Goal: Task Accomplishment & Management: Contribute content

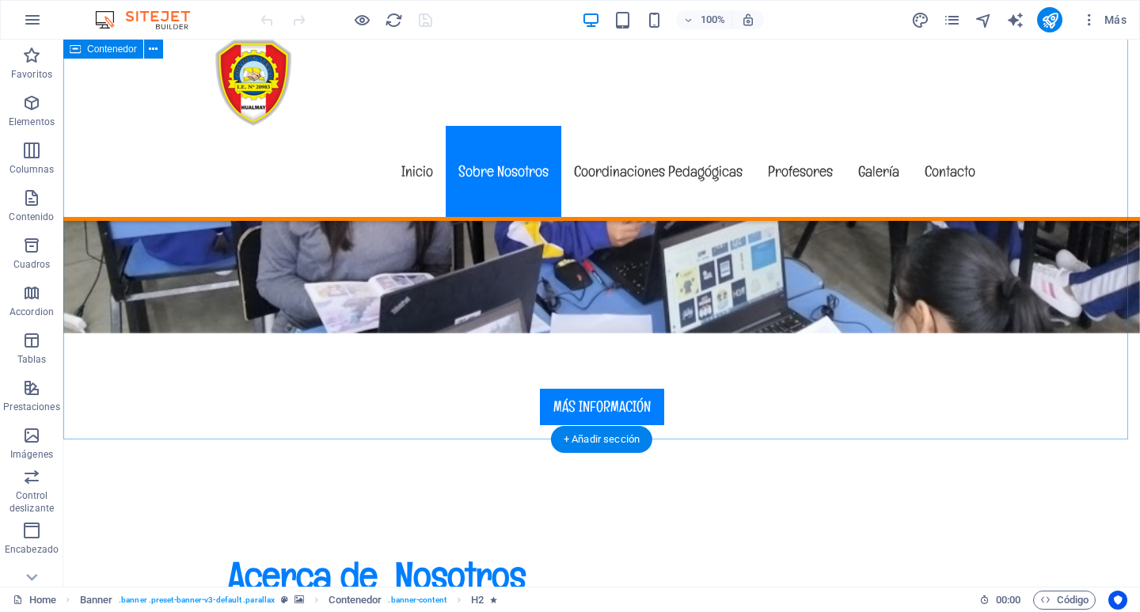
scroll to position [554, 0]
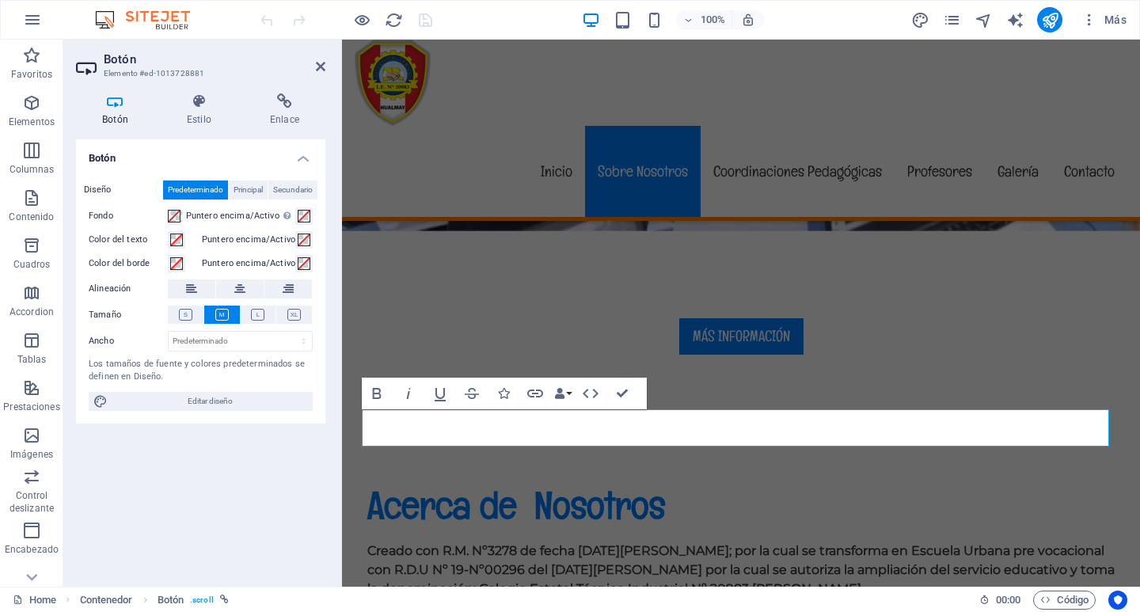
scroll to position [475, 0]
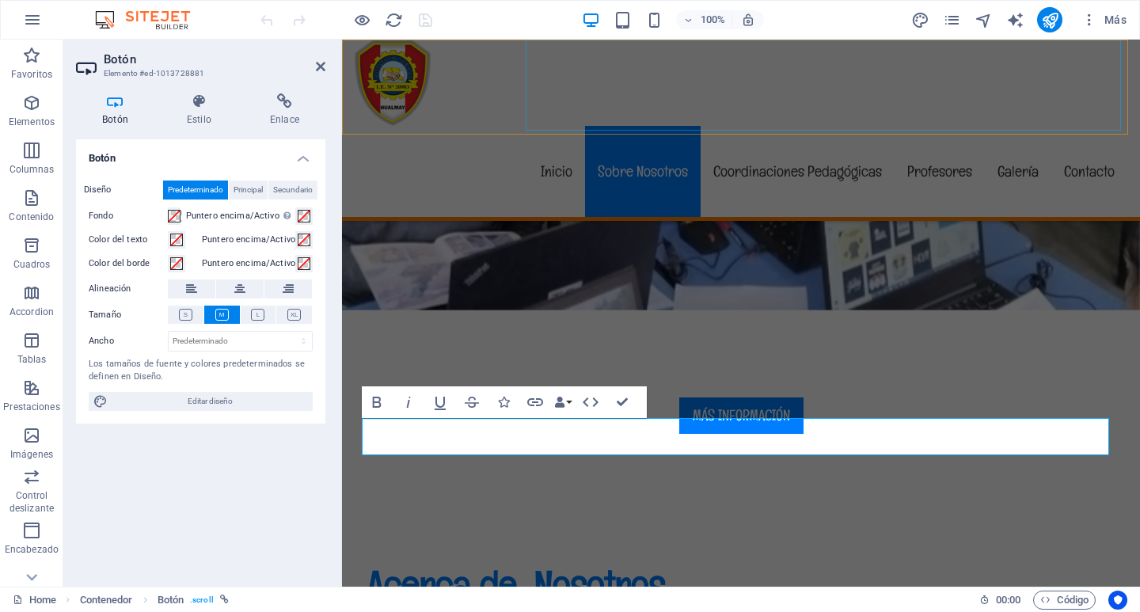
click at [776, 126] on nav "Inicio Sobre Nosotros Coordinaciones Pedagógicas Profesores Galería Contacto" at bounding box center [741, 171] width 772 height 91
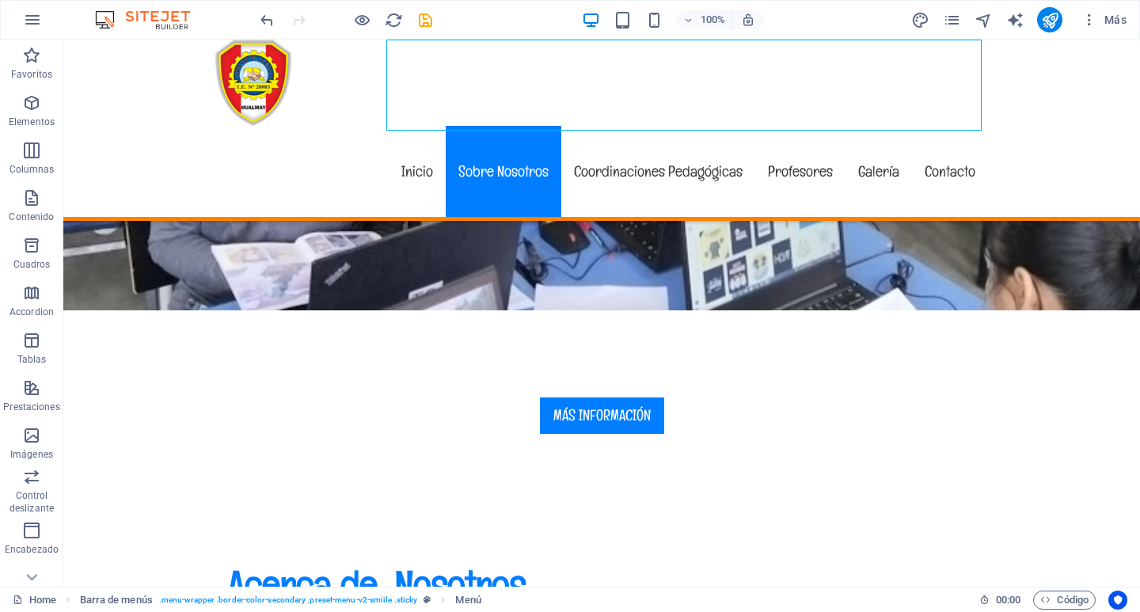
click at [776, 126] on nav "Inicio Sobre Nosotros Coordinaciones Pedagógicas Profesores Galería Contacto" at bounding box center [601, 171] width 772 height 91
click at [612, 126] on nav "Inicio Sobre Nosotros Coordinaciones Pedagógicas Profesores Galería Contacto" at bounding box center [601, 171] width 772 height 91
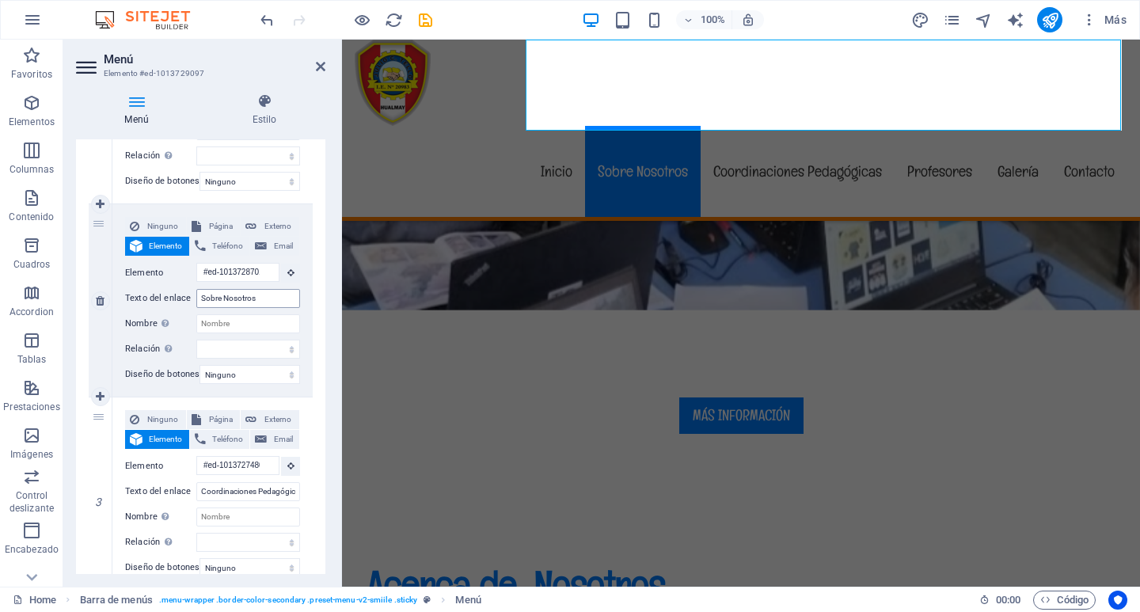
scroll to position [317, 0]
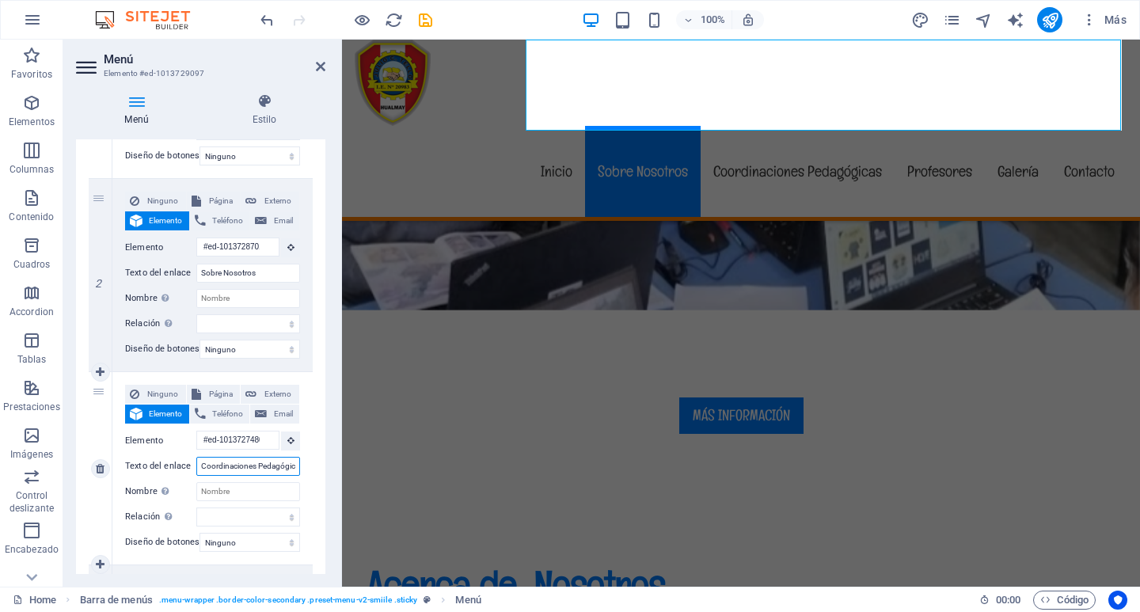
click at [236, 465] on input "Coordinaciones Pedagógicas" at bounding box center [248, 466] width 104 height 19
type input "aPedagógicas"
select select
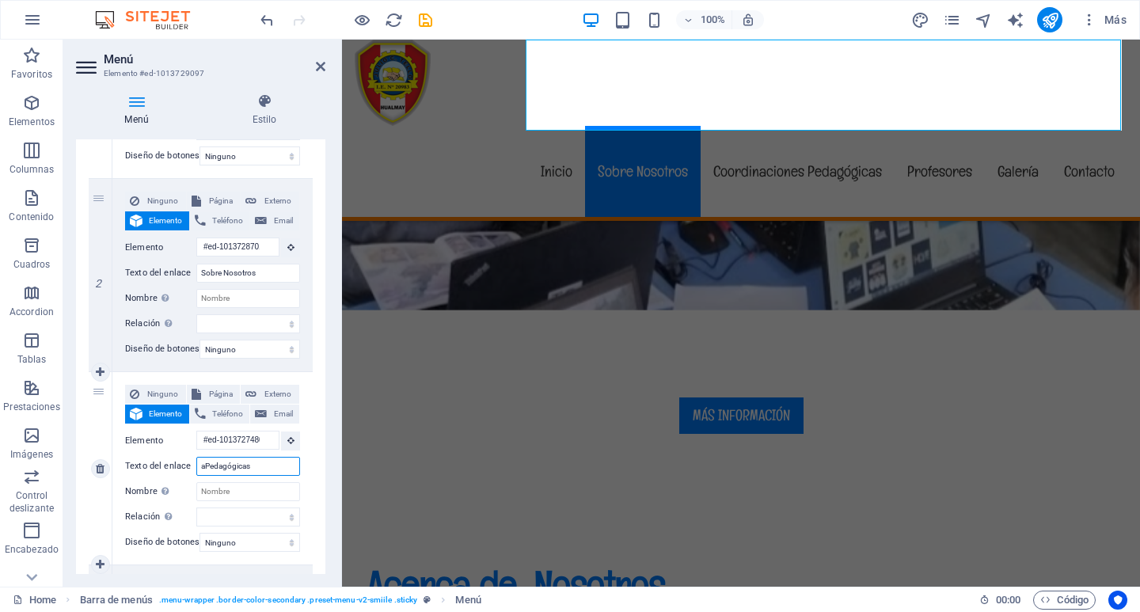
select select
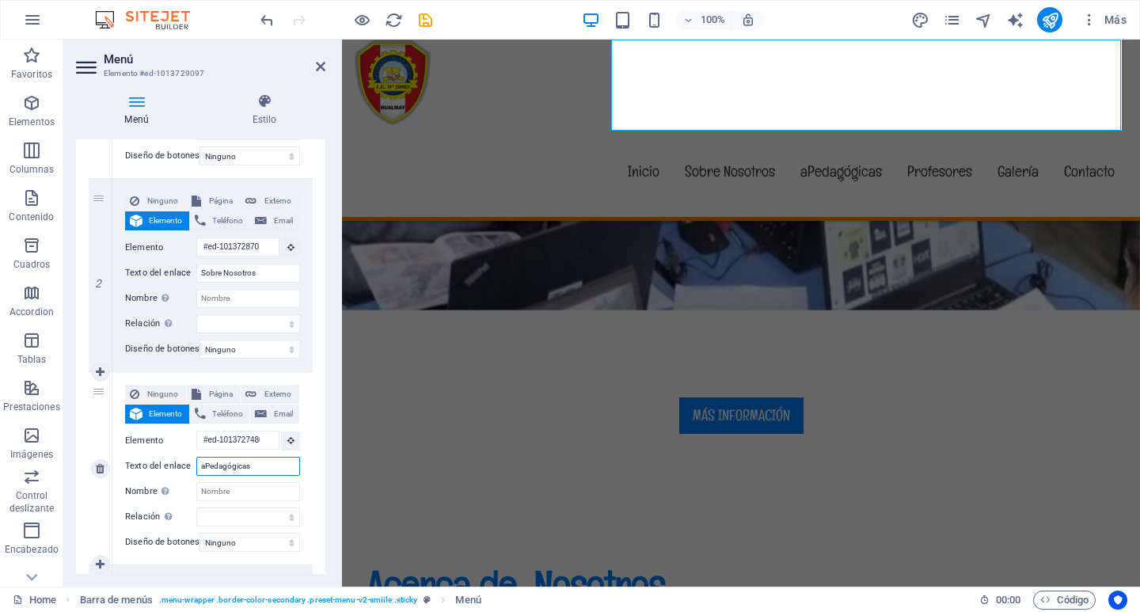
type input "Pedagógicas"
select select
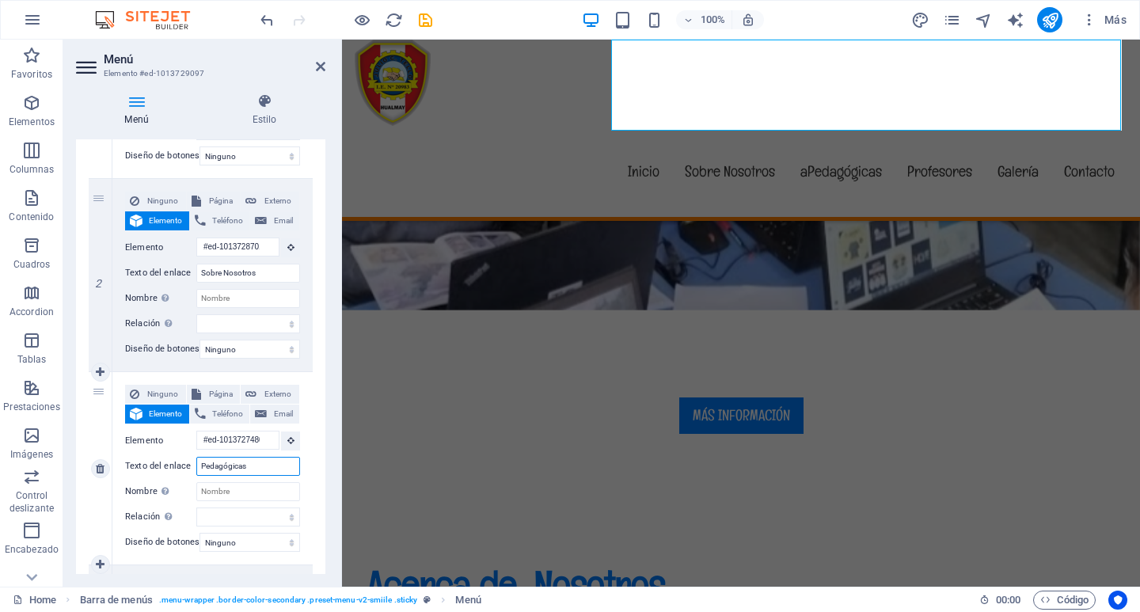
select select
type input "äPedagógicas"
select select
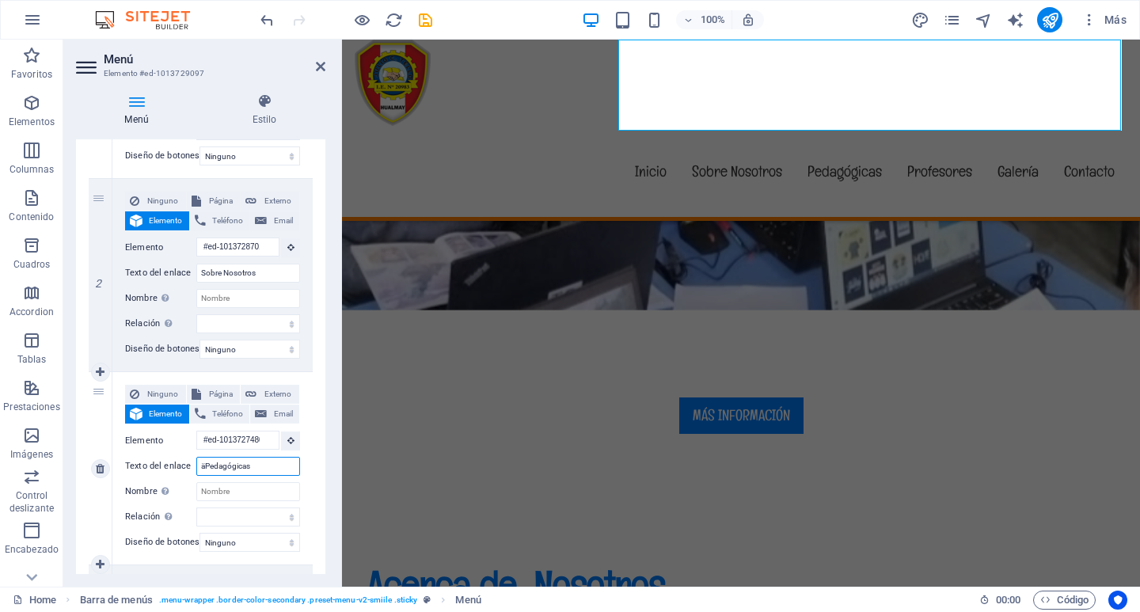
select select
type input "Pedagógicas"
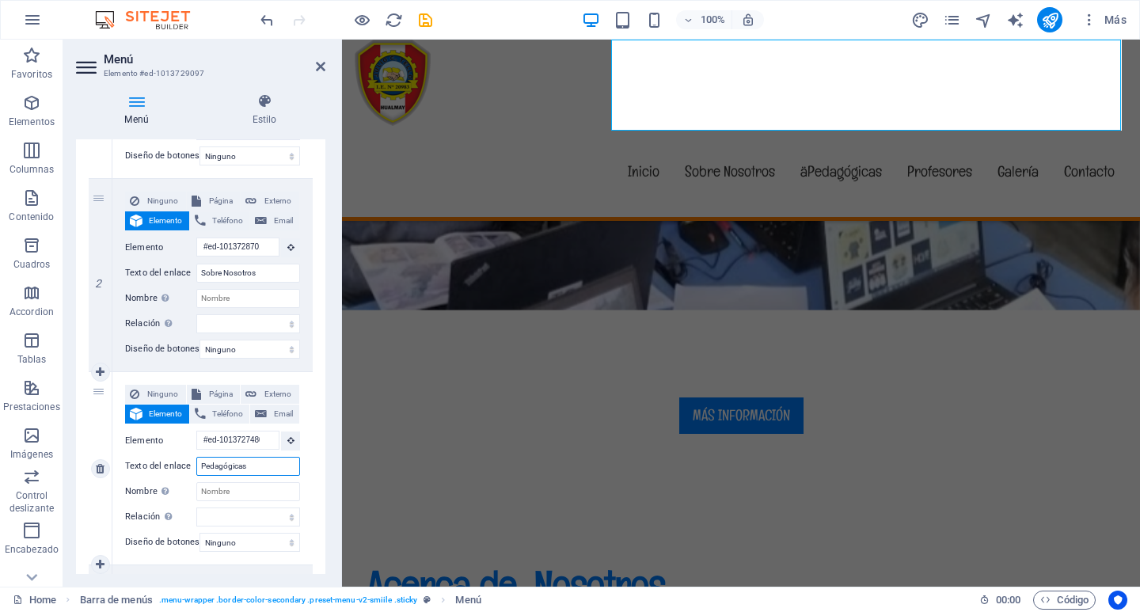
select select
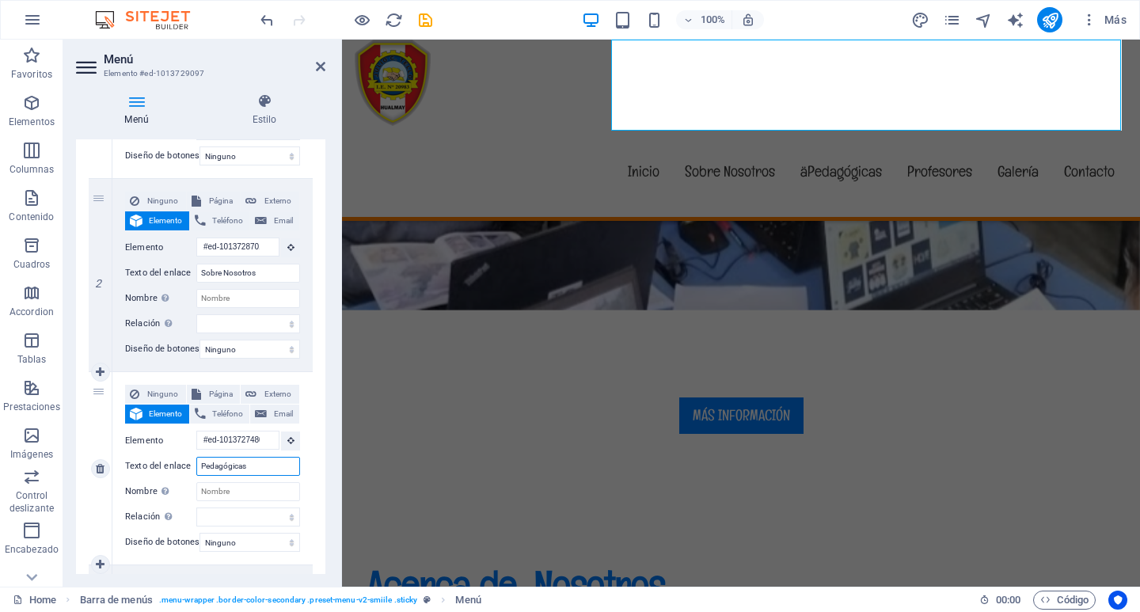
select select
type input "áPedagógicas"
select select
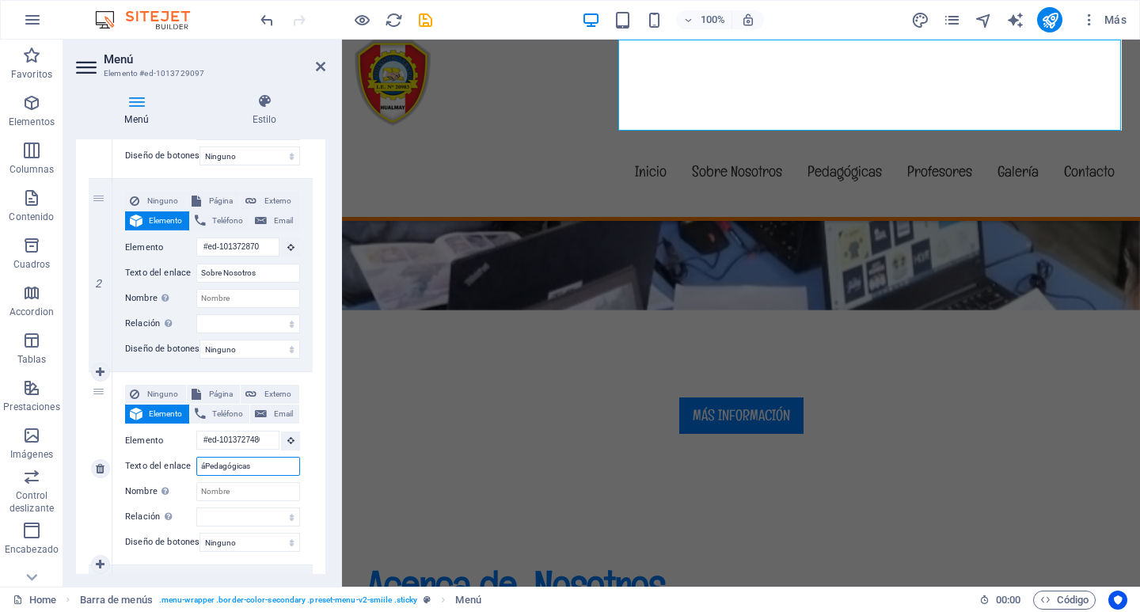
select select
type input "Pedagógicas"
select select
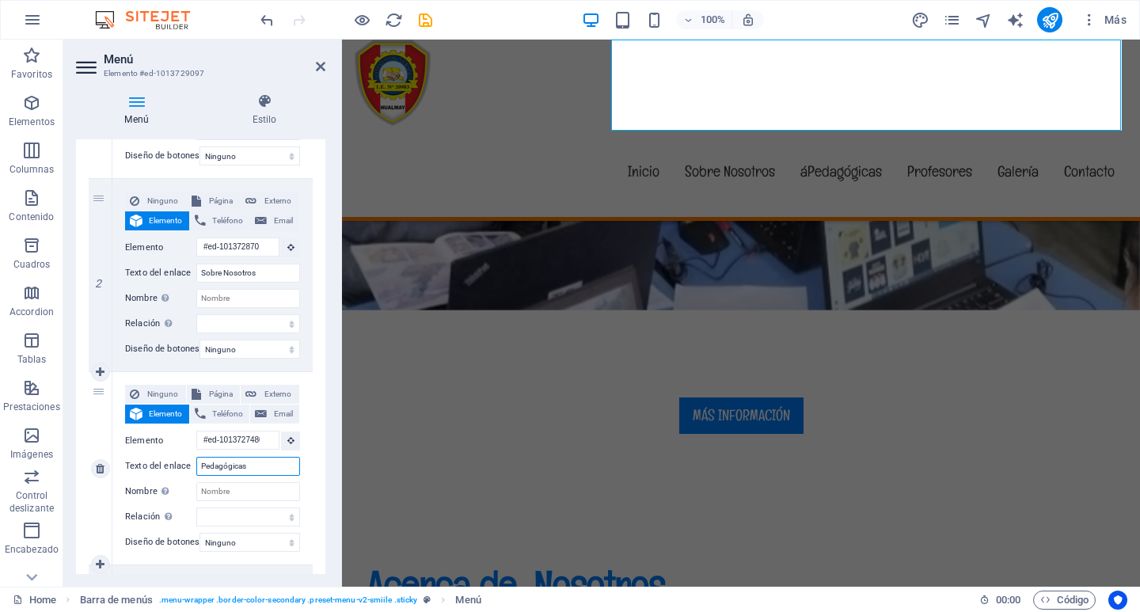
select select
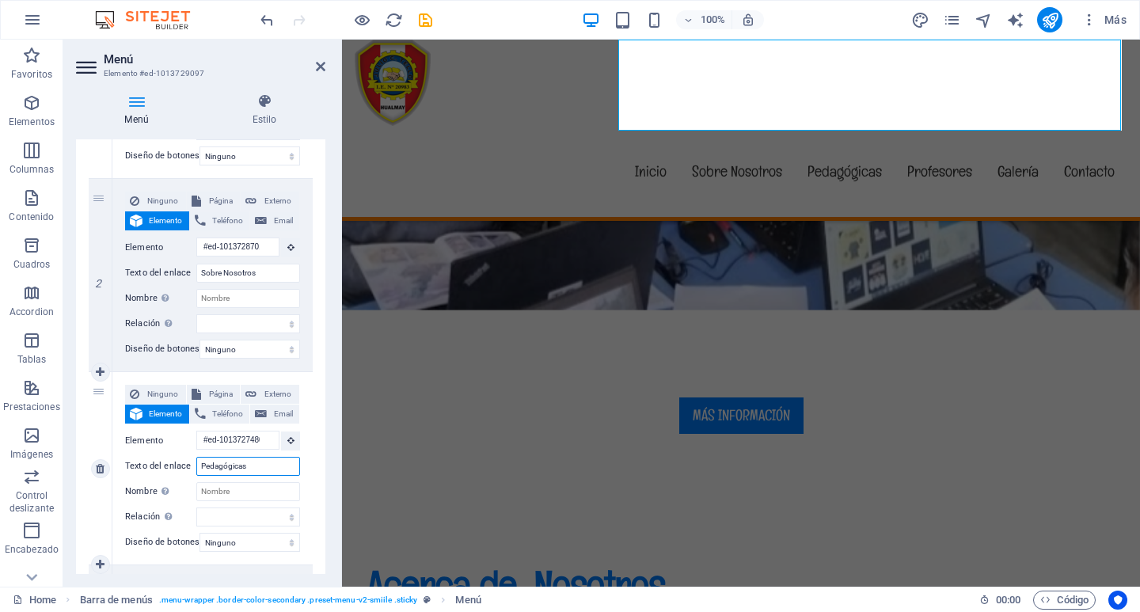
type input "ÄPedagógicas"
select select
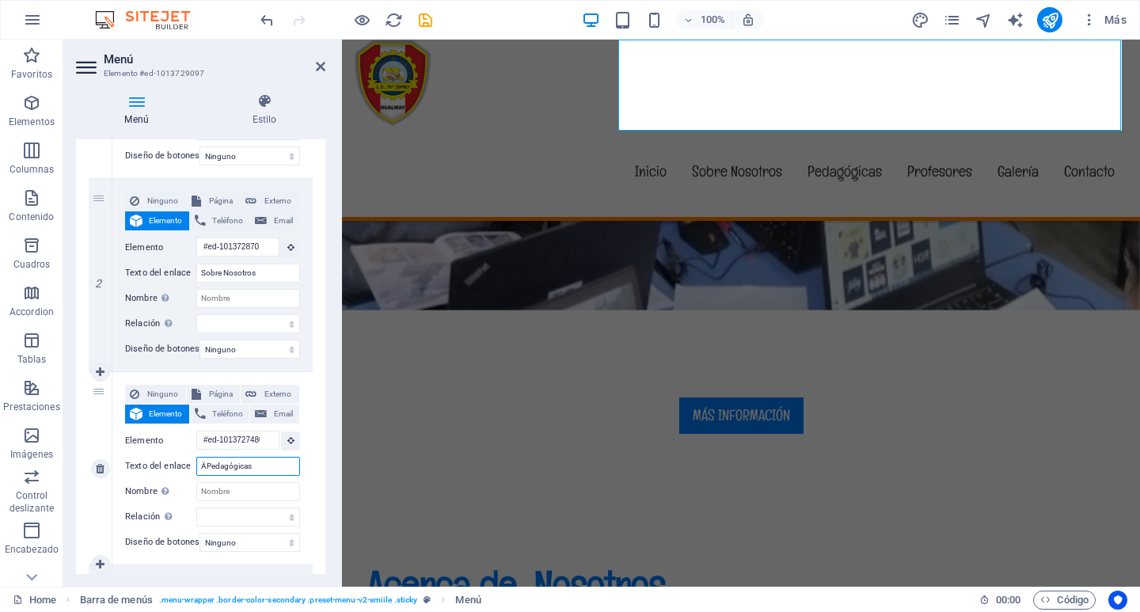
select select
type input "Äreas Pedagógicas"
select select
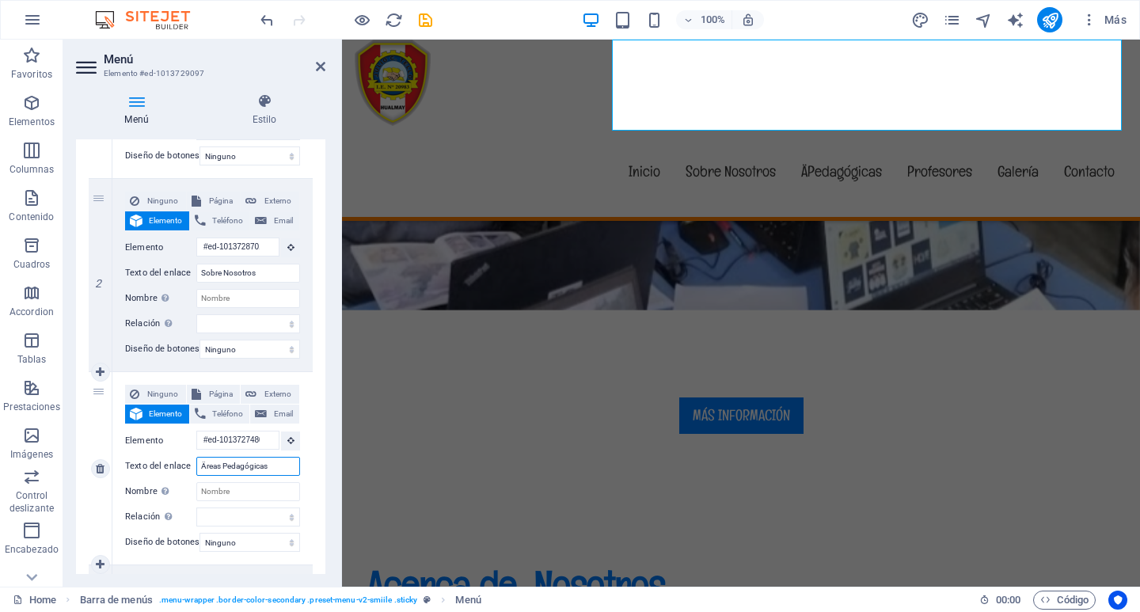
select select
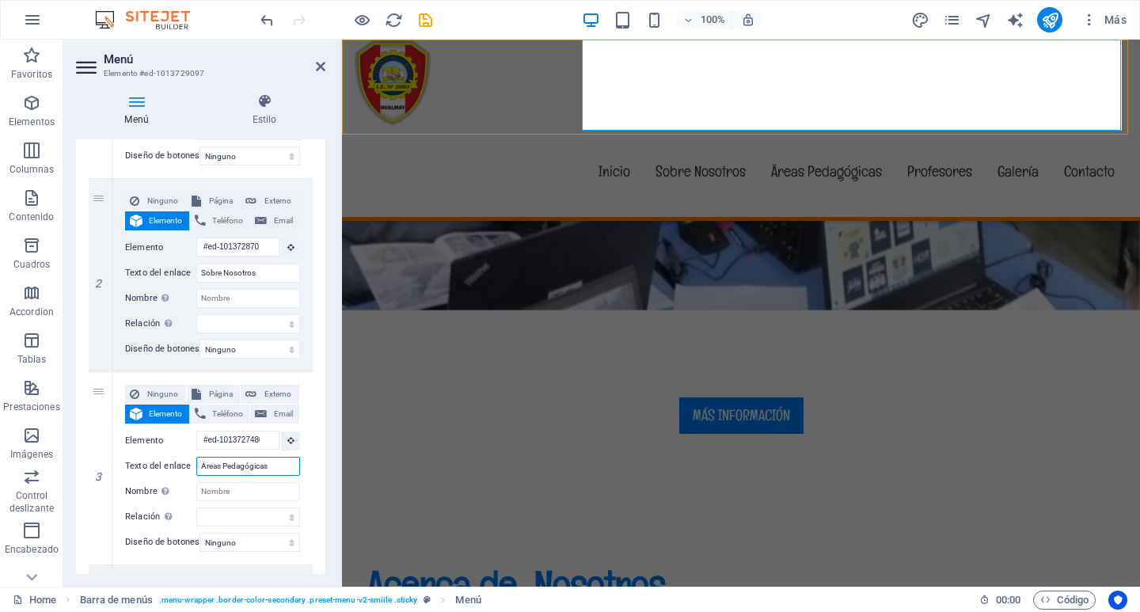
type input "Äreas Pedagógicas"
click at [806, 126] on nav "Inicio Sobre Nosotros Äreas Pedagógicas Profesores Galería Contacto" at bounding box center [741, 171] width 772 height 91
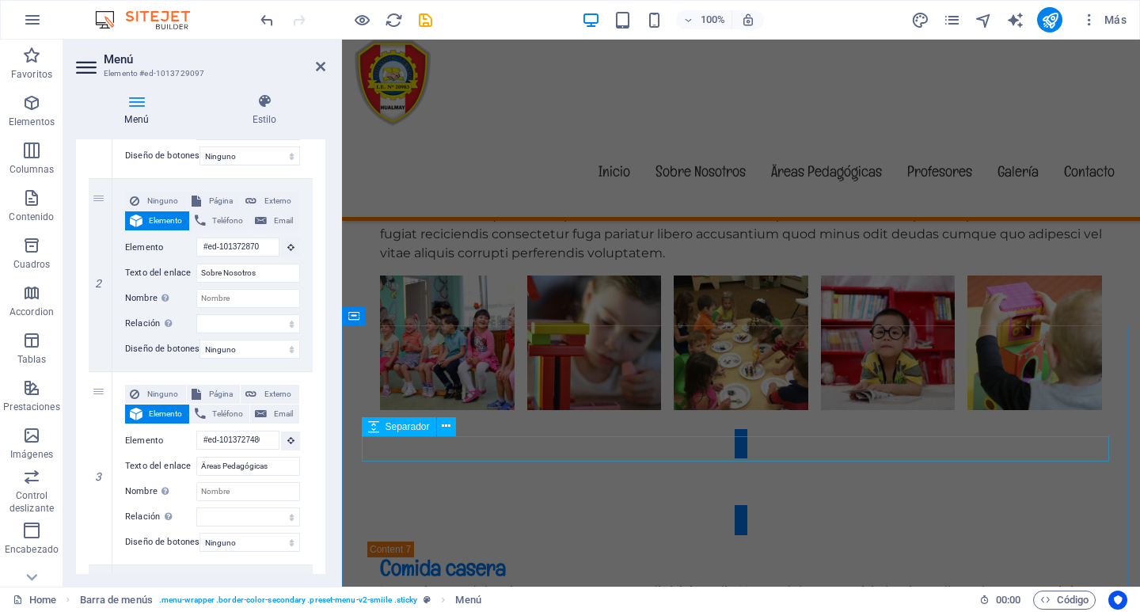
scroll to position [4986, 0]
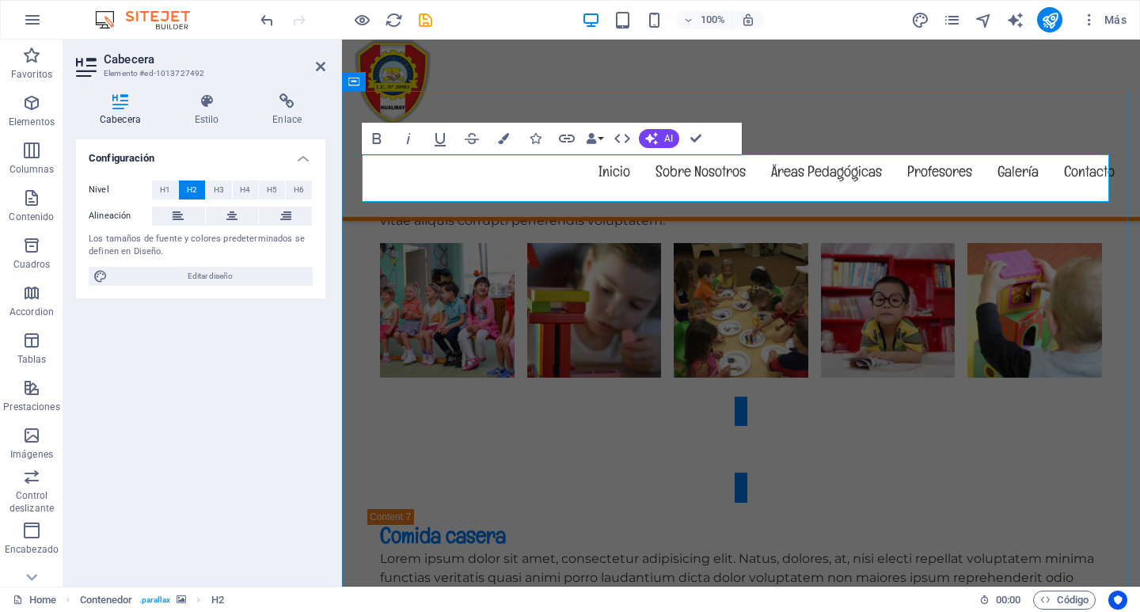
drag, startPoint x: 747, startPoint y: 177, endPoint x: 506, endPoint y: 171, distance: 240.7
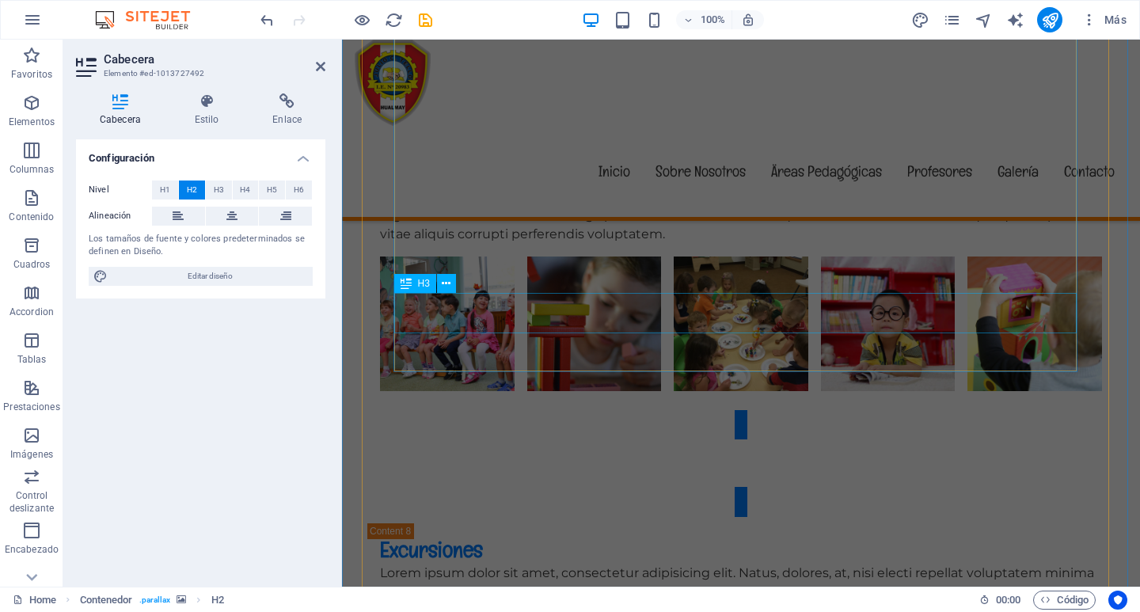
scroll to position [5381, 0]
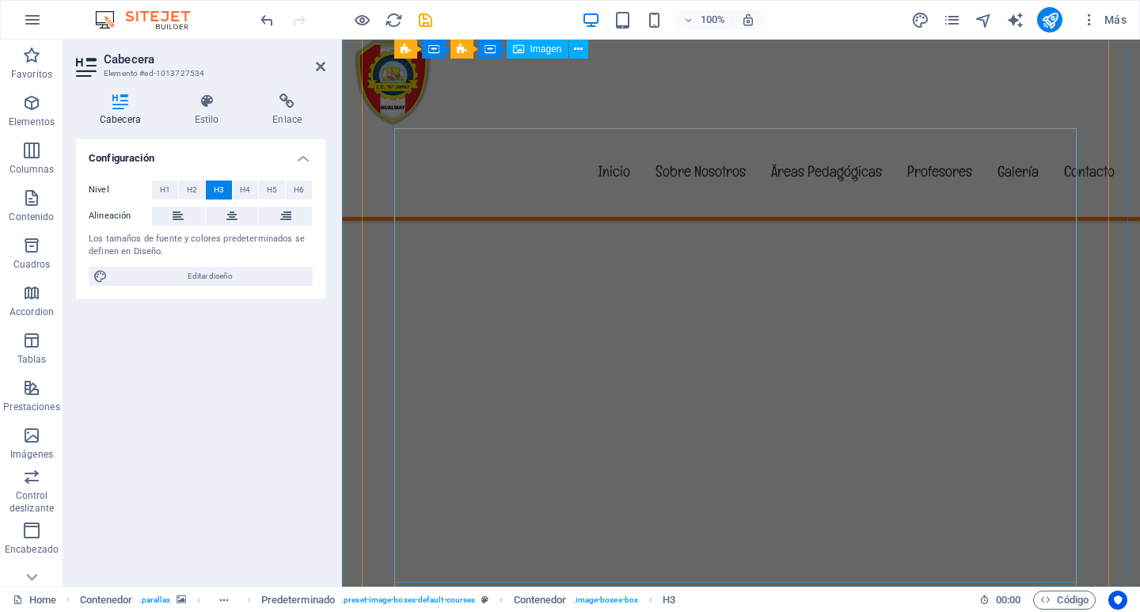
scroll to position [6654, 0]
click at [795, 126] on nav "Inicio Sobre Nosotros Äreas Pedagógicas Profesores Galería Contacto" at bounding box center [741, 171] width 772 height 91
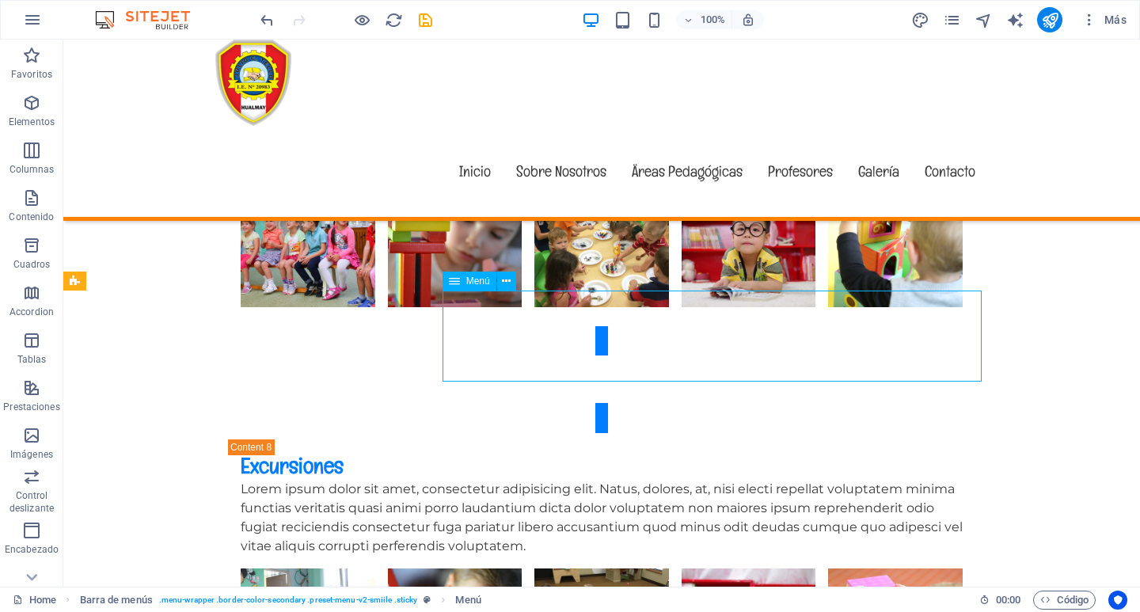
scroll to position [5381, 0]
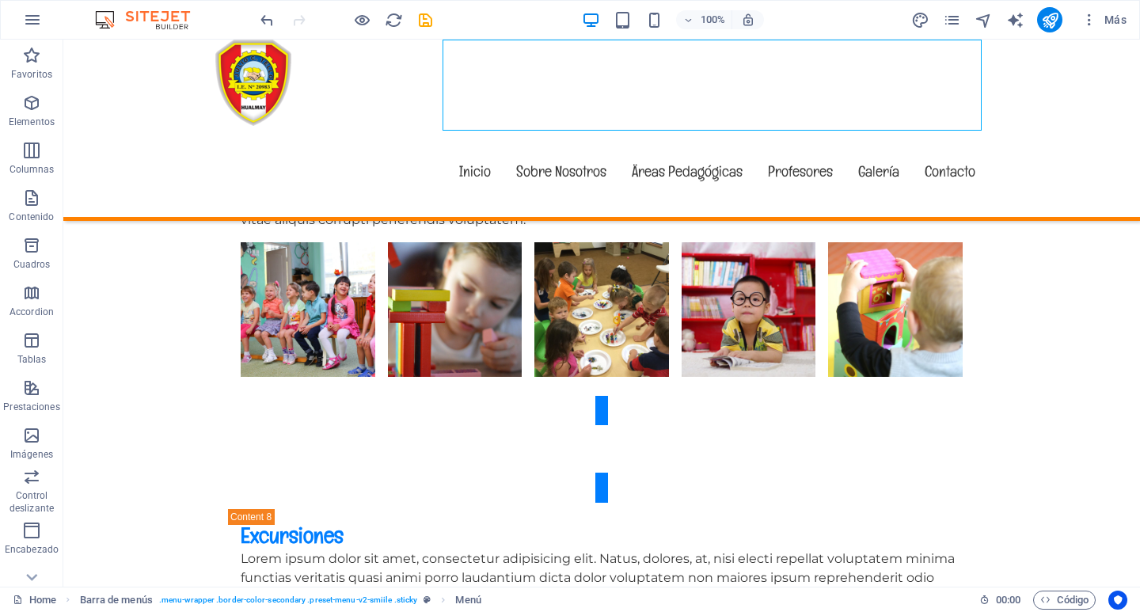
click at [652, 126] on nav "Inicio Sobre Nosotros Äreas Pedagógicas Profesores Galería Contacto" at bounding box center [601, 171] width 772 height 91
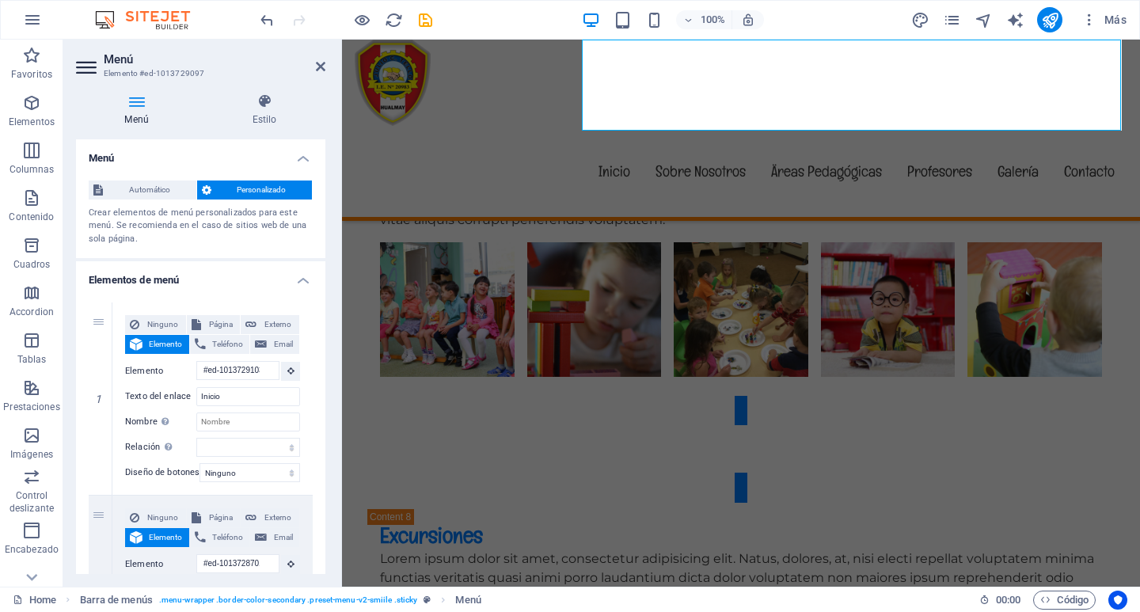
click at [767, 126] on nav "Inicio Sobre Nosotros Äreas Pedagógicas Profesores Galería Contacto" at bounding box center [741, 171] width 772 height 91
click at [775, 126] on nav "Inicio Sobre Nosotros Äreas Pedagógicas Profesores Galería Contacto" at bounding box center [741, 171] width 772 height 91
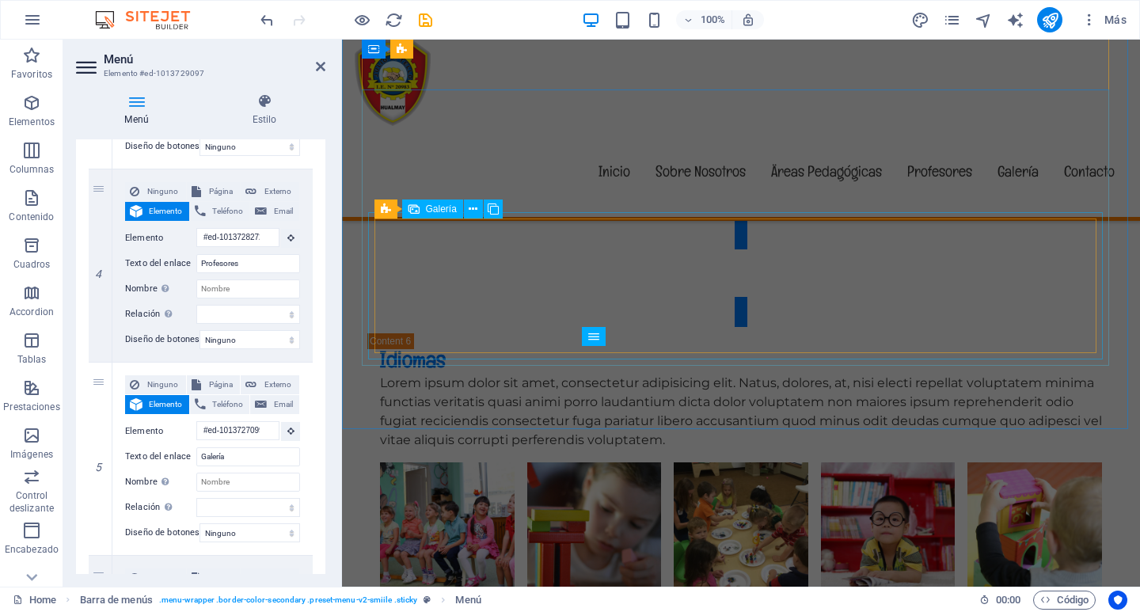
scroll to position [4637, 0]
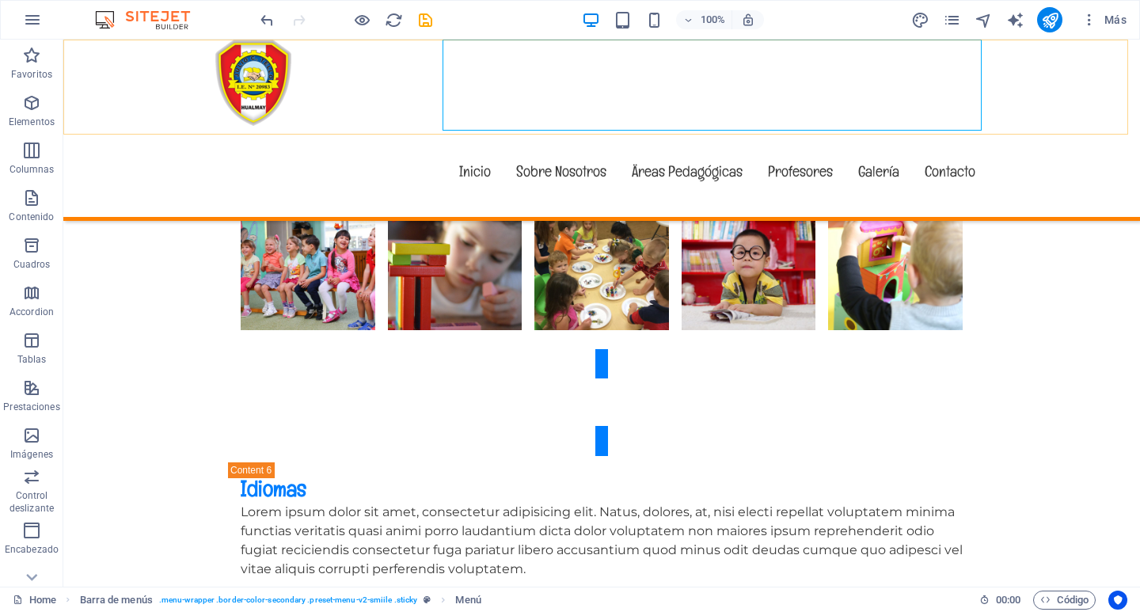
click at [721, 126] on nav "Inicio Sobre Nosotros Äreas Pedagógicas Profesores Galería Contacto" at bounding box center [601, 171] width 772 height 91
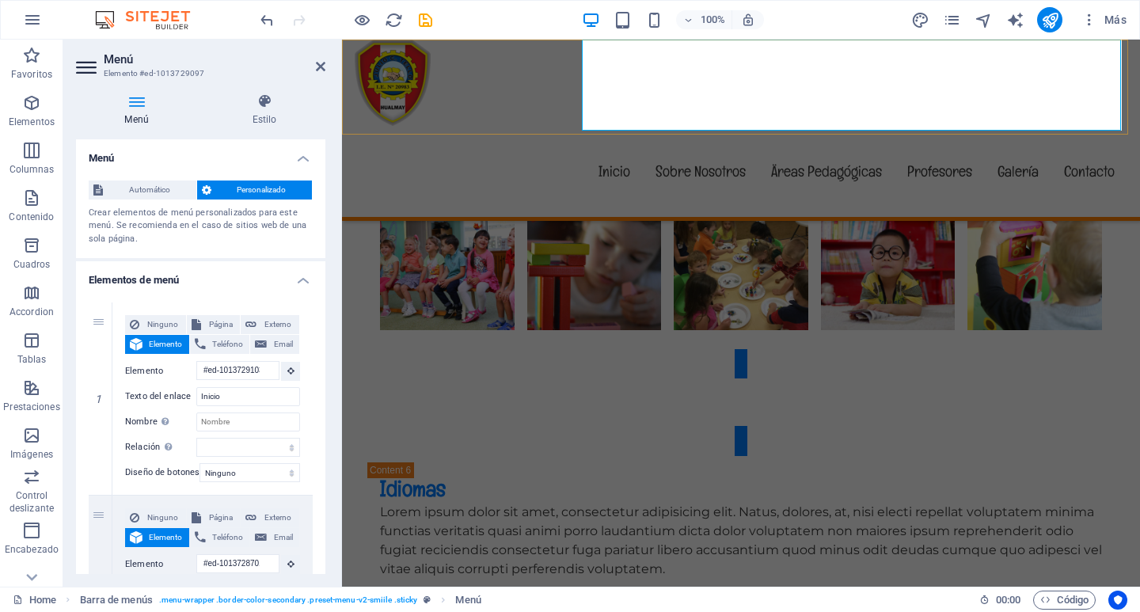
click at [810, 126] on nav "Inicio Sobre Nosotros Äreas Pedagógicas Profesores Galería Contacto" at bounding box center [741, 171] width 772 height 91
click at [805, 126] on nav "Inicio Sobre Nosotros Äreas Pedagógicas Profesores Galería Contacto" at bounding box center [741, 171] width 772 height 91
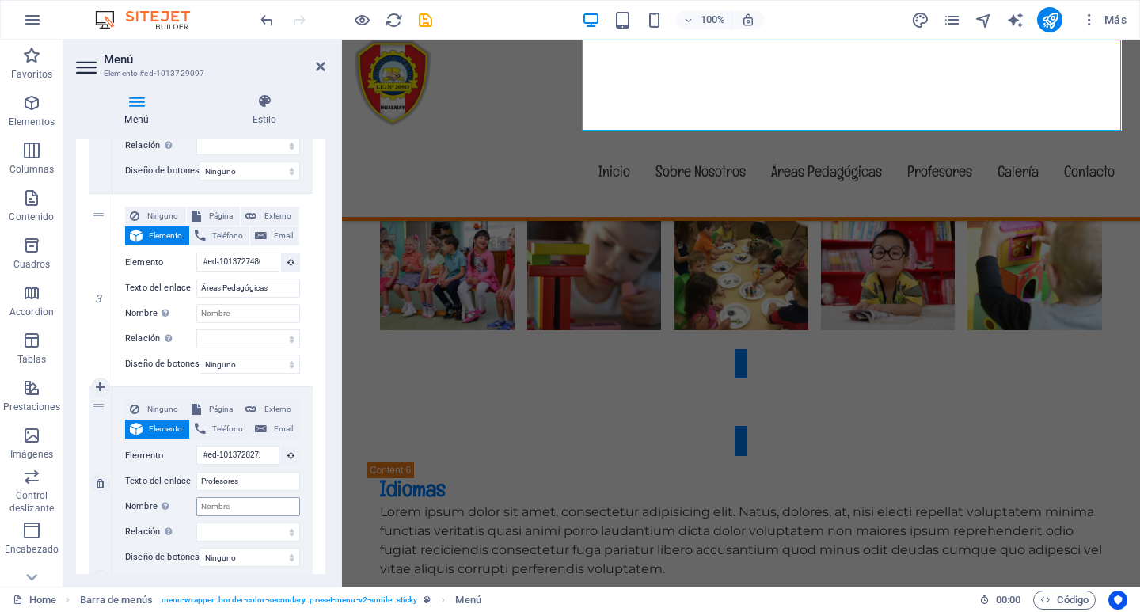
scroll to position [475, 0]
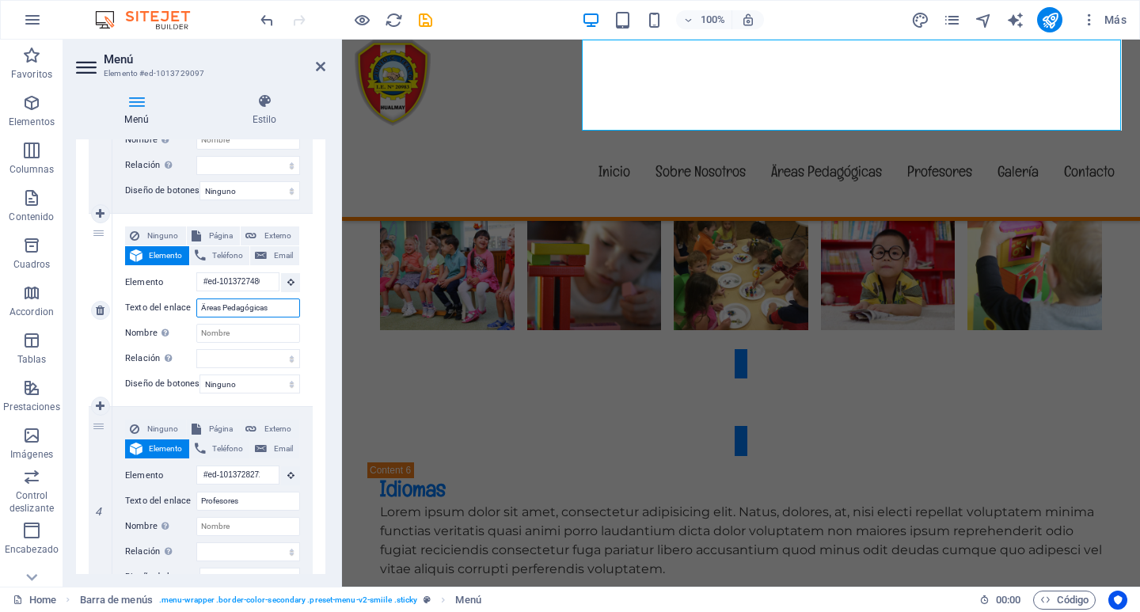
click at [202, 304] on input "Äreas Pedagógicas" at bounding box center [248, 307] width 104 height 19
click at [204, 304] on input "Äreas Pedagógicas" at bounding box center [248, 307] width 104 height 19
type input "Áreas Pedagógicas"
select select
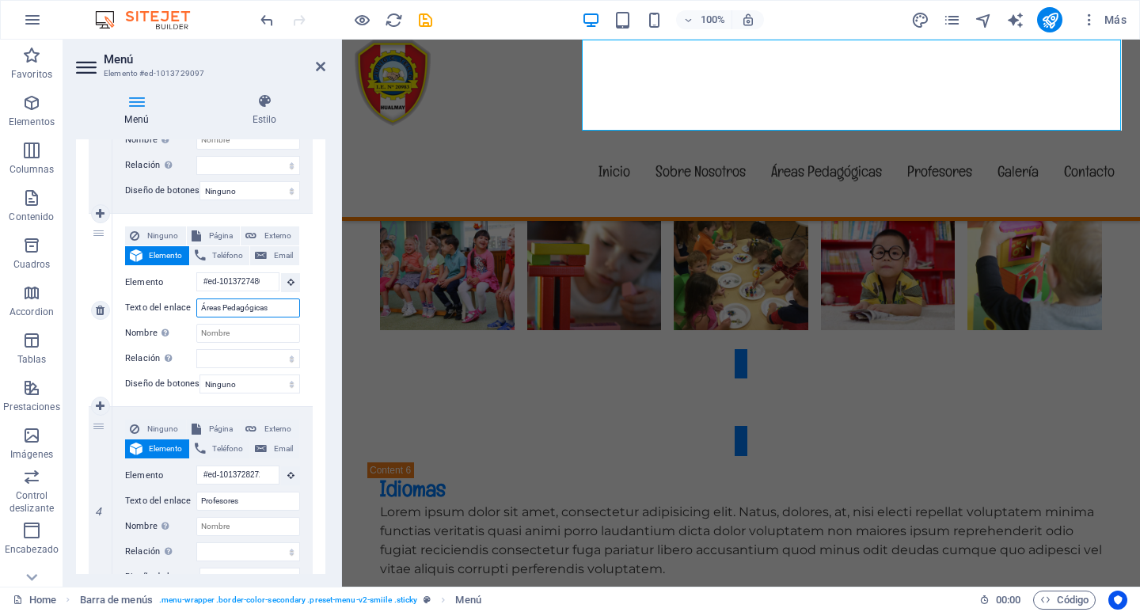
select select
click at [241, 304] on input "Áreas Pedagógicas" at bounding box center [248, 307] width 104 height 19
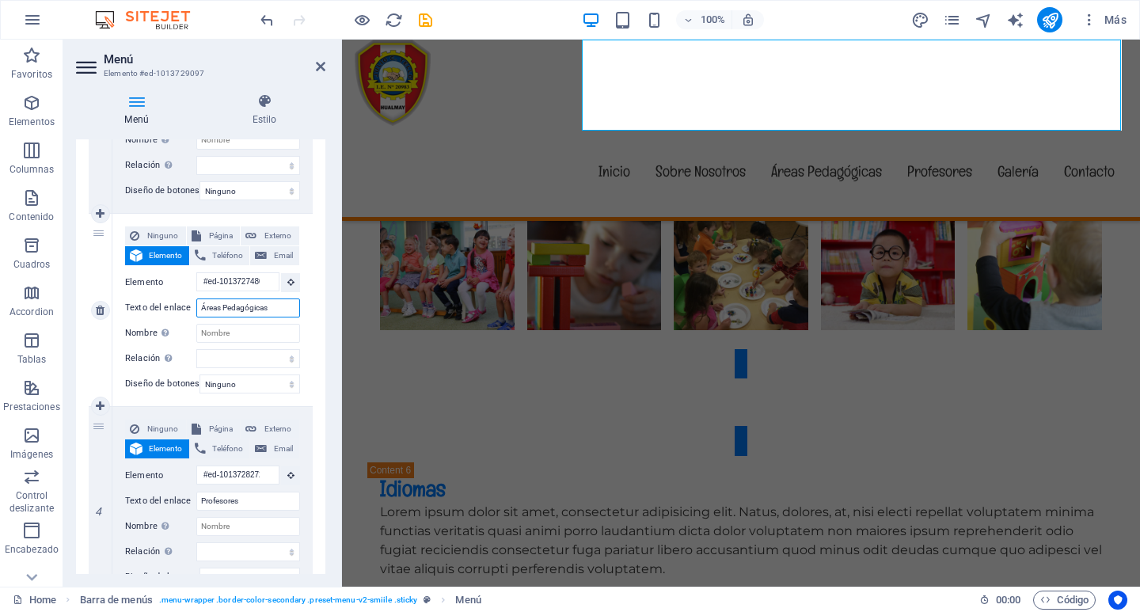
click at [241, 304] on input "Áreas Pedagógicas" at bounding box center [248, 307] width 104 height 19
type input "Áreas de"
select select
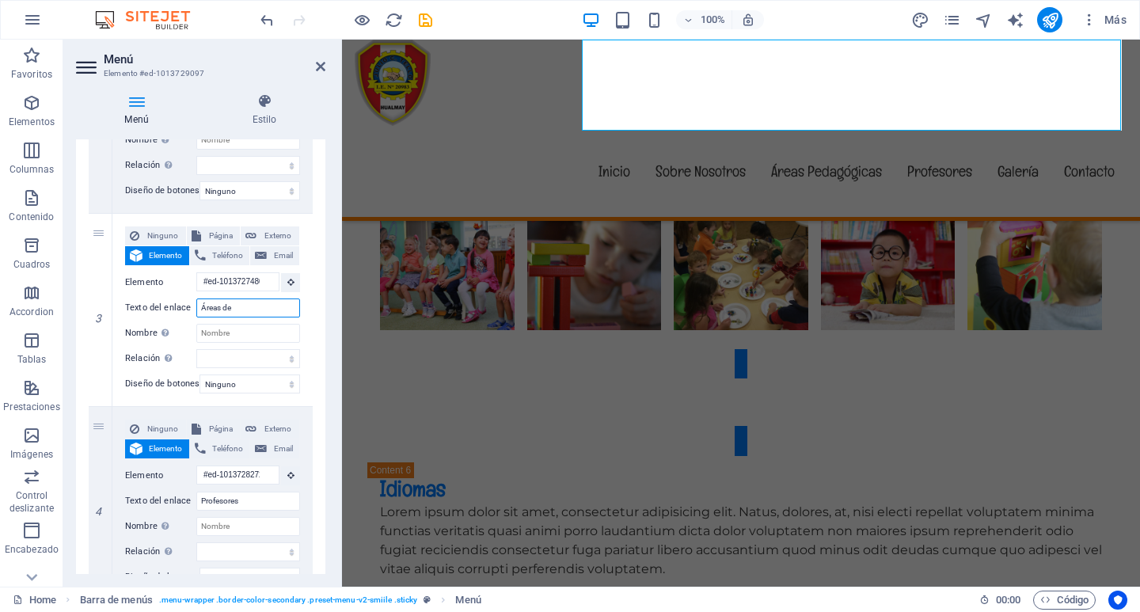
select select
type input "Áreas de C"
select select
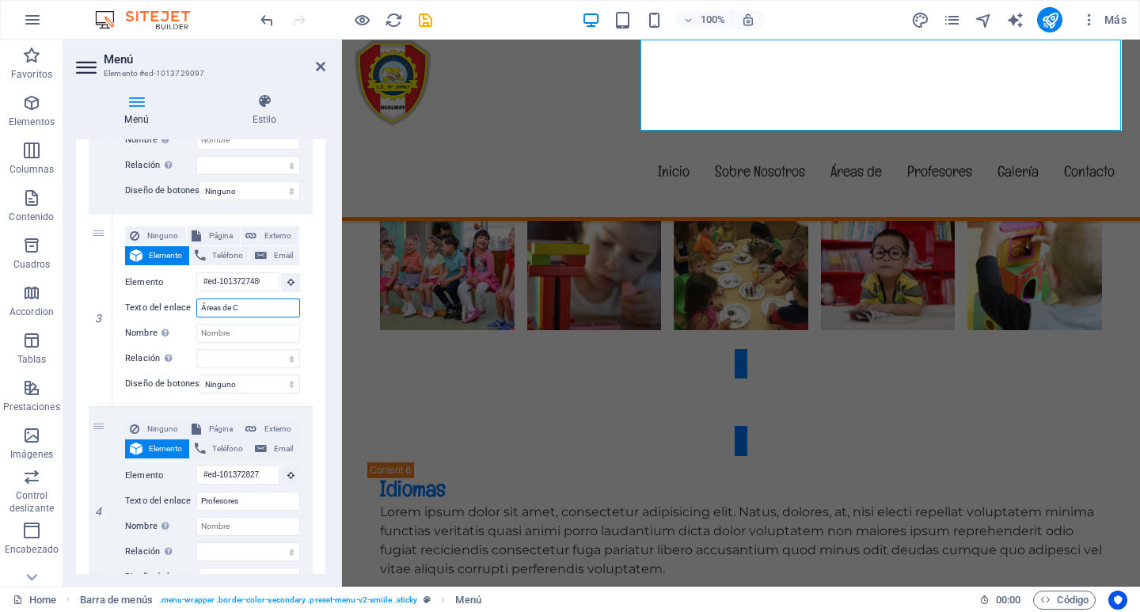
select select
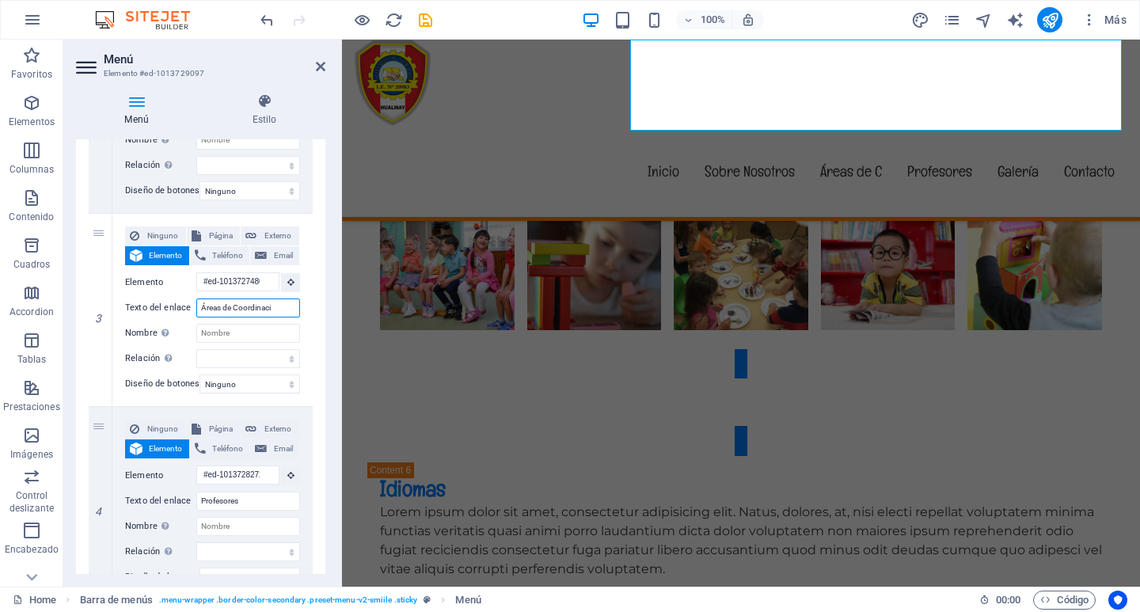
type input "Áreas de Coordinacio"
select select
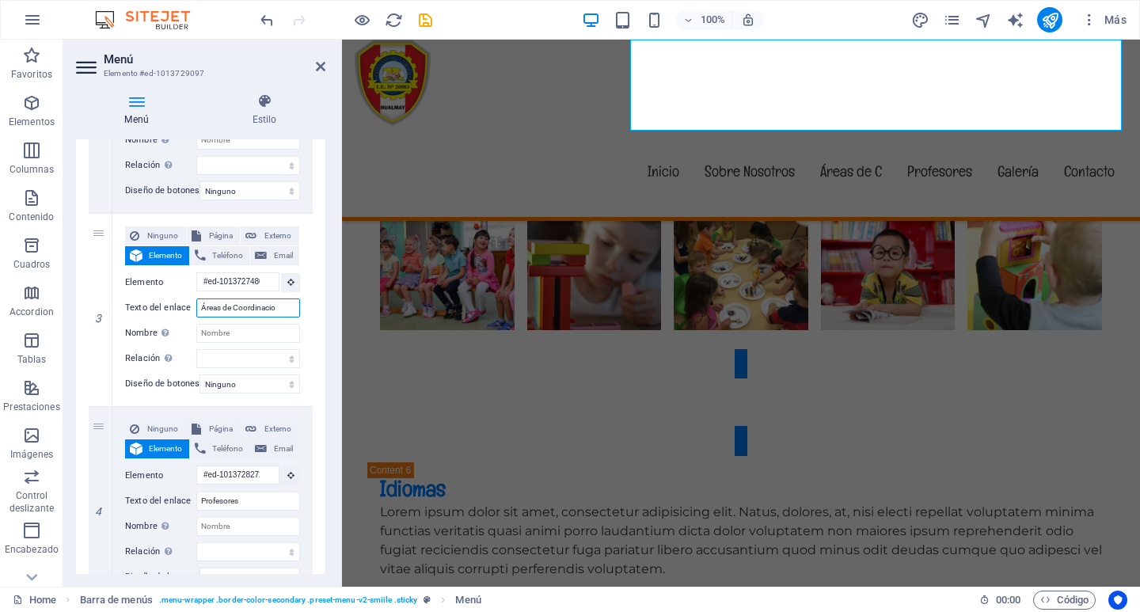
select select
type input "Áreas de Coordinaci"
select select
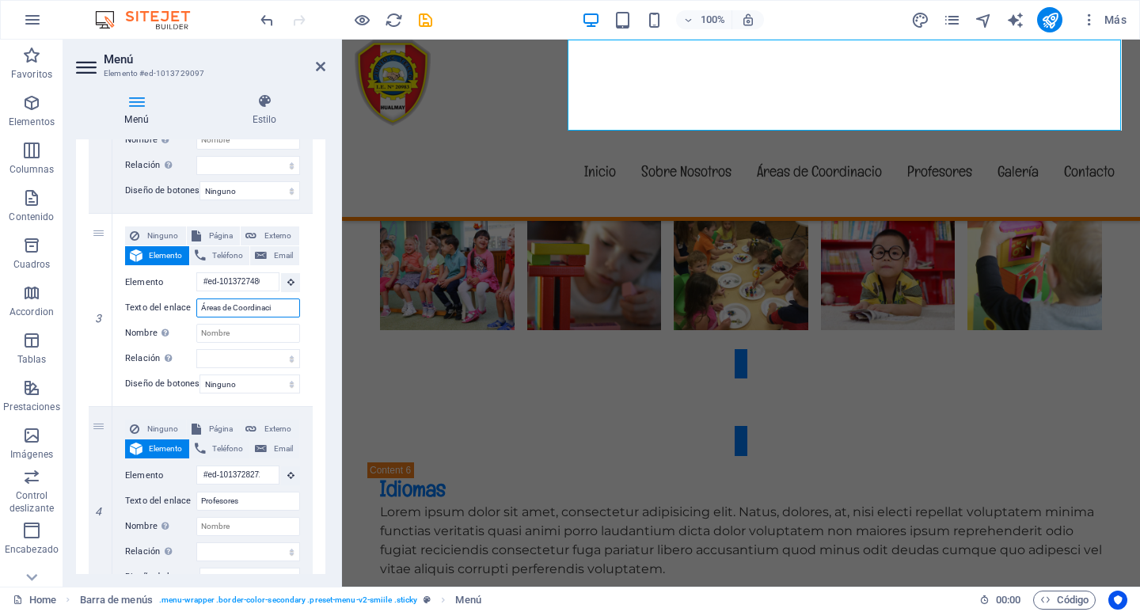
select select
type input "Áreas de Coordinación"
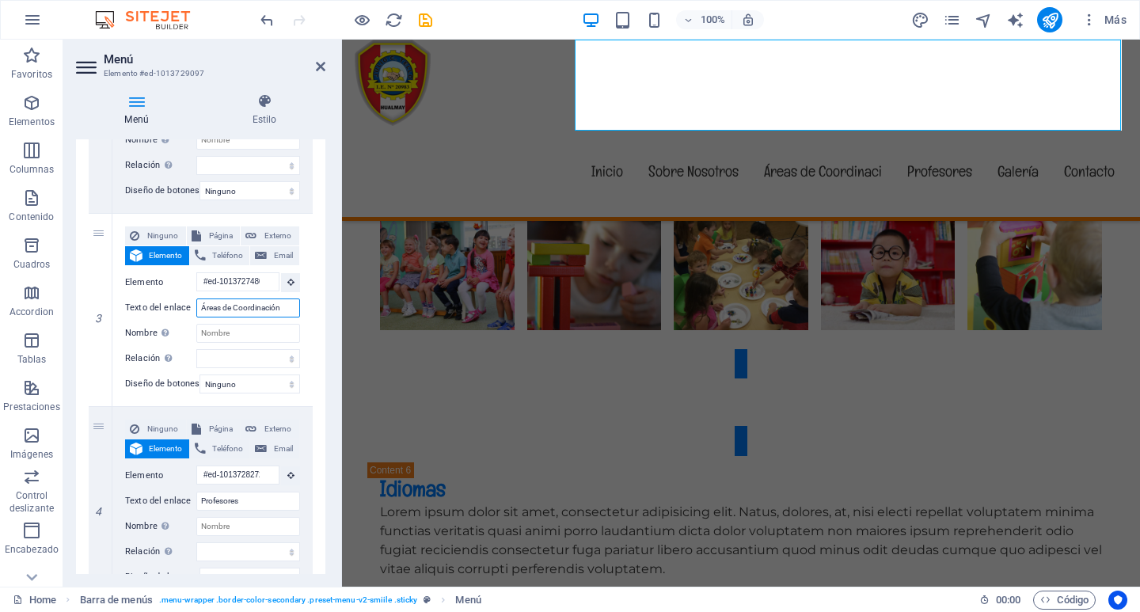
select select
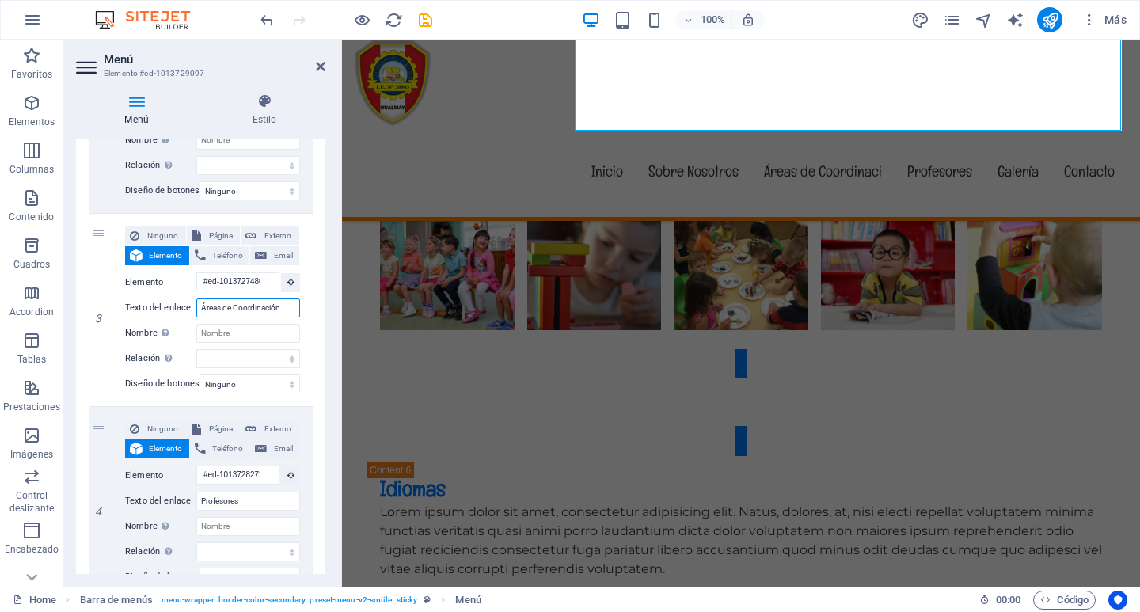
select select
type input "Áreas de Coordinación"
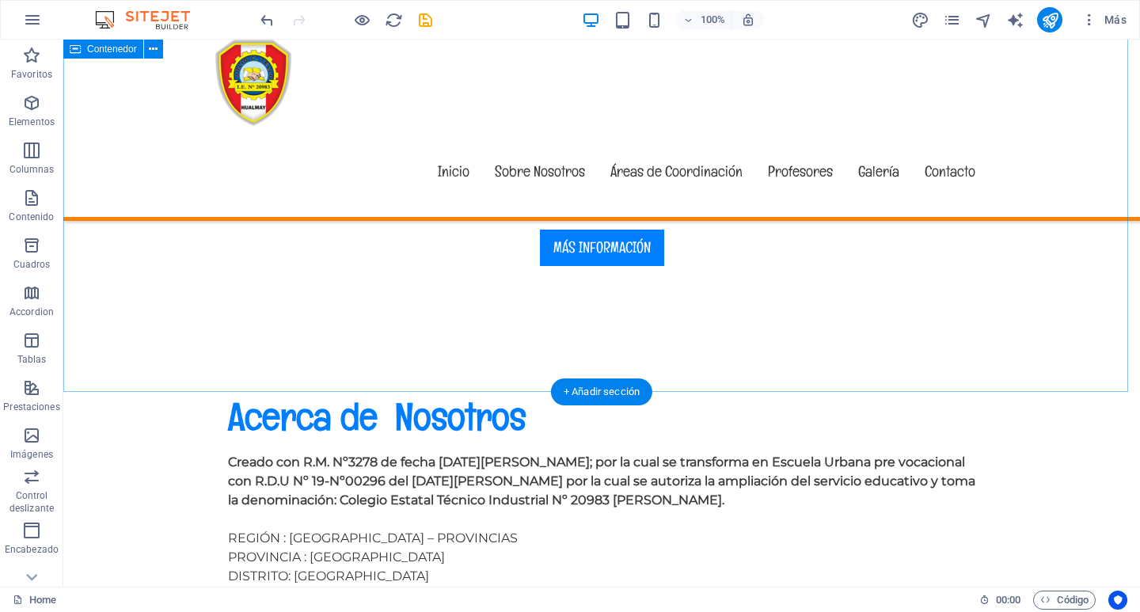
scroll to position [601, 0]
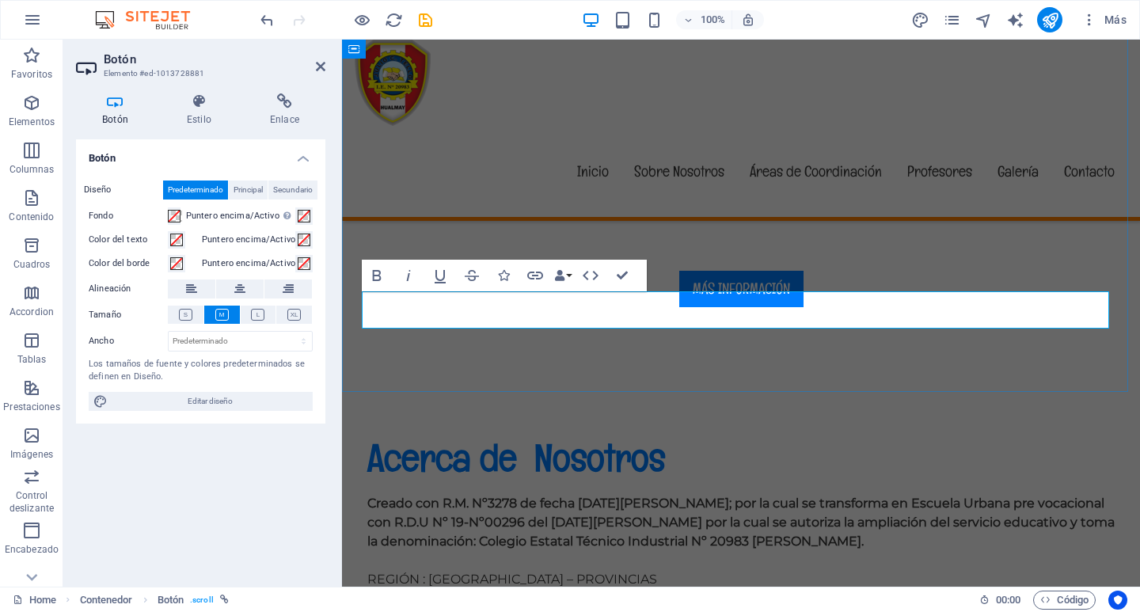
click at [685, 494] on div "Creado con R.M. Nº3278 de fecha 28 DE Abril de 1952; por la cual se transforma …" at bounding box center [740, 598] width 747 height 209
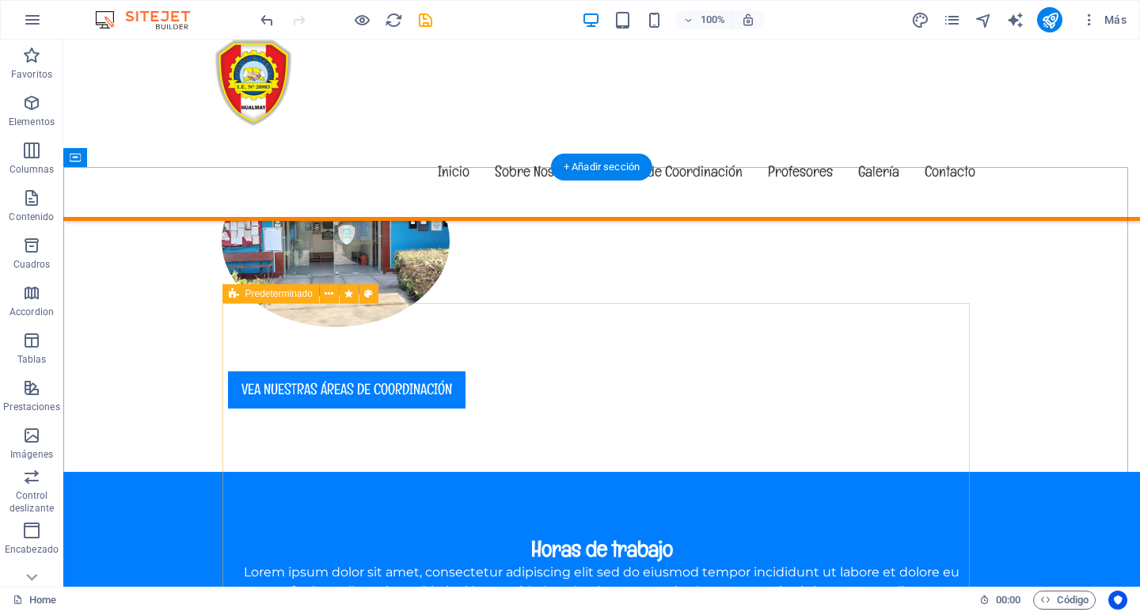
scroll to position [1235, 0]
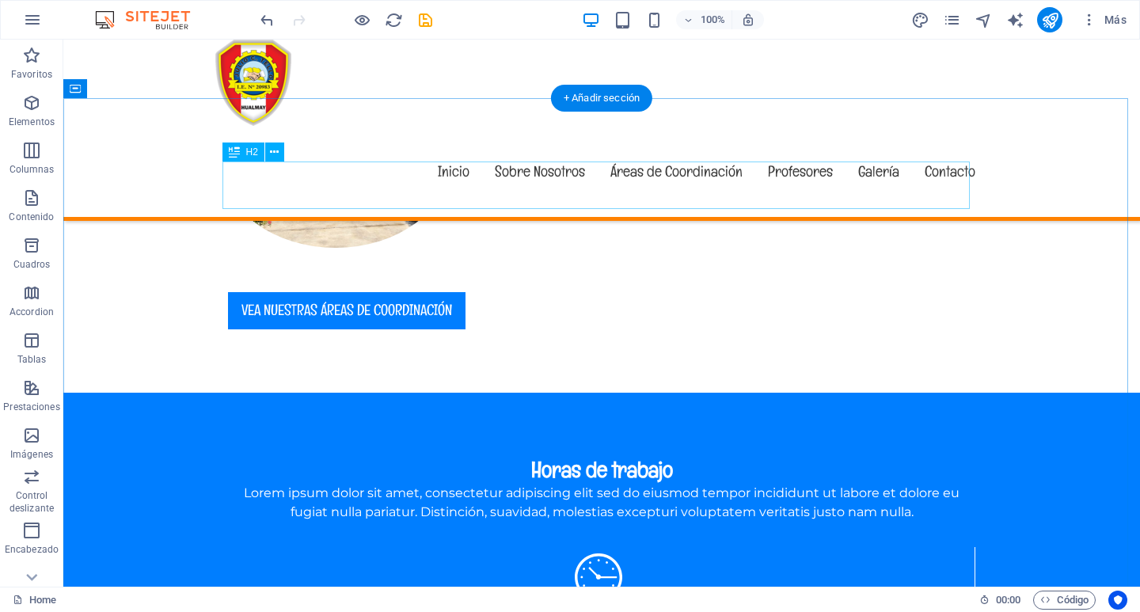
click at [275, 149] on icon at bounding box center [274, 152] width 9 height 17
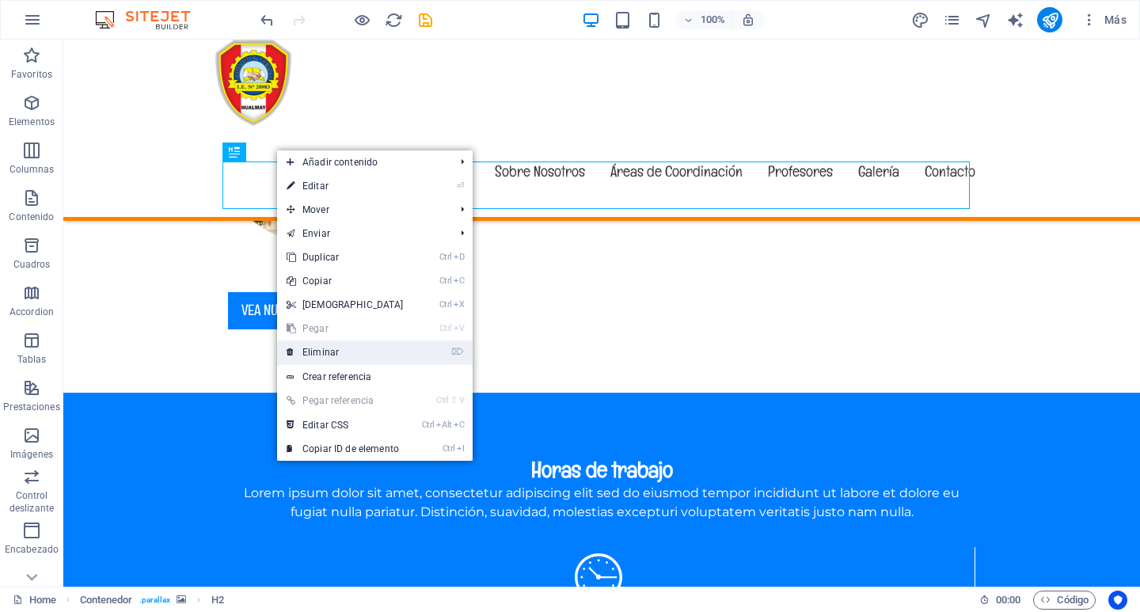
click at [341, 349] on link "⌦ Eliminar" at bounding box center [345, 352] width 136 height 24
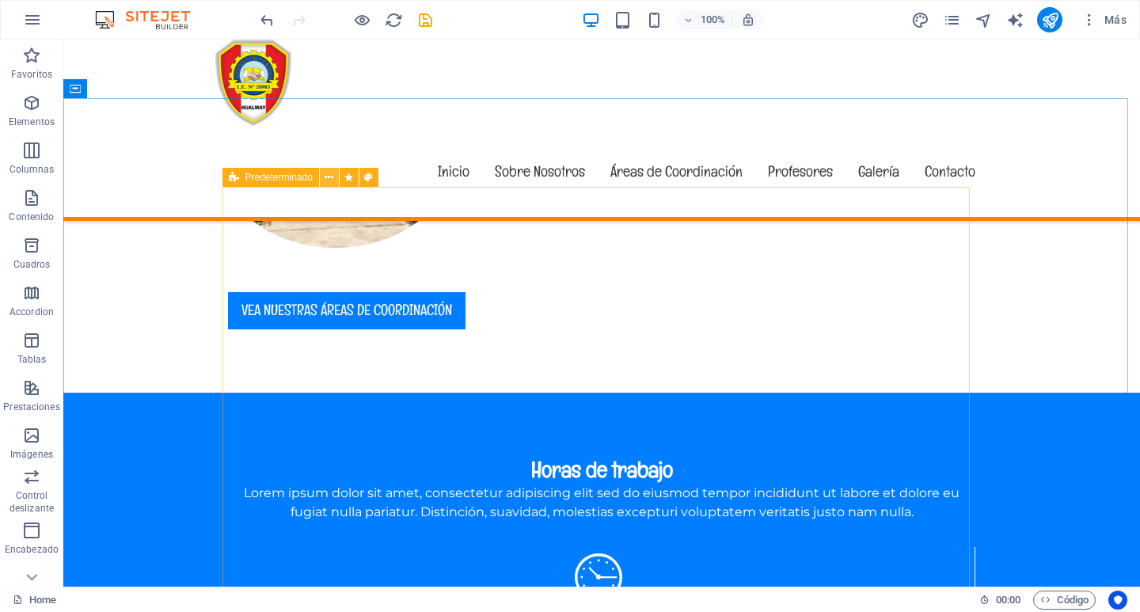
click at [327, 176] on icon at bounding box center [328, 177] width 9 height 17
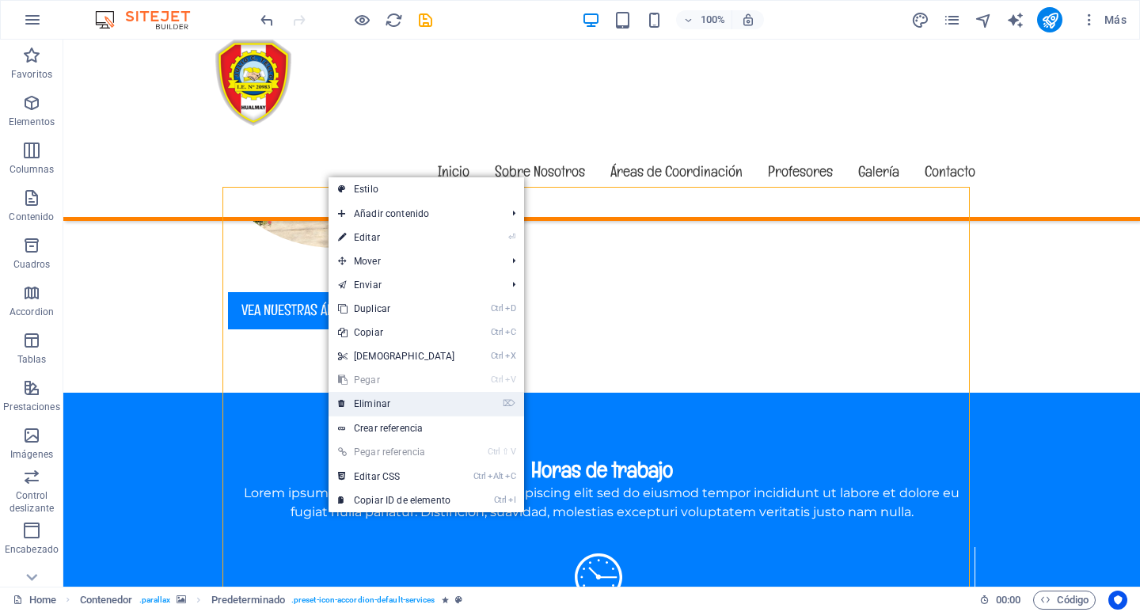
click at [366, 402] on link "⌦ Eliminar" at bounding box center [396, 404] width 136 height 24
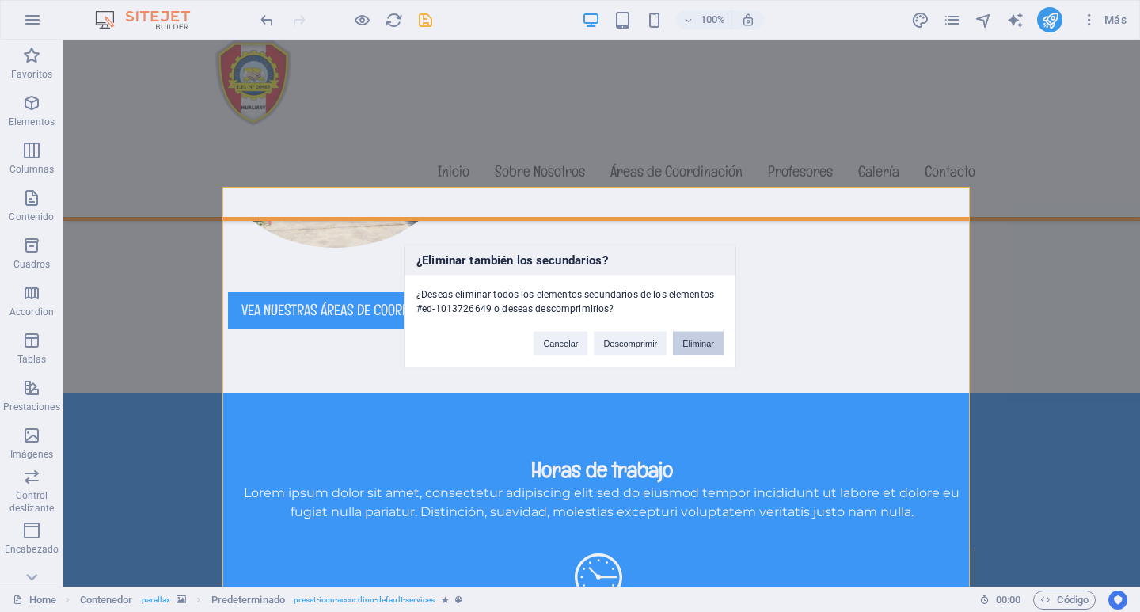
click at [712, 345] on button "Eliminar" at bounding box center [698, 343] width 51 height 24
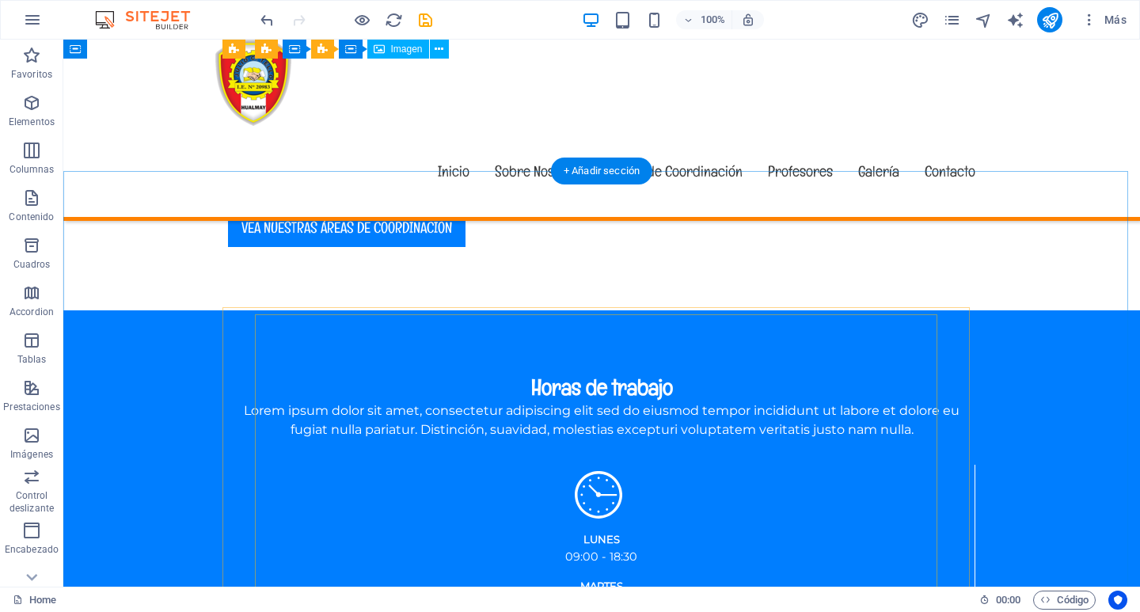
scroll to position [1314, 0]
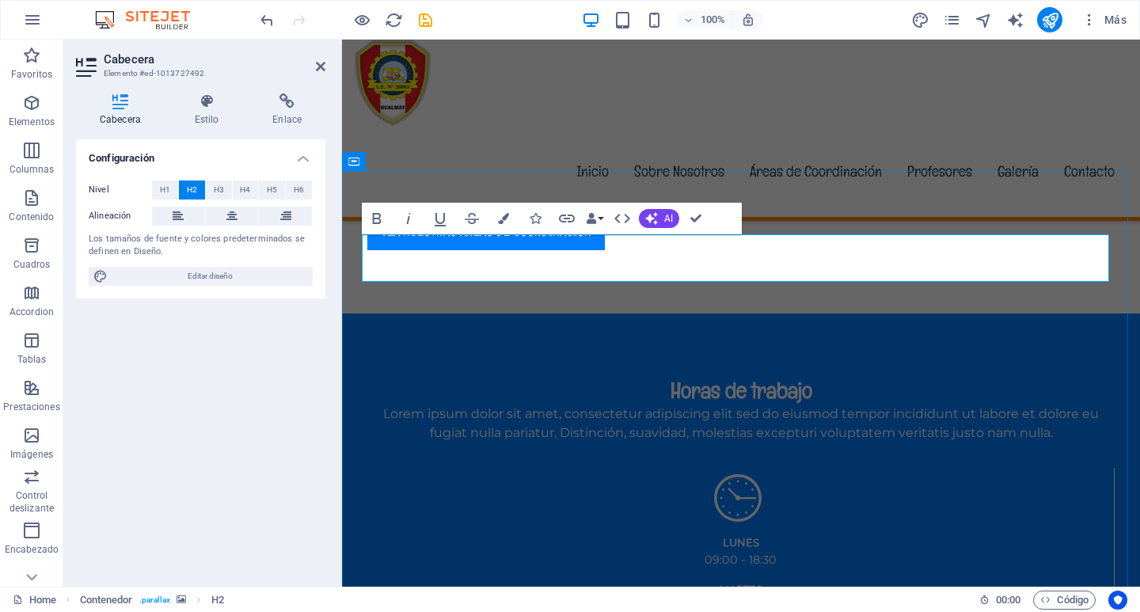
drag, startPoint x: 690, startPoint y: 256, endPoint x: 899, endPoint y: 251, distance: 209.0
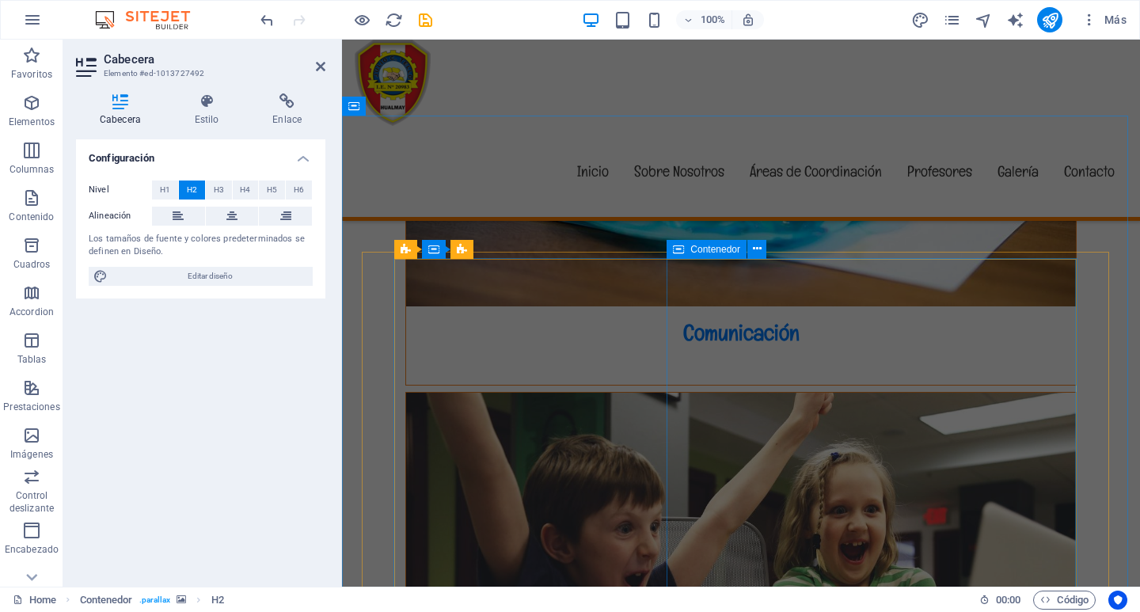
scroll to position [3846, 0]
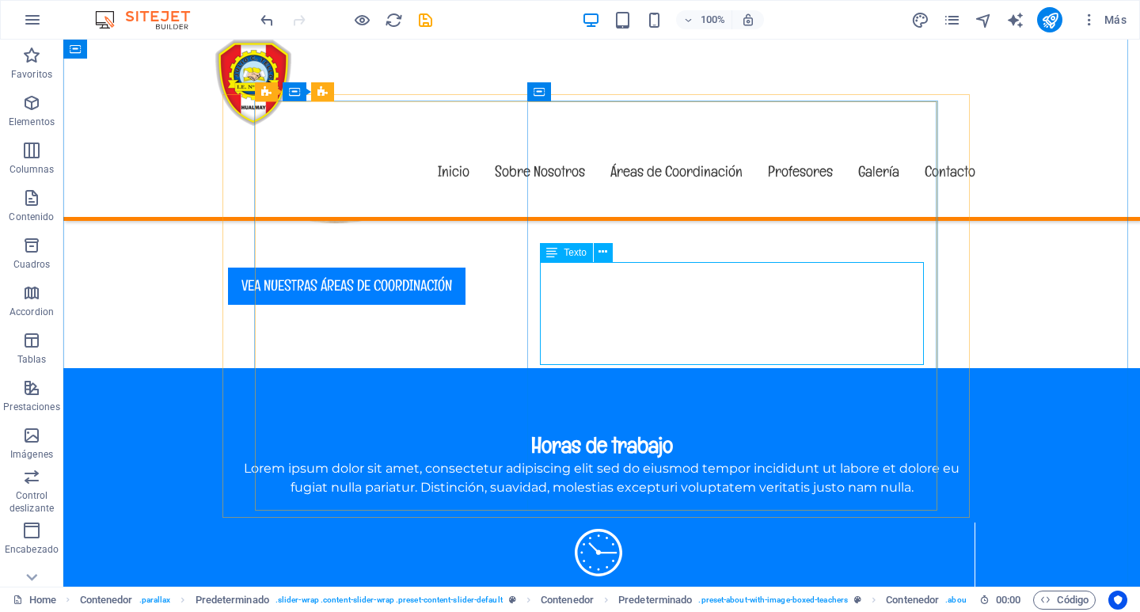
scroll to position [3928, 0]
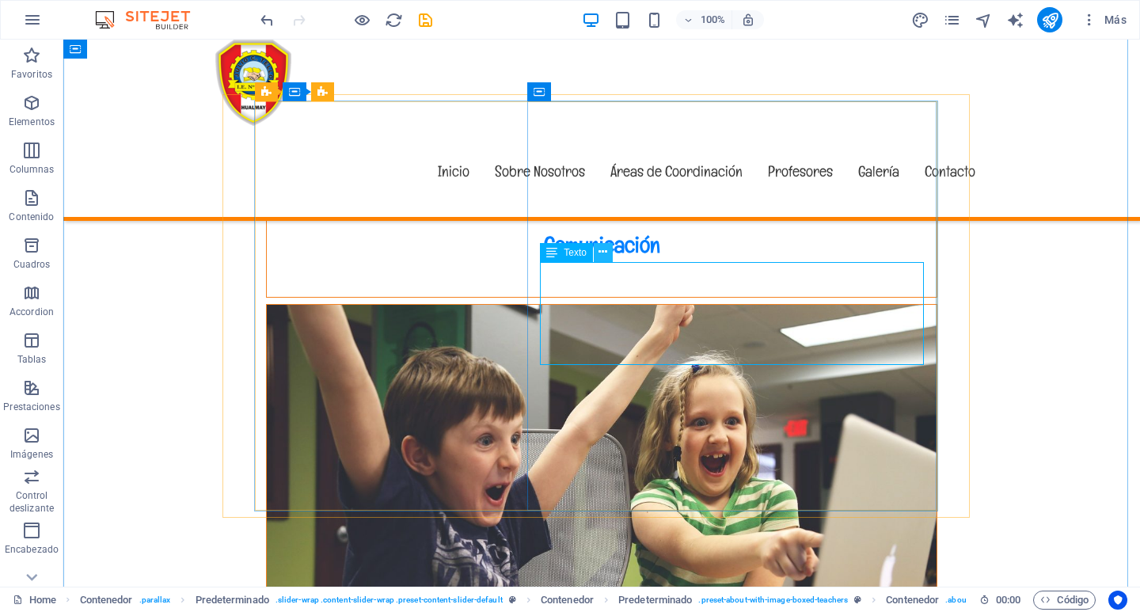
click at [601, 248] on icon at bounding box center [602, 252] width 9 height 17
click at [547, 252] on icon at bounding box center [551, 252] width 11 height 19
click at [552, 252] on icon at bounding box center [551, 252] width 11 height 19
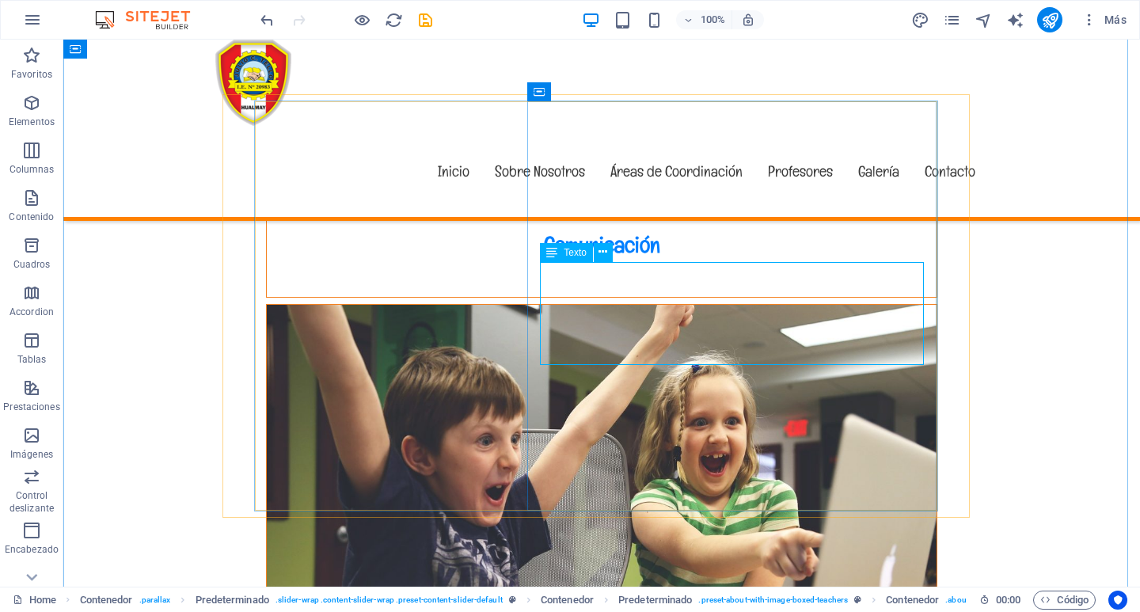
click at [549, 365] on div "Separador" at bounding box center [592, 356] width 104 height 20
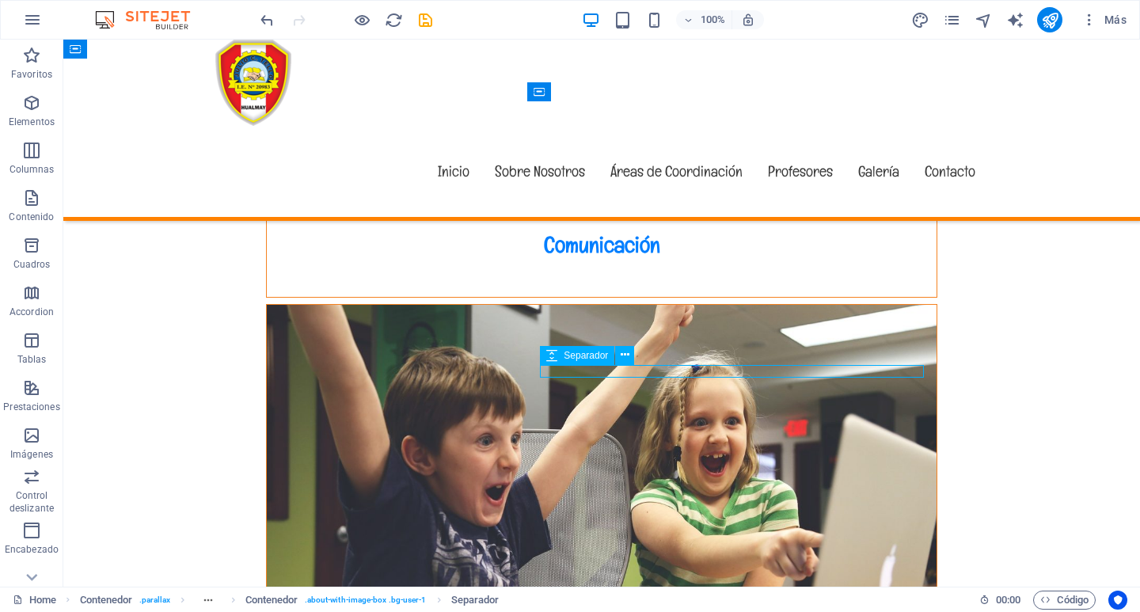
select select "rem"
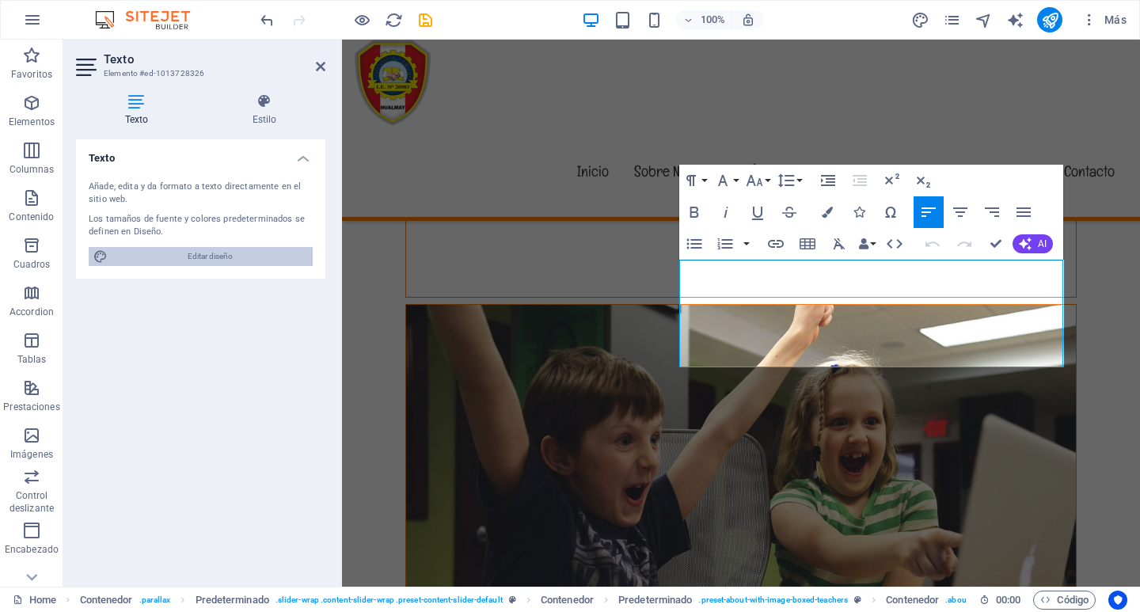
click at [195, 261] on span "Editar diseño" at bounding box center [209, 256] width 195 height 19
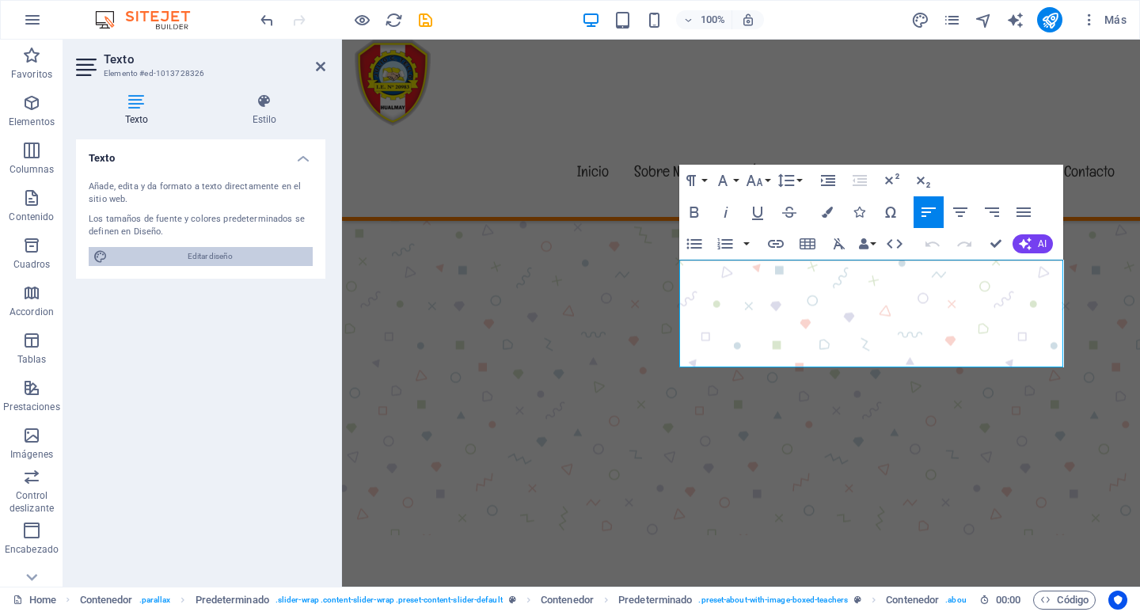
select select "px"
select select "400"
select select "px"
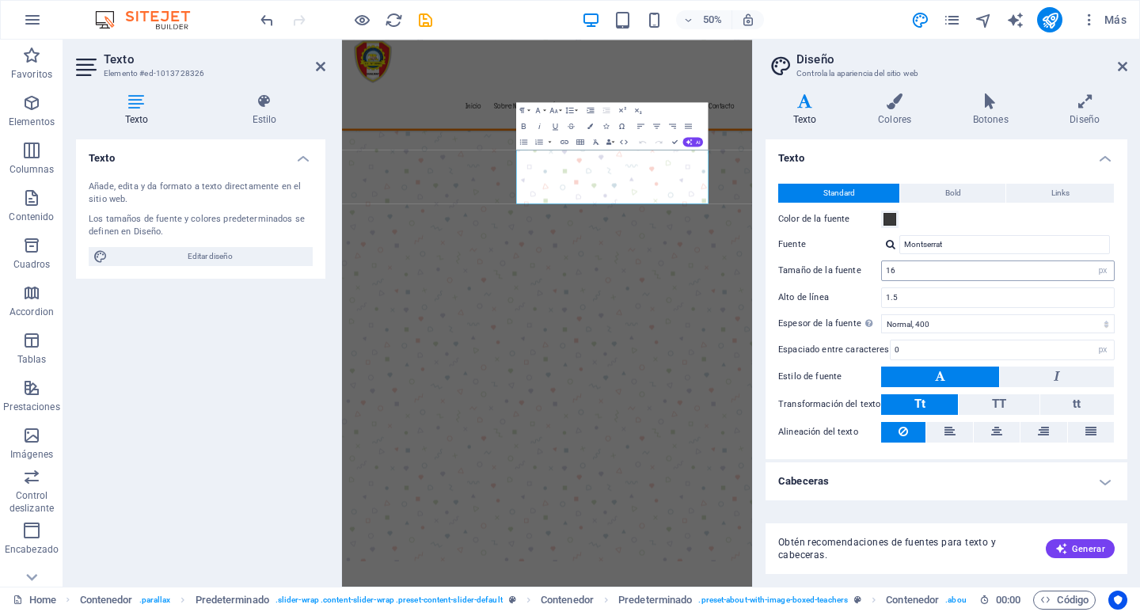
scroll to position [4202, 0]
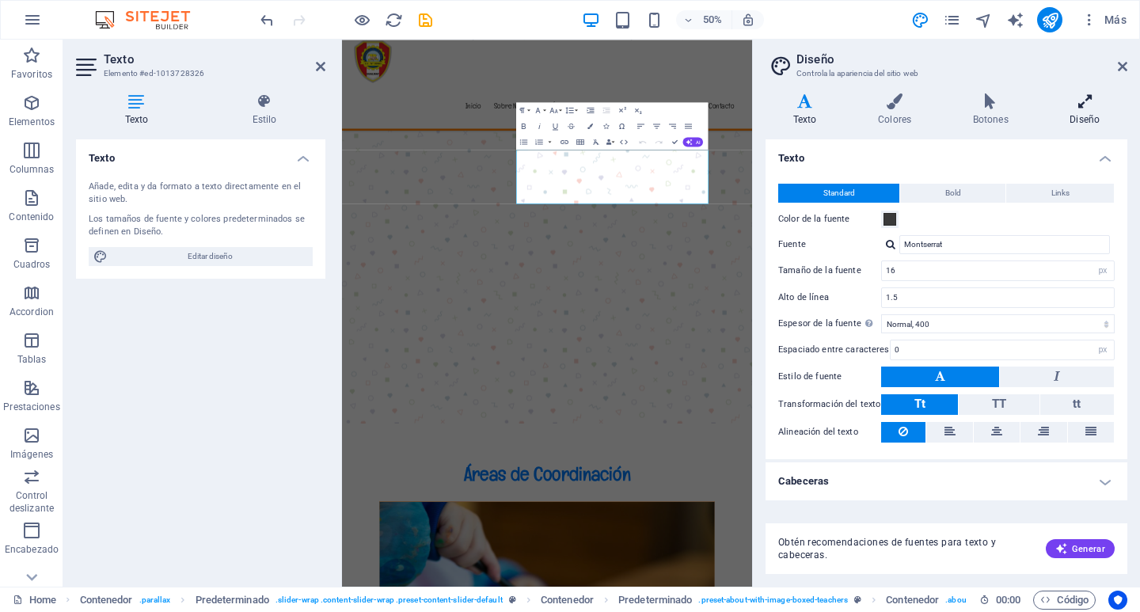
click at [1089, 102] on icon at bounding box center [1084, 101] width 85 height 16
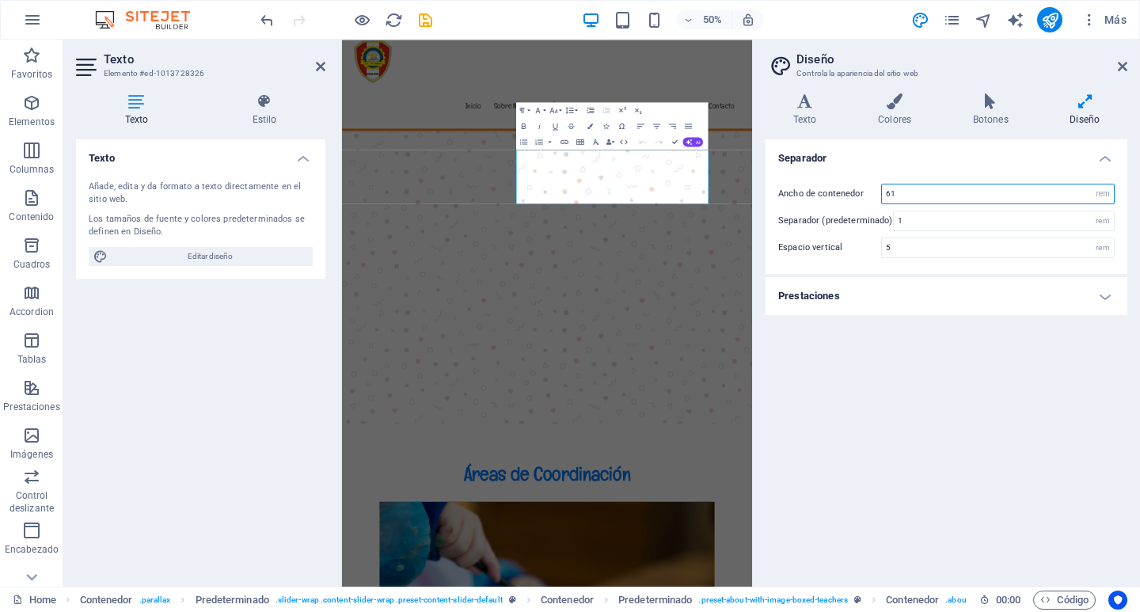
click at [1087, 192] on input "61" at bounding box center [998, 193] width 232 height 19
click at [886, 192] on input "61" at bounding box center [998, 193] width 232 height 19
drag, startPoint x: 886, startPoint y: 192, endPoint x: 897, endPoint y: 193, distance: 10.3
click at [897, 193] on input "61" at bounding box center [998, 193] width 232 height 19
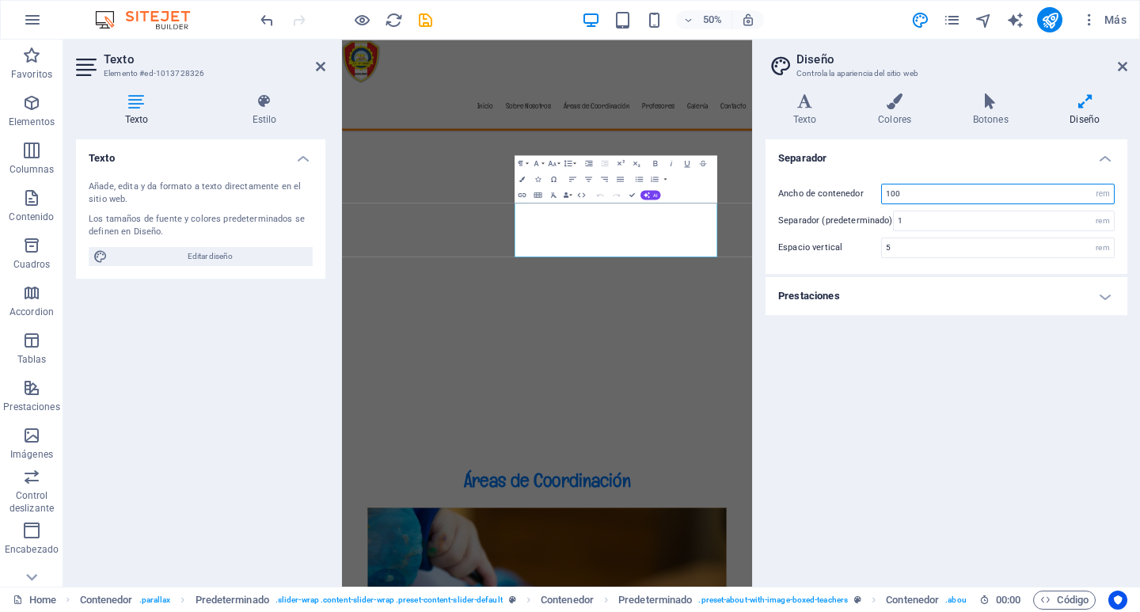
type input "100"
click at [952, 175] on div "Ancho de contenedor 100 rem px Separador (predeterminado) 1 rem Espacio vertica…" at bounding box center [946, 221] width 368 height 106
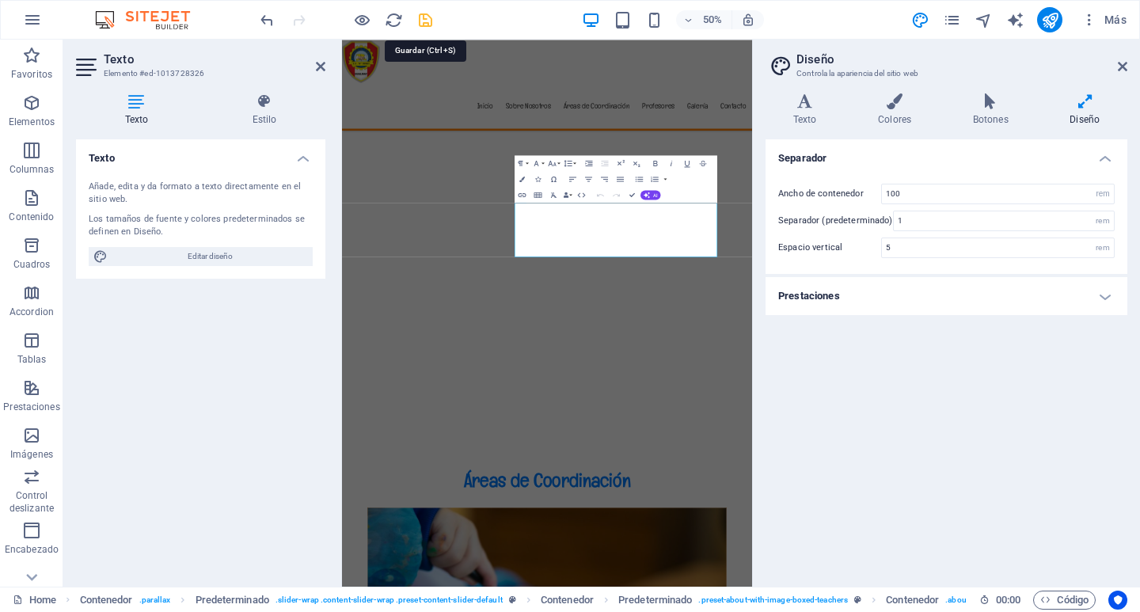
click at [430, 20] on icon "save" at bounding box center [425, 20] width 18 height 18
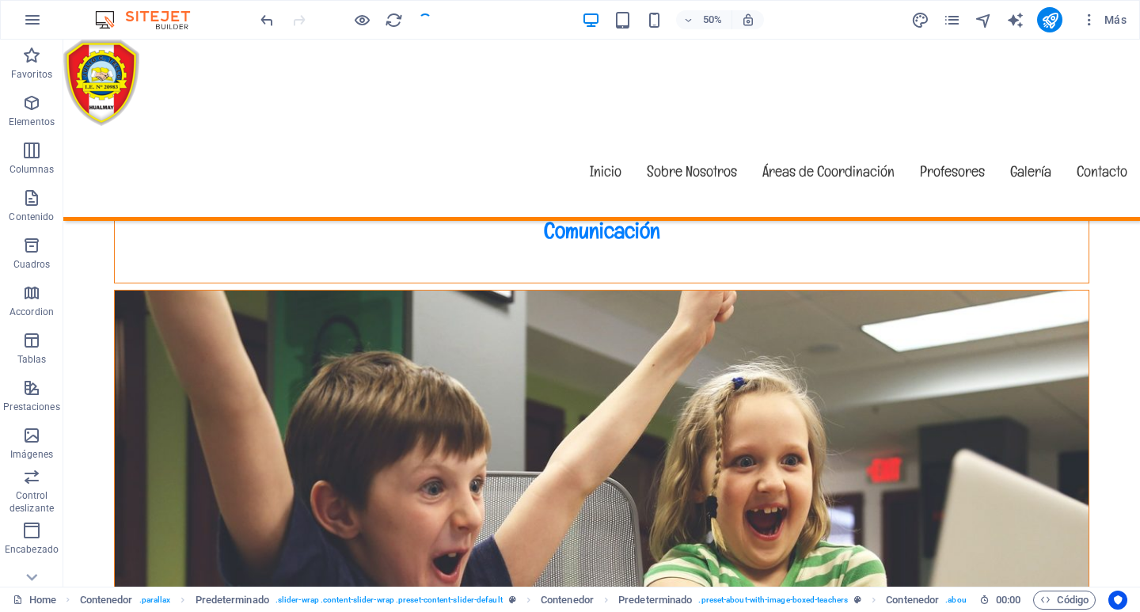
checkbox input "false"
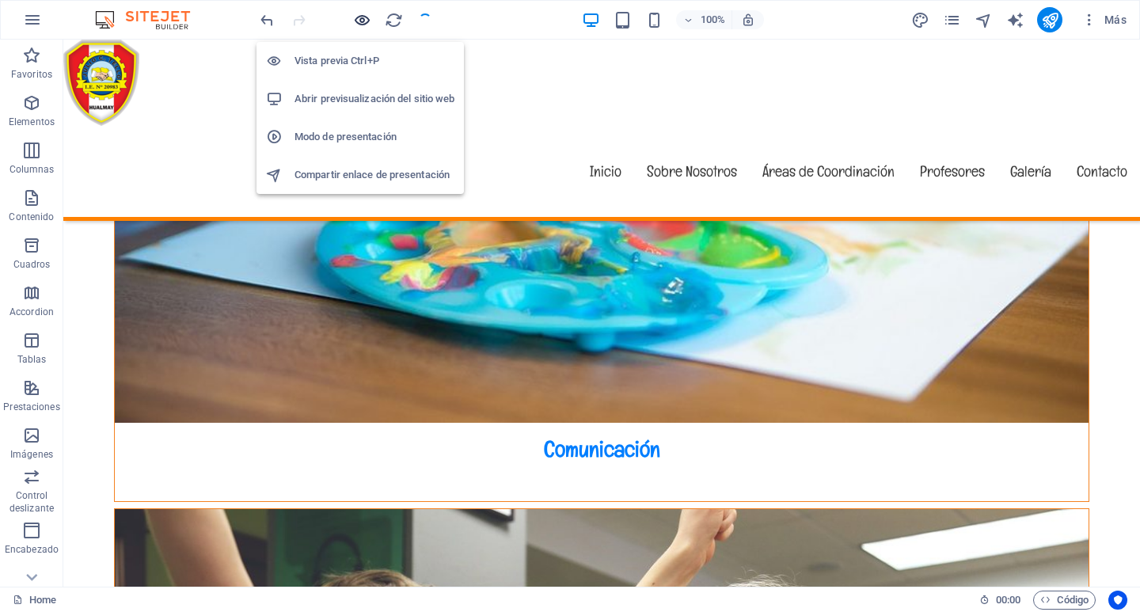
click at [357, 17] on icon "button" at bounding box center [362, 20] width 18 height 18
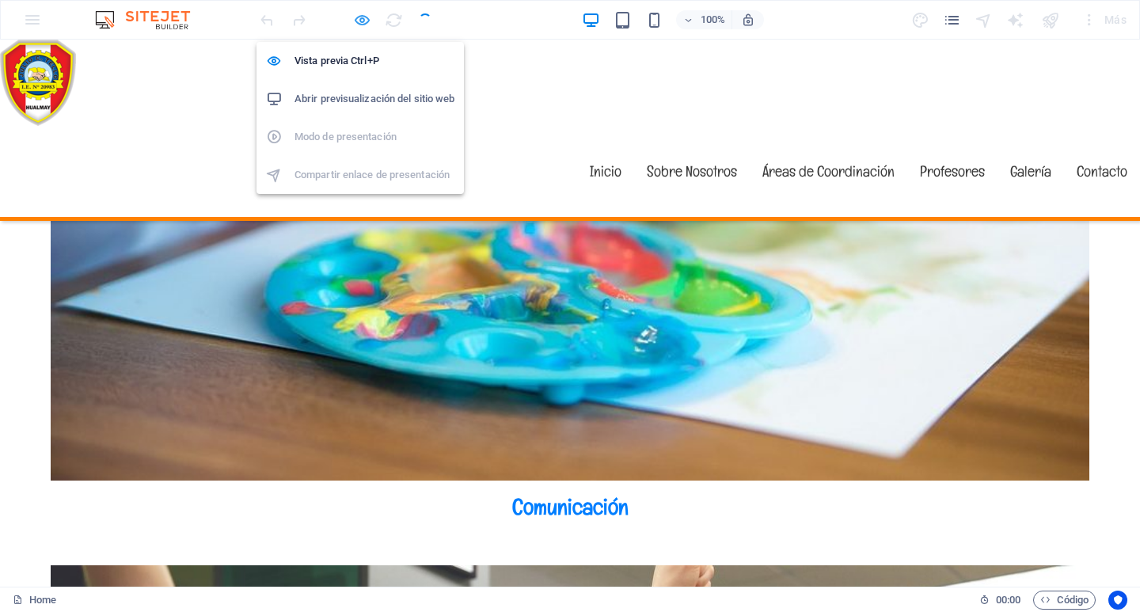
scroll to position [4008, 0]
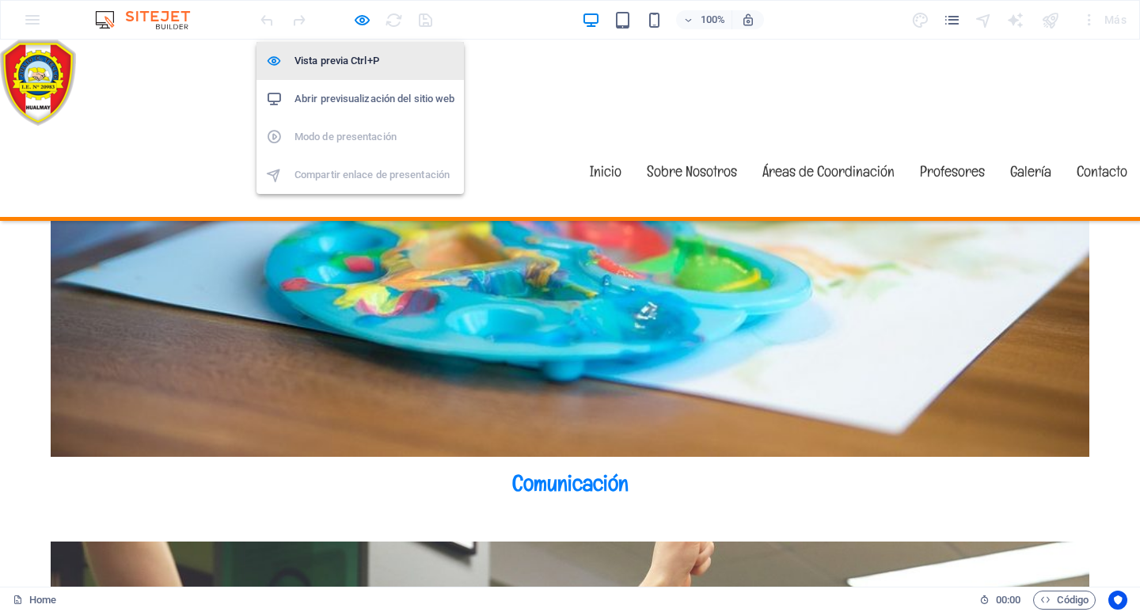
click at [353, 55] on h6 "Vista previa Ctrl+P" at bounding box center [374, 60] width 160 height 19
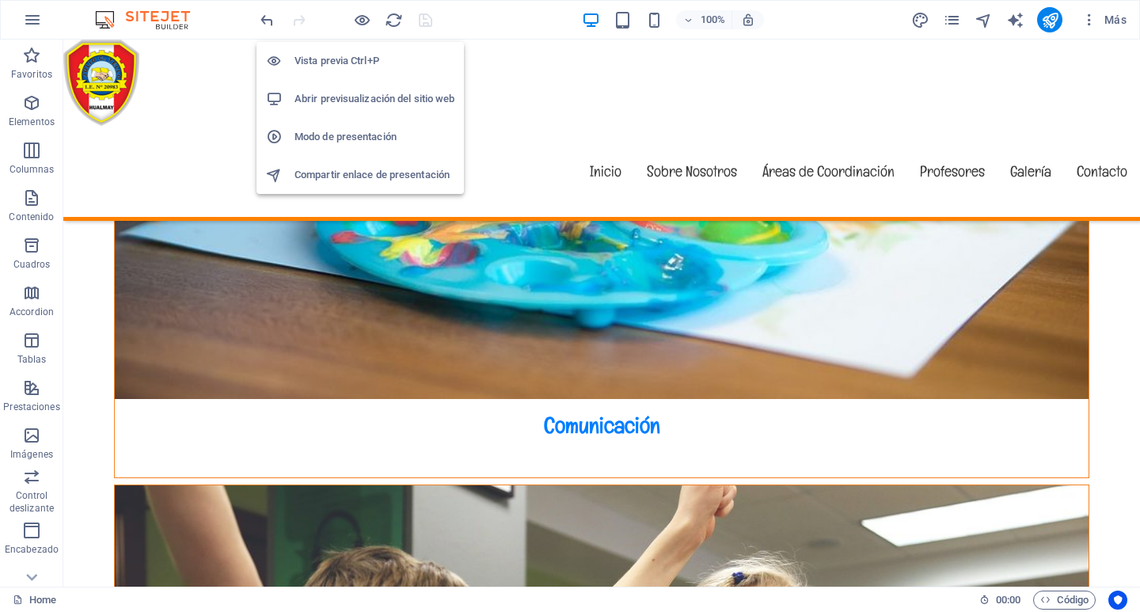
scroll to position [3984, 0]
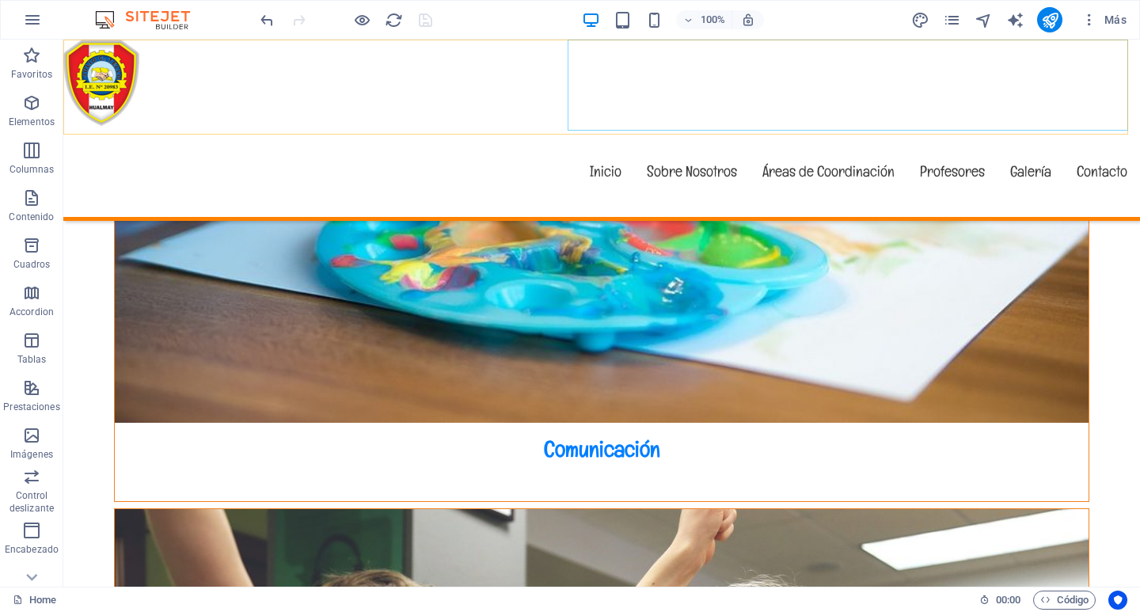
click at [936, 126] on nav "Inicio Sobre Nosotros Áreas de Coordinación Profesores Galería Contacto" at bounding box center [601, 171] width 1076 height 91
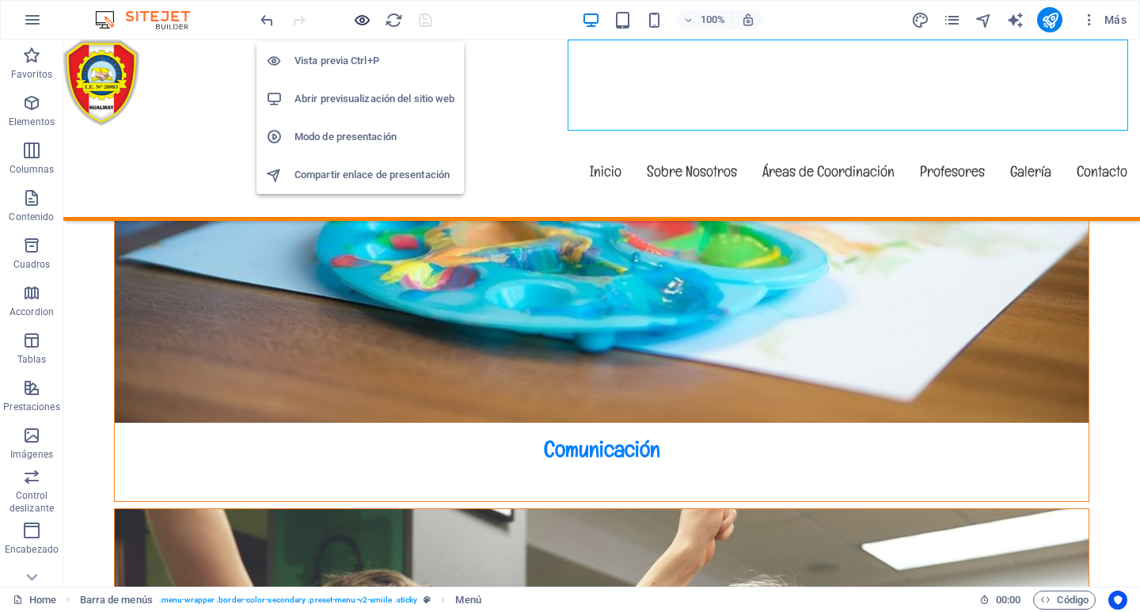
click at [355, 19] on icon "button" at bounding box center [362, 20] width 18 height 18
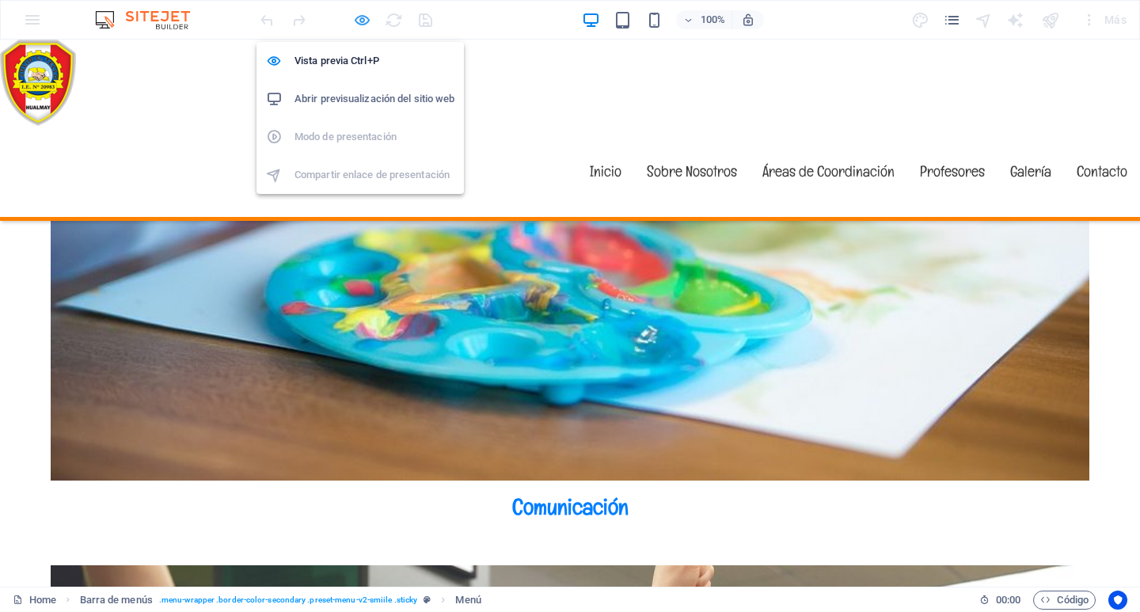
scroll to position [4008, 0]
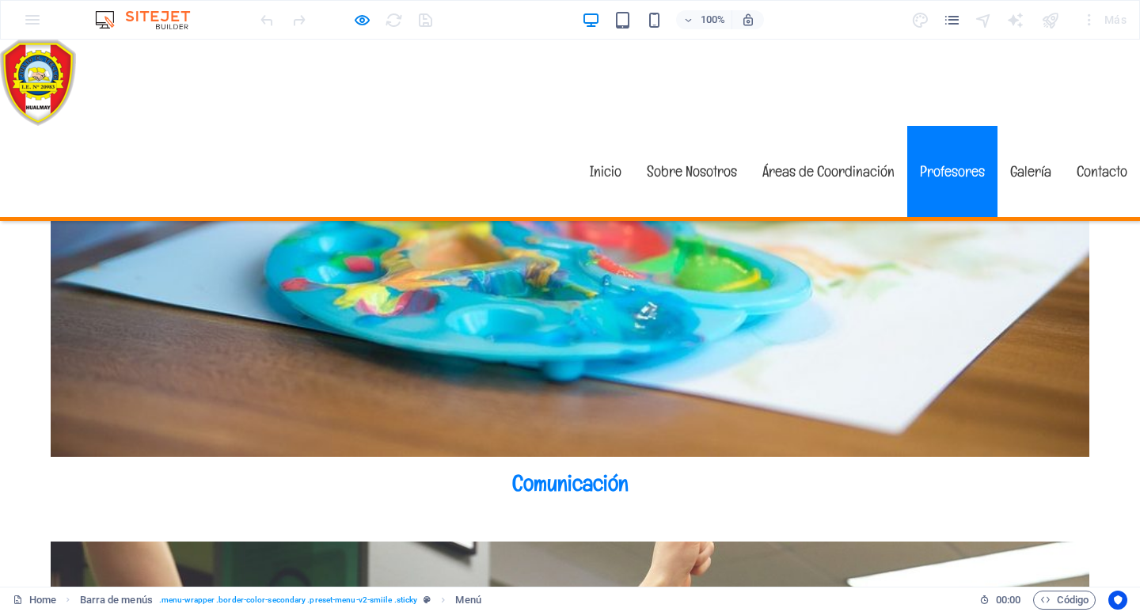
click at [935, 126] on link "Profesores" at bounding box center [952, 171] width 90 height 91
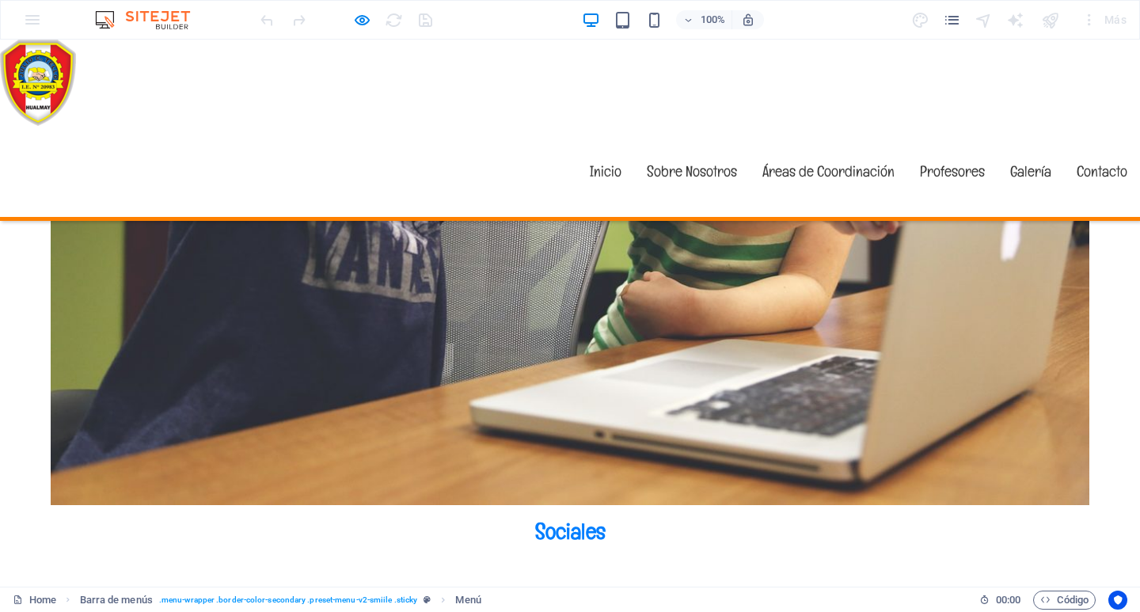
scroll to position [4539, 0]
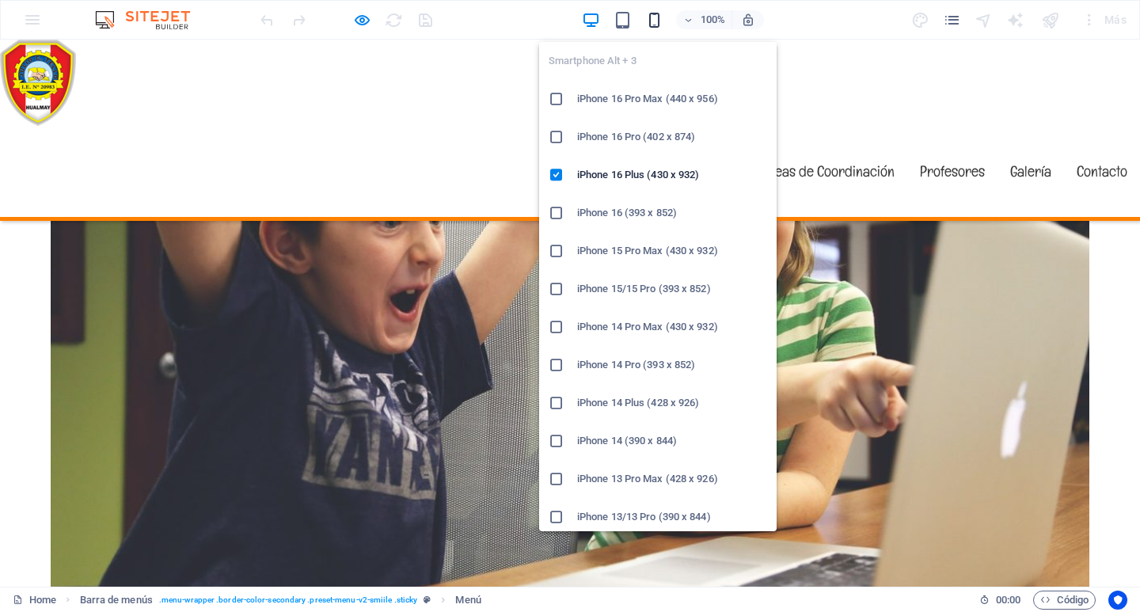
click at [651, 15] on icon "button" at bounding box center [654, 20] width 18 height 18
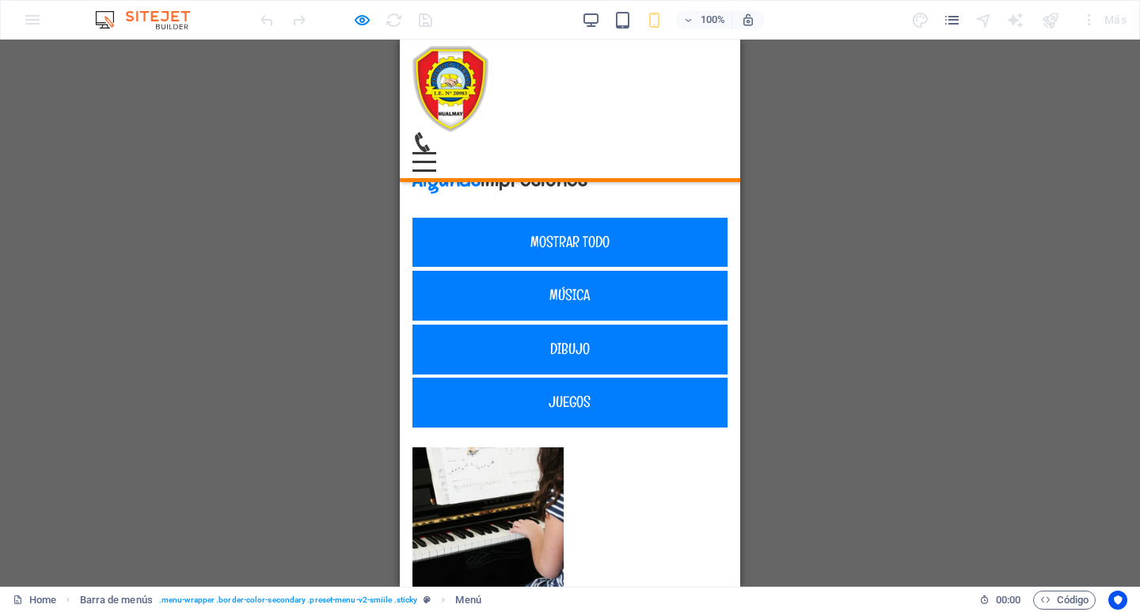
scroll to position [5575, 0]
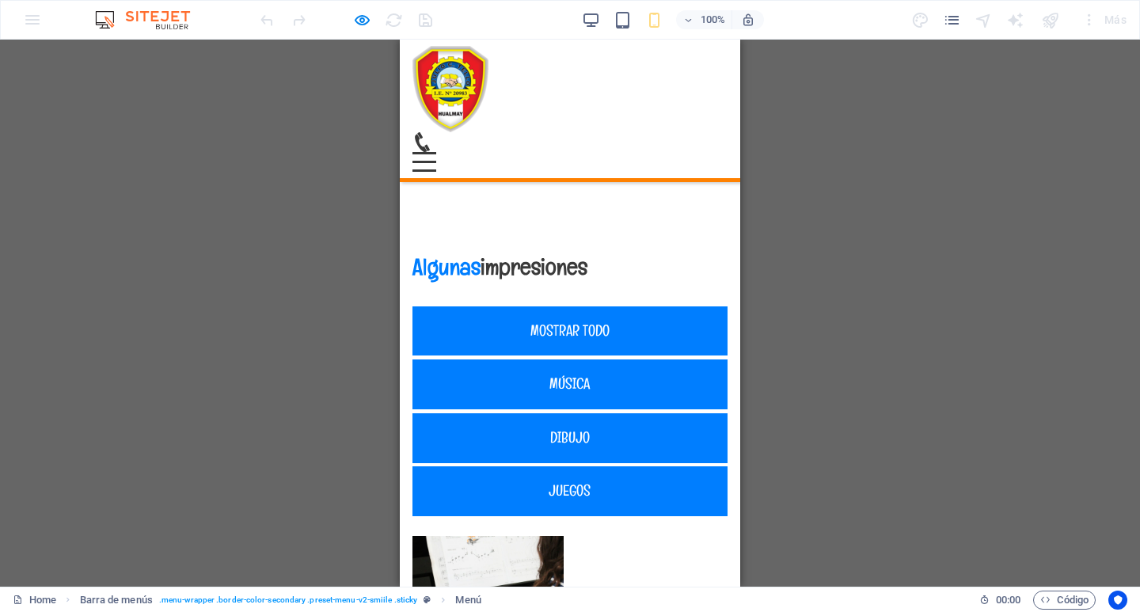
click at [716, 83] on header "Menú Inicio Sobre Nosotros Áreas de Coordinación Profesores Galería Contacto" at bounding box center [570, 109] width 340 height 138
click at [436, 152] on div "Menú" at bounding box center [424, 162] width 24 height 20
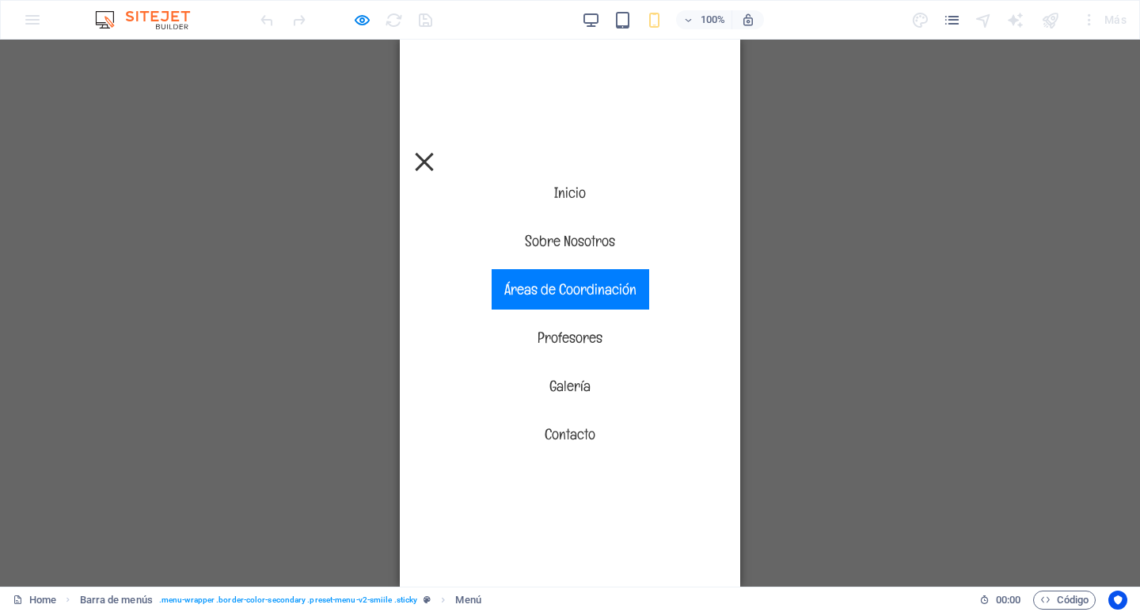
click at [568, 286] on link "Áreas de Coordinación" at bounding box center [569, 289] width 157 height 40
click at [590, 286] on link "Áreas de Coordinación" at bounding box center [569, 289] width 157 height 40
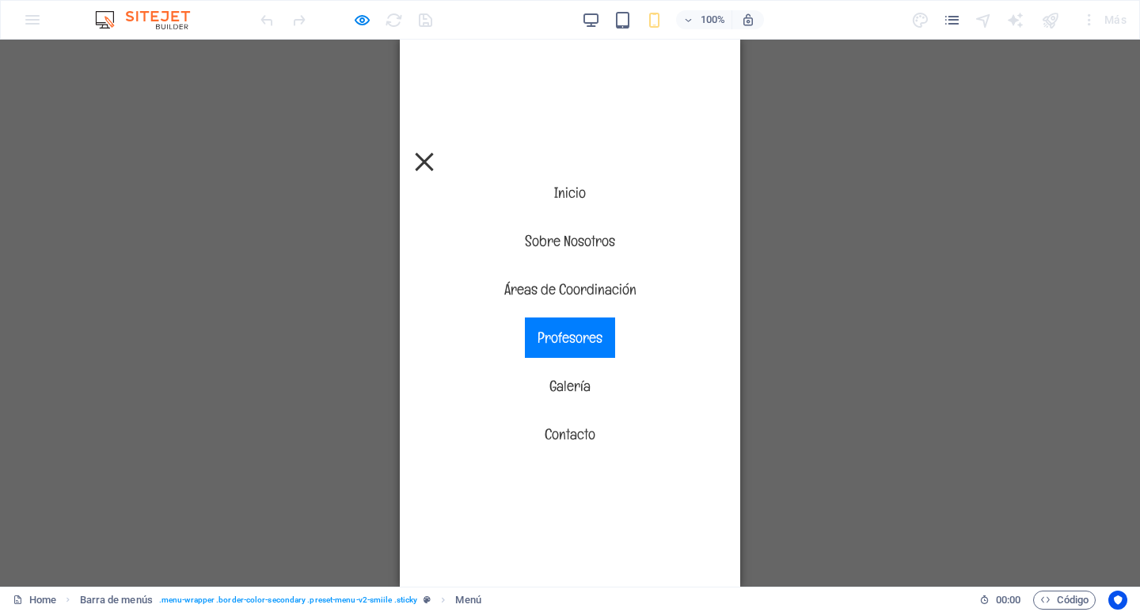
click at [559, 337] on link "Profesores" at bounding box center [570, 337] width 90 height 40
click at [559, 385] on link "Galería" at bounding box center [570, 386] width 66 height 40
click at [570, 192] on link "Inicio" at bounding box center [569, 193] width 57 height 40
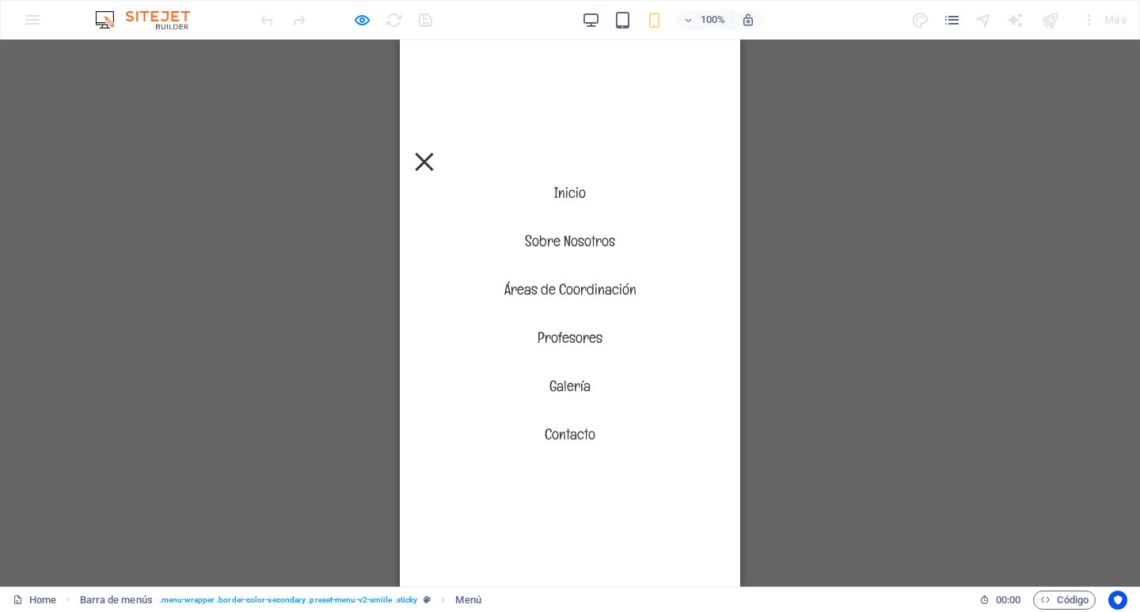
click at [436, 152] on div "Menú" at bounding box center [424, 162] width 24 height 20
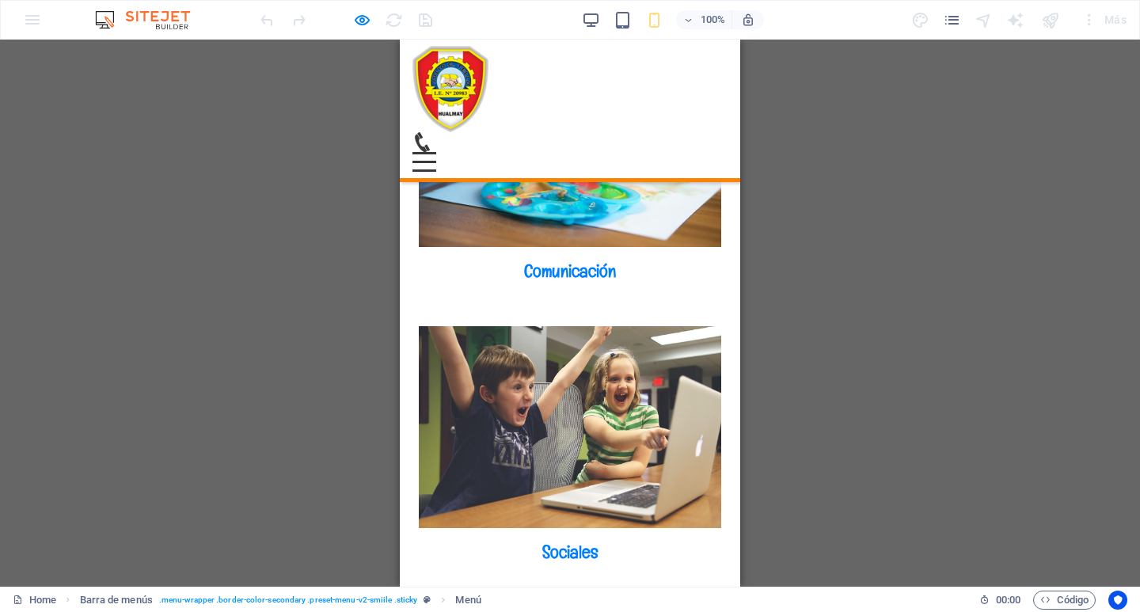
scroll to position [3463, 0]
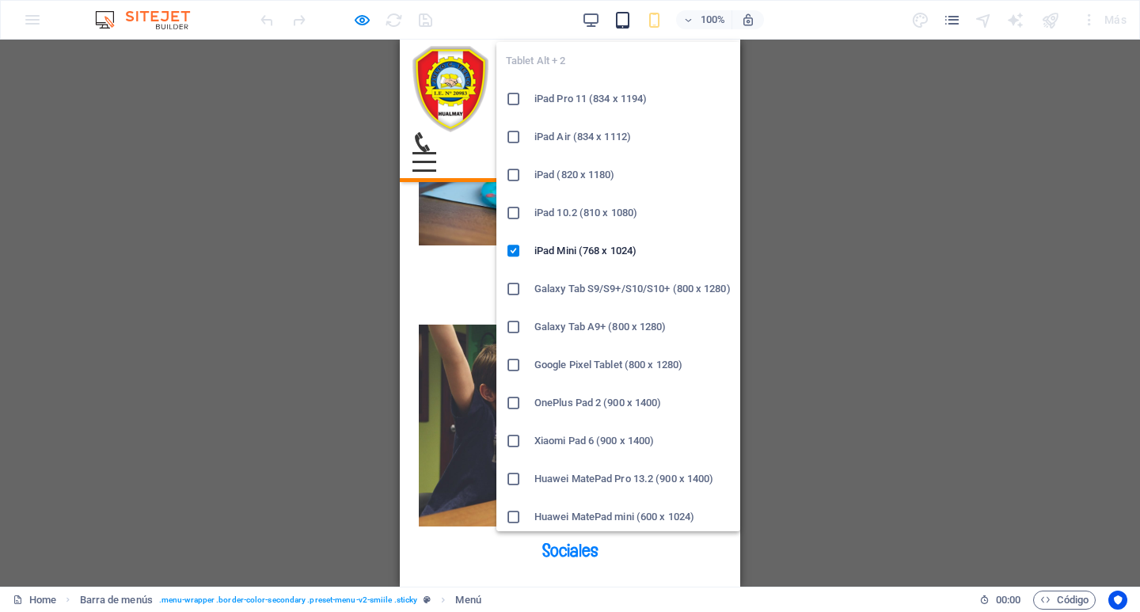
click at [620, 15] on icon "button" at bounding box center [622, 20] width 18 height 18
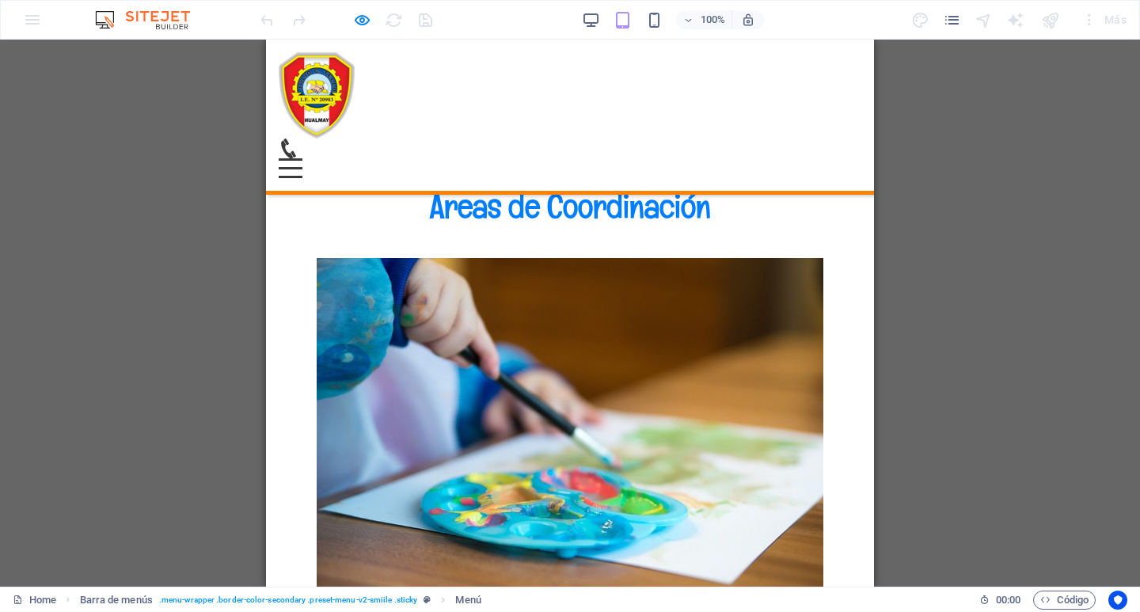
click at [302, 158] on div "Menú" at bounding box center [291, 168] width 24 height 20
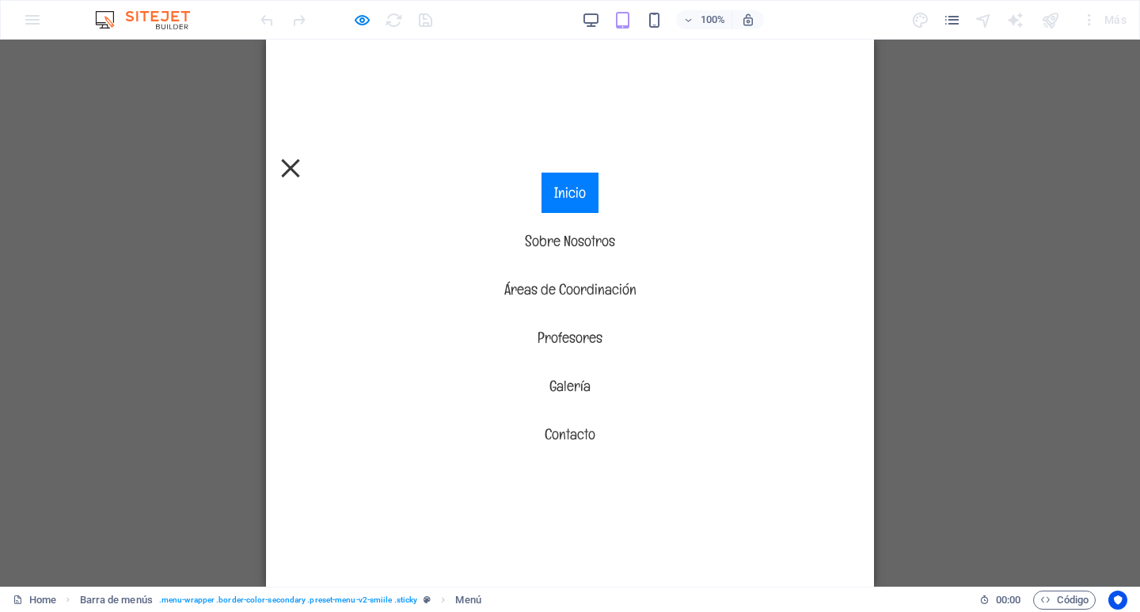
click at [555, 194] on link "Inicio" at bounding box center [569, 193] width 57 height 40
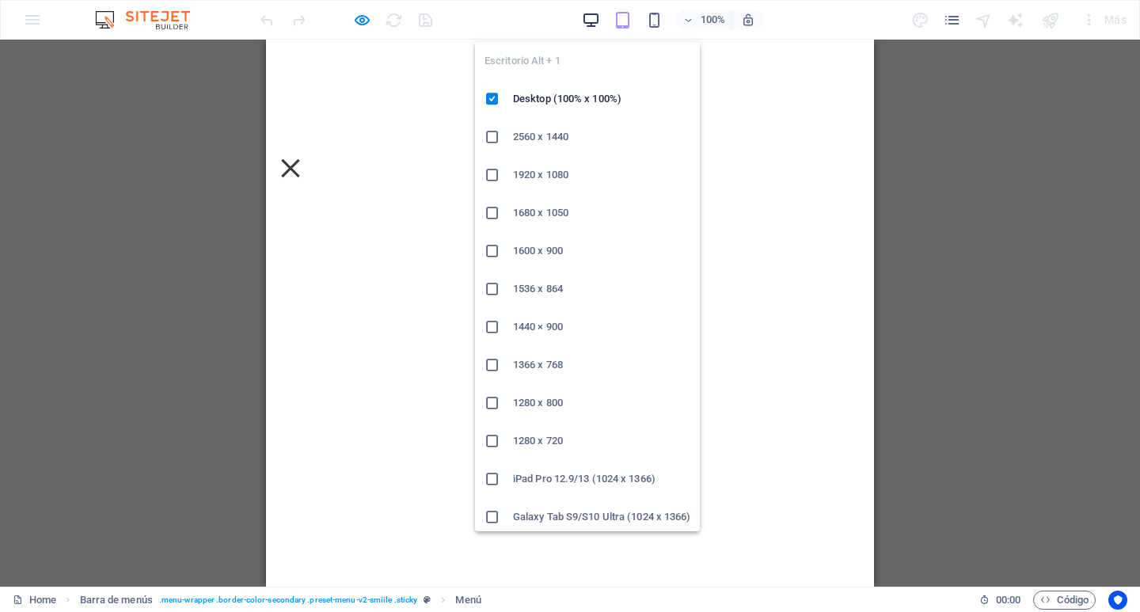
click at [586, 23] on icon "button" at bounding box center [591, 20] width 18 height 18
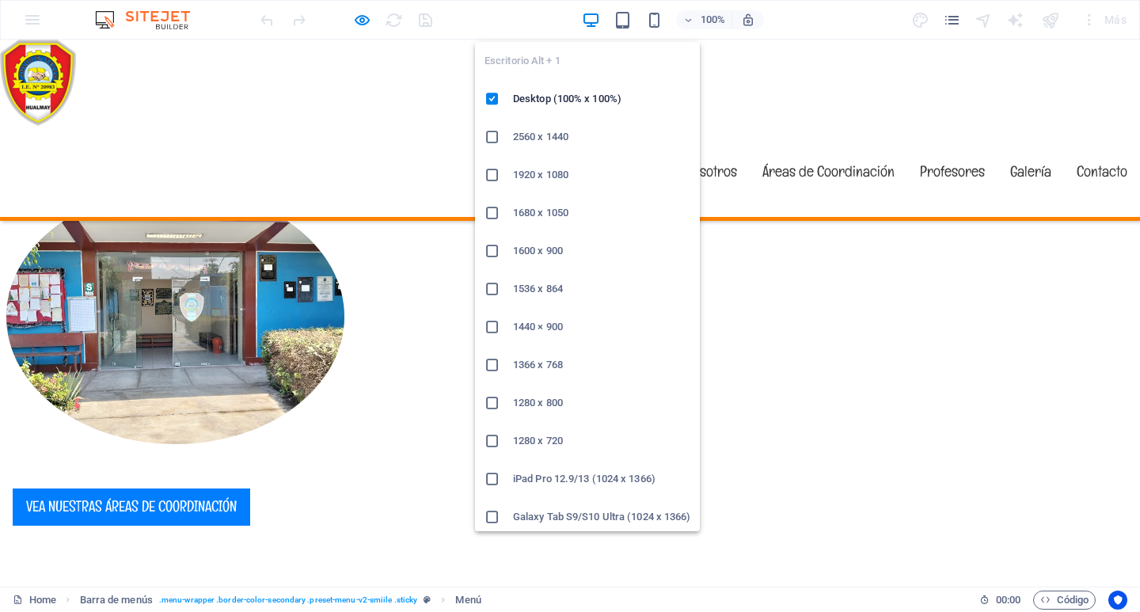
scroll to position [1116, 0]
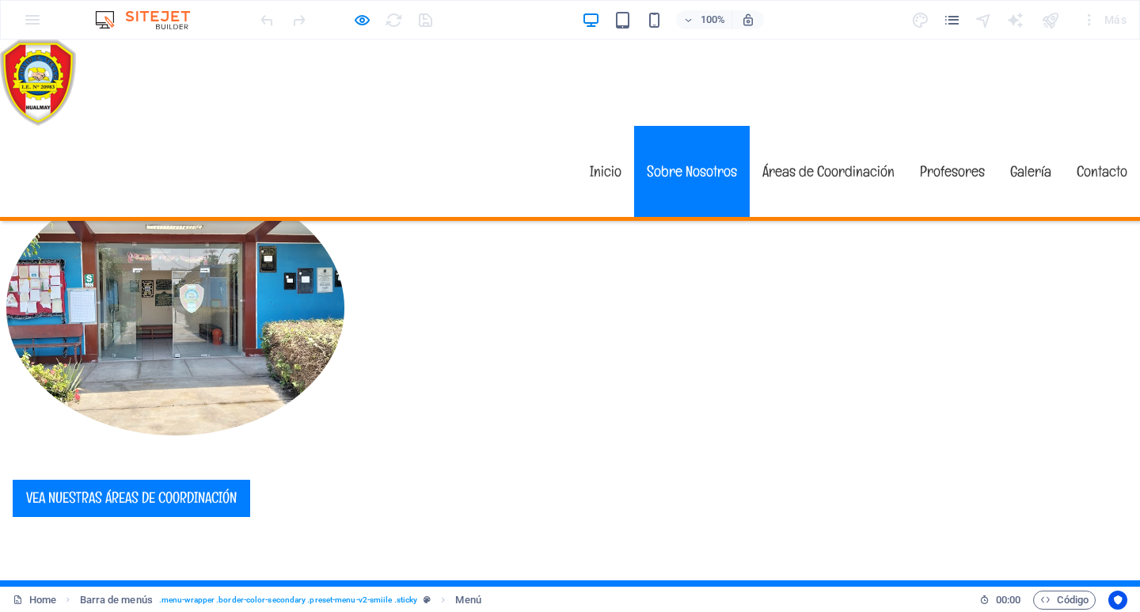
click at [662, 126] on link "Sobre Nosotros" at bounding box center [692, 171] width 116 height 91
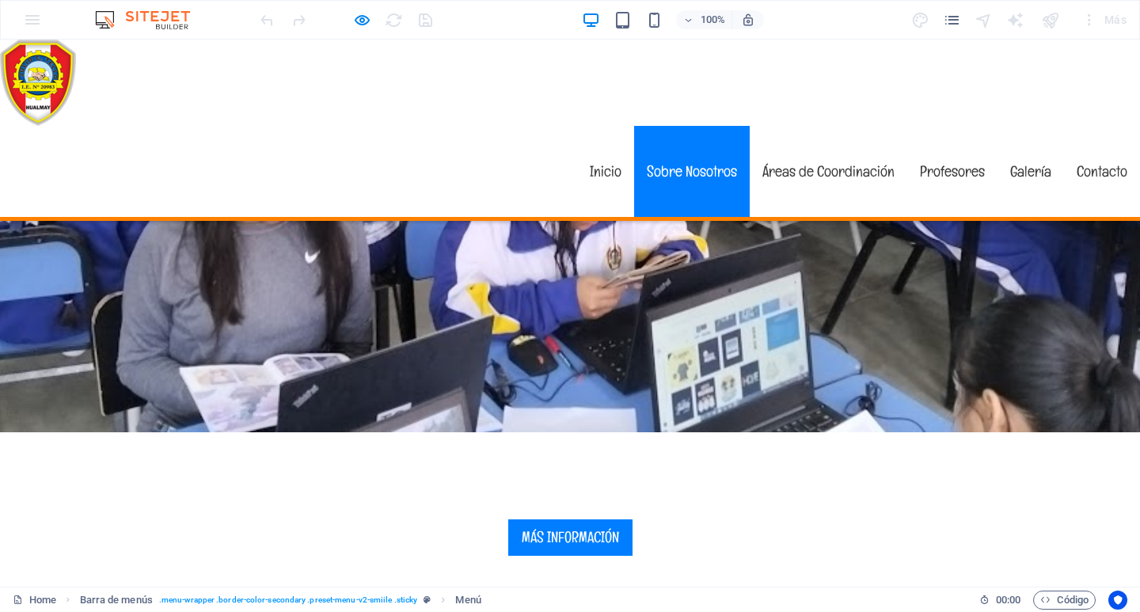
scroll to position [455, 0]
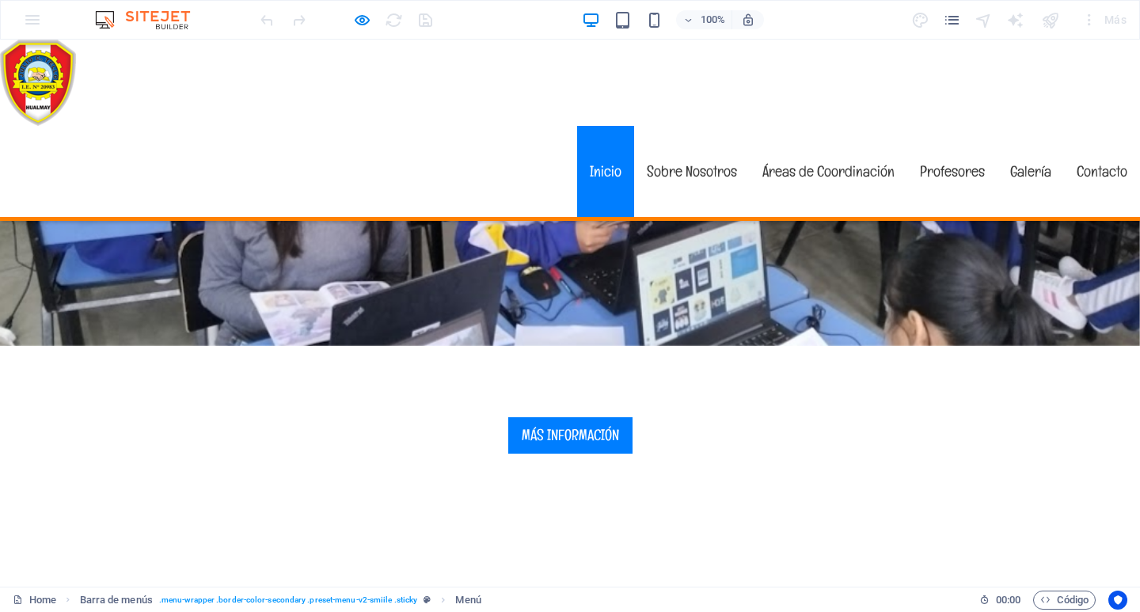
click at [589, 126] on link "Inicio" at bounding box center [605, 171] width 57 height 91
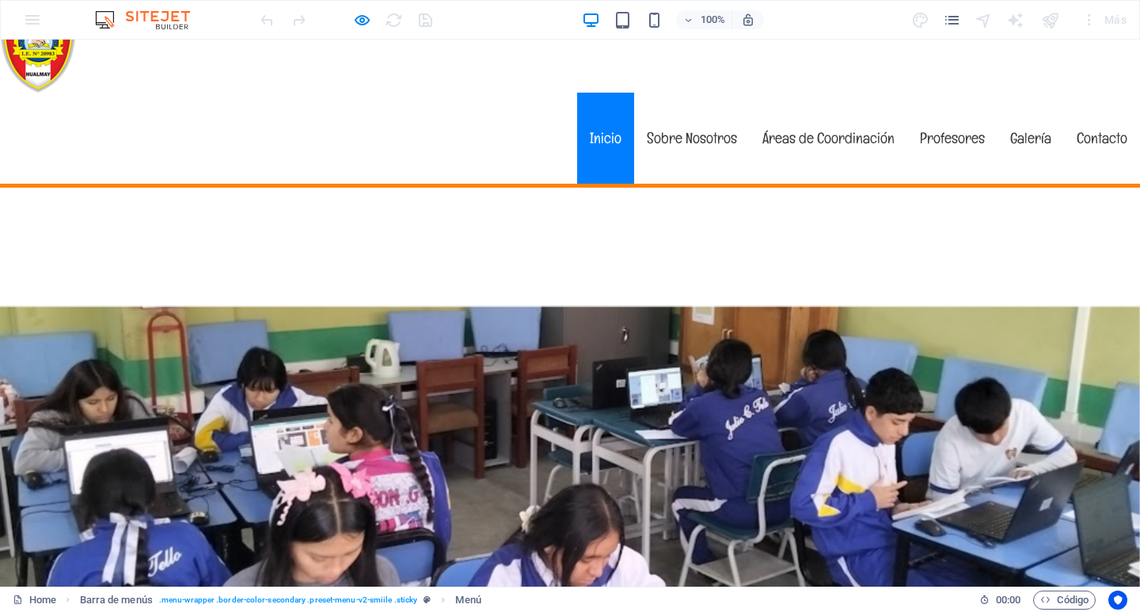
scroll to position [0, 0]
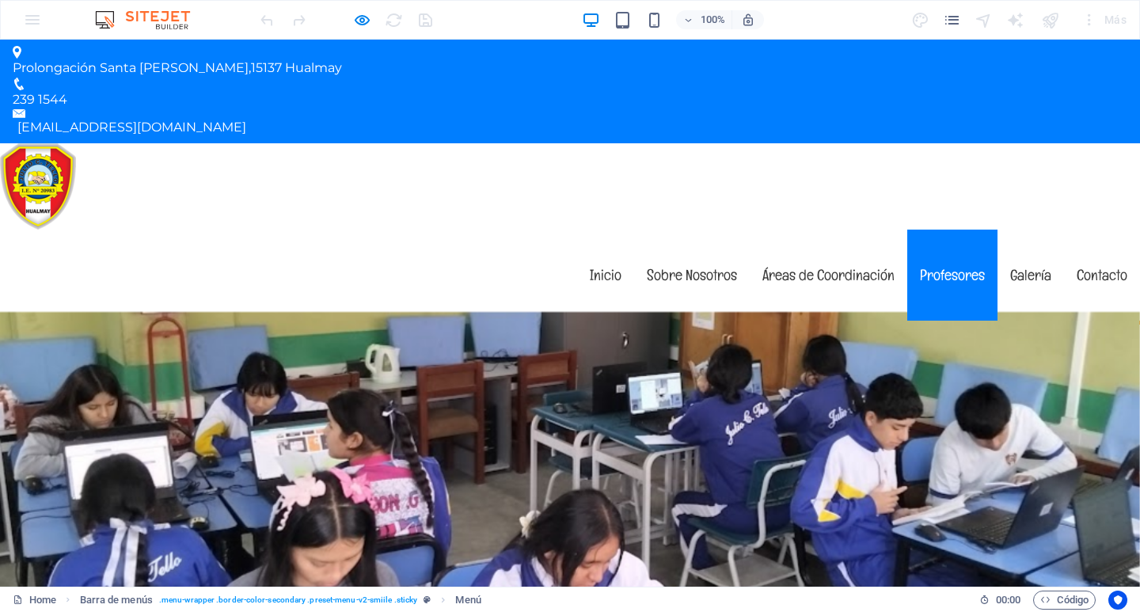
click at [946, 230] on link "Profesores" at bounding box center [952, 275] width 90 height 91
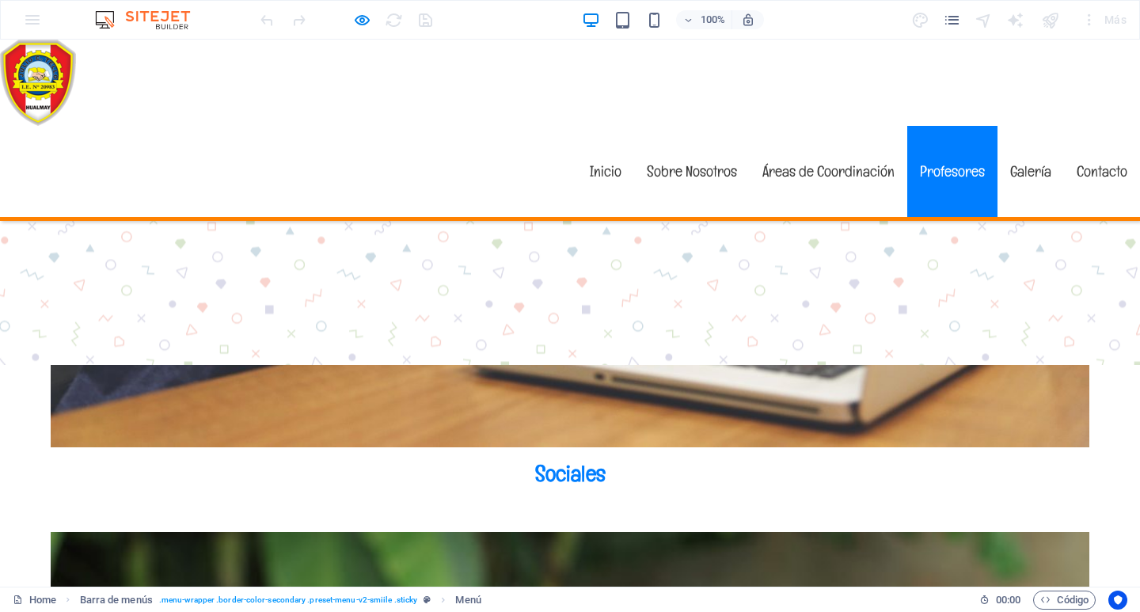
scroll to position [4777, 0]
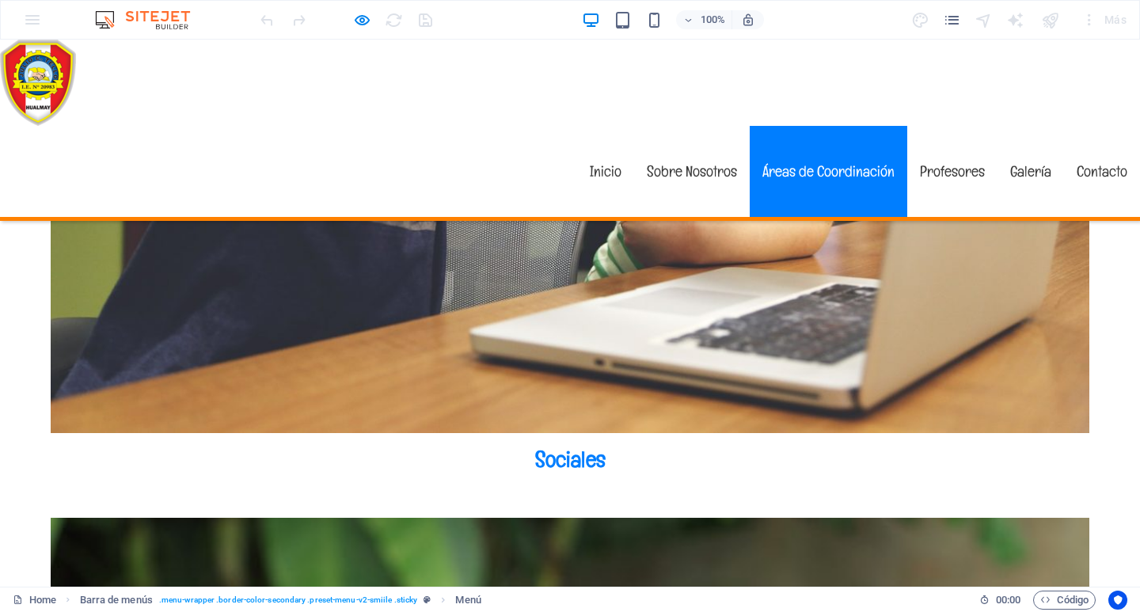
click at [862, 126] on link "Áreas de Coordinación" at bounding box center [827, 171] width 157 height 91
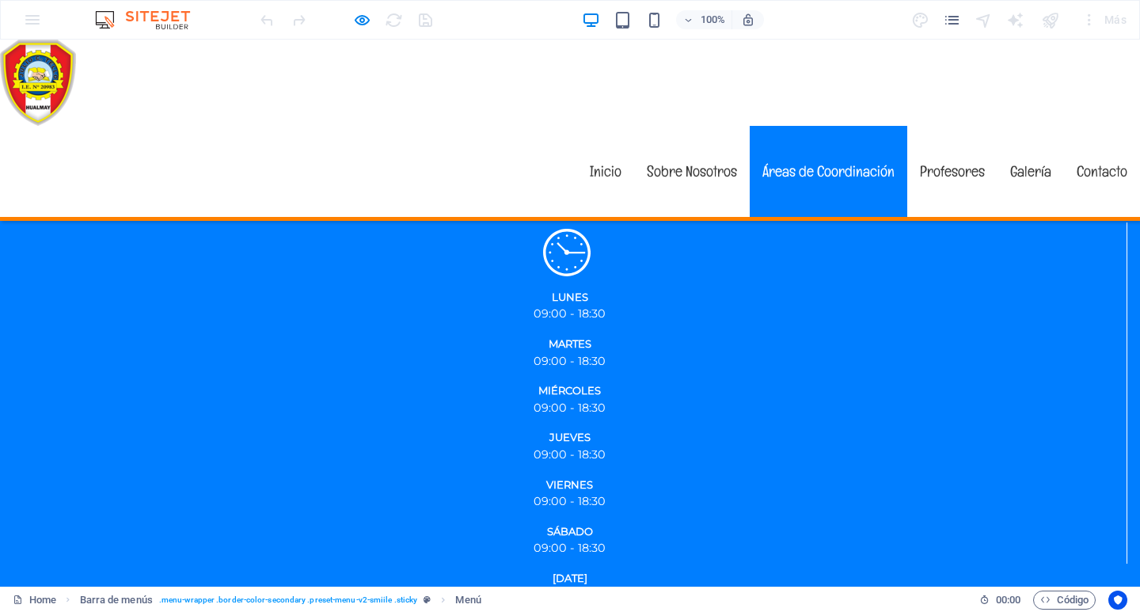
scroll to position [1431, 0]
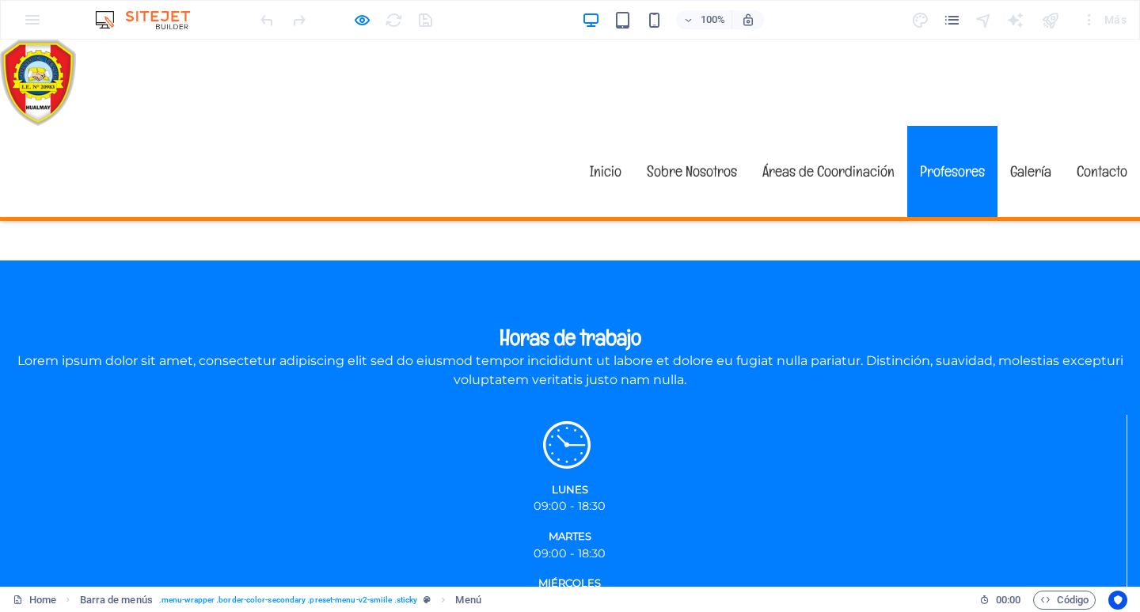
click at [926, 126] on link "Profesores" at bounding box center [952, 171] width 90 height 91
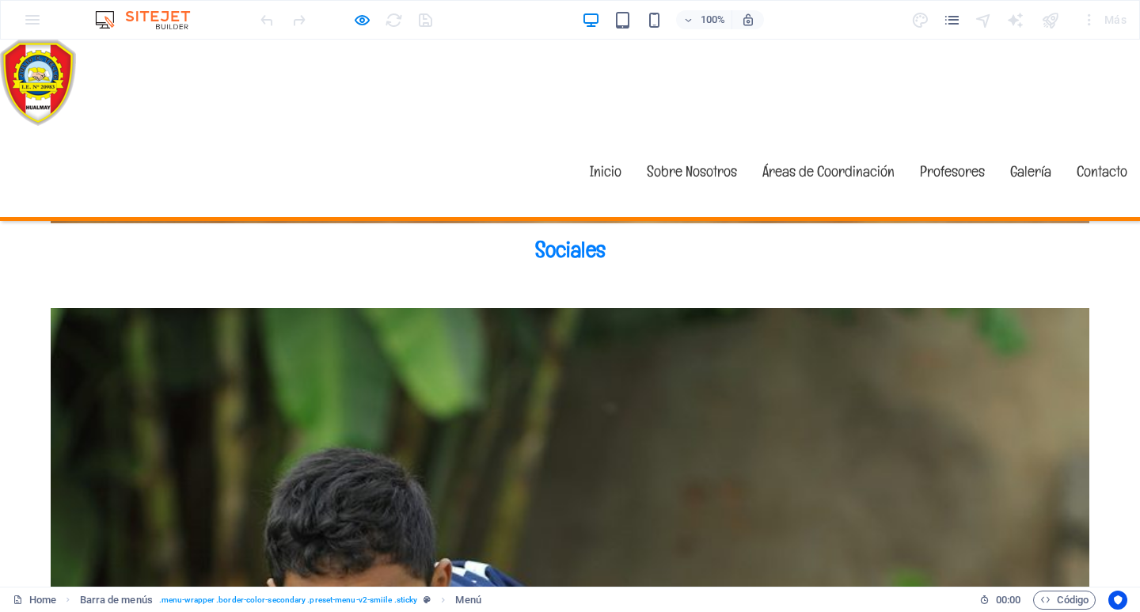
scroll to position [5014, 0]
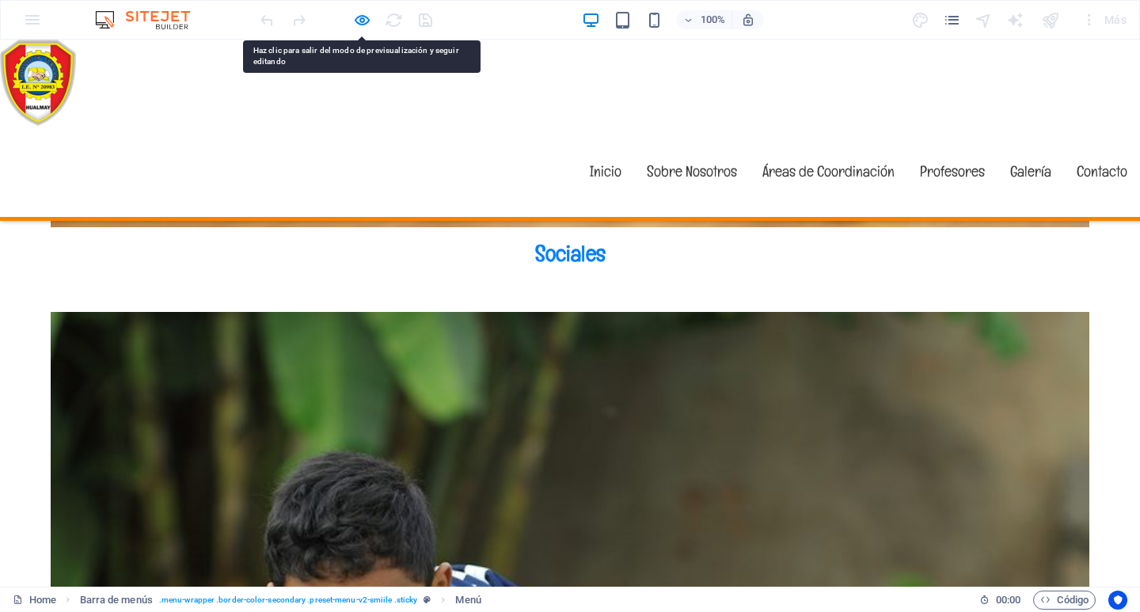
click at [369, 21] on icon "button" at bounding box center [362, 20] width 18 height 18
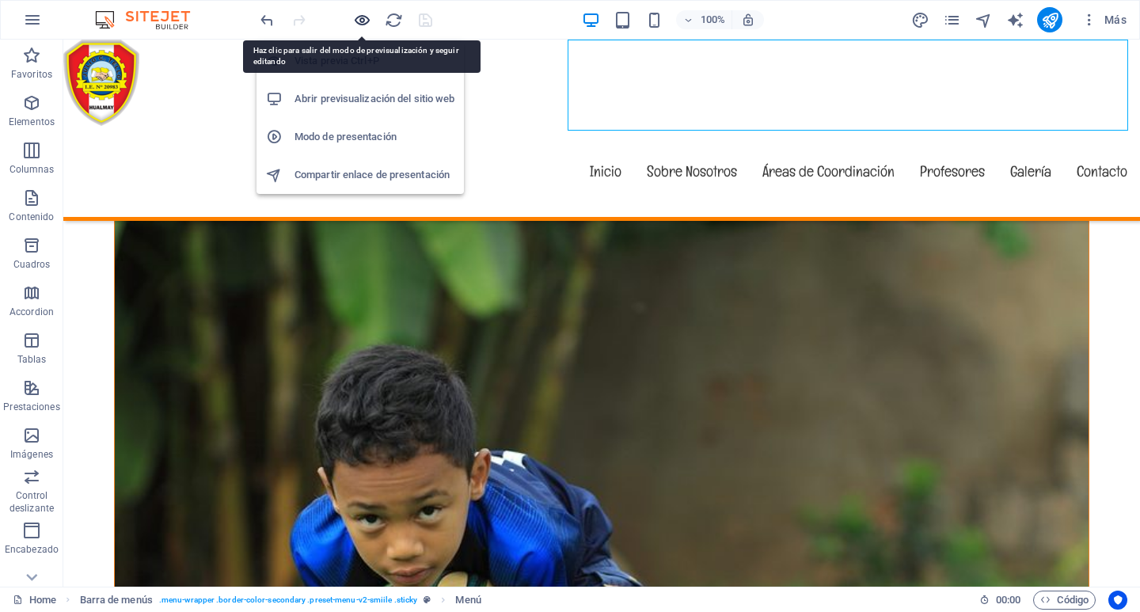
scroll to position [4824, 0]
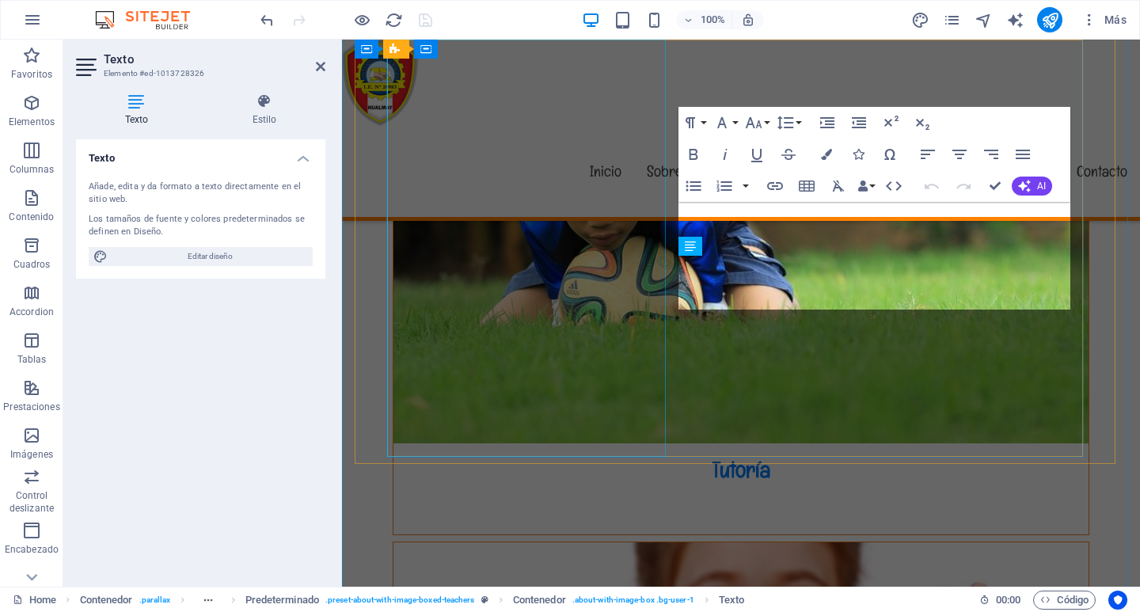
scroll to position [4025, 0]
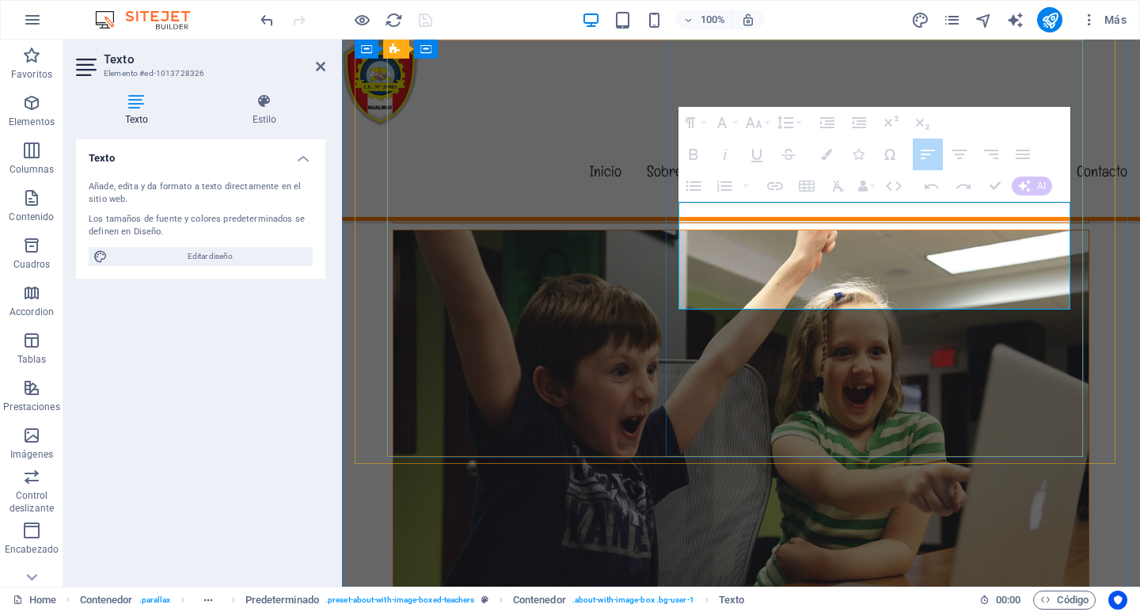
drag, startPoint x: 682, startPoint y: 211, endPoint x: 1017, endPoint y: 211, distance: 334.8
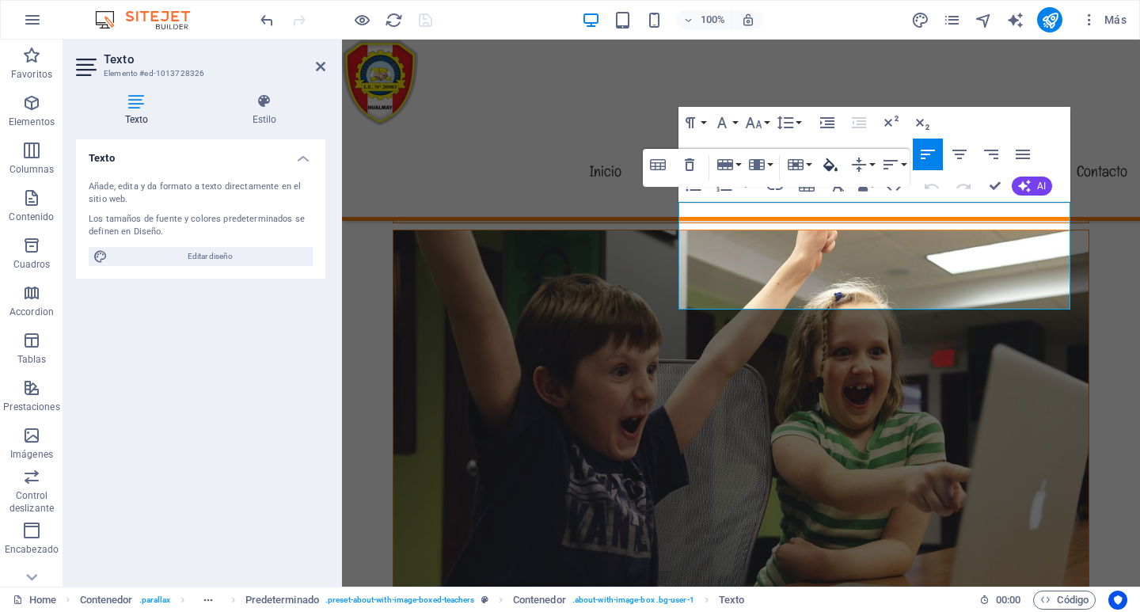
click at [835, 167] on icon "button" at bounding box center [830, 164] width 19 height 19
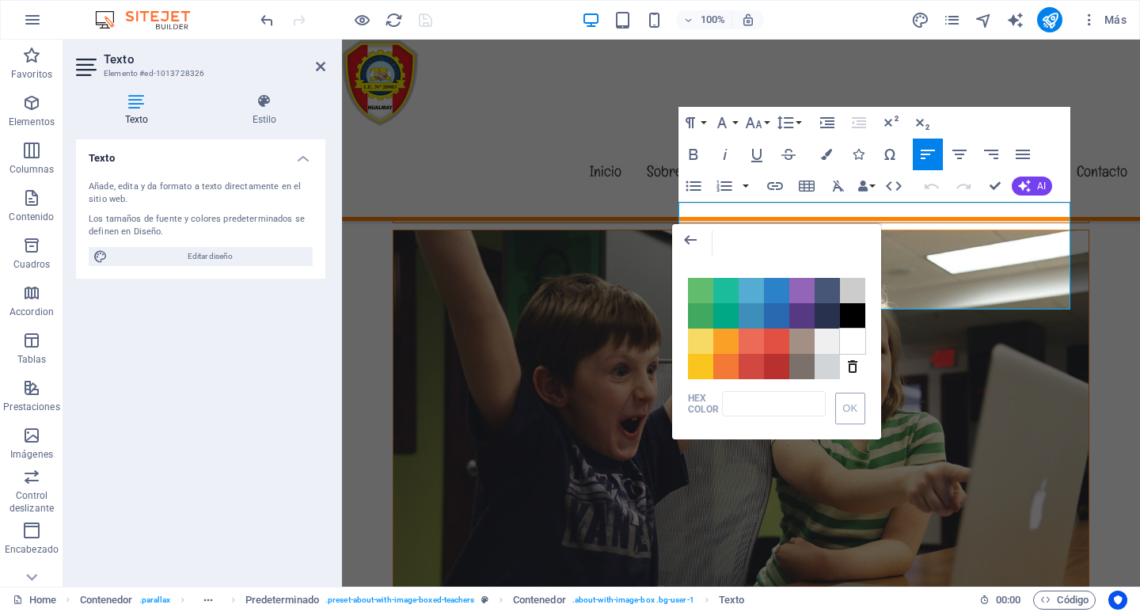
click at [855, 341] on span "Color #FFFFFF" at bounding box center [852, 340] width 25 height 25
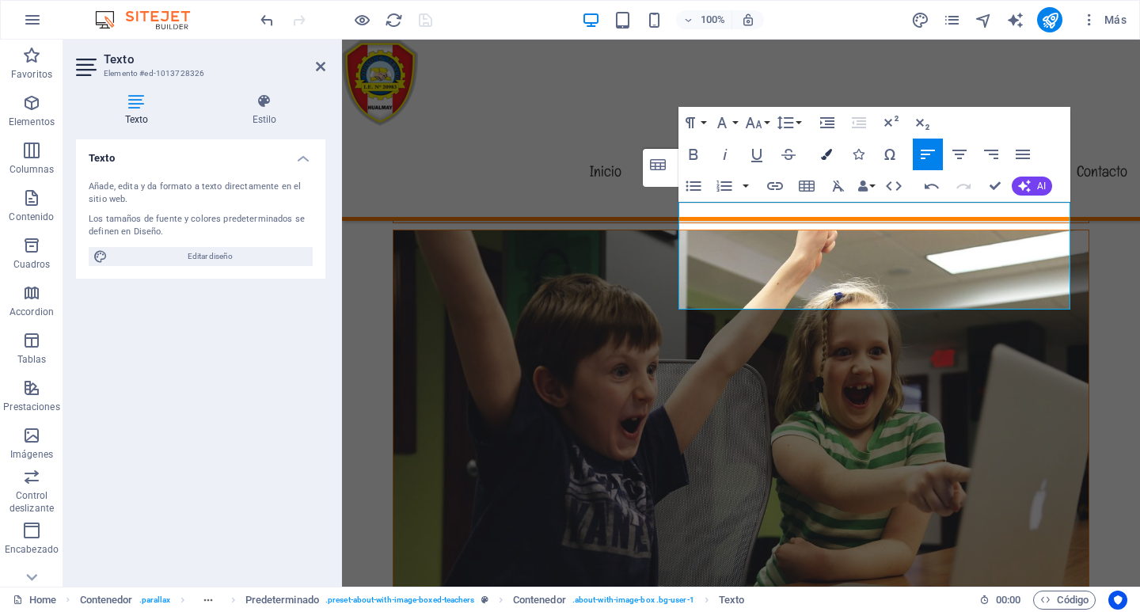
click at [824, 153] on icon "button" at bounding box center [826, 154] width 11 height 11
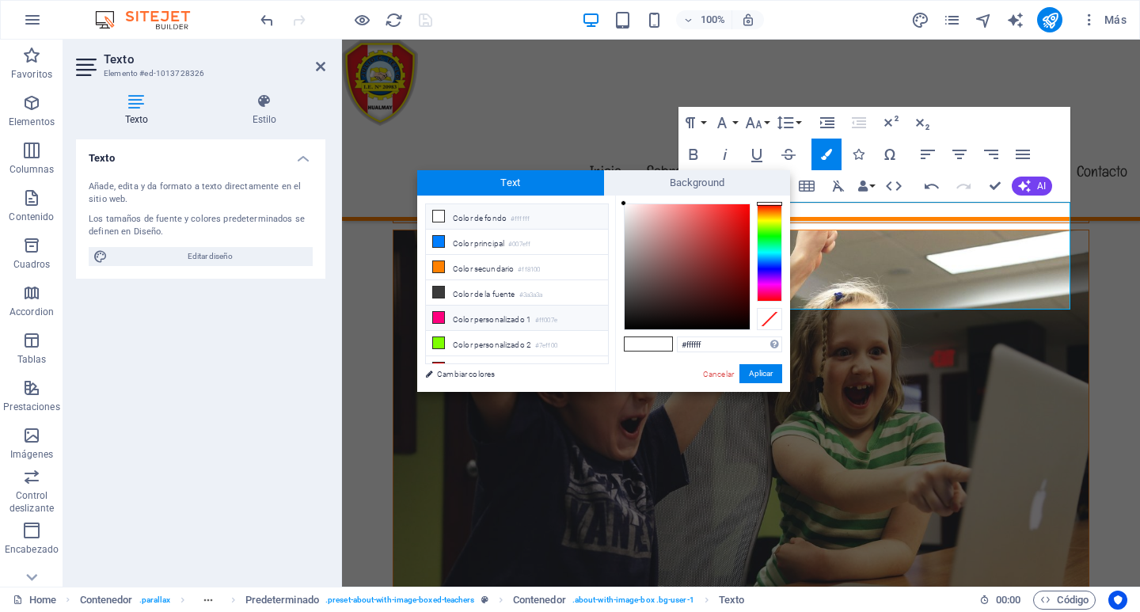
click at [442, 313] on icon at bounding box center [438, 317] width 11 height 11
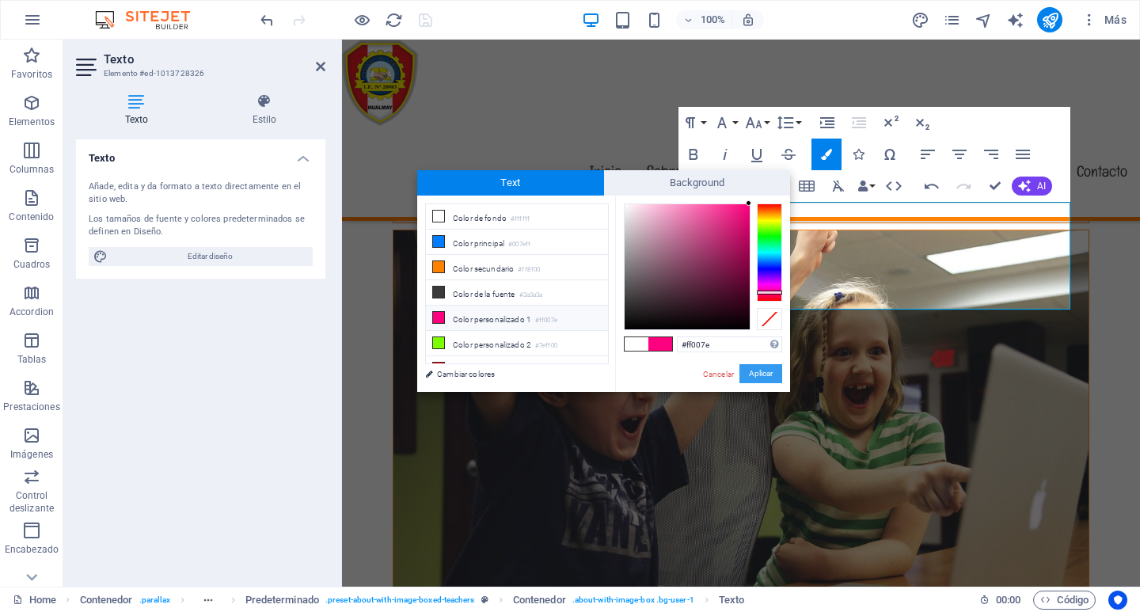
click at [755, 374] on button "Aplicar" at bounding box center [760, 373] width 43 height 19
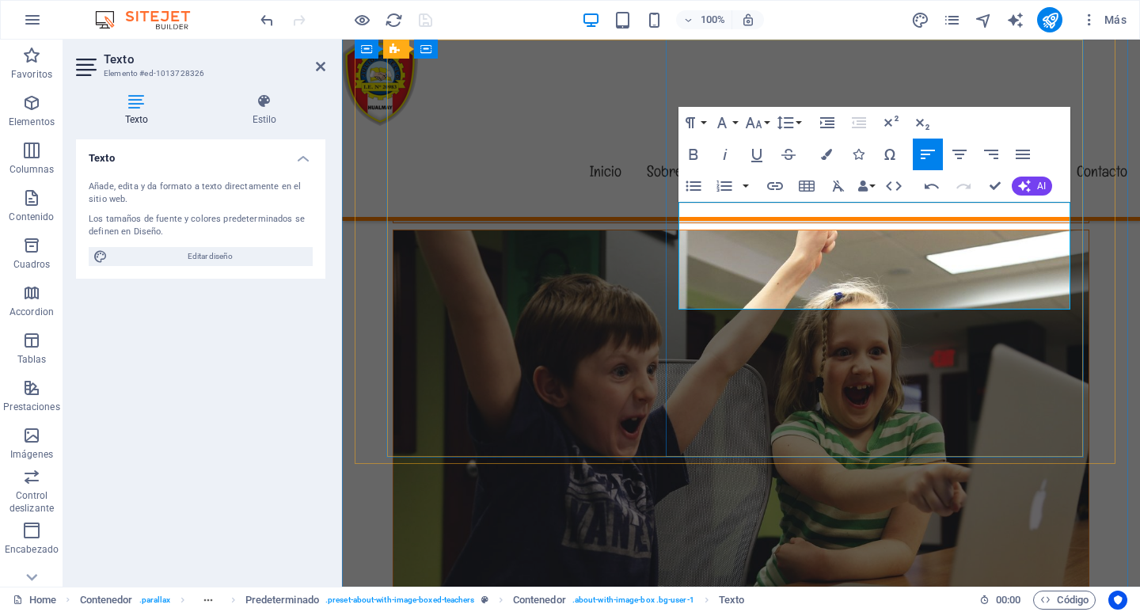
click at [694, 152] on icon "button" at bounding box center [693, 154] width 19 height 19
click at [828, 150] on icon "button" at bounding box center [826, 154] width 11 height 11
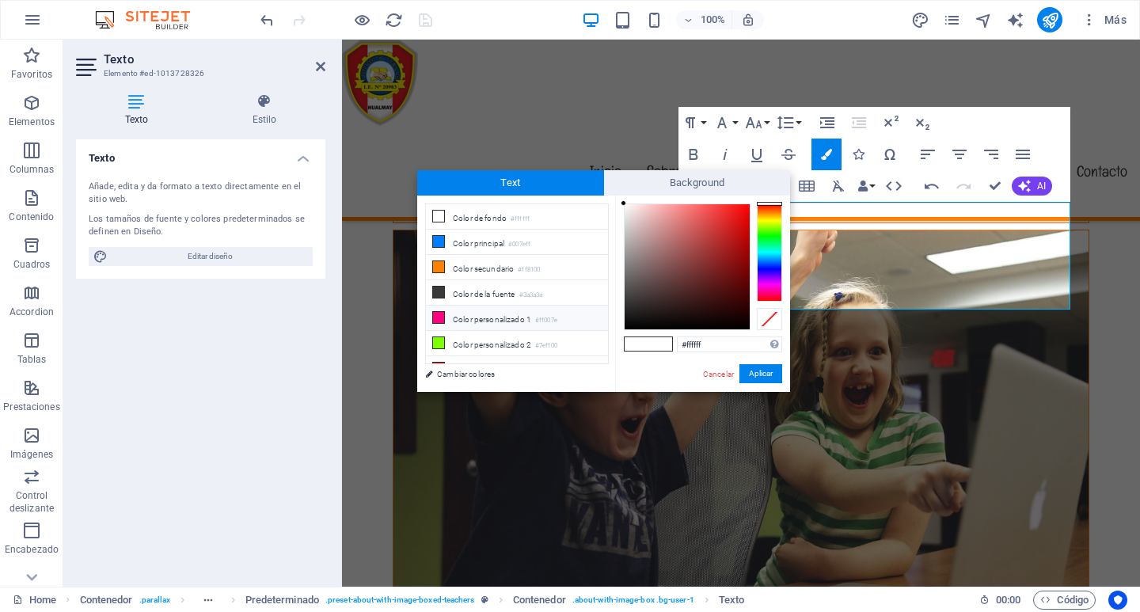
click at [442, 312] on icon at bounding box center [438, 317] width 11 height 11
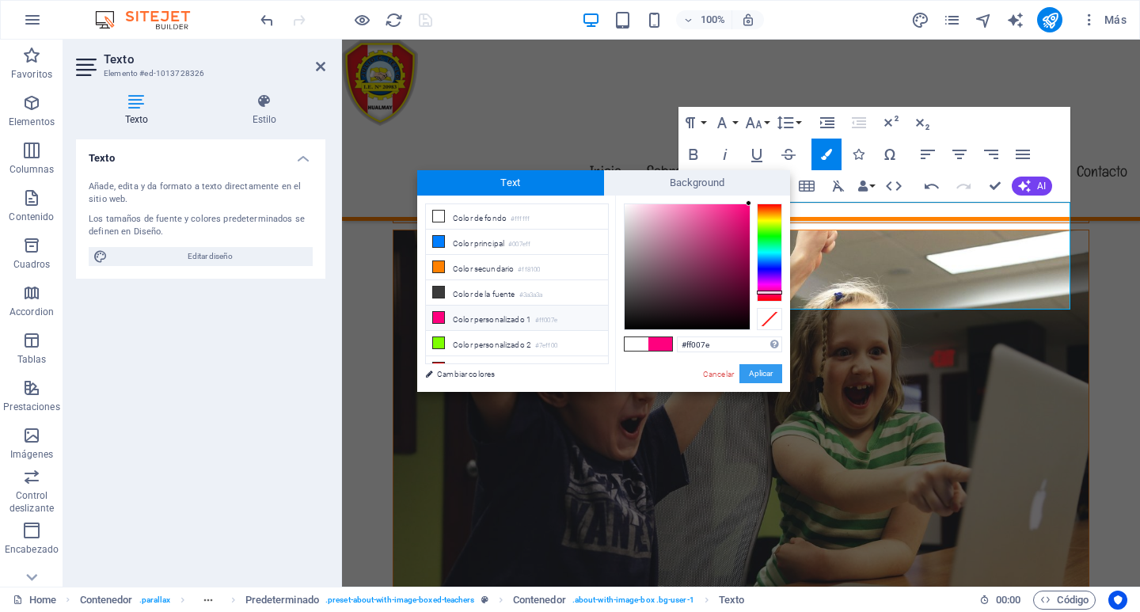
drag, startPoint x: 765, startPoint y: 374, endPoint x: 423, endPoint y: 335, distance: 344.2
click at [765, 374] on button "Aplicar" at bounding box center [760, 373] width 43 height 19
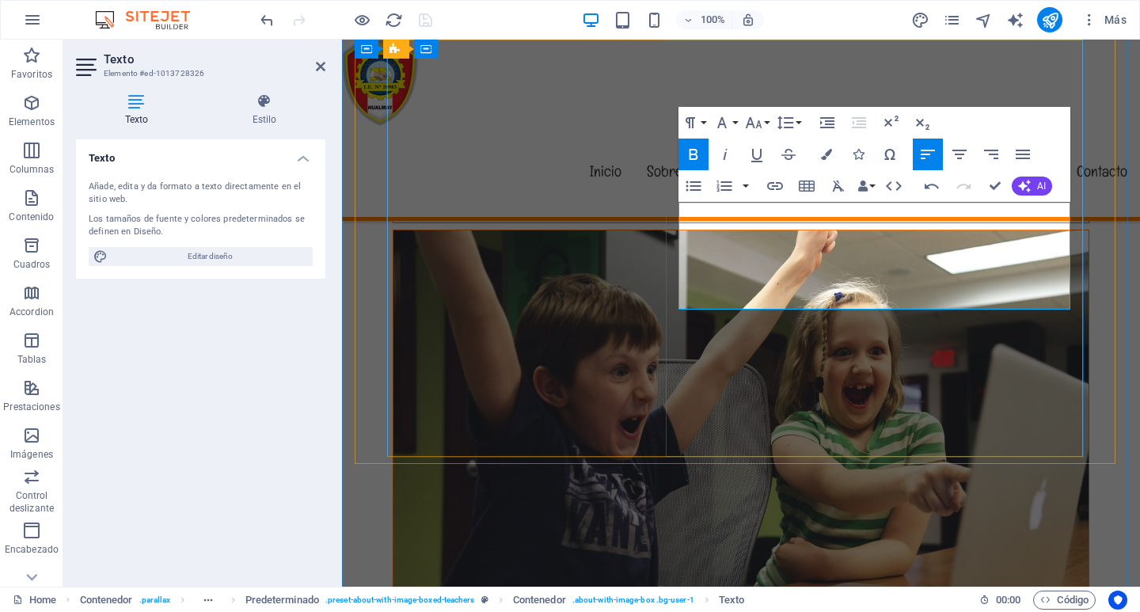
click at [689, 150] on icon "button" at bounding box center [693, 154] width 9 height 11
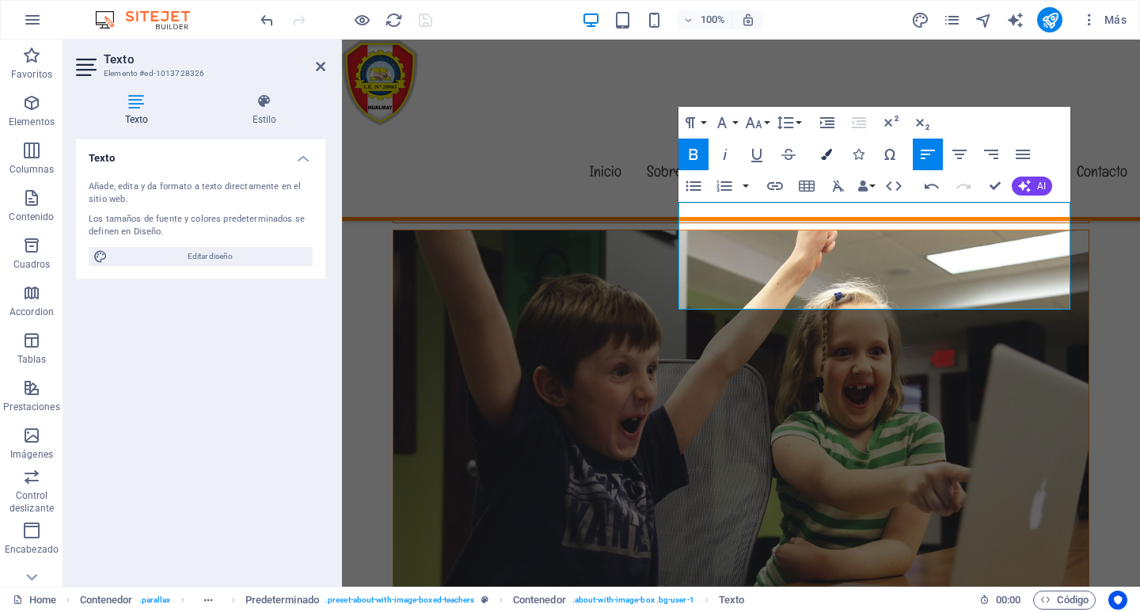
click at [831, 150] on icon "button" at bounding box center [826, 154] width 11 height 11
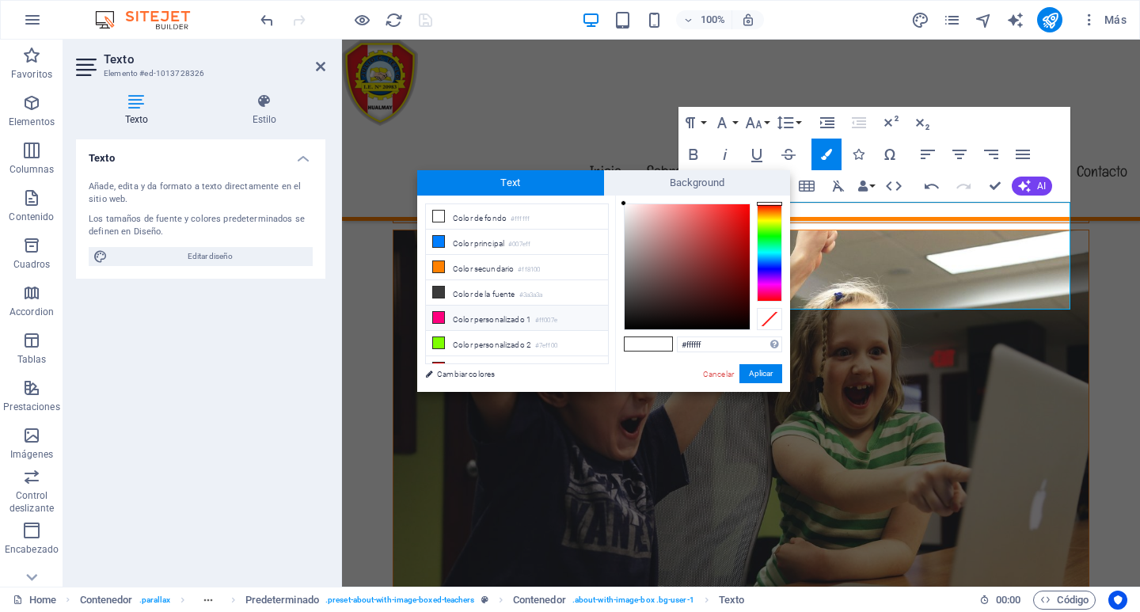
click at [442, 312] on icon at bounding box center [438, 317] width 11 height 11
type input "#ff007e"
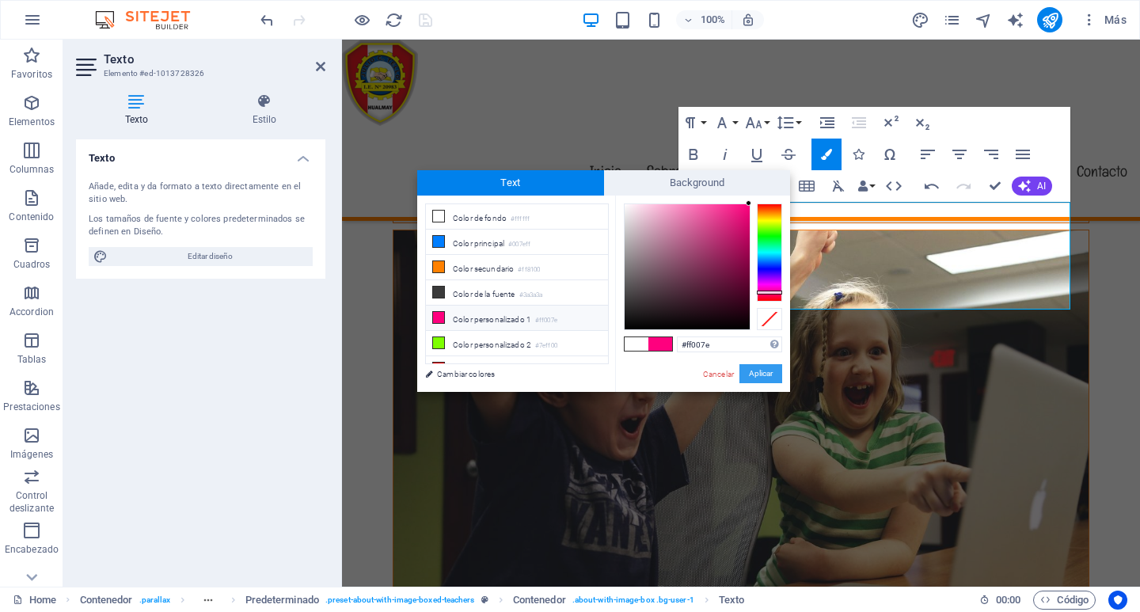
click at [764, 373] on button "Aplicar" at bounding box center [760, 373] width 43 height 19
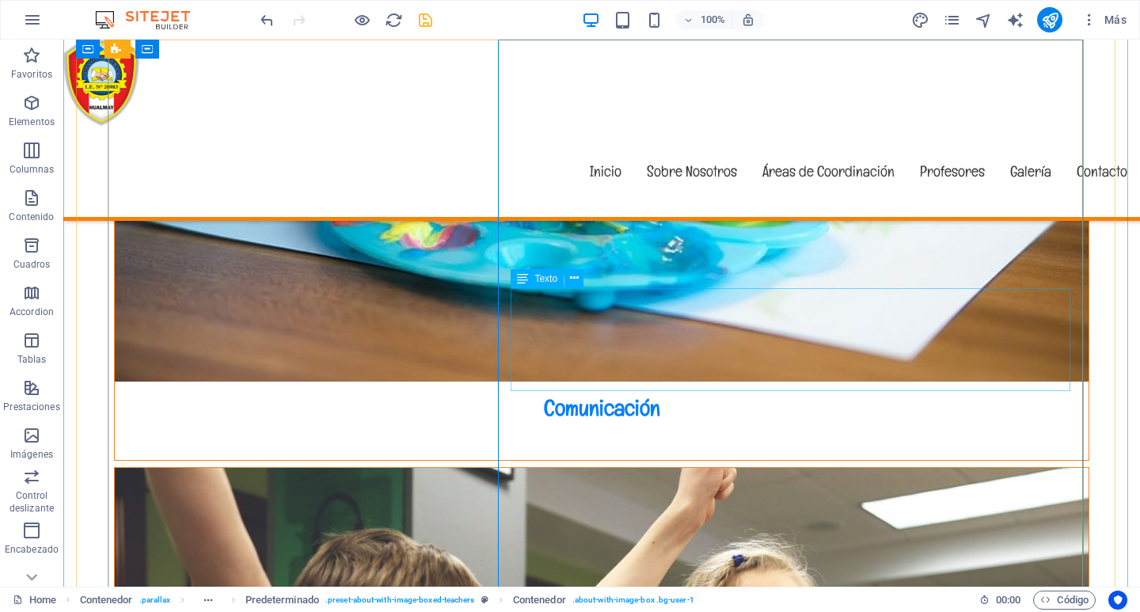
scroll to position [4824, 0]
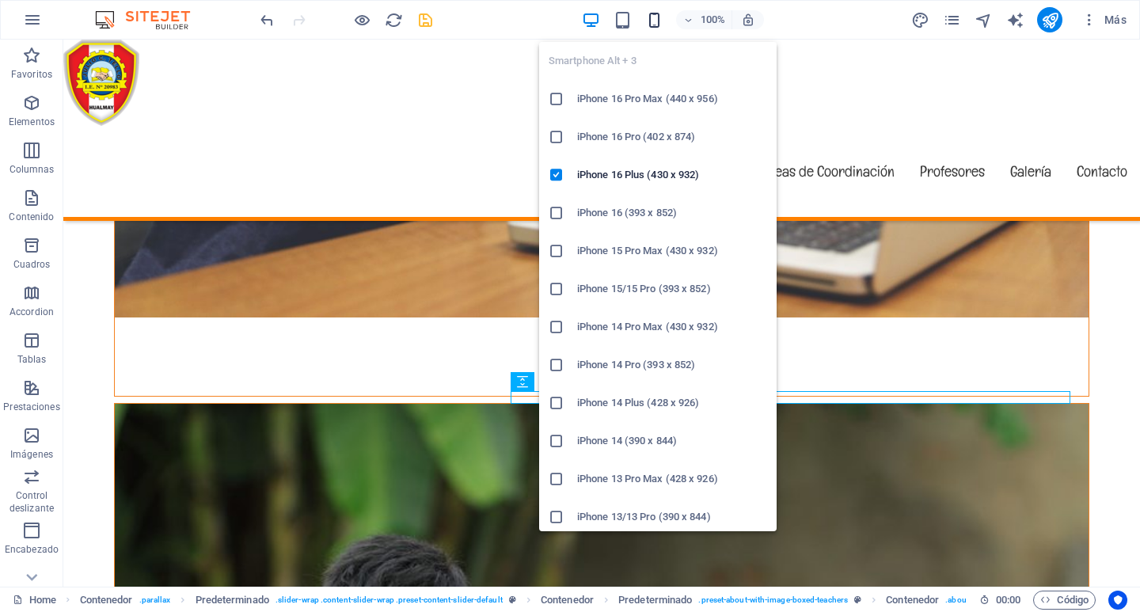
click at [647, 16] on icon "button" at bounding box center [654, 20] width 18 height 18
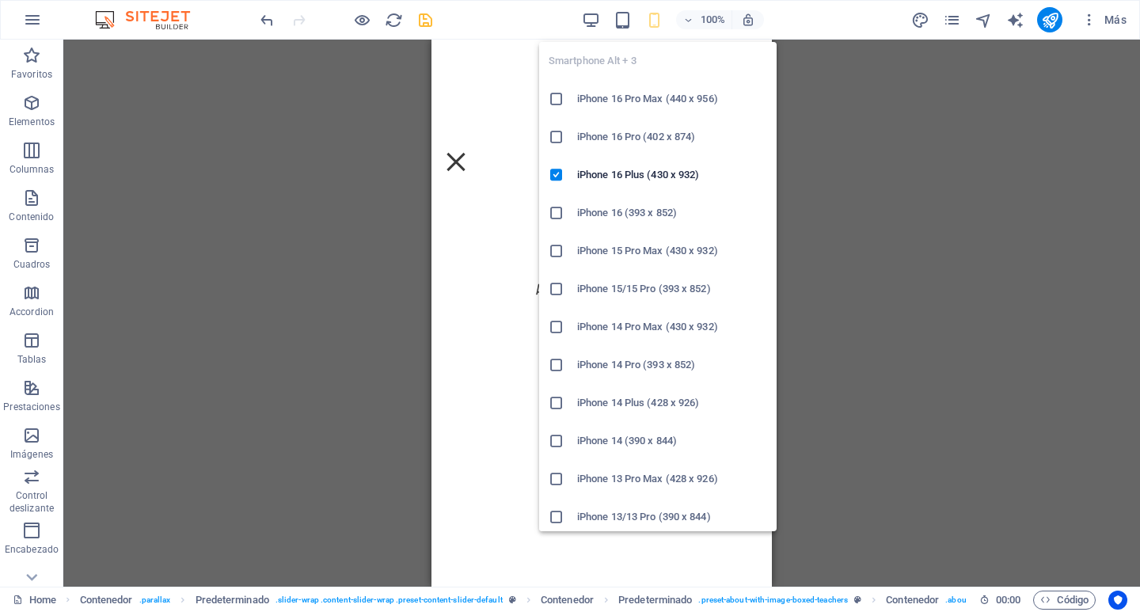
scroll to position [3700, 0]
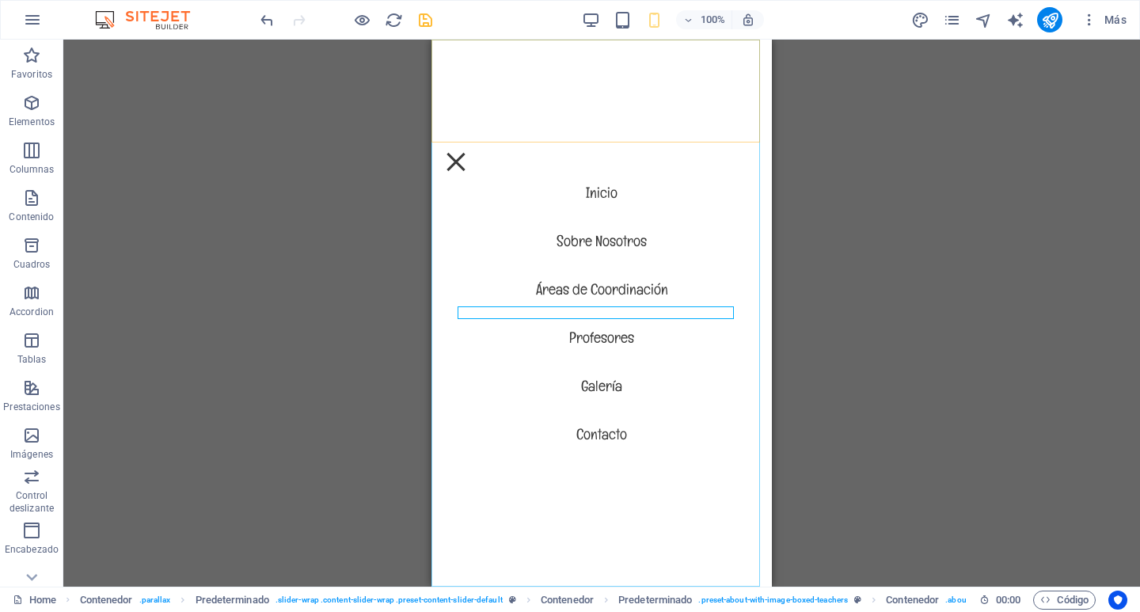
click at [512, 239] on nav "Inicio Sobre Nosotros Áreas de Coordinación Profesores Galería Contacto" at bounding box center [601, 313] width 340 height 547
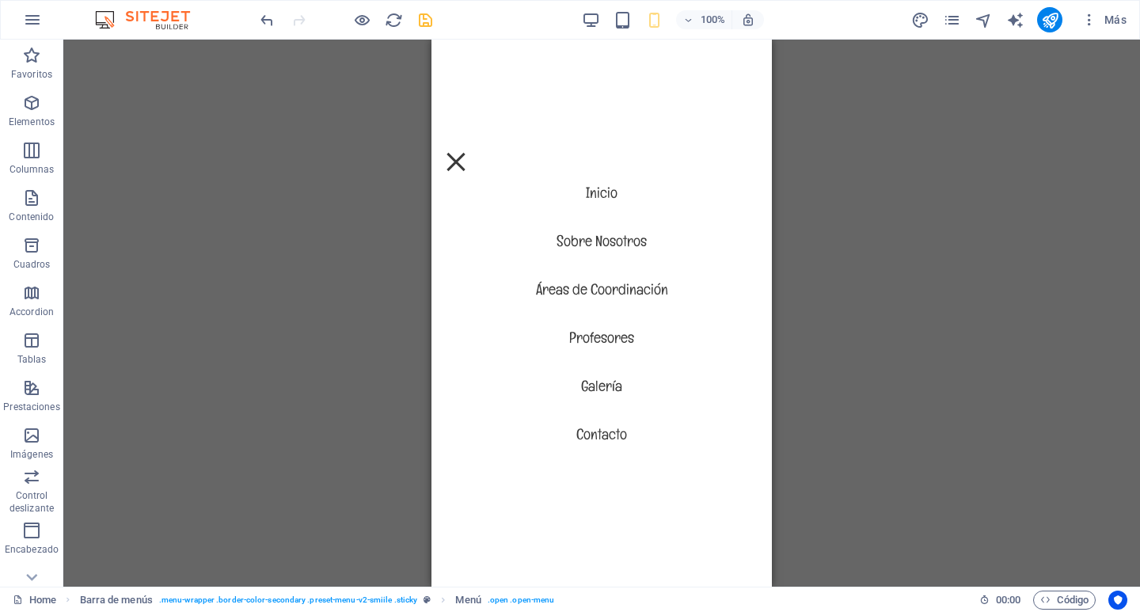
scroll to position [6350, 0]
click at [468, 152] on div "Menú" at bounding box center [456, 162] width 24 height 20
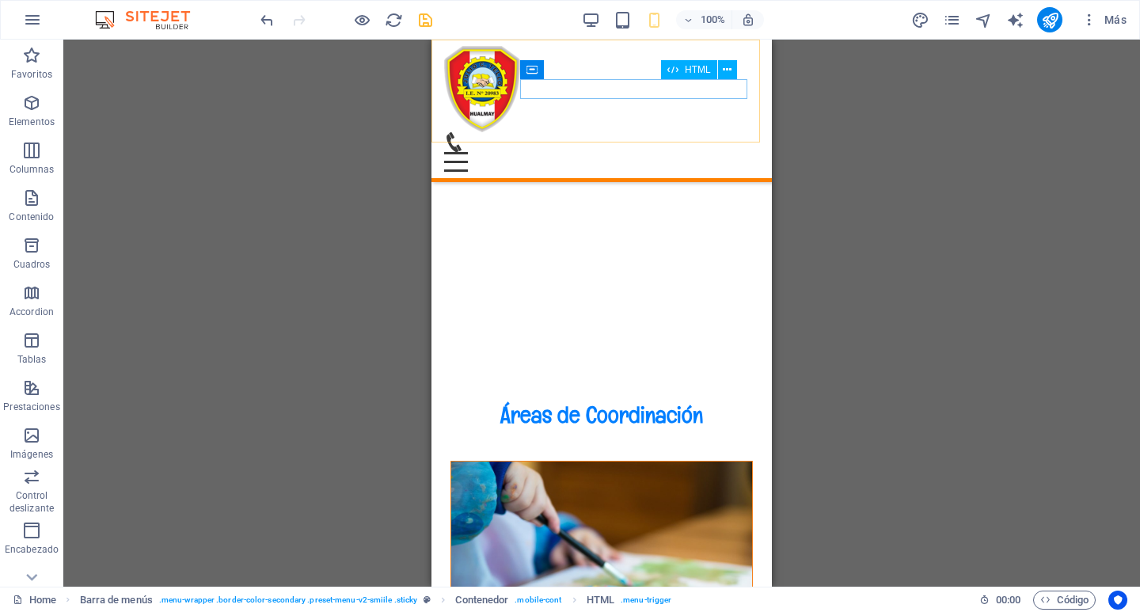
scroll to position [3105, 0]
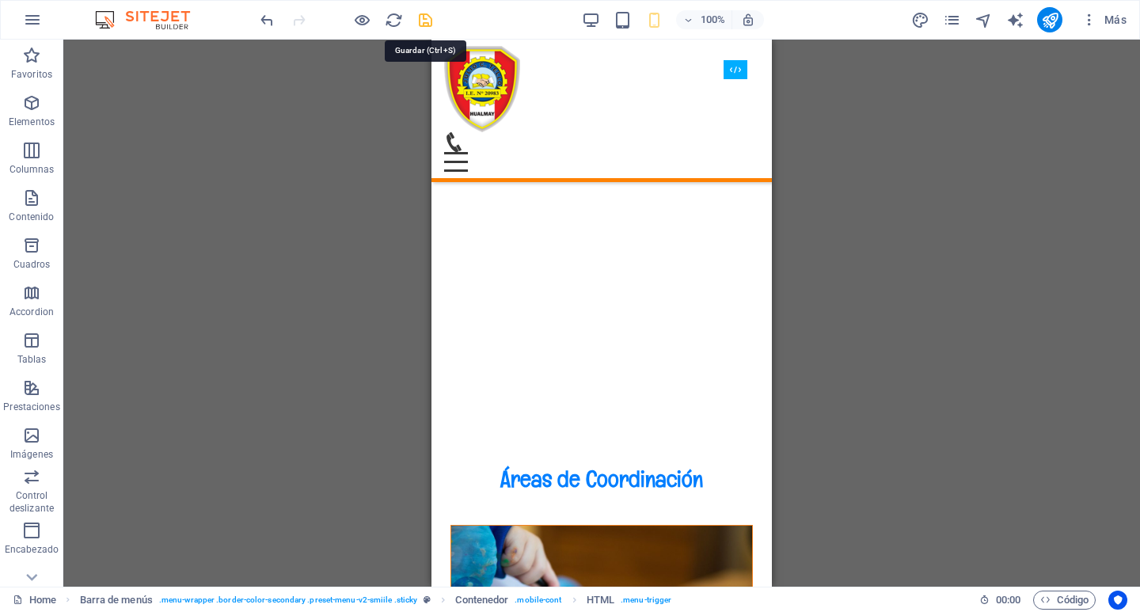
click at [423, 21] on icon "save" at bounding box center [425, 20] width 18 height 18
checkbox input "false"
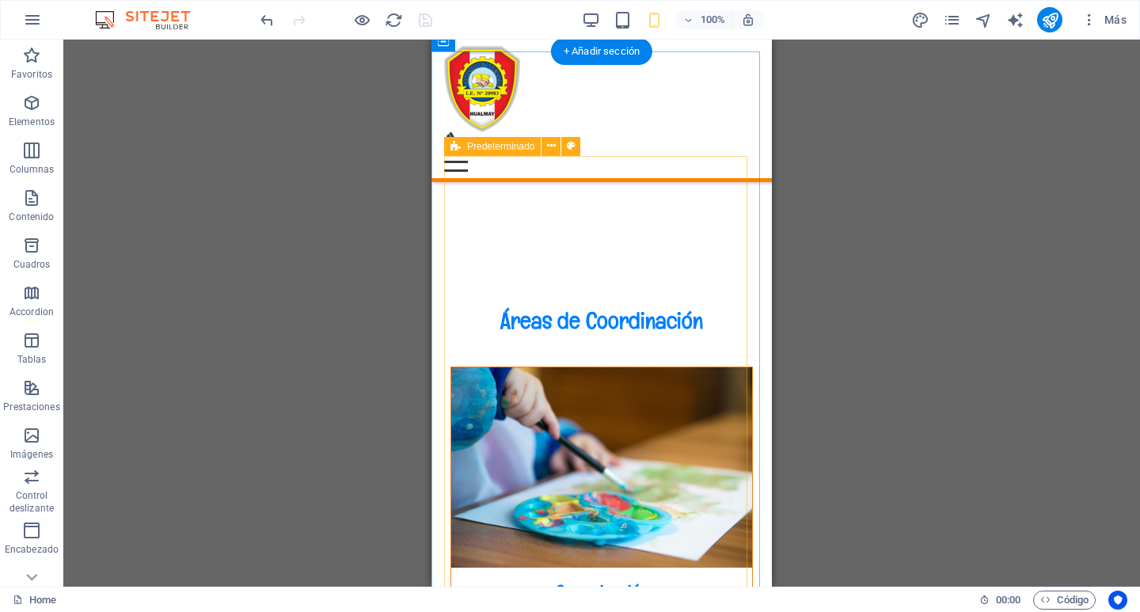
scroll to position [3185, 0]
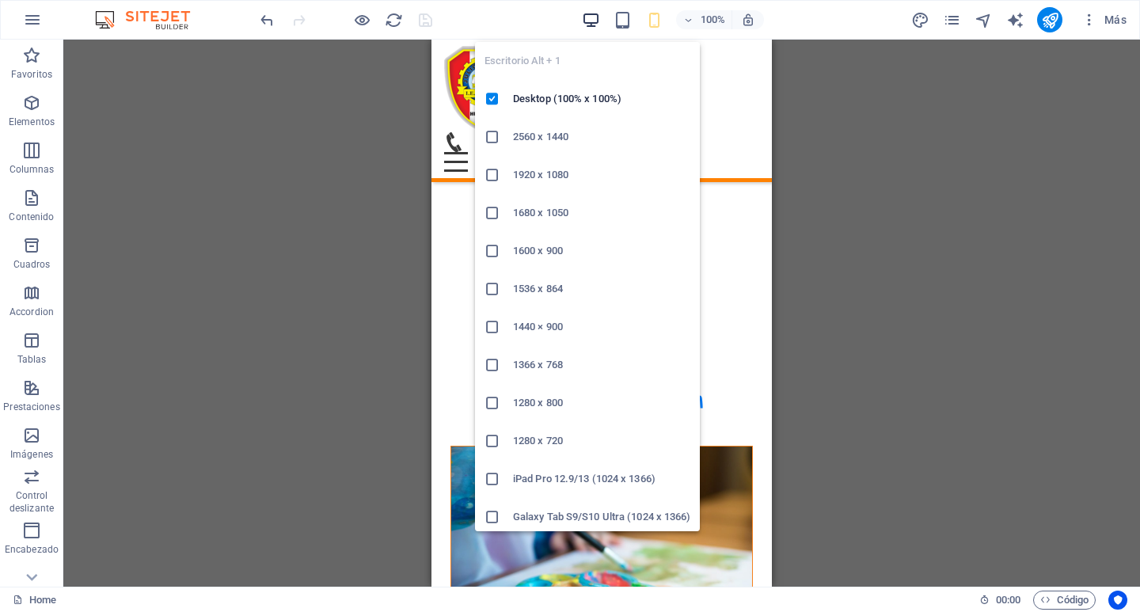
click at [594, 25] on icon "button" at bounding box center [591, 20] width 18 height 18
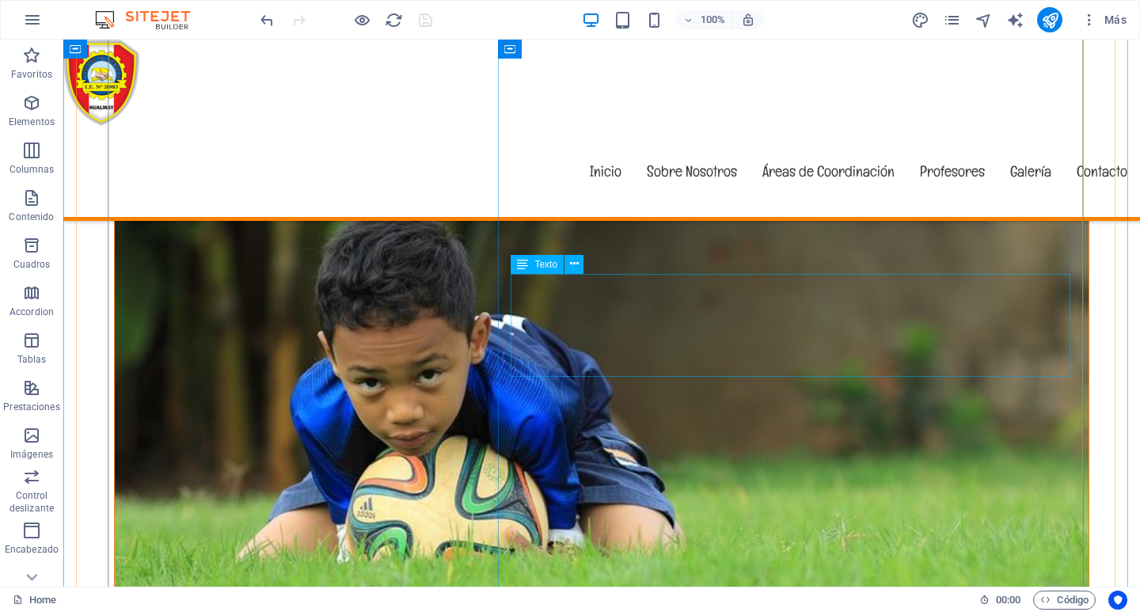
scroll to position [4839, 0]
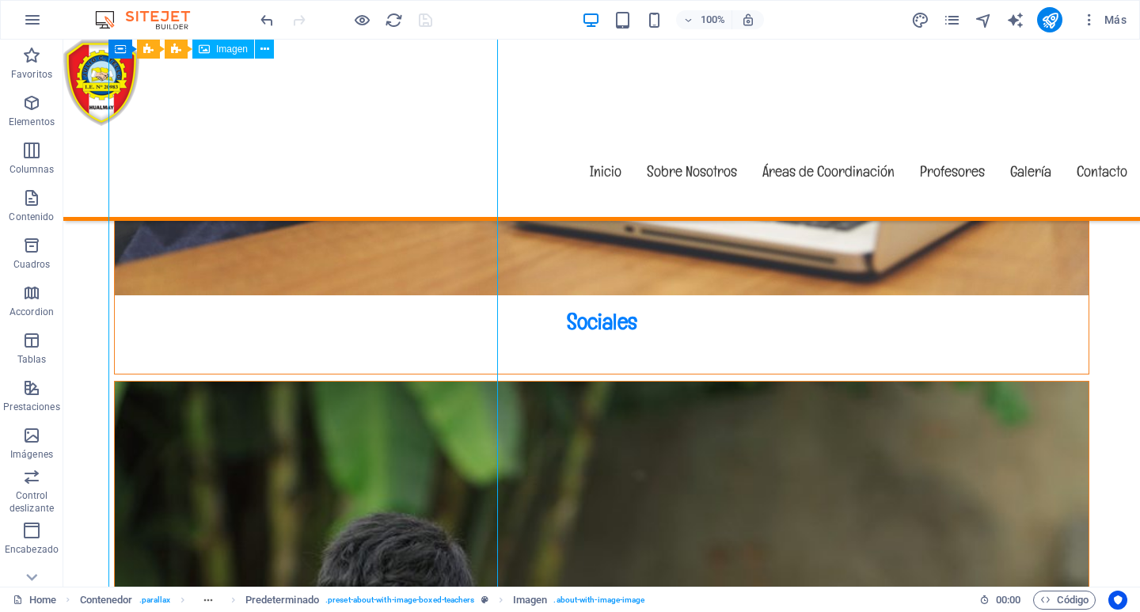
select select "%"
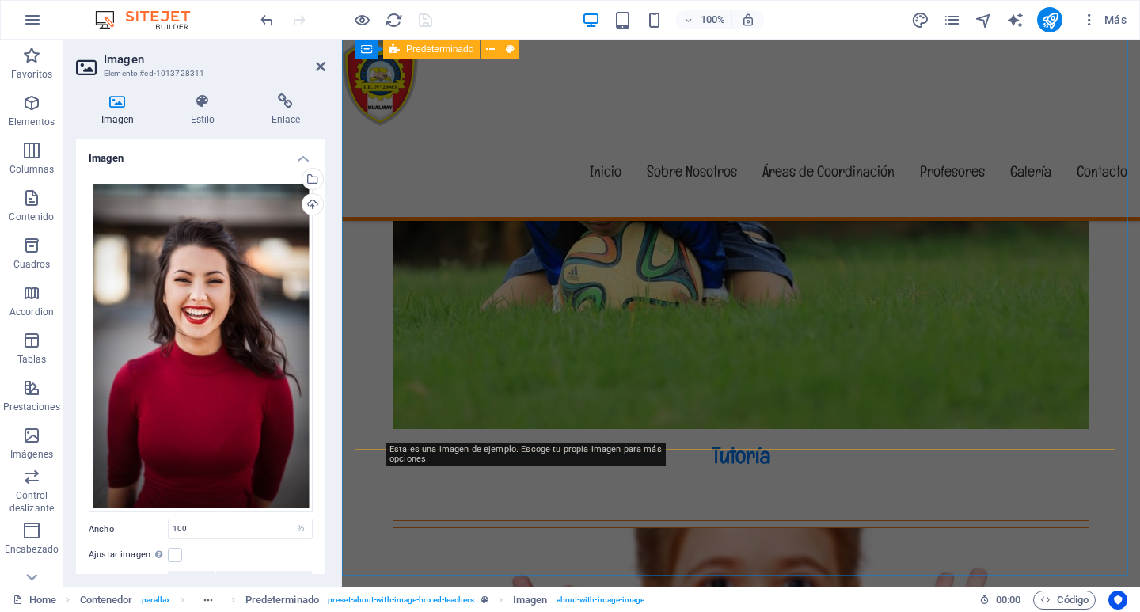
scroll to position [4039, 0]
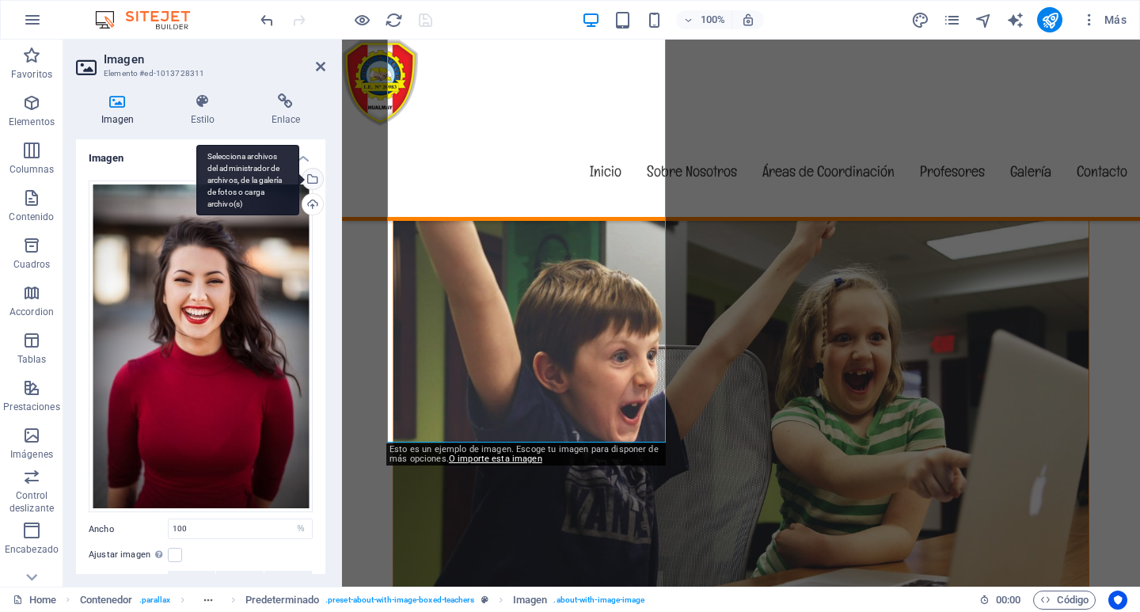
click at [299, 176] on div "Selecciona archivos del administrador de archivos, de la galería de fotos o car…" at bounding box center [247, 180] width 103 height 71
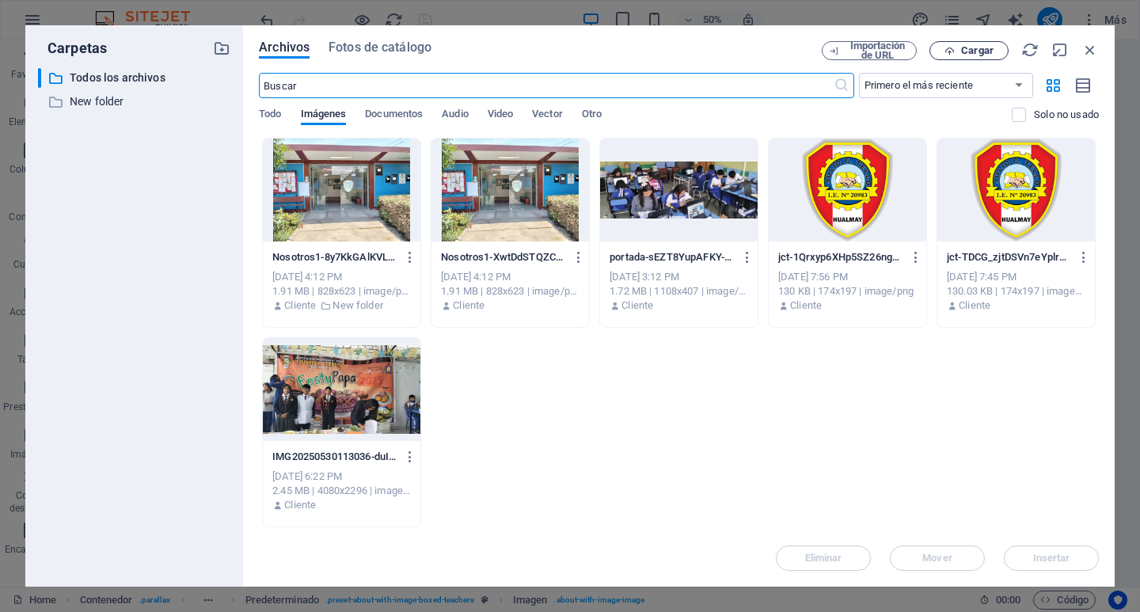
click at [972, 51] on span "Cargar" at bounding box center [977, 50] width 32 height 9
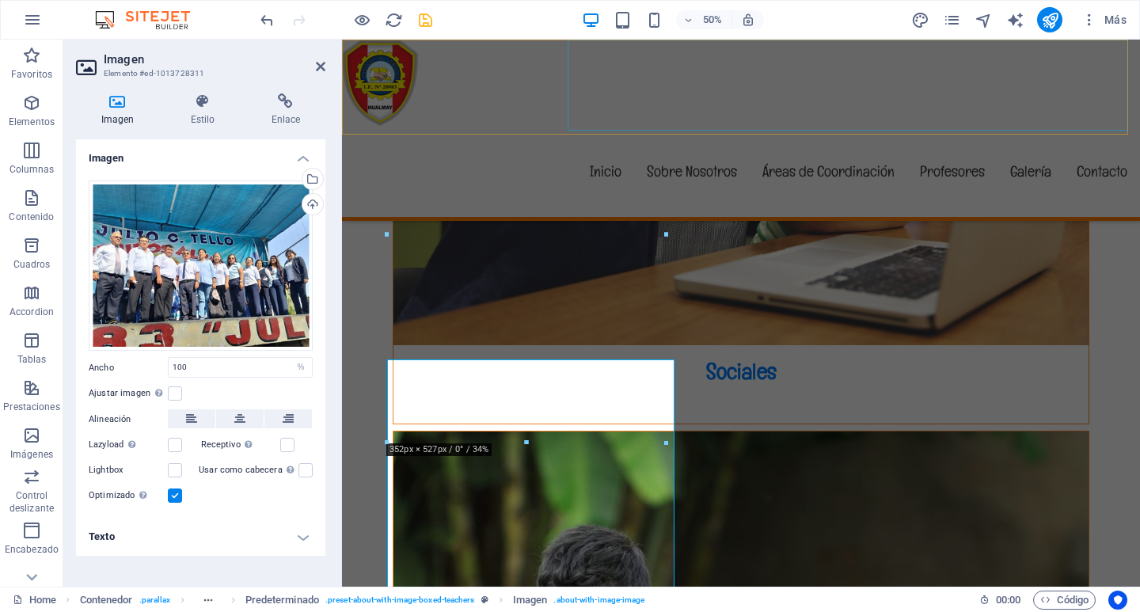
scroll to position [4039, 0]
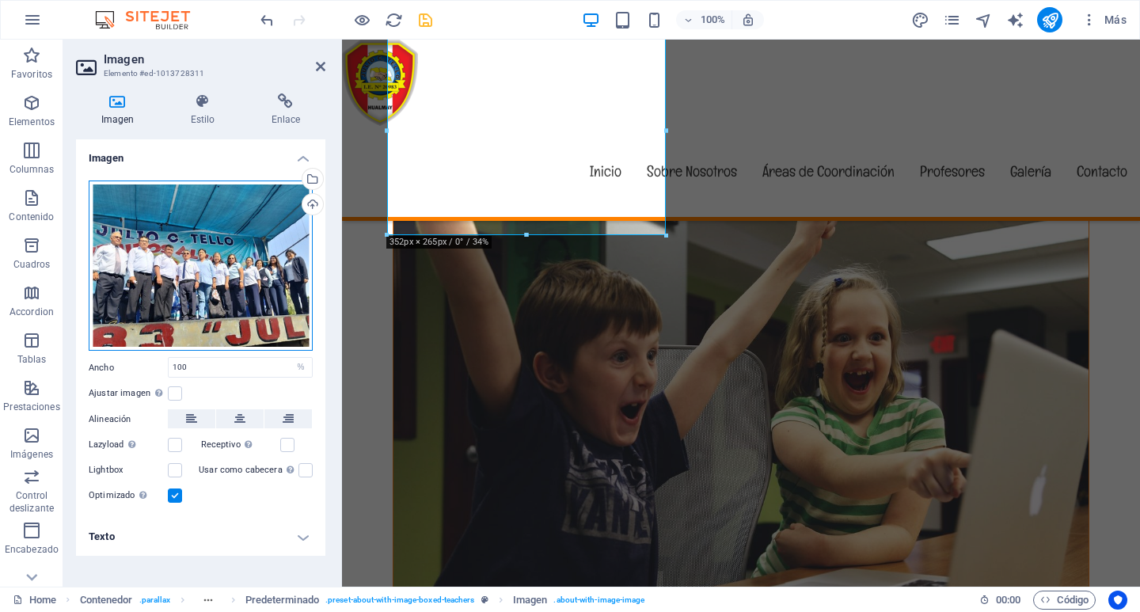
click at [229, 238] on div "Arrastra archivos aquí, haz clic para escoger archivos o selecciona archivos de…" at bounding box center [201, 265] width 224 height 170
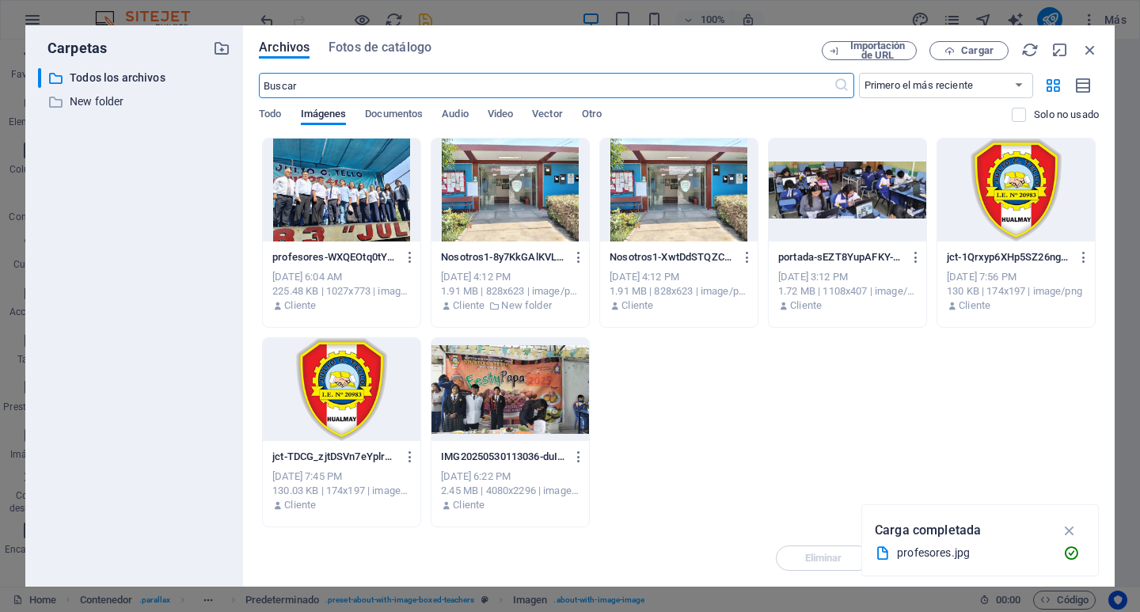
scroll to position [4373, 0]
click at [1088, 48] on icon "button" at bounding box center [1089, 49] width 17 height 17
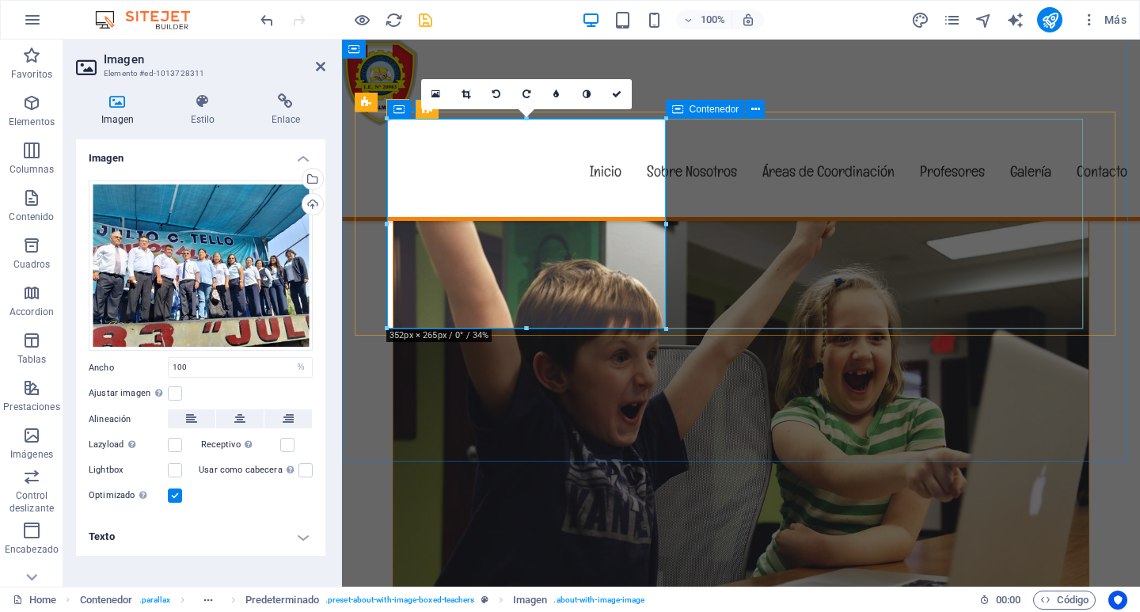
scroll to position [3881, 0]
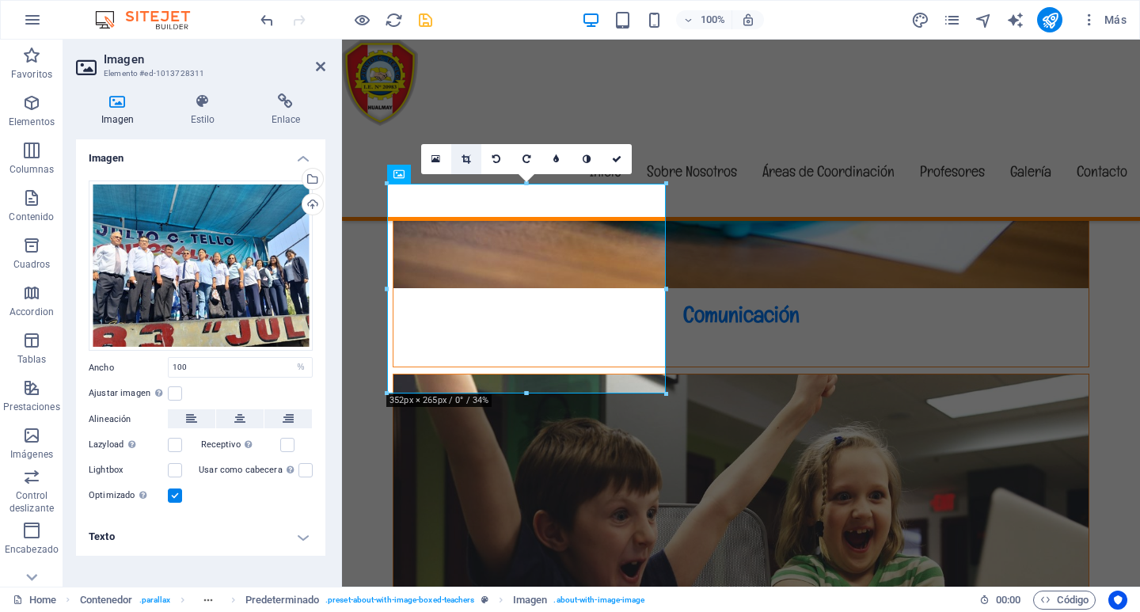
click at [468, 158] on icon at bounding box center [465, 158] width 9 height 9
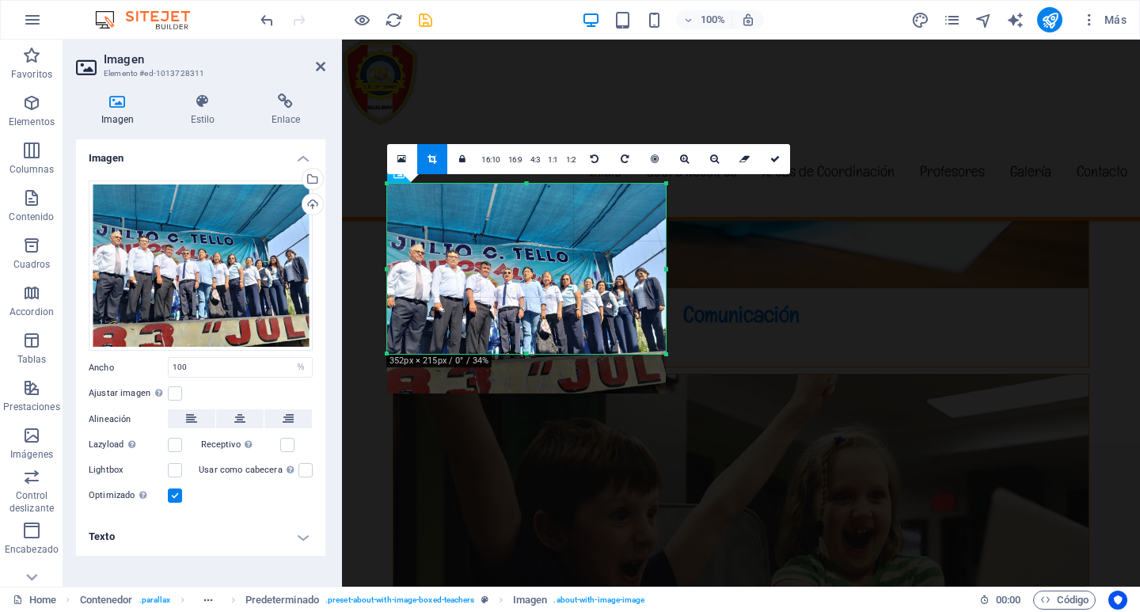
drag, startPoint x: 532, startPoint y: 396, endPoint x: 537, endPoint y: 356, distance: 39.9
click at [537, 356] on div at bounding box center [526, 354] width 279 height 6
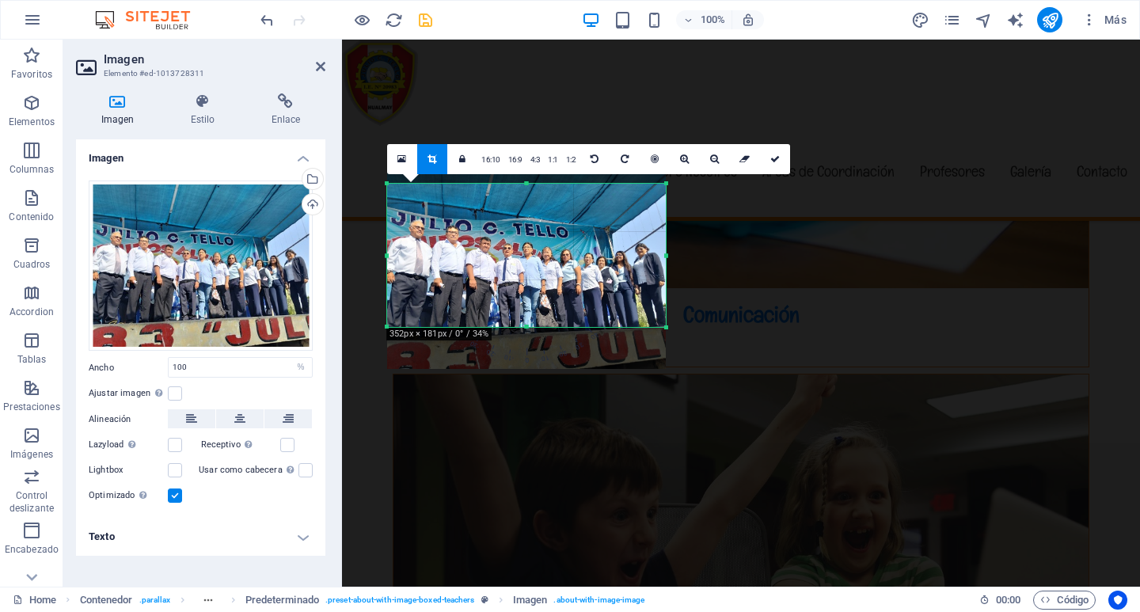
drag, startPoint x: 525, startPoint y: 184, endPoint x: 523, endPoint y: 209, distance: 24.6
click at [523, 209] on div "180 170 160 150 140 130 120 110 100 90 80 70 60 50 40 30 20 10 0 -10 -20 -30 -4…" at bounding box center [526, 255] width 279 height 143
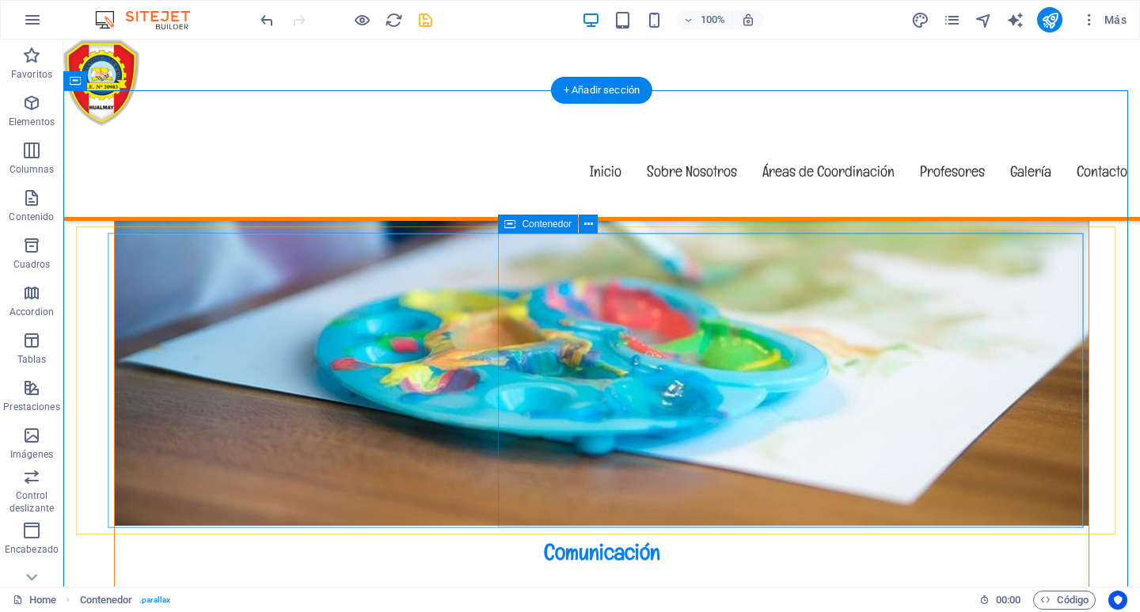
scroll to position [4630, 0]
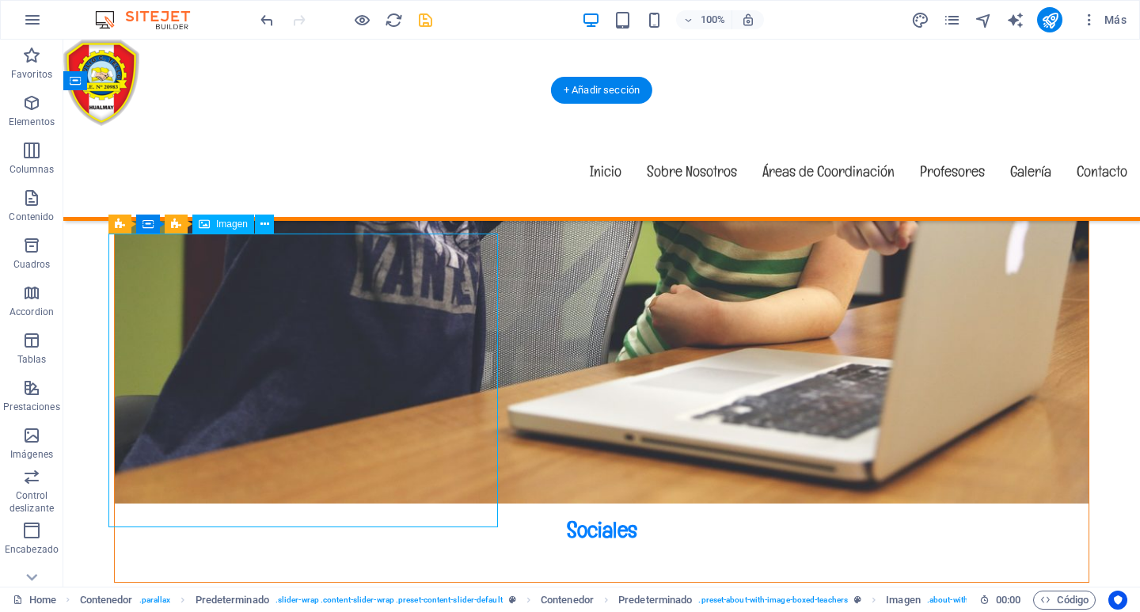
select select "%"
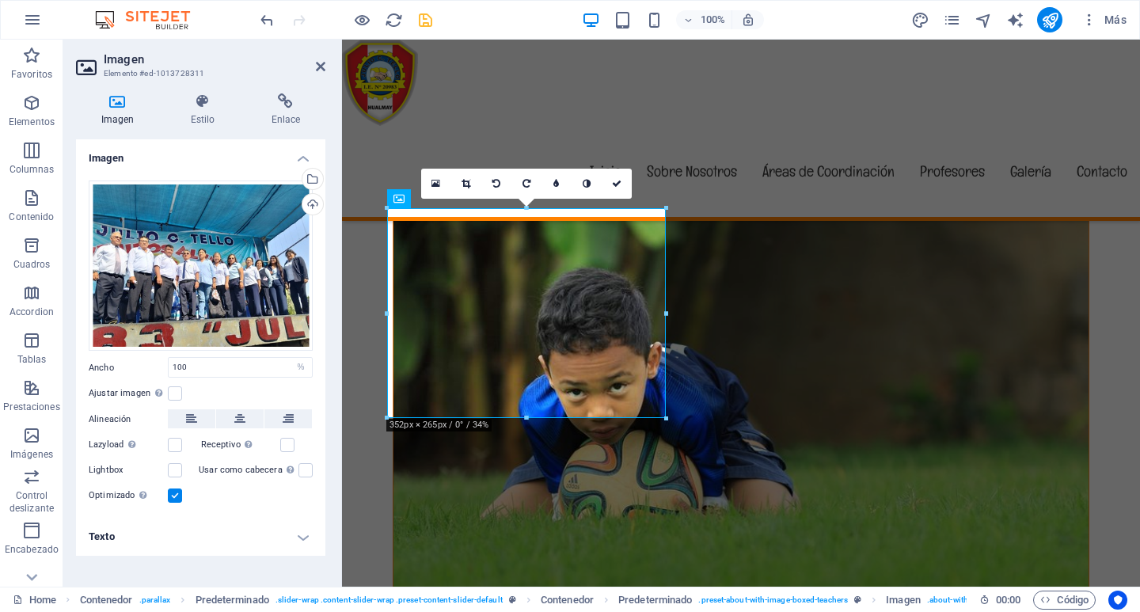
scroll to position [3856, 0]
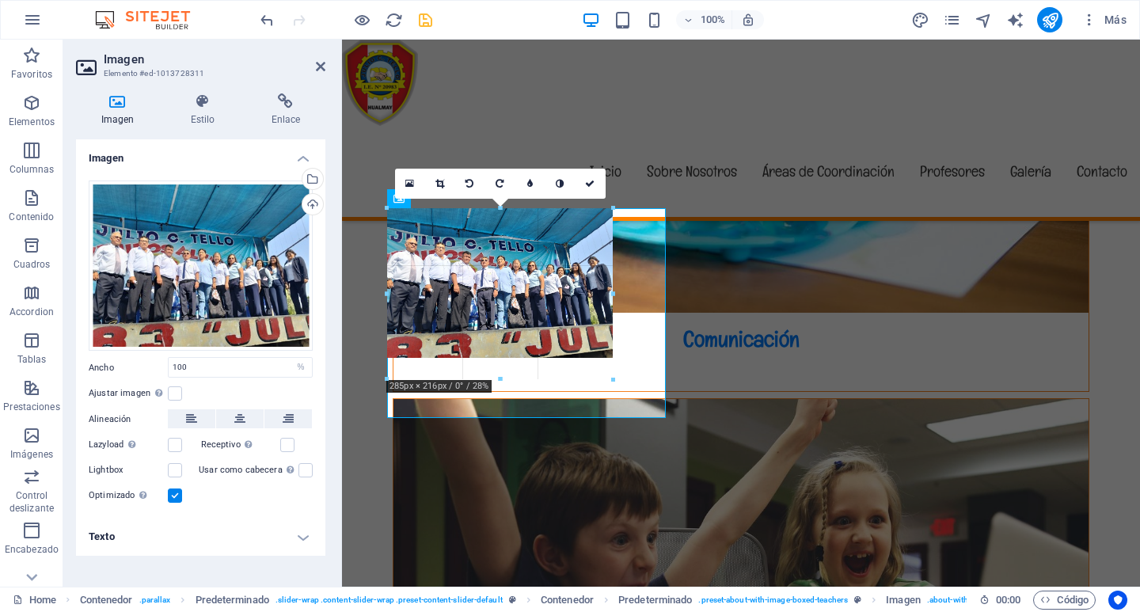
drag, startPoint x: 664, startPoint y: 414, endPoint x: 266, endPoint y: 294, distance: 415.6
type input "285"
select select "px"
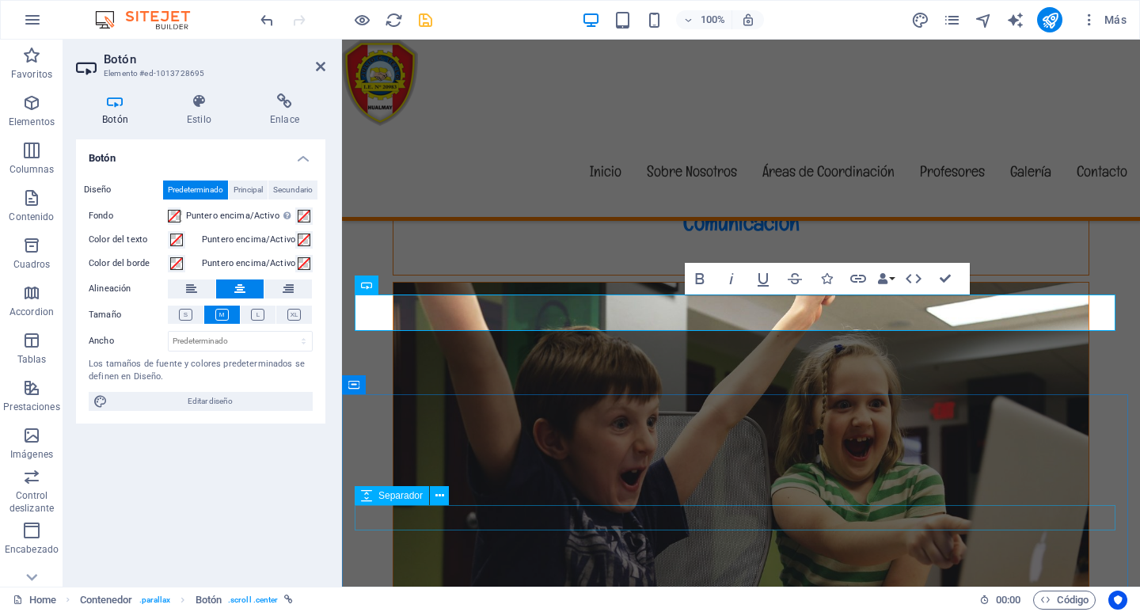
drag, startPoint x: 879, startPoint y: 507, endPoint x: 868, endPoint y: 495, distance: 16.8
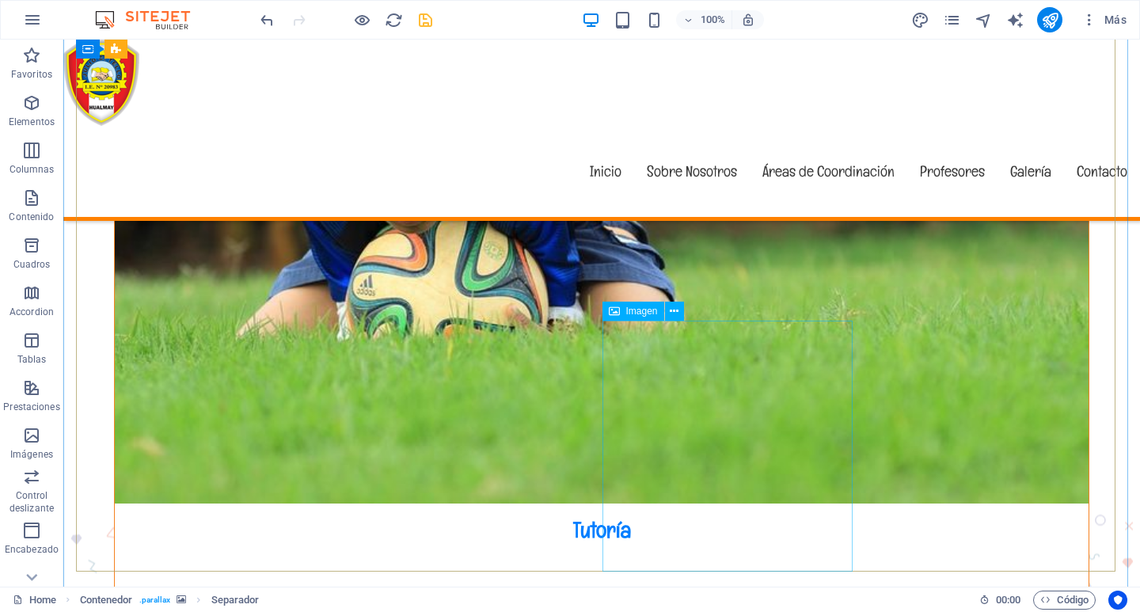
scroll to position [5689, 0]
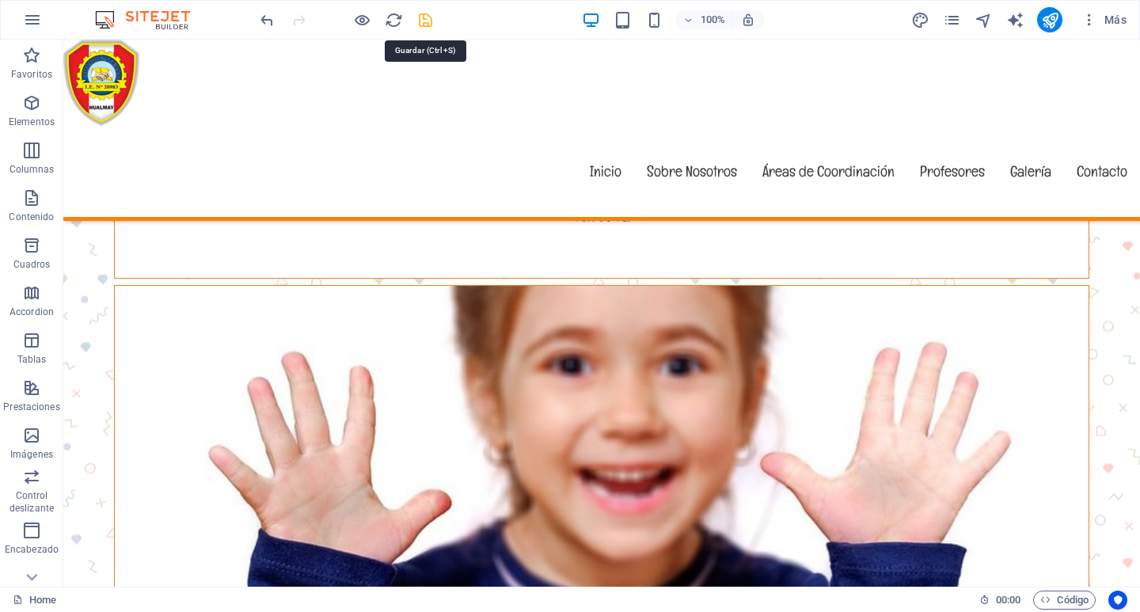
click at [429, 21] on icon "save" at bounding box center [425, 20] width 18 height 18
checkbox input "false"
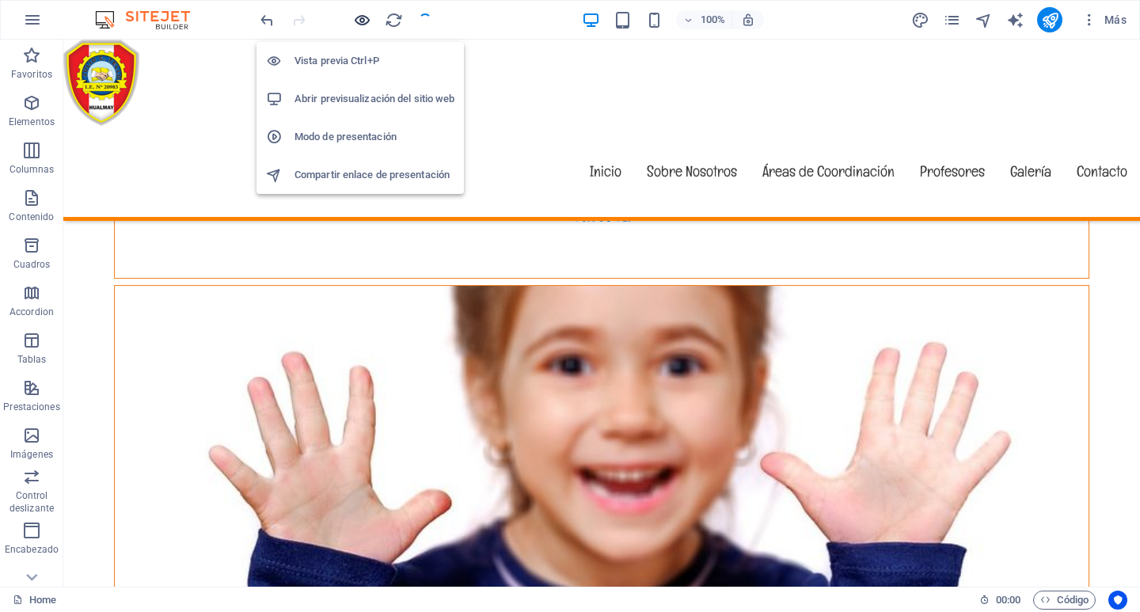
click at [359, 23] on icon "button" at bounding box center [362, 20] width 18 height 18
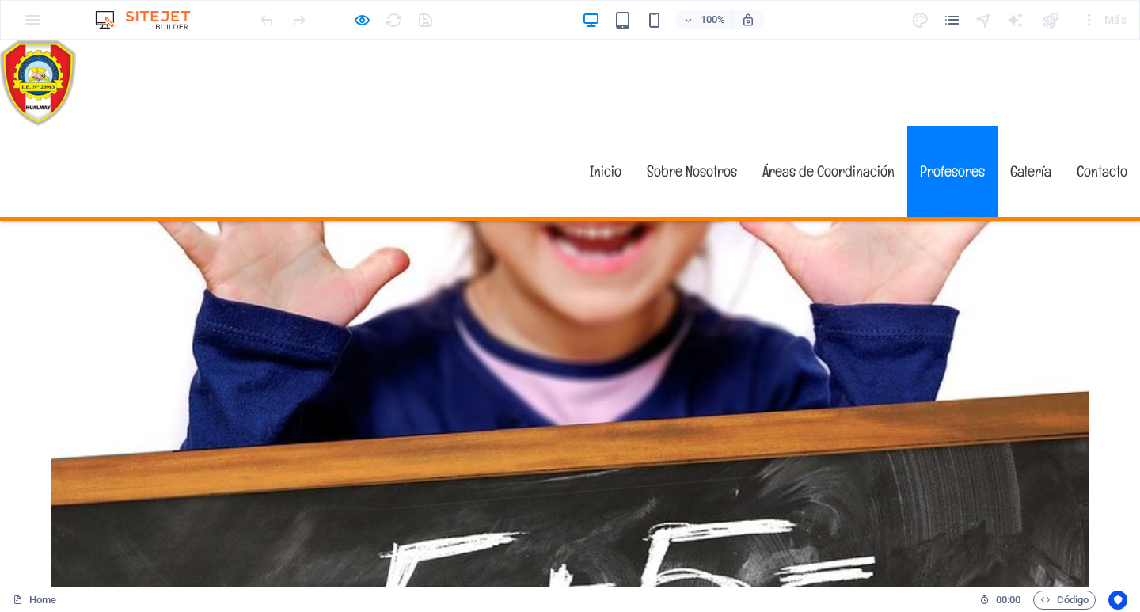
click at [938, 126] on link "Profesores" at bounding box center [952, 171] width 90 height 91
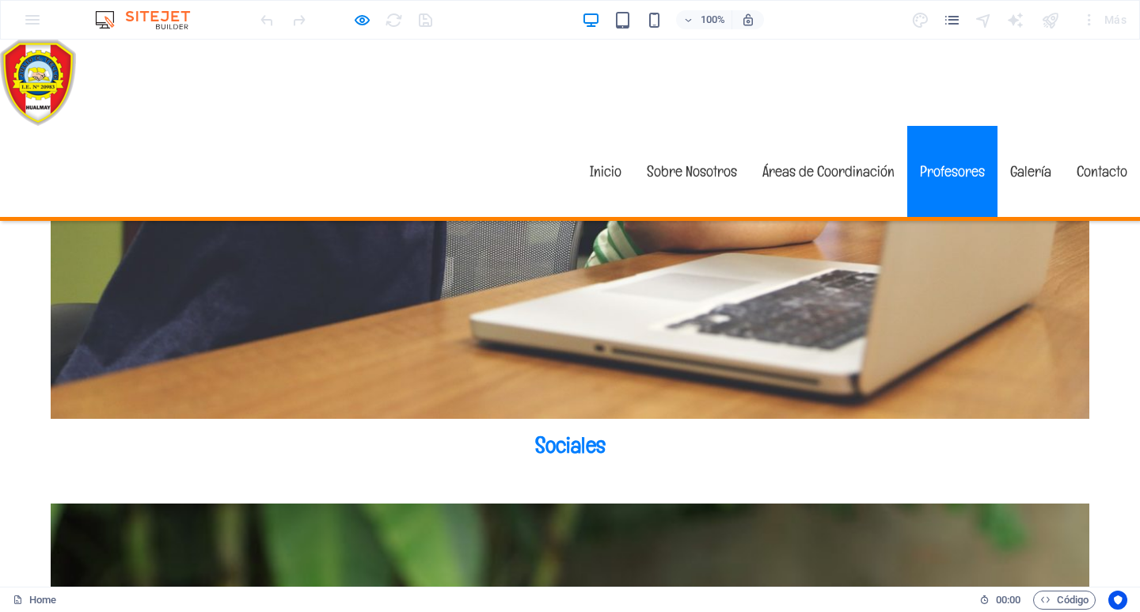
scroll to position [4777, 0]
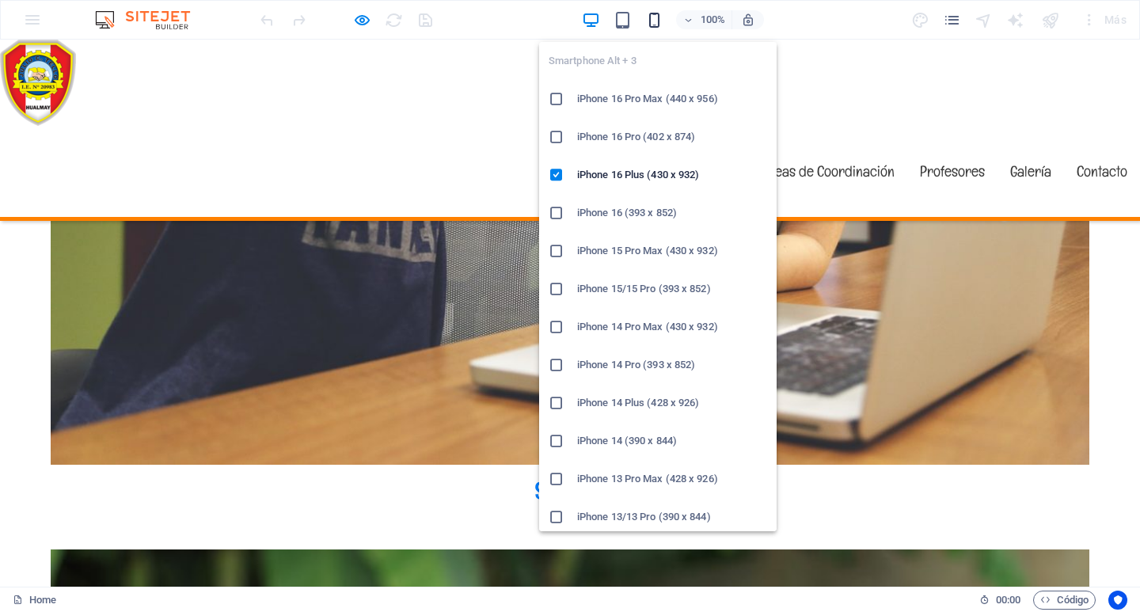
click at [650, 22] on icon "button" at bounding box center [654, 20] width 18 height 18
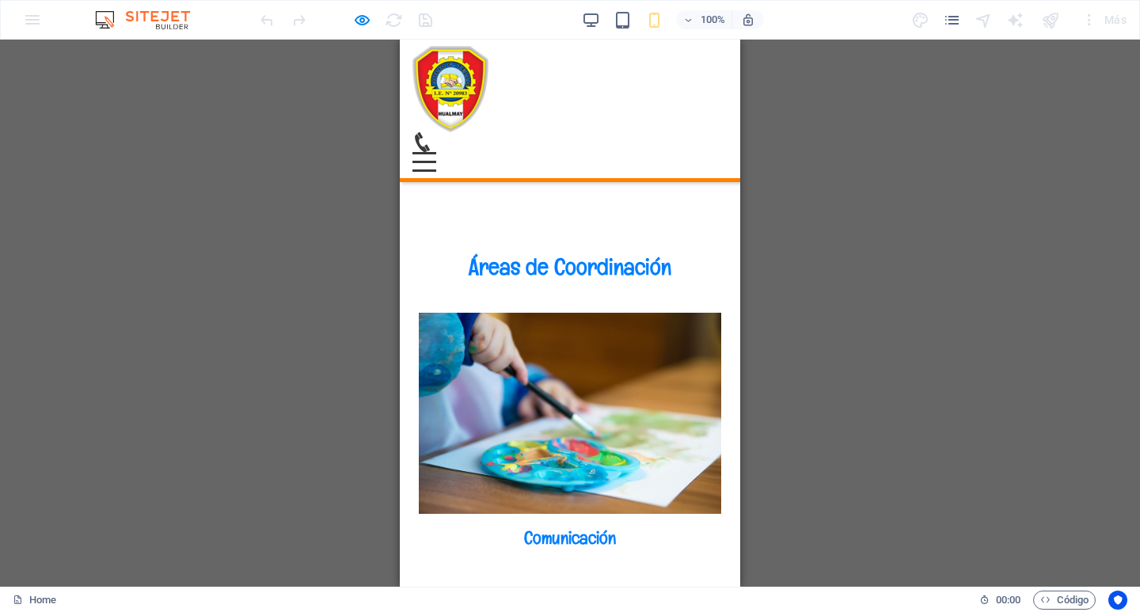
scroll to position [3200, 0]
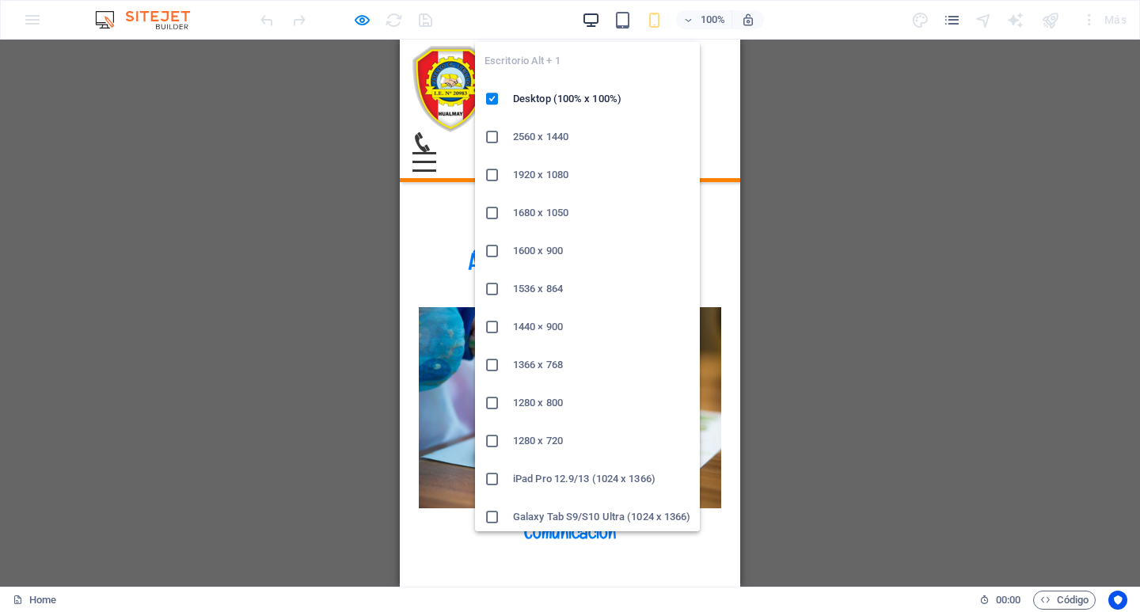
click at [582, 17] on icon "button" at bounding box center [591, 20] width 18 height 18
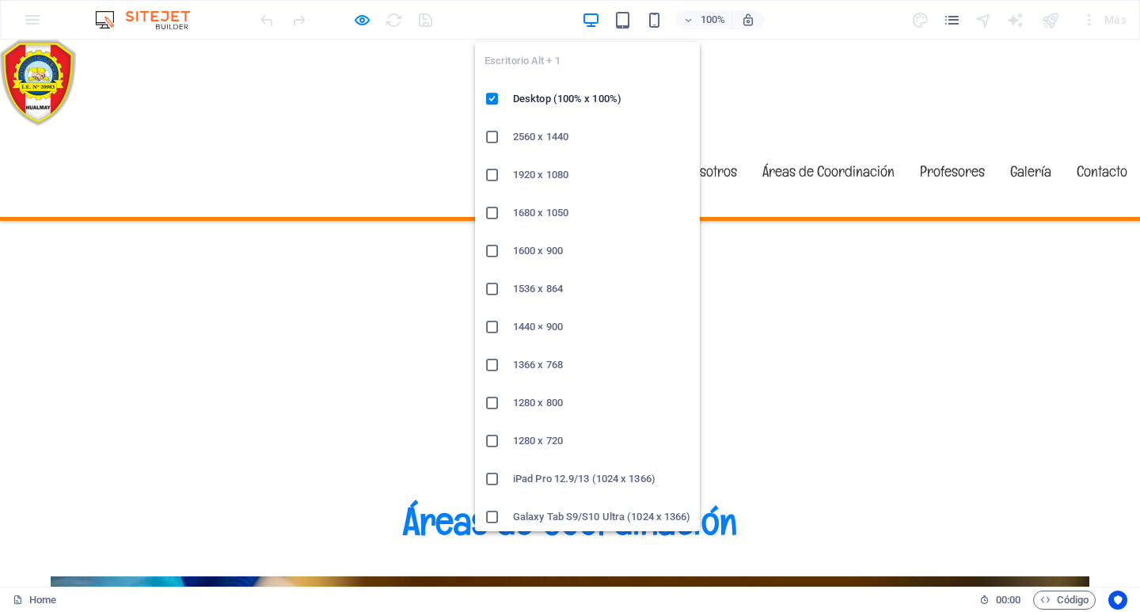
scroll to position [3192, 0]
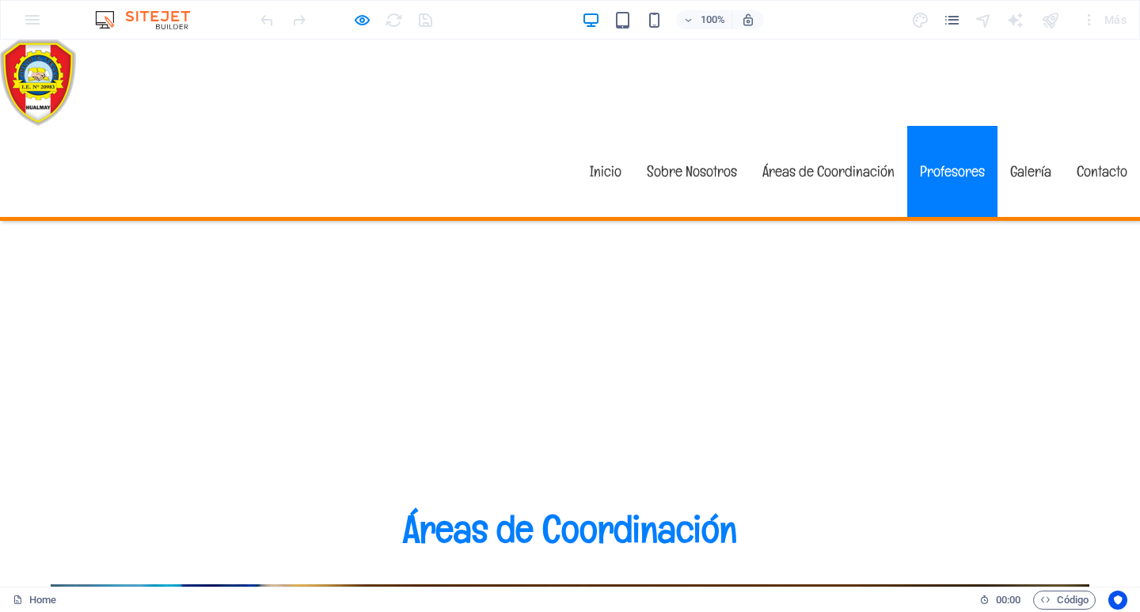
click at [951, 126] on link "Profesores" at bounding box center [952, 171] width 90 height 91
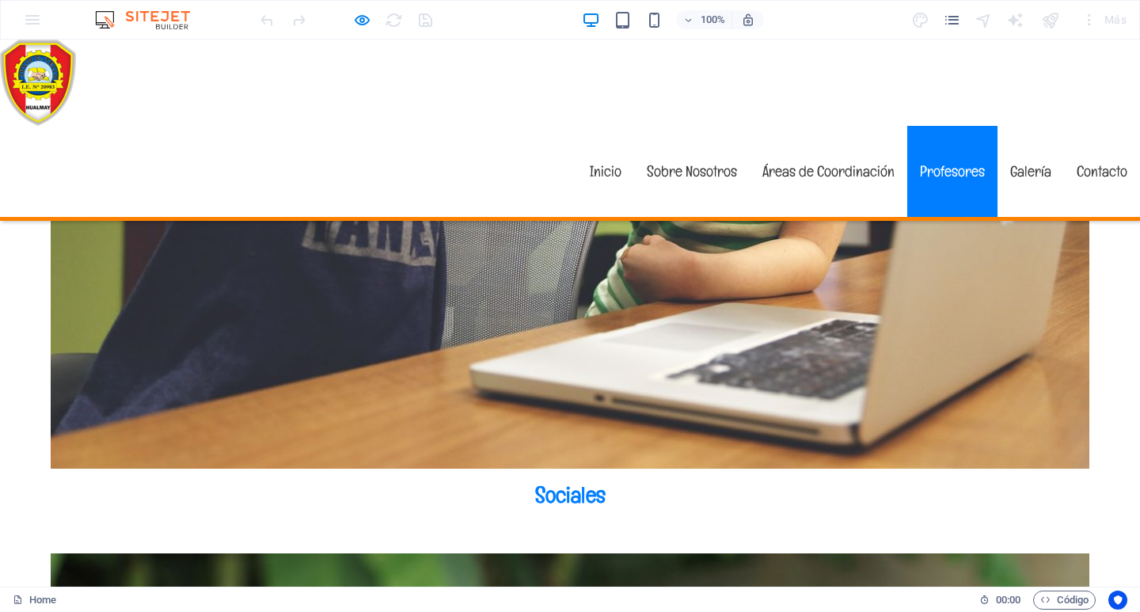
scroll to position [4777, 0]
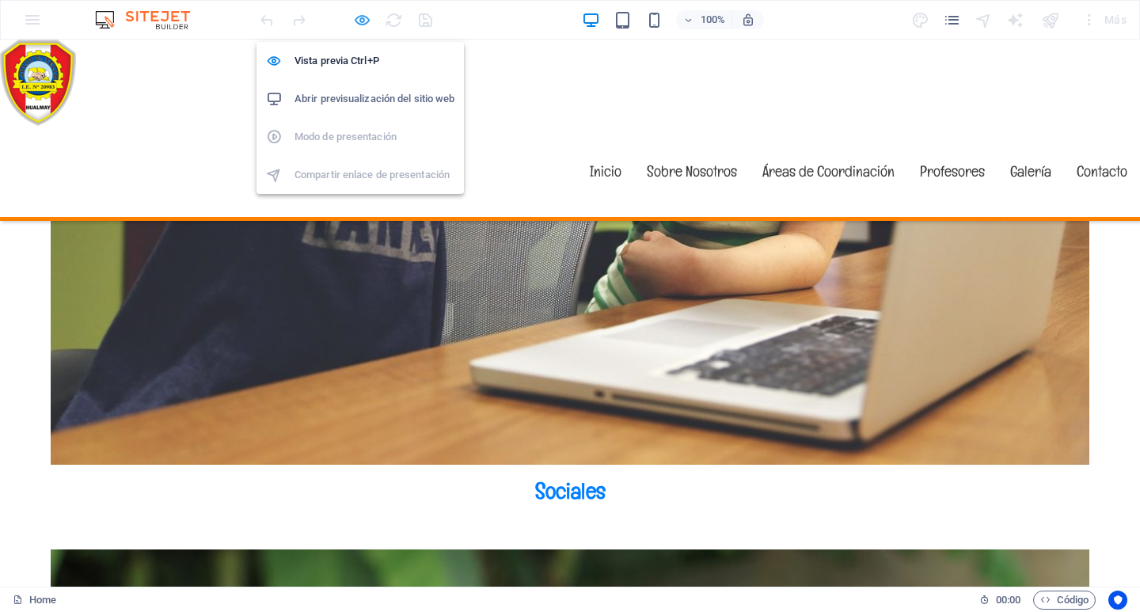
click at [360, 20] on icon "button" at bounding box center [362, 20] width 18 height 18
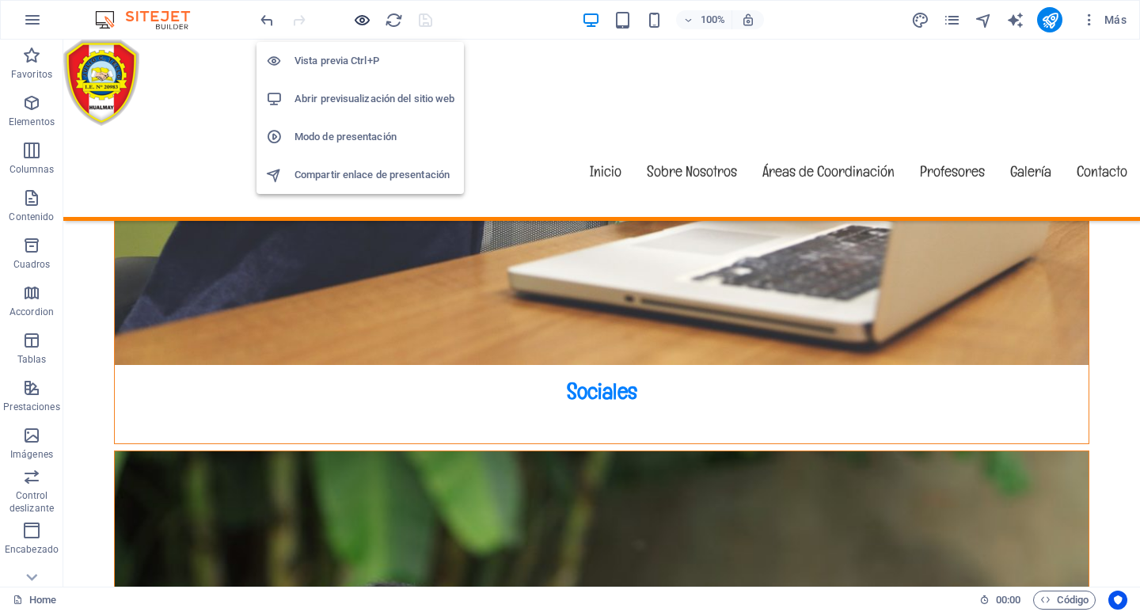
scroll to position [4584, 0]
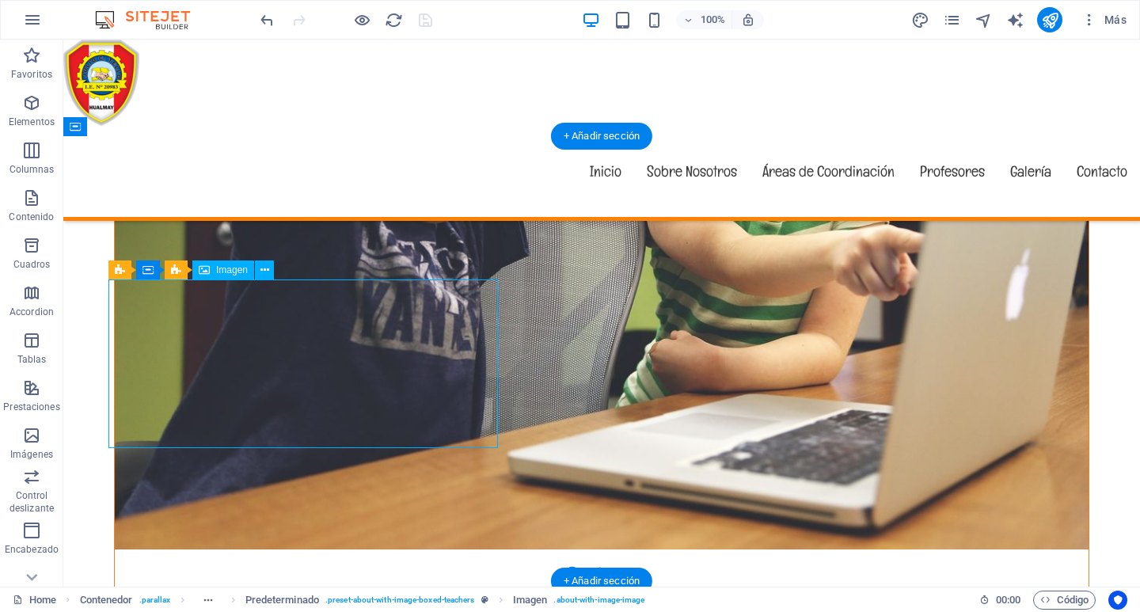
select select "px"
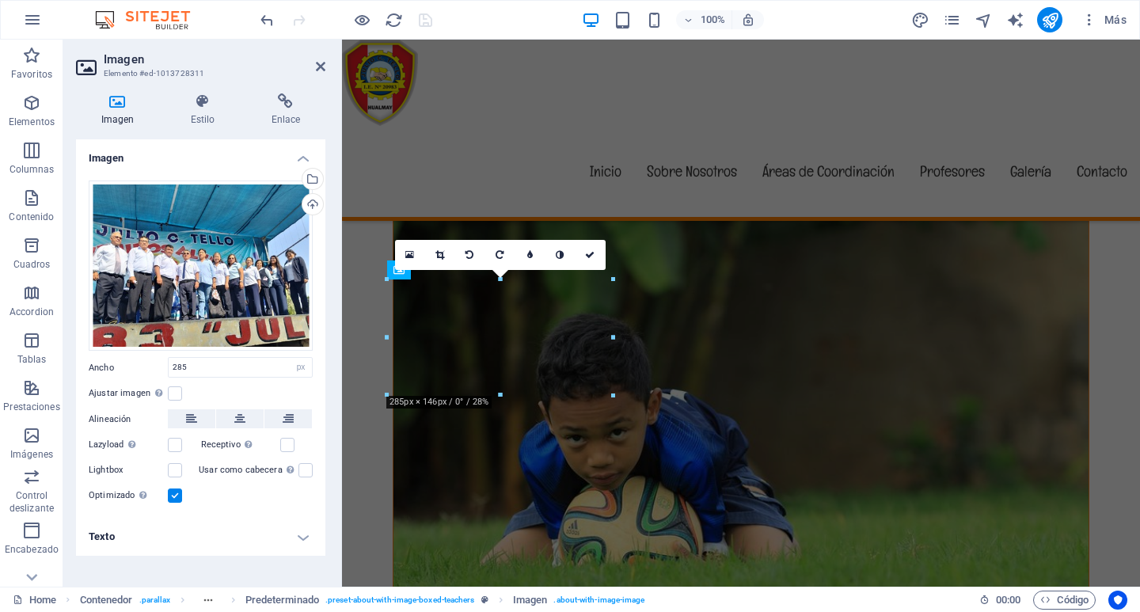
scroll to position [3785, 0]
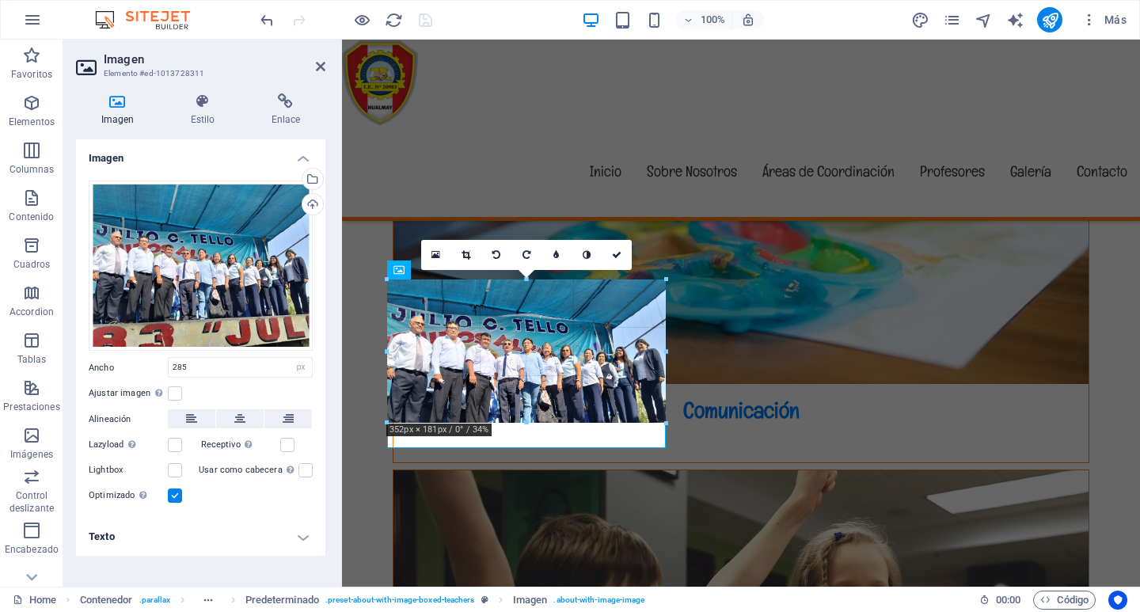
drag, startPoint x: 611, startPoint y: 396, endPoint x: 637, endPoint y: 425, distance: 39.2
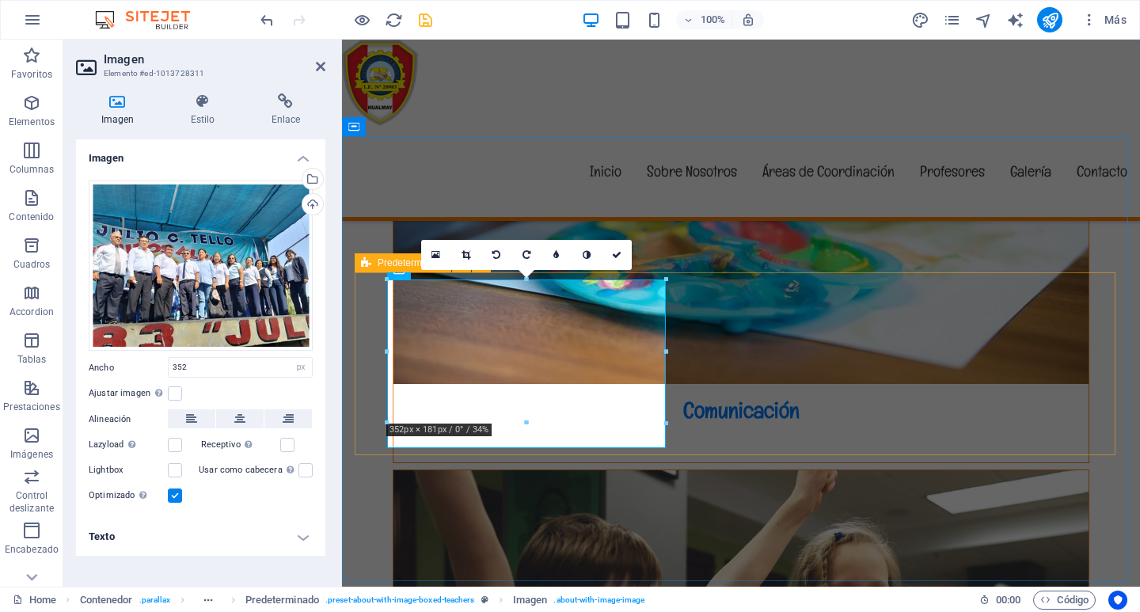
drag, startPoint x: 869, startPoint y: 465, endPoint x: 536, endPoint y: 453, distance: 333.4
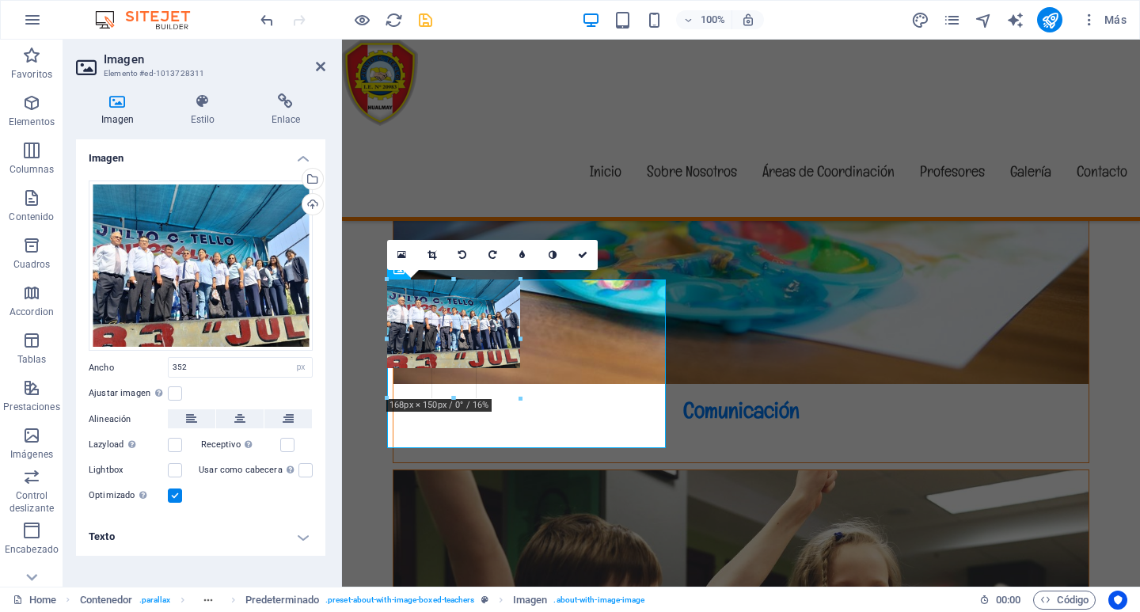
drag, startPoint x: 681, startPoint y: 490, endPoint x: 653, endPoint y: 401, distance: 93.1
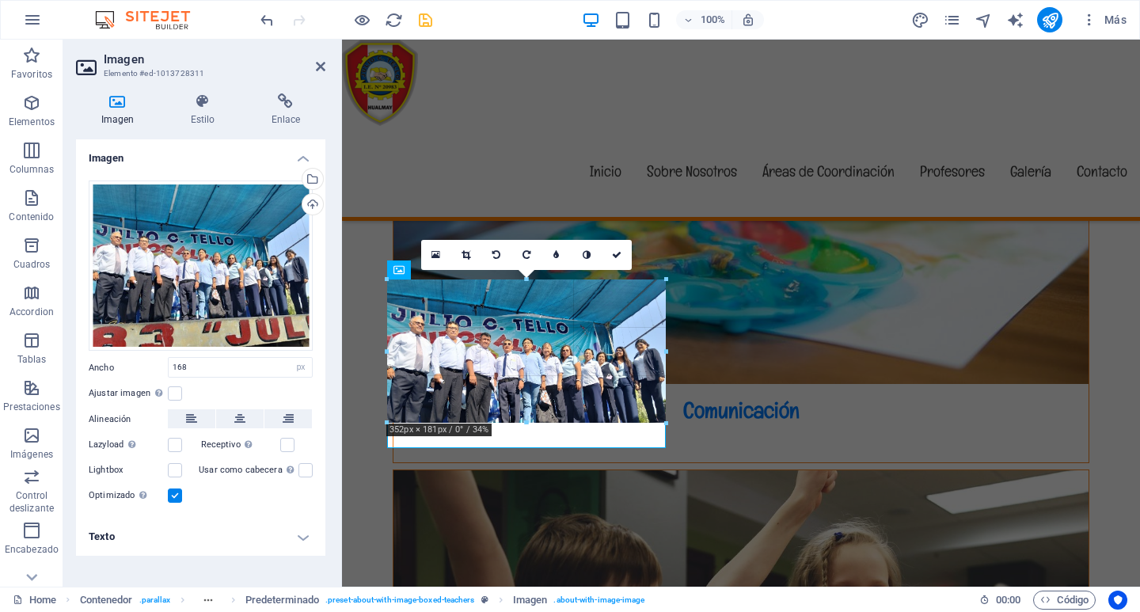
drag, startPoint x: 519, startPoint y: 345, endPoint x: 249, endPoint y: 379, distance: 272.0
type input "352"
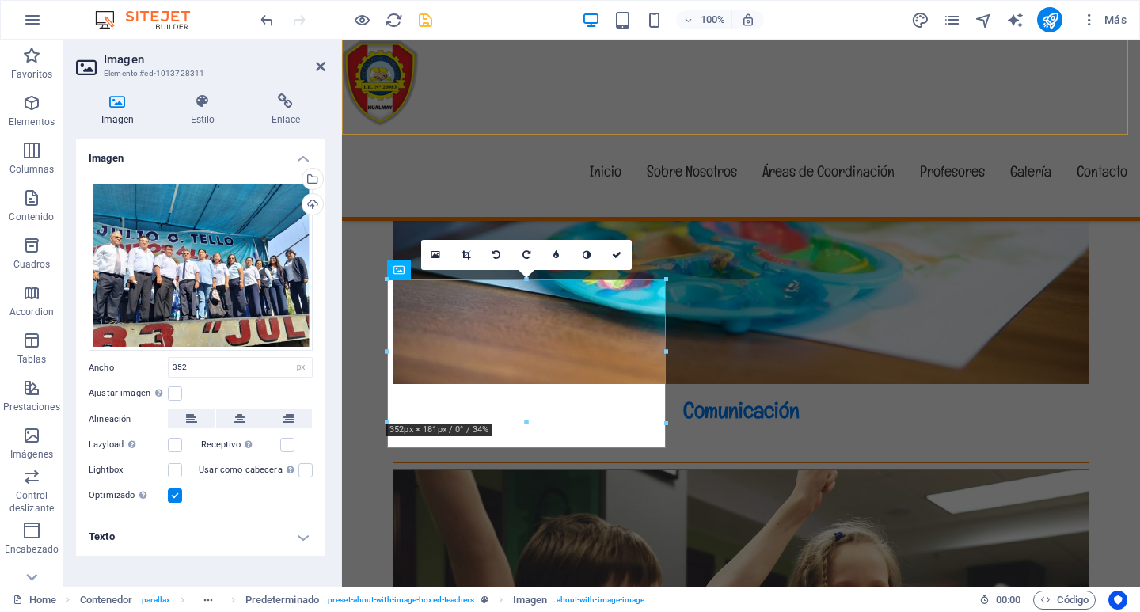
click at [758, 131] on div "Menú Inicio Sobre Nosotros Áreas de Coordinación Profesores Galería Contacto" at bounding box center [741, 130] width 798 height 181
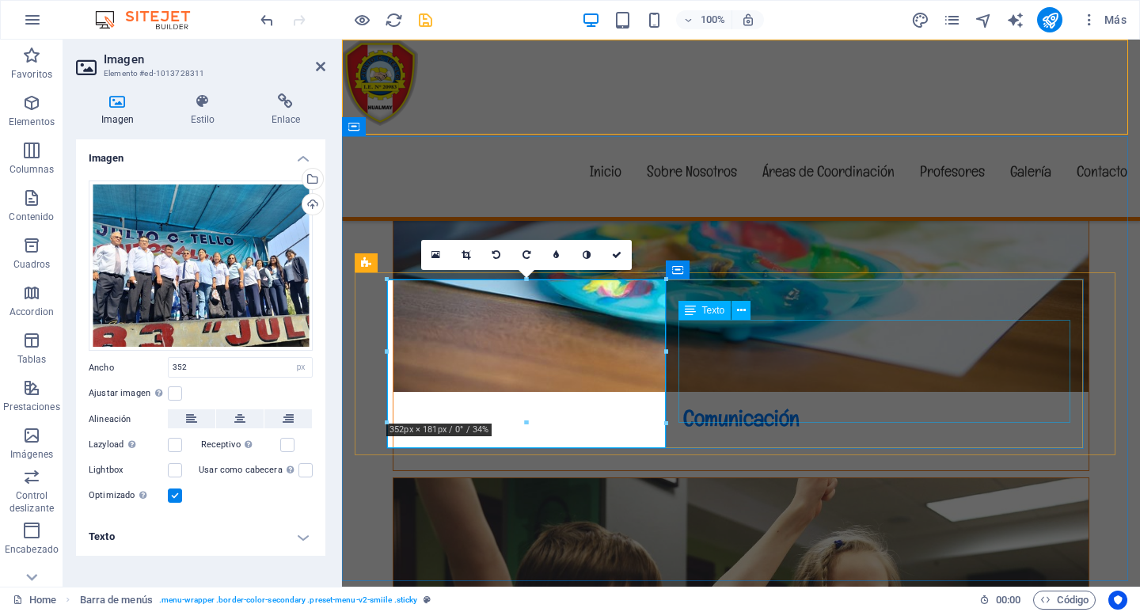
scroll to position [4584, 0]
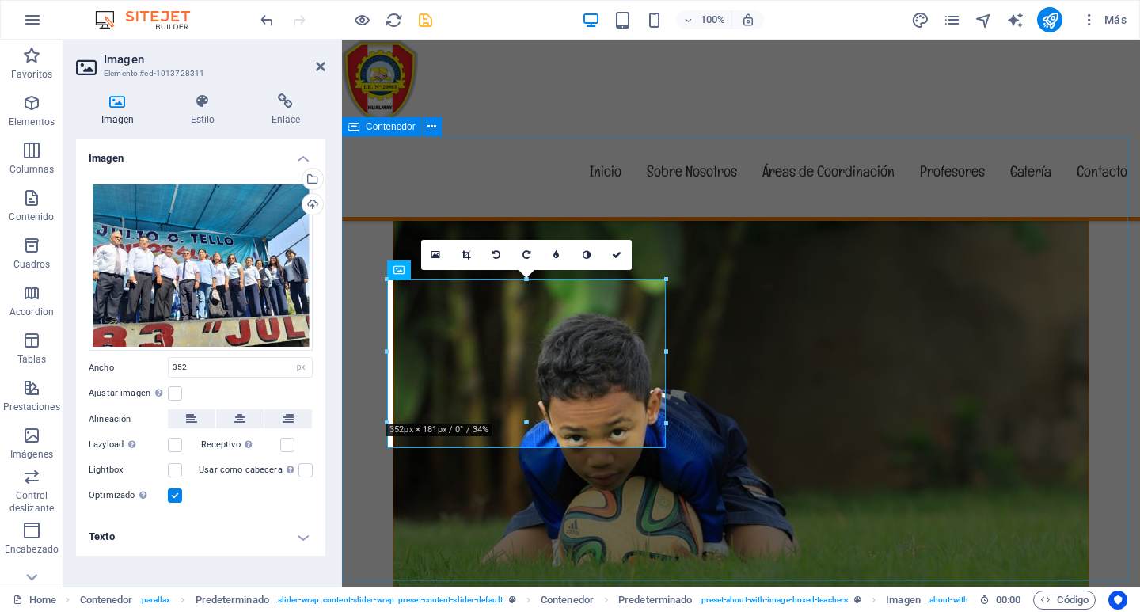
scroll to position [3785, 0]
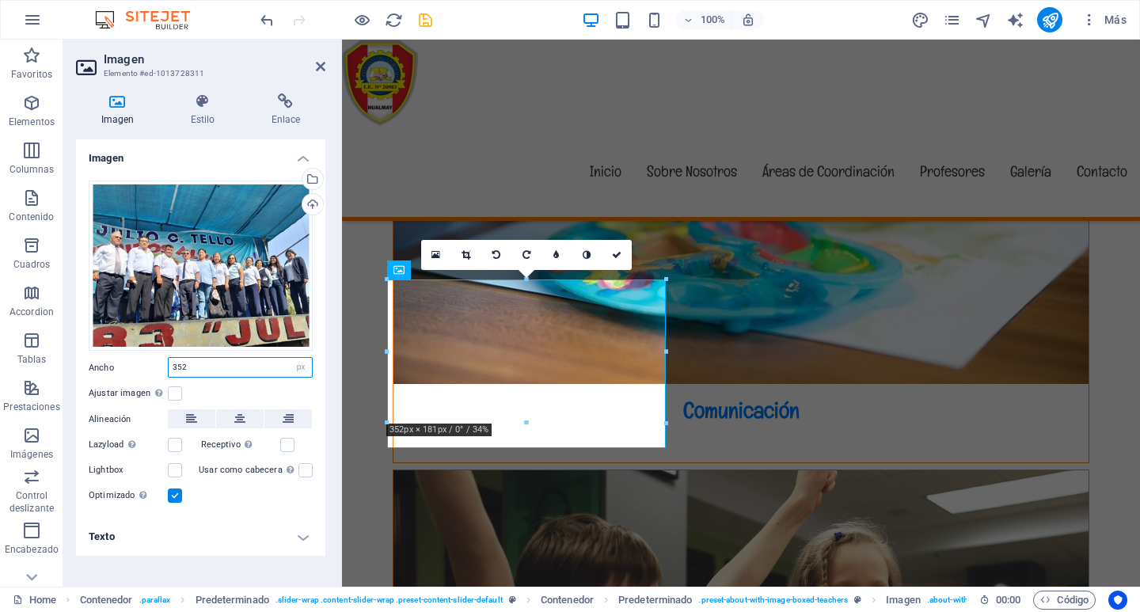
click at [202, 366] on input "352" at bounding box center [240, 367] width 143 height 19
click at [310, 366] on select "Predeterminado automático px rem % em vh vw" at bounding box center [301, 367] width 22 height 19
select select "%"
click at [290, 358] on select "Predeterminado automático px rem % em vh vw" at bounding box center [301, 367] width 22 height 19
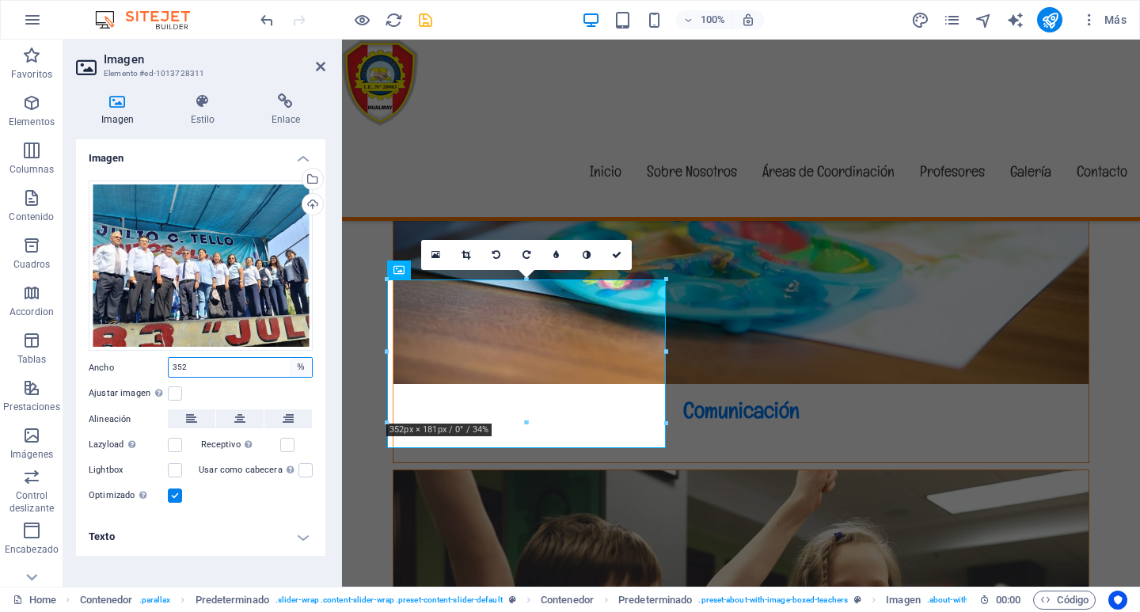
type input "40"
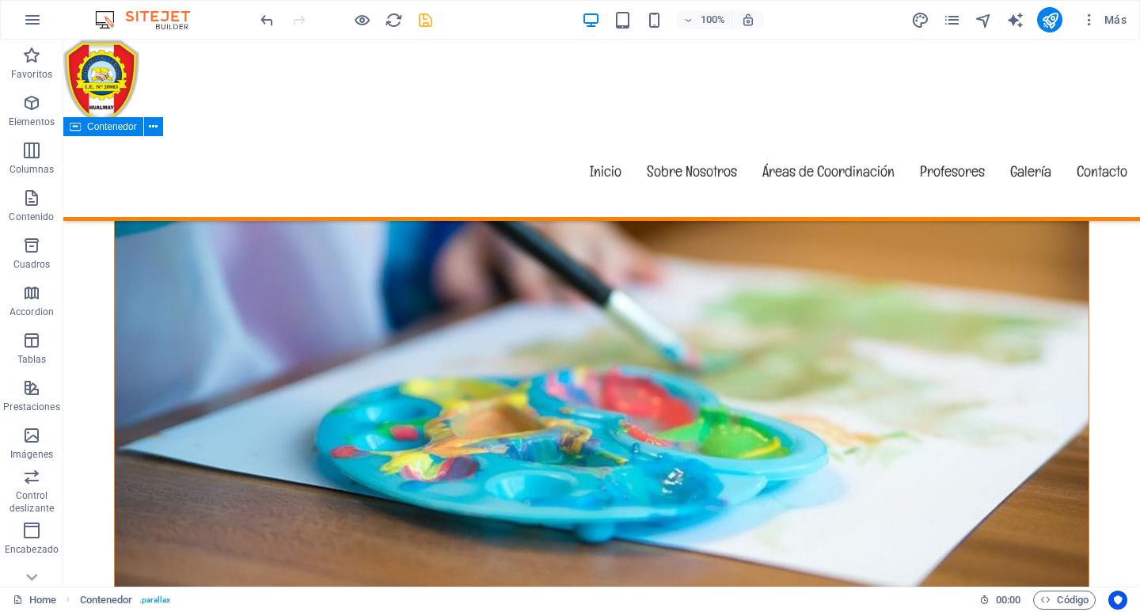
scroll to position [4584, 0]
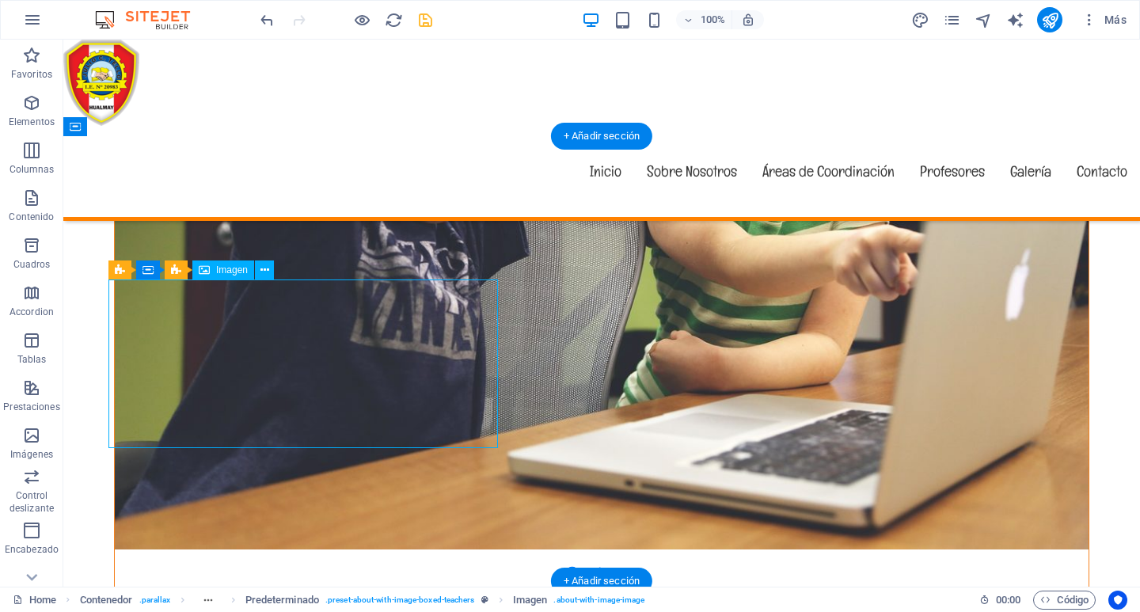
select select "%"
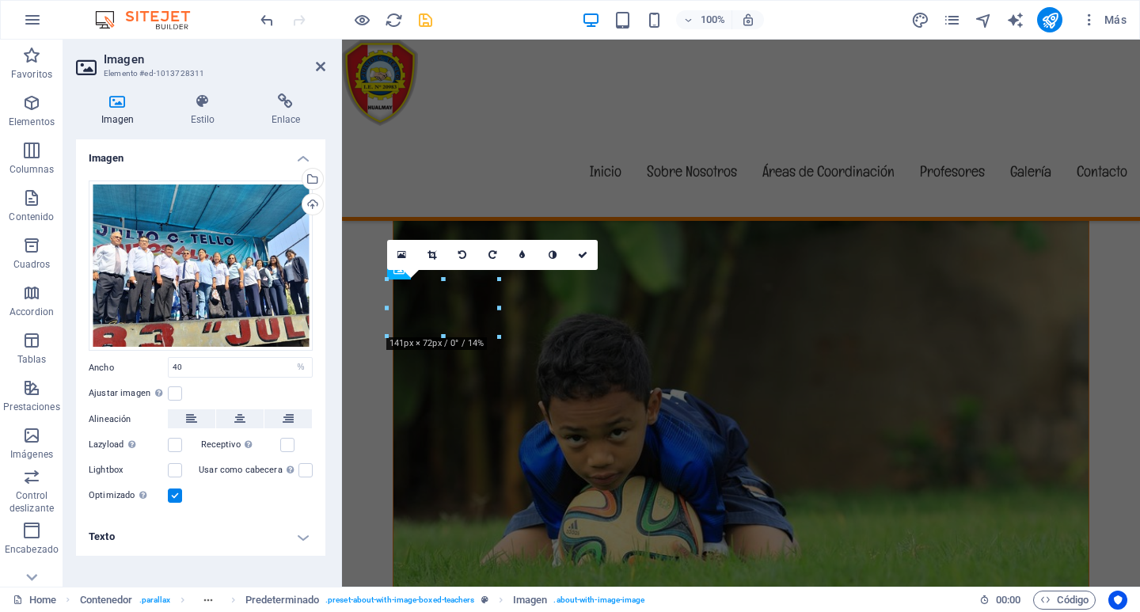
scroll to position [3785, 0]
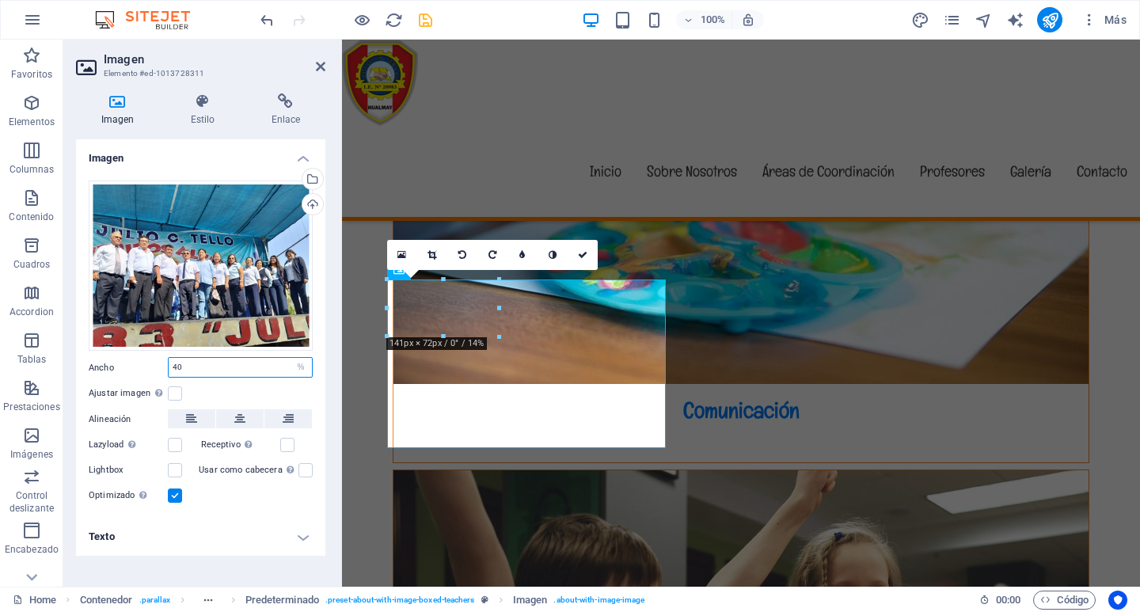
click at [189, 365] on input "40" at bounding box center [240, 367] width 143 height 19
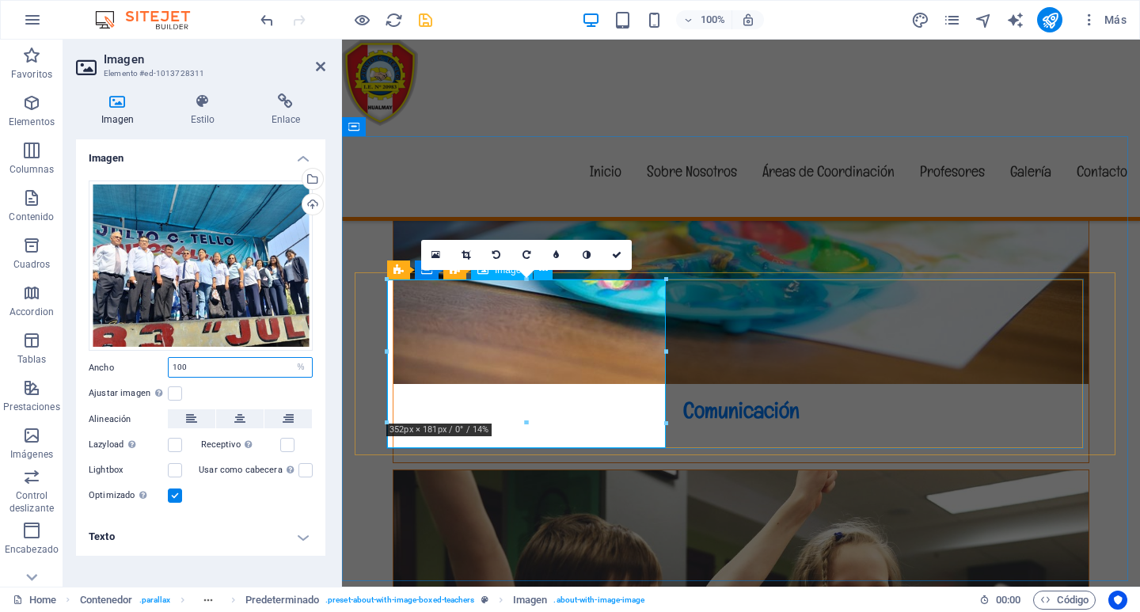
type input "100"
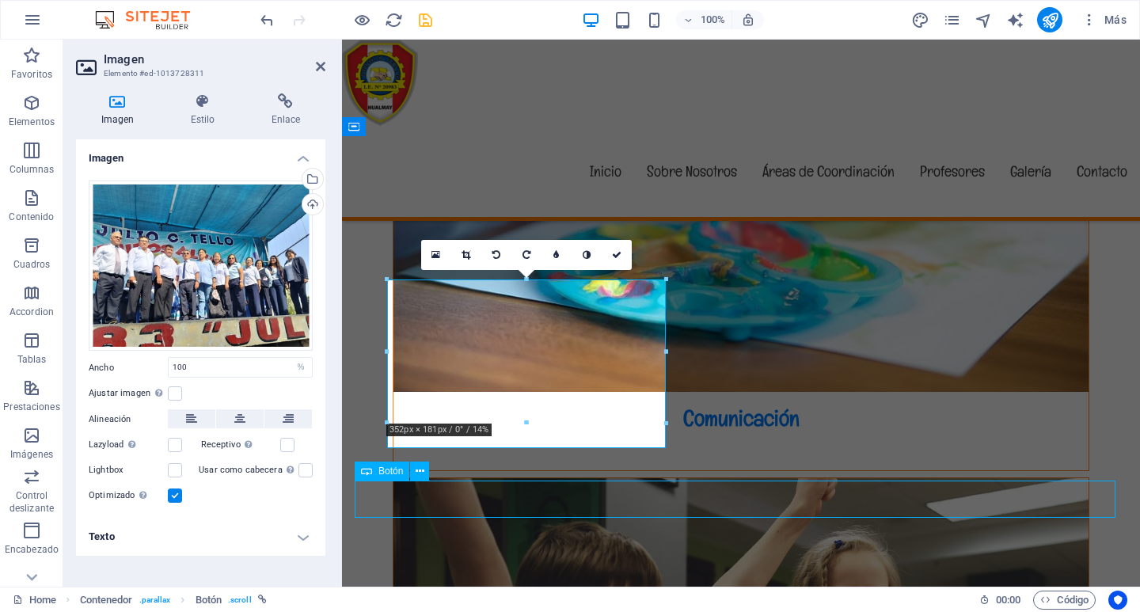
scroll to position [4584, 0]
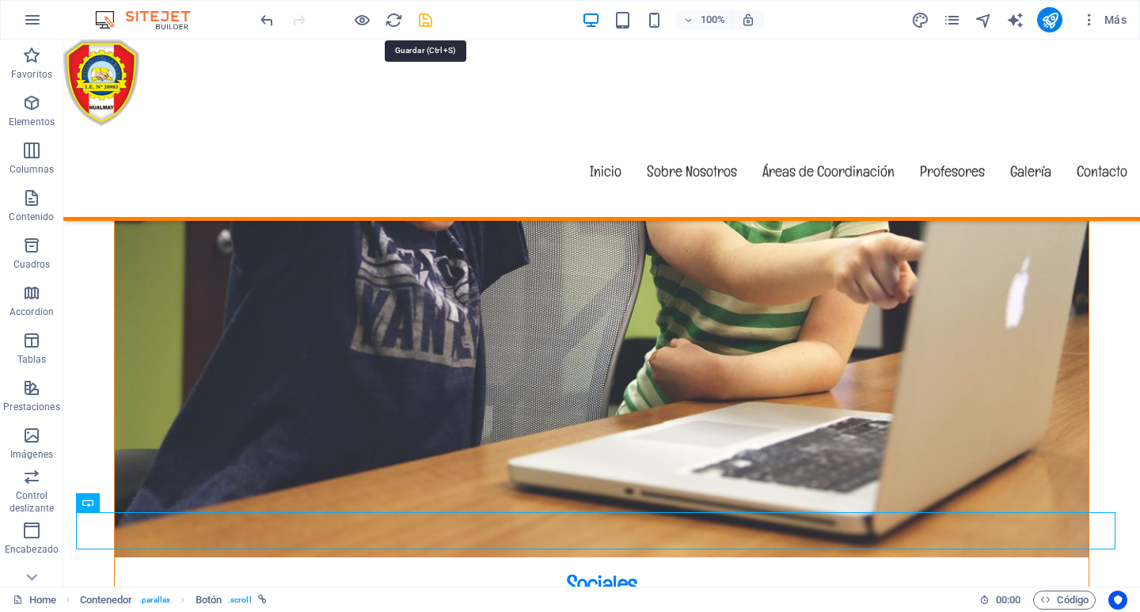
click at [423, 23] on icon "save" at bounding box center [425, 20] width 18 height 18
checkbox input "false"
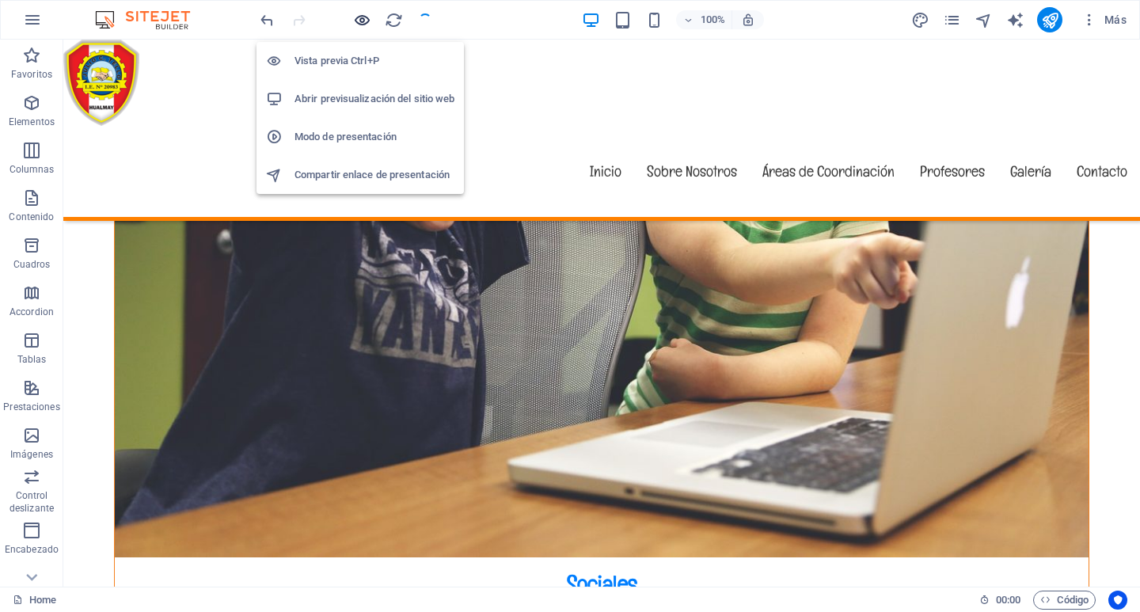
click at [358, 23] on icon "button" at bounding box center [362, 20] width 18 height 18
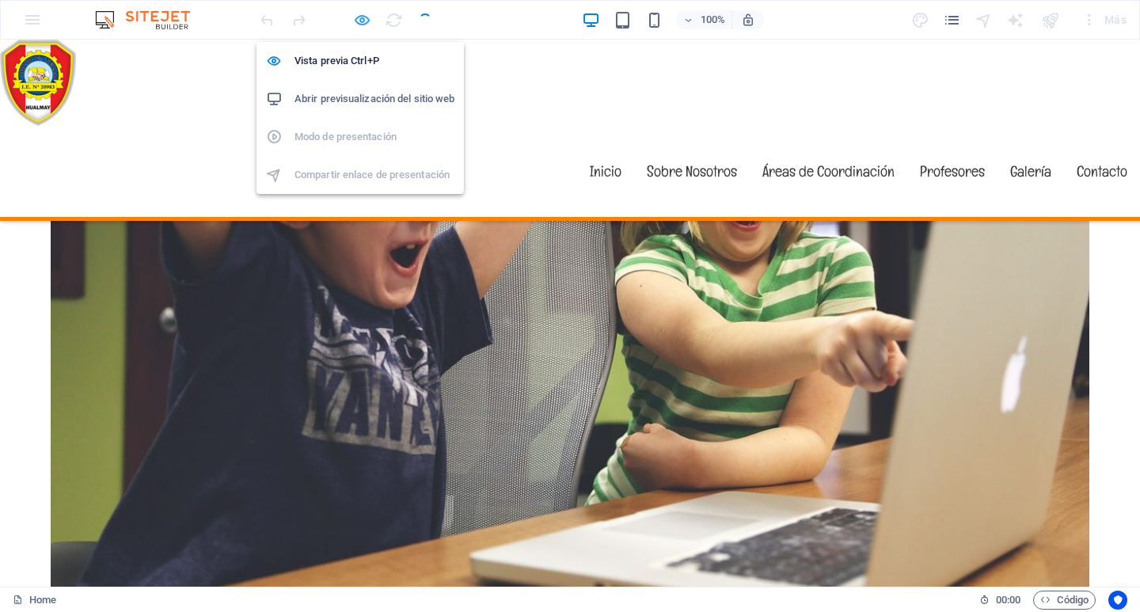
scroll to position [4776, 0]
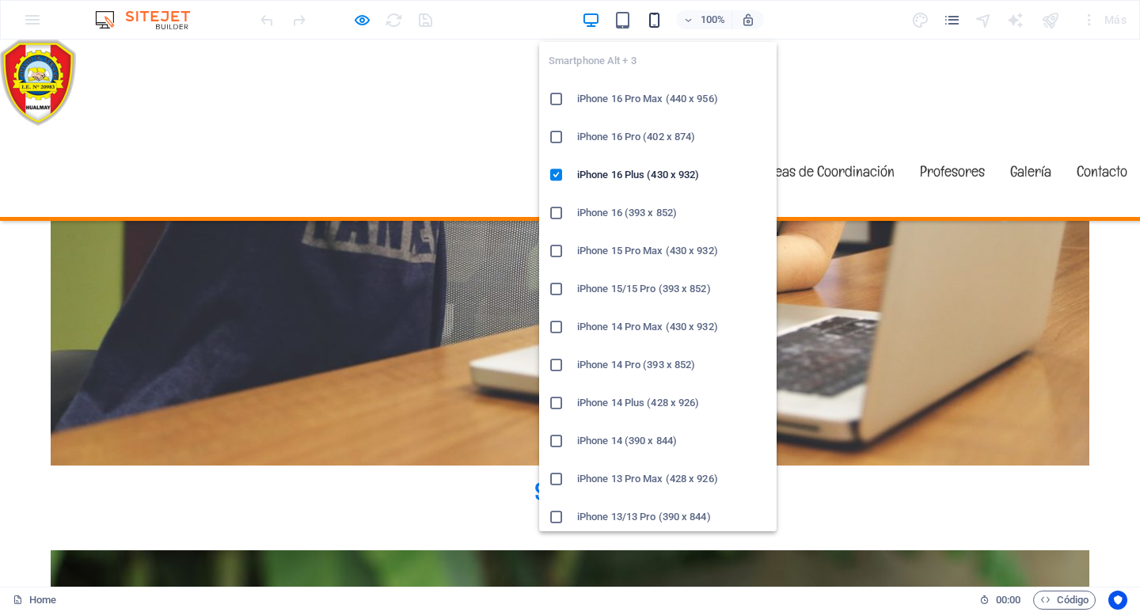
click at [651, 18] on icon "button" at bounding box center [654, 20] width 18 height 18
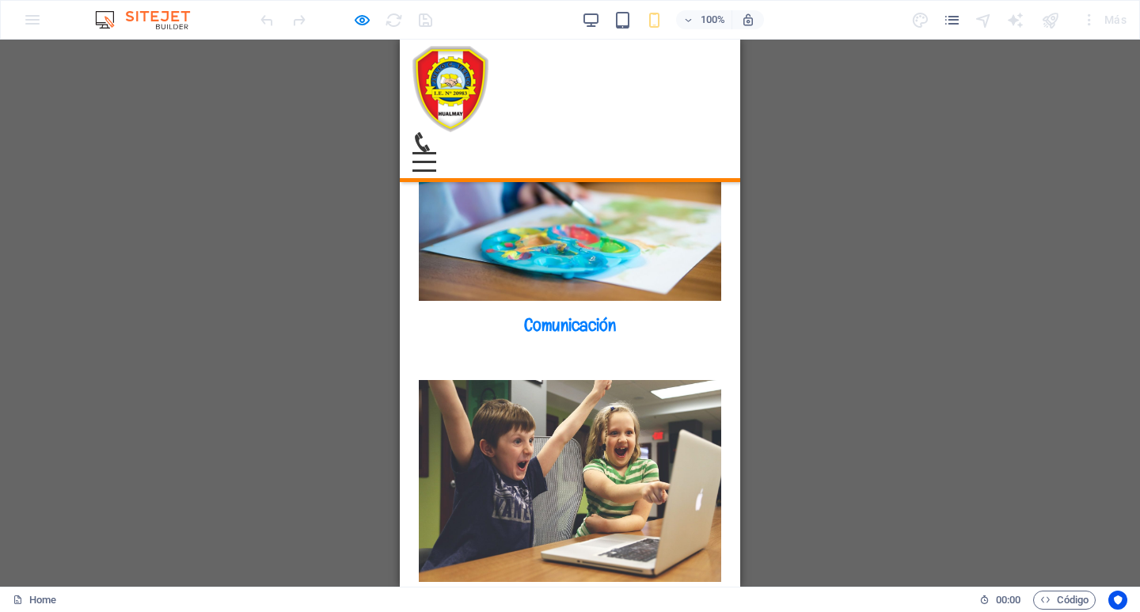
scroll to position [3512, 0]
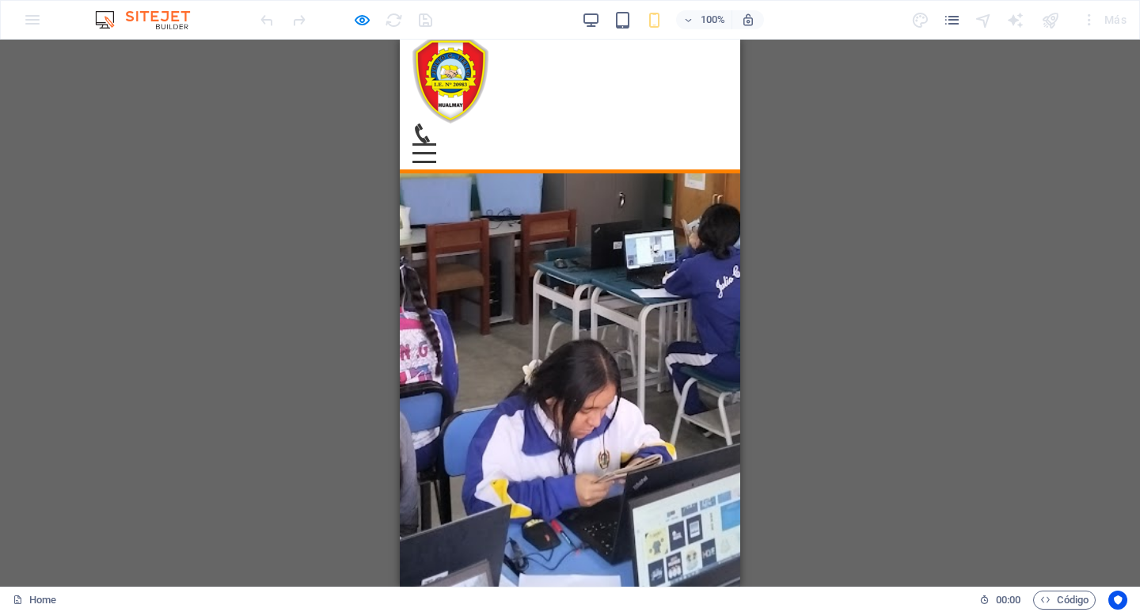
scroll to position [0, 0]
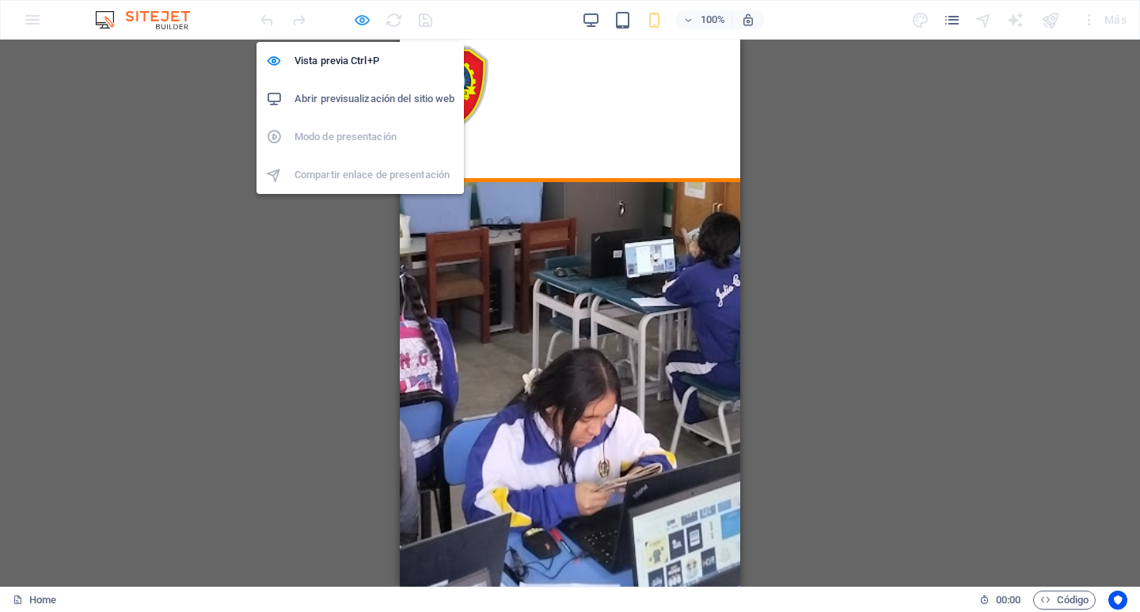
click at [358, 21] on icon "button" at bounding box center [362, 20] width 18 height 18
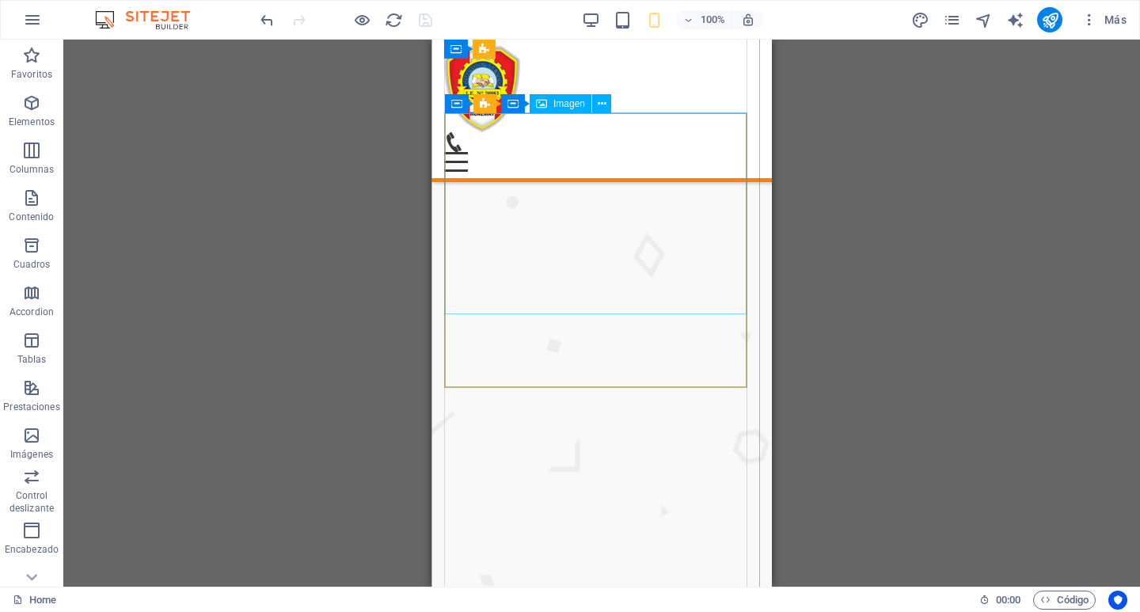
scroll to position [2453, 0]
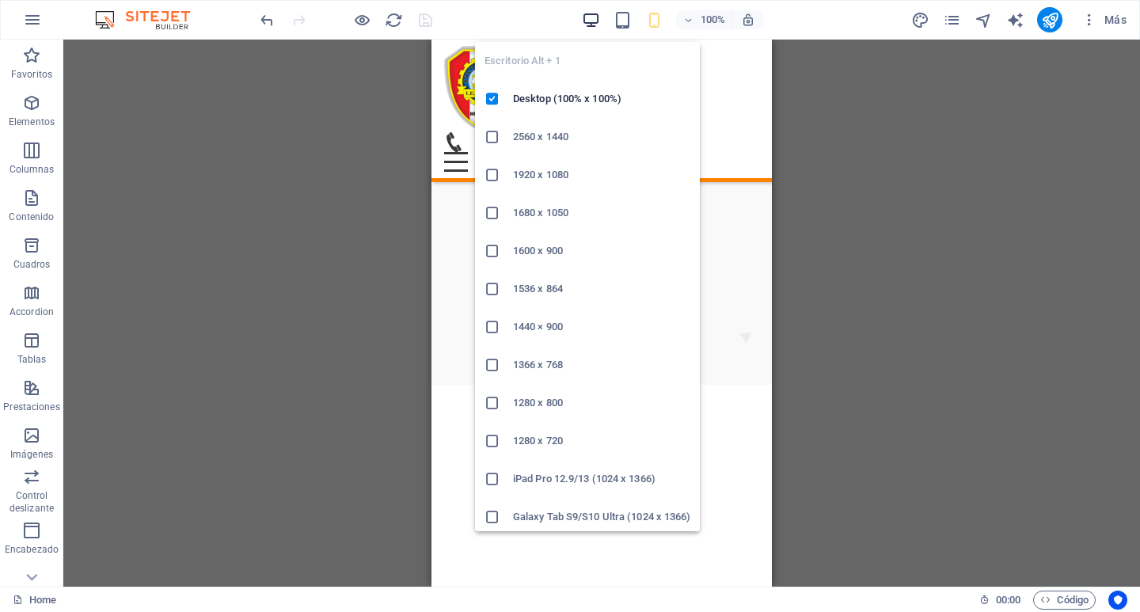
click at [590, 23] on icon "button" at bounding box center [591, 20] width 18 height 18
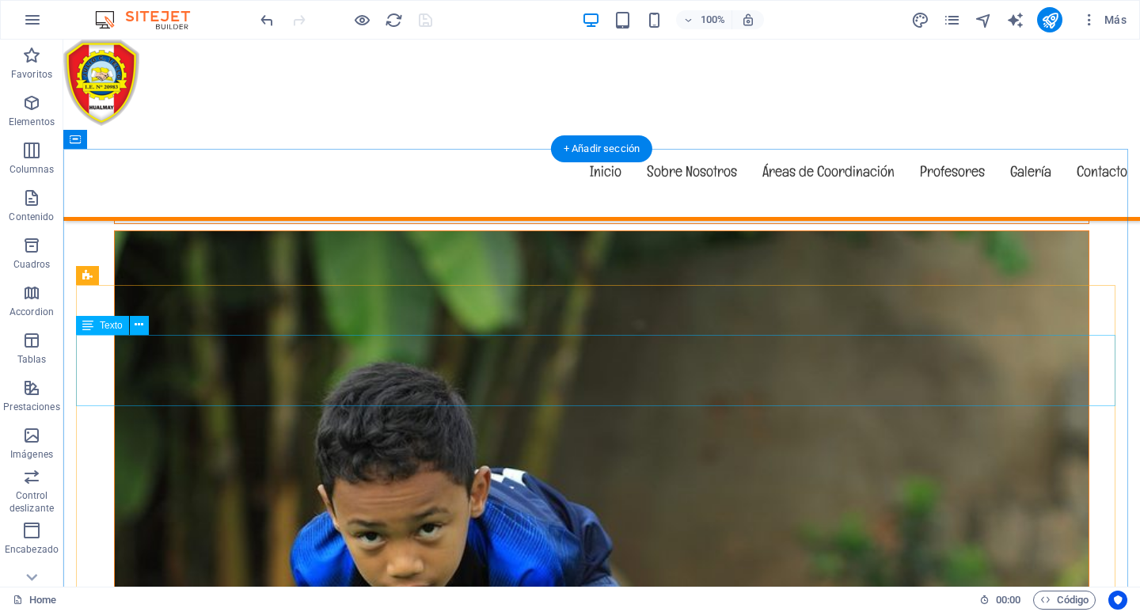
scroll to position [5057, 0]
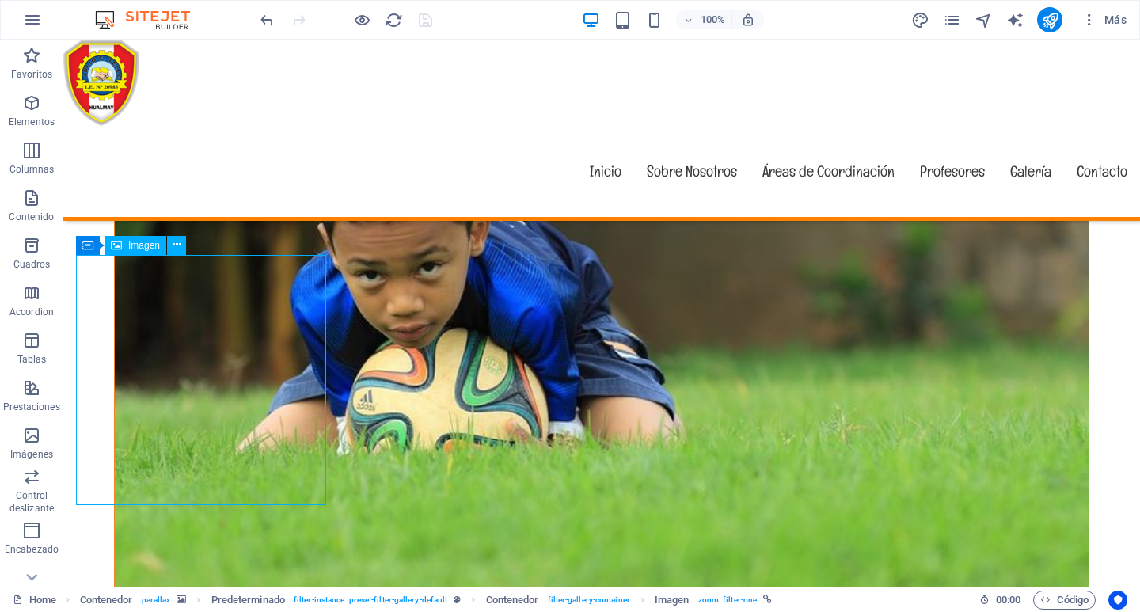
scroll to position [5294, 0]
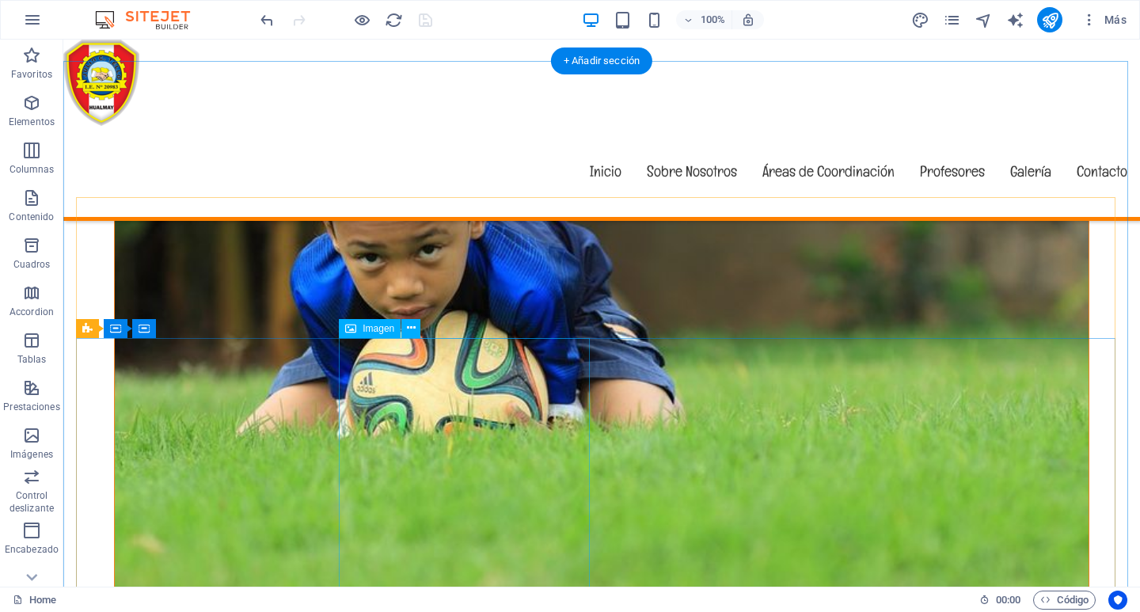
scroll to position [5136, 0]
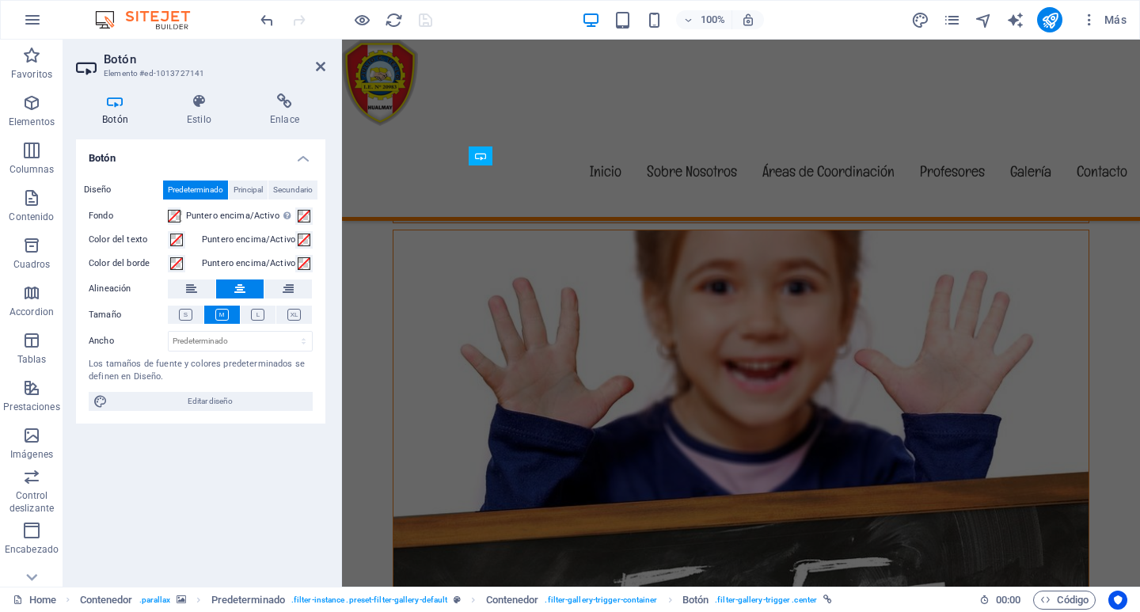
scroll to position [4337, 0]
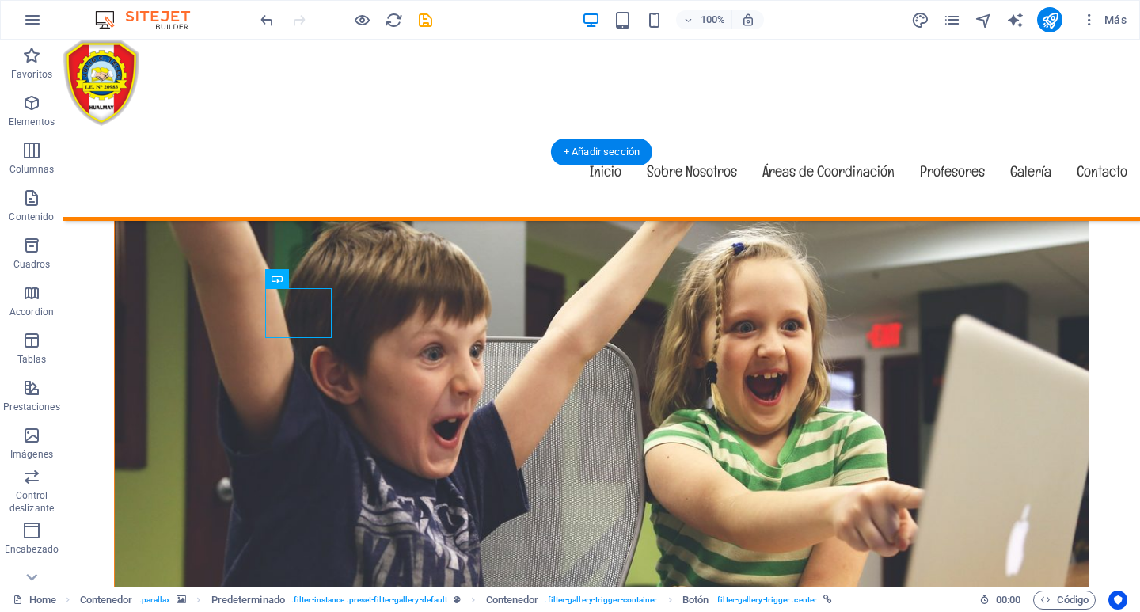
scroll to position [5045, 0]
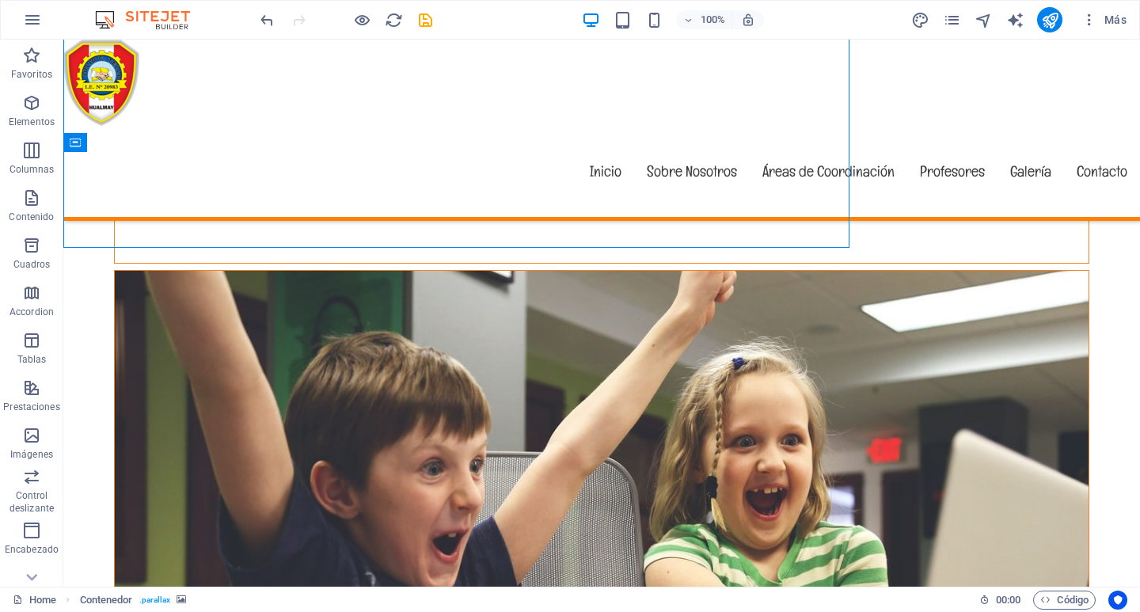
scroll to position [5045, 0]
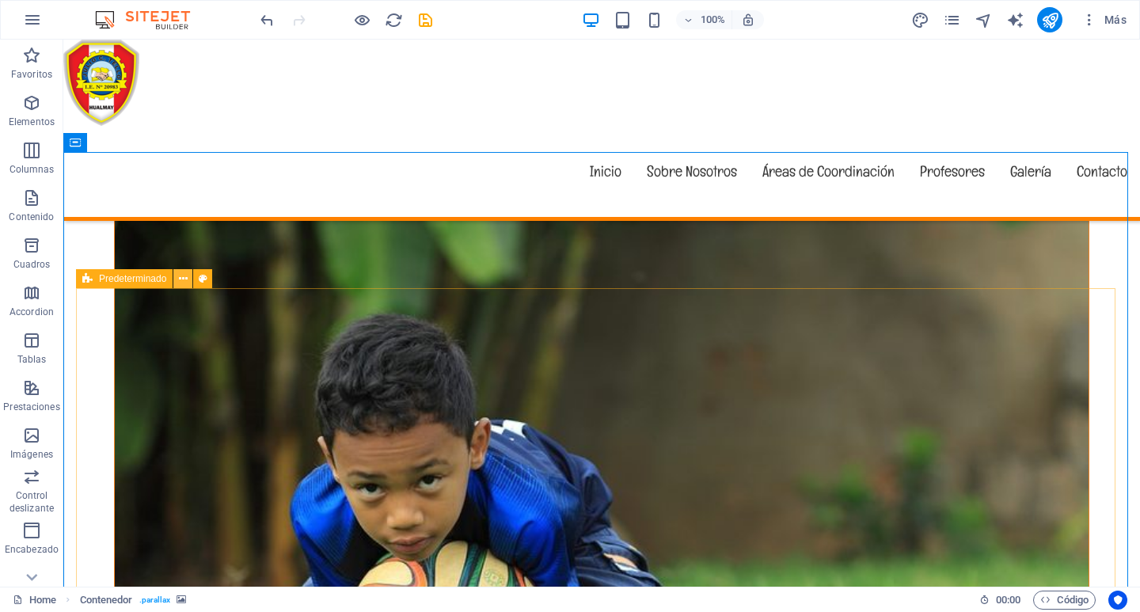
click at [183, 279] on icon at bounding box center [183, 279] width 9 height 17
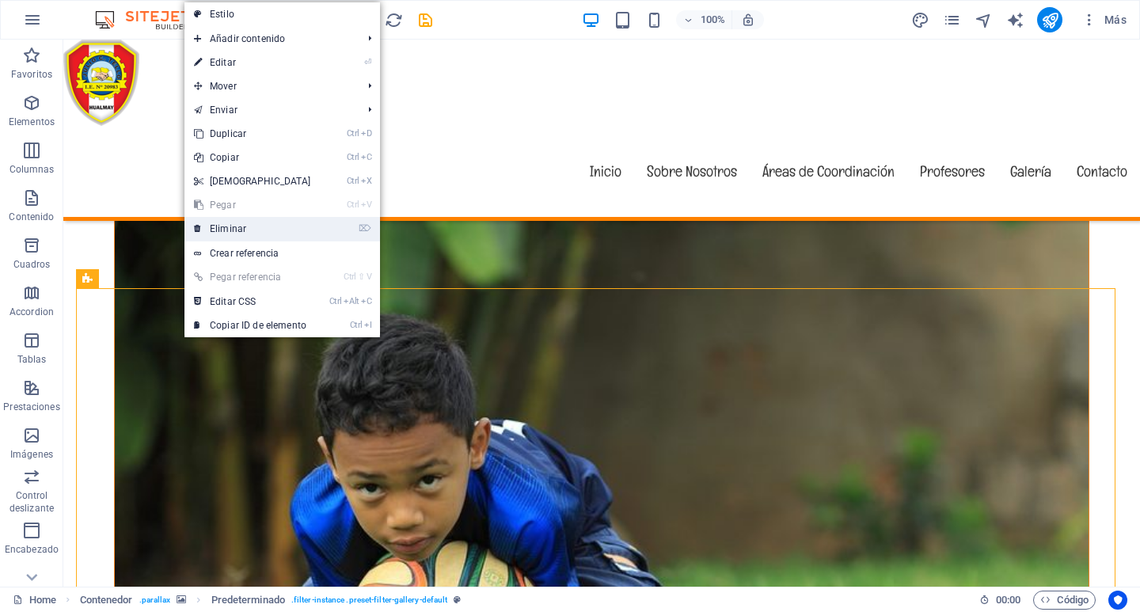
click at [233, 224] on link "⌦ Eliminar" at bounding box center [252, 229] width 136 height 24
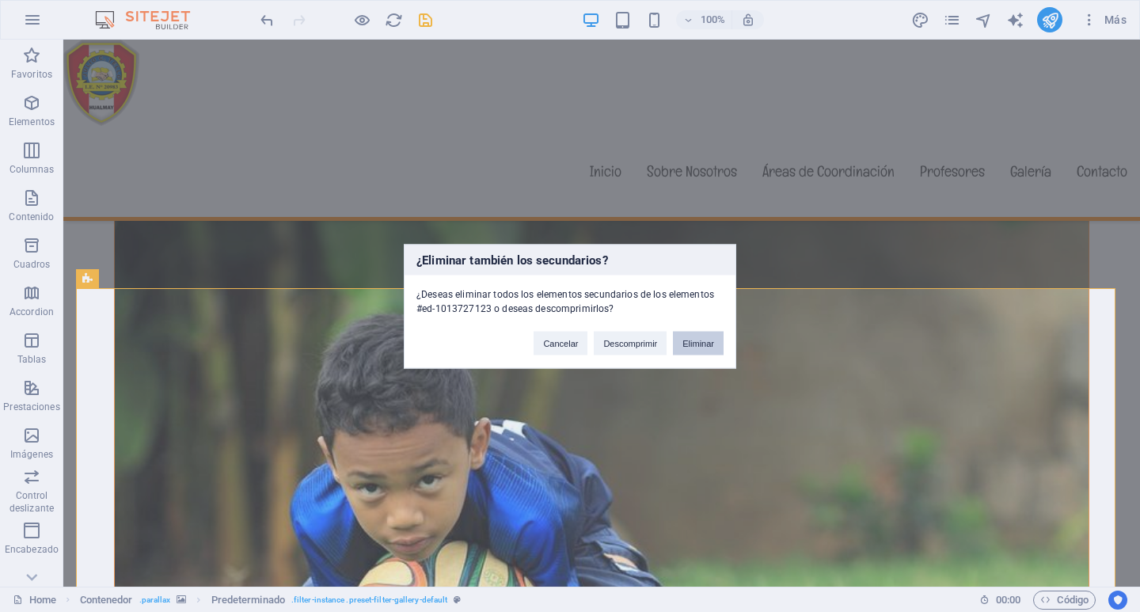
click at [700, 343] on button "Eliminar" at bounding box center [698, 343] width 51 height 24
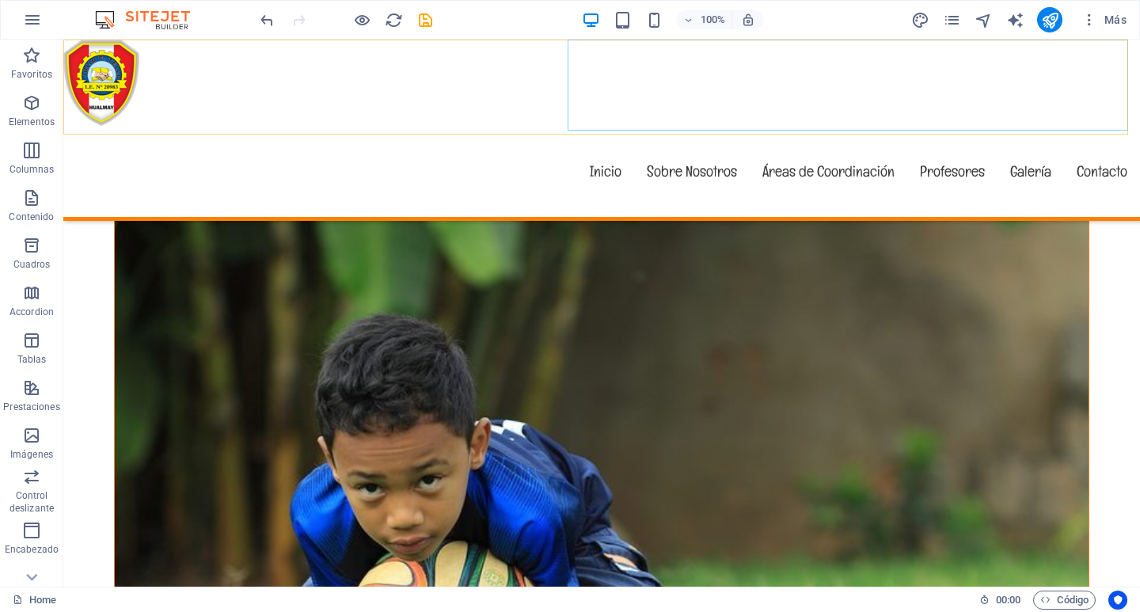
click at [1006, 126] on nav "Inicio Sobre Nosotros Áreas de Coordinación Profesores Galería Contacto" at bounding box center [601, 171] width 1076 height 91
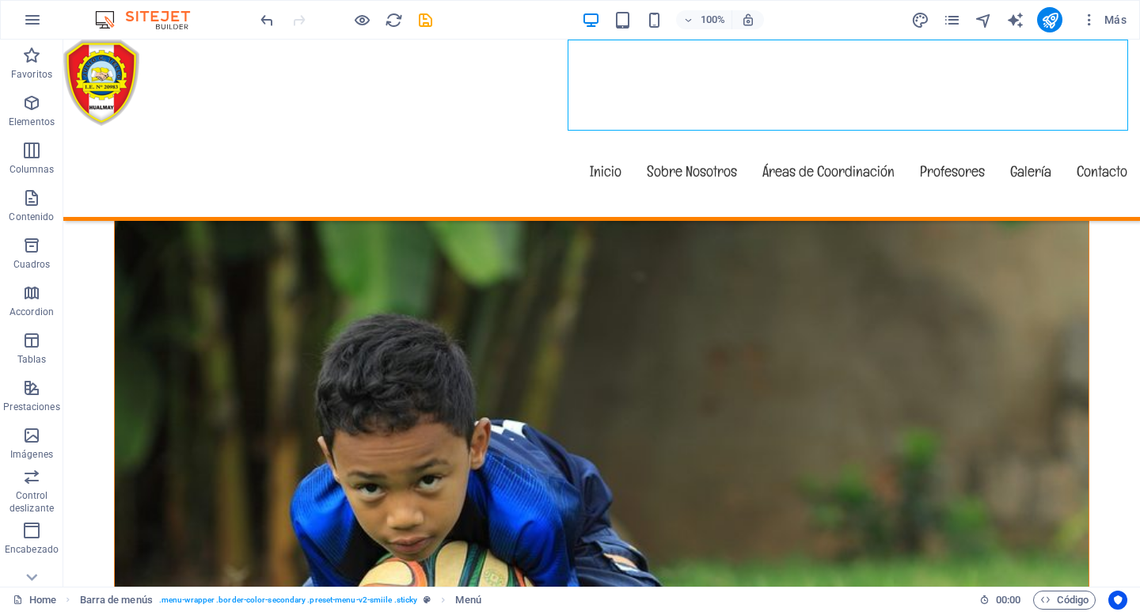
click at [1006, 126] on nav "Inicio Sobre Nosotros Áreas de Coordinación Profesores Galería Contacto" at bounding box center [601, 171] width 1076 height 91
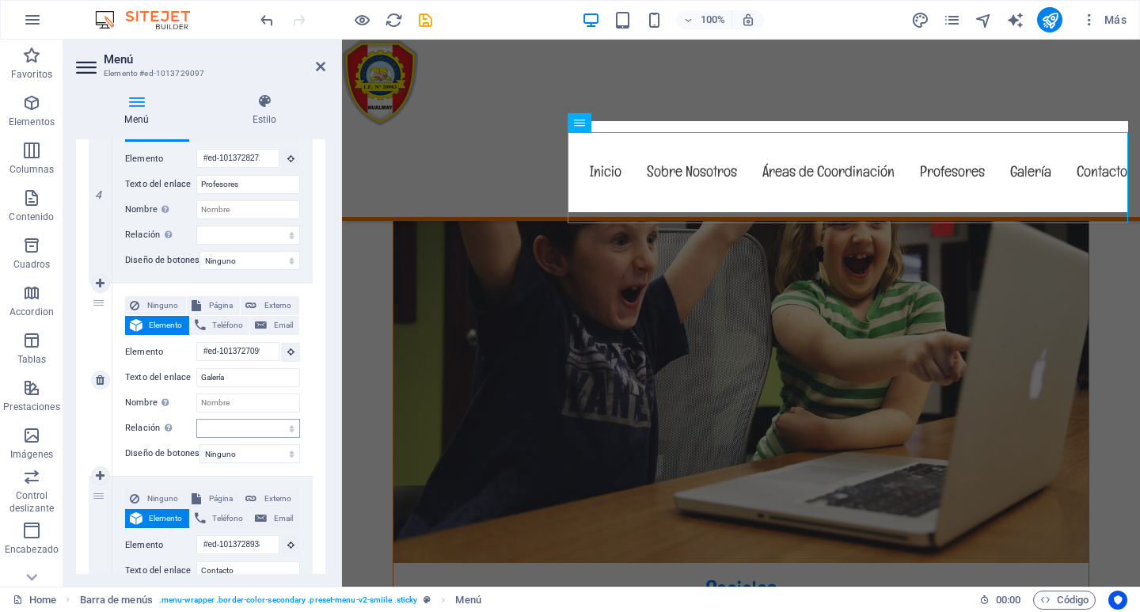
scroll to position [4119, 0]
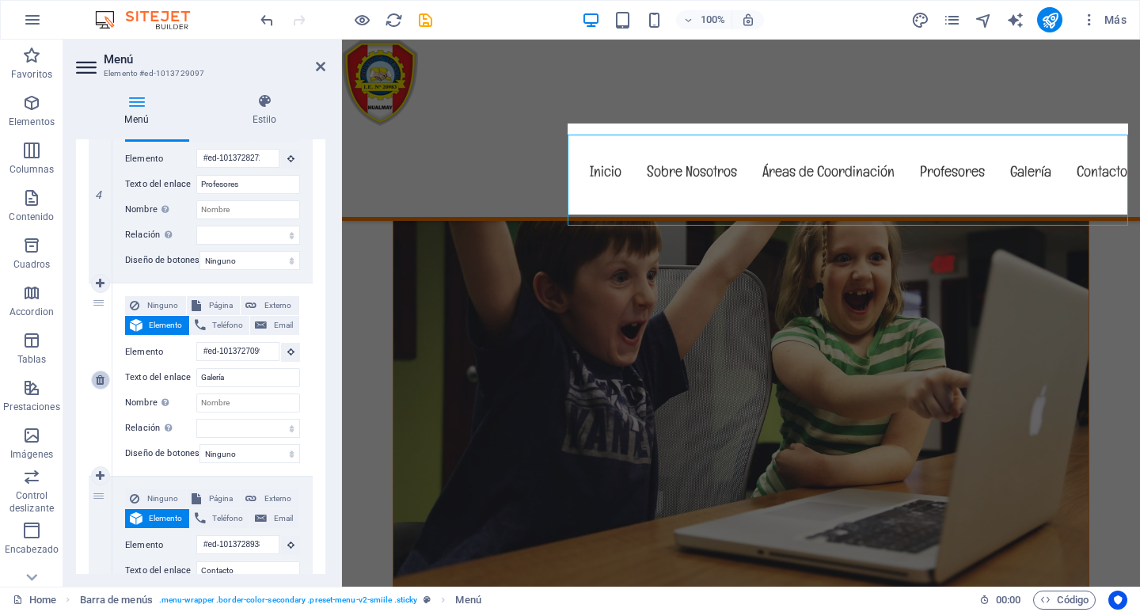
click at [104, 380] on icon at bounding box center [100, 379] width 9 height 11
select select
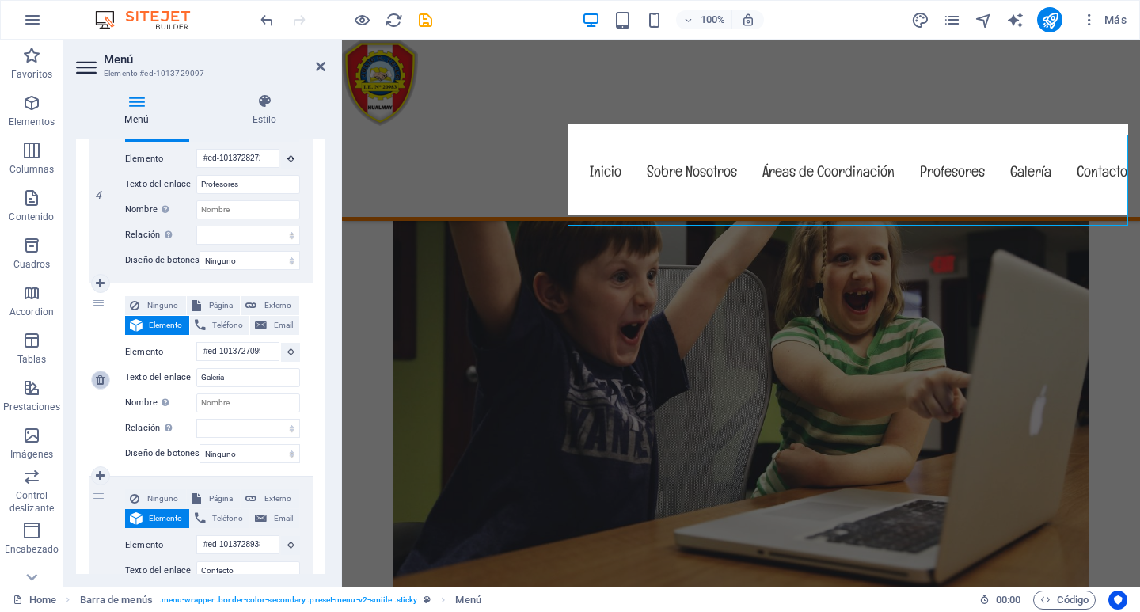
type input "#ed-1013728938"
type input "Contacto"
select select
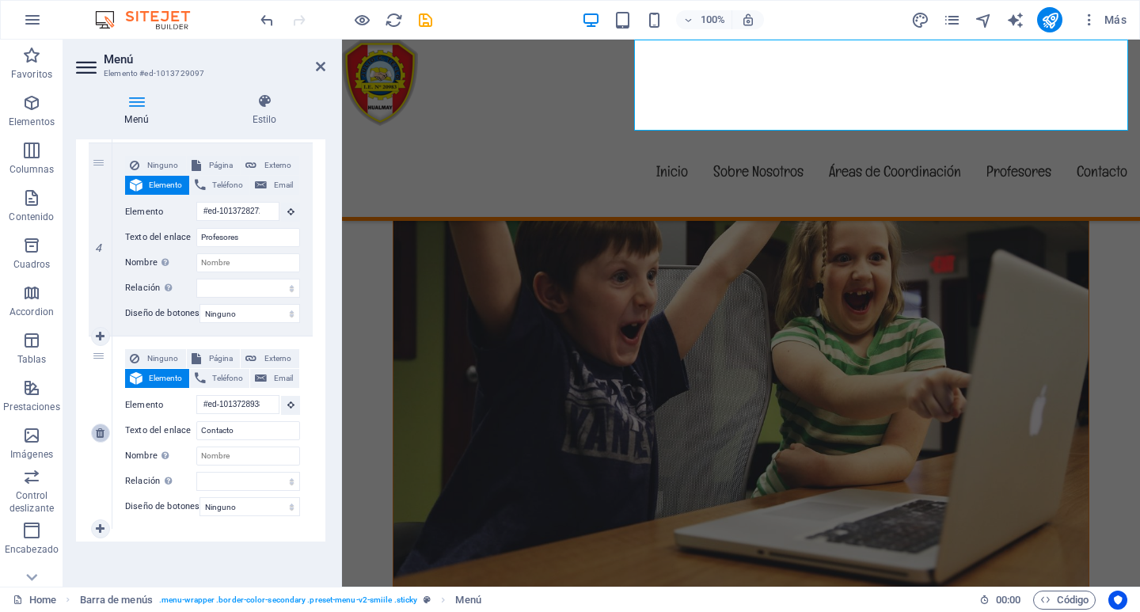
scroll to position [749, 0]
click at [429, 14] on icon "save" at bounding box center [425, 20] width 18 height 18
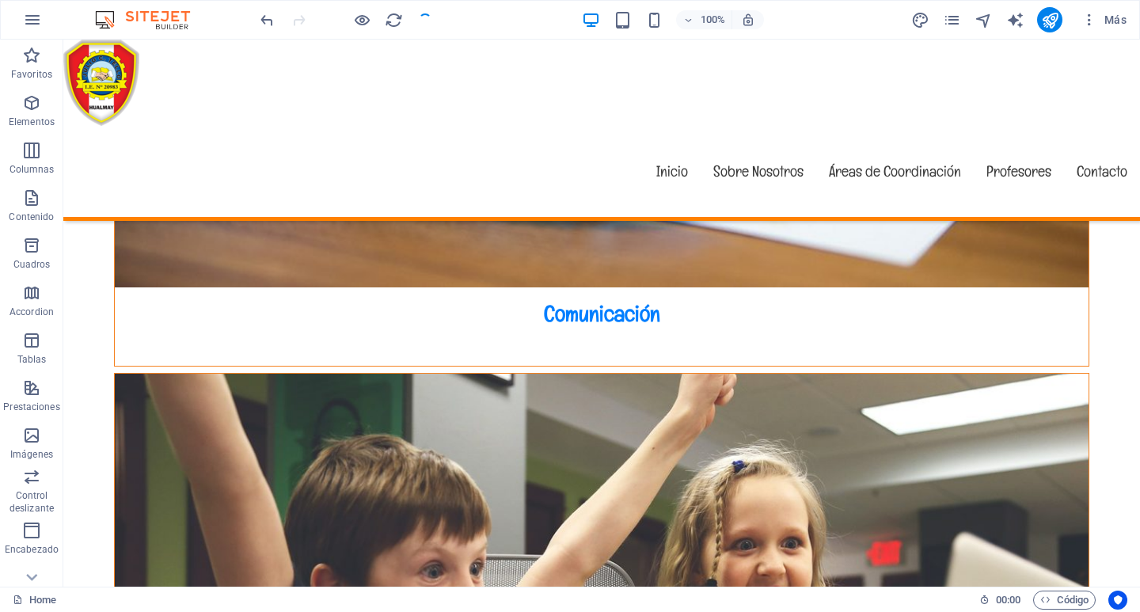
scroll to position [4918, 0]
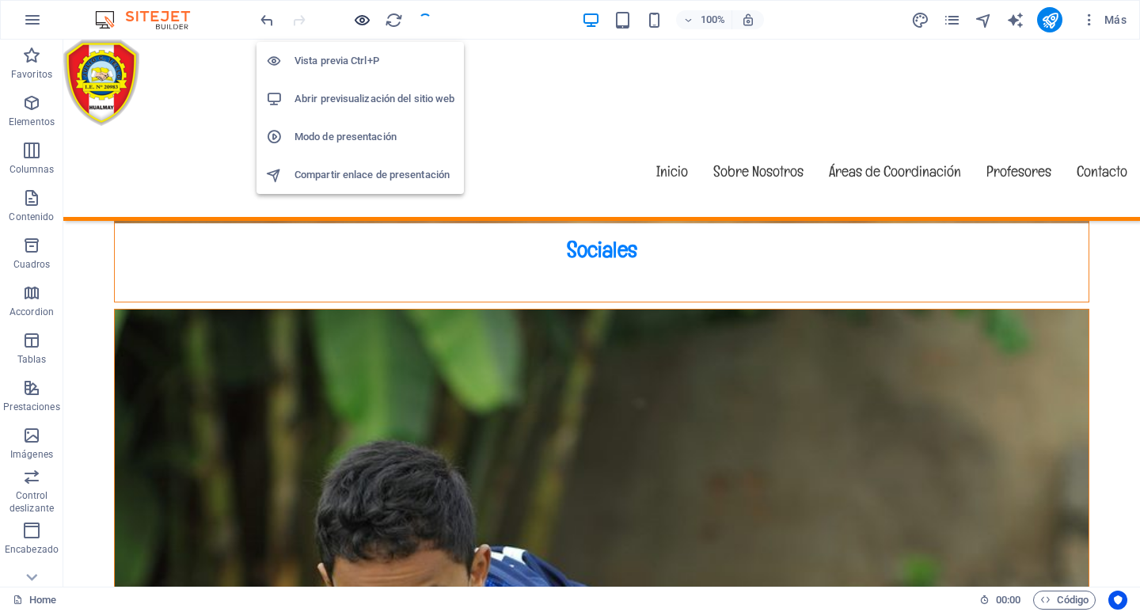
click at [362, 18] on icon "button" at bounding box center [362, 20] width 18 height 18
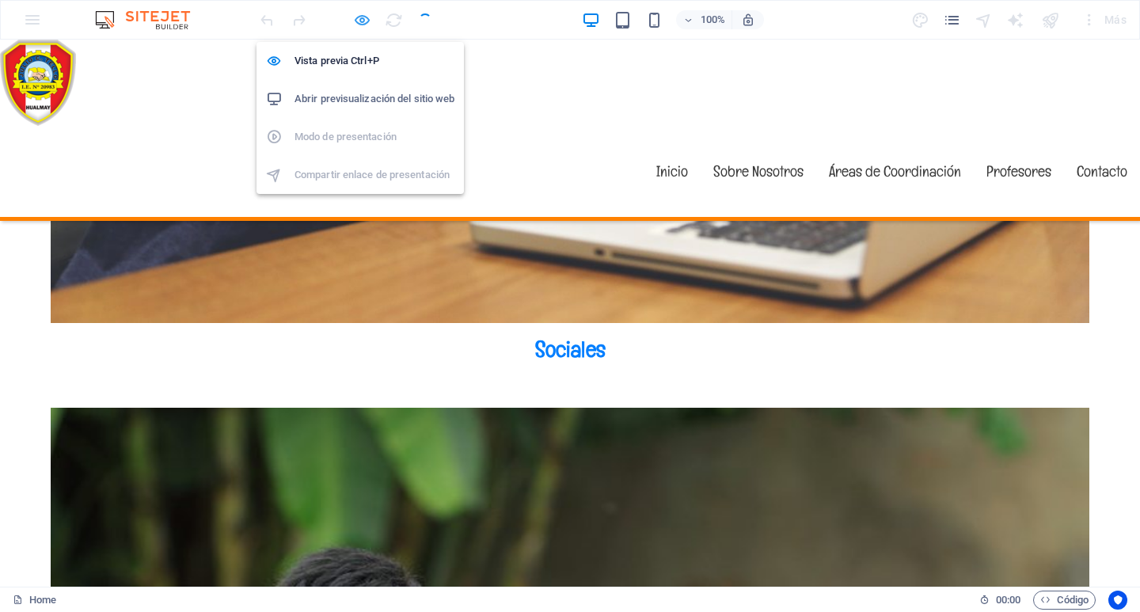
scroll to position [5108, 0]
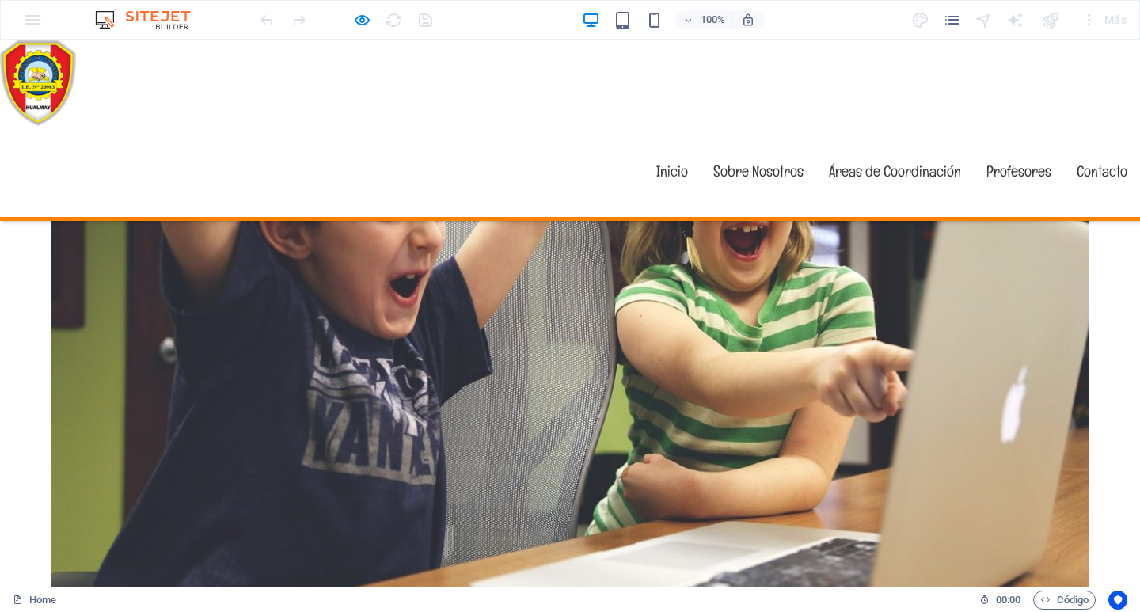
scroll to position [4238, 0]
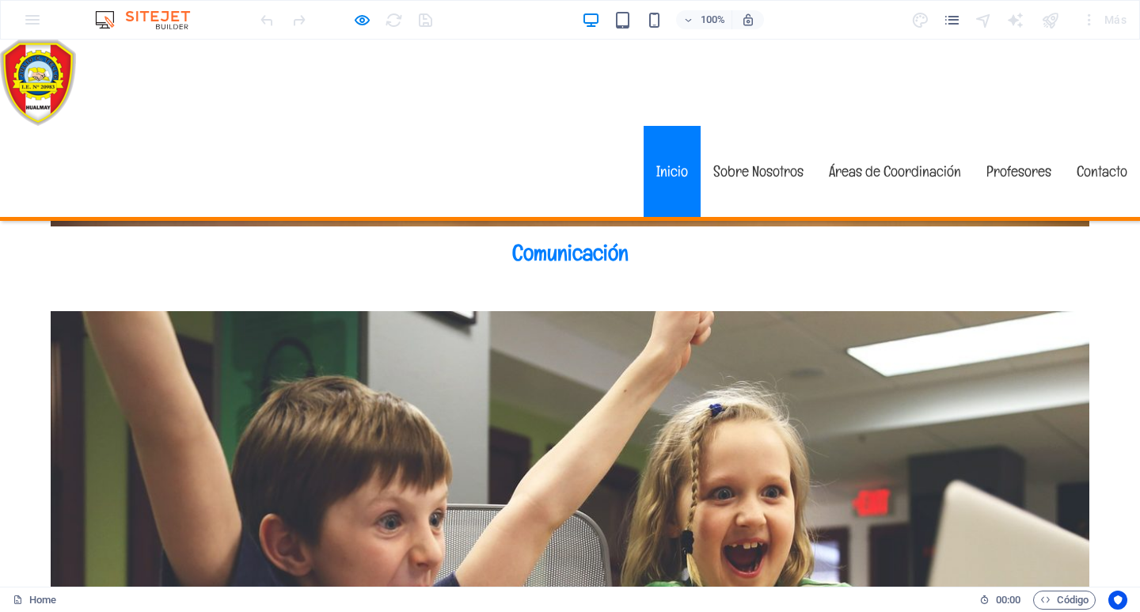
click at [666, 126] on link "Inicio" at bounding box center [671, 171] width 57 height 91
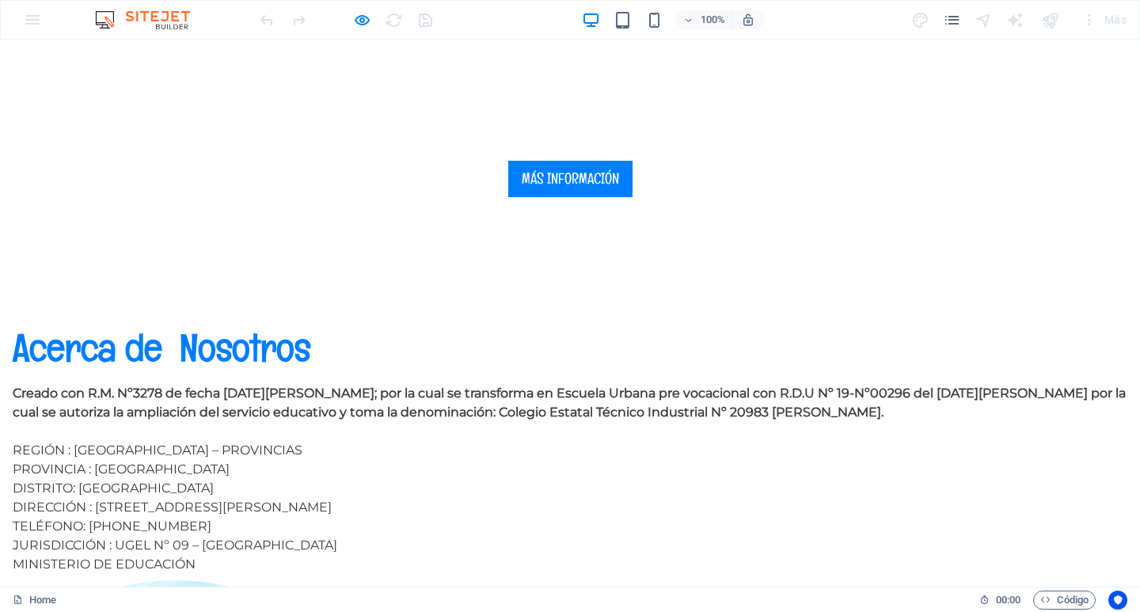
scroll to position [0, 0]
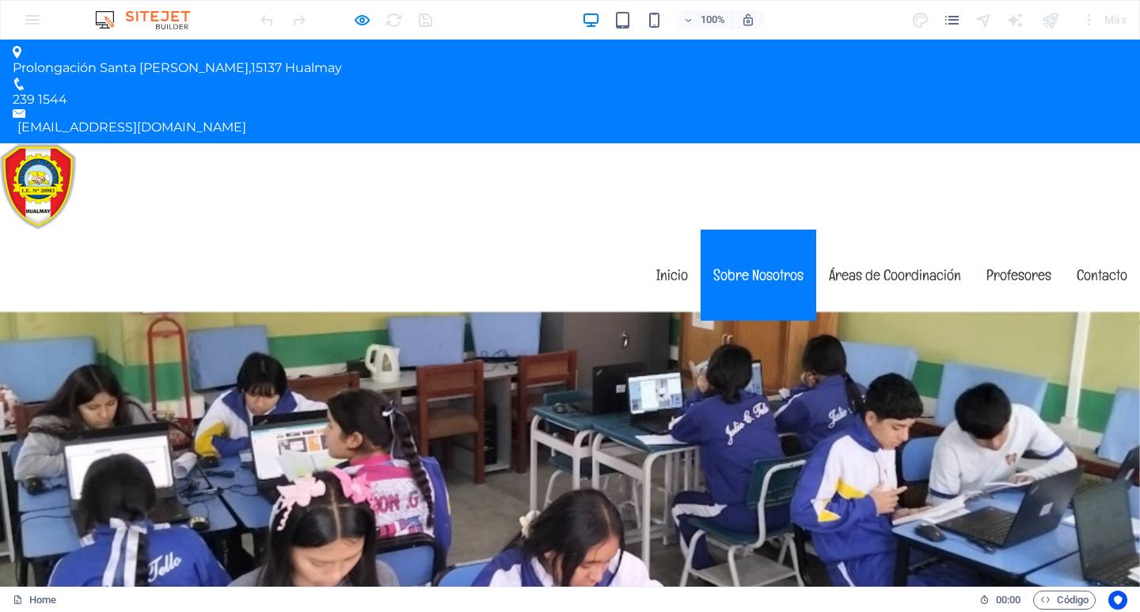
click at [729, 230] on link "Sobre Nosotros" at bounding box center [758, 275] width 116 height 91
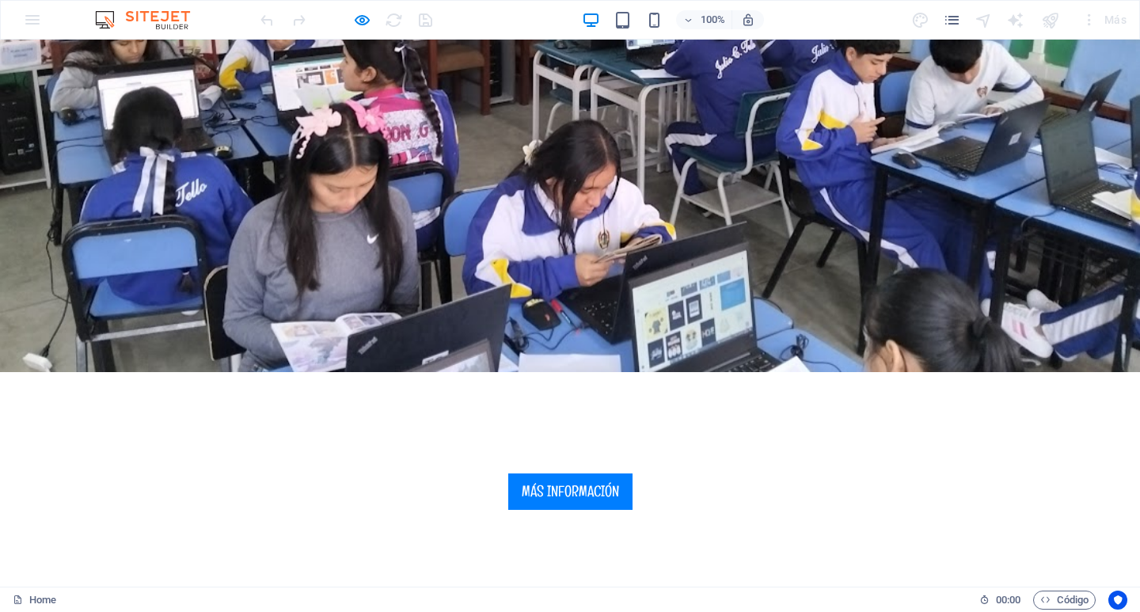
scroll to position [318, 0]
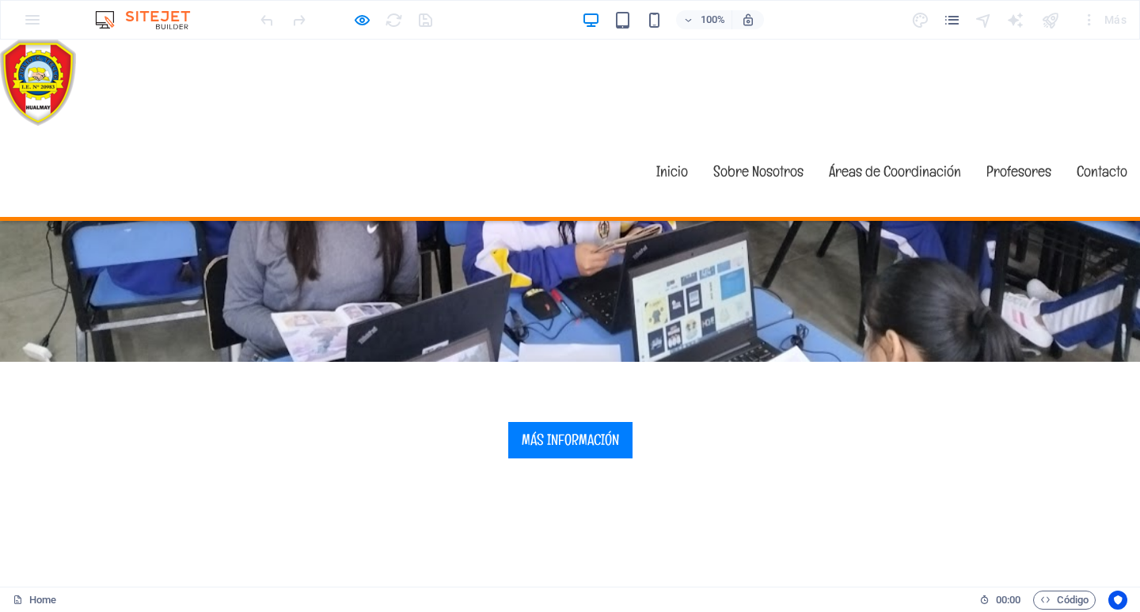
scroll to position [476, 0]
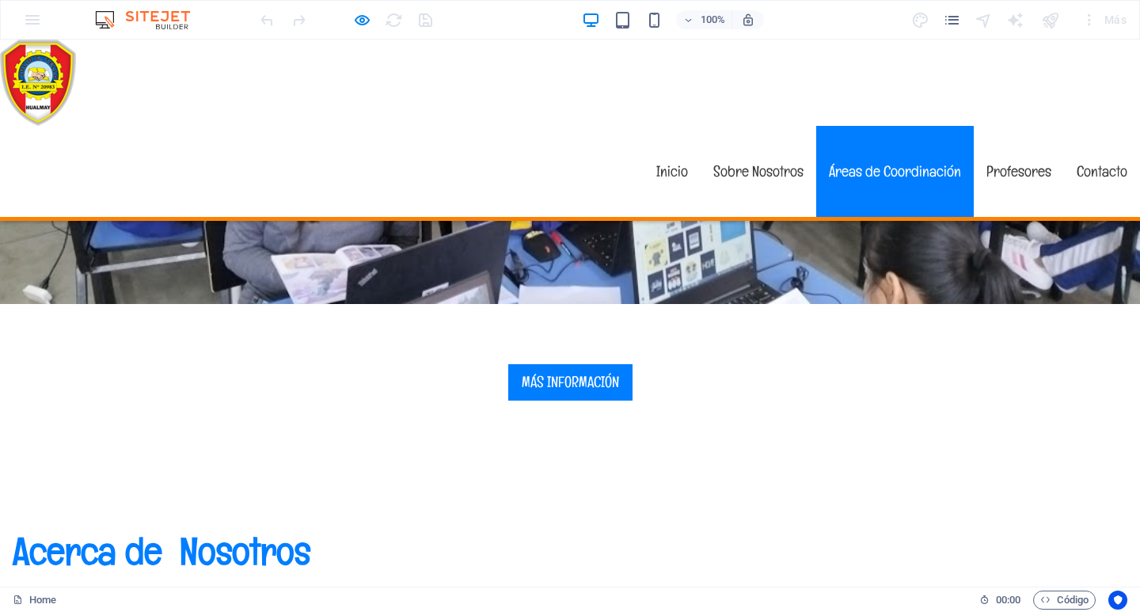
click at [918, 126] on link "Áreas de Coordinación" at bounding box center [894, 171] width 157 height 91
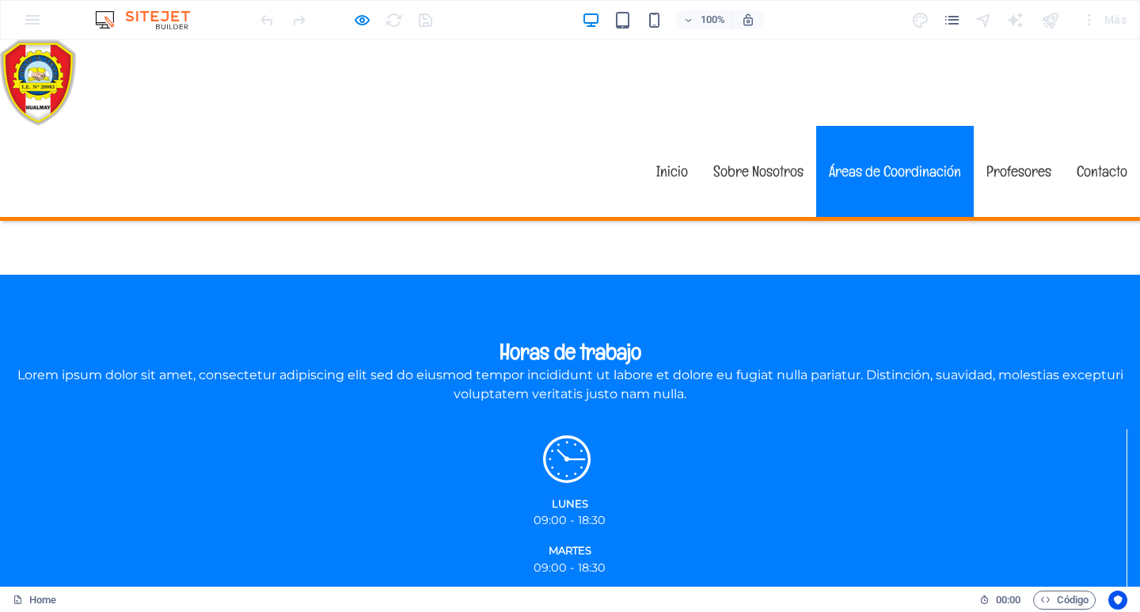
scroll to position [1431, 0]
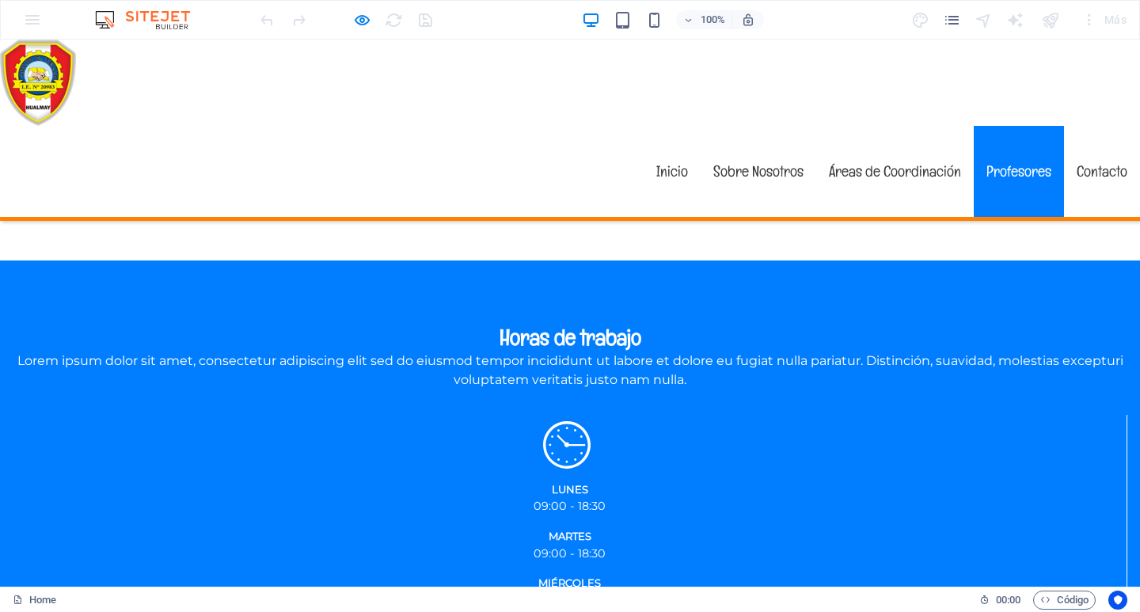
click at [991, 126] on link "Profesores" at bounding box center [1018, 171] width 90 height 91
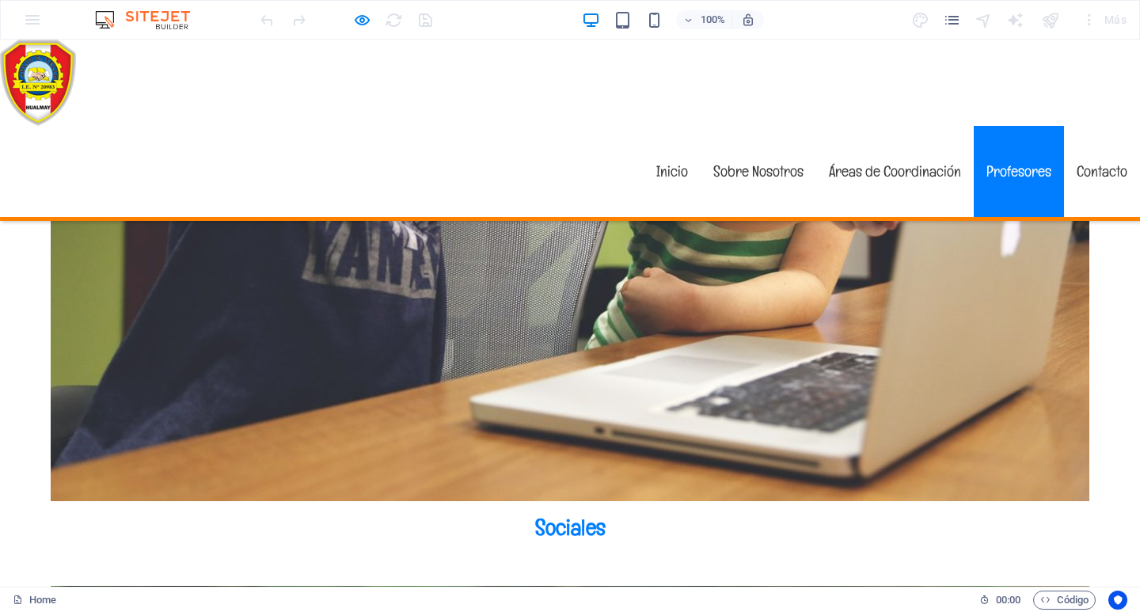
scroll to position [4777, 0]
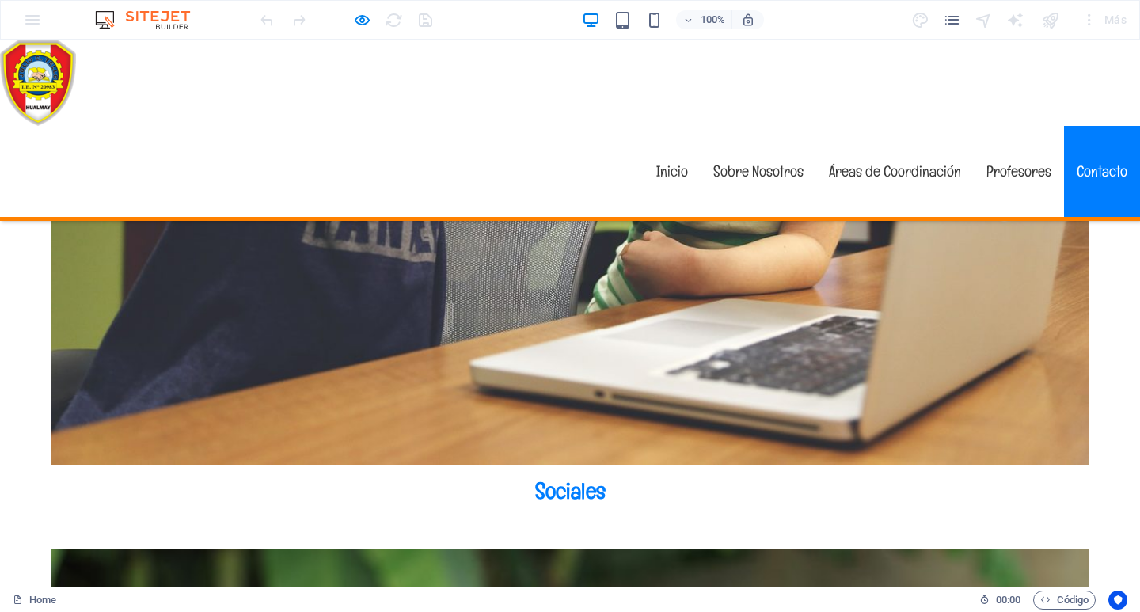
click at [1094, 126] on link "Contacto" at bounding box center [1102, 171] width 76 height 91
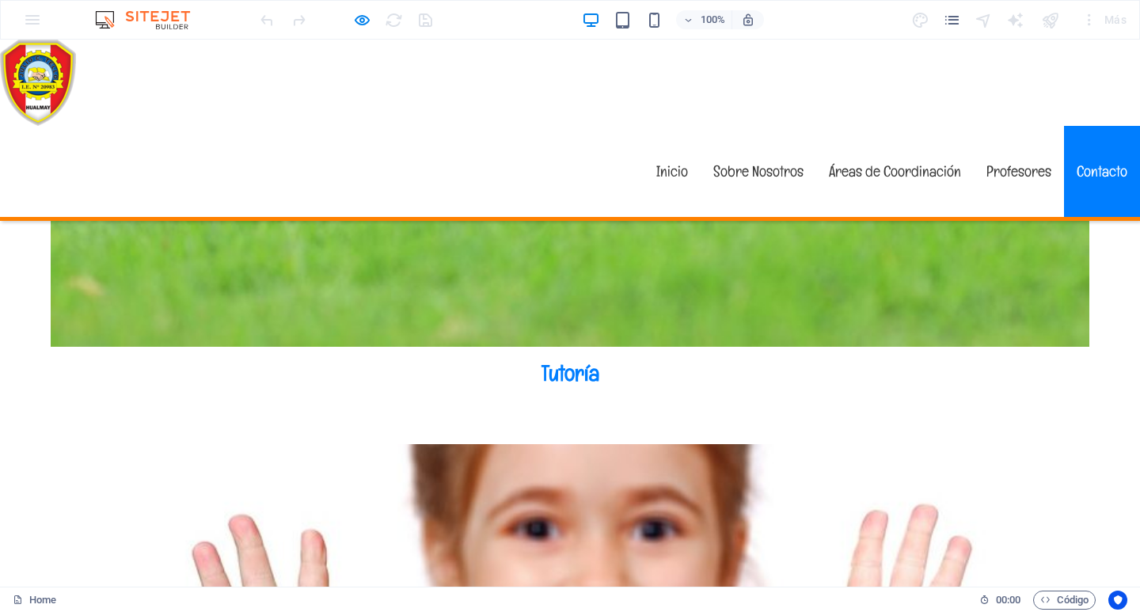
scroll to position [5686, 0]
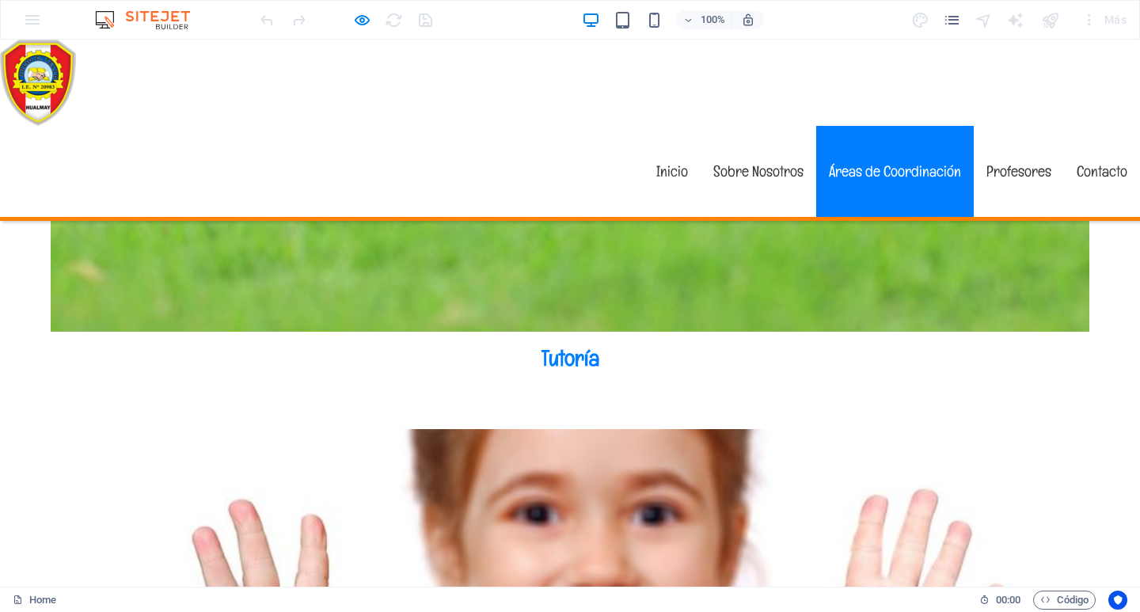
click at [834, 126] on link "Áreas de Coordinación" at bounding box center [894, 171] width 157 height 91
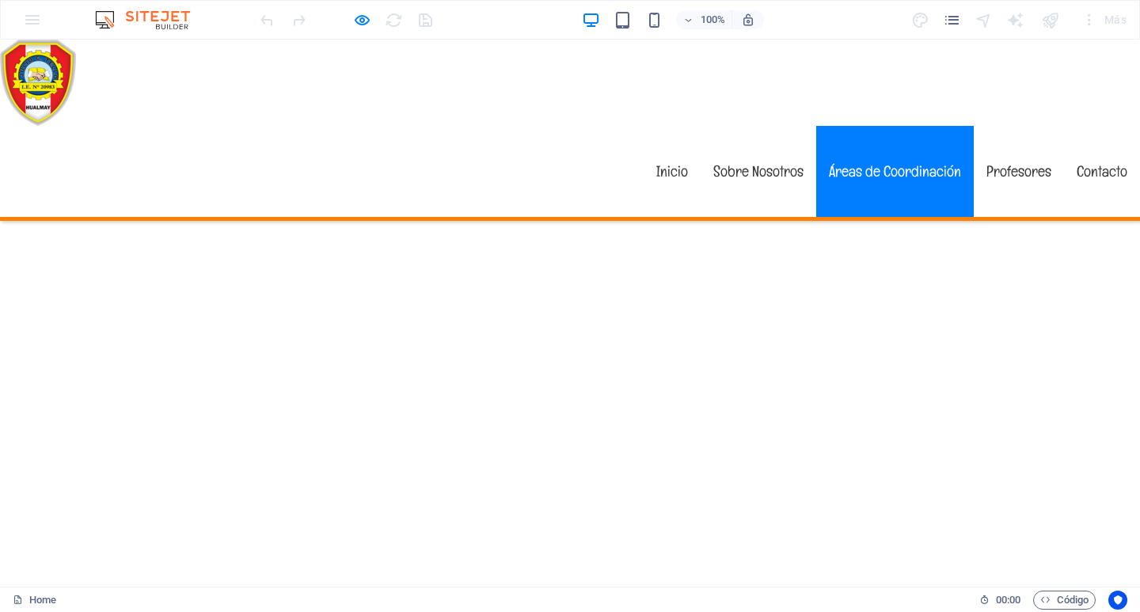
scroll to position [1431, 0]
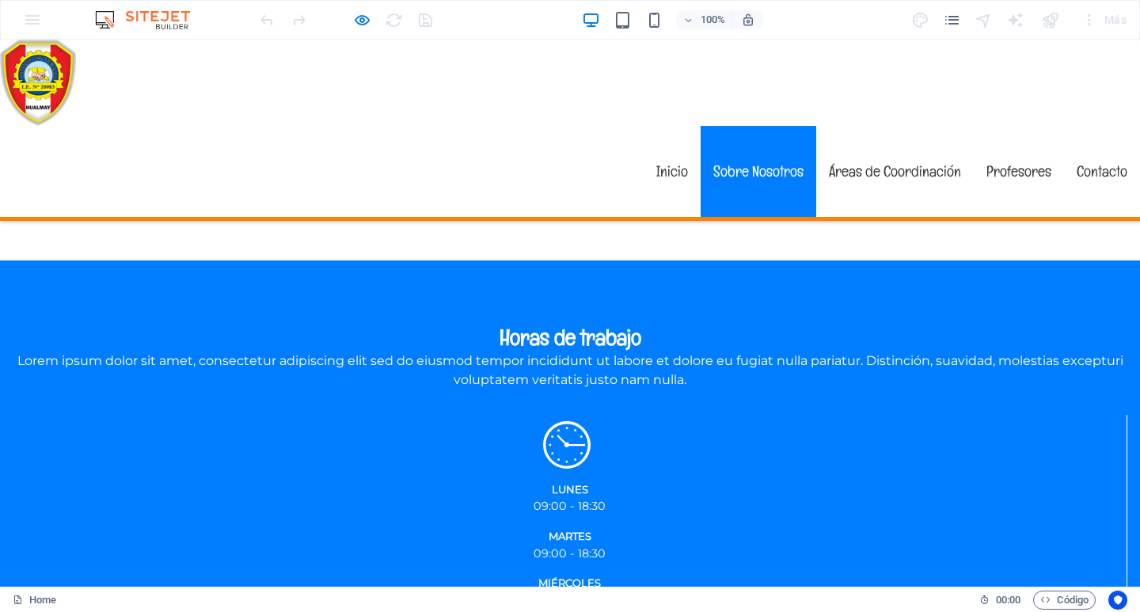
click at [763, 126] on link "Sobre Nosotros" at bounding box center [758, 171] width 116 height 91
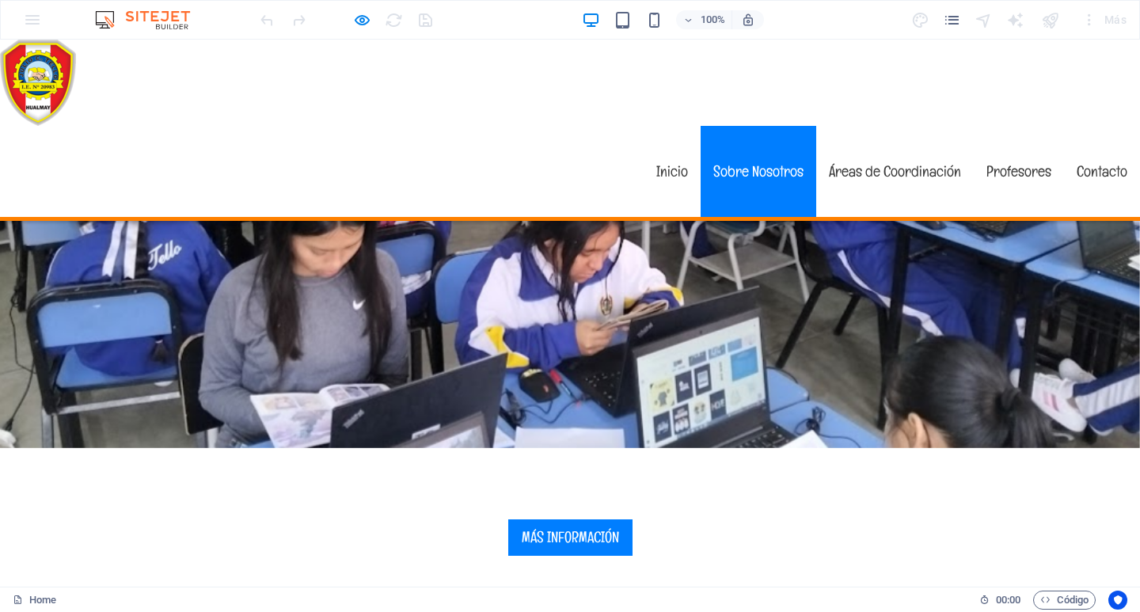
scroll to position [455, 0]
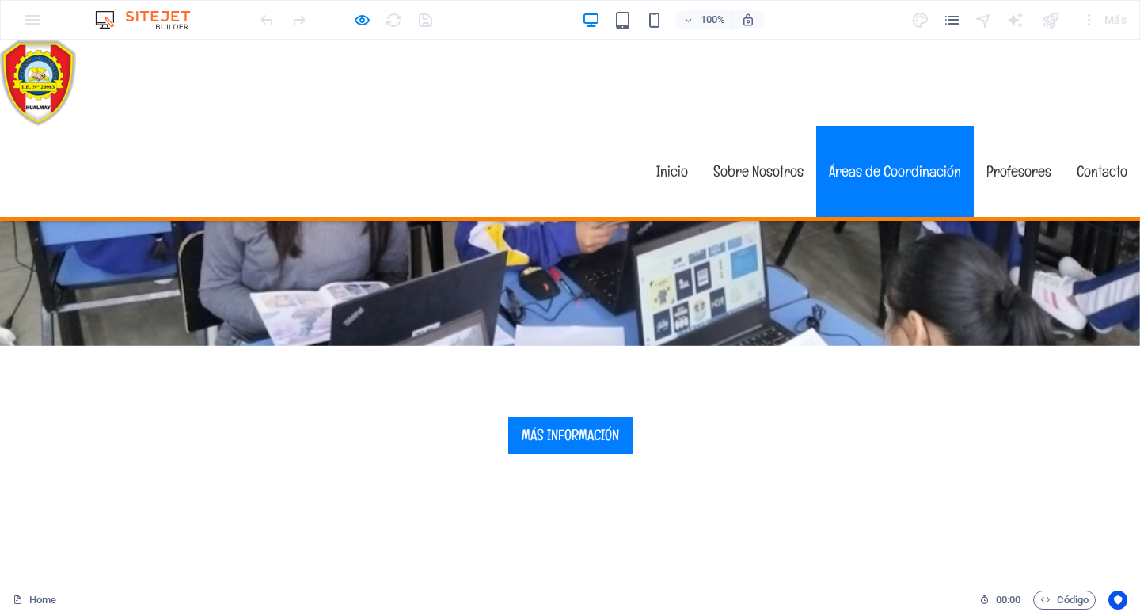
click at [893, 126] on link "Áreas de Coordinación" at bounding box center [894, 171] width 157 height 91
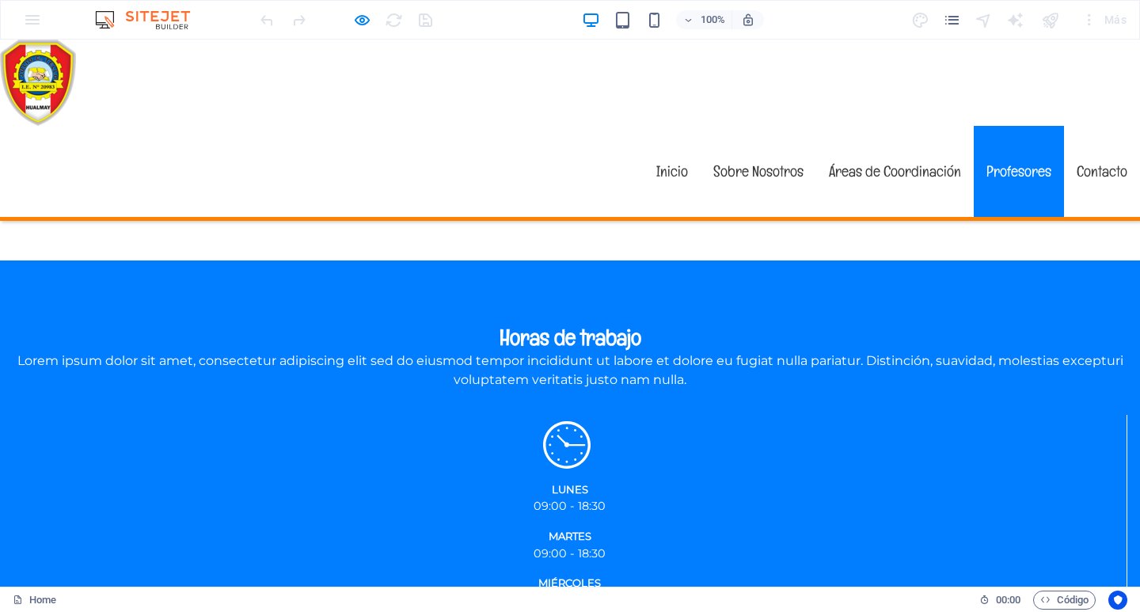
click at [988, 126] on link "Profesores" at bounding box center [1018, 171] width 90 height 91
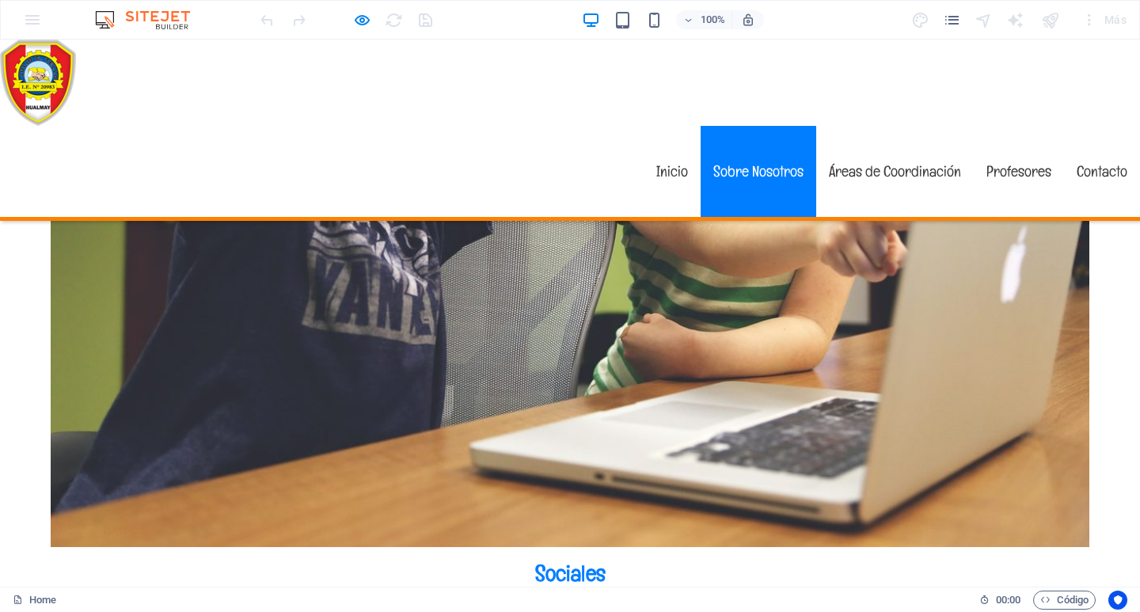
scroll to position [4777, 0]
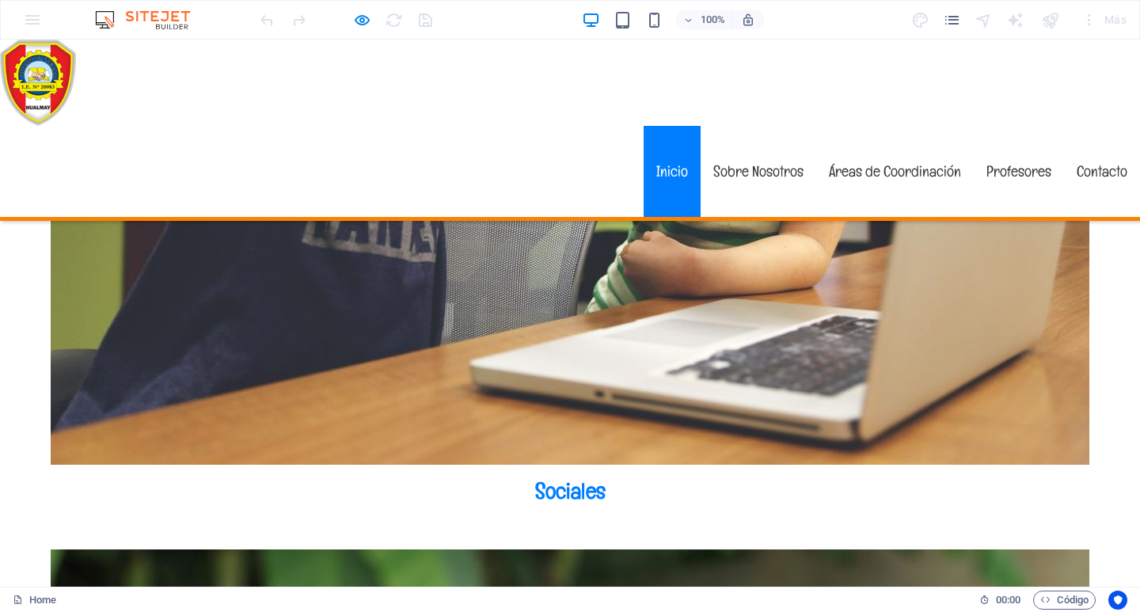
click at [659, 126] on link "Inicio" at bounding box center [671, 171] width 57 height 91
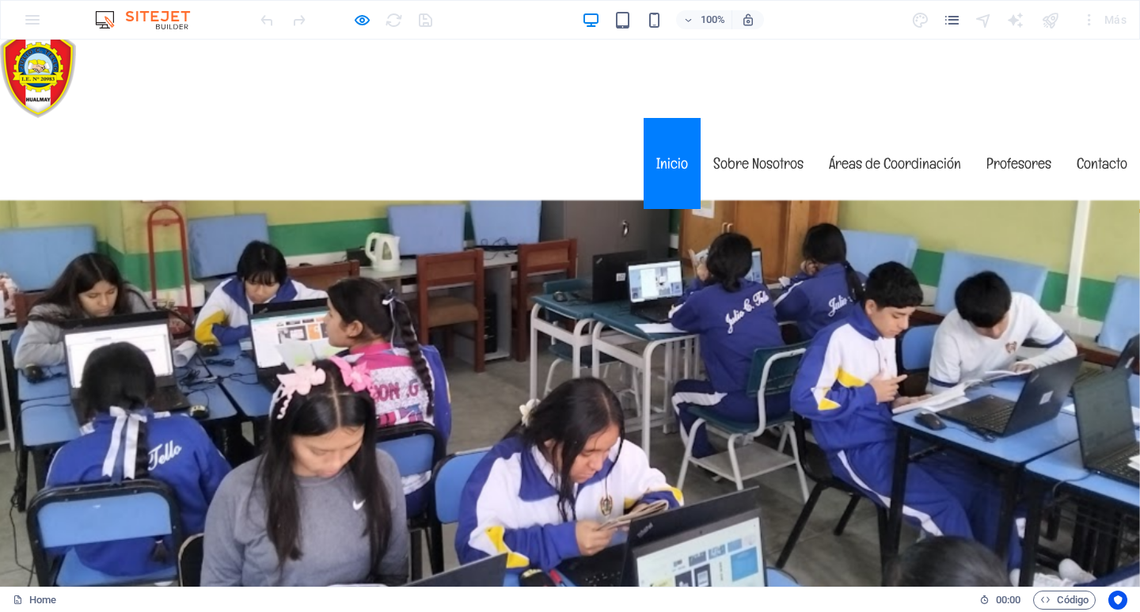
scroll to position [0, 0]
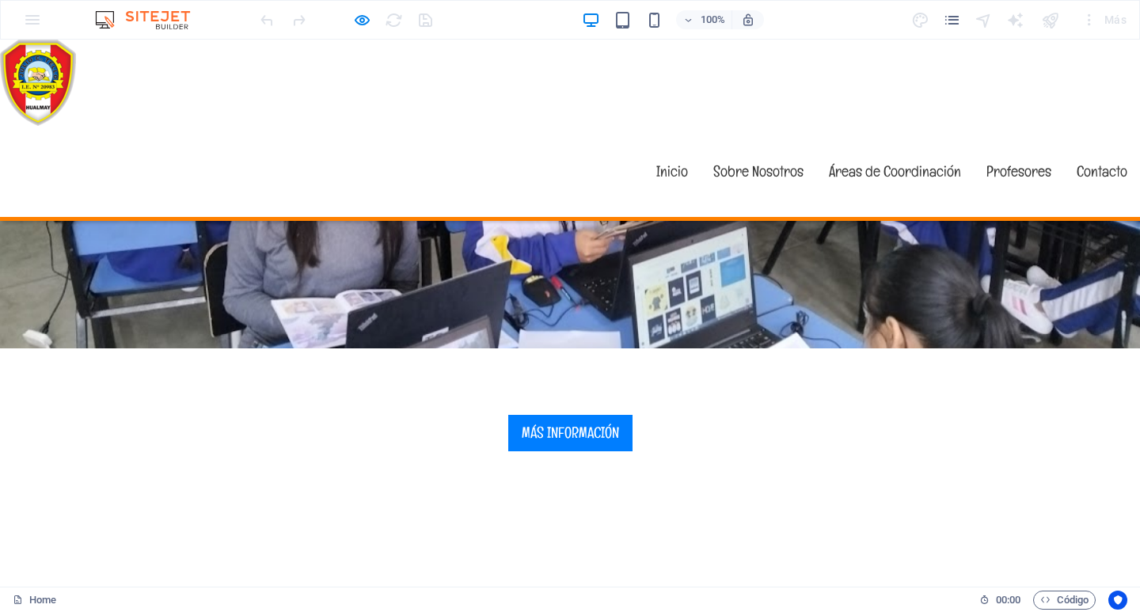
scroll to position [556, 0]
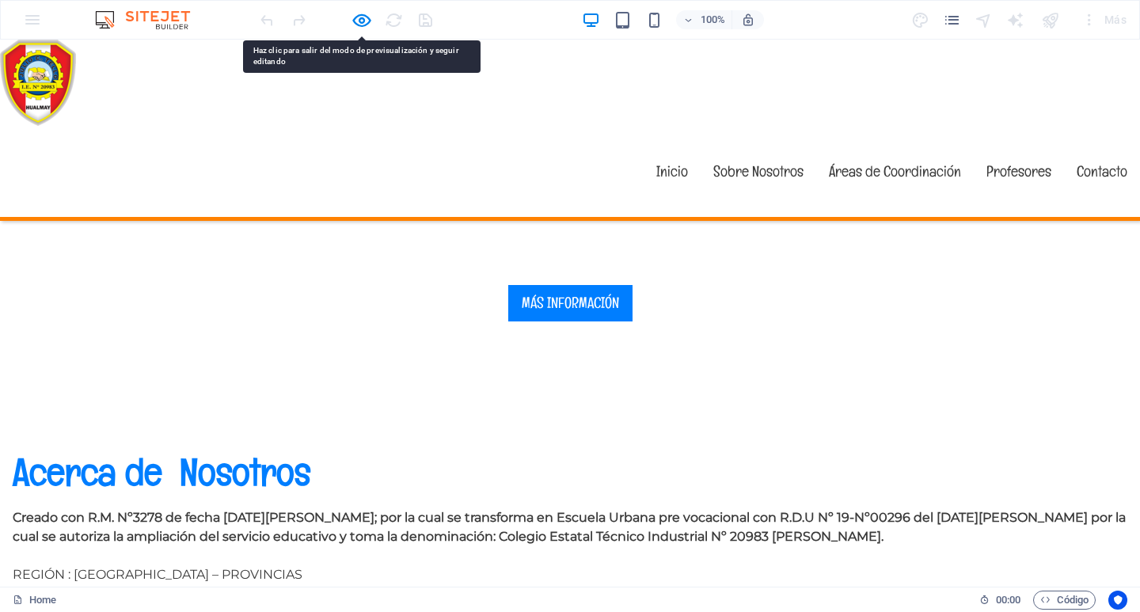
click at [357, 18] on icon "button" at bounding box center [362, 20] width 18 height 18
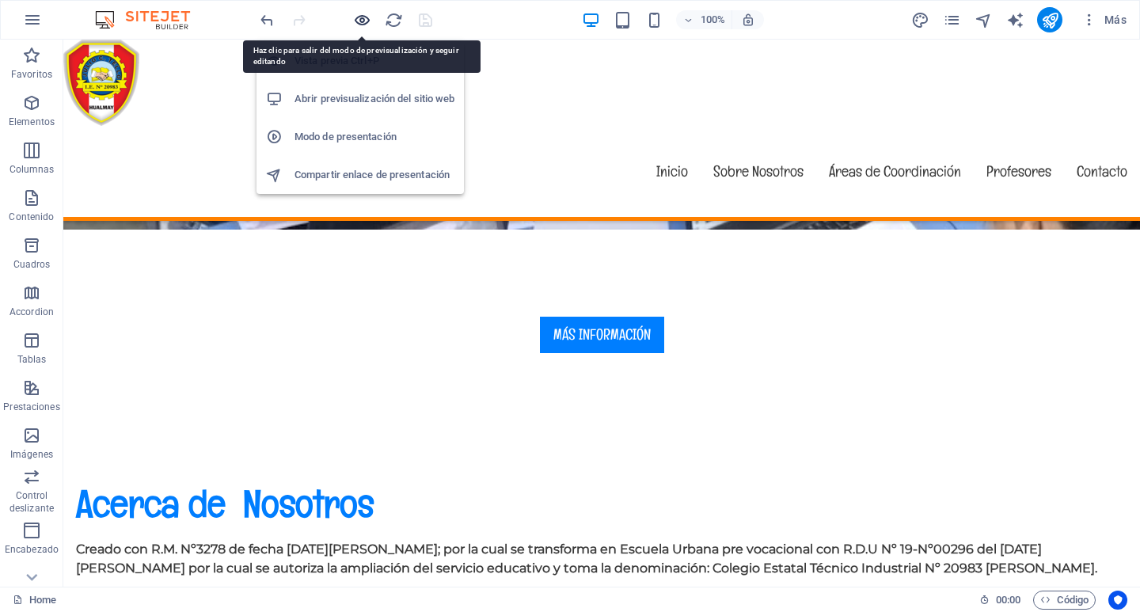
scroll to position [544, 0]
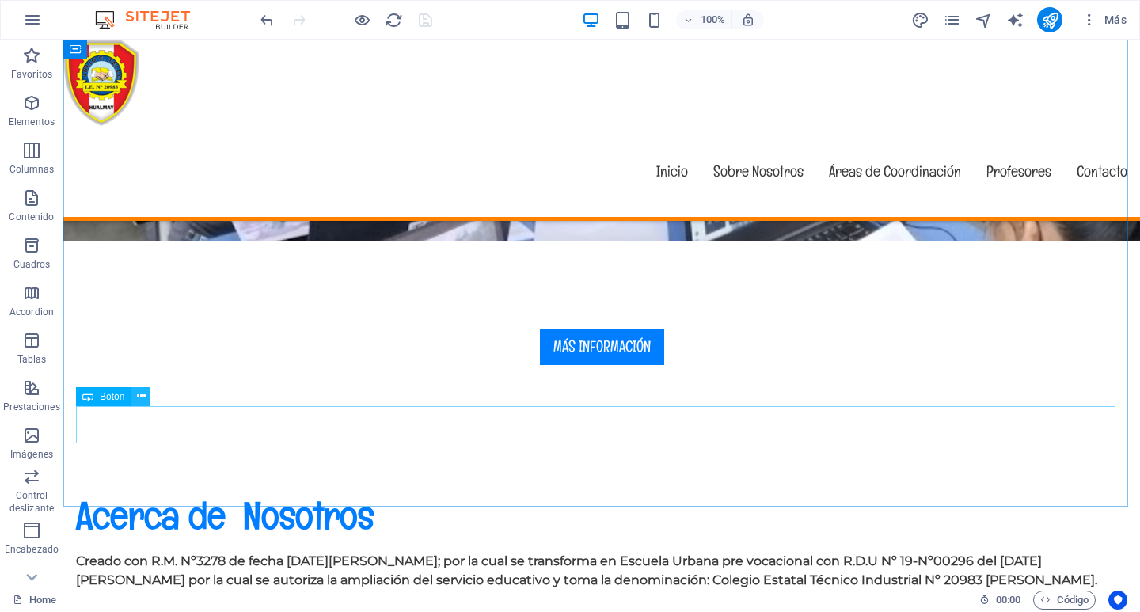
click at [146, 397] on button at bounding box center [140, 396] width 19 height 19
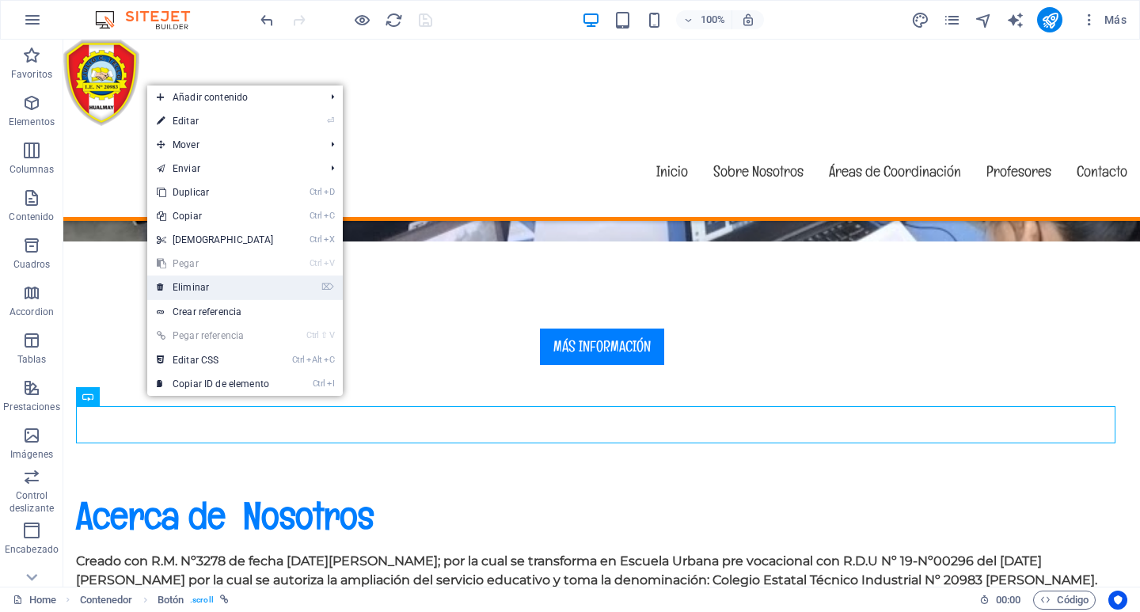
click at [188, 284] on link "⌦ Eliminar" at bounding box center [215, 287] width 136 height 24
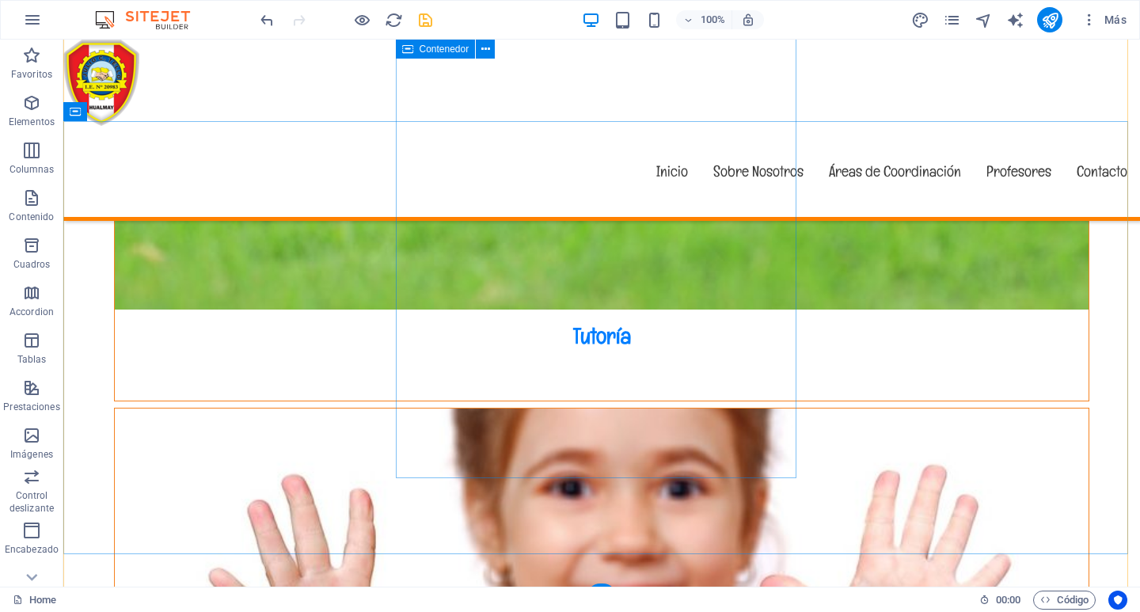
scroll to position [5567, 0]
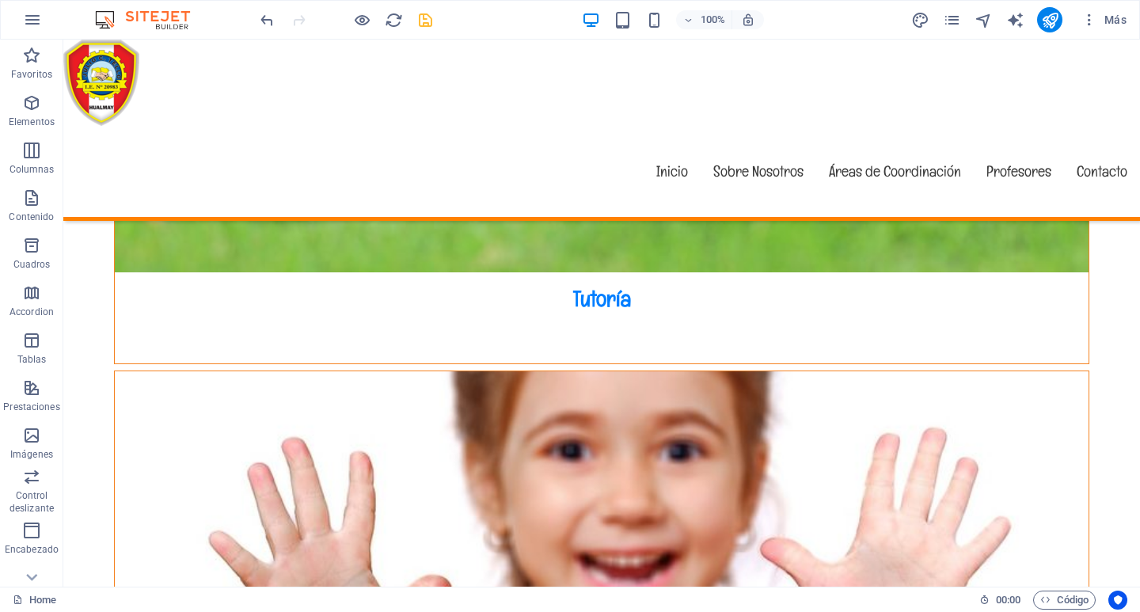
click at [424, 8] on div at bounding box center [345, 19] width 177 height 25
click at [426, 14] on icon "save" at bounding box center [425, 20] width 18 height 18
checkbox input "false"
click at [1053, 20] on icon "publish" at bounding box center [1050, 20] width 18 height 18
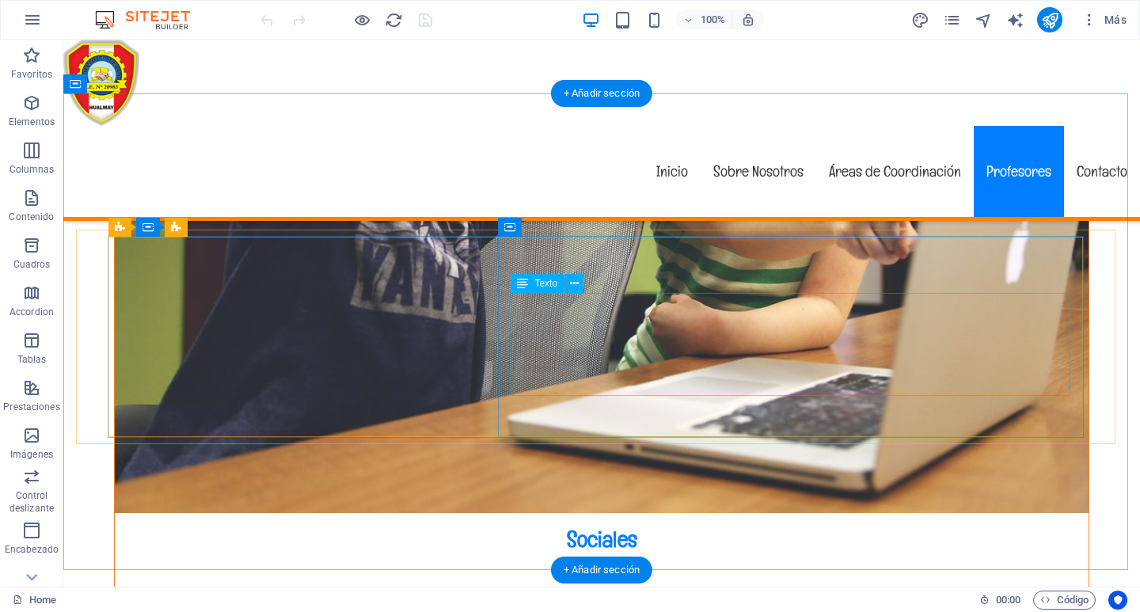
scroll to position [4590, 0]
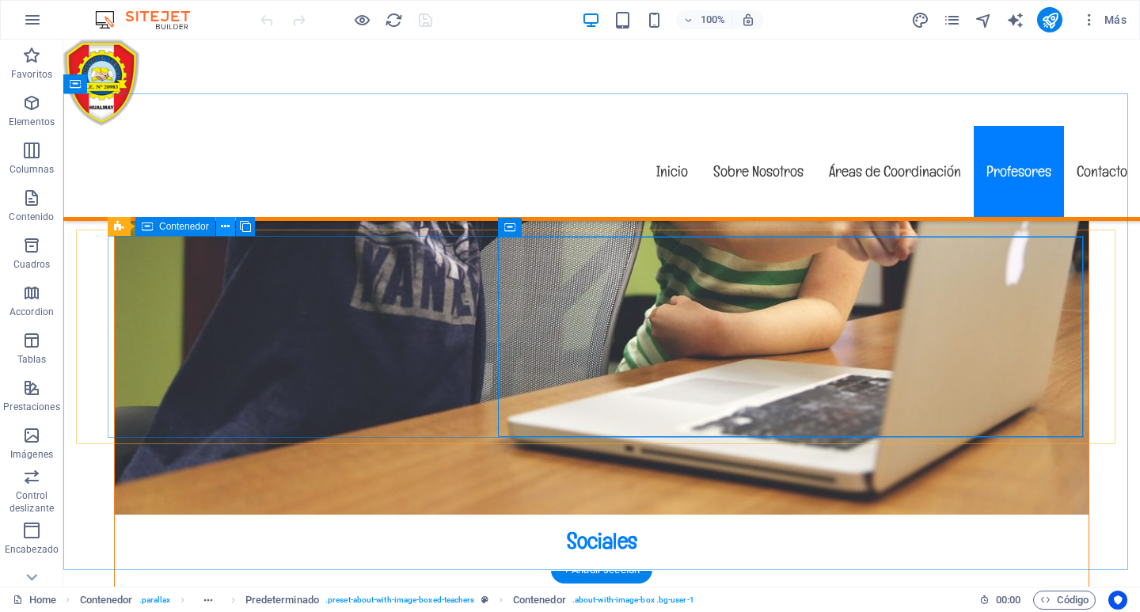
click at [221, 223] on icon at bounding box center [225, 226] width 9 height 17
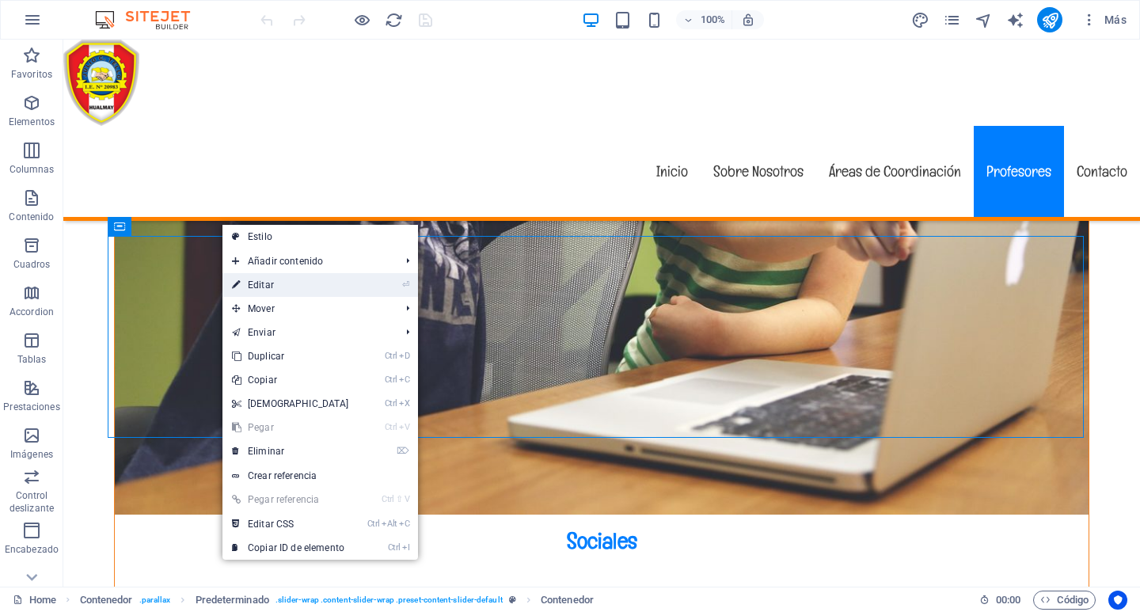
click at [285, 280] on link "⏎ Editar" at bounding box center [290, 285] width 136 height 24
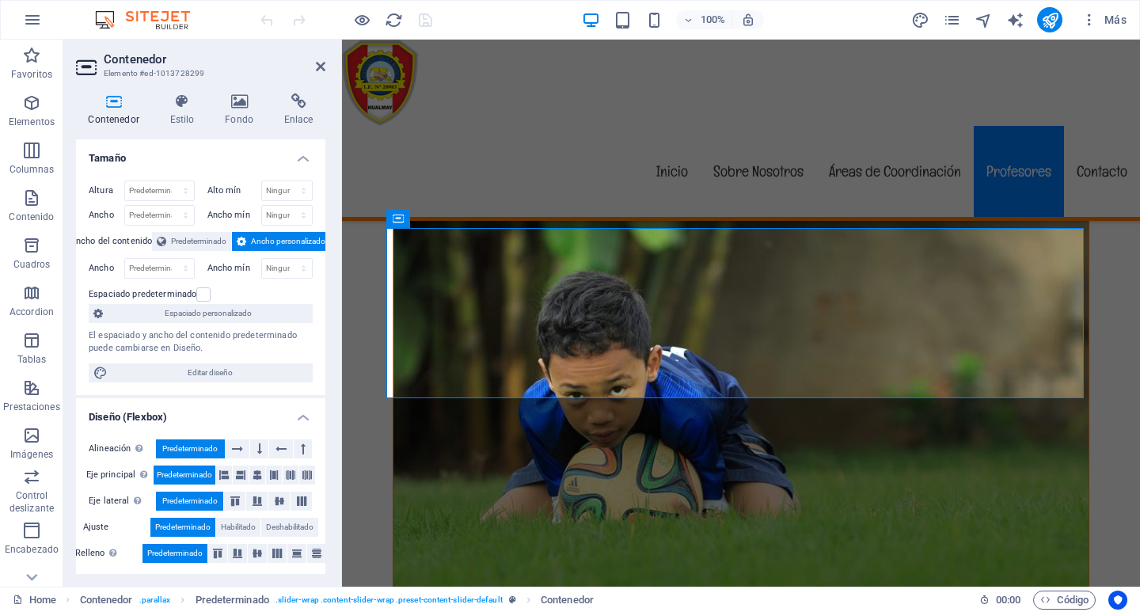
scroll to position [3799, 0]
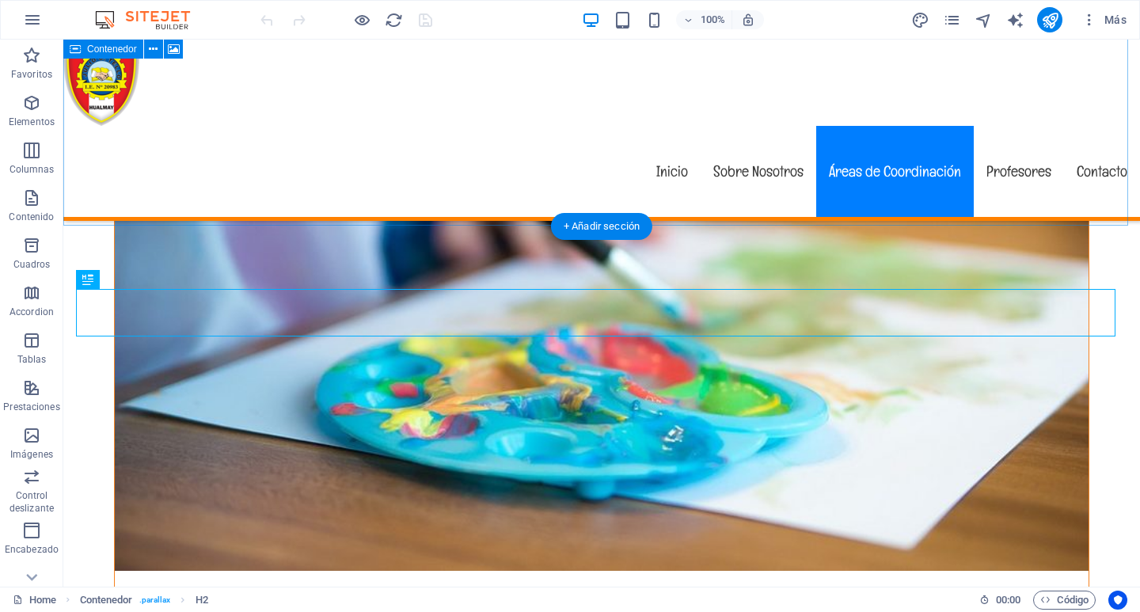
scroll to position [4458, 0]
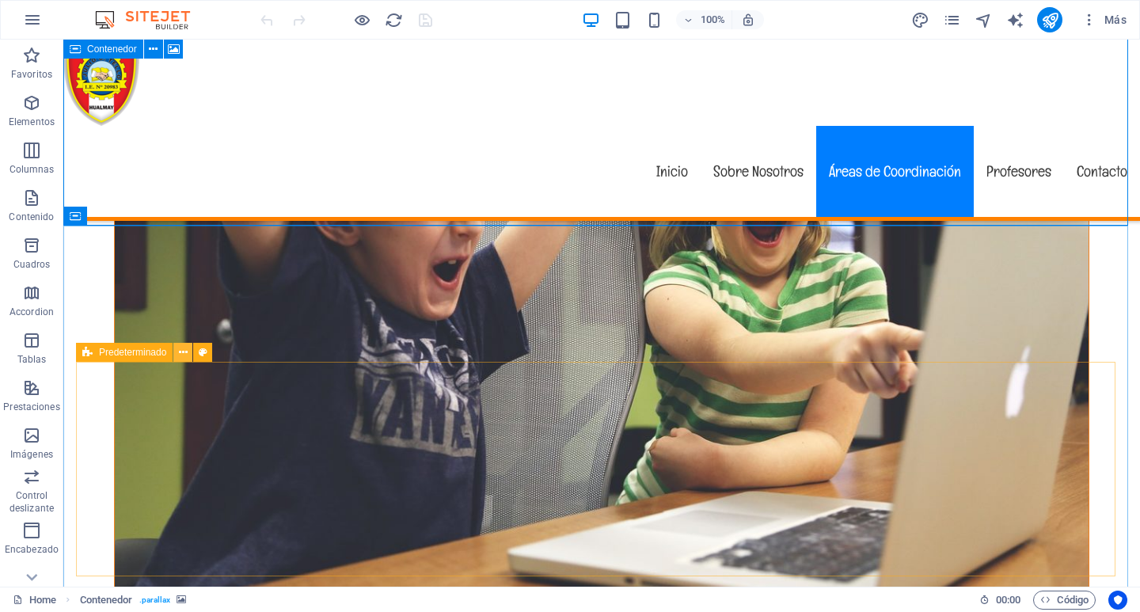
click at [188, 350] on button at bounding box center [182, 352] width 19 height 19
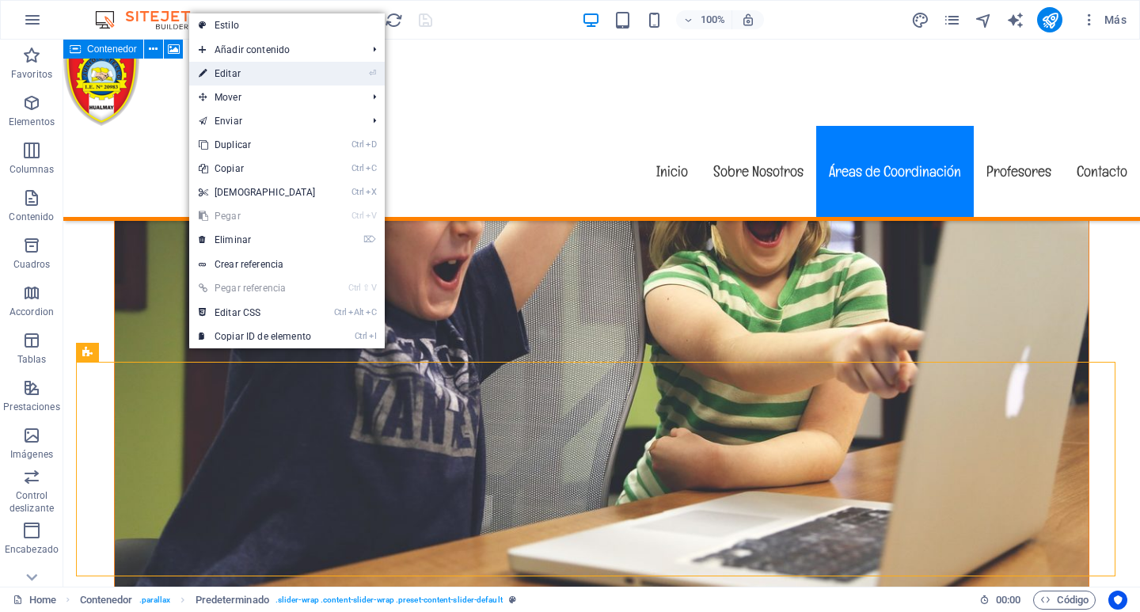
click at [245, 75] on link "⏎ Editar" at bounding box center [257, 74] width 136 height 24
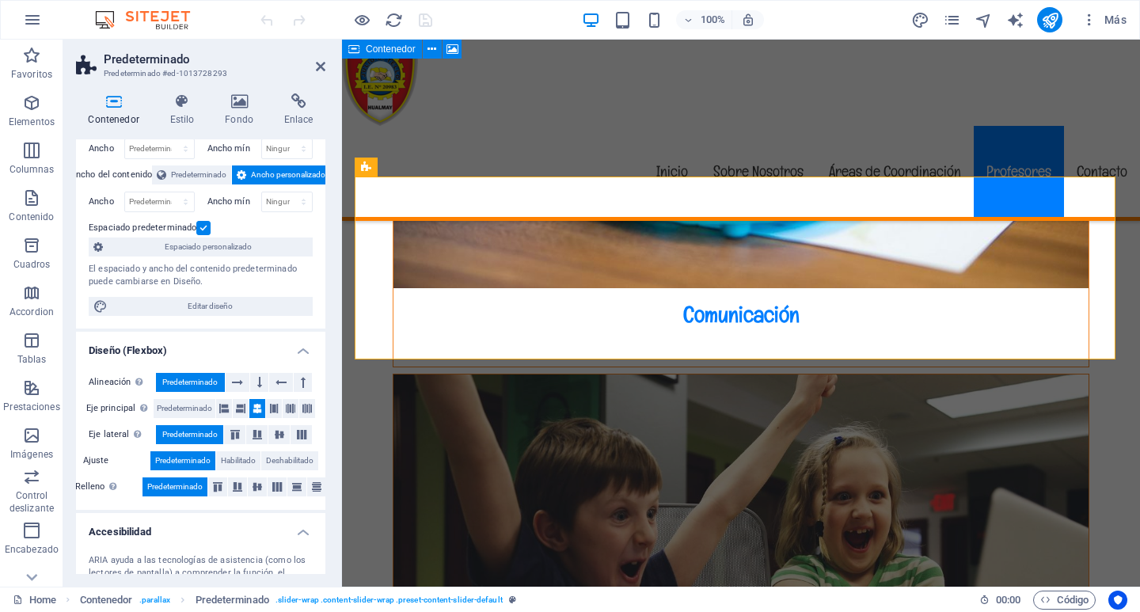
scroll to position [0, 0]
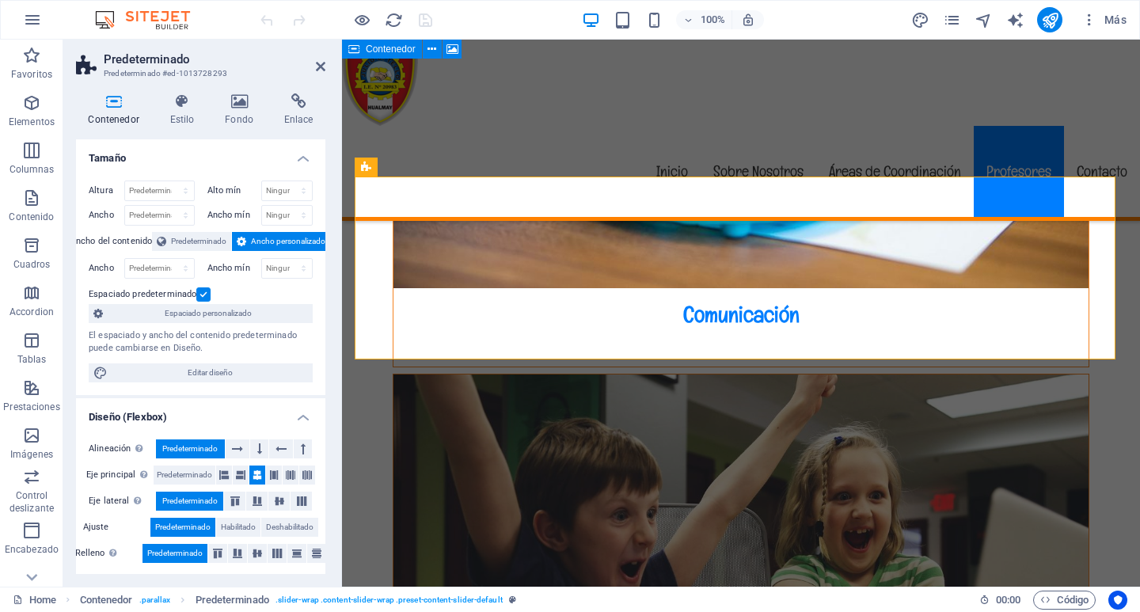
click at [285, 239] on span "Ancho personalizado" at bounding box center [288, 241] width 74 height 19
click at [239, 234] on icon at bounding box center [241, 241] width 9 height 19
click at [150, 263] on select "Predeterminado px rem % em vh vw" at bounding box center [159, 268] width 69 height 19
select select "%"
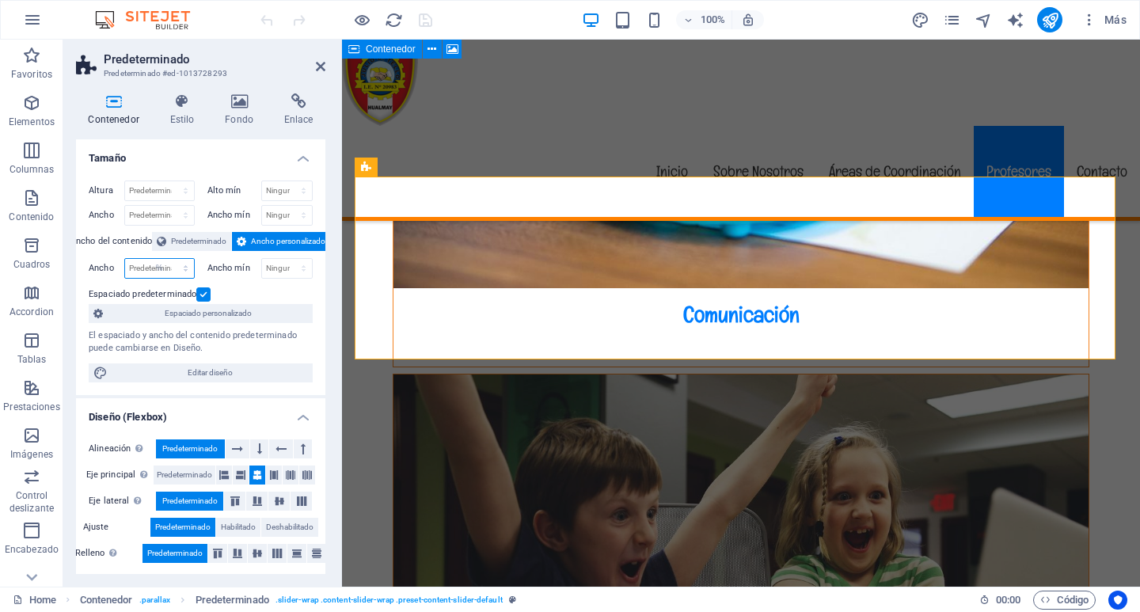
click at [169, 259] on select "Predeterminado px rem % em vh vw" at bounding box center [159, 268] width 69 height 19
type input "100"
click at [271, 267] on select "Ninguno px rem % vh vw" at bounding box center [287, 268] width 51 height 19
select select "%"
click at [286, 259] on select "Ninguno px rem % vh vw" at bounding box center [287, 268] width 51 height 19
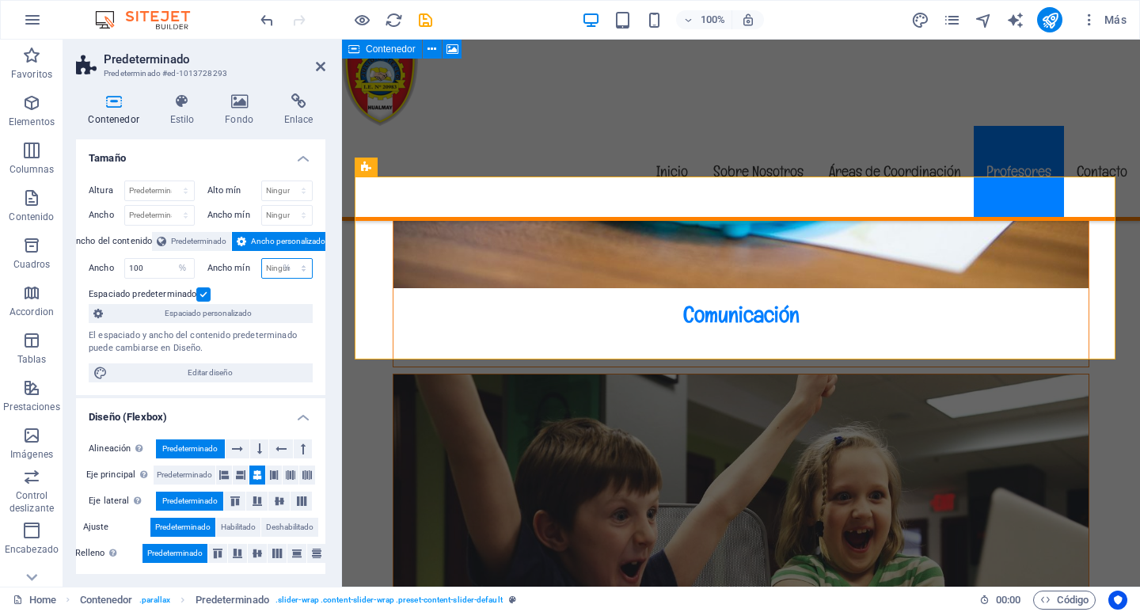
type input "100"
click at [316, 62] on icon at bounding box center [320, 66] width 9 height 13
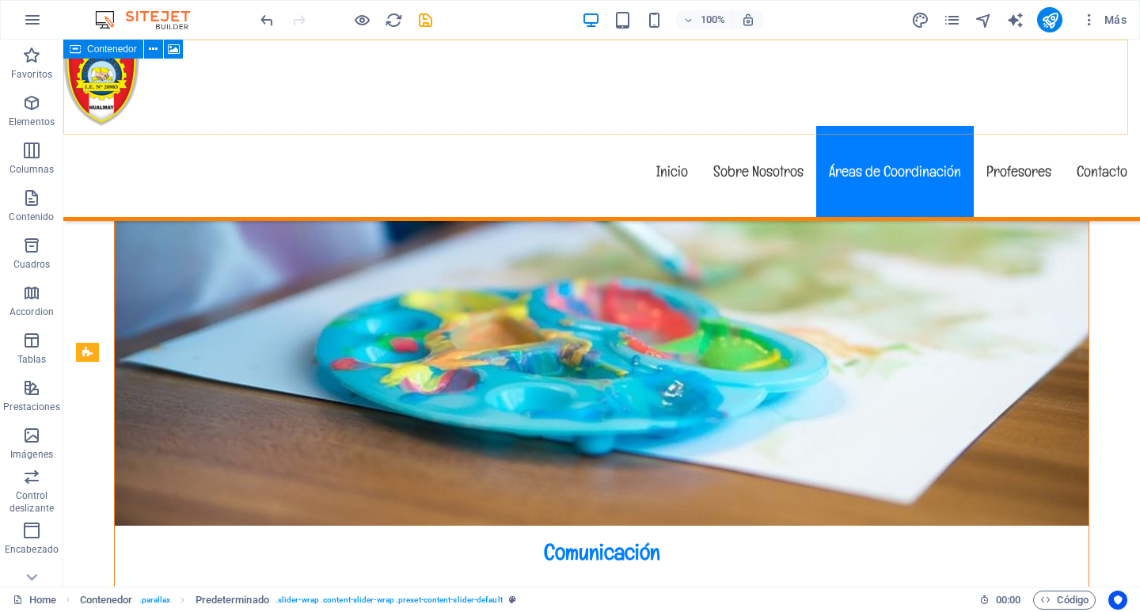
scroll to position [4458, 0]
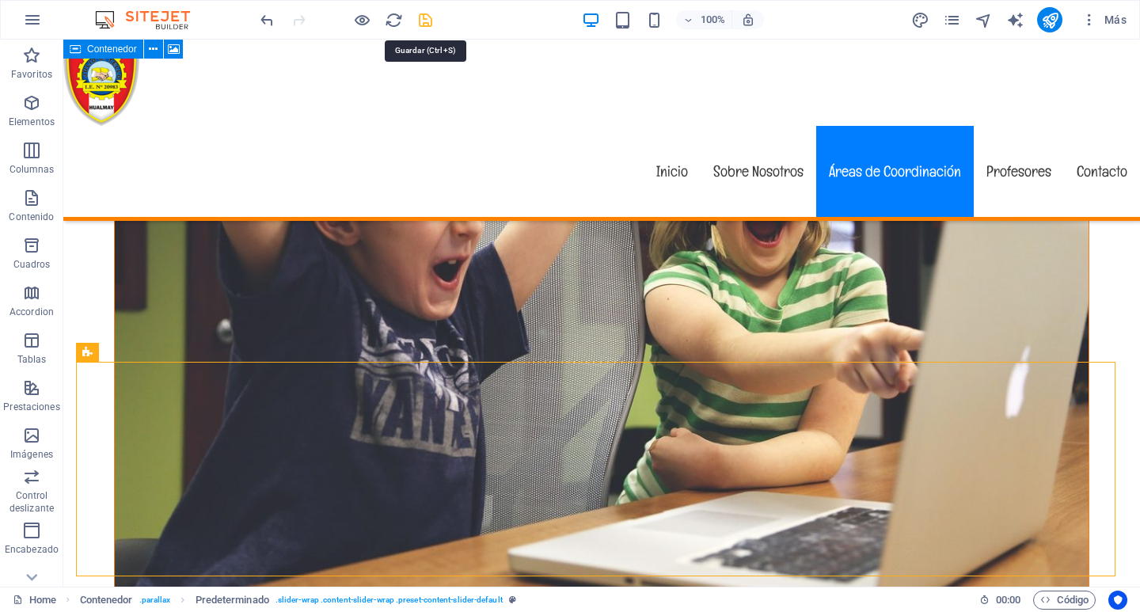
click at [423, 19] on icon "save" at bounding box center [425, 20] width 18 height 18
checkbox input "false"
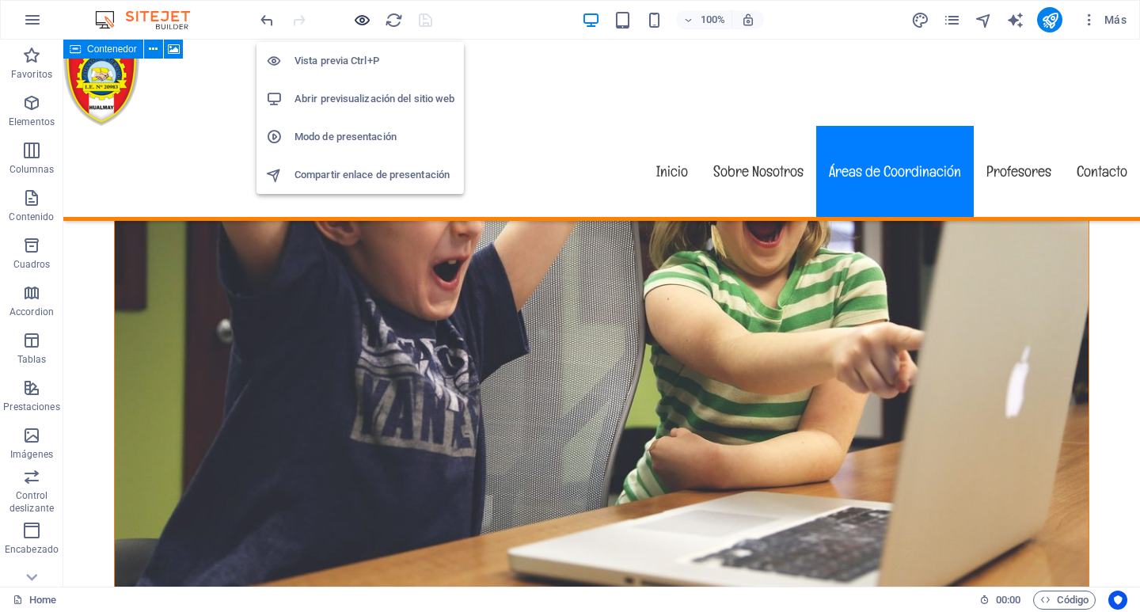
click at [354, 17] on icon "button" at bounding box center [362, 20] width 18 height 18
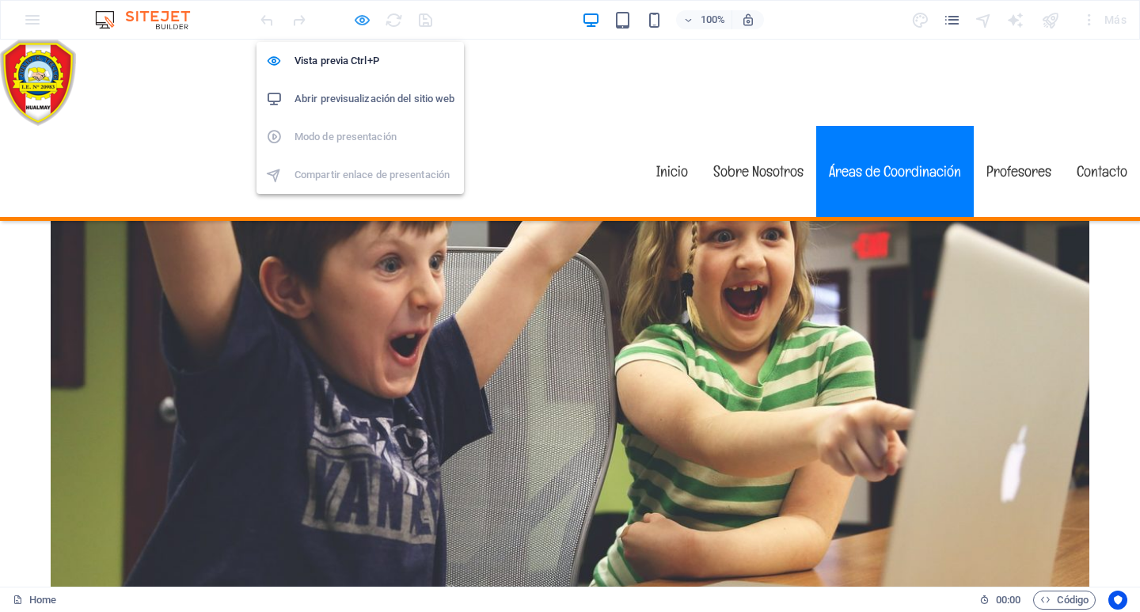
scroll to position [4606, 0]
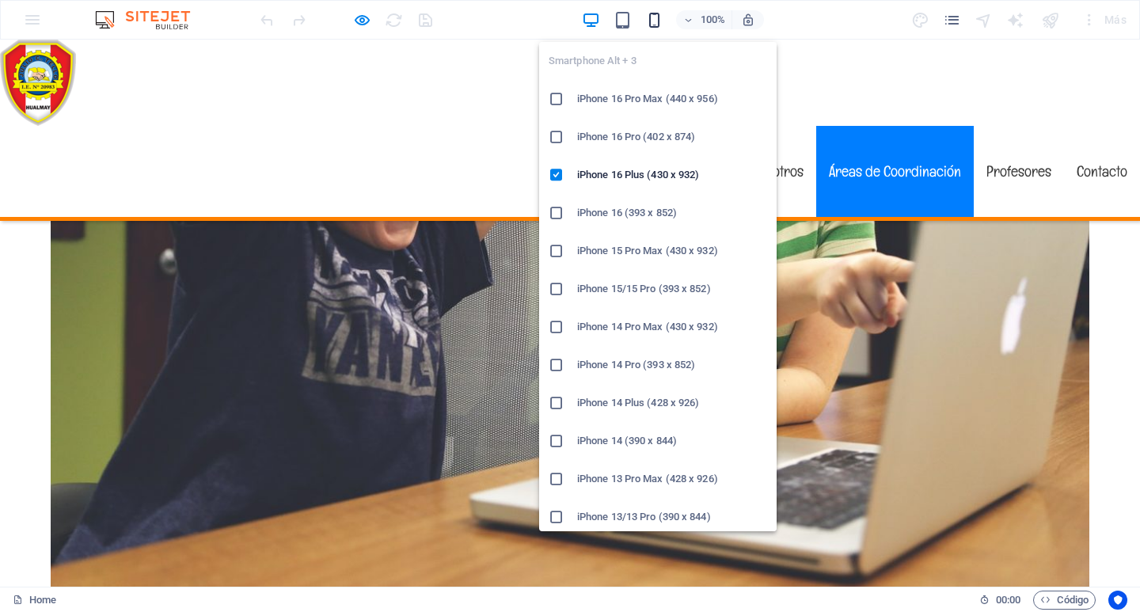
click at [650, 15] on icon "button" at bounding box center [654, 20] width 18 height 18
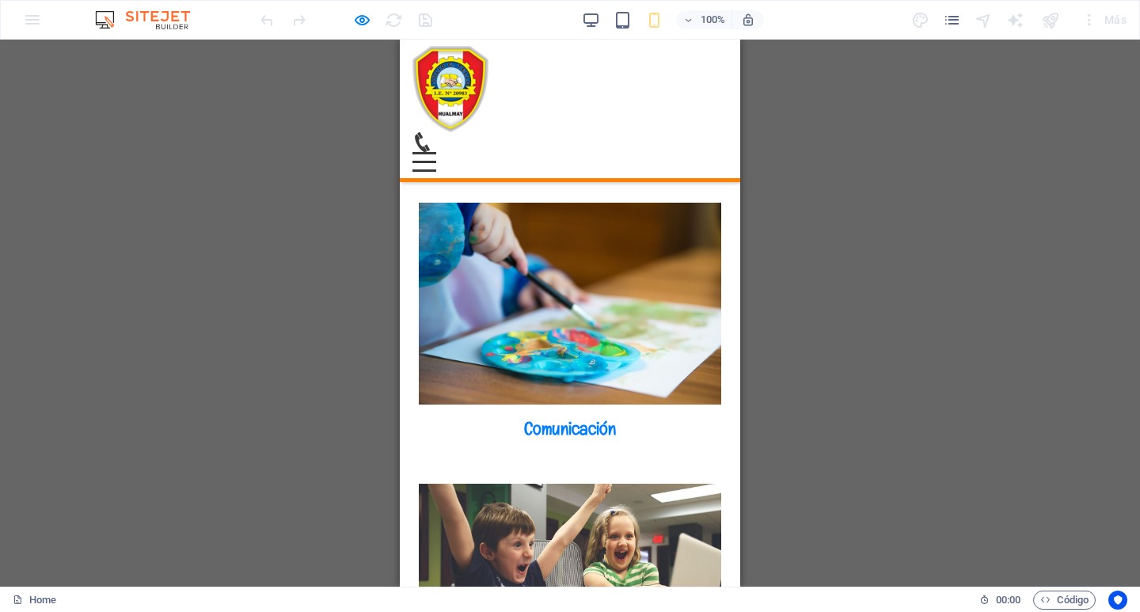
scroll to position [3109, 0]
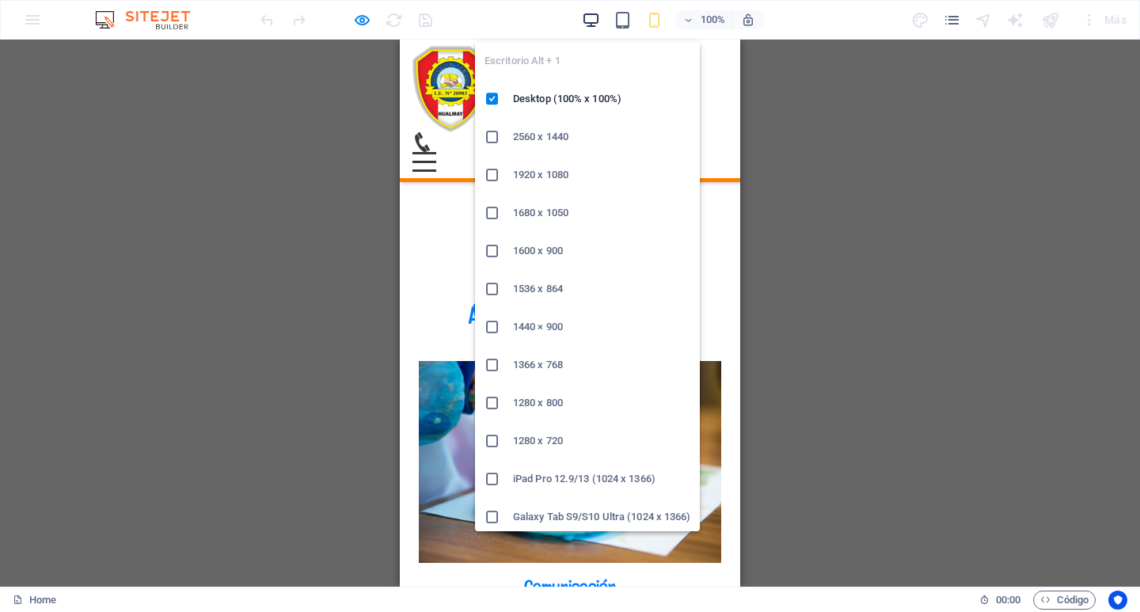
click at [586, 19] on icon "button" at bounding box center [591, 20] width 18 height 18
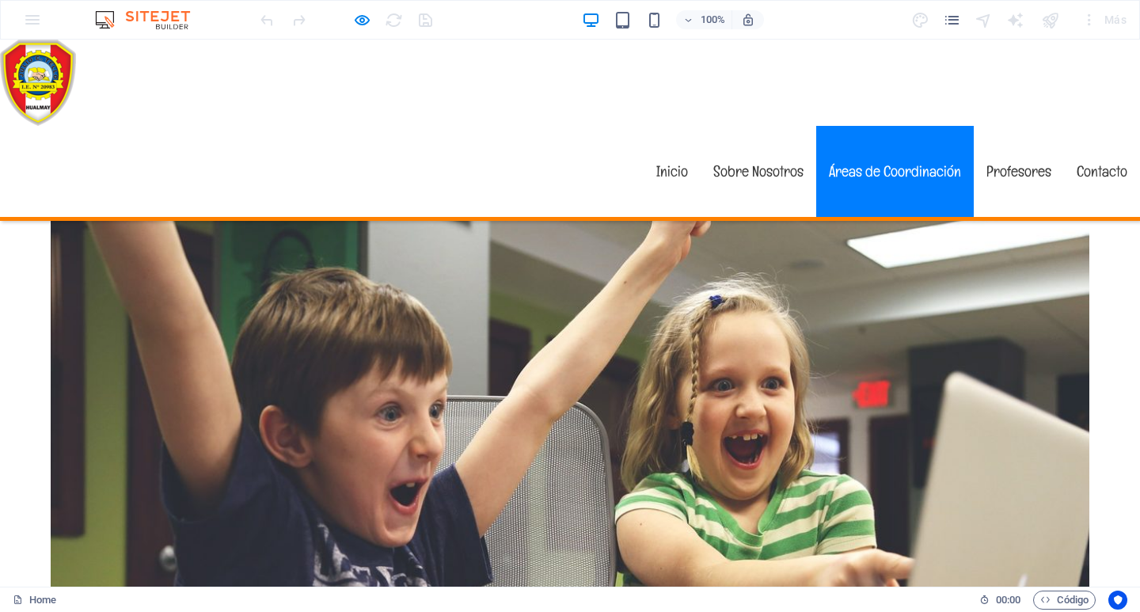
scroll to position [4288, 0]
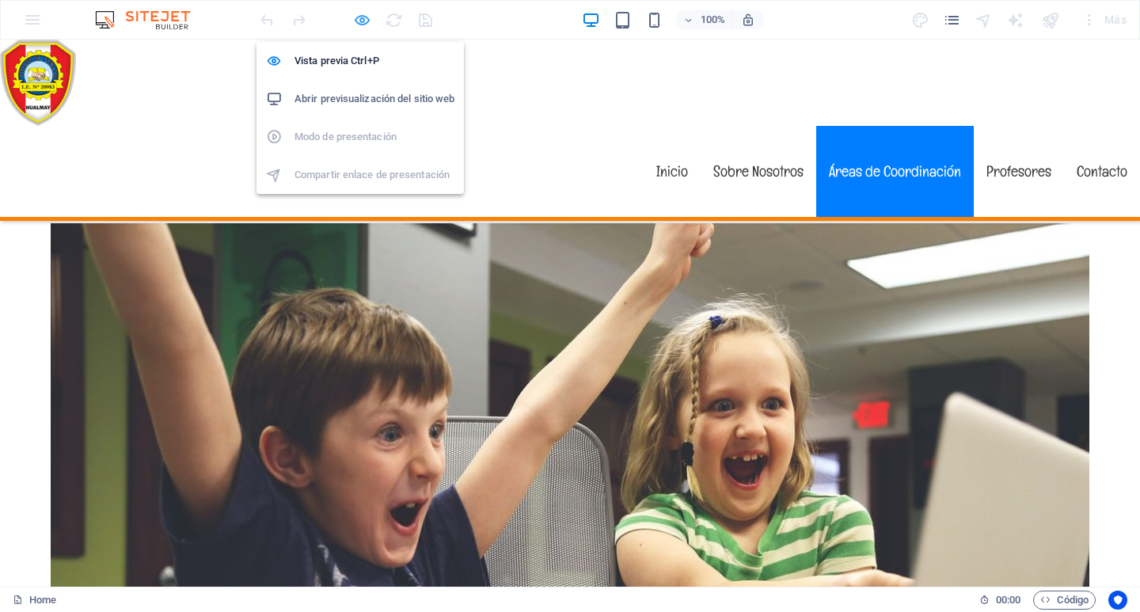
click at [359, 17] on icon "button" at bounding box center [362, 20] width 18 height 18
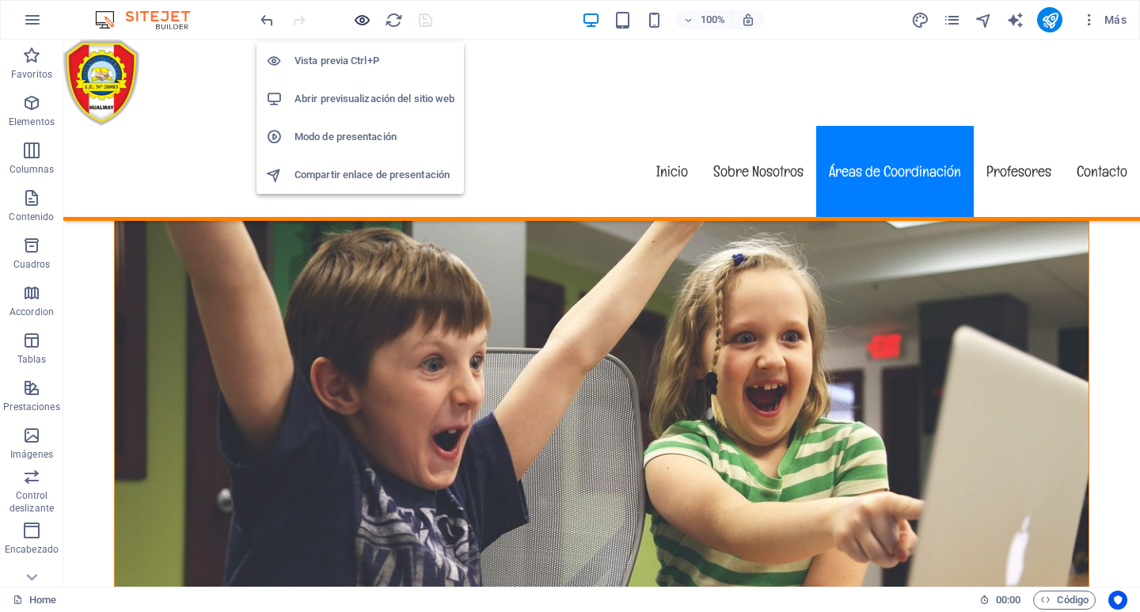
scroll to position [4138, 0]
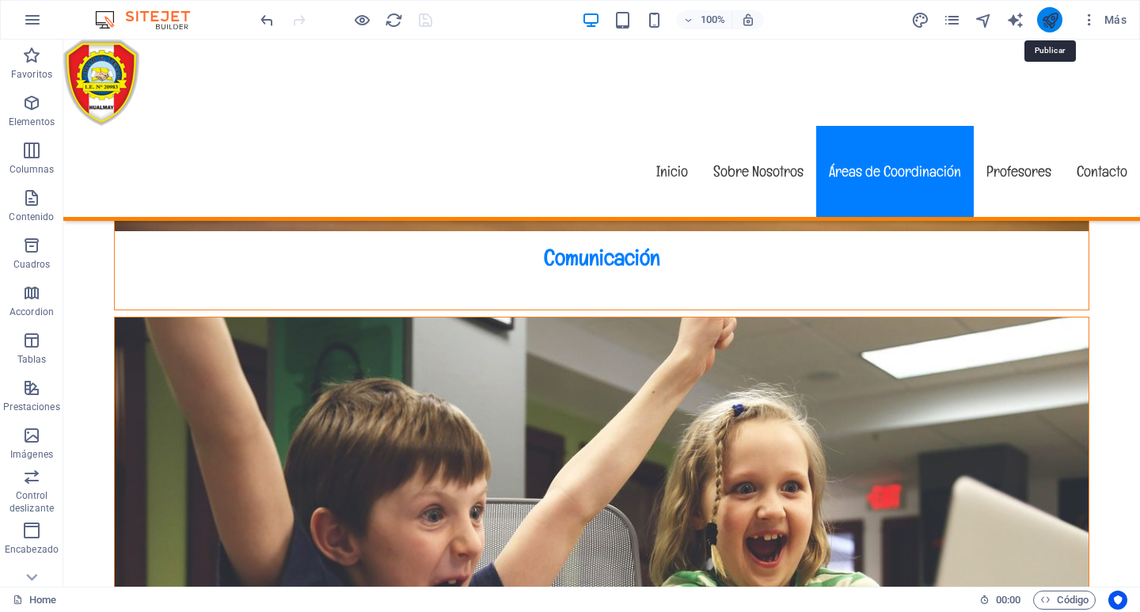
click at [1045, 17] on icon "publish" at bounding box center [1050, 20] width 18 height 18
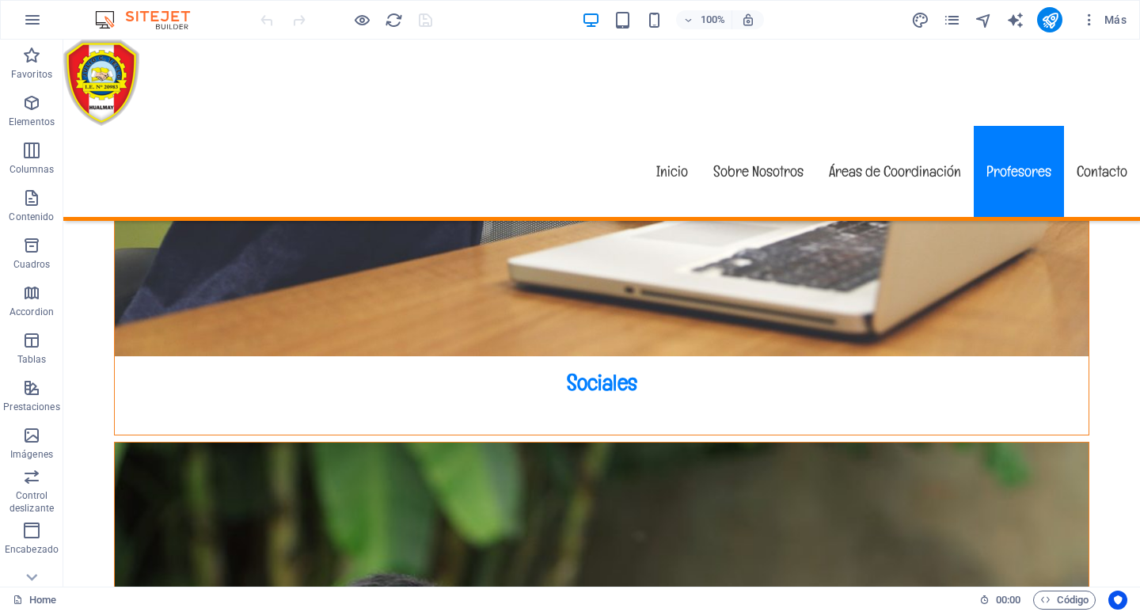
scroll to position [4590, 0]
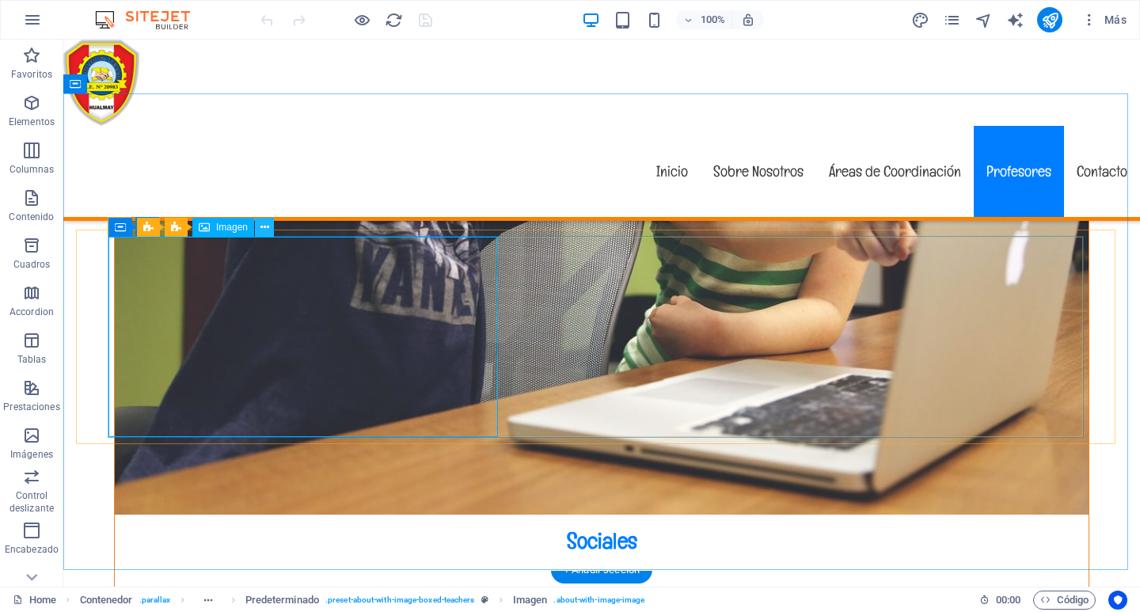
click at [261, 226] on icon at bounding box center [264, 227] width 9 height 17
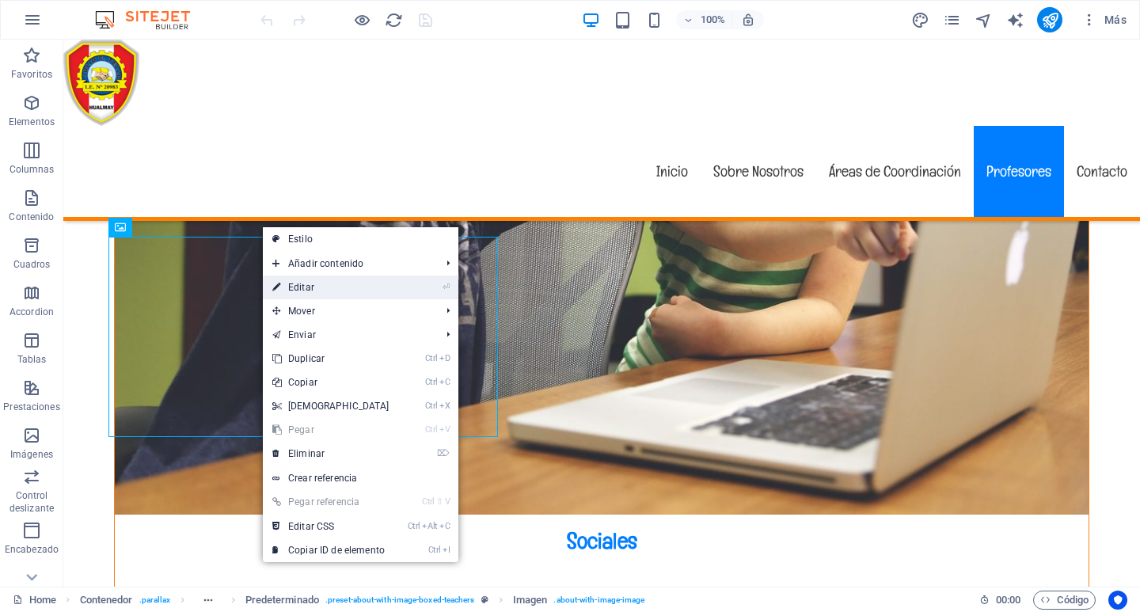
click at [321, 286] on link "⏎ Editar" at bounding box center [331, 287] width 136 height 24
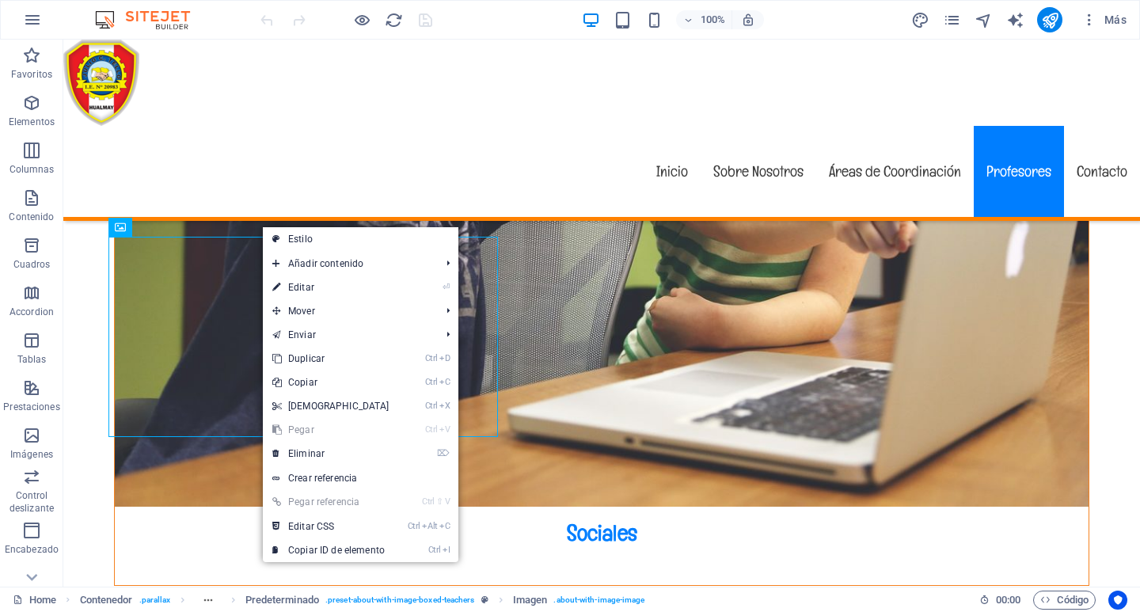
select select "%"
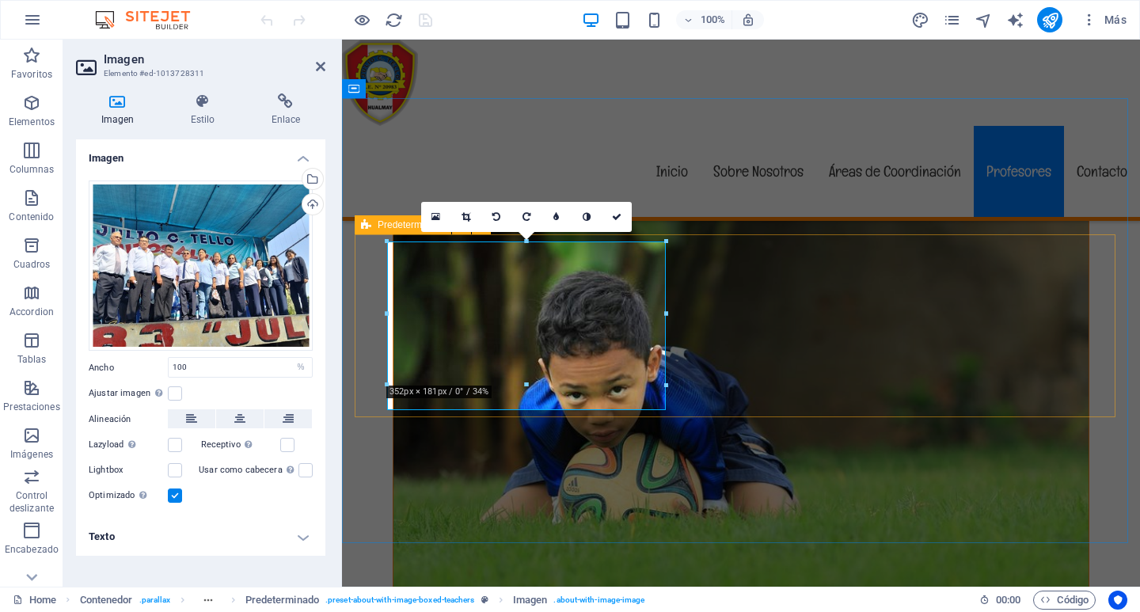
scroll to position [3786, 0]
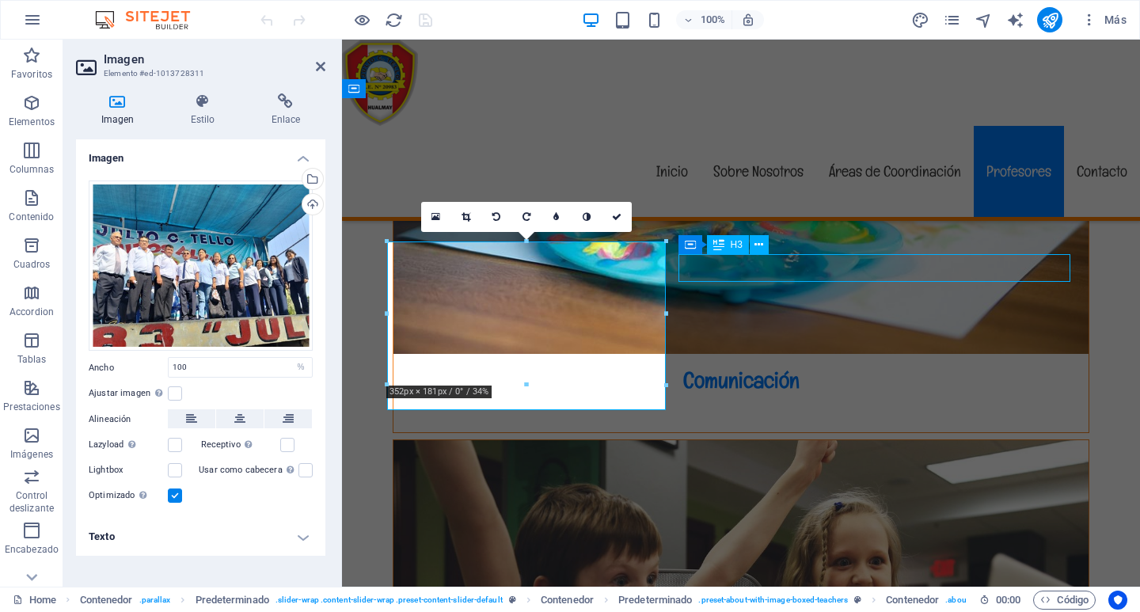
scroll to position [4556, 0]
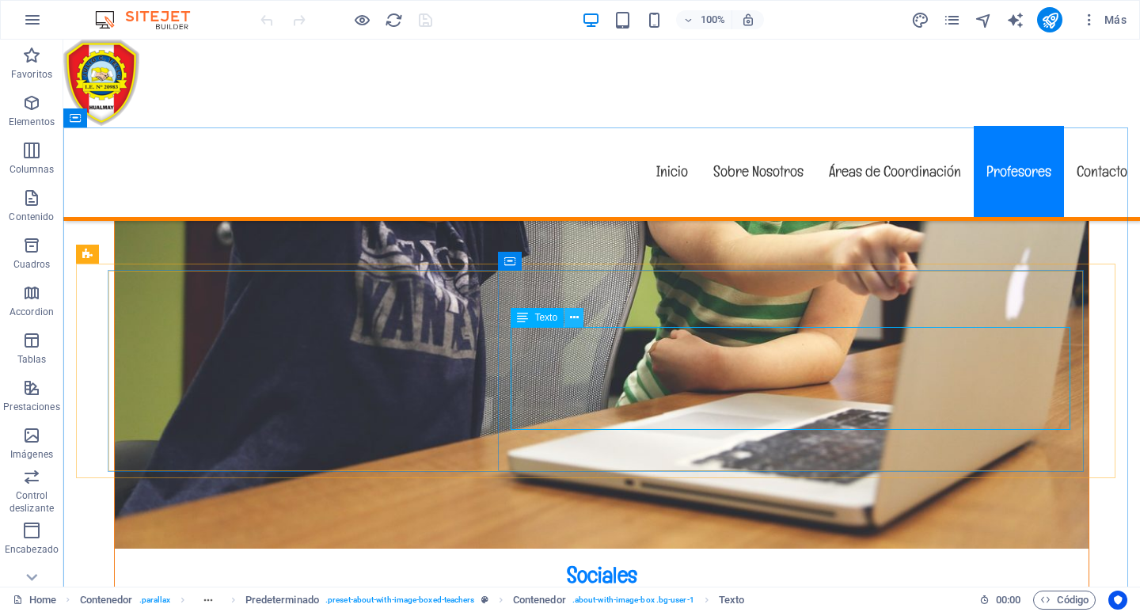
click at [572, 317] on icon at bounding box center [574, 317] width 9 height 17
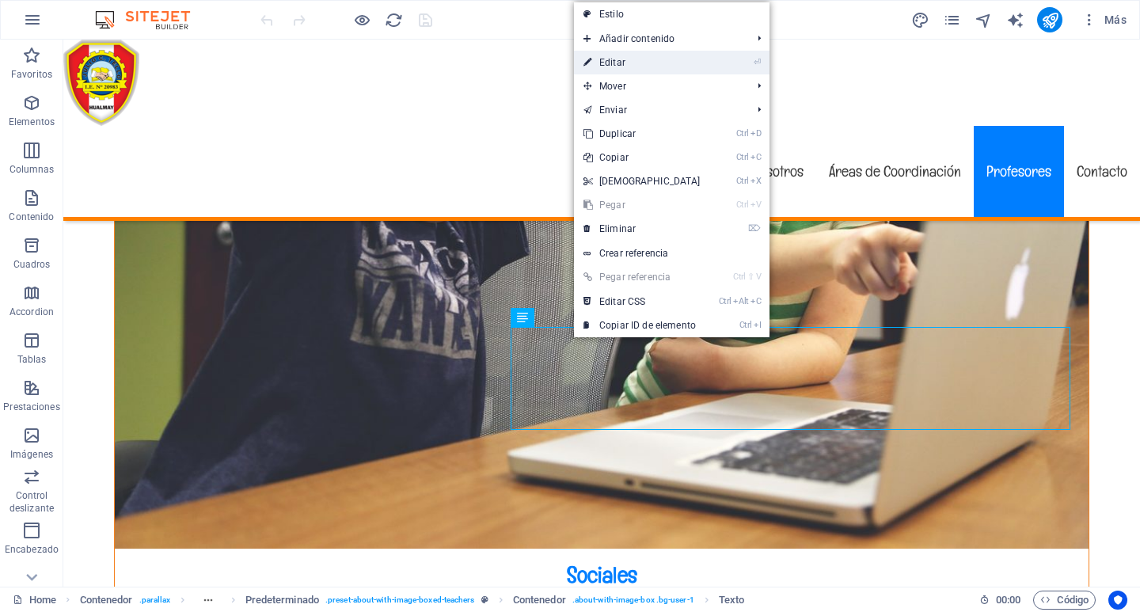
click at [638, 61] on link "⏎ Editar" at bounding box center [642, 63] width 136 height 24
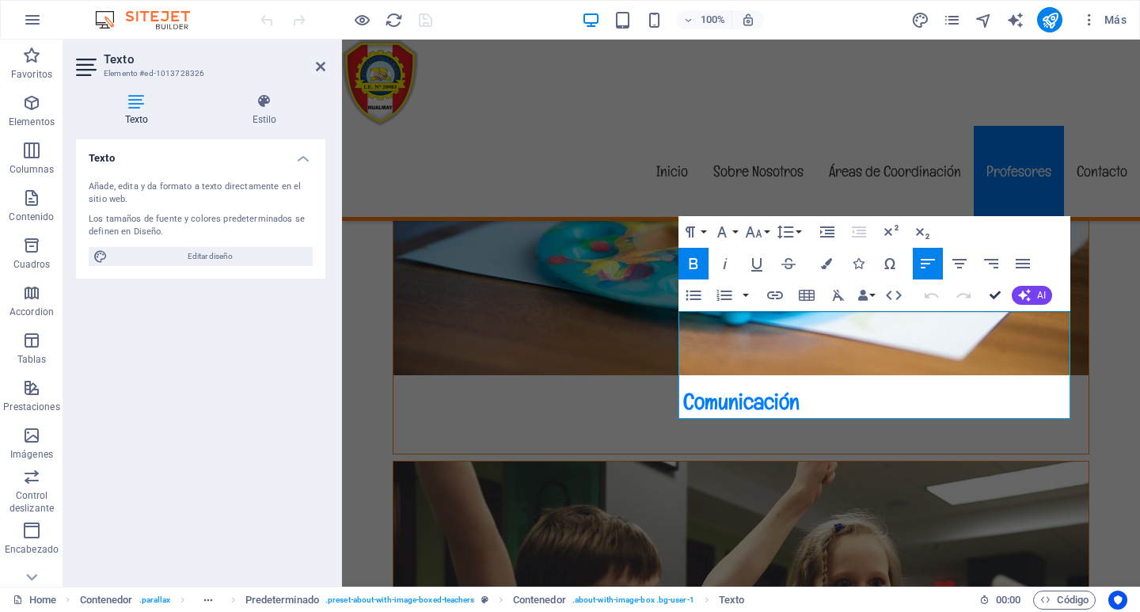
scroll to position [4569, 0]
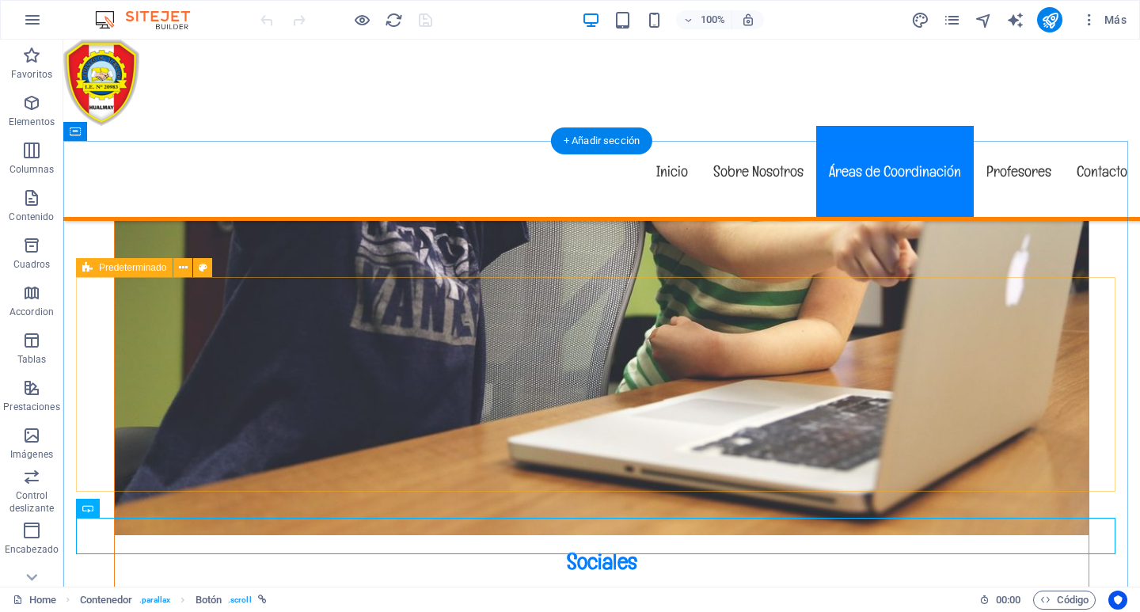
scroll to position [4332, 0]
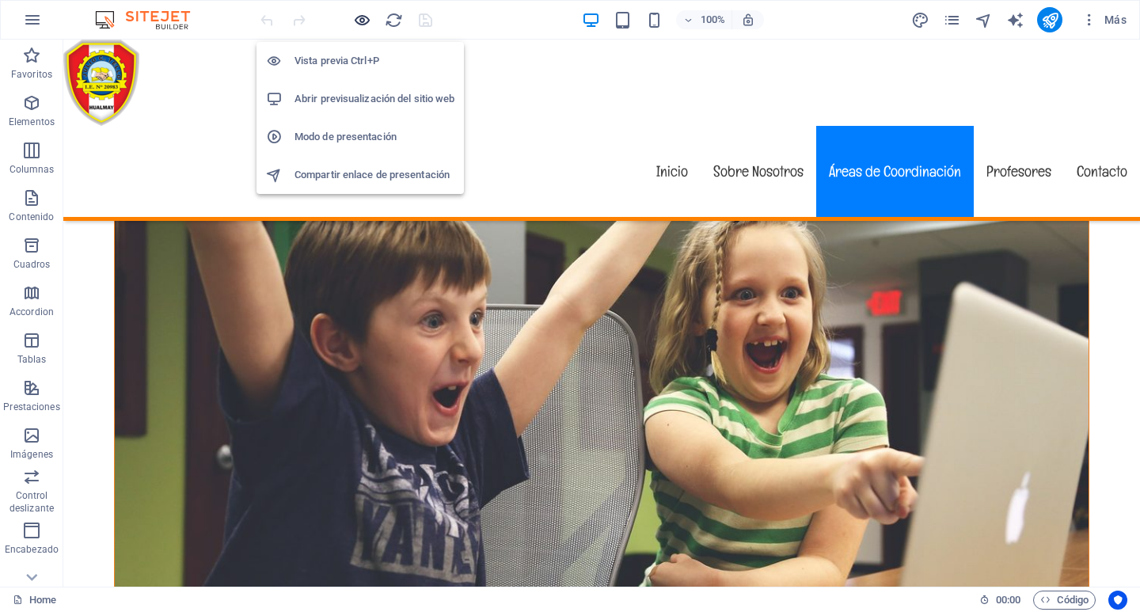
click at [362, 25] on icon "button" at bounding box center [362, 20] width 18 height 18
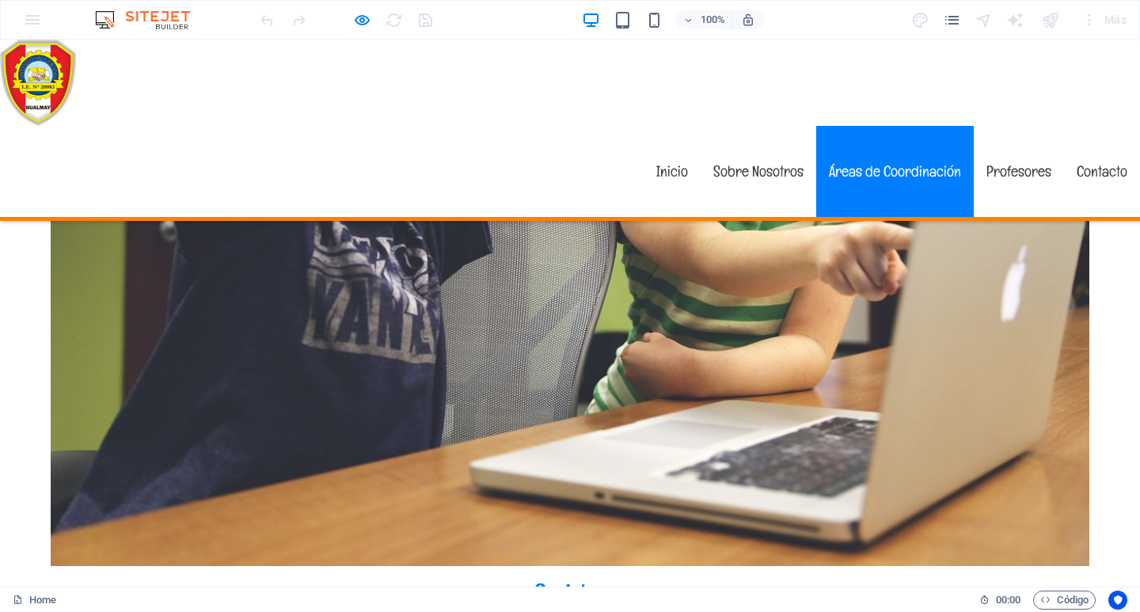
scroll to position [4411, 0]
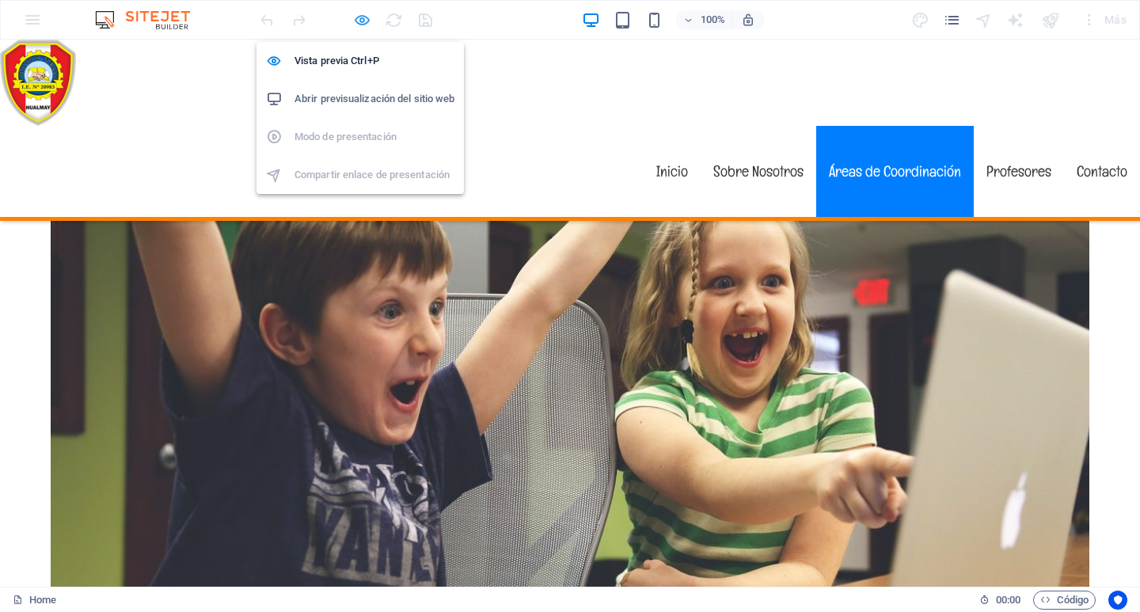
click at [362, 24] on icon "button" at bounding box center [362, 20] width 18 height 18
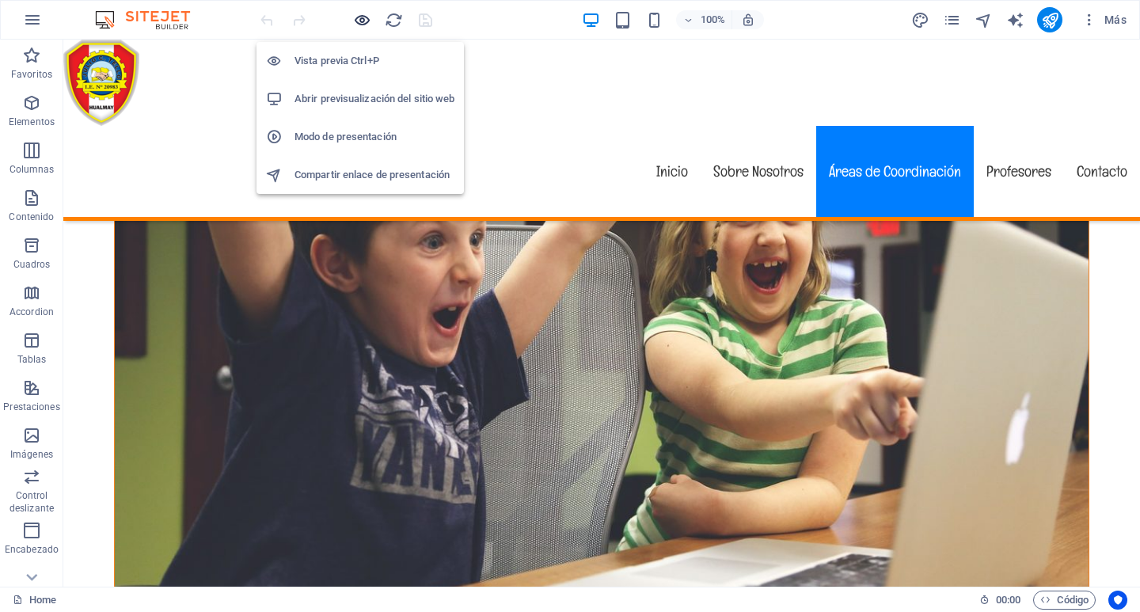
scroll to position [4261, 0]
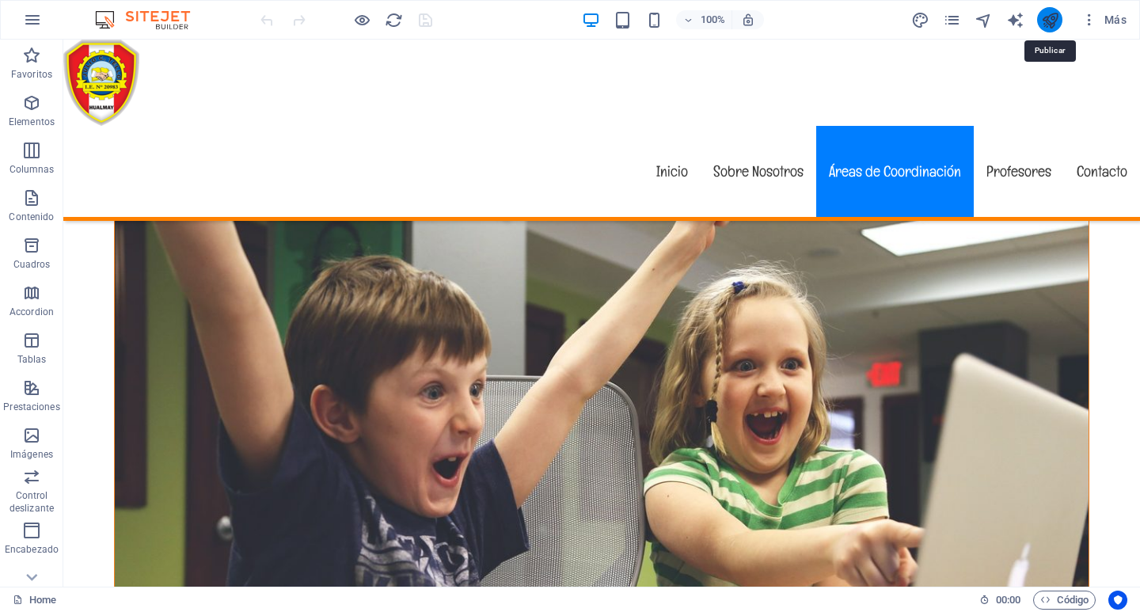
click at [1049, 20] on icon "publish" at bounding box center [1050, 20] width 18 height 18
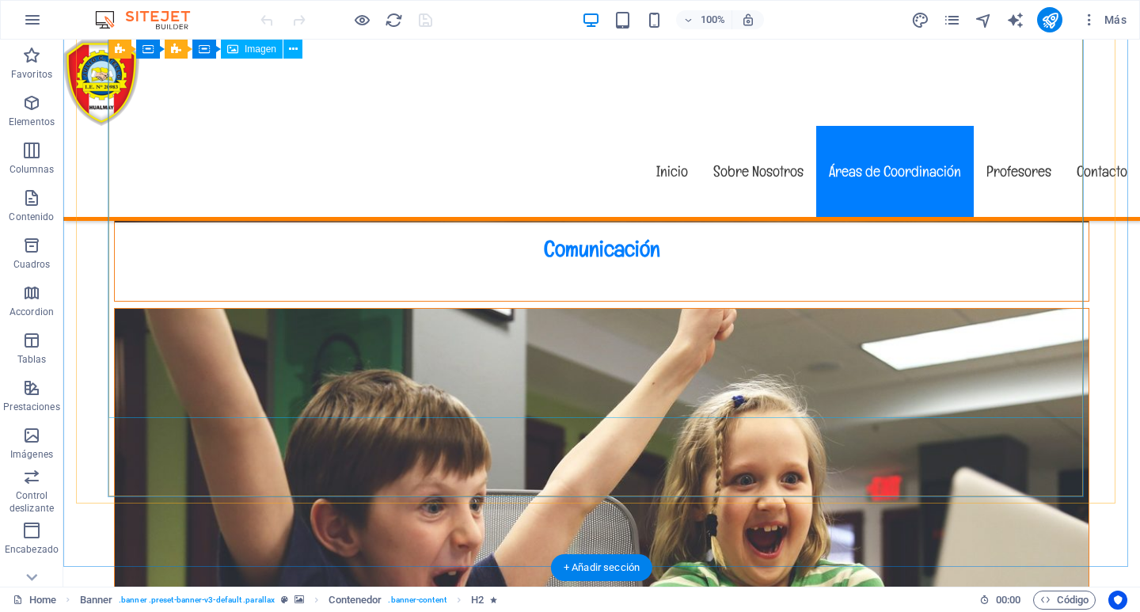
scroll to position [4511, 0]
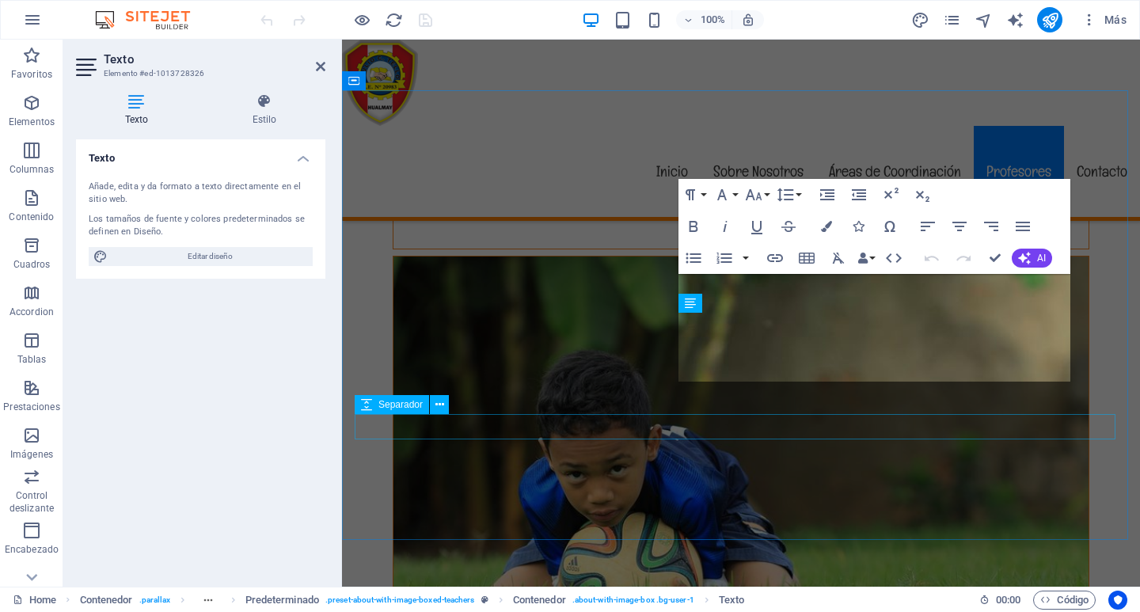
scroll to position [3794, 0]
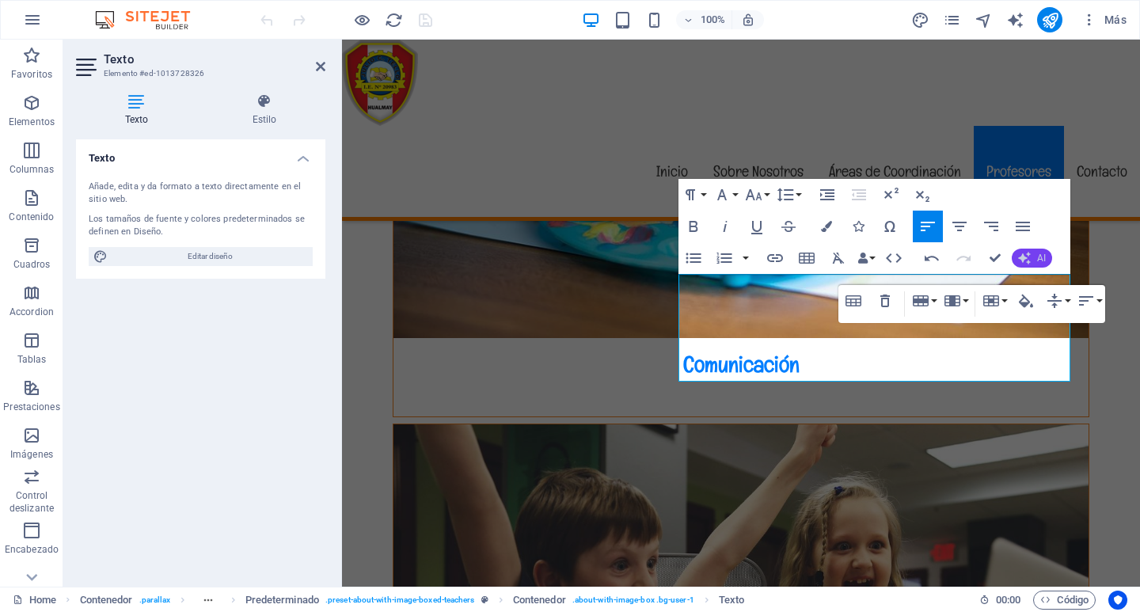
click at [1031, 260] on button "AI" at bounding box center [1031, 257] width 40 height 19
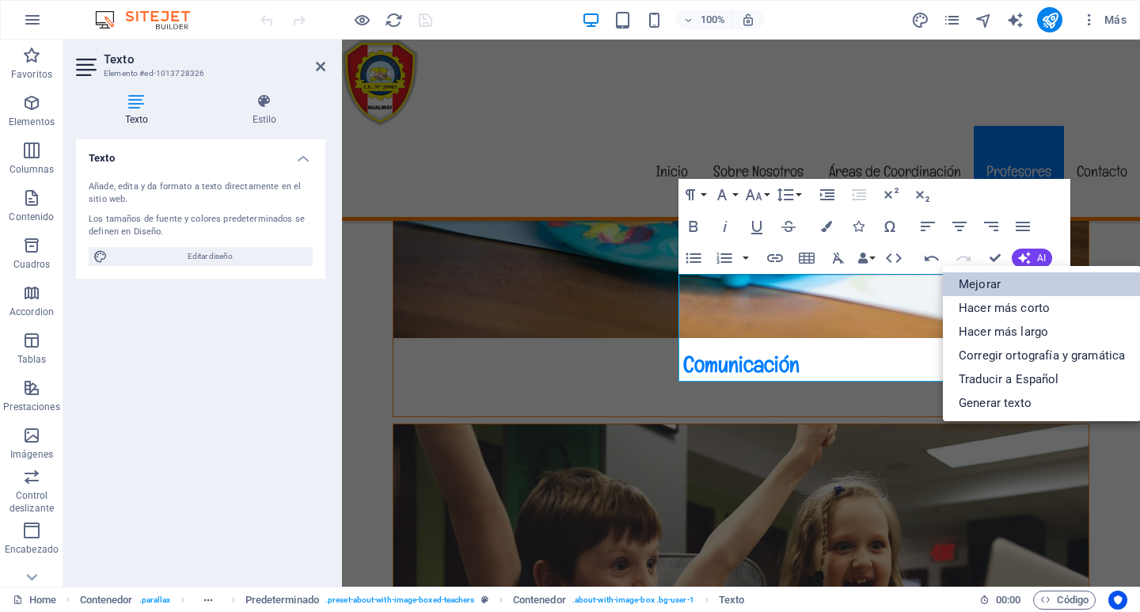
click at [989, 285] on link "Mejorar" at bounding box center [1042, 284] width 198 height 24
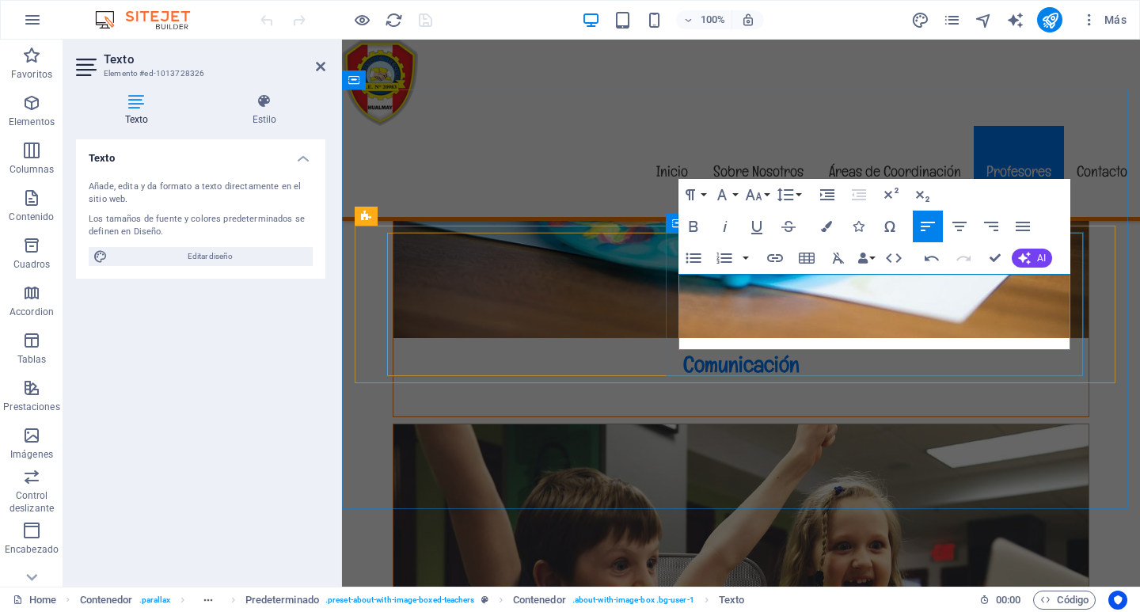
scroll to position [3795, 0]
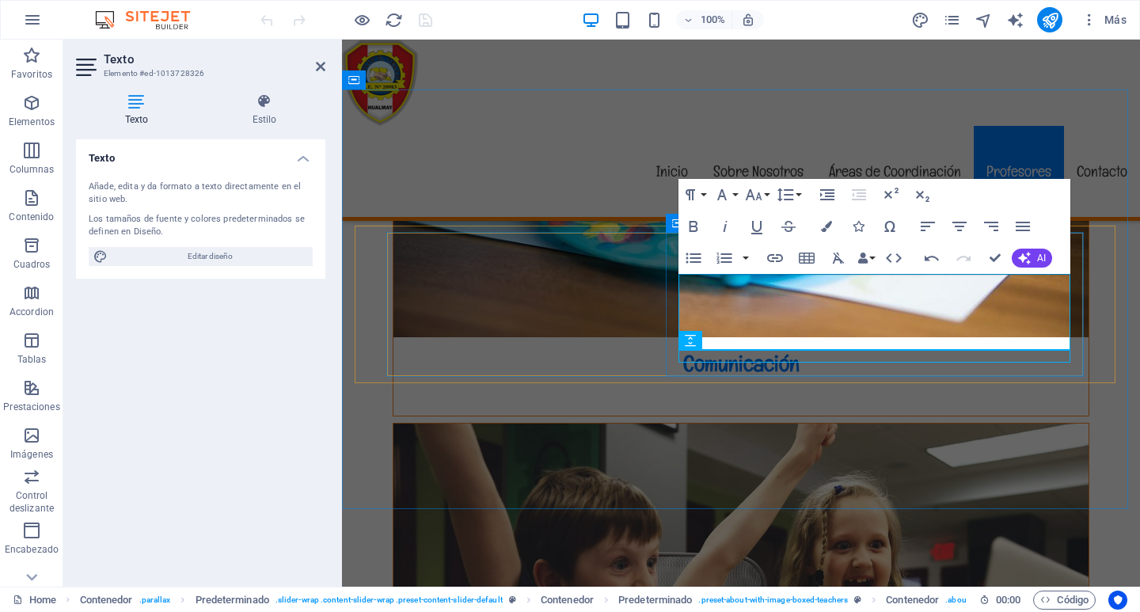
scroll to position [4666, 0]
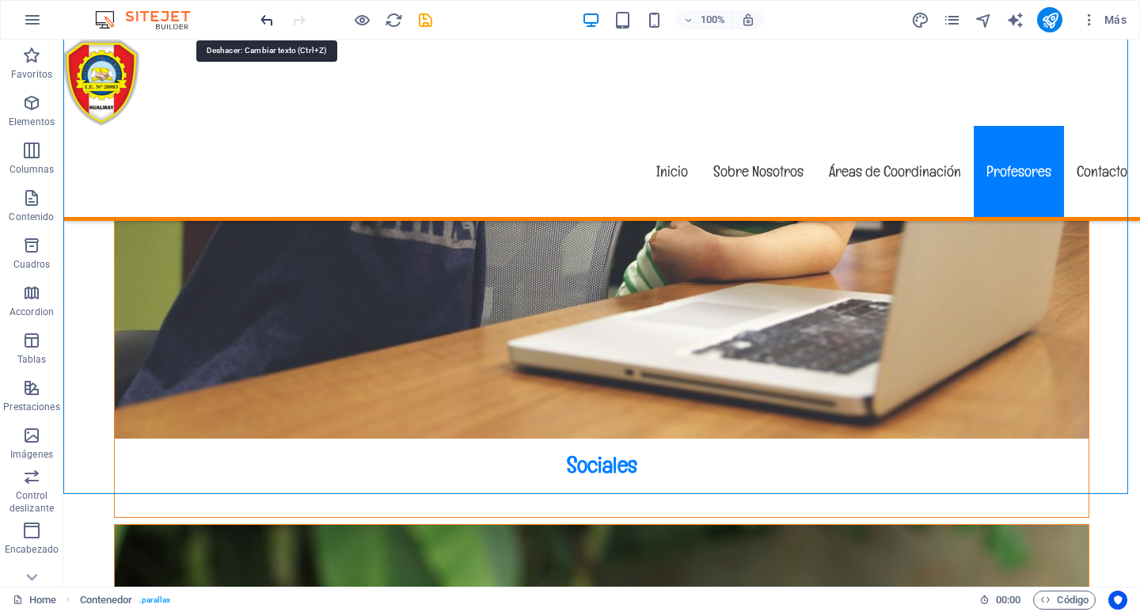
click at [269, 15] on icon "undo" at bounding box center [267, 20] width 18 height 18
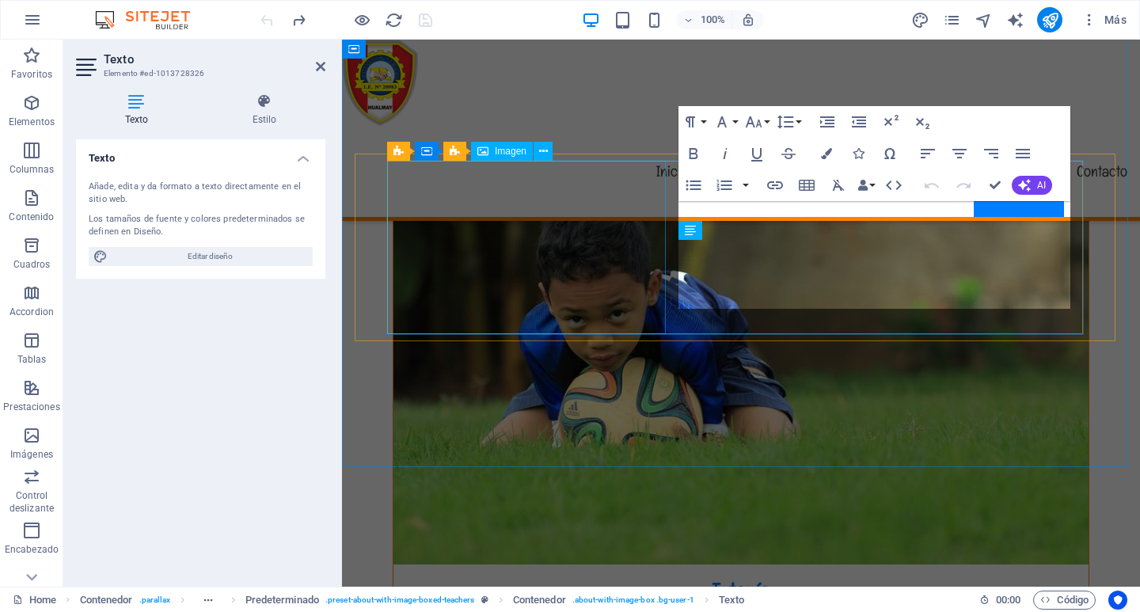
scroll to position [3867, 0]
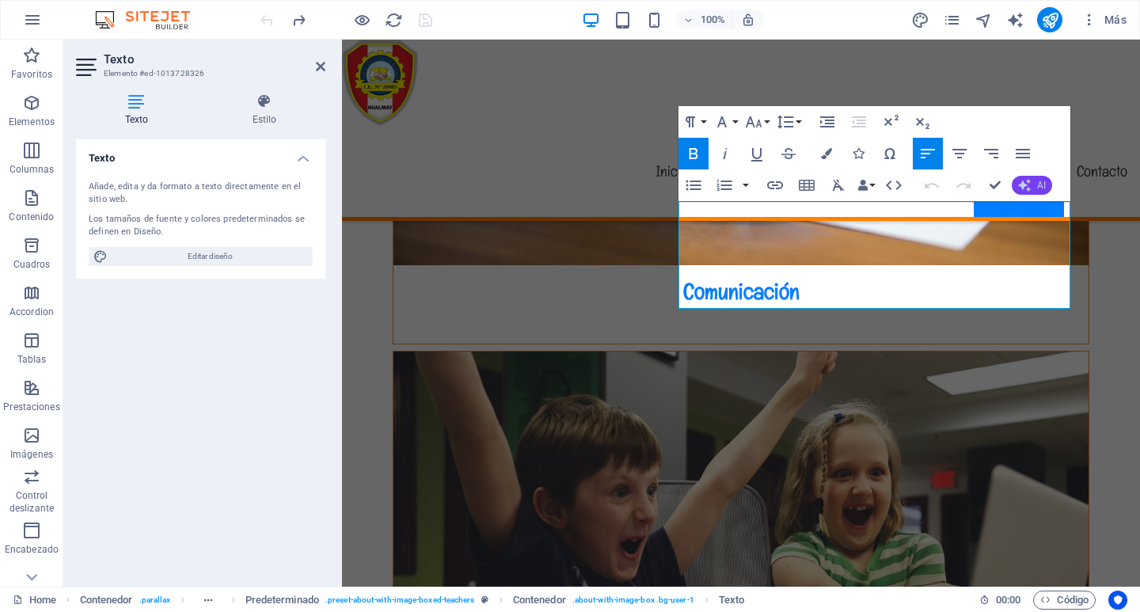
click at [1035, 186] on button "AI" at bounding box center [1031, 185] width 40 height 19
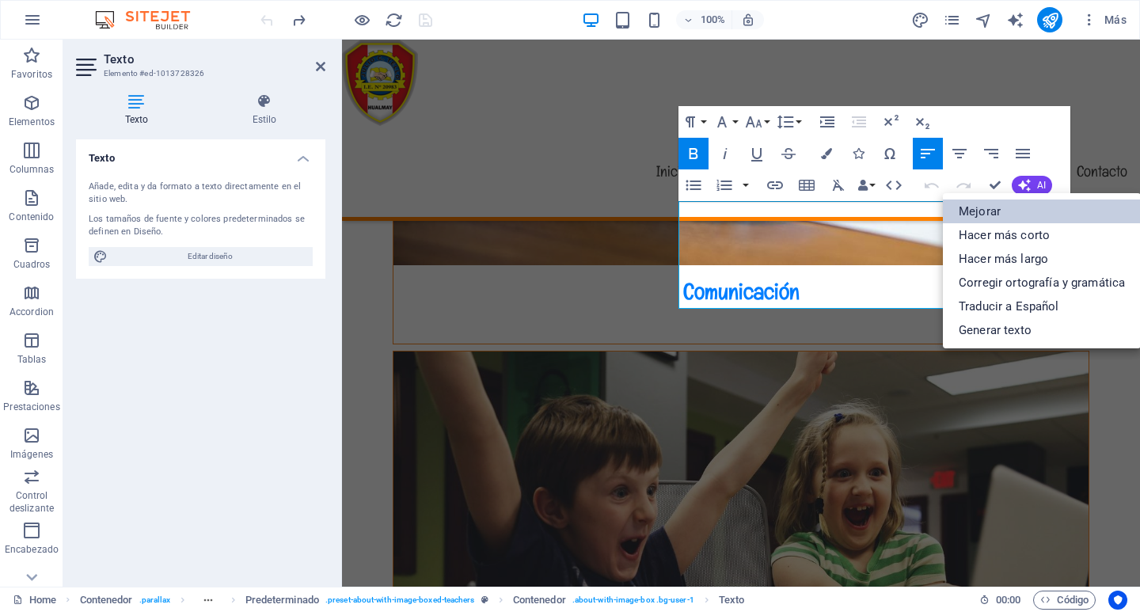
click at [995, 211] on link "Mejorar" at bounding box center [1042, 211] width 198 height 24
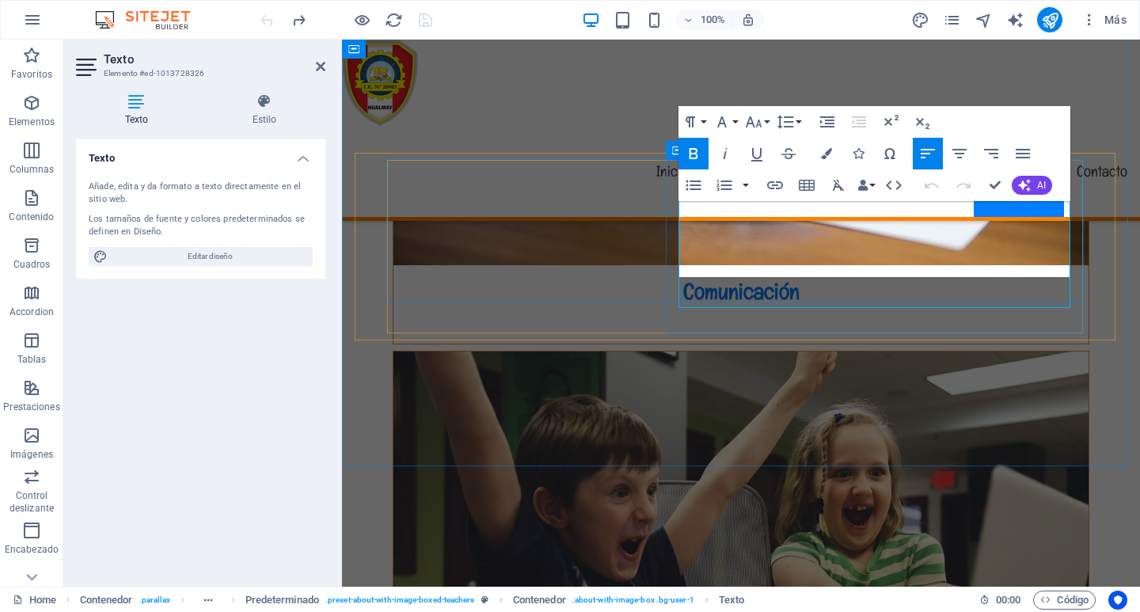
scroll to position [3867, 0]
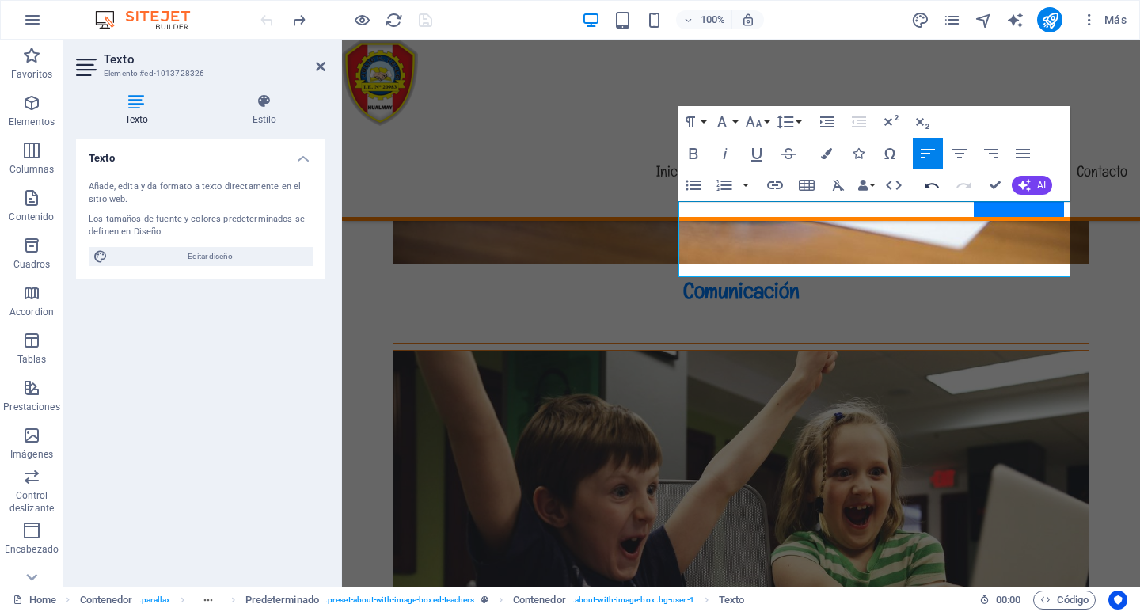
click at [928, 185] on icon "button" at bounding box center [931, 186] width 14 height 6
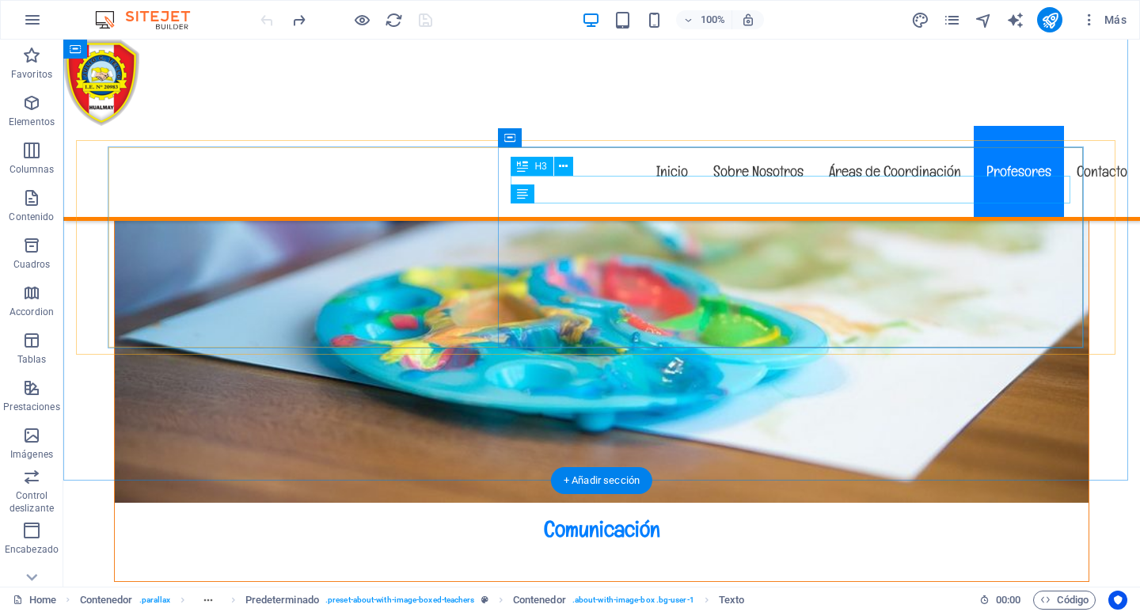
scroll to position [4679, 0]
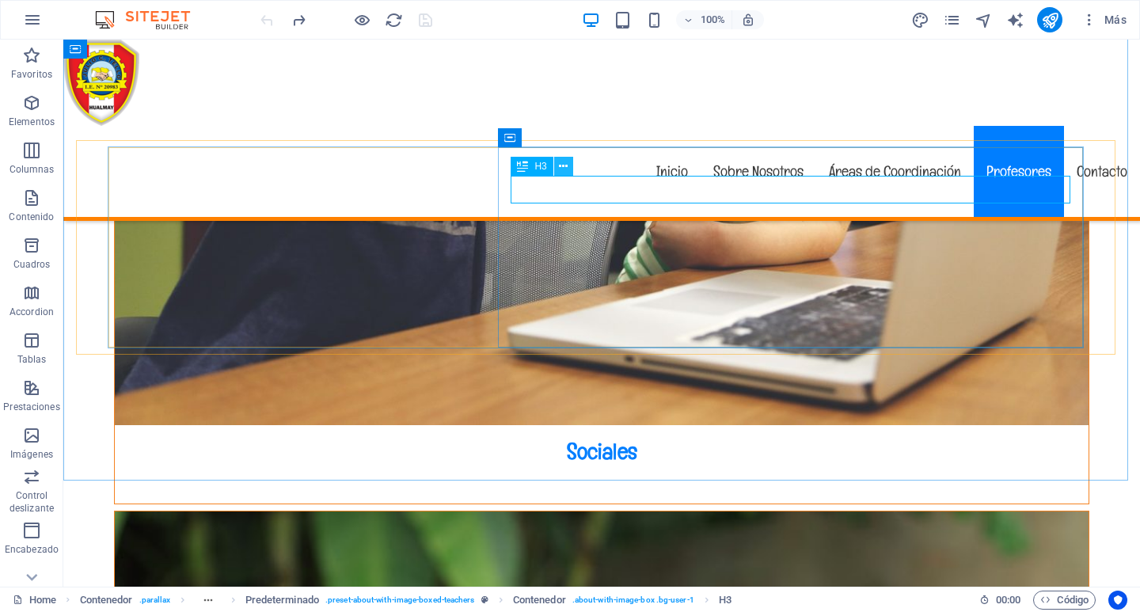
click at [558, 163] on button at bounding box center [563, 166] width 19 height 19
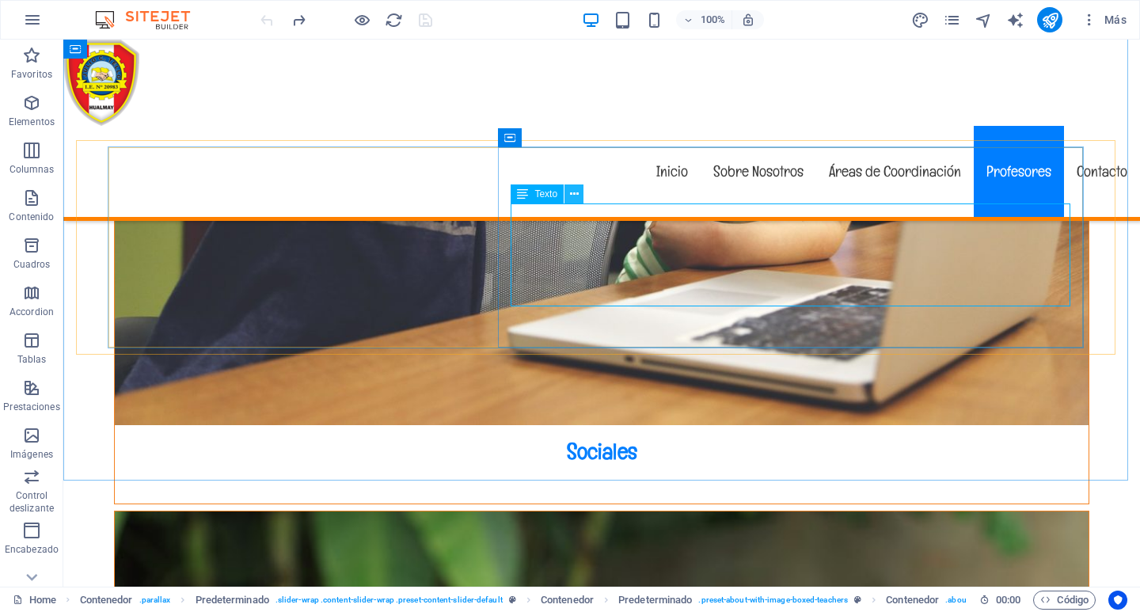
click at [571, 195] on icon at bounding box center [574, 194] width 9 height 17
click at [572, 191] on icon at bounding box center [574, 194] width 9 height 17
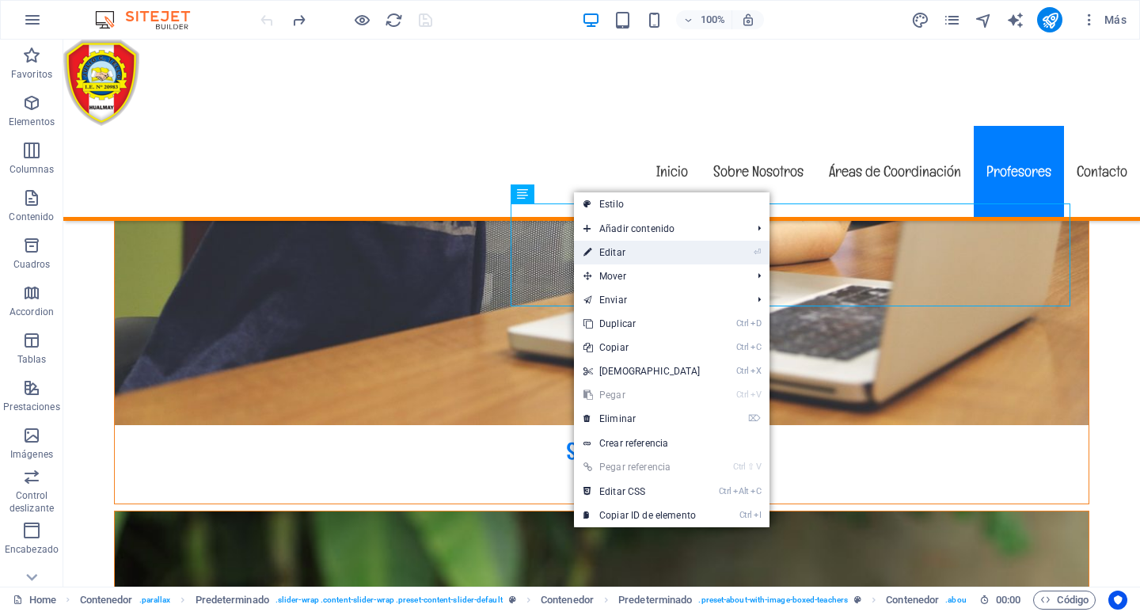
click at [620, 252] on link "⏎ Editar" at bounding box center [642, 253] width 136 height 24
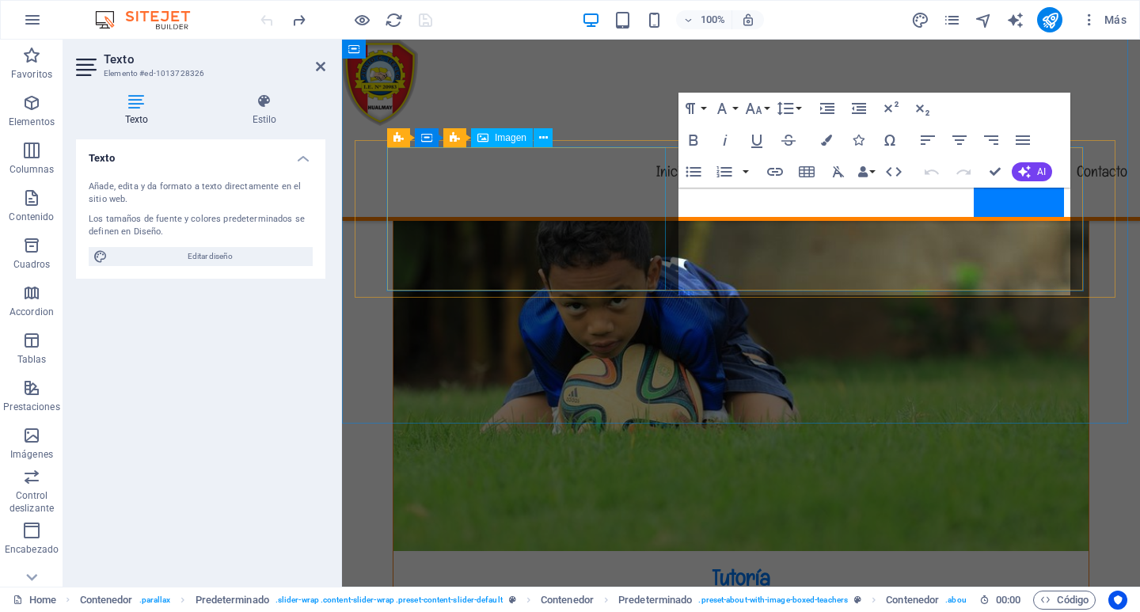
scroll to position [3880, 0]
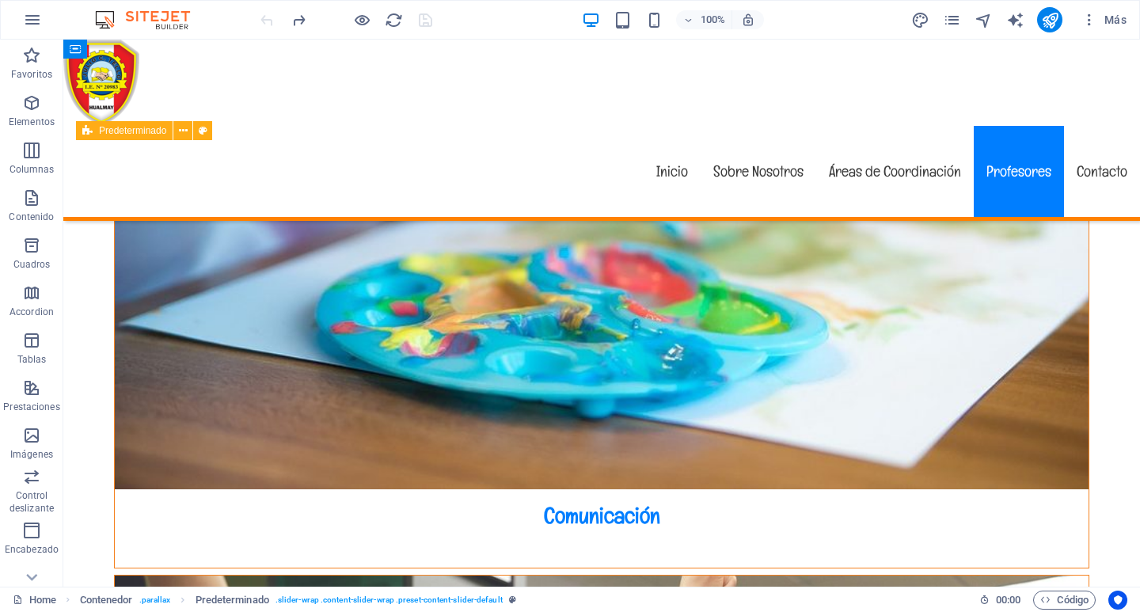
scroll to position [4679, 0]
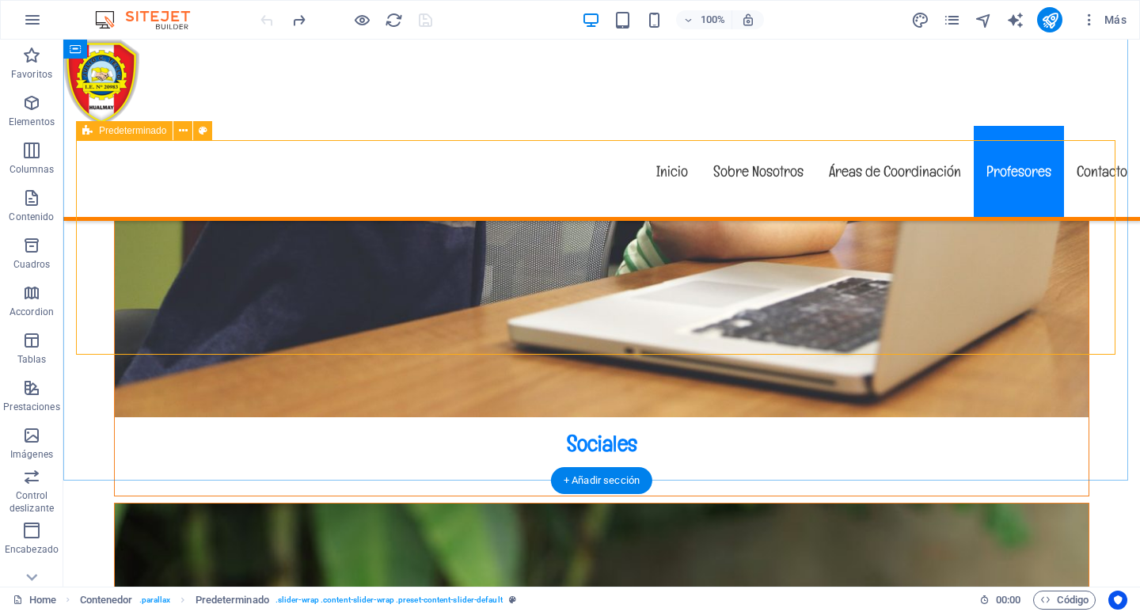
select select "%"
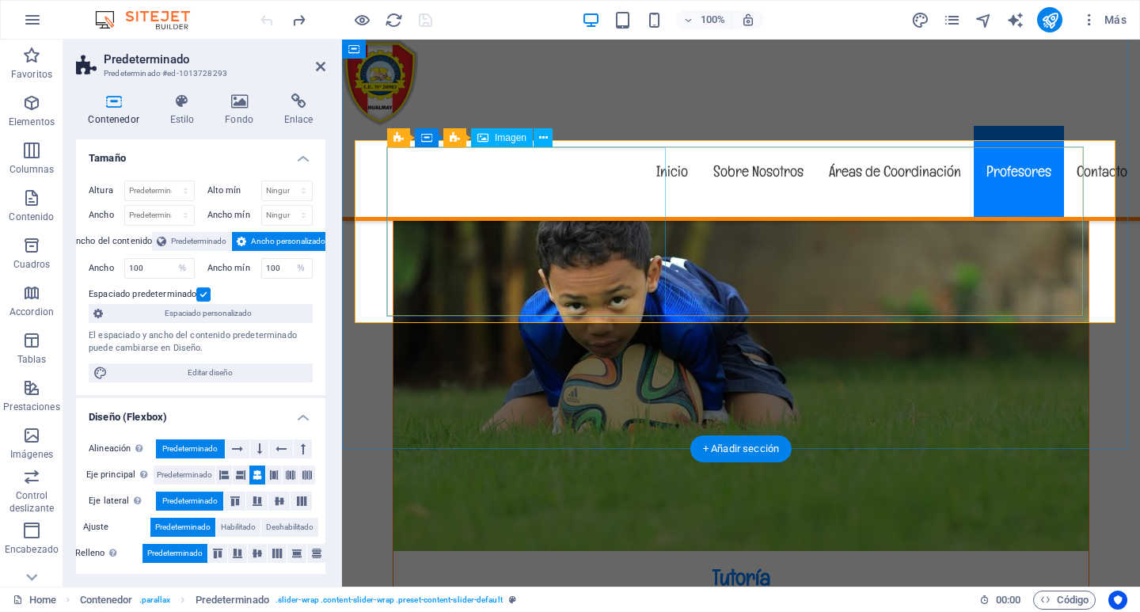
scroll to position [3880, 0]
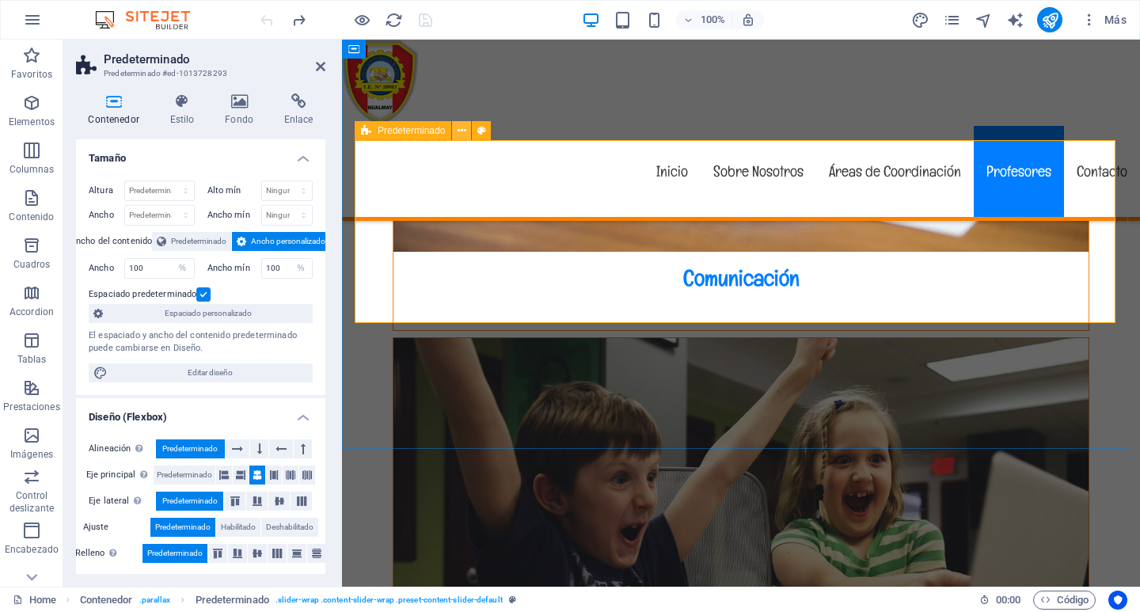
click at [461, 126] on icon at bounding box center [461, 131] width 9 height 17
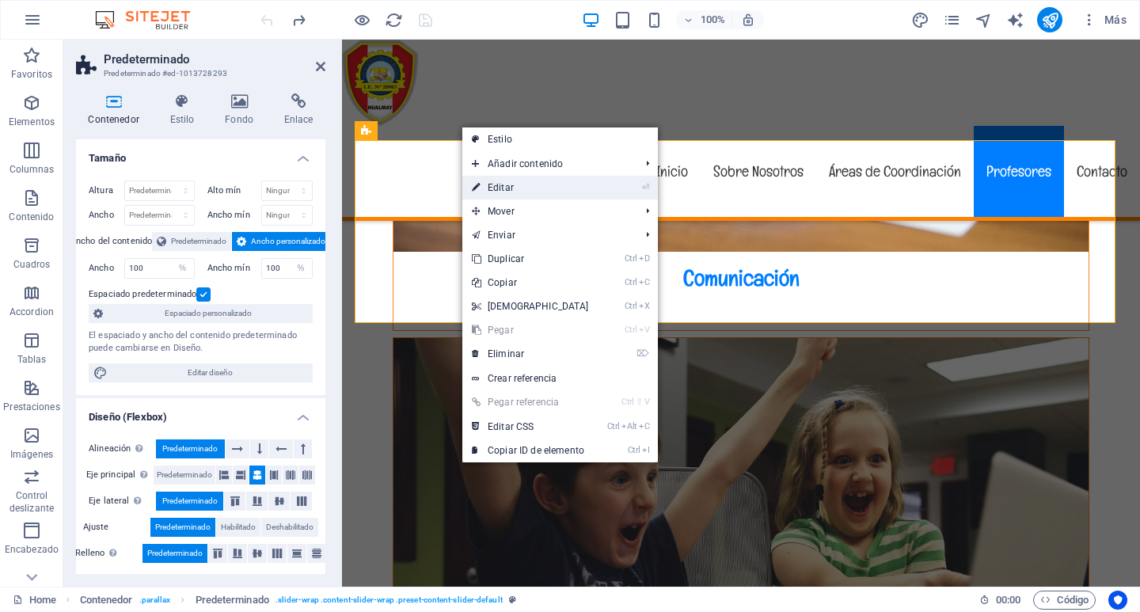
click at [489, 184] on link "⏎ Editar" at bounding box center [530, 188] width 136 height 24
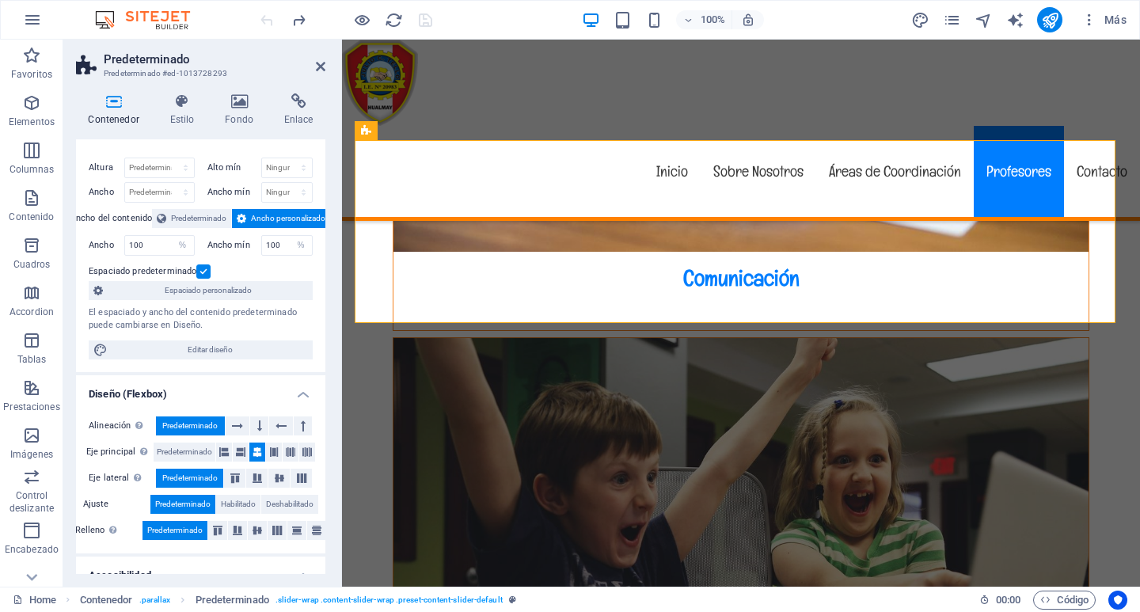
scroll to position [0, 0]
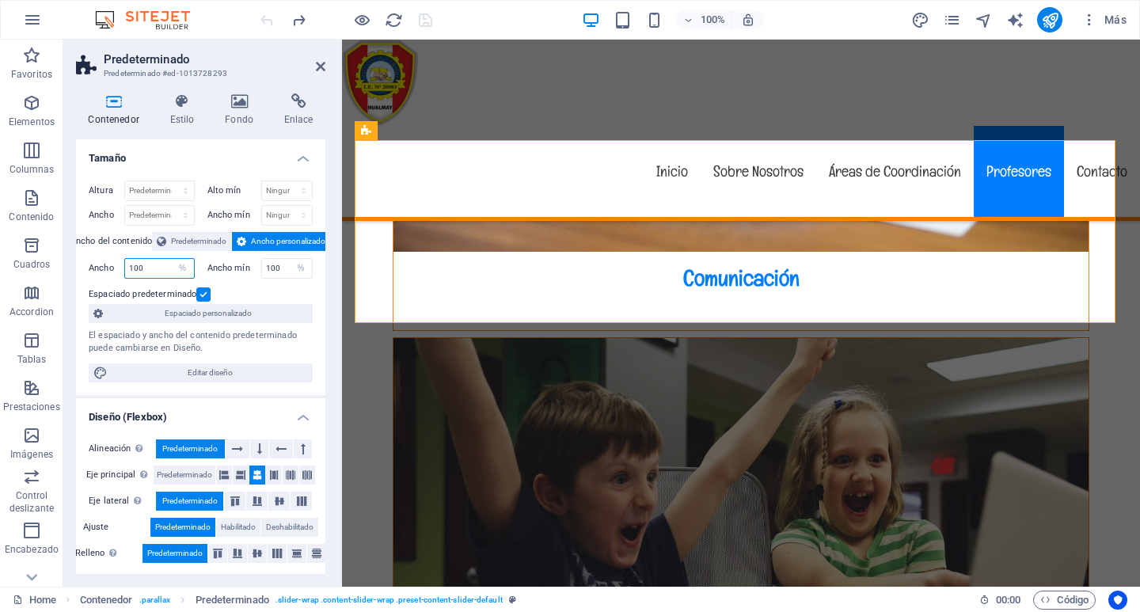
click at [138, 263] on input "100" at bounding box center [159, 268] width 69 height 19
type input "600"
click at [184, 272] on select "Predeterminado px rem % em vh vw" at bounding box center [183, 268] width 22 height 19
select select "px"
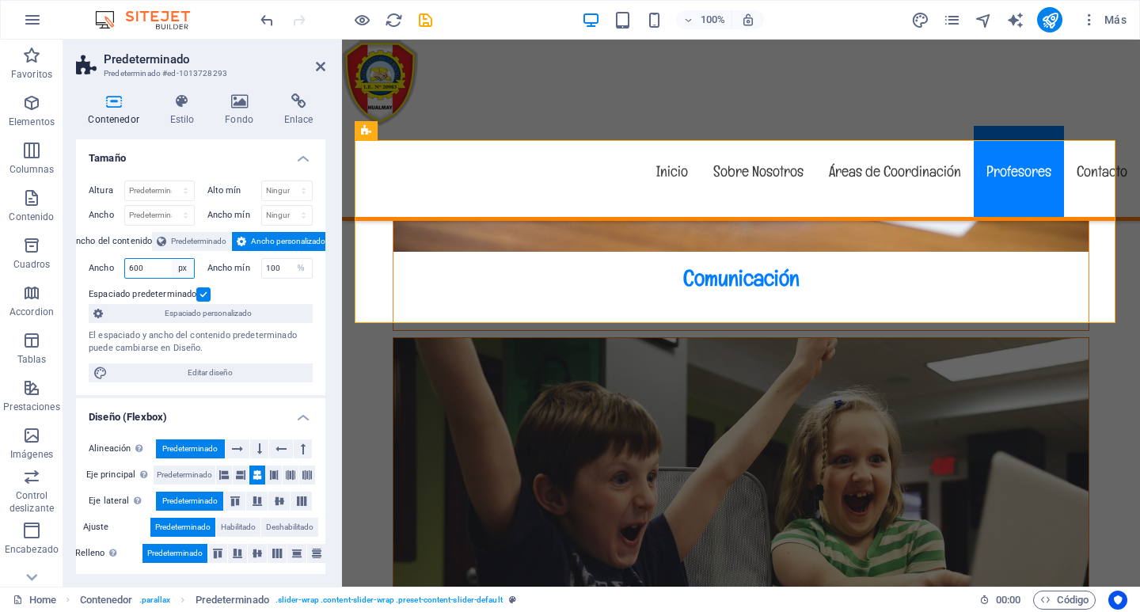
click at [172, 259] on select "Predeterminado px rem % em vh vw" at bounding box center [183, 268] width 22 height 19
type input "961"
click at [271, 264] on input "100" at bounding box center [287, 268] width 51 height 19
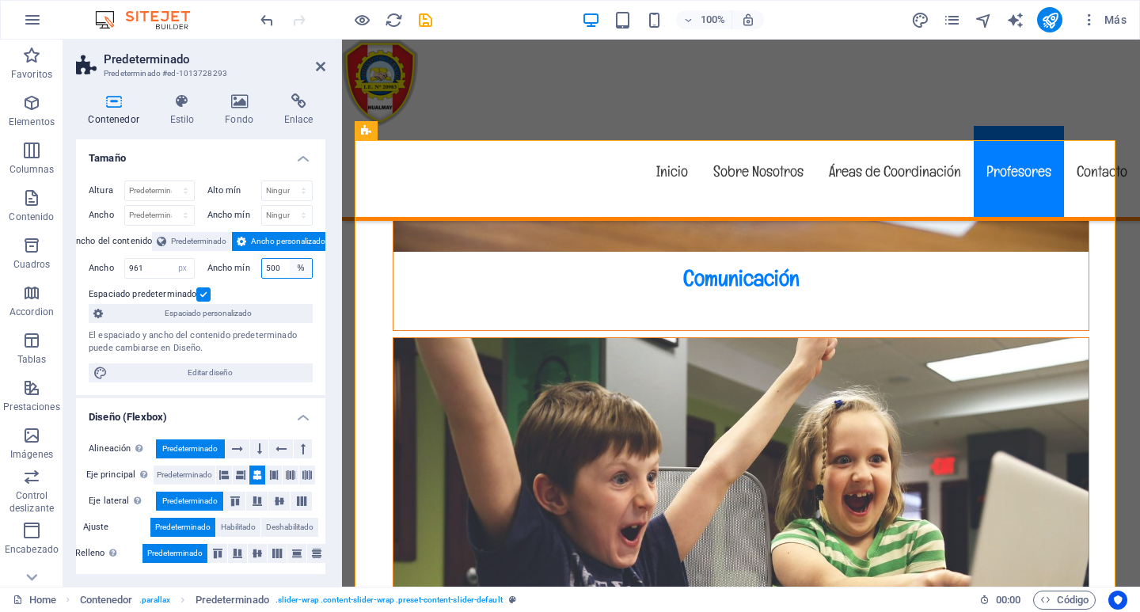
type input "500"
click at [302, 269] on select "Ninguno px rem % vh vw" at bounding box center [301, 268] width 22 height 19
select select "px"
click at [290, 259] on select "Ninguno px rem % vh vw" at bounding box center [301, 268] width 22 height 19
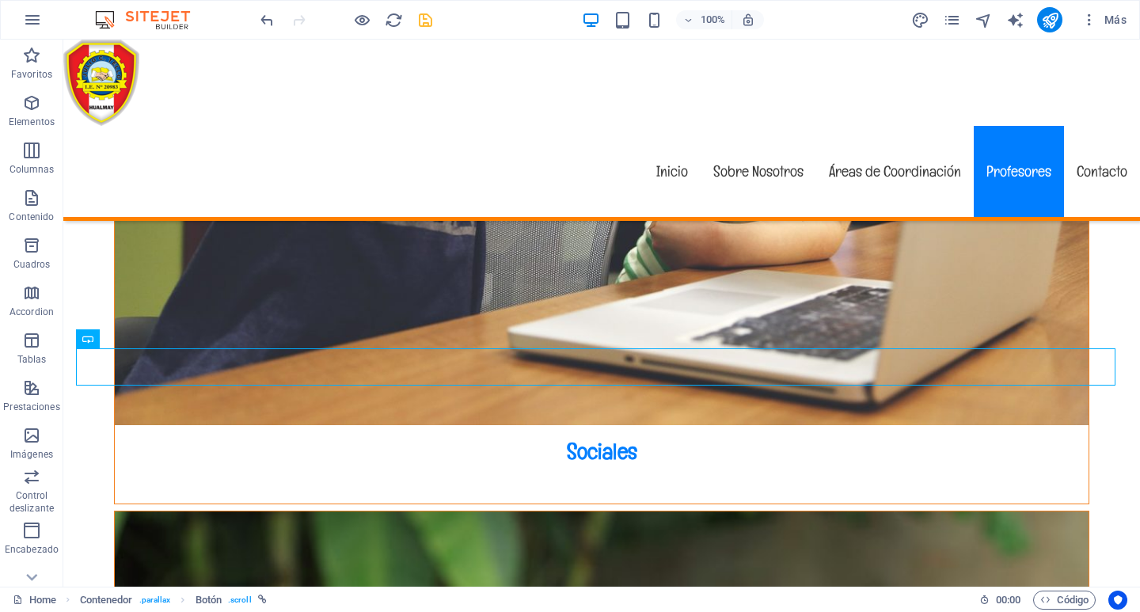
click at [427, 20] on icon "save" at bounding box center [425, 20] width 18 height 18
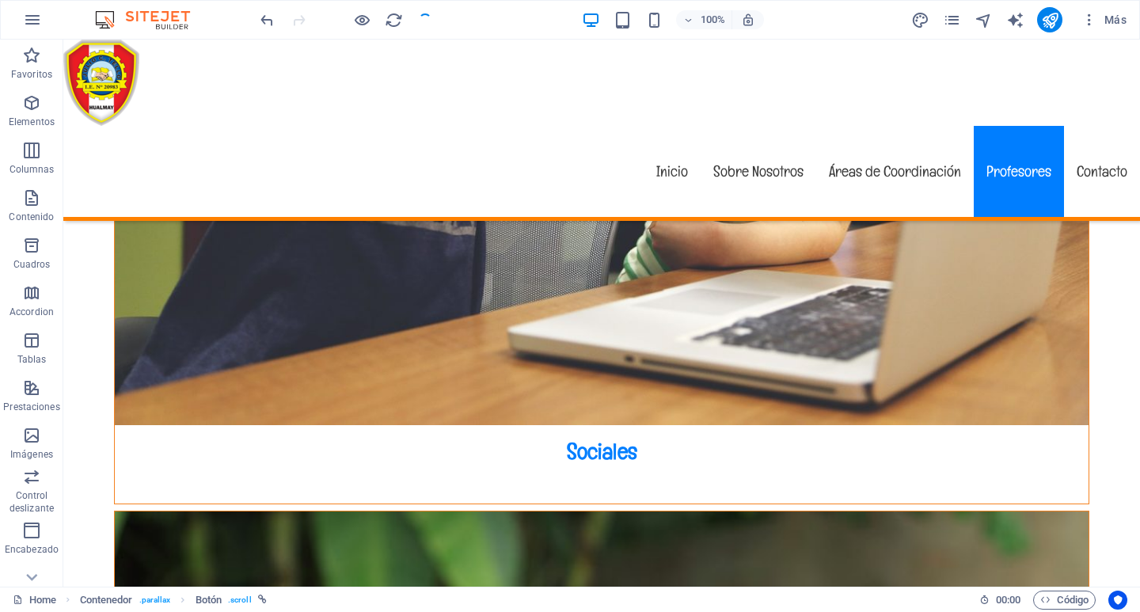
checkbox input "false"
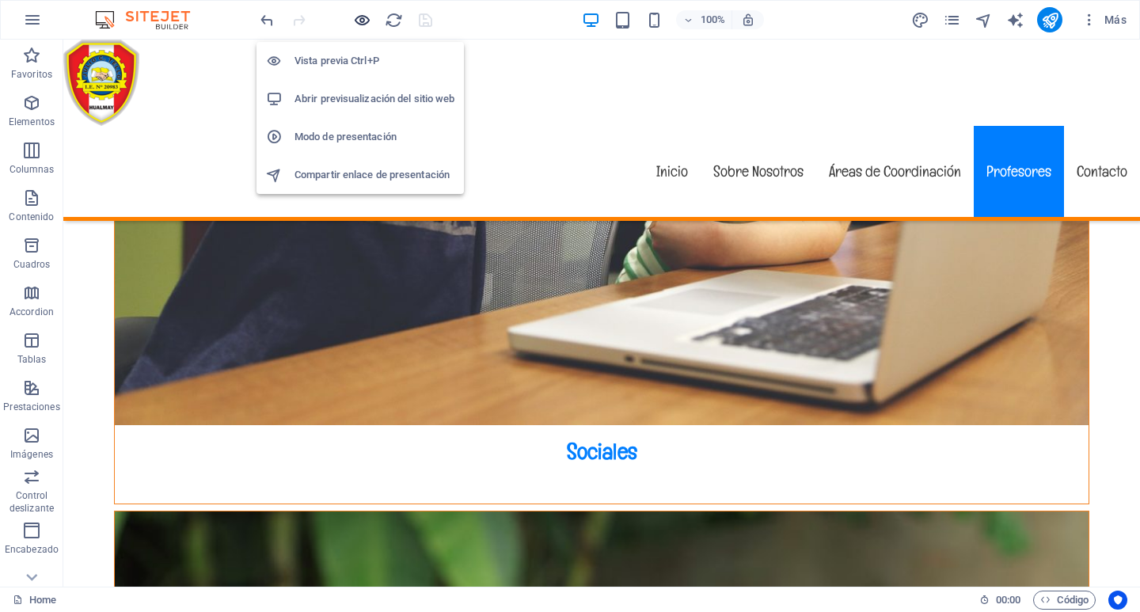
click at [358, 20] on icon "button" at bounding box center [362, 20] width 18 height 18
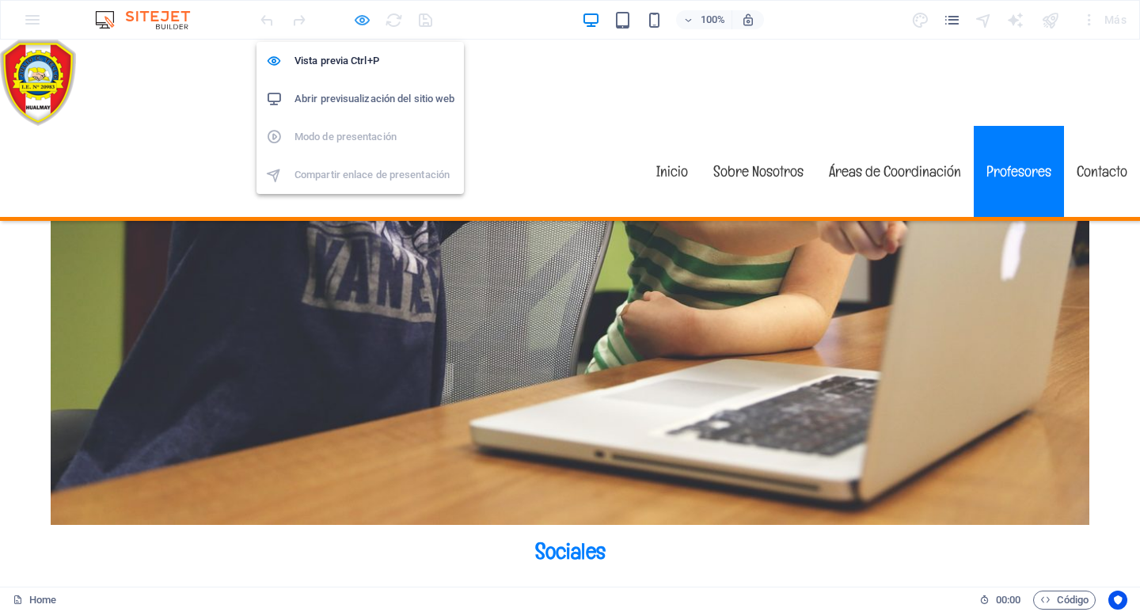
scroll to position [4870, 0]
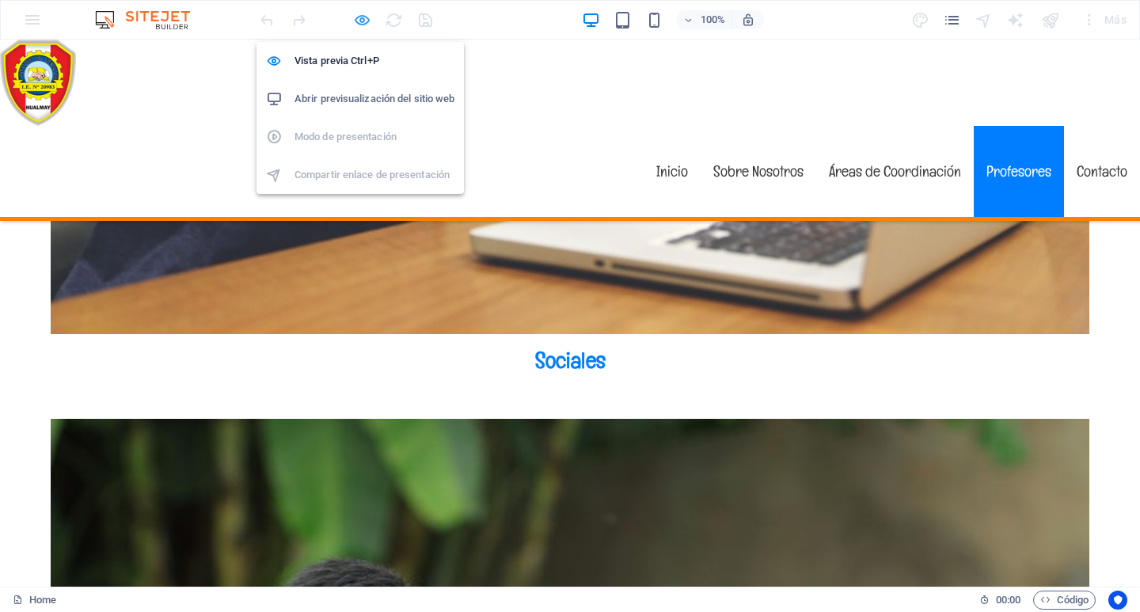
click at [361, 22] on icon "button" at bounding box center [362, 20] width 18 height 18
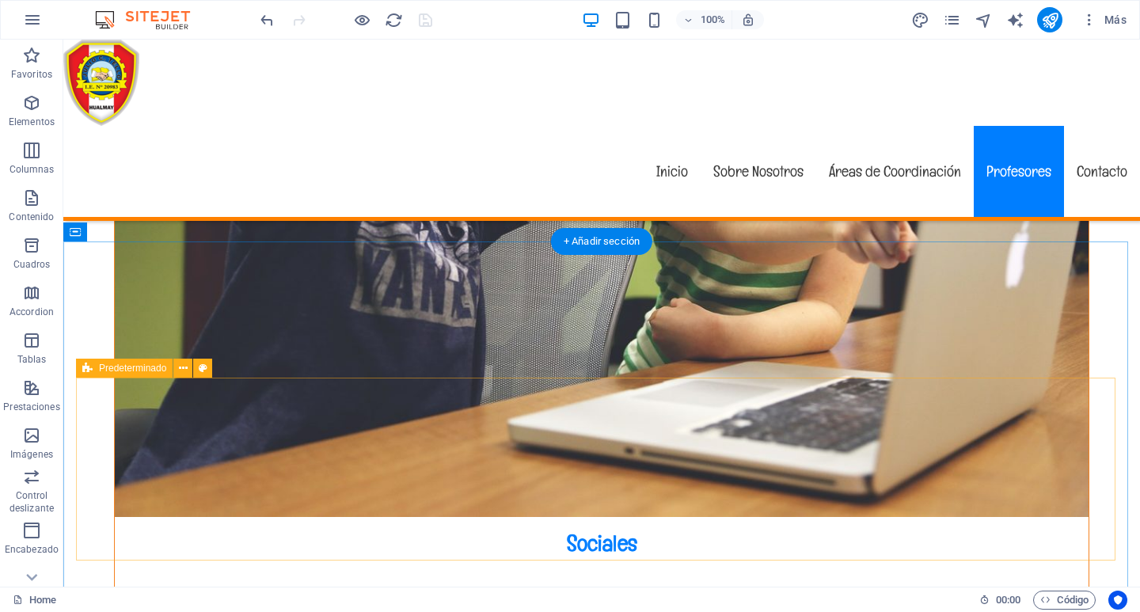
scroll to position [4442, 0]
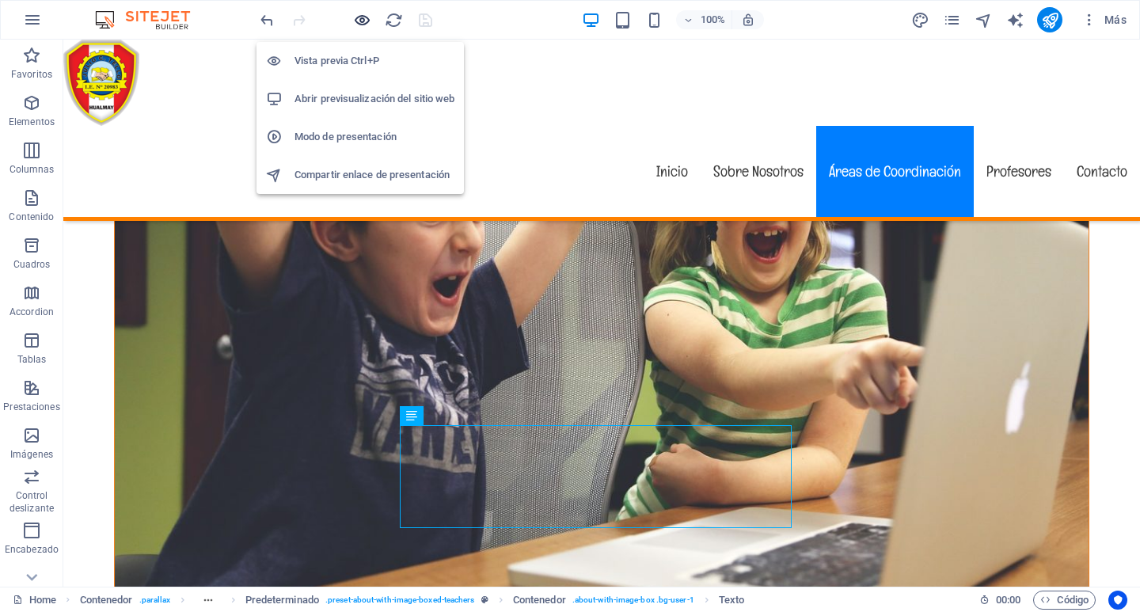
click at [361, 17] on icon "button" at bounding box center [362, 20] width 18 height 18
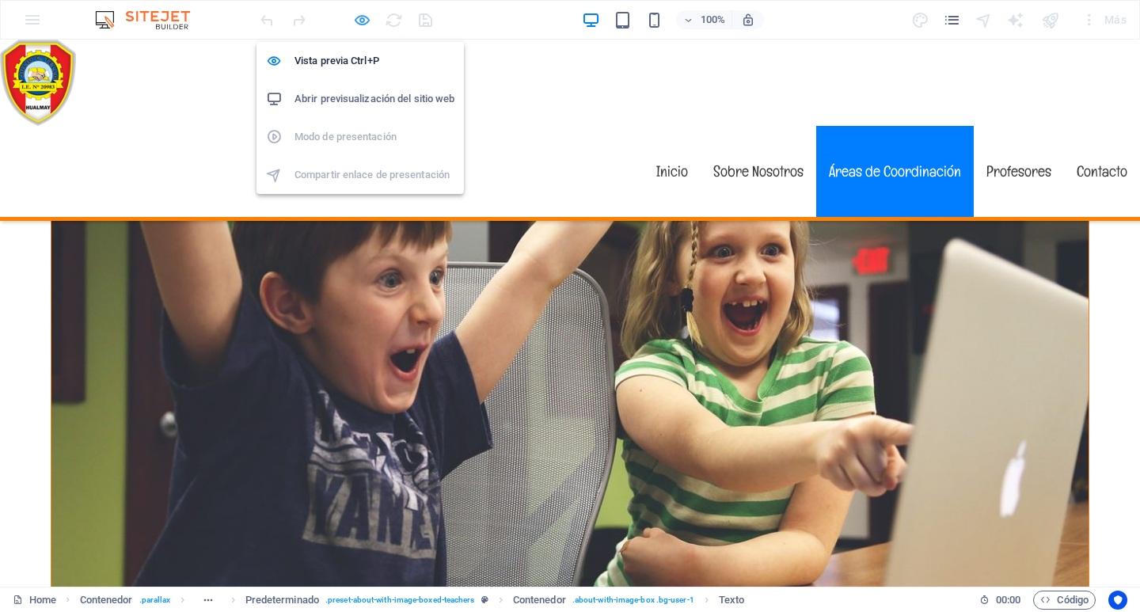
scroll to position [4795, 0]
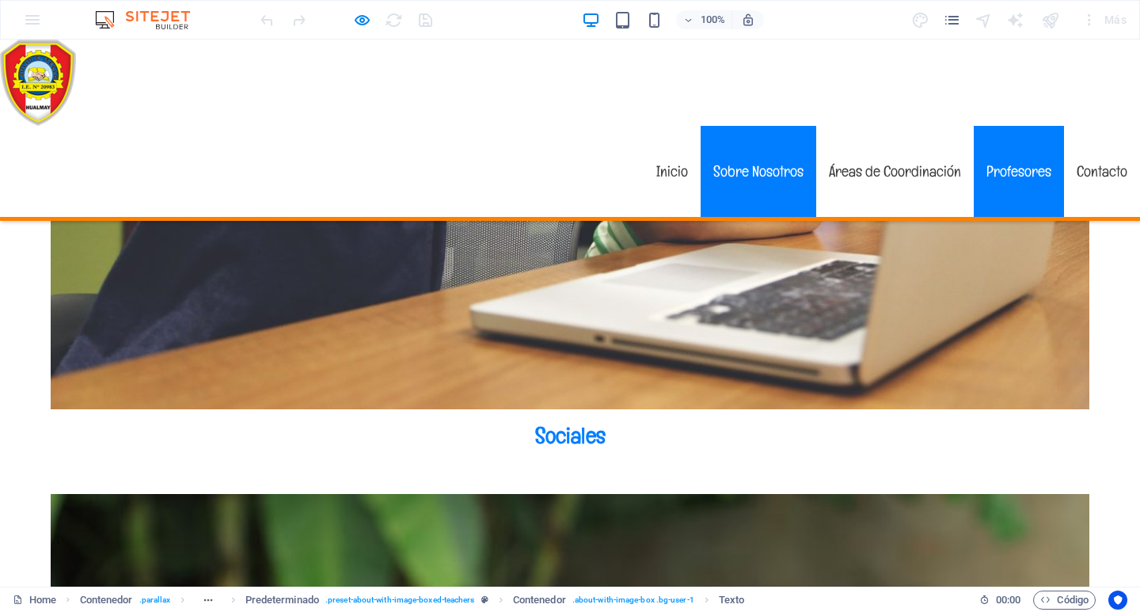
click at [741, 126] on link "Sobre Nosotros" at bounding box center [758, 171] width 116 height 91
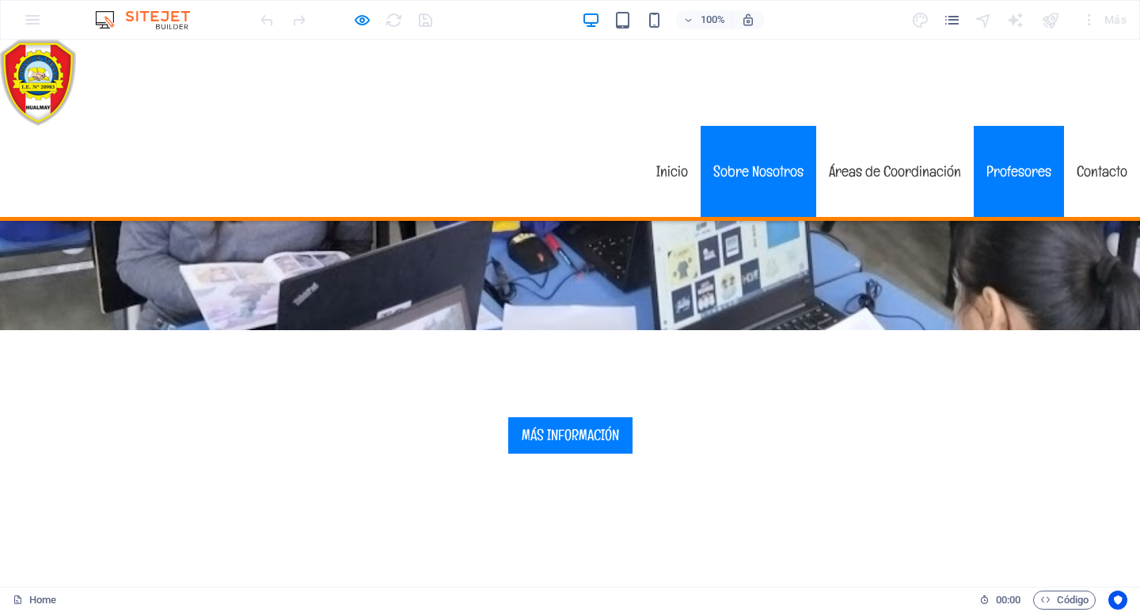
click at [1006, 126] on link "Profesores" at bounding box center [1018, 171] width 90 height 91
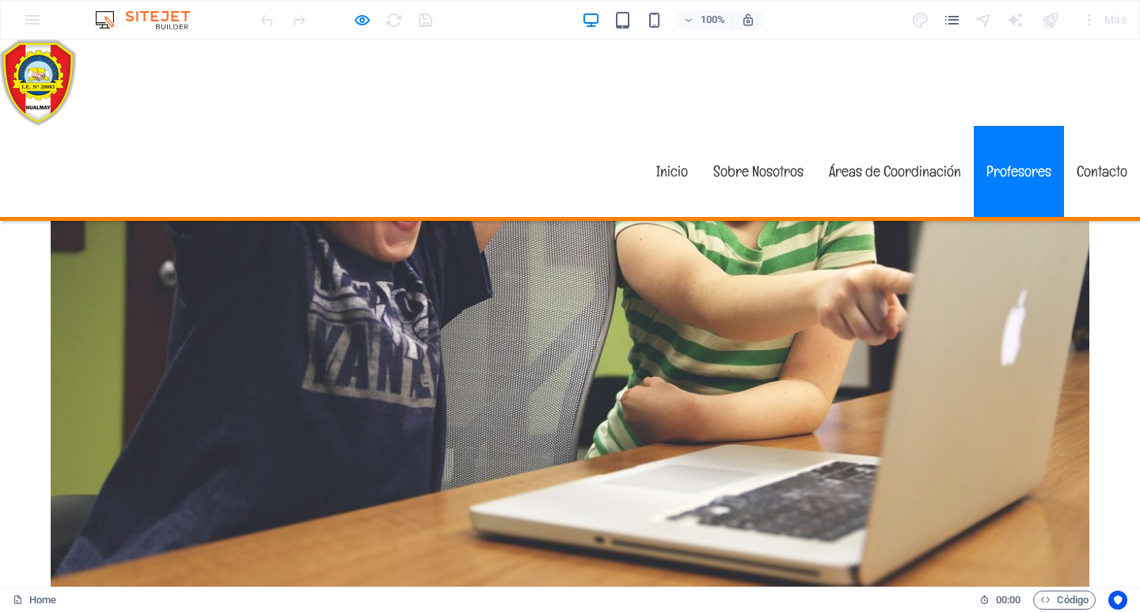
scroll to position [4740, 0]
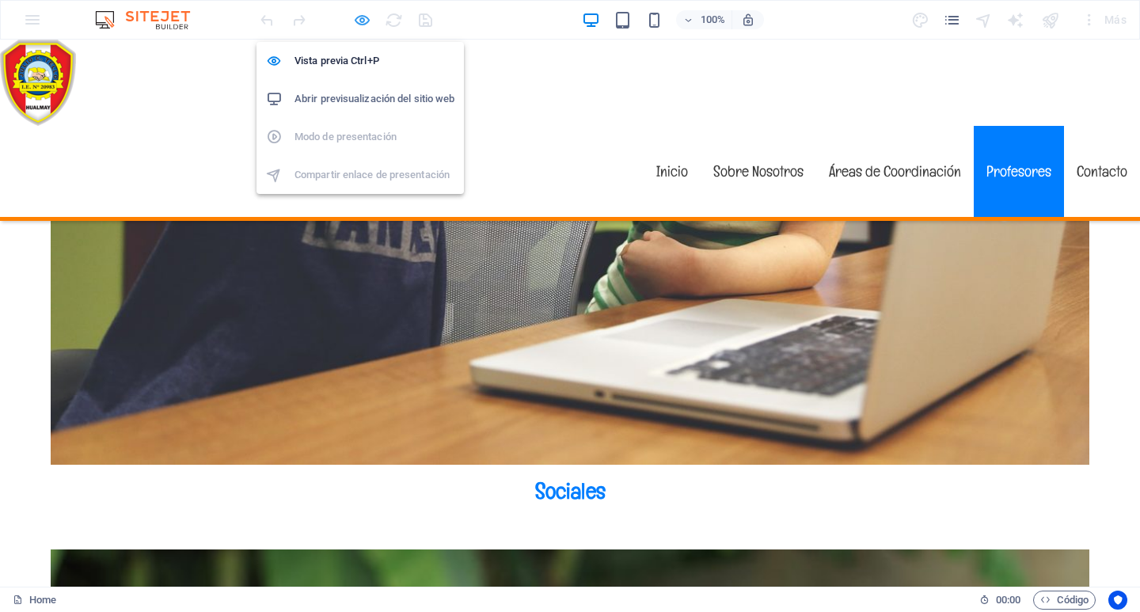
click at [362, 28] on icon "button" at bounding box center [362, 20] width 18 height 18
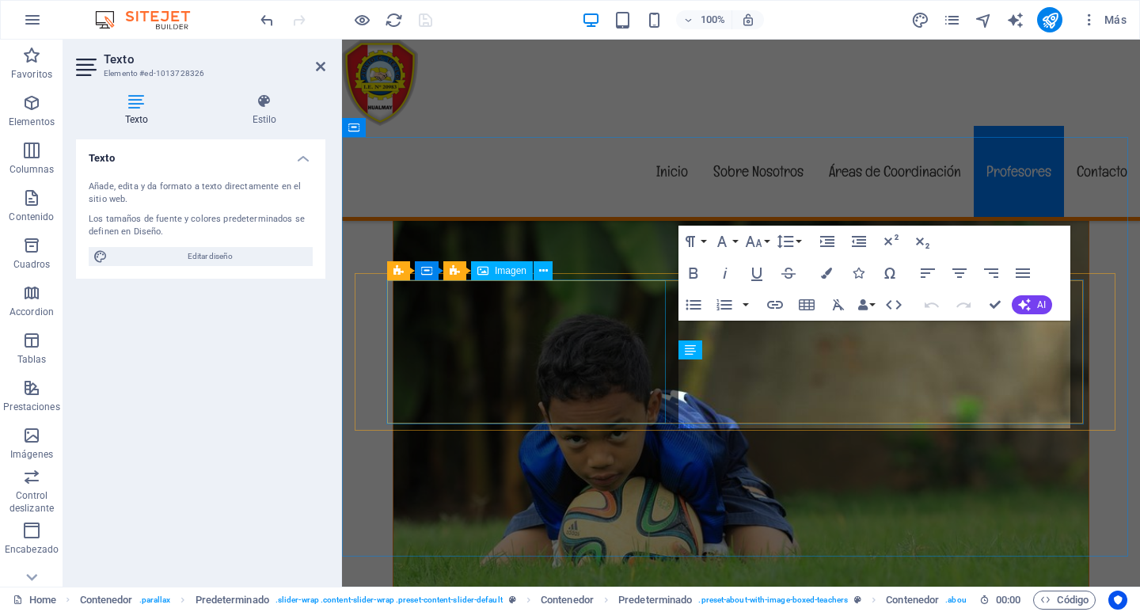
scroll to position [3747, 0]
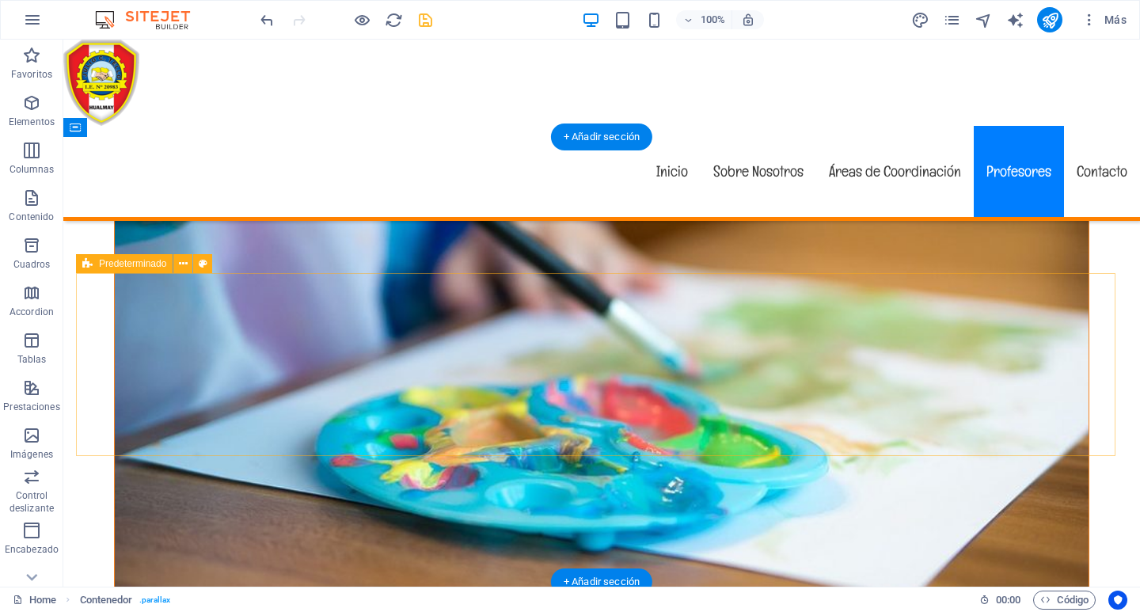
scroll to position [4546, 0]
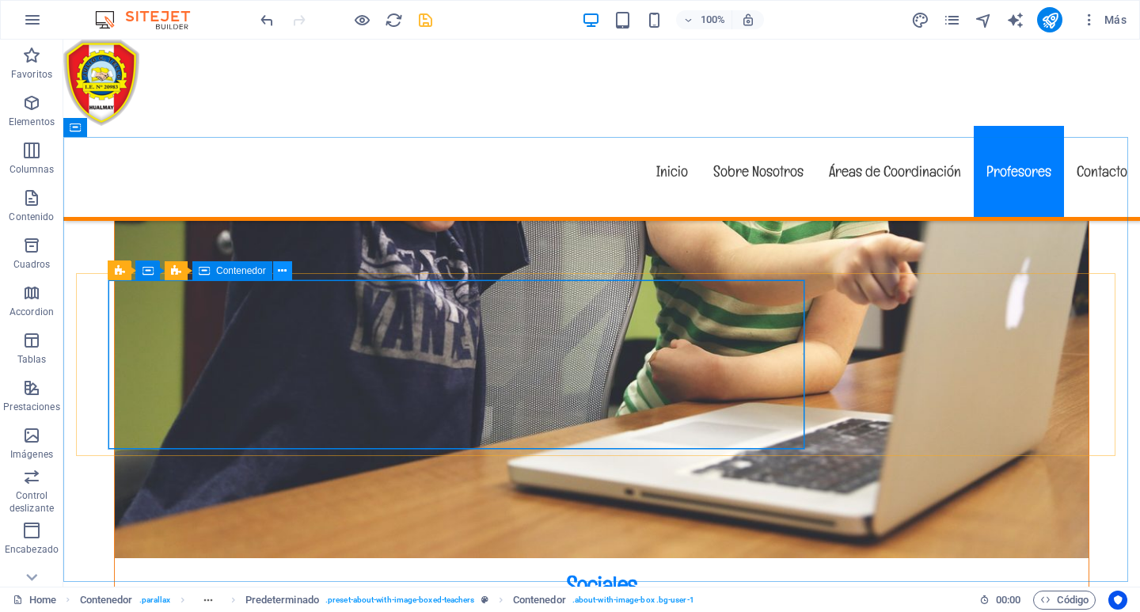
click at [281, 271] on icon at bounding box center [282, 271] width 9 height 17
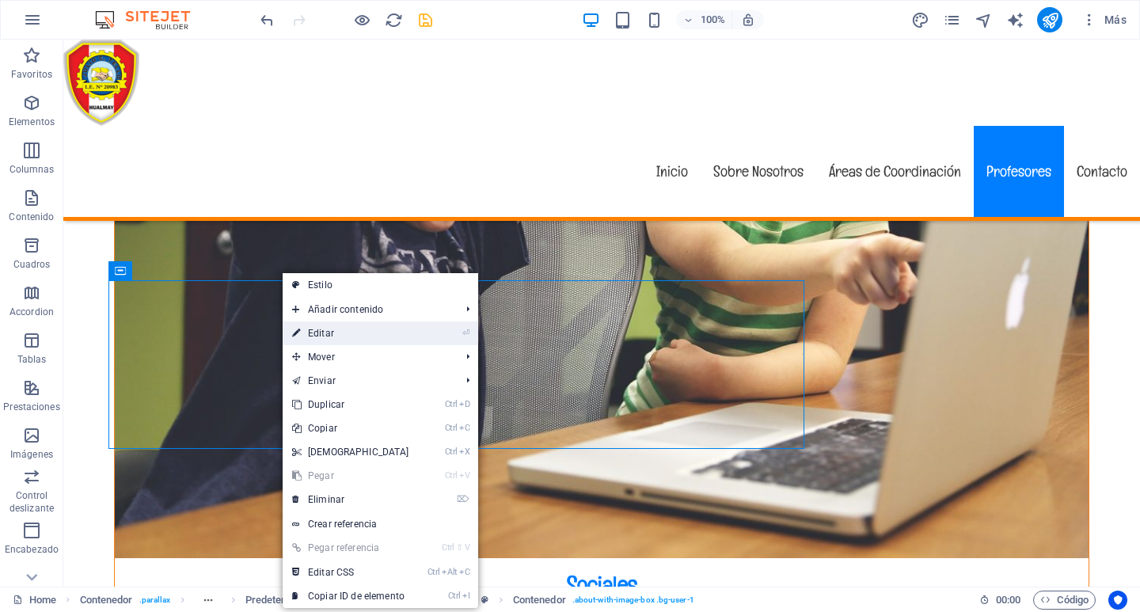
click at [309, 331] on link "⏎ Editar" at bounding box center [351, 333] width 136 height 24
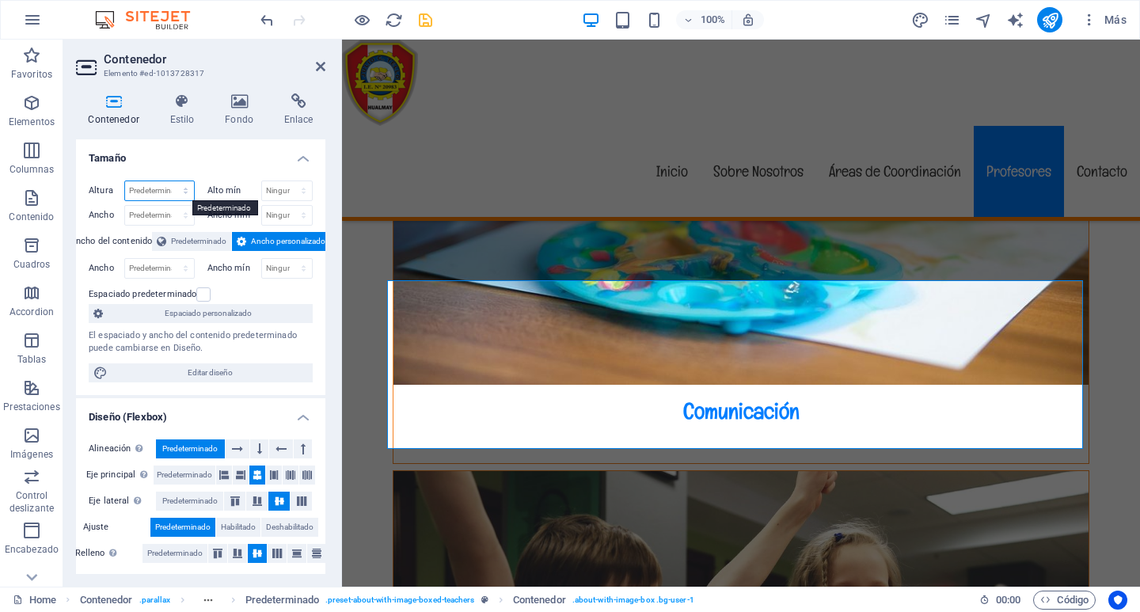
click at [165, 190] on select "Predeterminado px rem % vh vw" at bounding box center [159, 190] width 69 height 19
select select "%"
click at [169, 181] on select "Predeterminado px rem % vh vw" at bounding box center [159, 190] width 69 height 19
type input "100"
click at [162, 213] on select "Predeterminado px rem % em vh vw" at bounding box center [159, 215] width 69 height 19
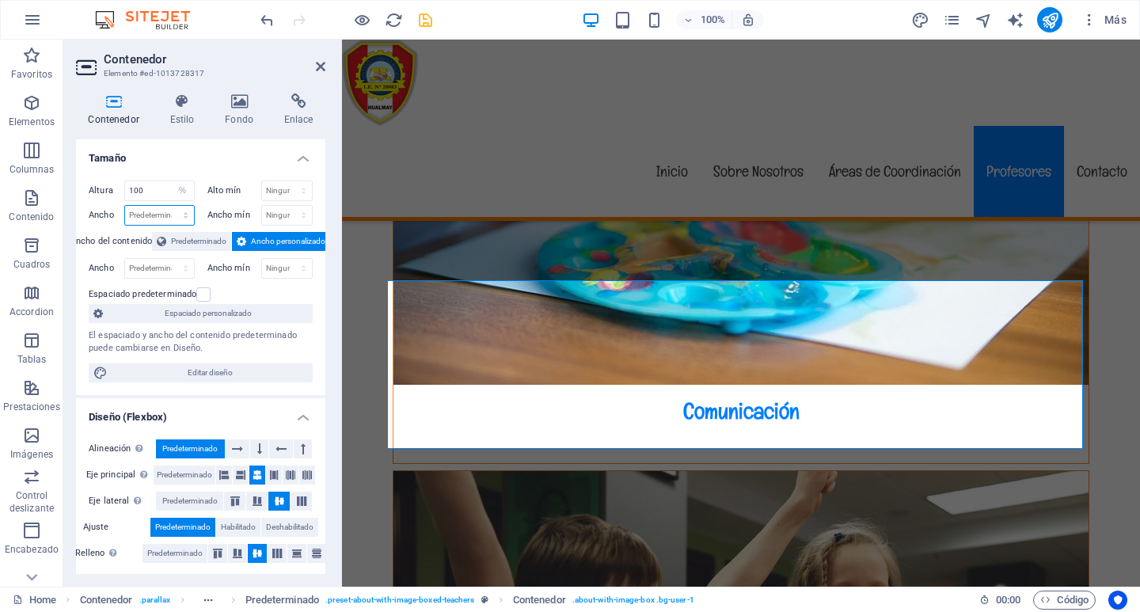
select select "%"
click at [169, 206] on select "Predeterminado px rem % em vh vw" at bounding box center [159, 215] width 69 height 19
type input "100"
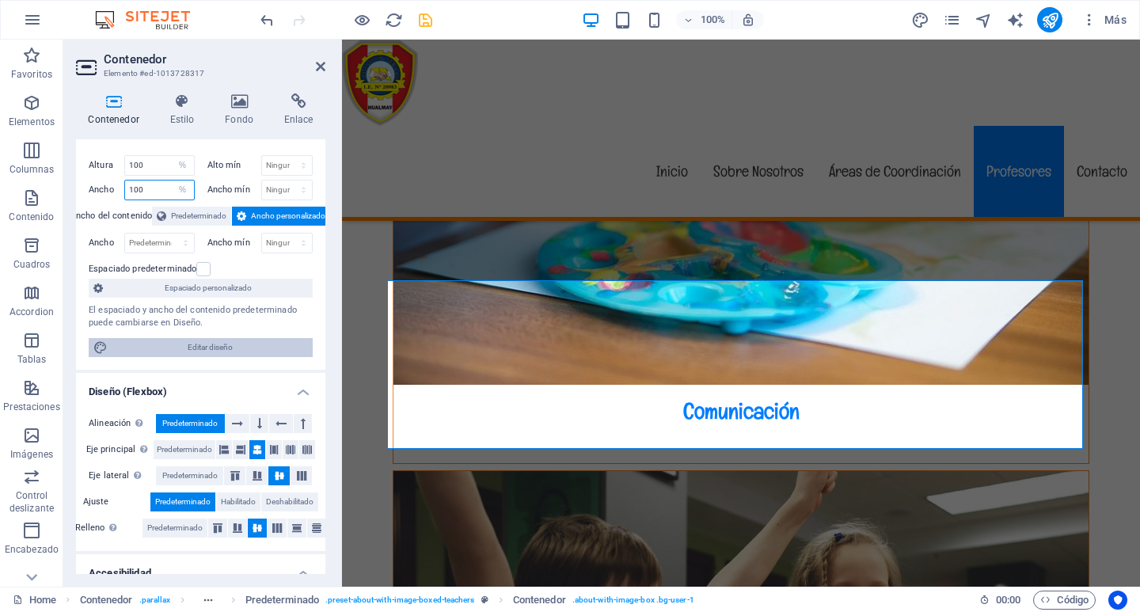
scroll to position [0, 0]
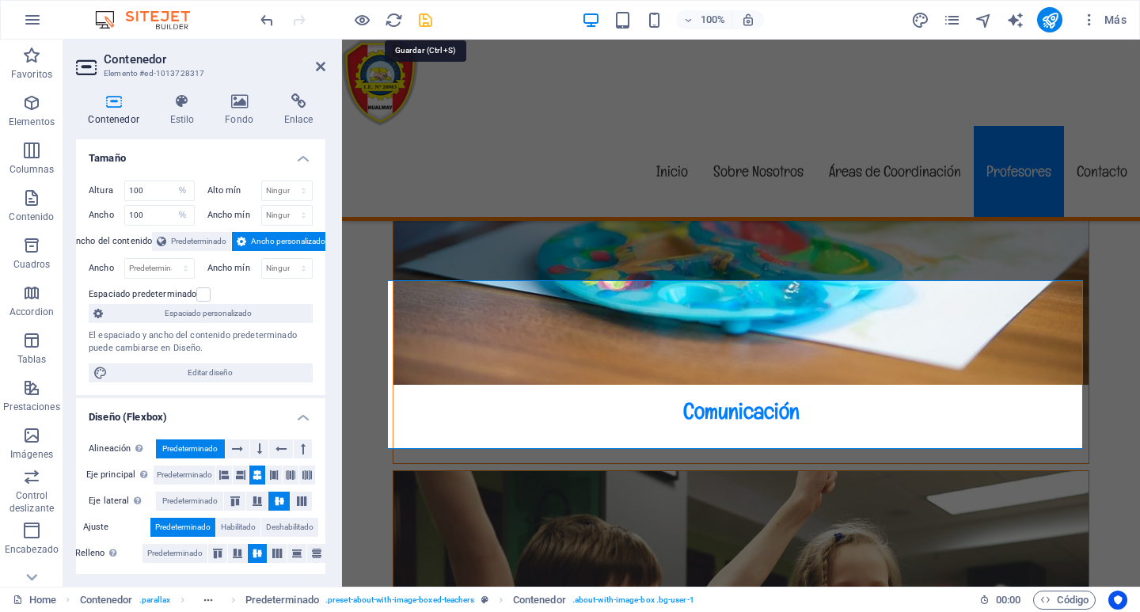
click at [429, 13] on icon "save" at bounding box center [425, 20] width 18 height 18
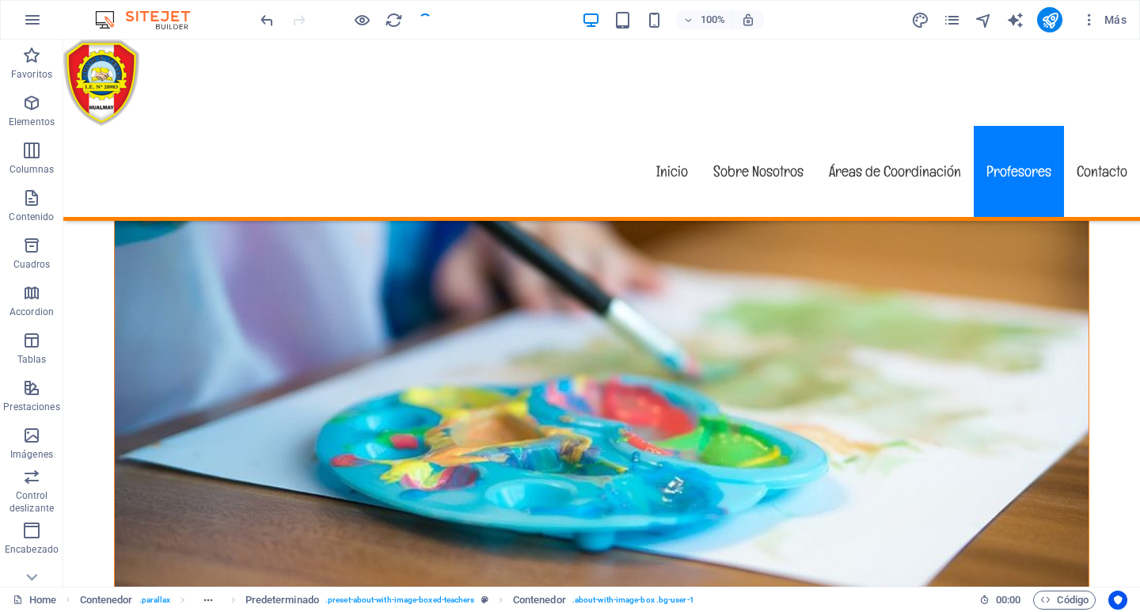
checkbox input "false"
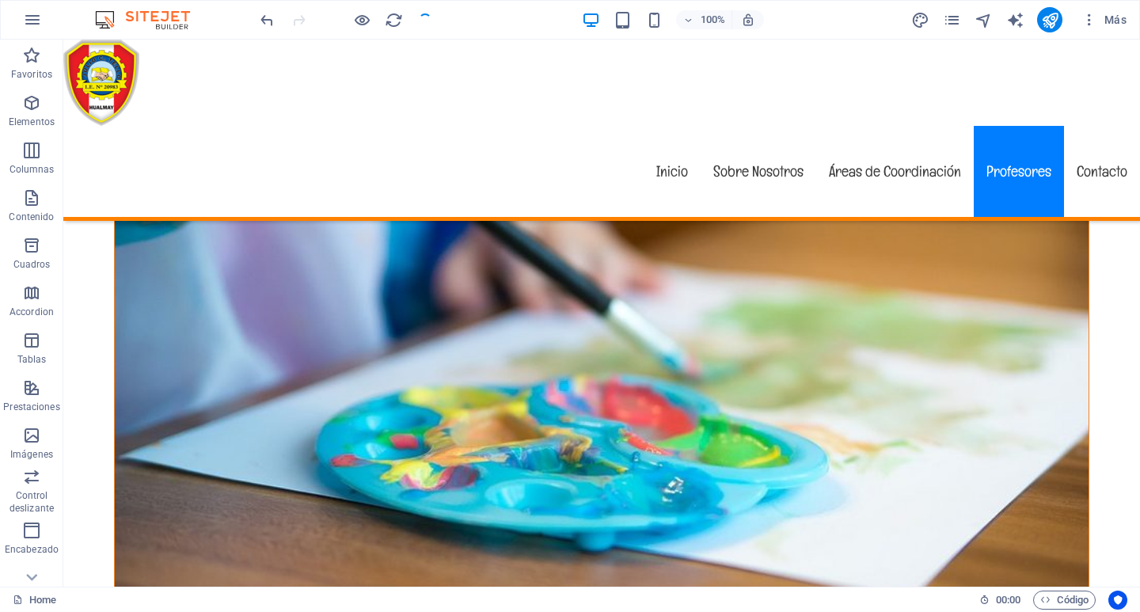
scroll to position [4546, 0]
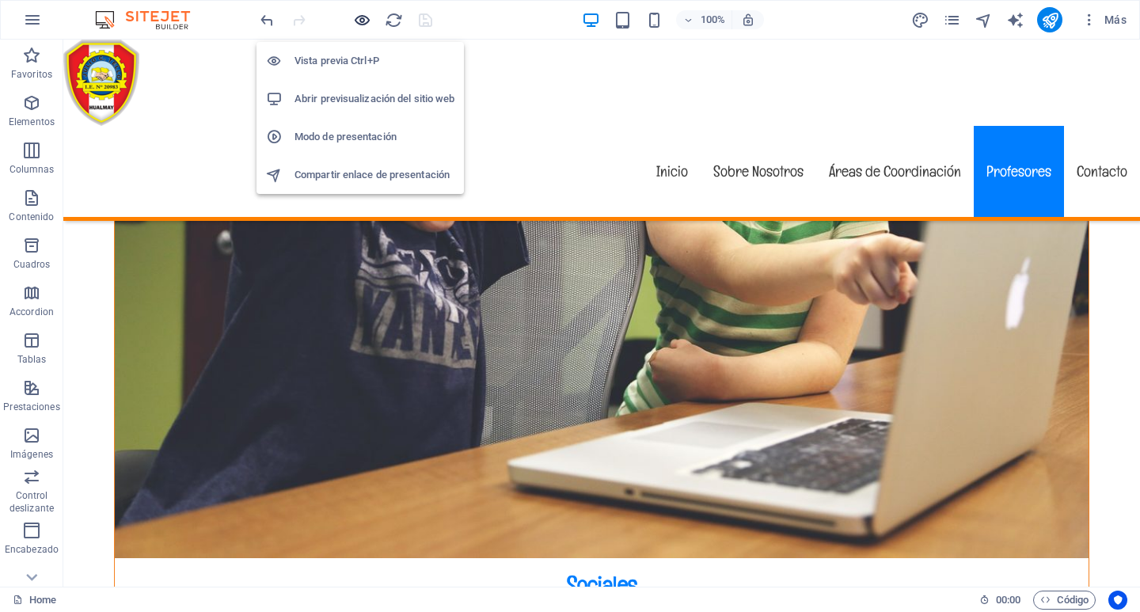
click at [361, 18] on icon "button" at bounding box center [362, 20] width 18 height 18
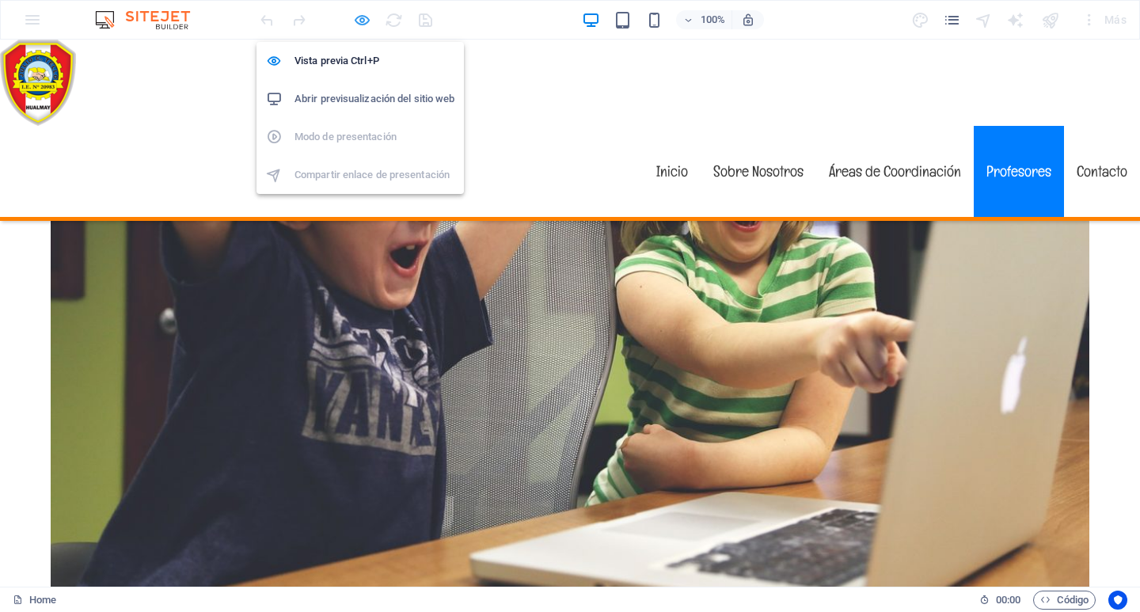
scroll to position [4738, 0]
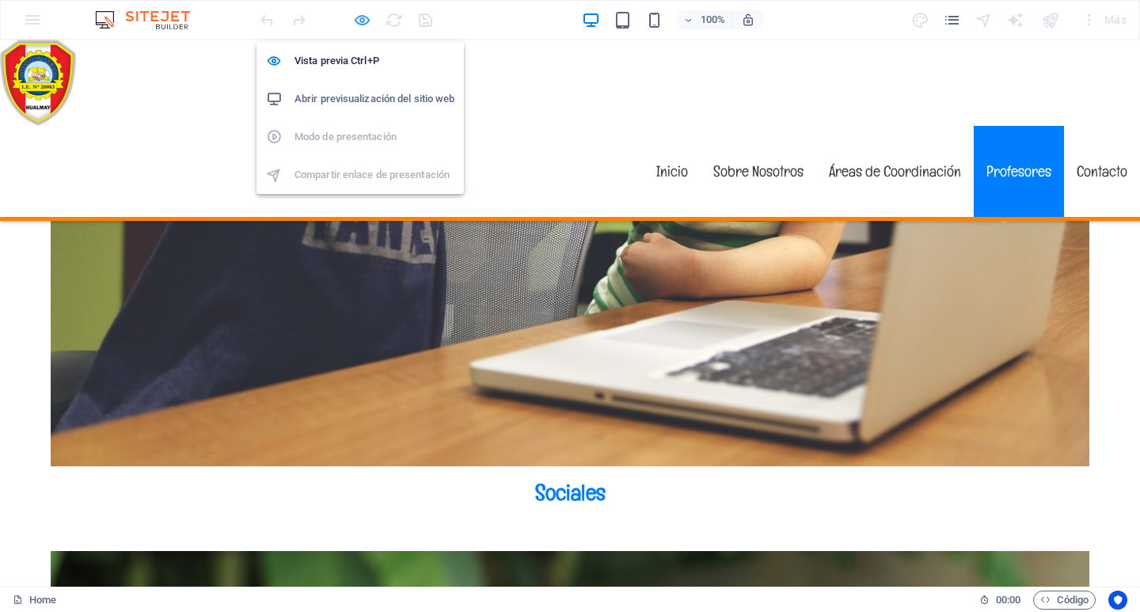
click at [359, 20] on icon "button" at bounding box center [362, 20] width 18 height 18
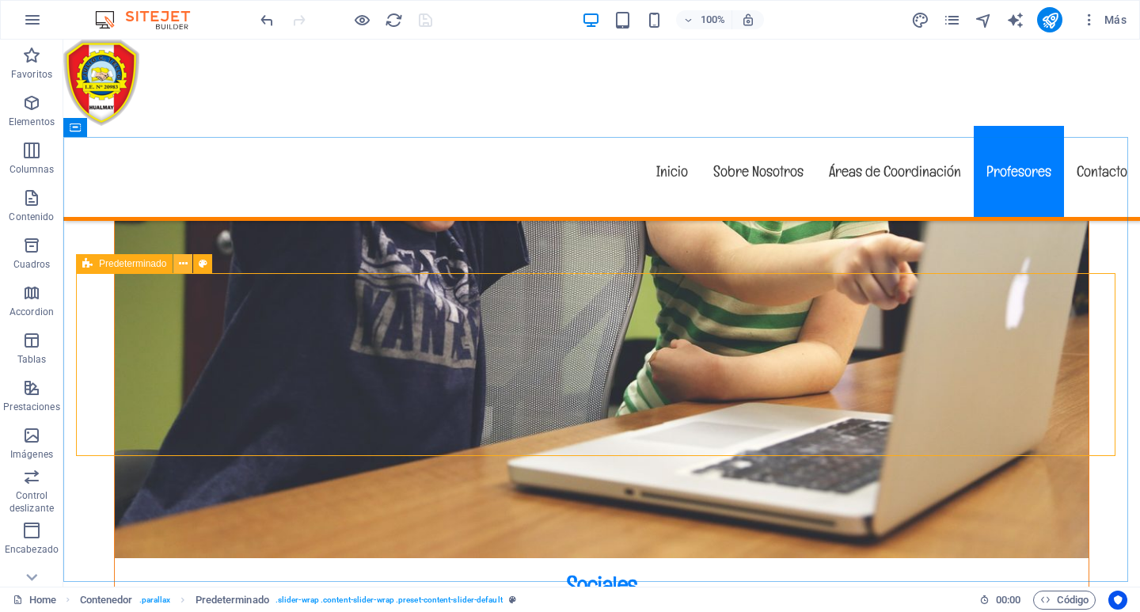
click at [183, 261] on icon at bounding box center [183, 264] width 9 height 17
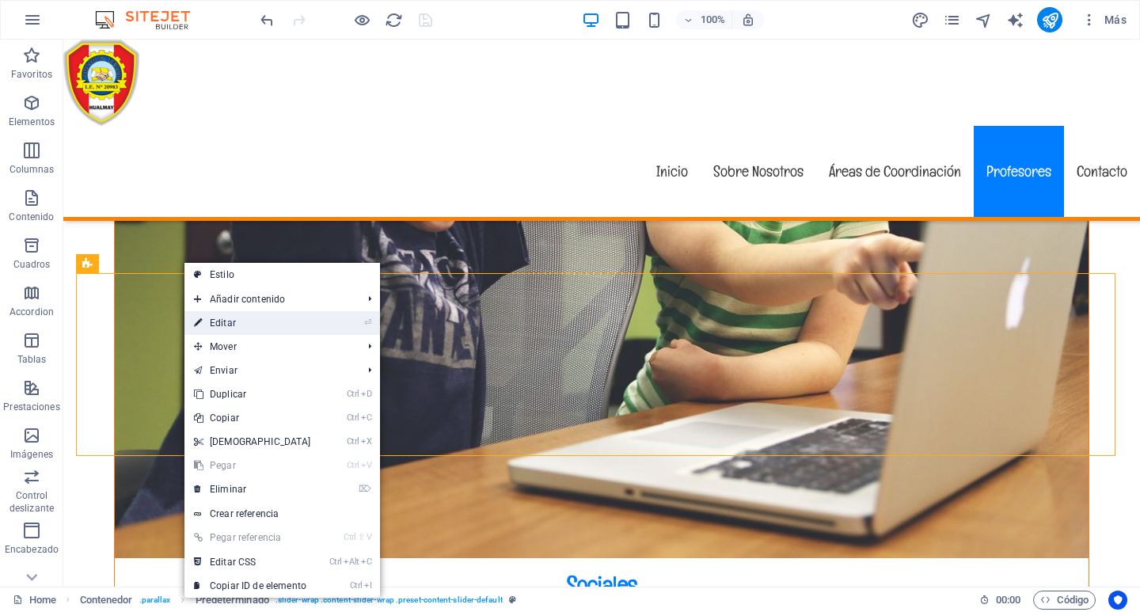
click at [238, 318] on link "⏎ Editar" at bounding box center [252, 323] width 136 height 24
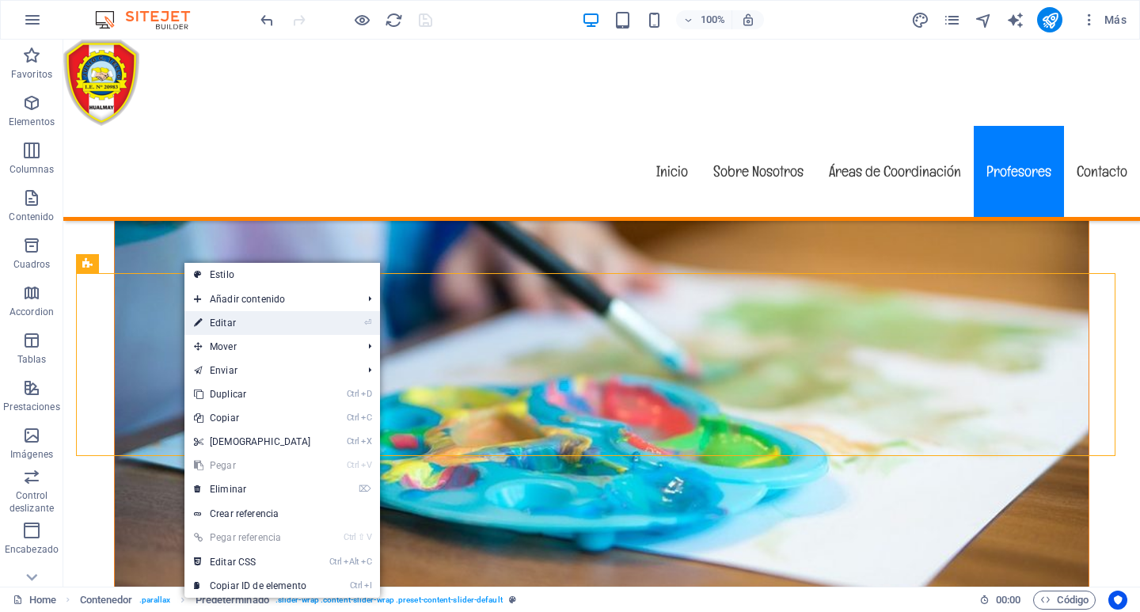
select select "px"
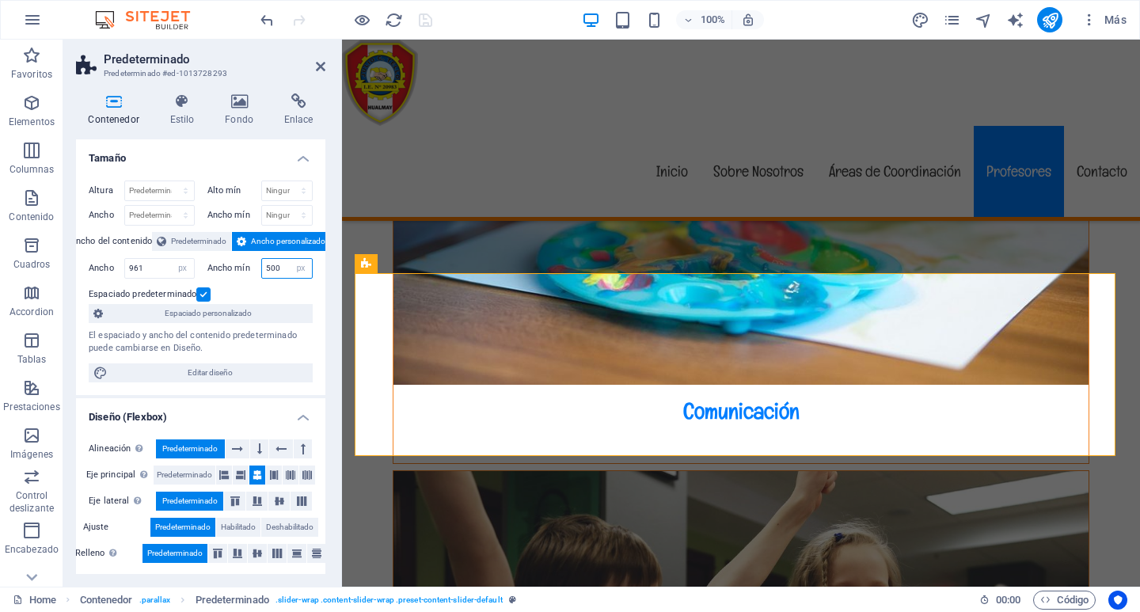
click at [271, 267] on input "500" at bounding box center [287, 268] width 51 height 19
click at [293, 267] on select "Ninguno px rem % vh vw" at bounding box center [301, 268] width 22 height 19
select select "%"
click at [290, 259] on select "Ninguno px rem % vh vw" at bounding box center [301, 268] width 22 height 19
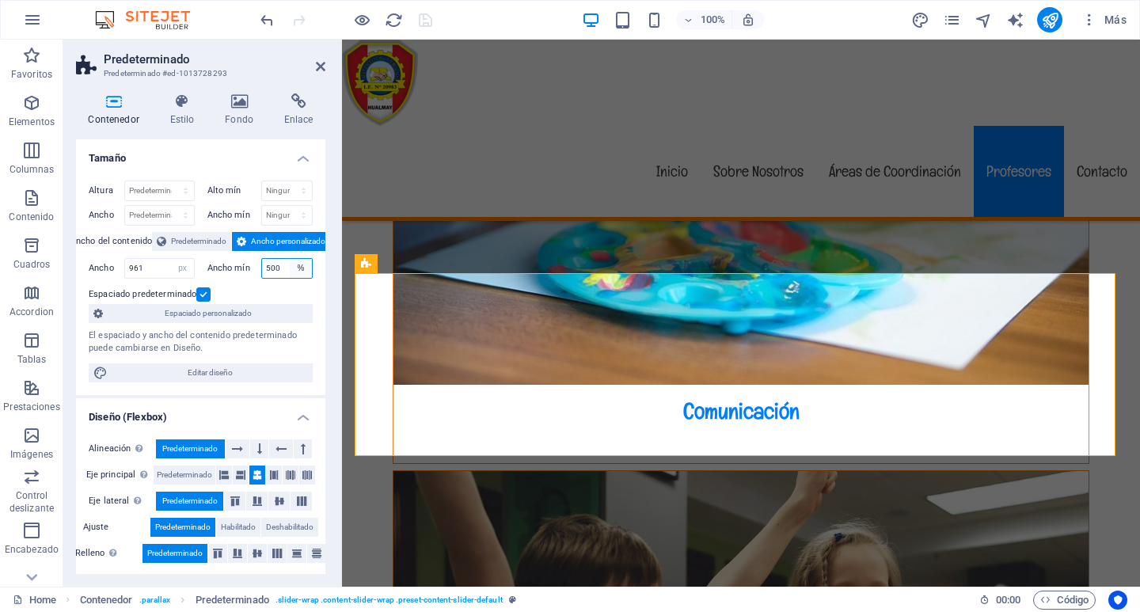
type input "100"
click at [180, 267] on select "Predeterminado px rem % em vh vw" at bounding box center [183, 268] width 22 height 19
select select "%"
click at [172, 259] on select "Predeterminado px rem % em vh vw" at bounding box center [183, 268] width 22 height 19
type input "100"
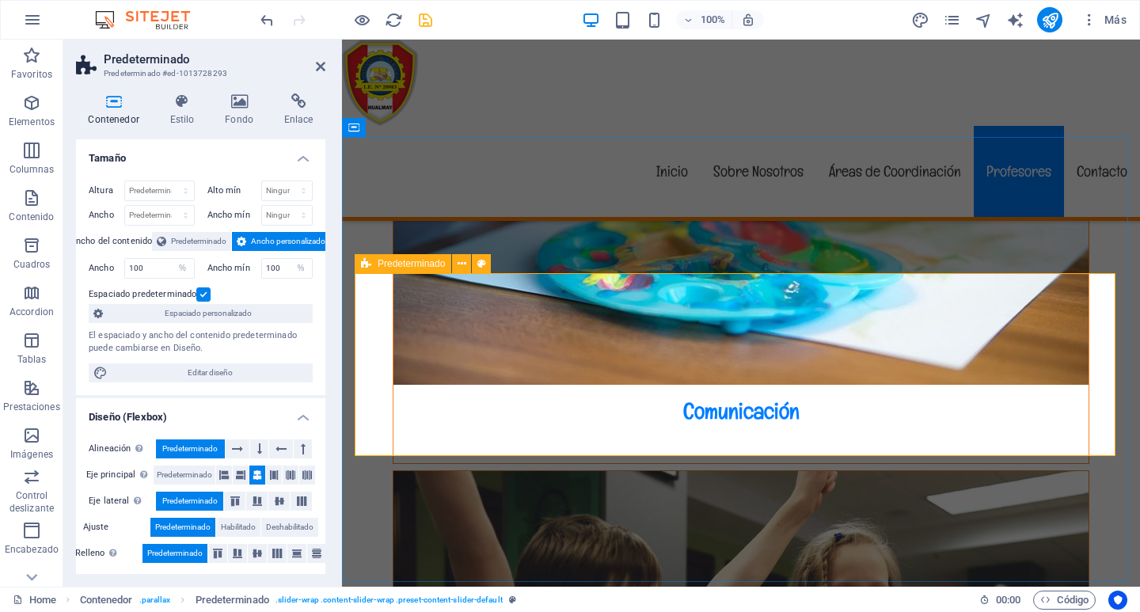
click at [316, 63] on icon at bounding box center [320, 66] width 9 height 13
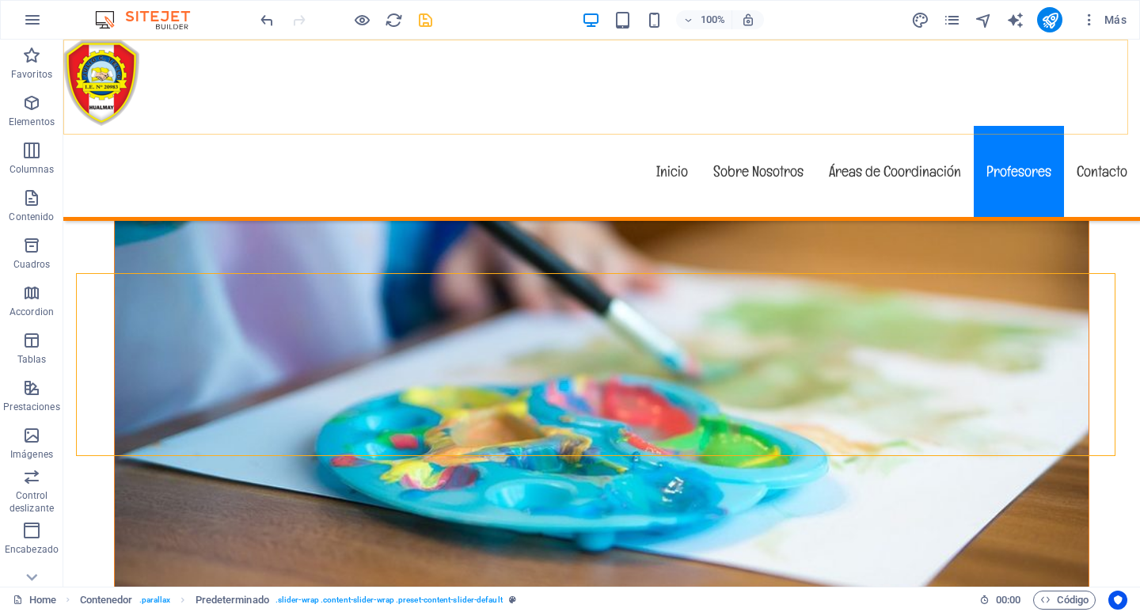
scroll to position [4546, 0]
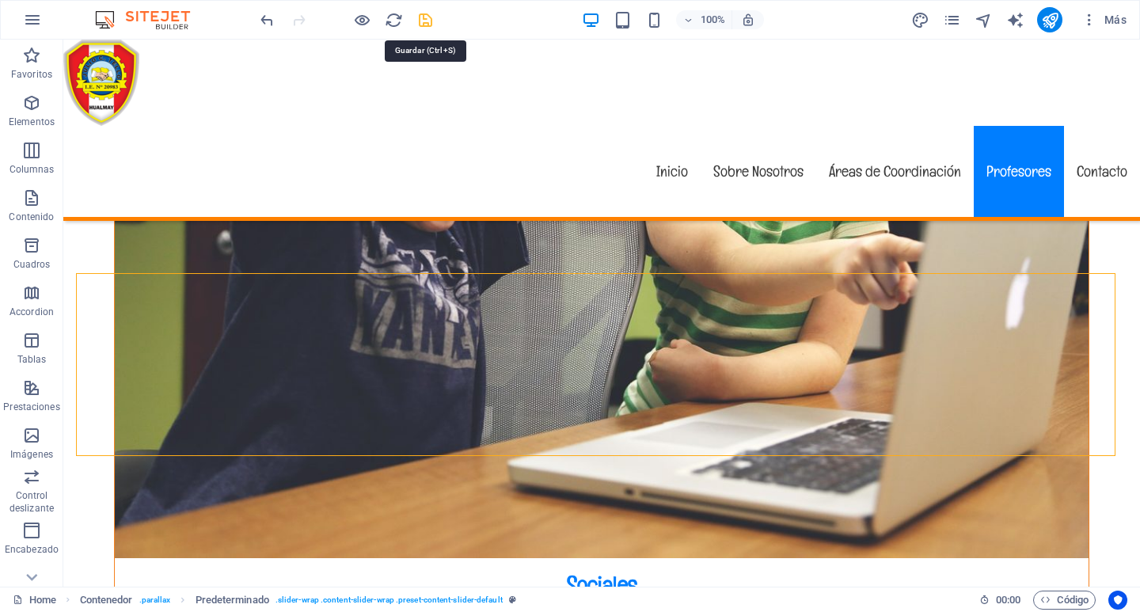
click at [427, 21] on icon "save" at bounding box center [425, 20] width 18 height 18
checkbox input "false"
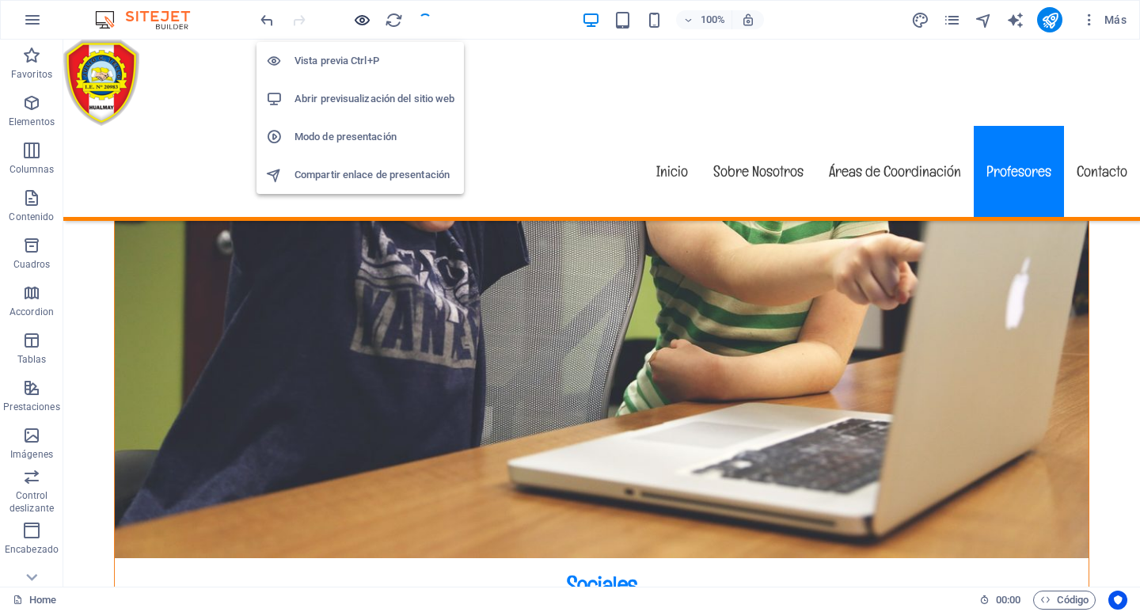
click at [361, 21] on icon "button" at bounding box center [362, 20] width 18 height 18
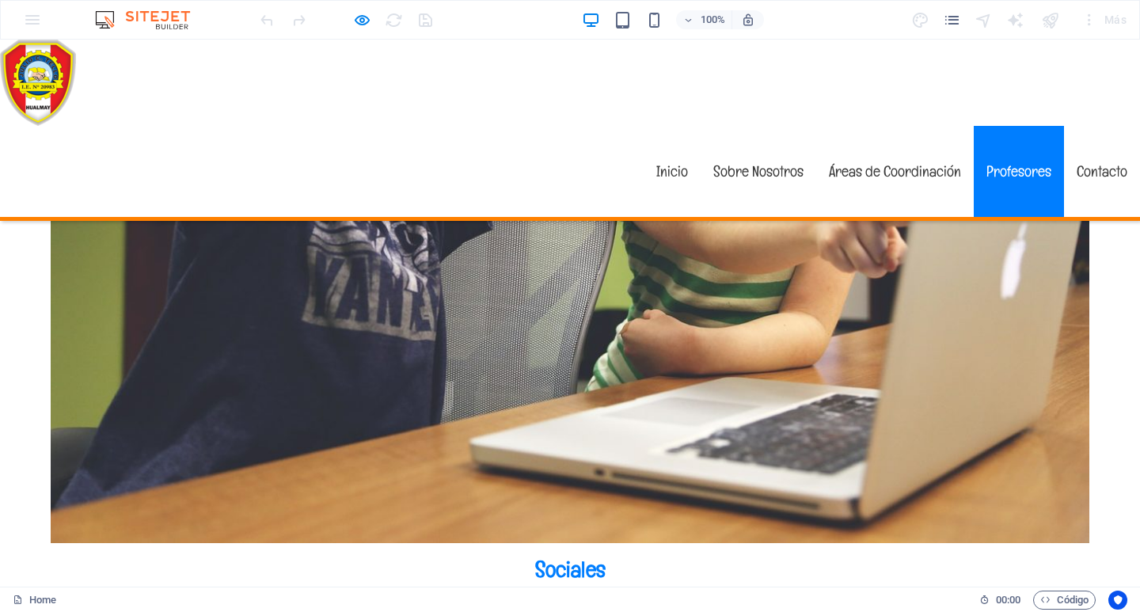
scroll to position [4659, 0]
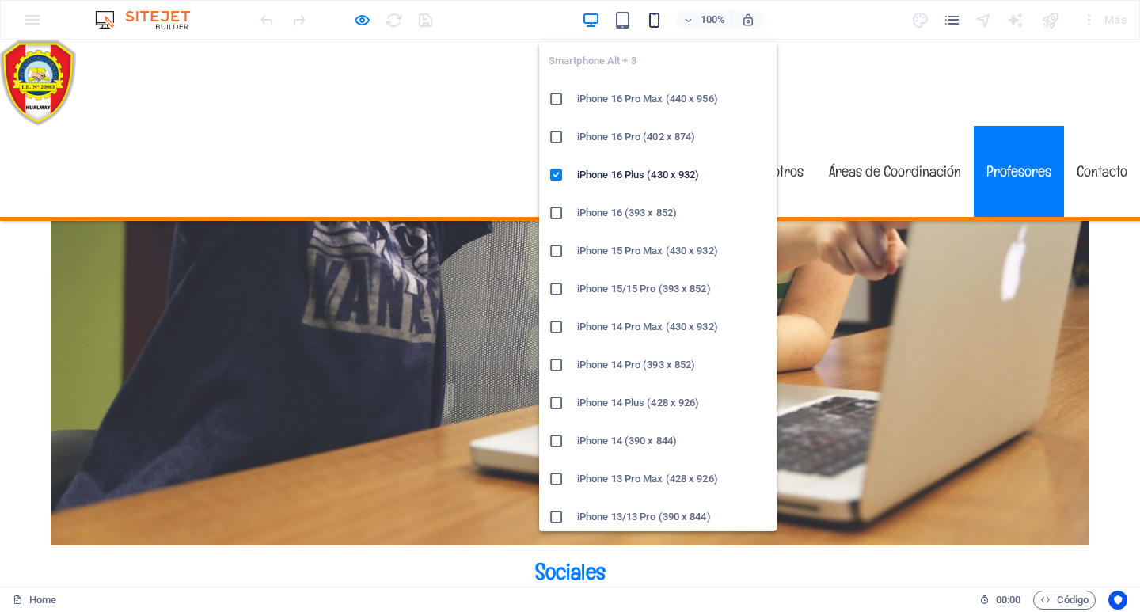
click at [652, 16] on icon "button" at bounding box center [654, 20] width 18 height 18
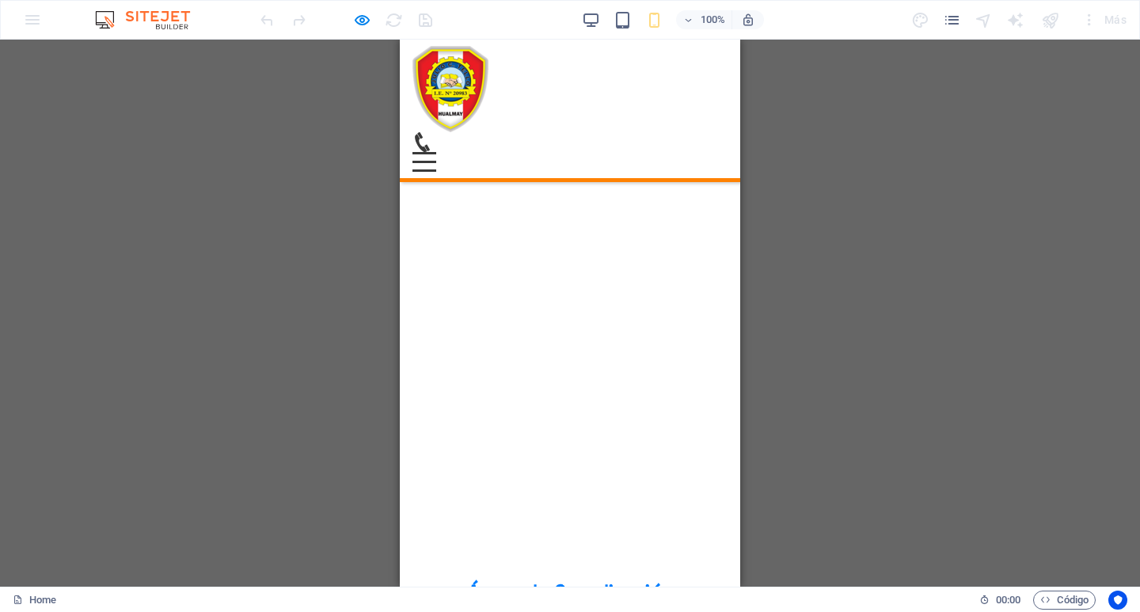
scroll to position [2820, 0]
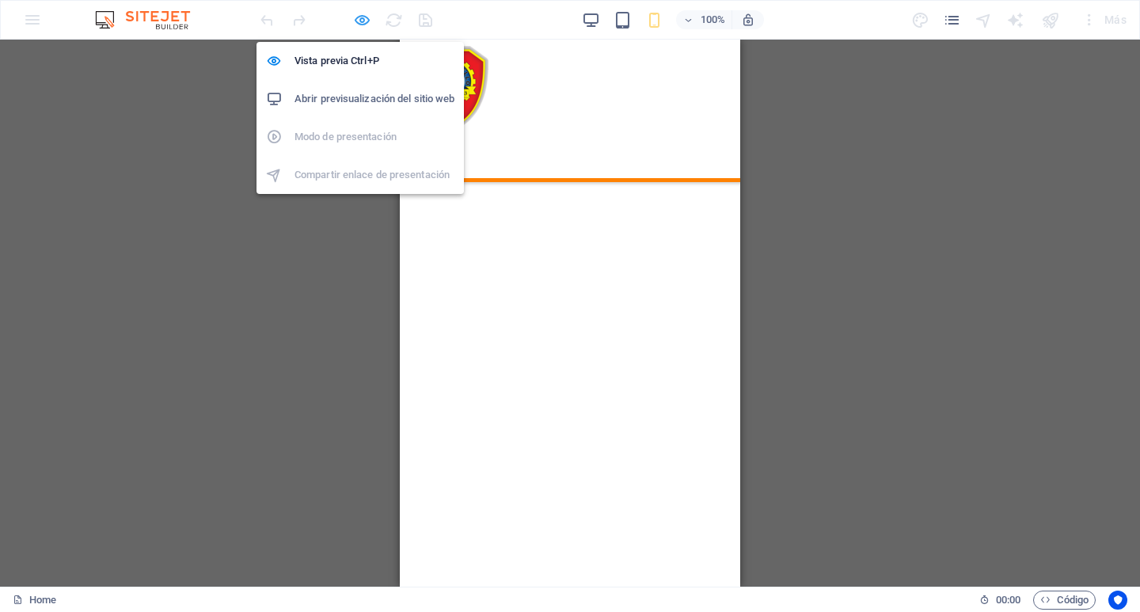
click at [358, 15] on icon "button" at bounding box center [362, 20] width 18 height 18
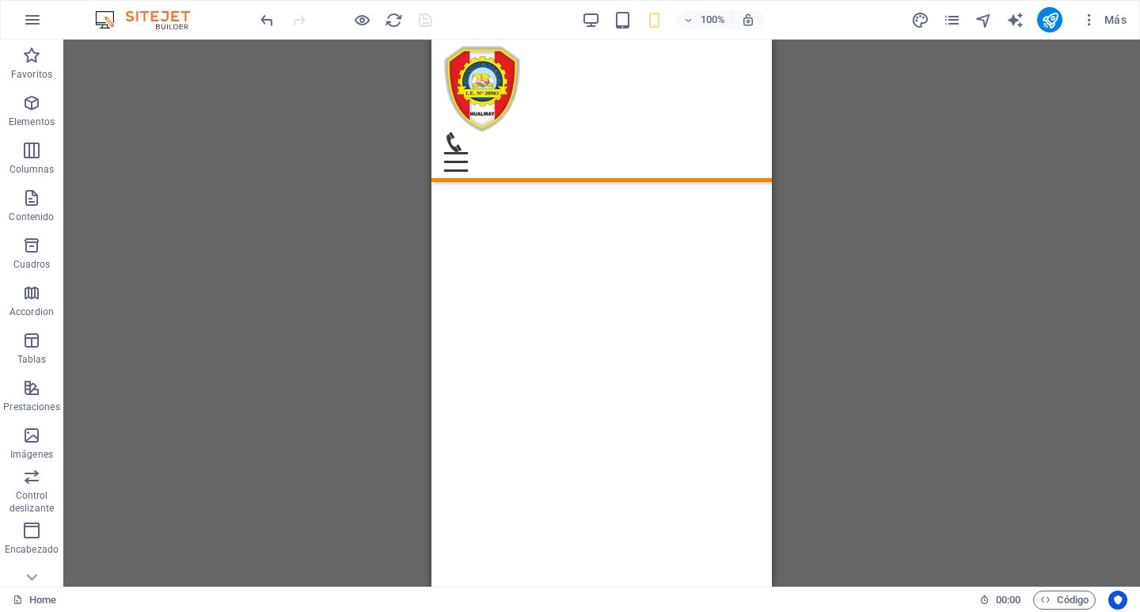
click at [1024, 150] on div "Arrastra aquí para reemplazar el contenido existente. Si quieres crear un eleme…" at bounding box center [601, 313] width 1076 height 547
click at [1050, 23] on icon "publish" at bounding box center [1050, 20] width 18 height 18
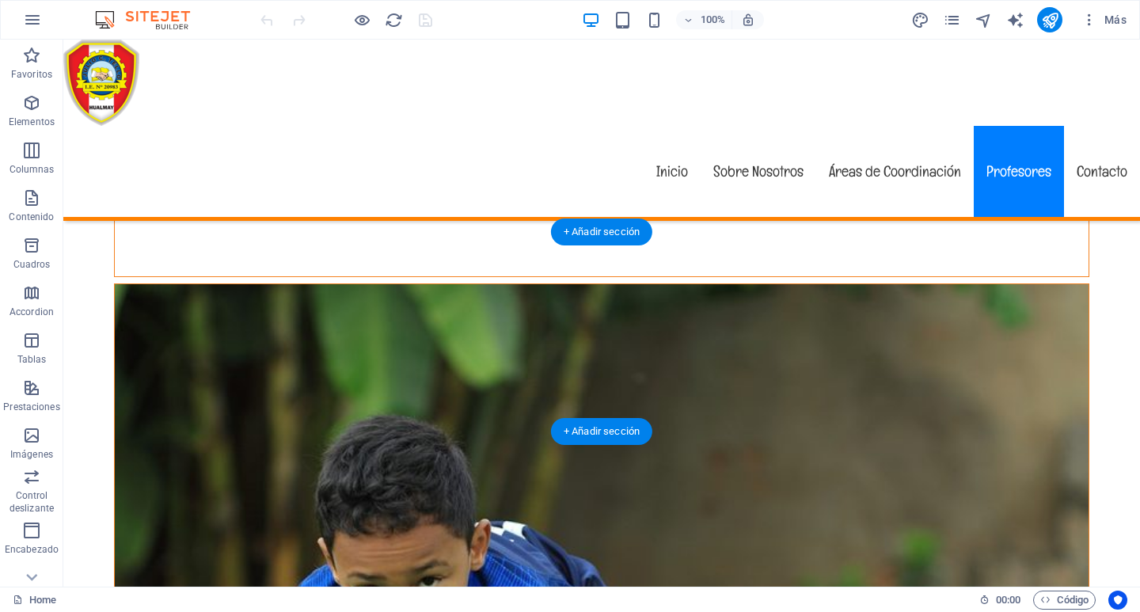
scroll to position [4590, 0]
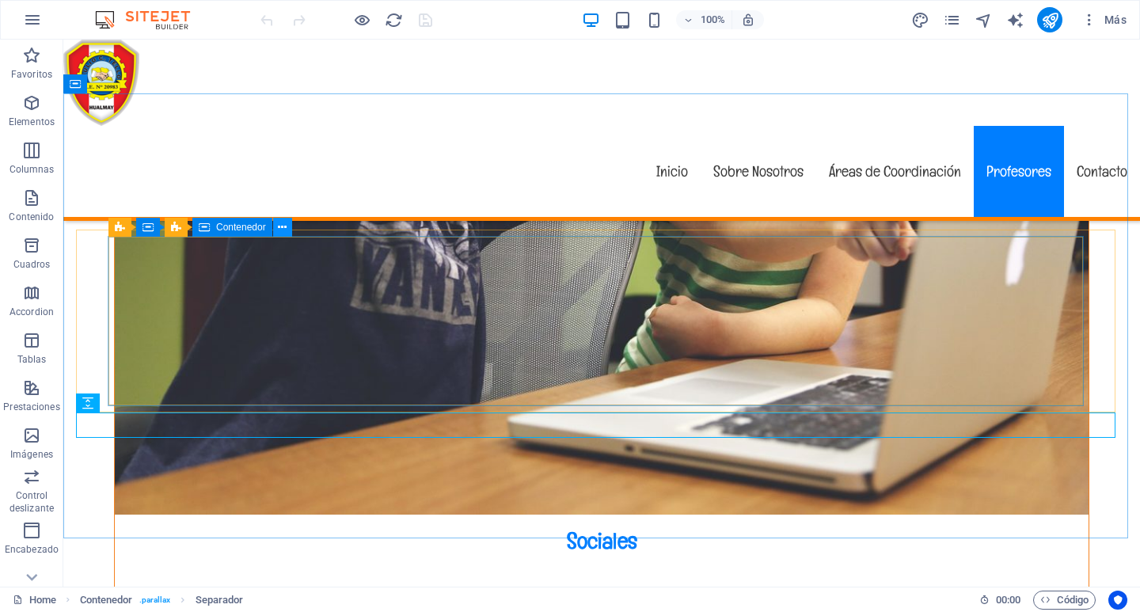
click at [286, 226] on icon at bounding box center [282, 227] width 9 height 17
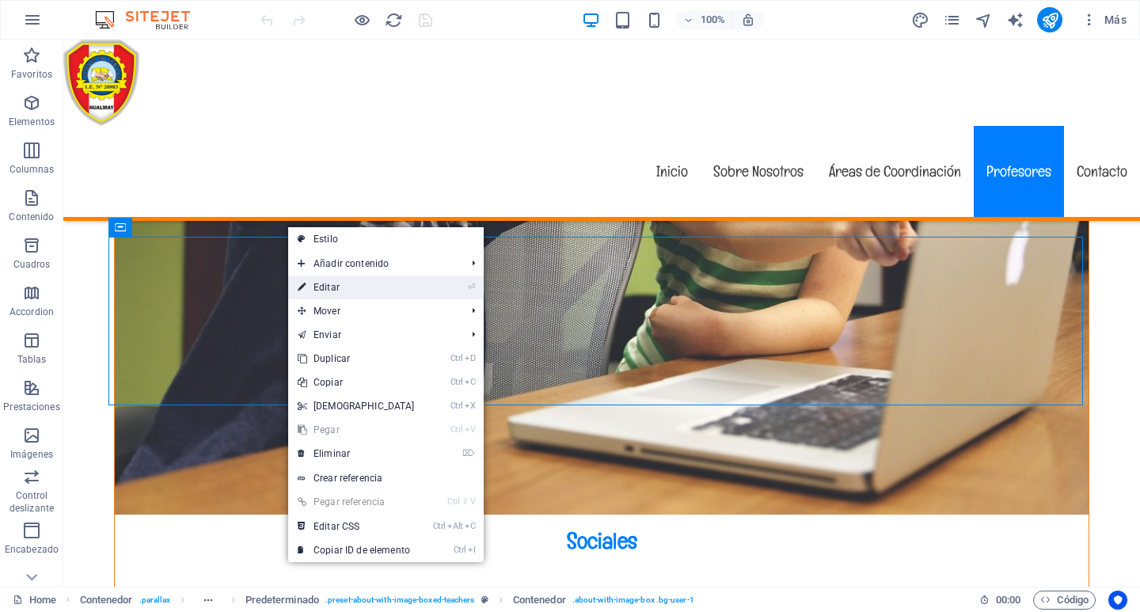
click at [362, 285] on link "⏎ Editar" at bounding box center [356, 287] width 136 height 24
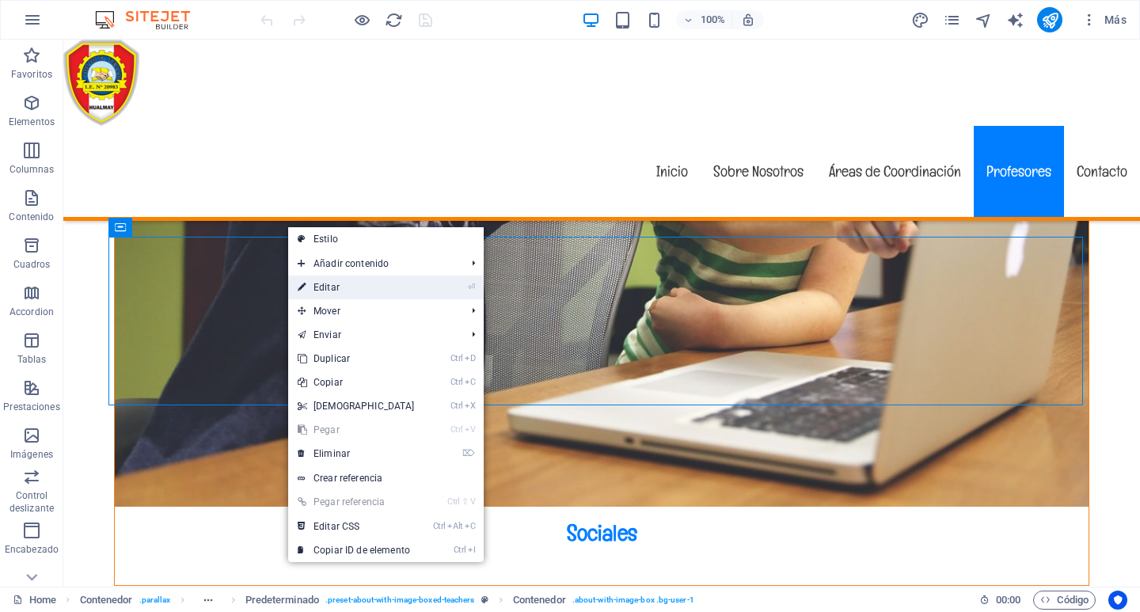
select select "%"
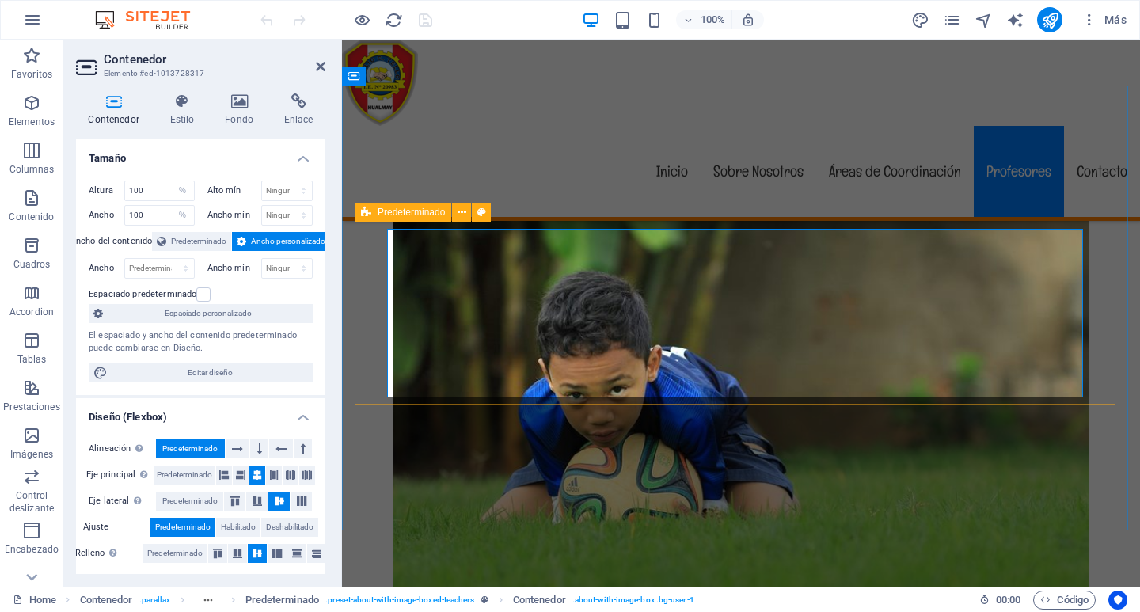
scroll to position [3799, 0]
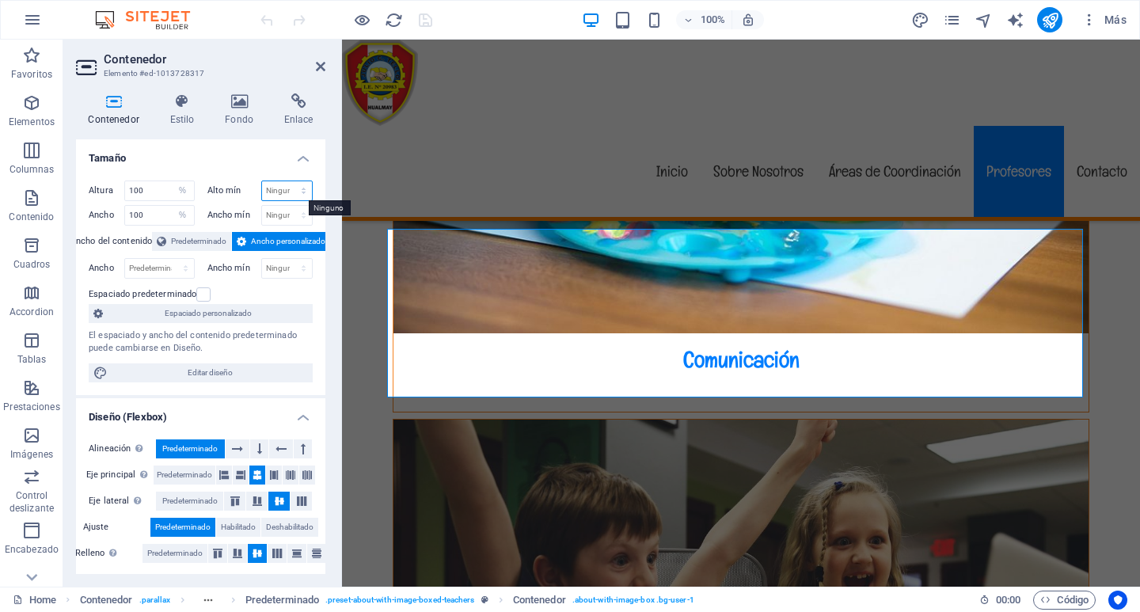
click at [300, 192] on select "Ninguno px rem % vh vw" at bounding box center [287, 190] width 51 height 19
select select "%"
click at [286, 181] on select "Ninguno px rem % vh vw" at bounding box center [287, 190] width 51 height 19
type input "100"
click at [303, 215] on select "Ninguno px rem % vh vw" at bounding box center [287, 215] width 51 height 19
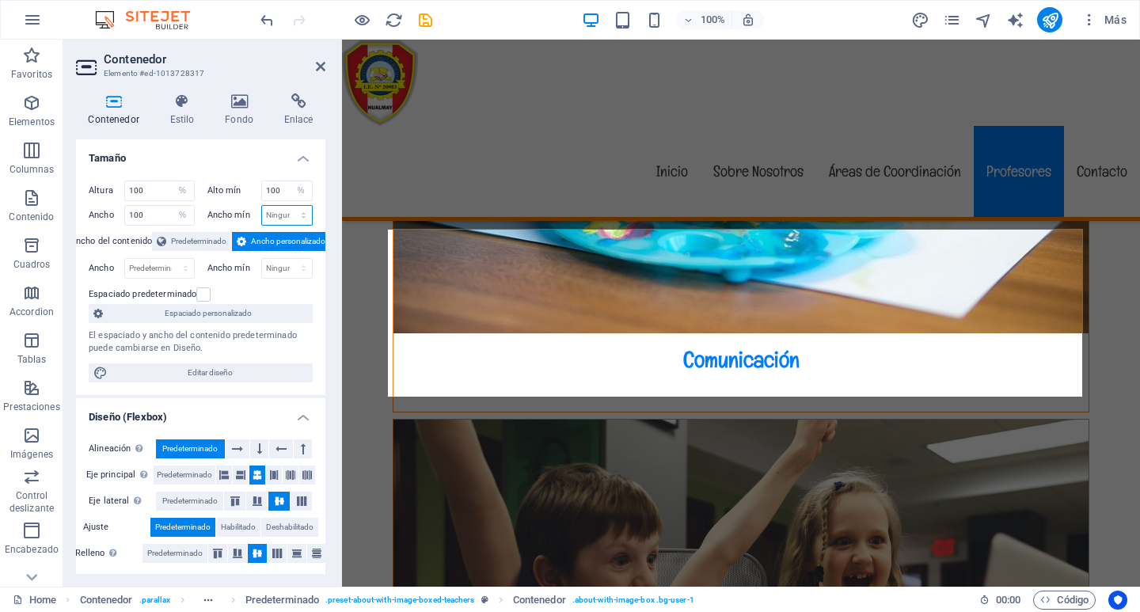
select select "%"
click at [286, 206] on select "Ninguno px rem % vh vw" at bounding box center [287, 215] width 51 height 19
type input "100"
click at [427, 18] on icon "save" at bounding box center [425, 20] width 18 height 18
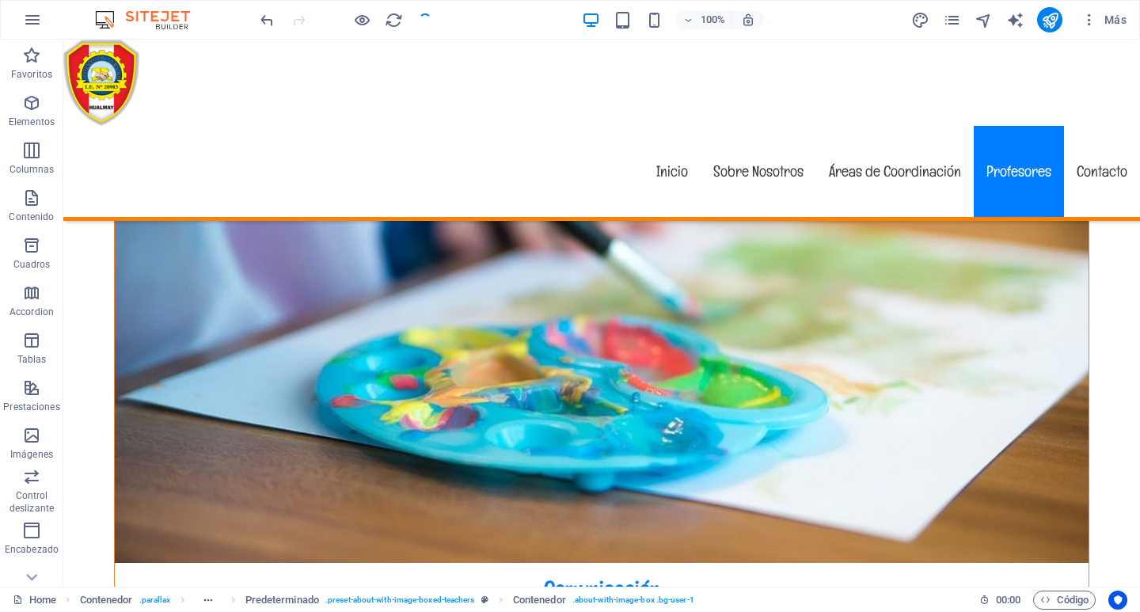
checkbox input "false"
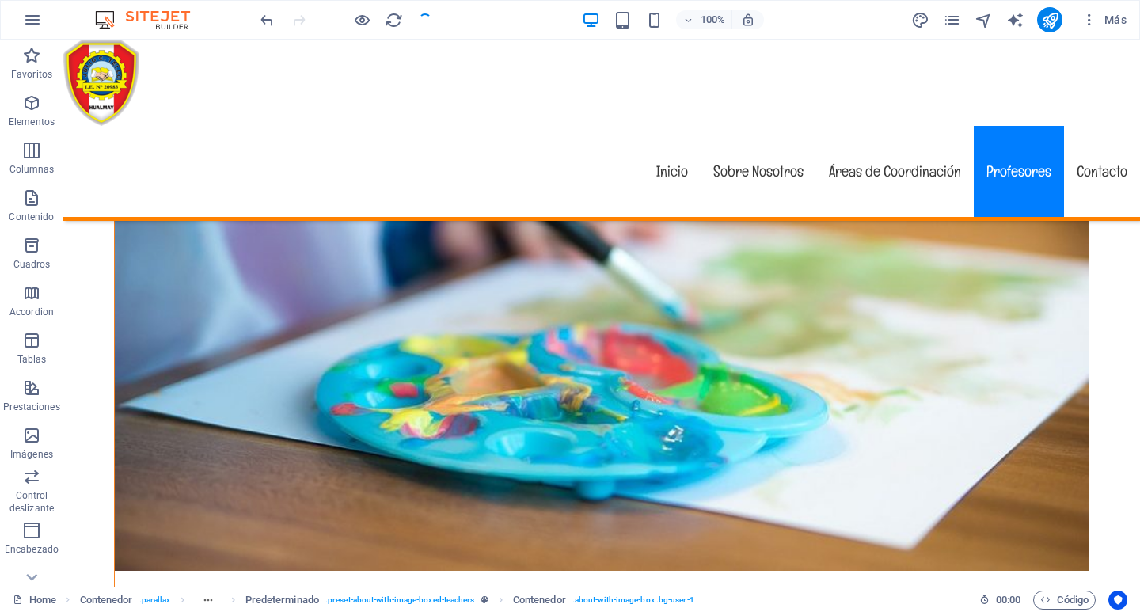
scroll to position [4598, 0]
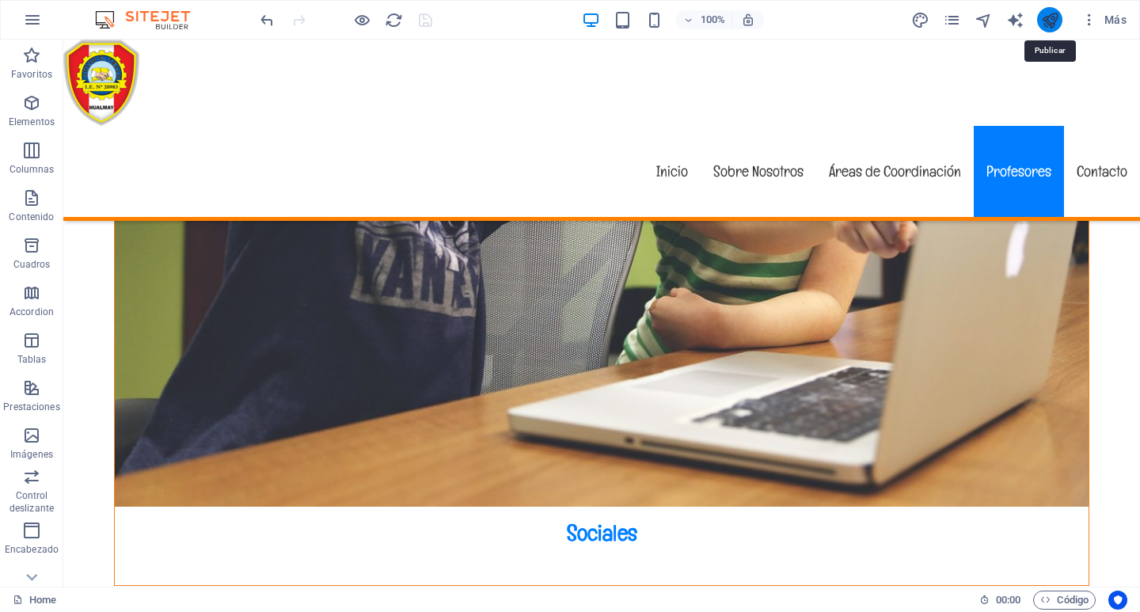
click at [1048, 17] on icon "publish" at bounding box center [1050, 20] width 18 height 18
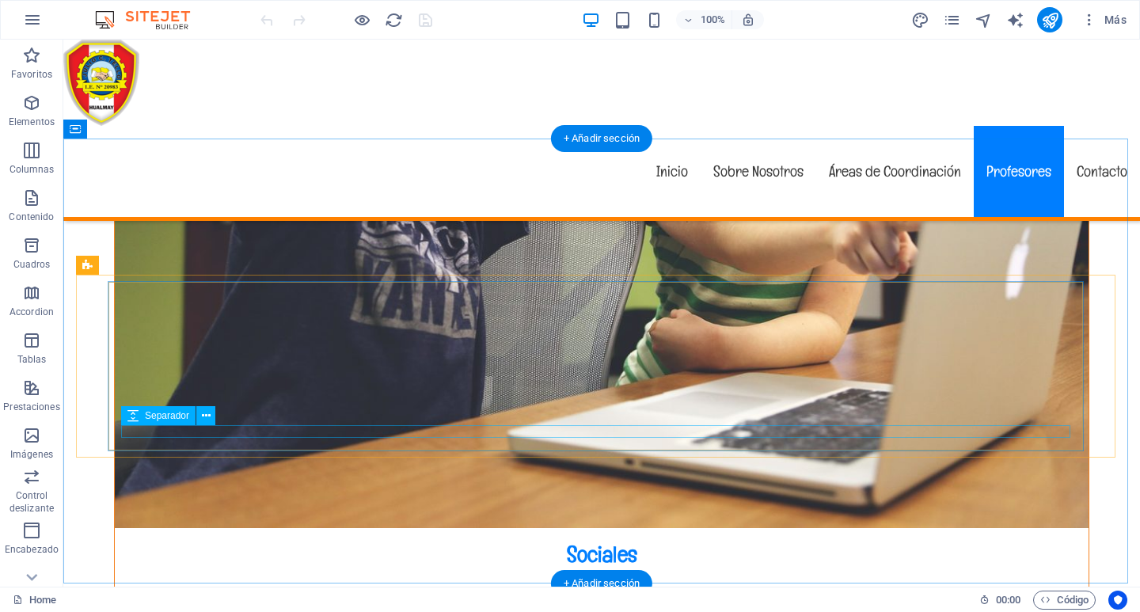
scroll to position [4511, 0]
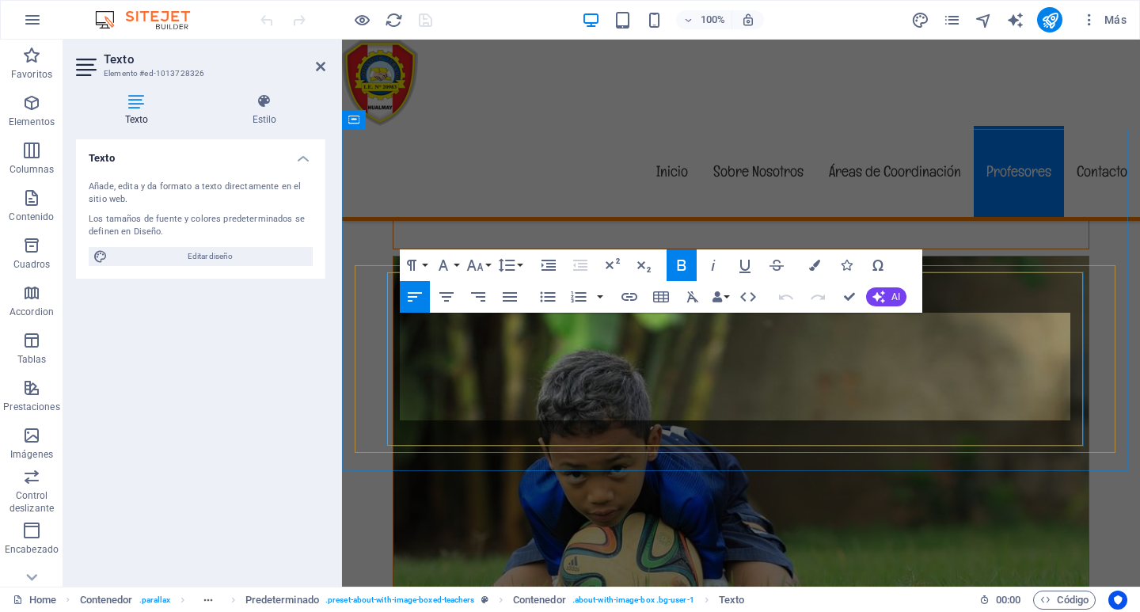
scroll to position [3755, 0]
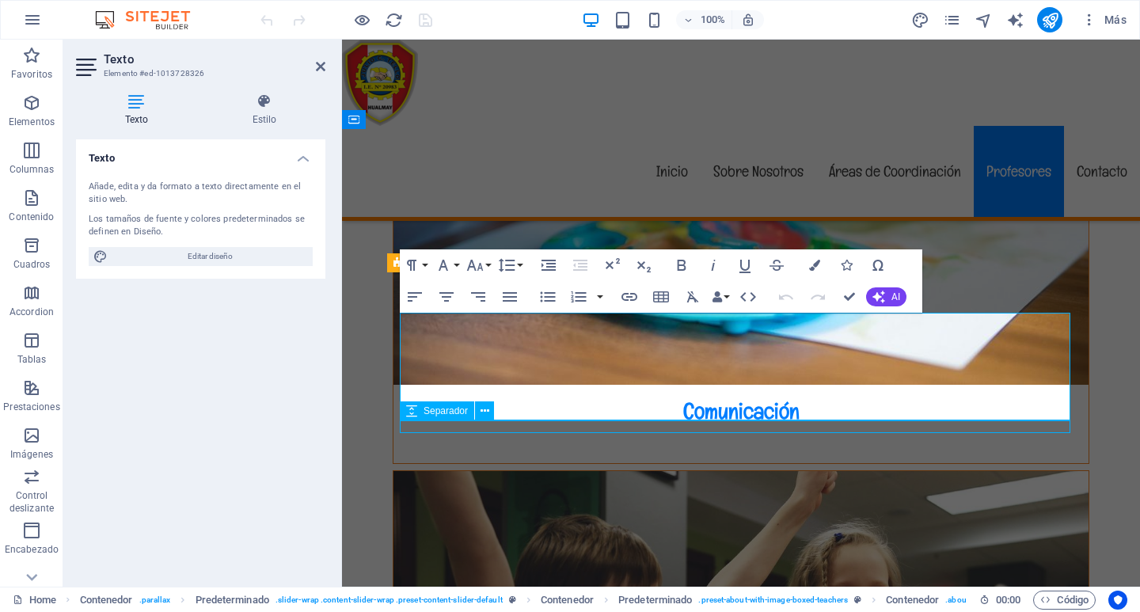
scroll to position [4668, 0]
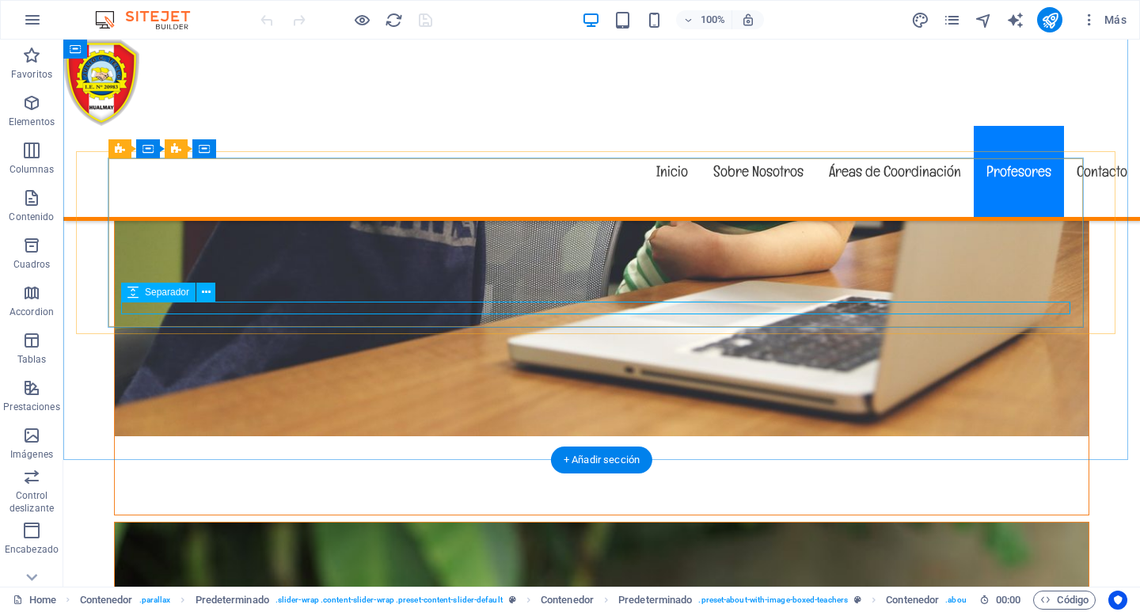
click at [207, 294] on icon at bounding box center [206, 292] width 9 height 17
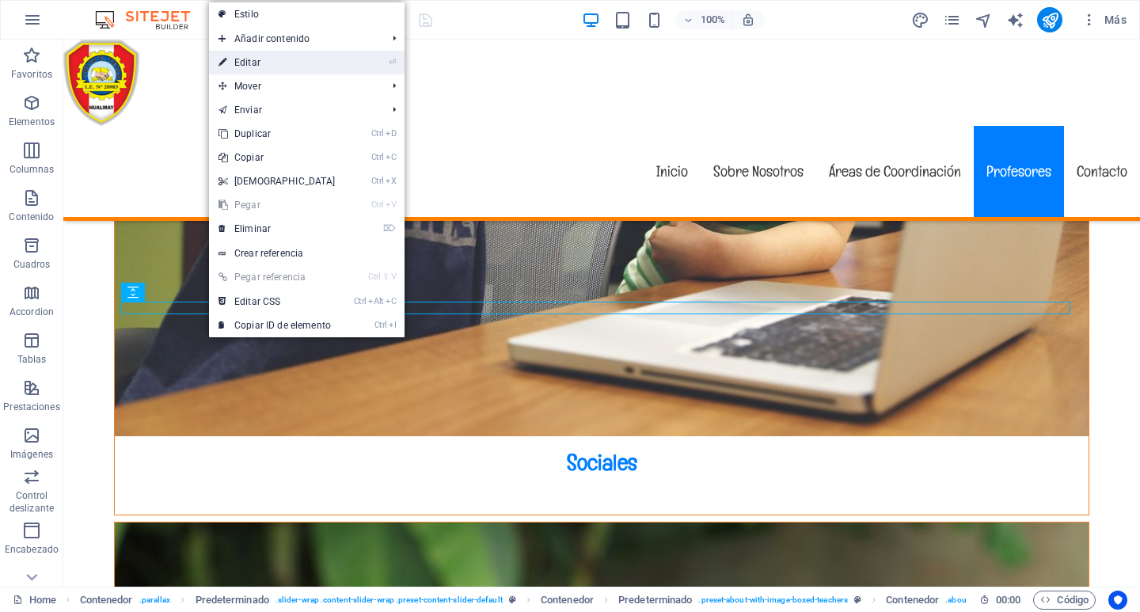
click at [292, 58] on link "⏎ Editar" at bounding box center [277, 63] width 136 height 24
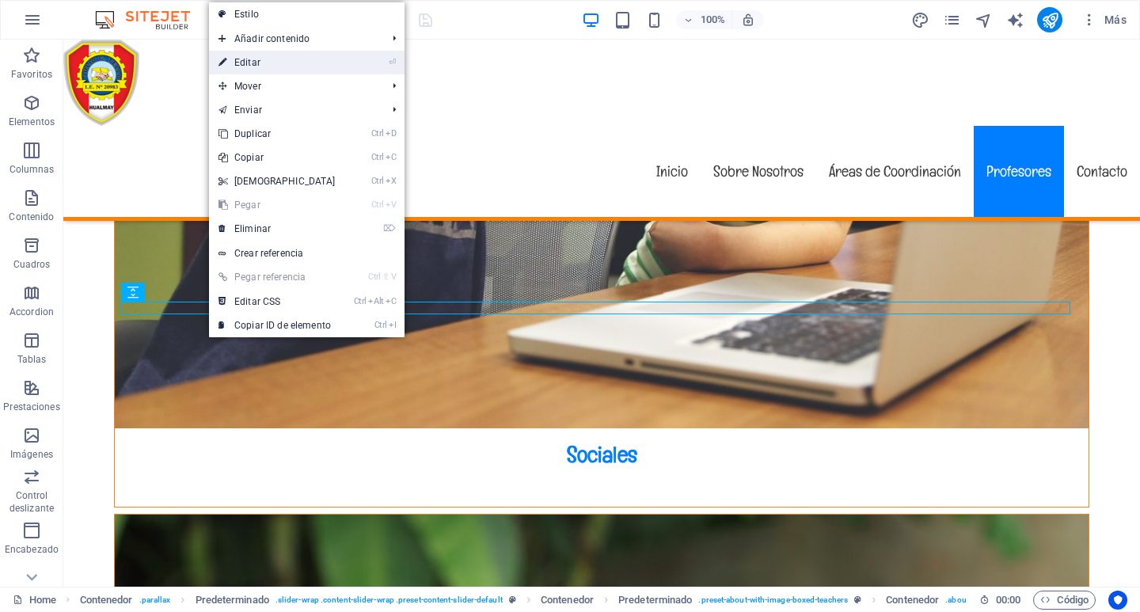
select select "rem"
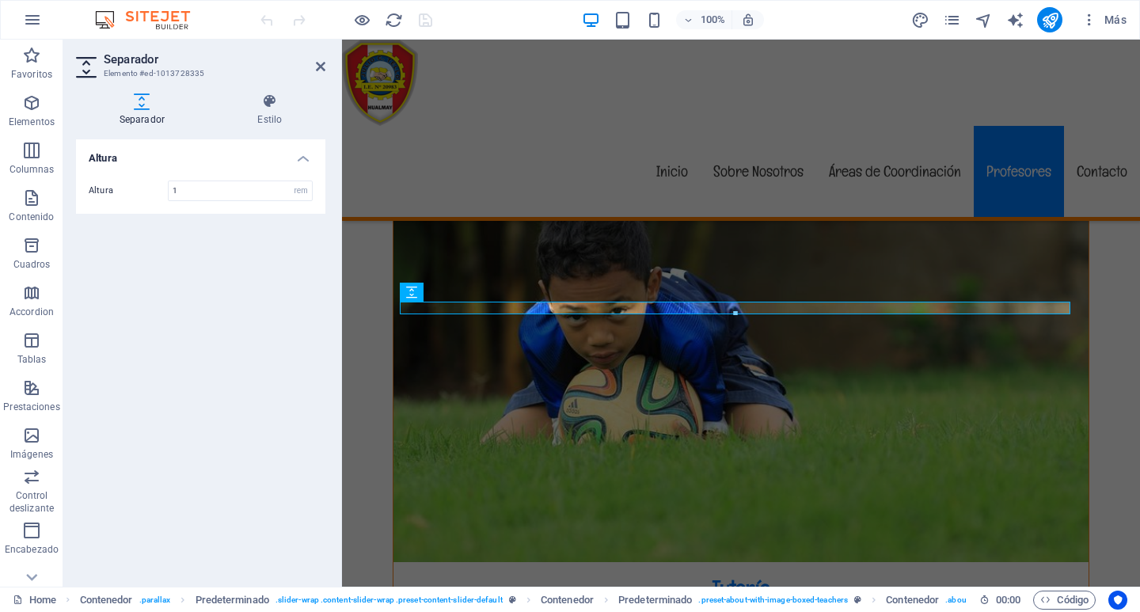
scroll to position [3869, 0]
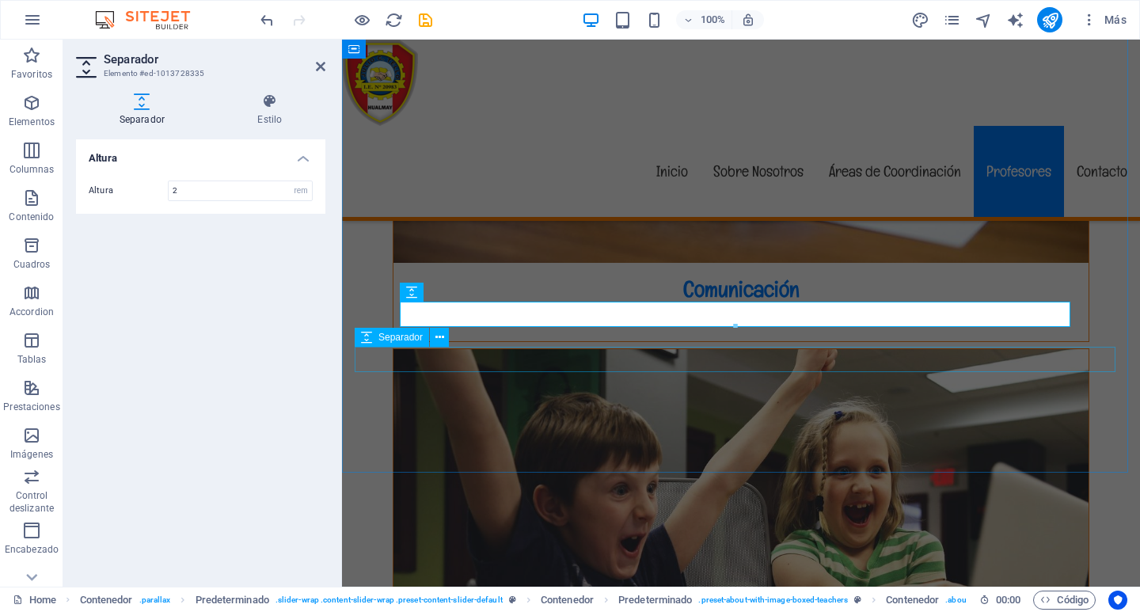
type input "2"
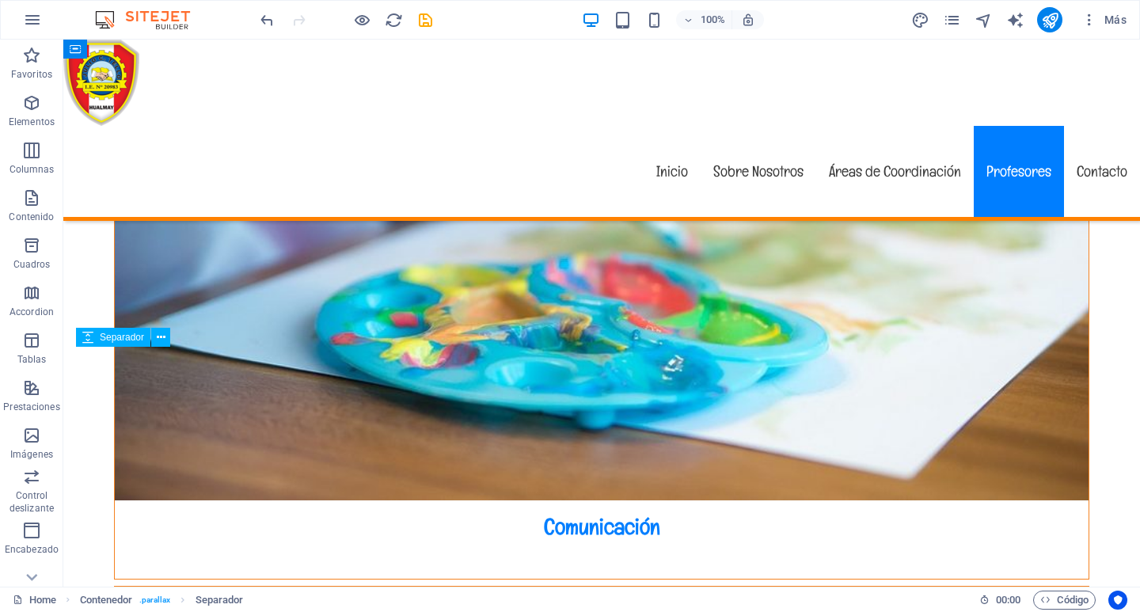
scroll to position [4668, 0]
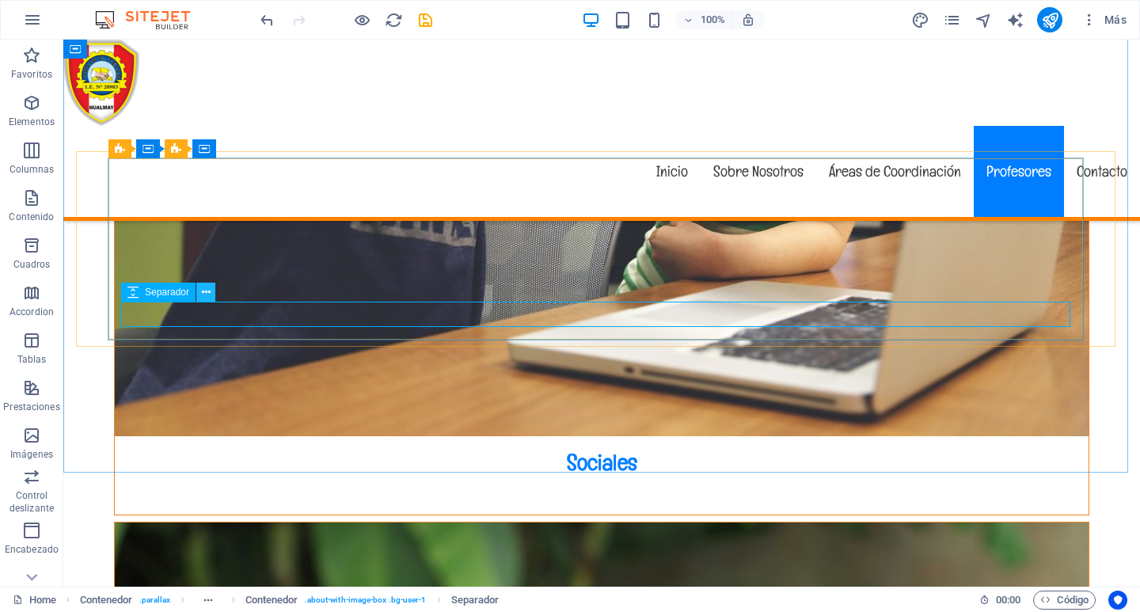
click at [203, 294] on icon at bounding box center [206, 292] width 9 height 17
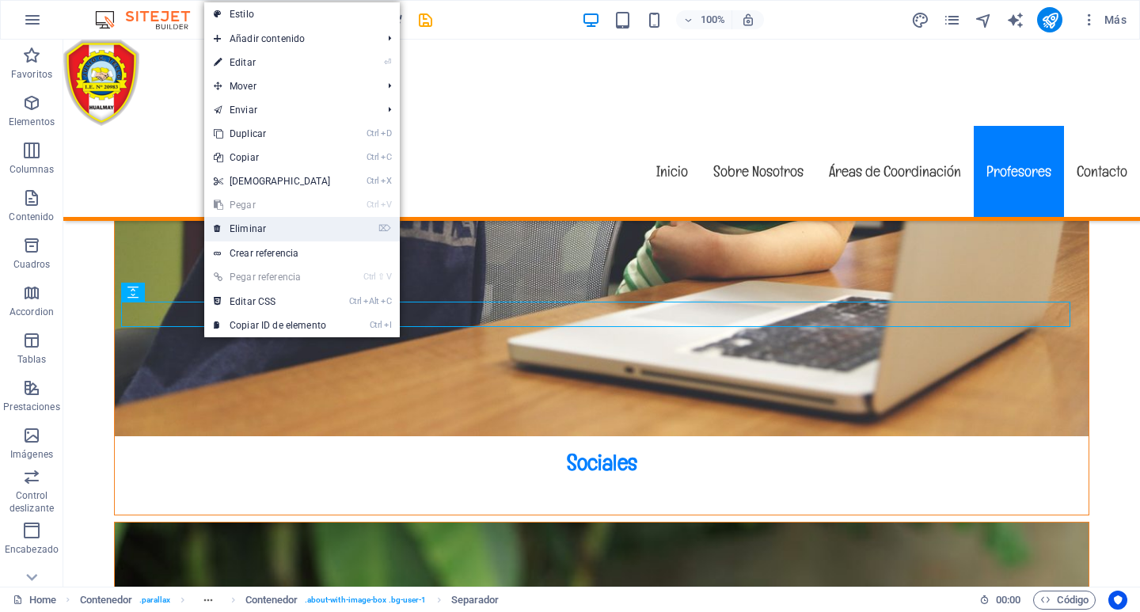
click at [261, 229] on link "⌦ Eliminar" at bounding box center [272, 229] width 136 height 24
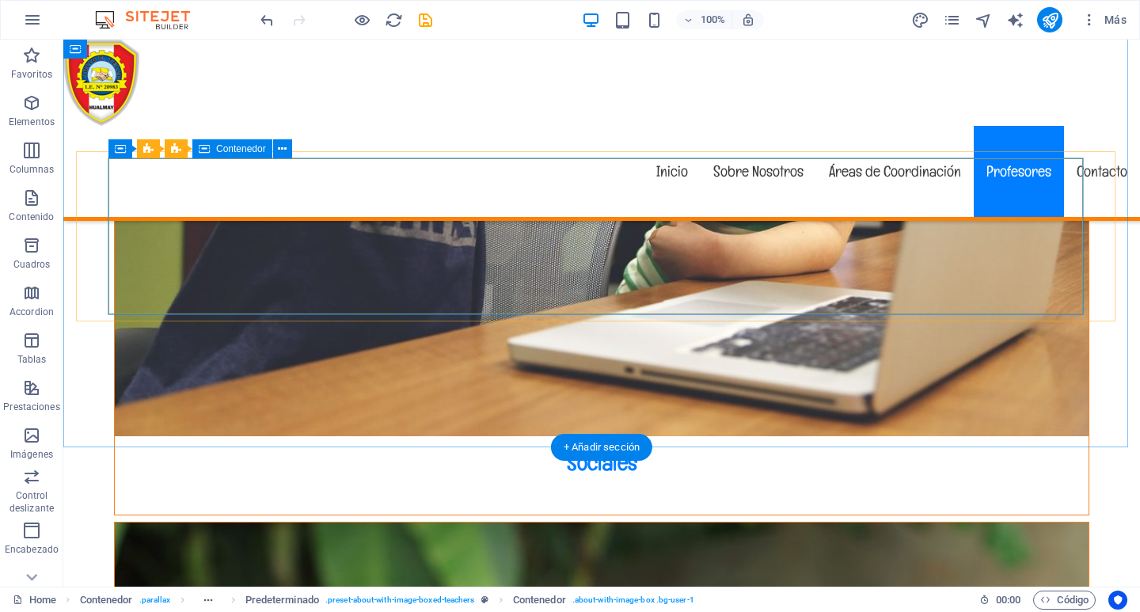
click at [252, 149] on span "Contenedor" at bounding box center [241, 148] width 50 height 9
click at [280, 150] on icon at bounding box center [282, 149] width 9 height 17
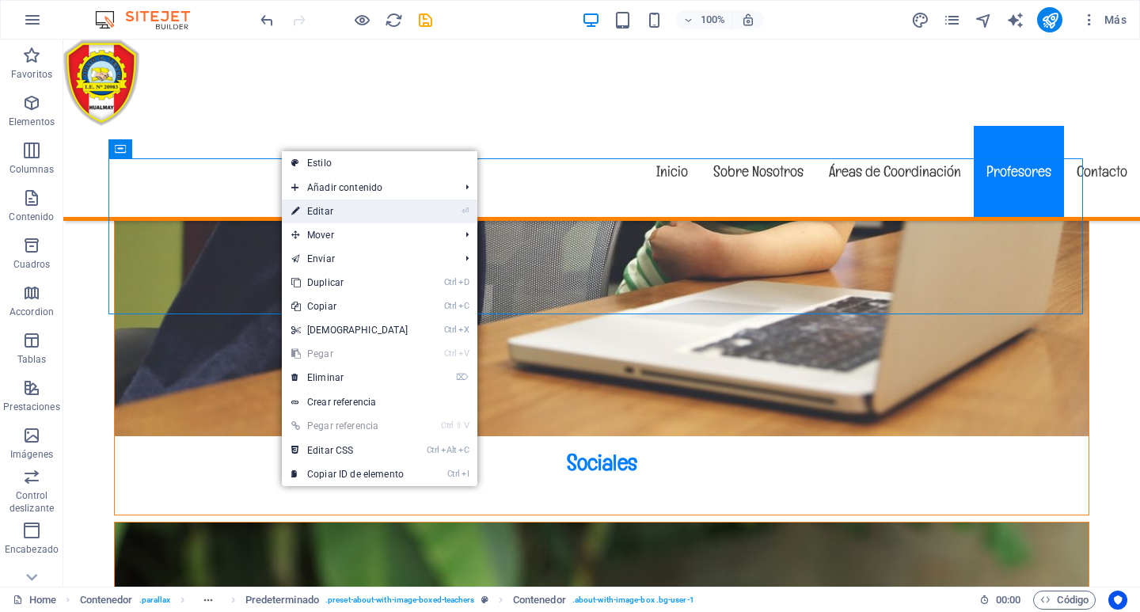
click at [312, 208] on link "⏎ Editar" at bounding box center [350, 211] width 136 height 24
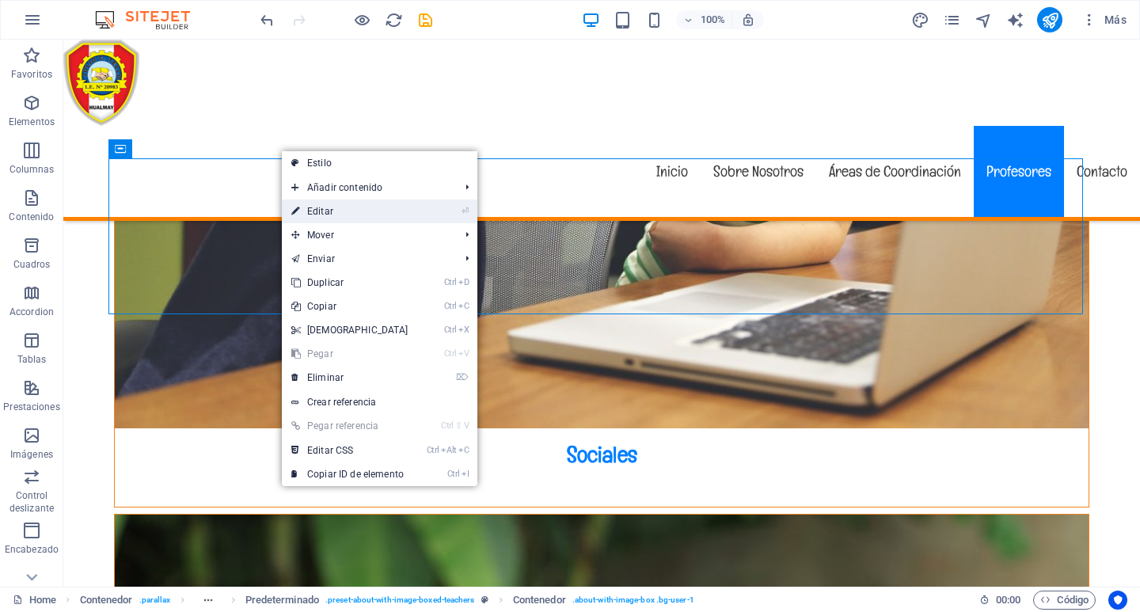
select select "%"
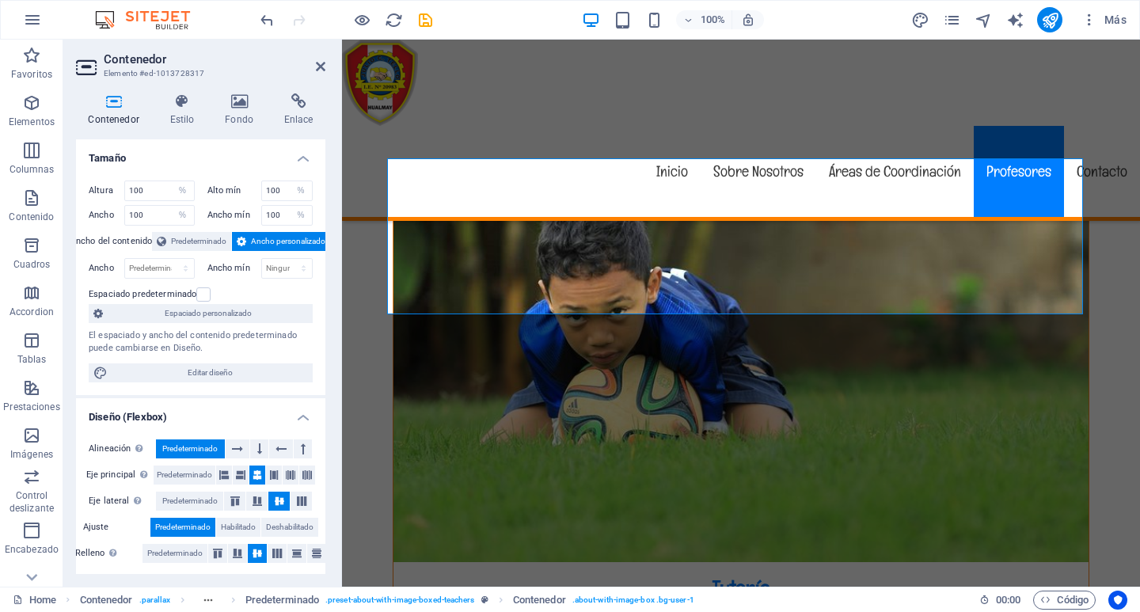
scroll to position [3869, 0]
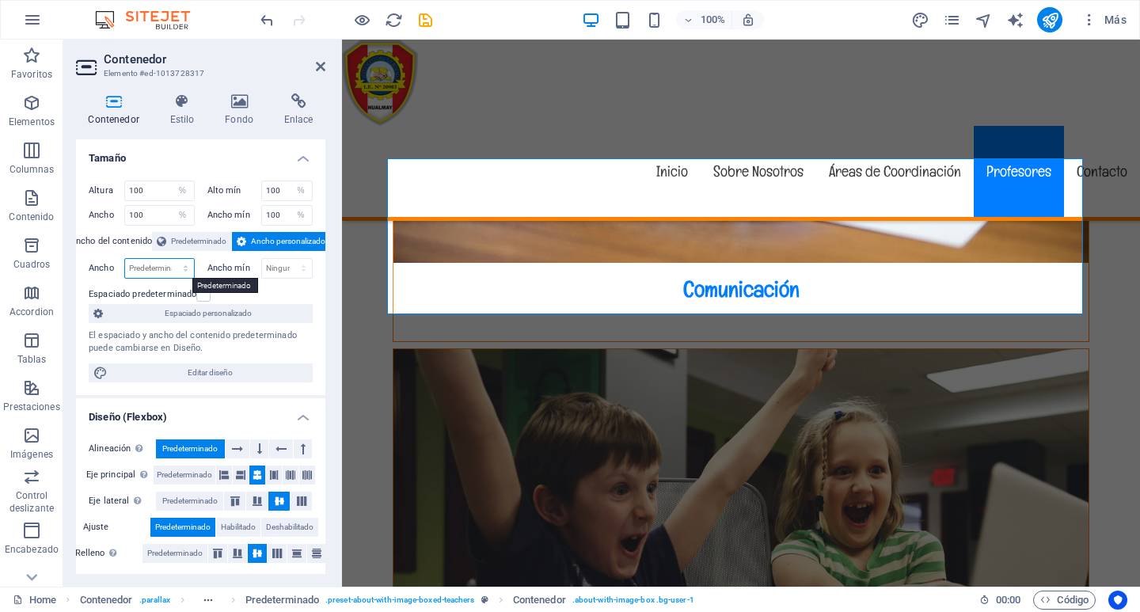
click at [155, 264] on select "Predeterminado px rem % em vh vw" at bounding box center [159, 268] width 69 height 19
click at [186, 263] on select "Predeterminado px rem % em vh vw" at bounding box center [159, 268] width 69 height 19
click at [186, 267] on select "Predeterminado px rem % em vh vw" at bounding box center [159, 268] width 69 height 19
select select "%"
click at [169, 259] on select "Predeterminado px rem % em vh vw" at bounding box center [159, 268] width 69 height 19
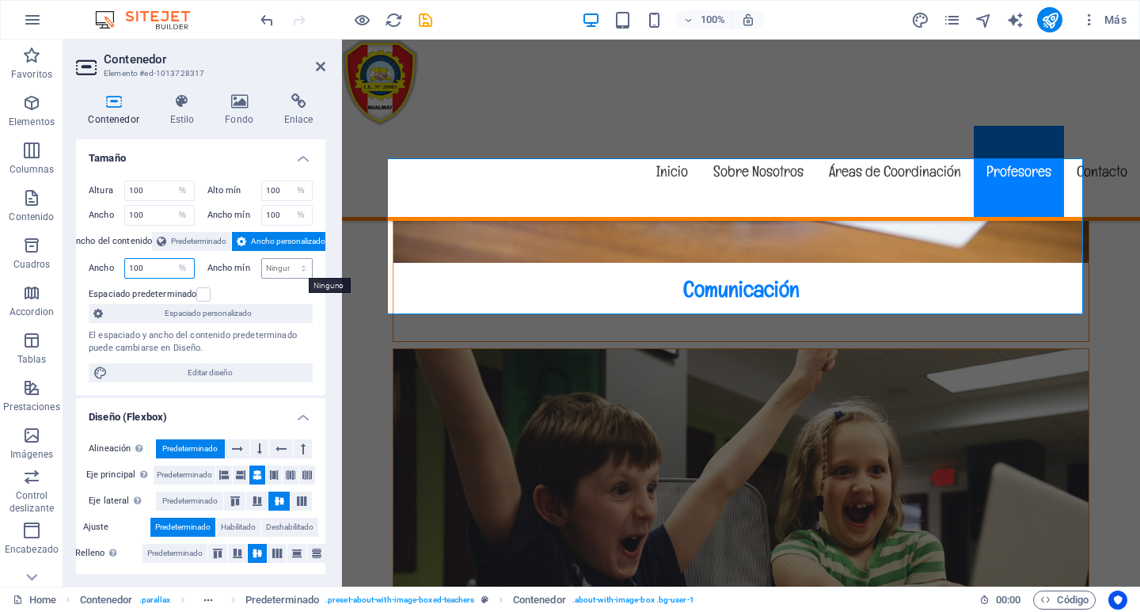
type input "100"
click at [281, 269] on select "Ninguno px rem % vh vw" at bounding box center [287, 268] width 51 height 19
select select "%"
click at [286, 259] on select "Ninguno px rem % vh vw" at bounding box center [287, 268] width 51 height 19
type input "100"
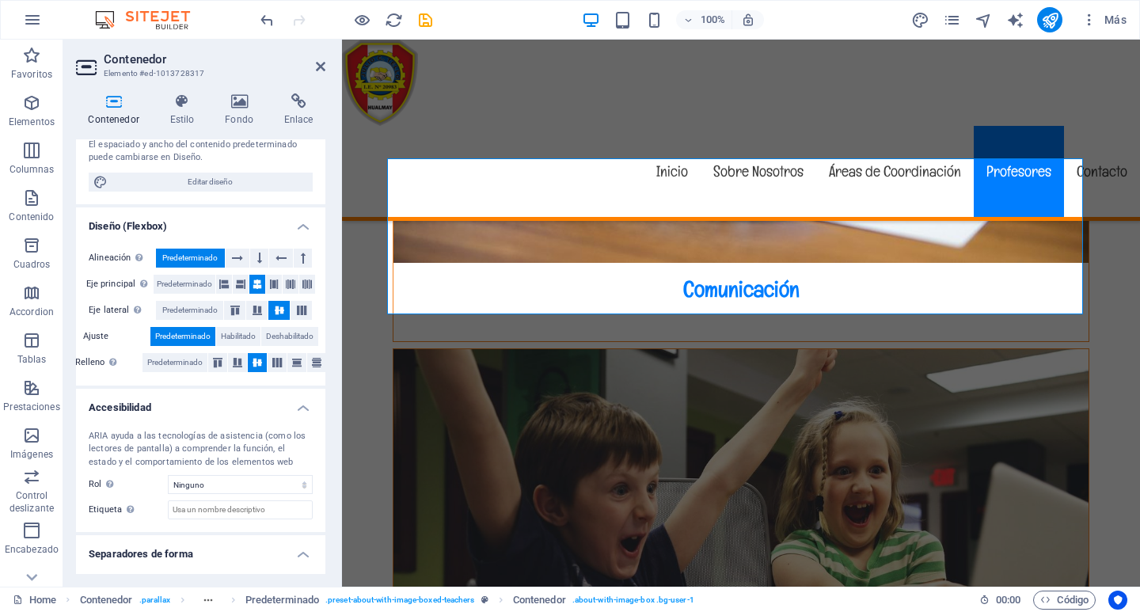
scroll to position [146, 0]
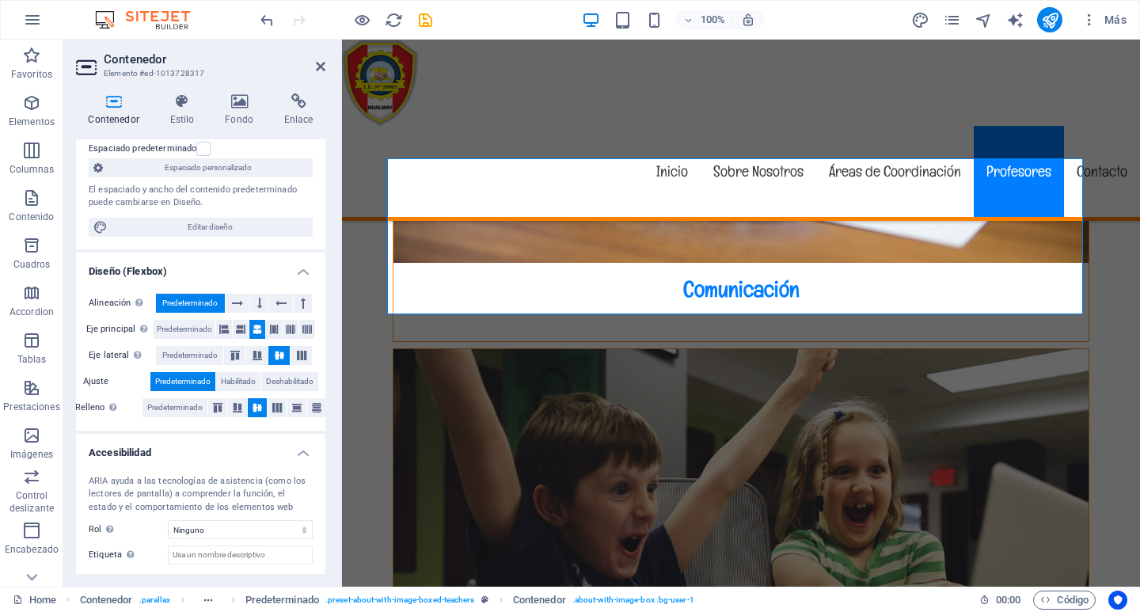
click at [314, 65] on h2 "Contenedor" at bounding box center [215, 59] width 222 height 14
click at [423, 15] on icon "save" at bounding box center [425, 20] width 18 height 18
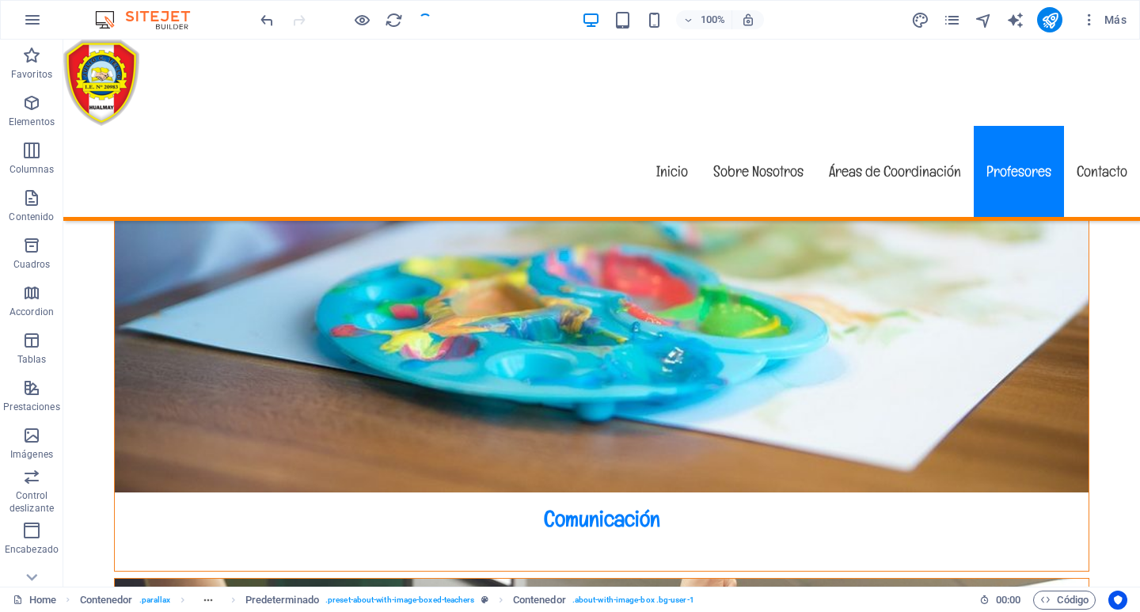
checkbox input "false"
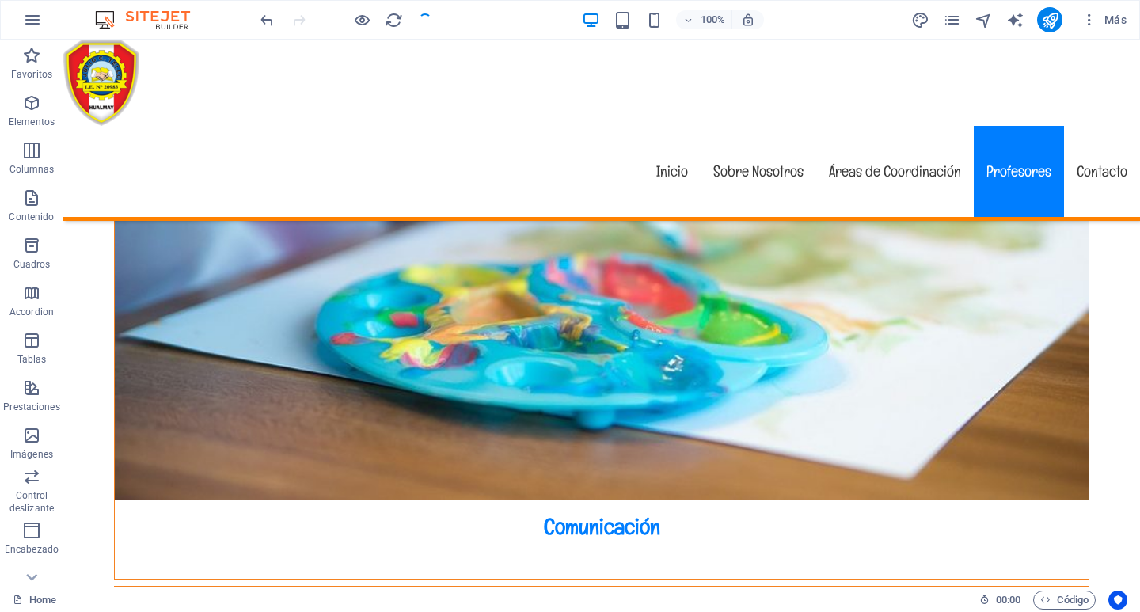
scroll to position [4668, 0]
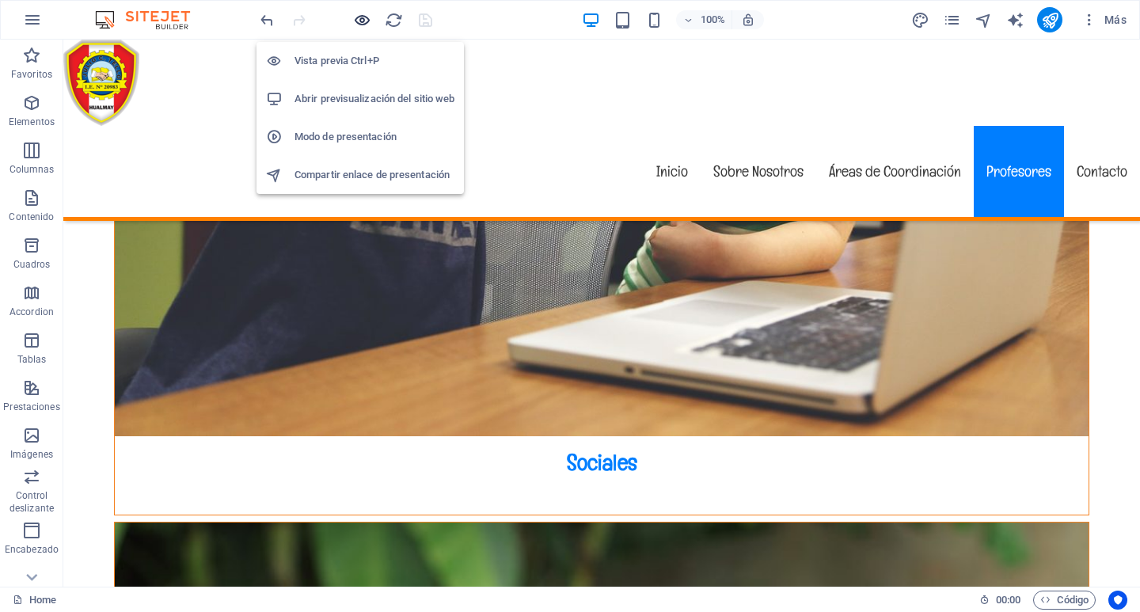
click at [360, 16] on icon "button" at bounding box center [362, 20] width 18 height 18
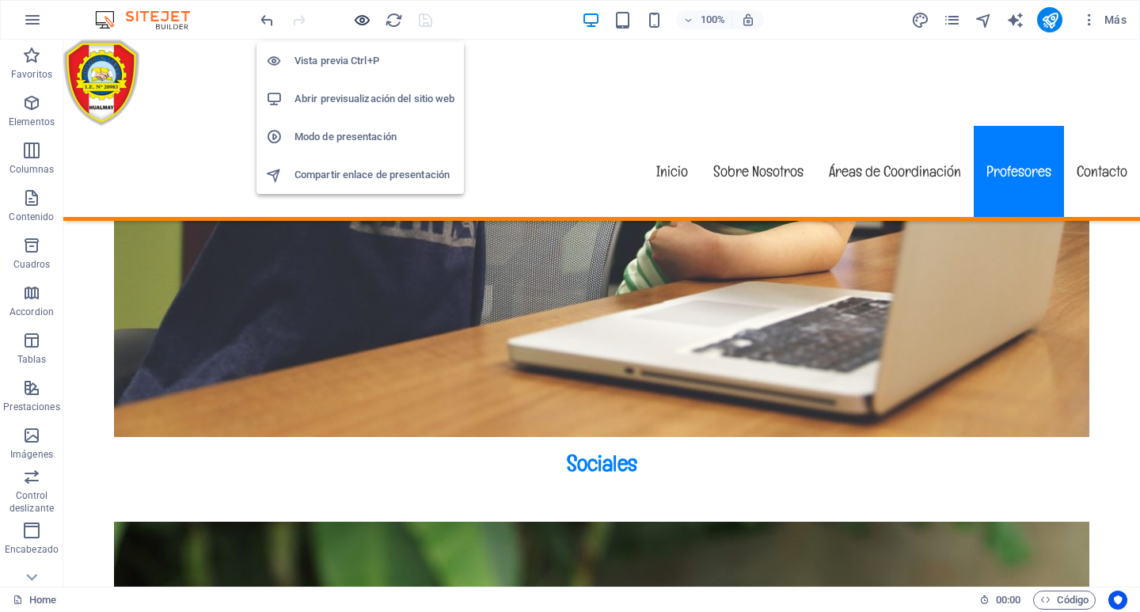
scroll to position [4859, 0]
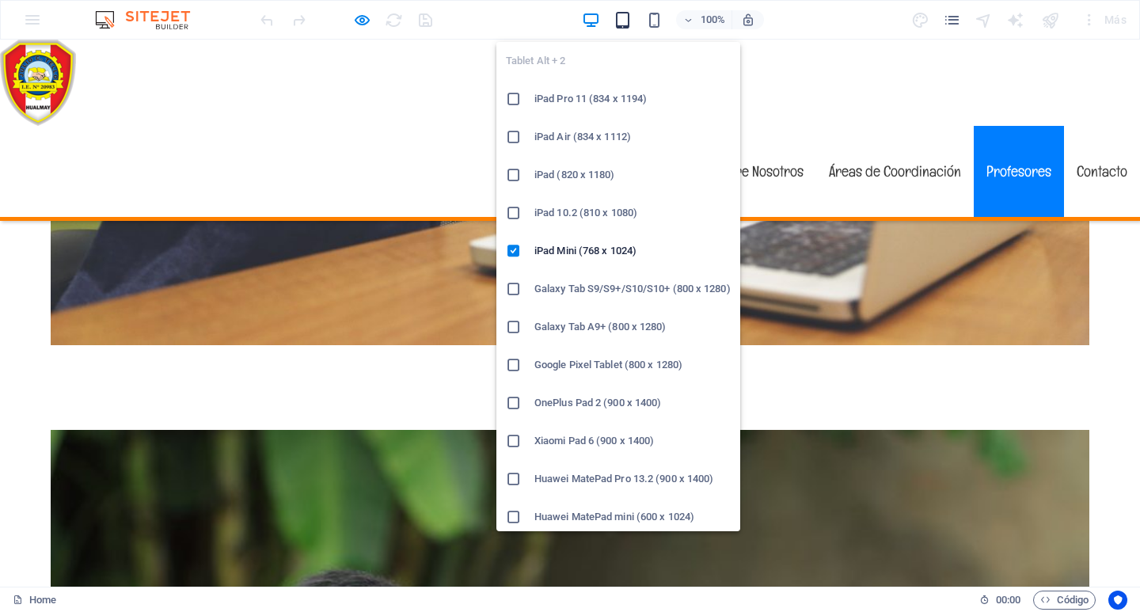
click at [625, 21] on icon "button" at bounding box center [622, 20] width 18 height 18
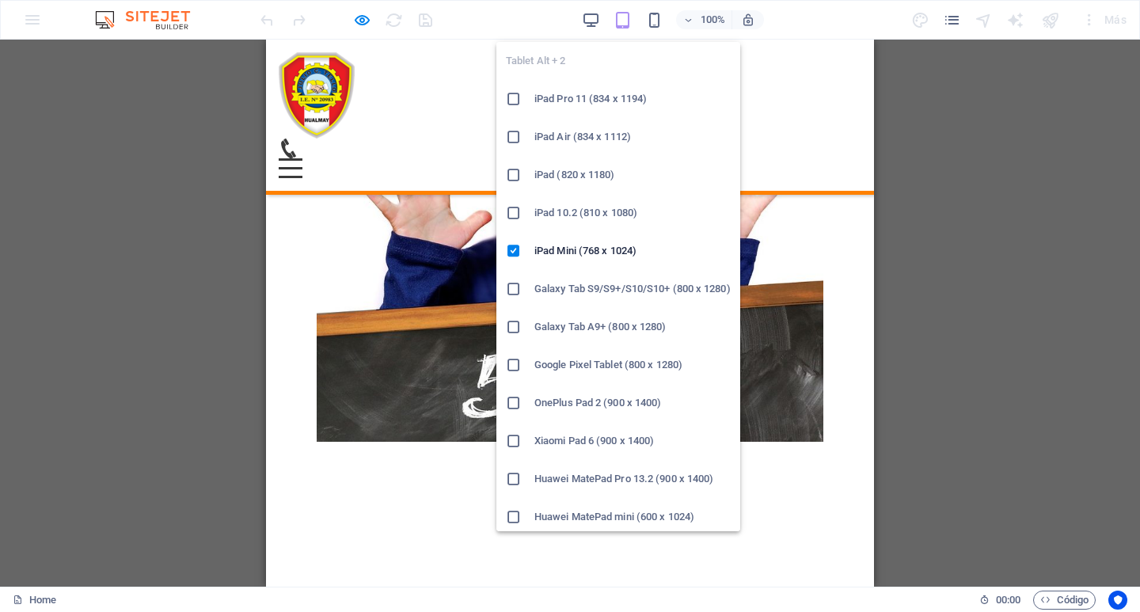
scroll to position [3603, 0]
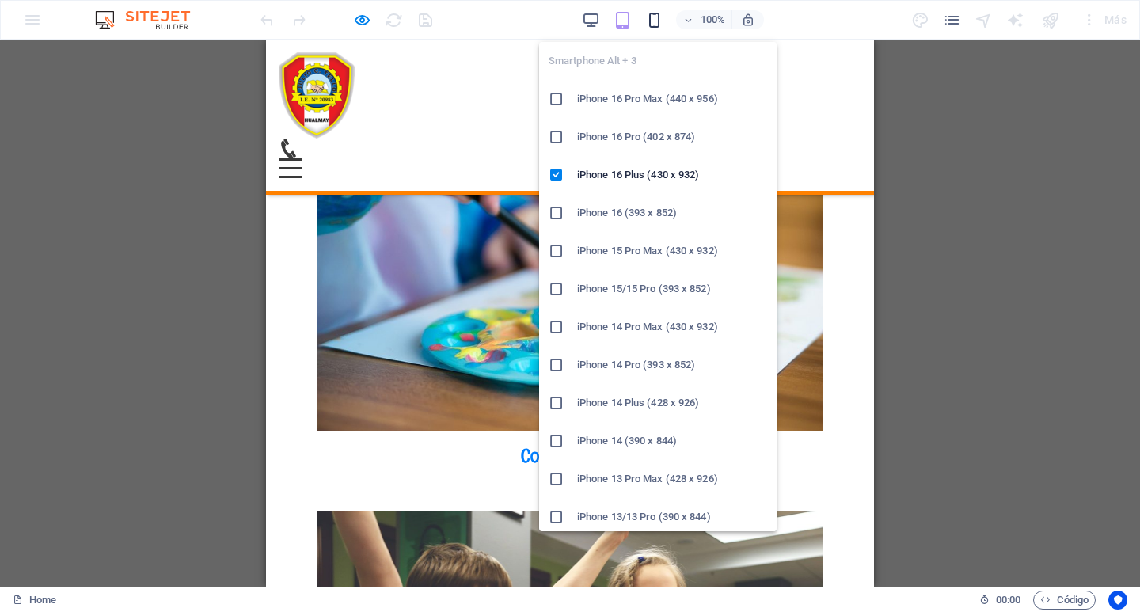
click at [654, 19] on icon "button" at bounding box center [654, 20] width 18 height 18
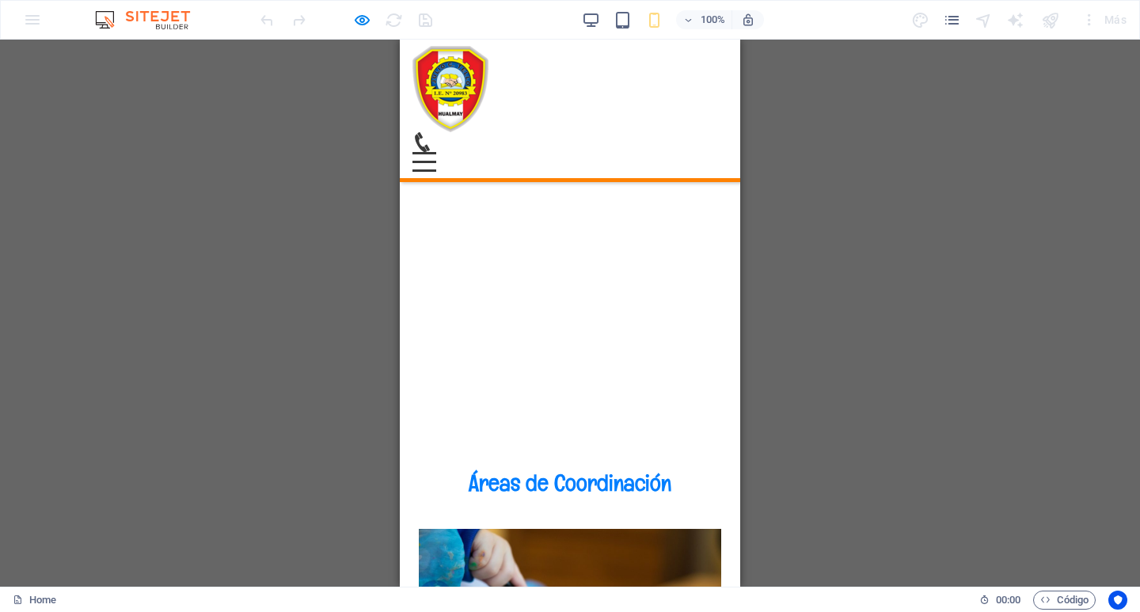
scroll to position [2878, 0]
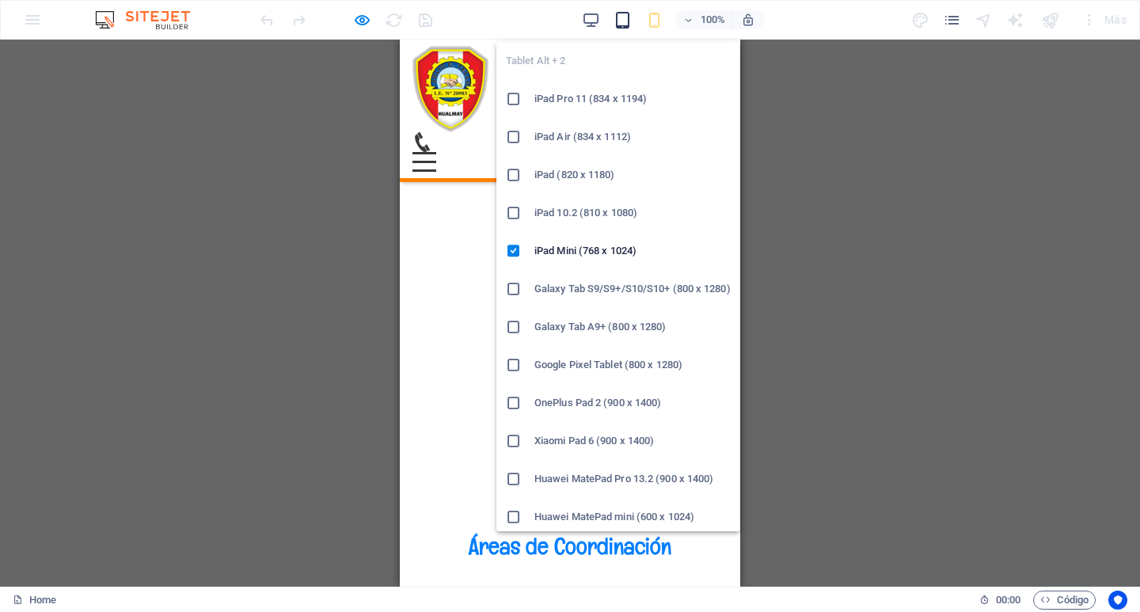
click at [627, 20] on icon "button" at bounding box center [622, 20] width 18 height 18
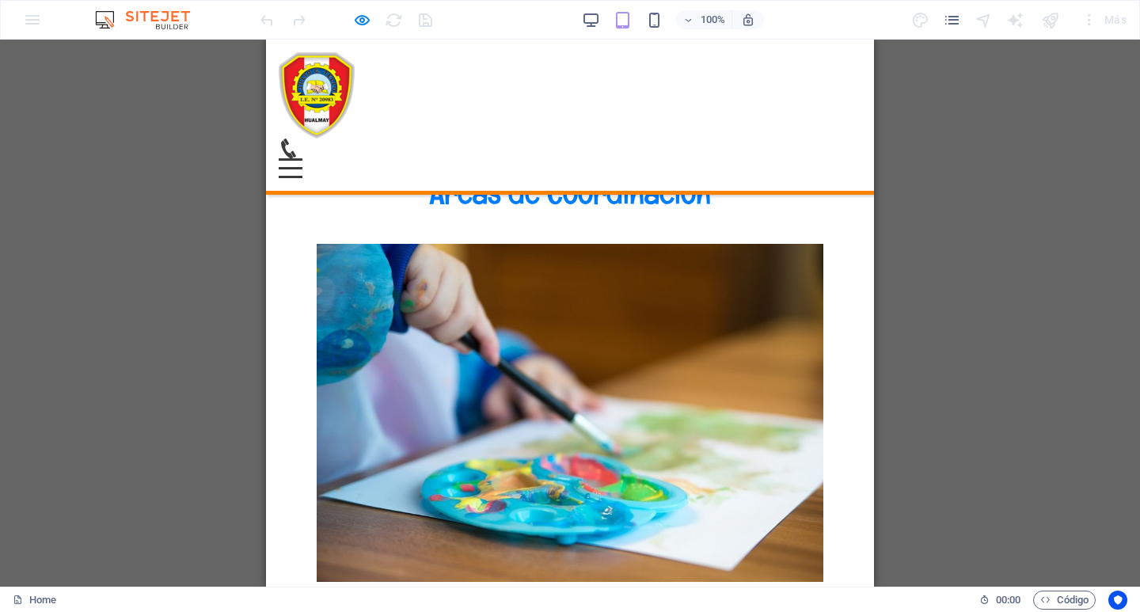
scroll to position [3524, 0]
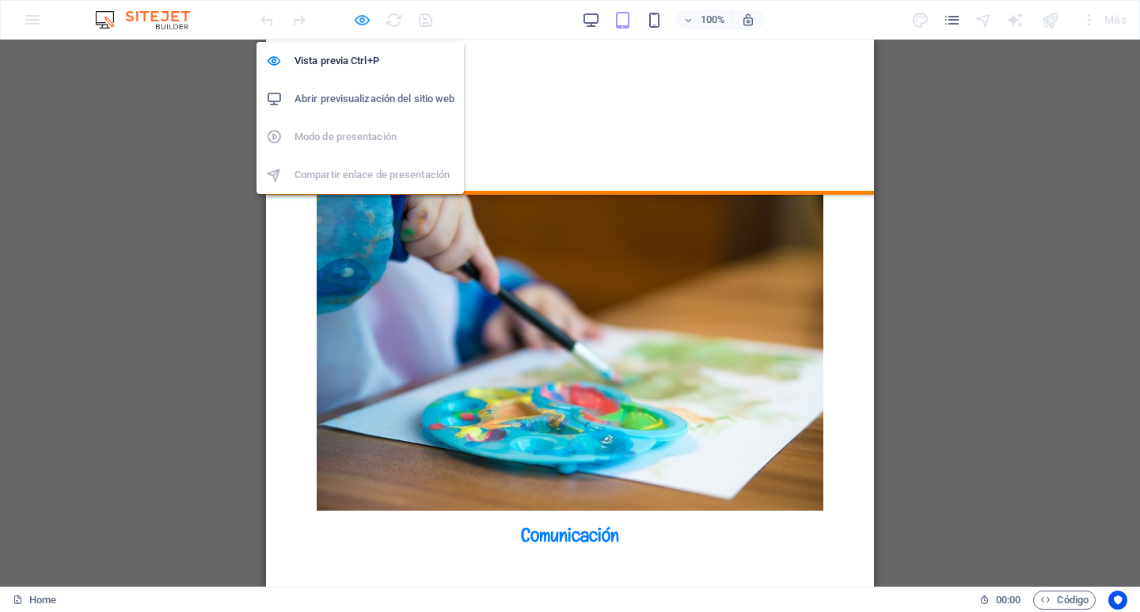
click at [358, 17] on icon "button" at bounding box center [362, 20] width 18 height 18
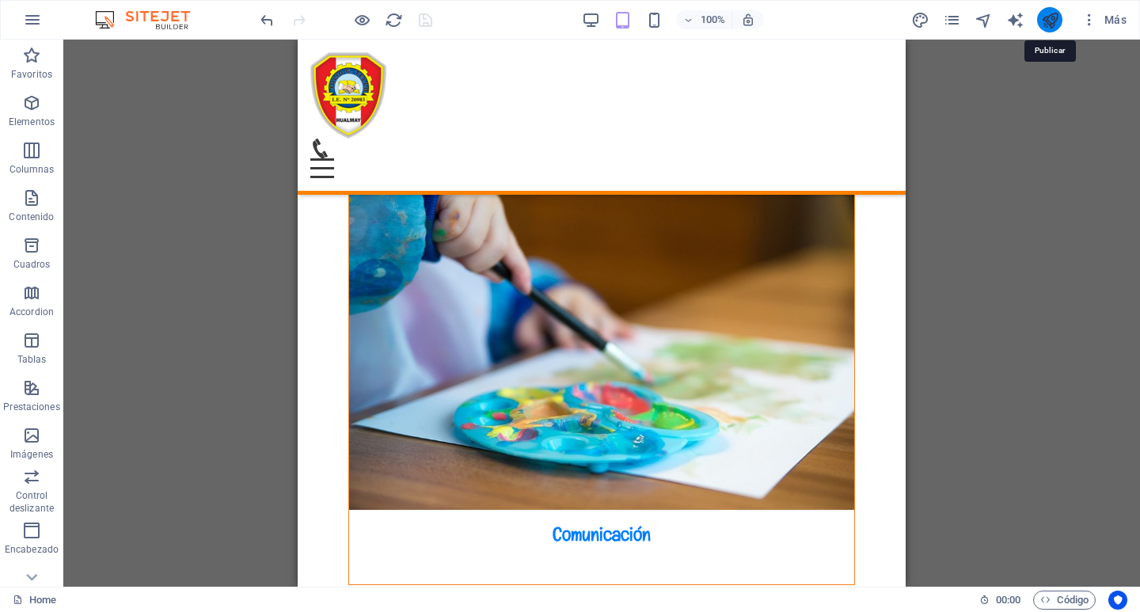
click at [1045, 17] on icon "publish" at bounding box center [1050, 20] width 18 height 18
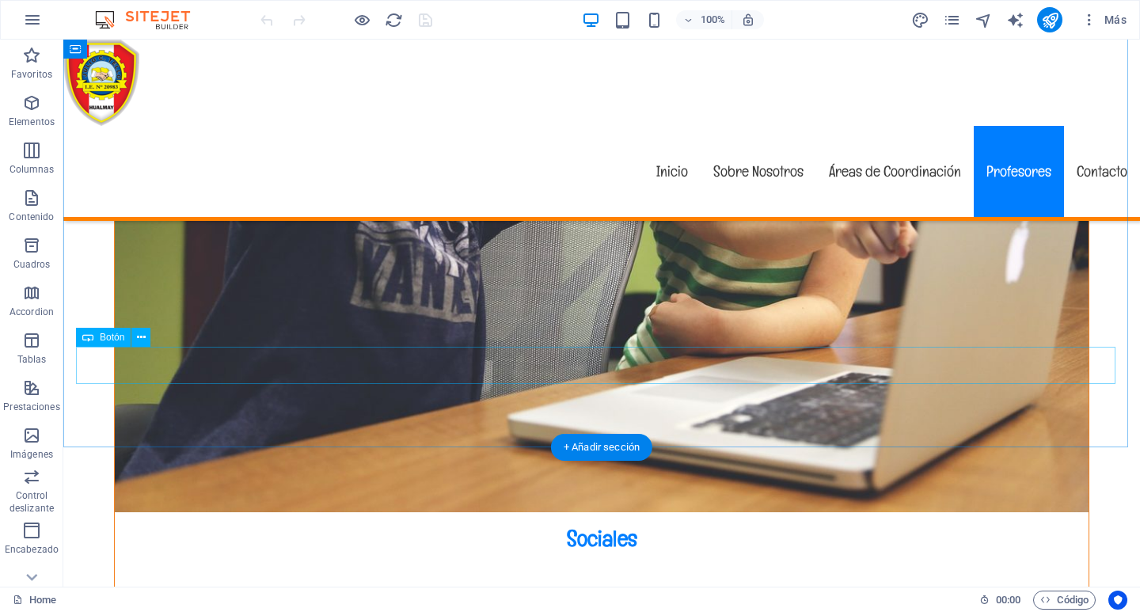
scroll to position [4590, 0]
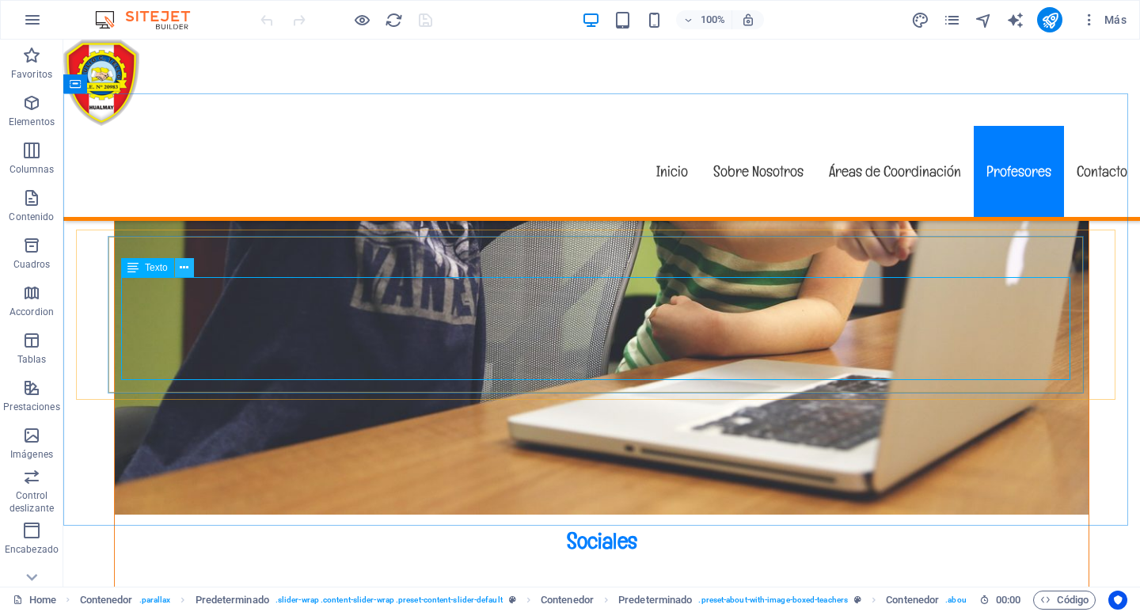
click at [186, 271] on icon at bounding box center [184, 268] width 9 height 17
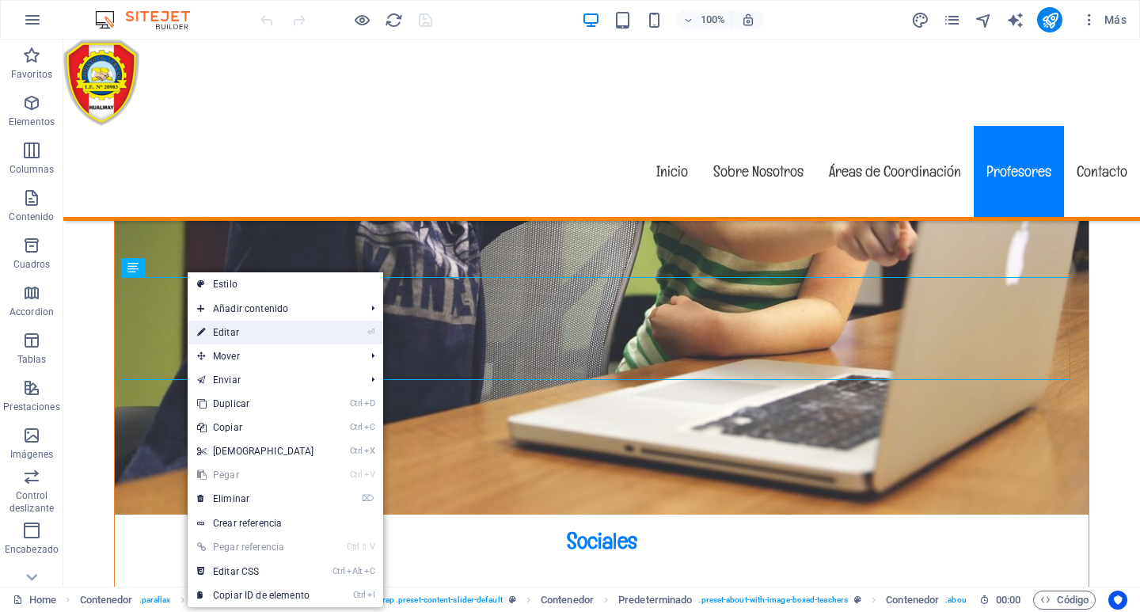
click at [213, 336] on link "⏎ Editar" at bounding box center [256, 333] width 136 height 24
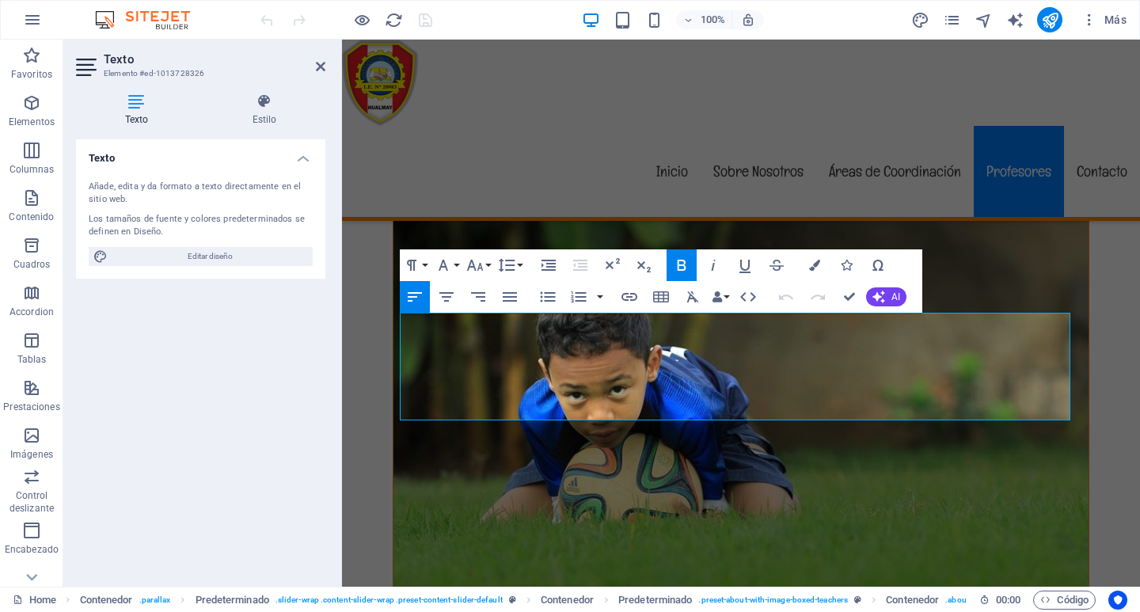
scroll to position [3755, 0]
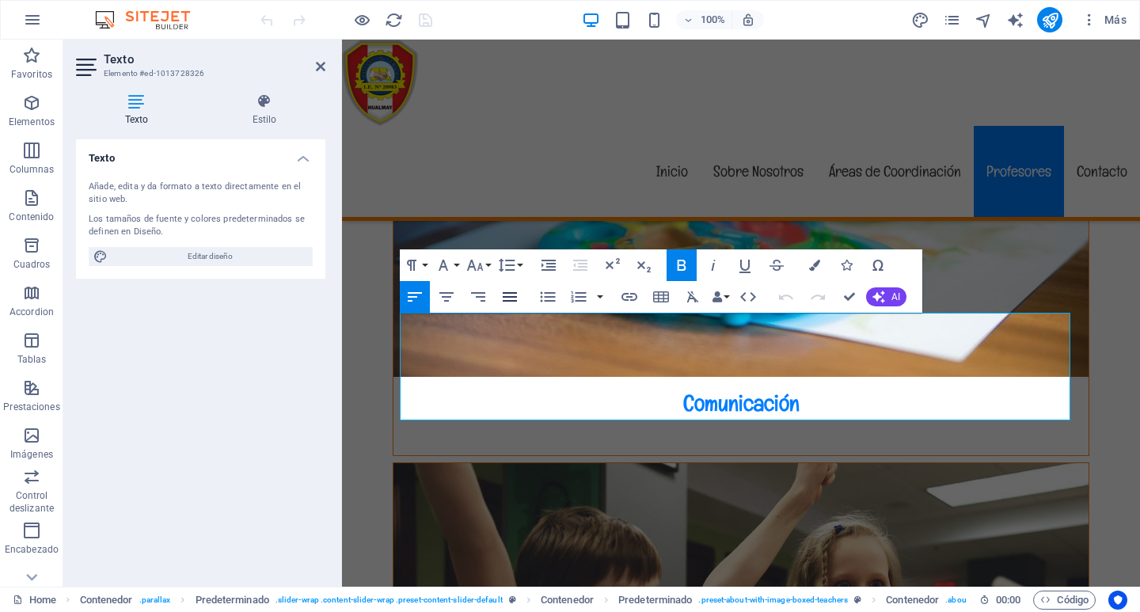
click at [509, 297] on icon "button" at bounding box center [510, 296] width 14 height 9
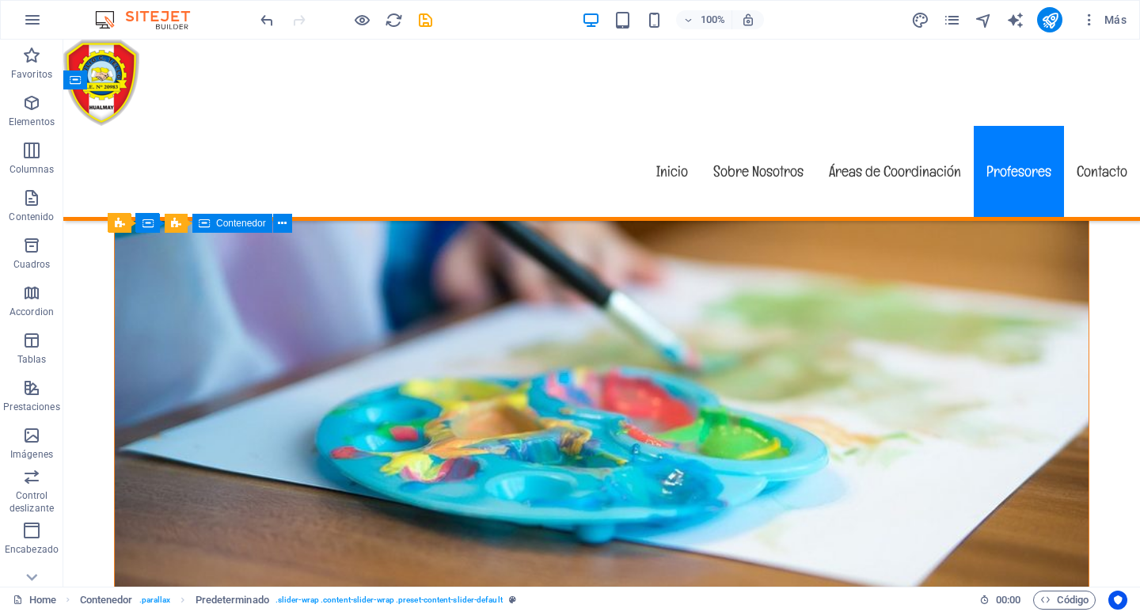
scroll to position [4594, 0]
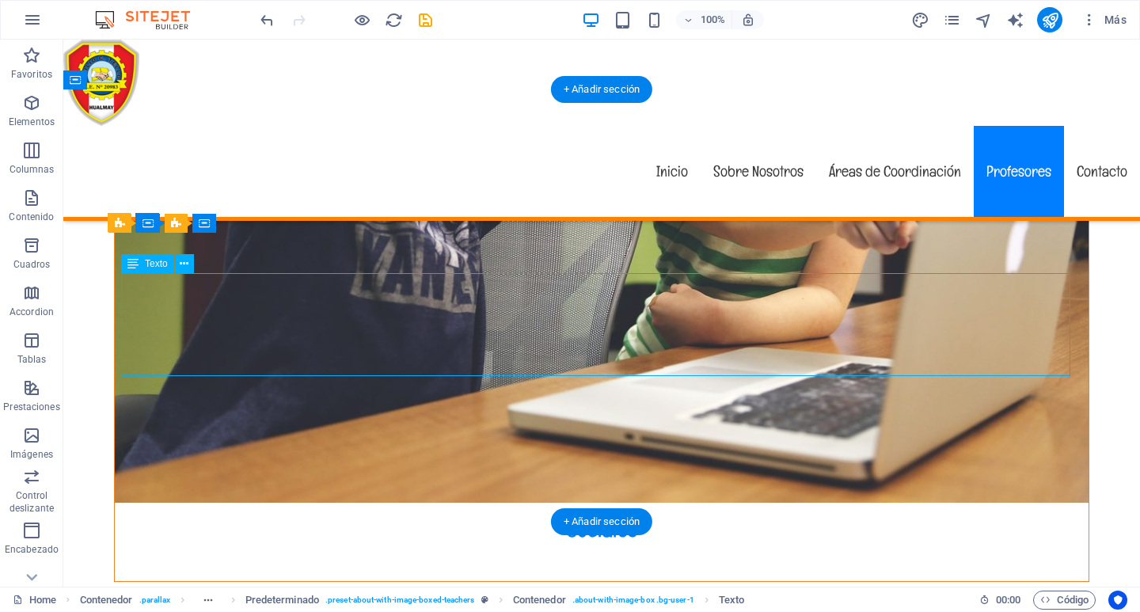
scroll to position [3755, 0]
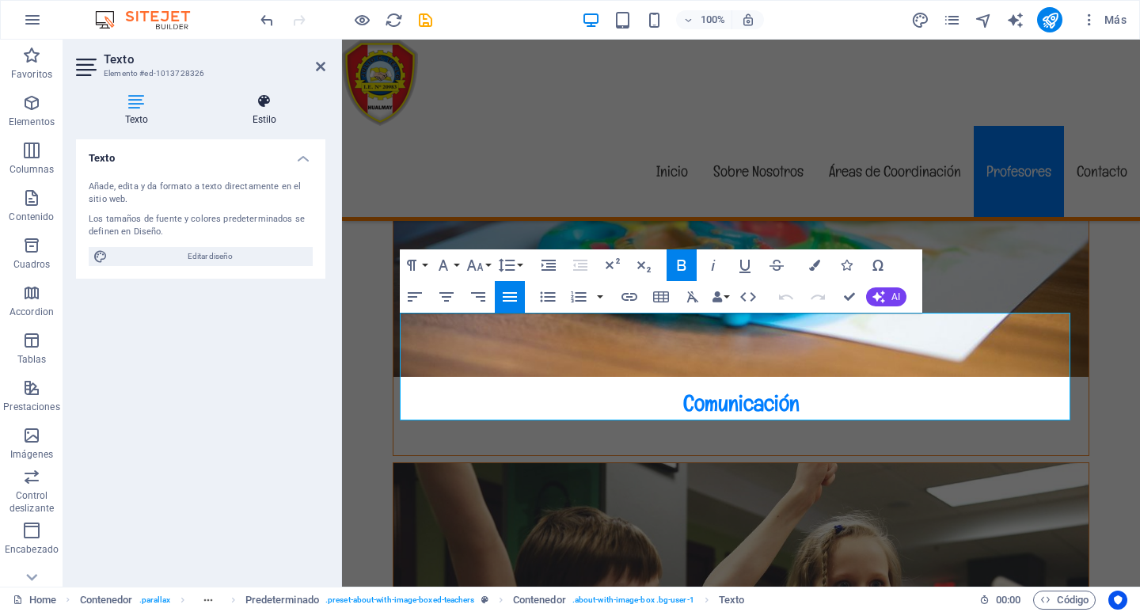
click at [255, 101] on icon at bounding box center [264, 101] width 122 height 16
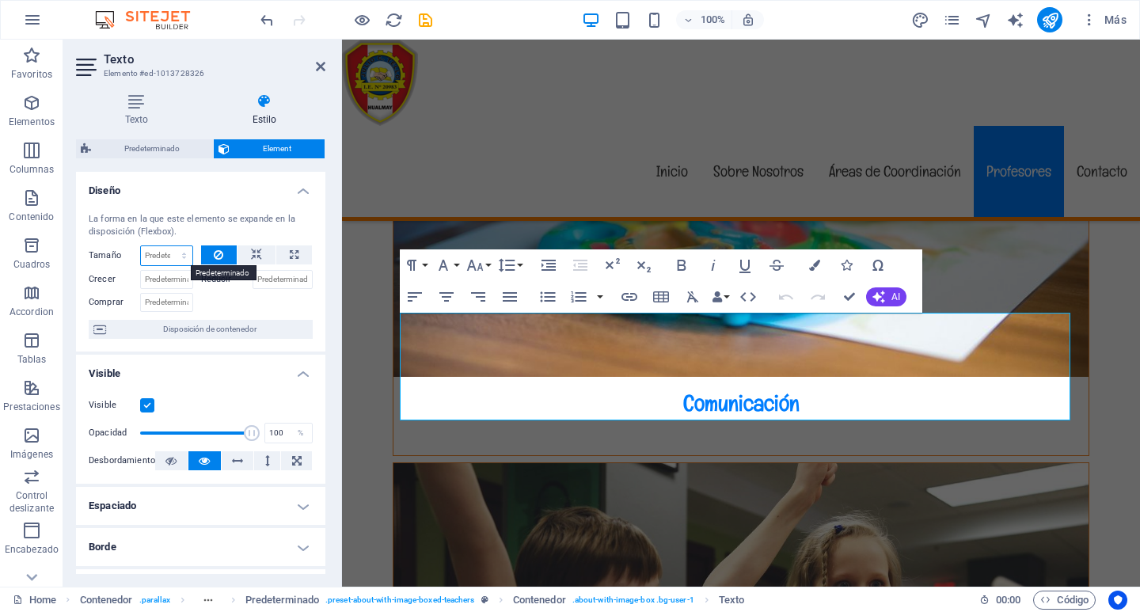
click at [185, 256] on select "Predeterminado automático px % 1/1 1/2 1/3 1/4 1/5 1/6 1/7 1/8 1/9 1/10" at bounding box center [166, 255] width 51 height 19
select select "%"
click at [168, 246] on select "Predeterminado automático px % 1/1 1/2 1/3 1/4 1/5 1/6 1/7 1/8 1/9 1/10" at bounding box center [166, 255] width 51 height 19
type input "100"
click at [291, 255] on icon at bounding box center [294, 254] width 9 height 19
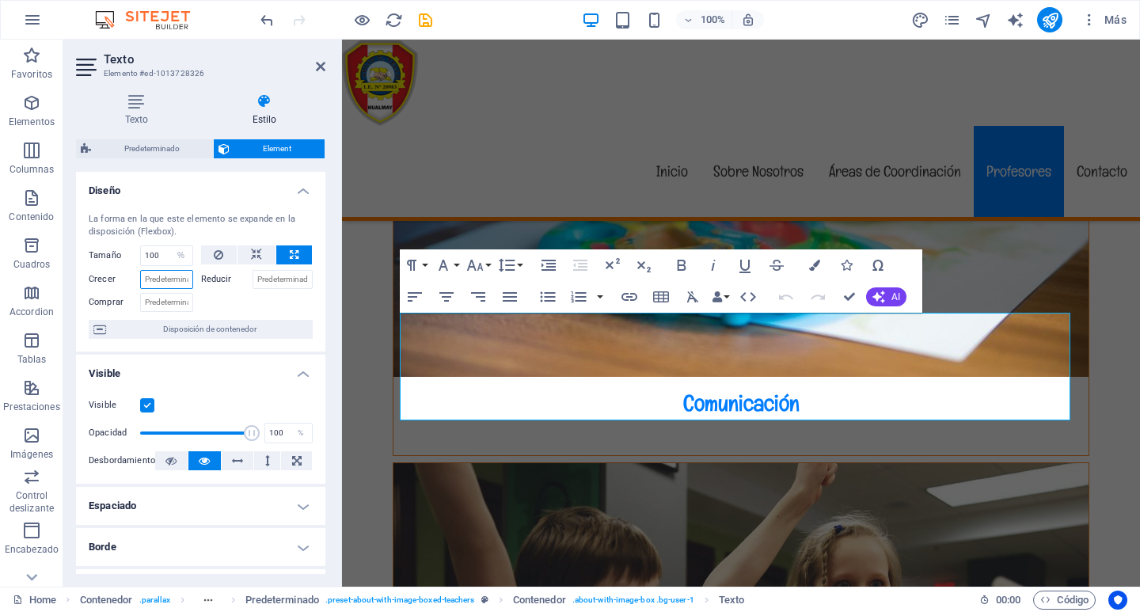
click at [165, 276] on input "Crecer" at bounding box center [166, 279] width 53 height 19
click at [275, 277] on input "Reducir" at bounding box center [282, 279] width 61 height 19
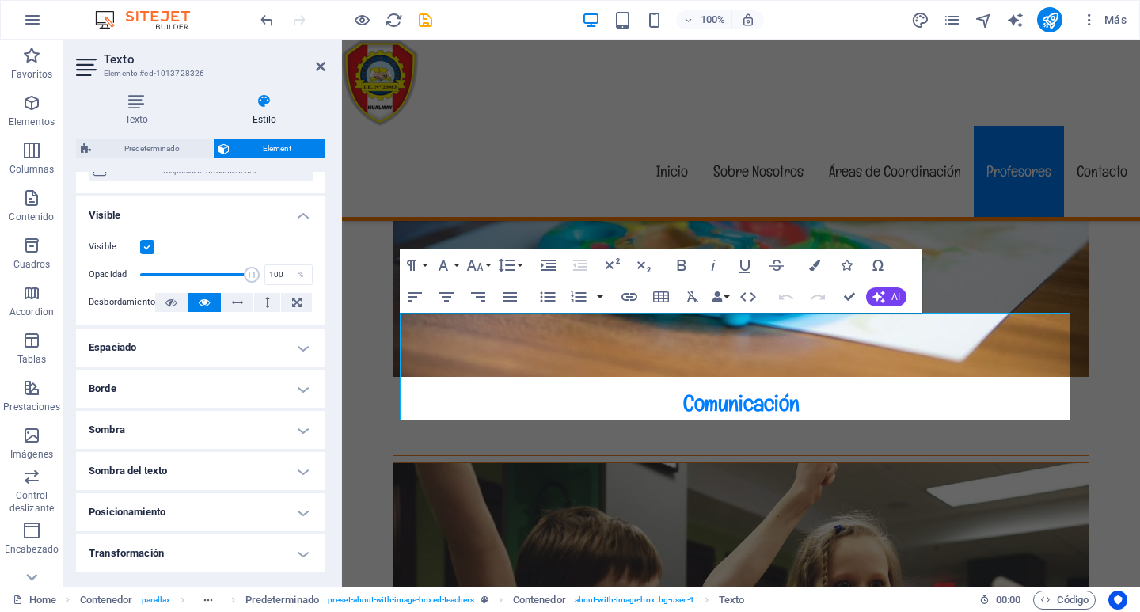
scroll to position [280, 0]
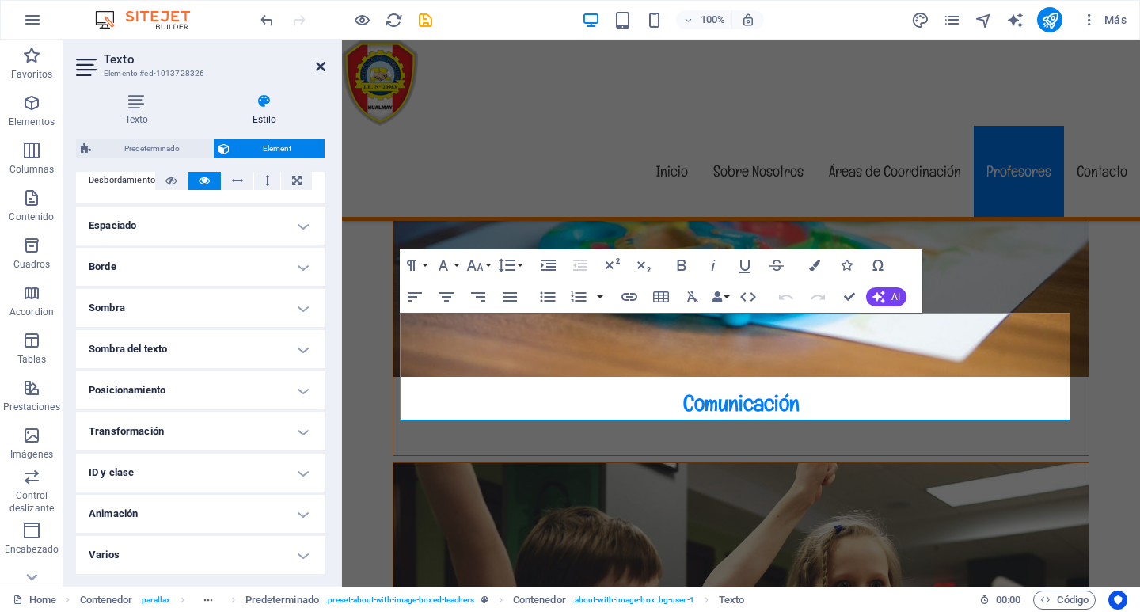
click at [321, 66] on icon at bounding box center [320, 66] width 9 height 13
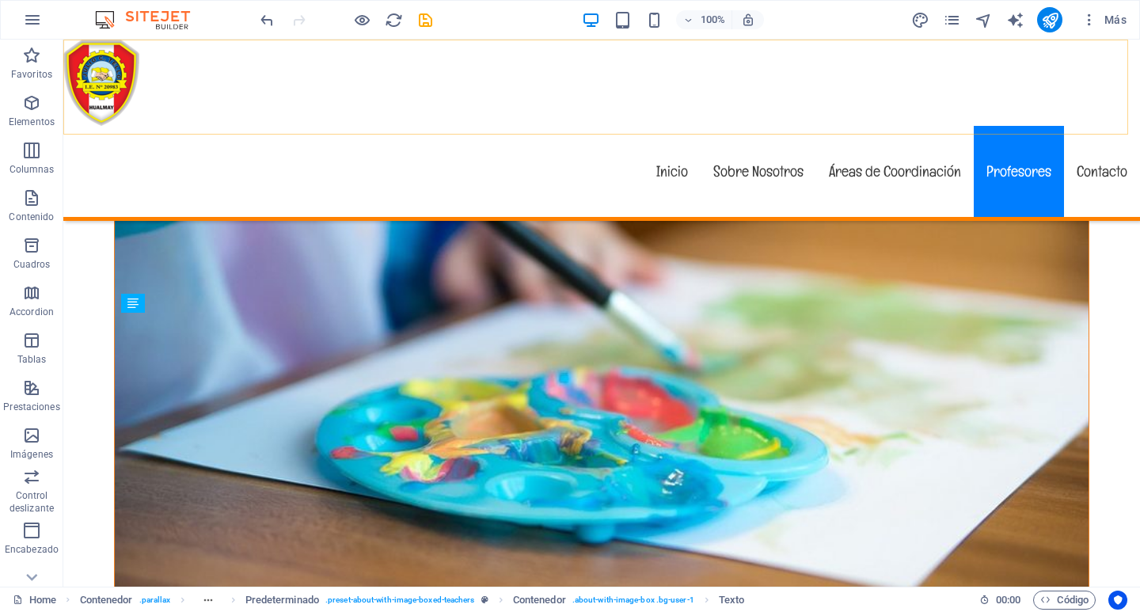
scroll to position [4554, 0]
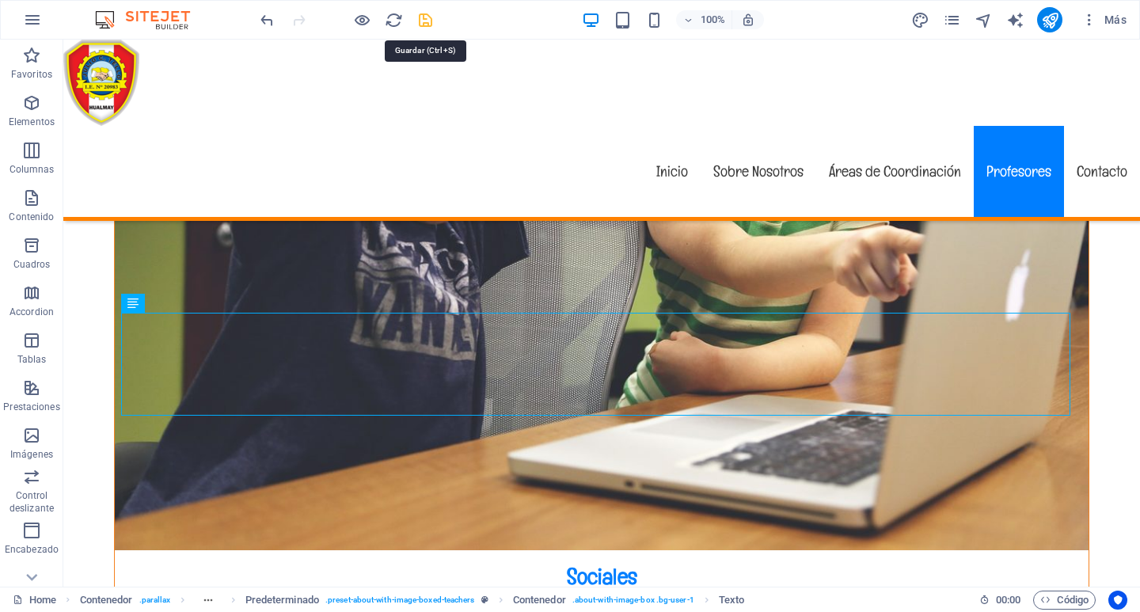
click at [429, 14] on icon "save" at bounding box center [425, 20] width 18 height 18
checkbox input "false"
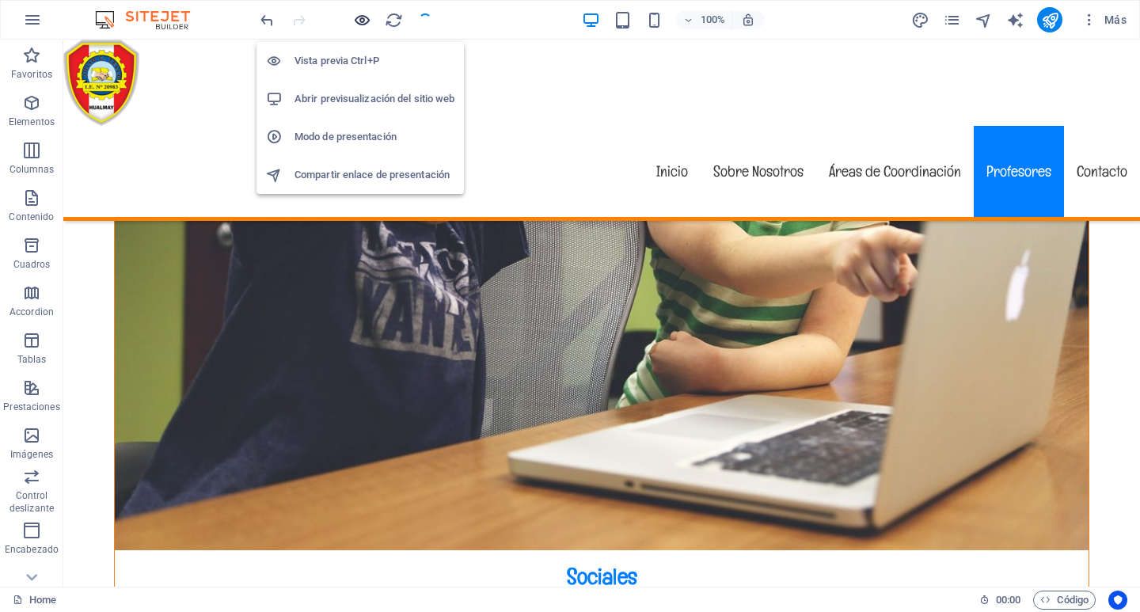
click at [358, 17] on icon "button" at bounding box center [362, 20] width 18 height 18
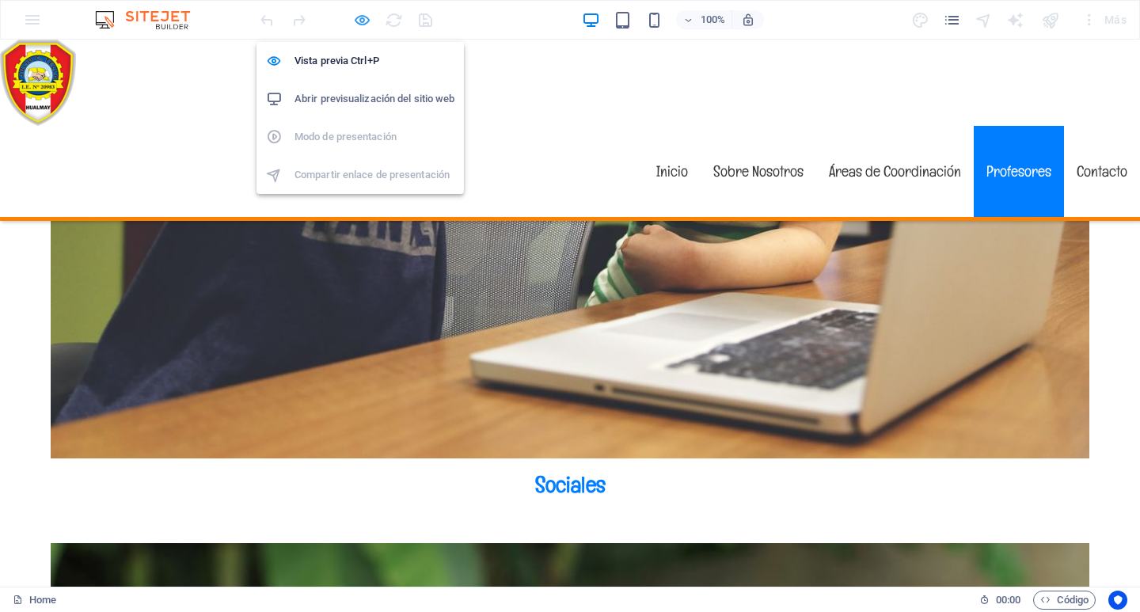
click at [357, 22] on icon "button" at bounding box center [362, 20] width 18 height 18
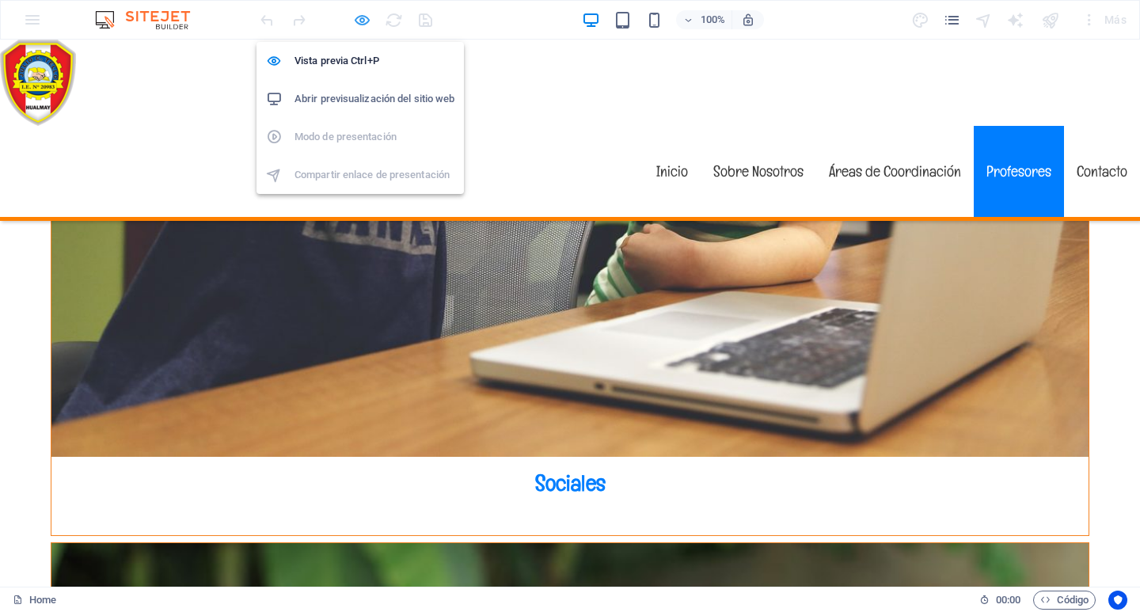
scroll to position [4554, 0]
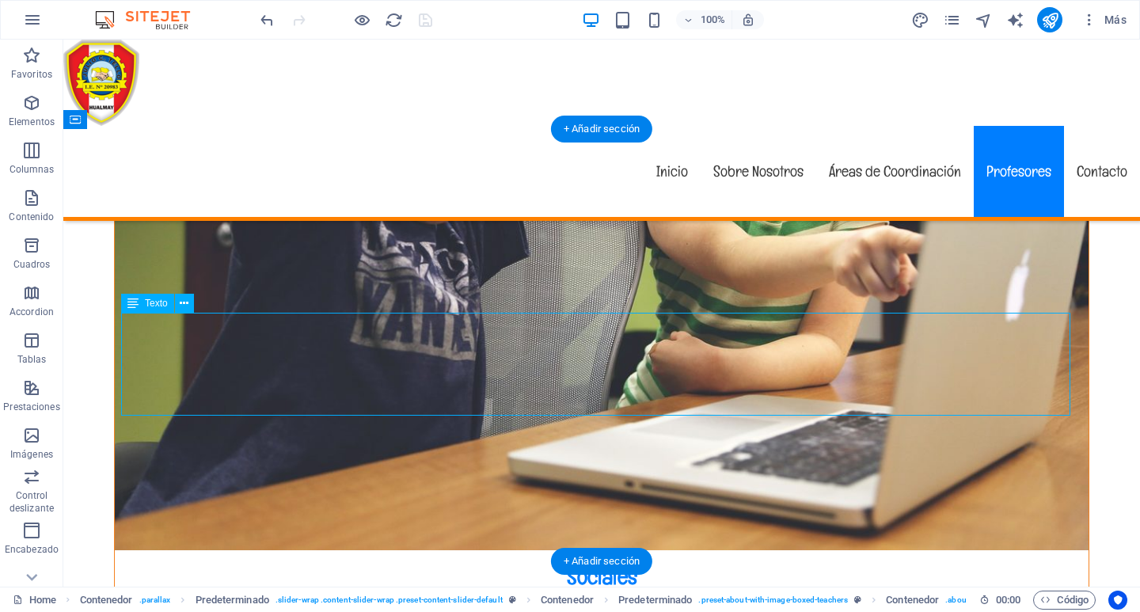
select select "%"
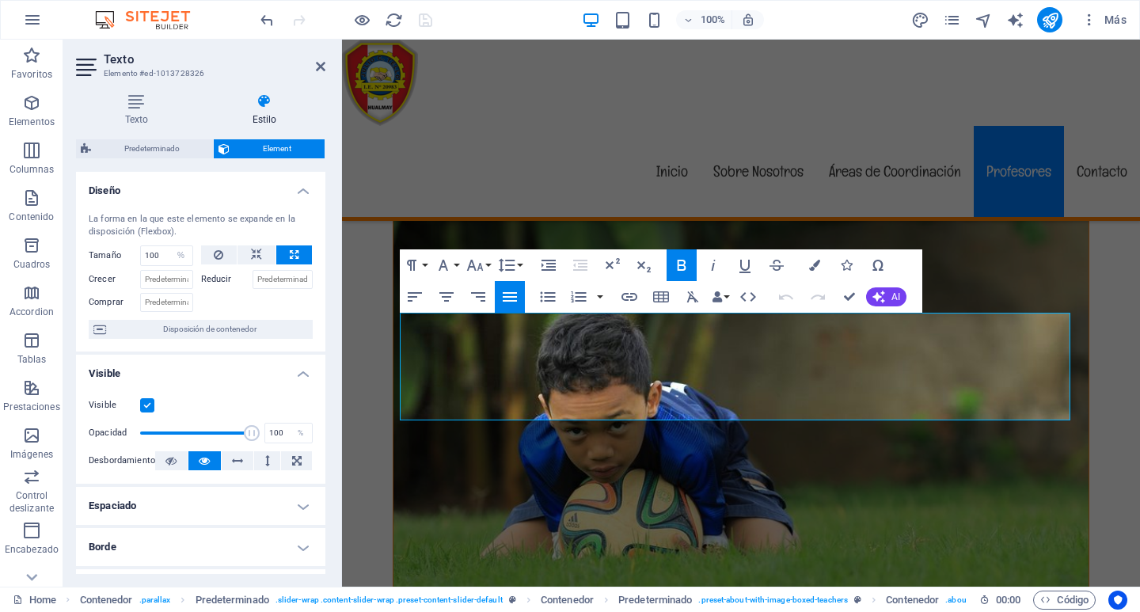
scroll to position [3755, 0]
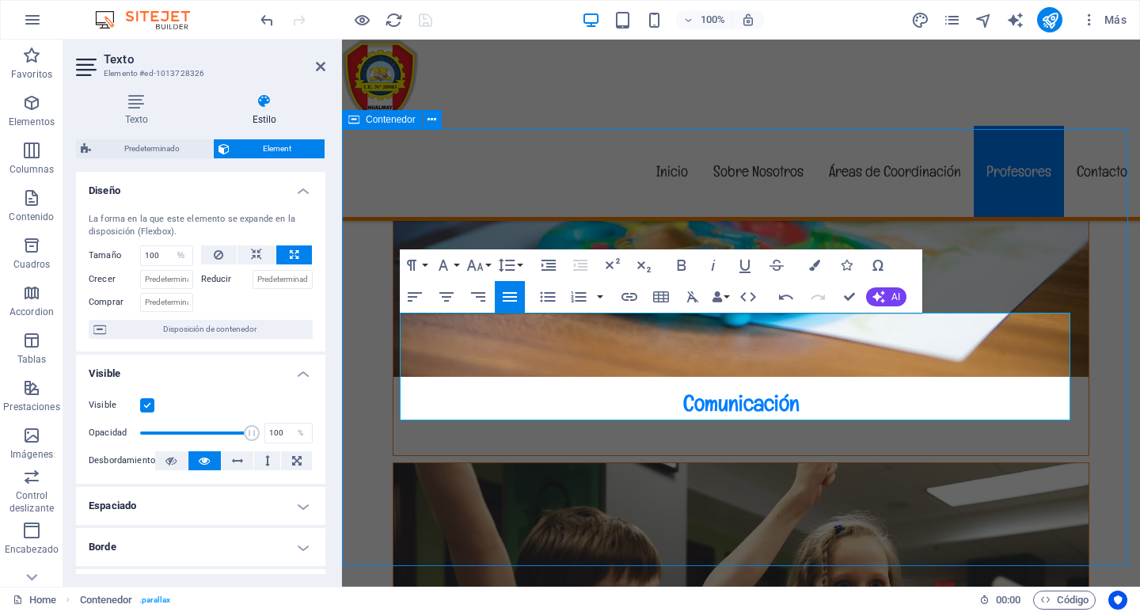
scroll to position [4554, 0]
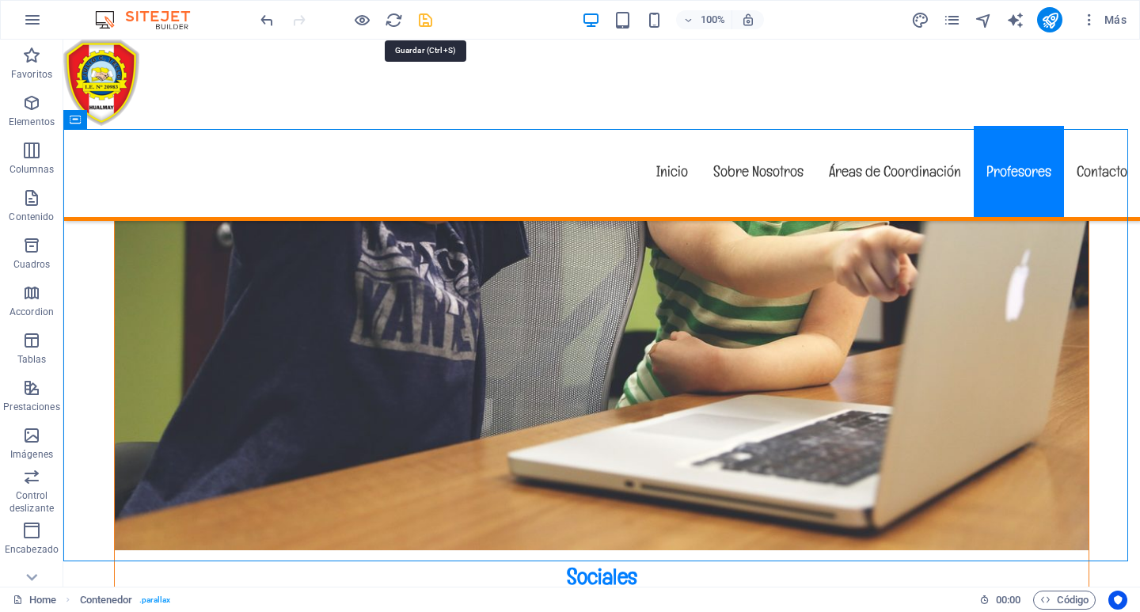
click at [423, 21] on icon "save" at bounding box center [425, 20] width 18 height 18
checkbox input "false"
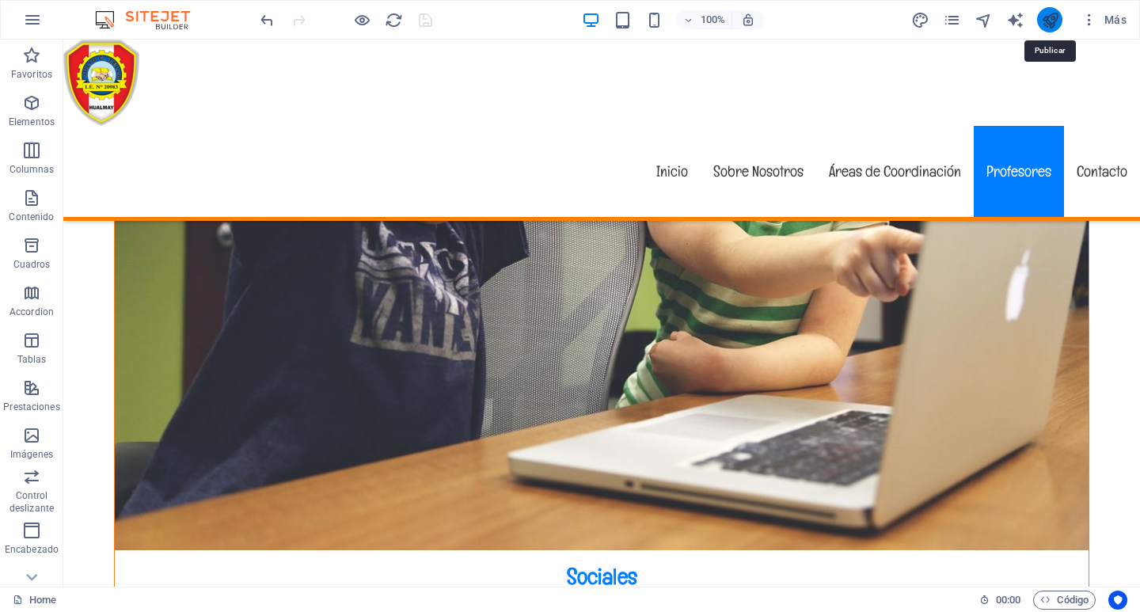
click at [1053, 22] on icon "publish" at bounding box center [1050, 20] width 18 height 18
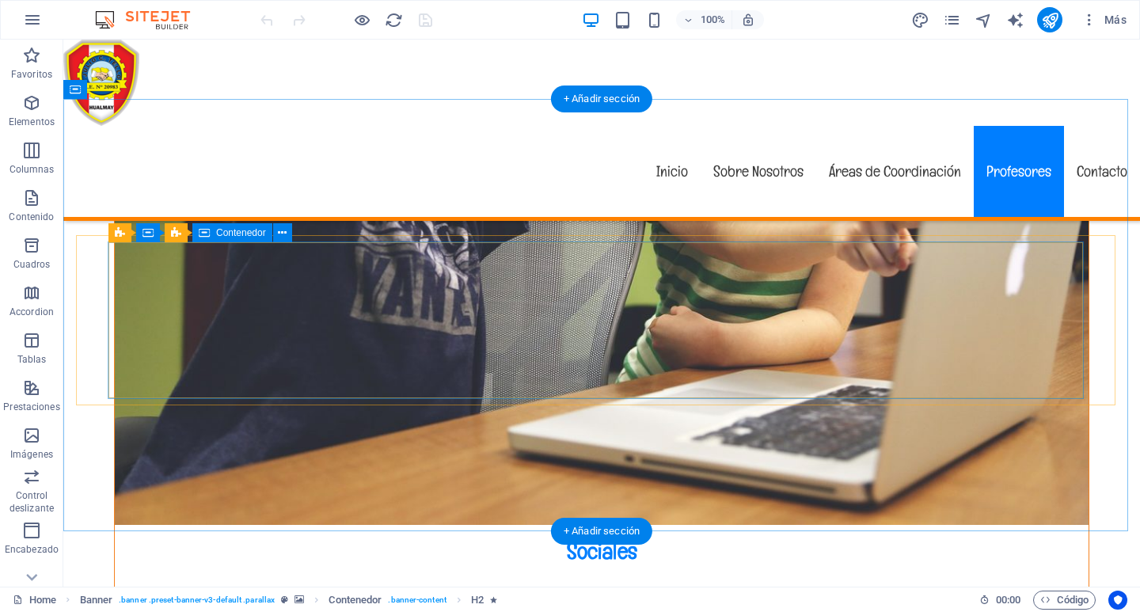
scroll to position [4590, 0]
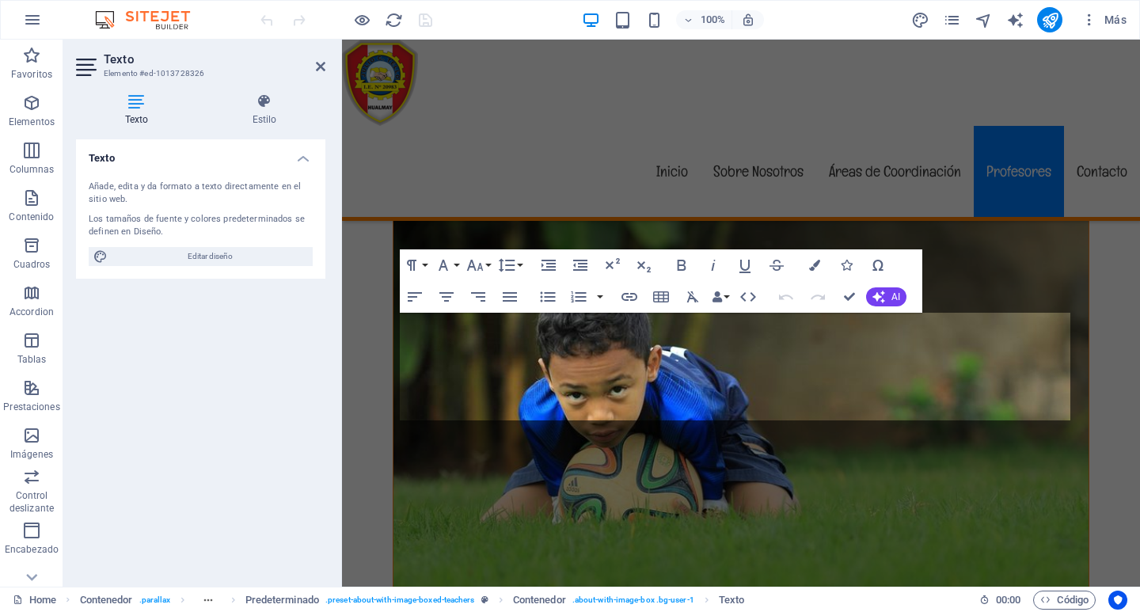
scroll to position [3755, 0]
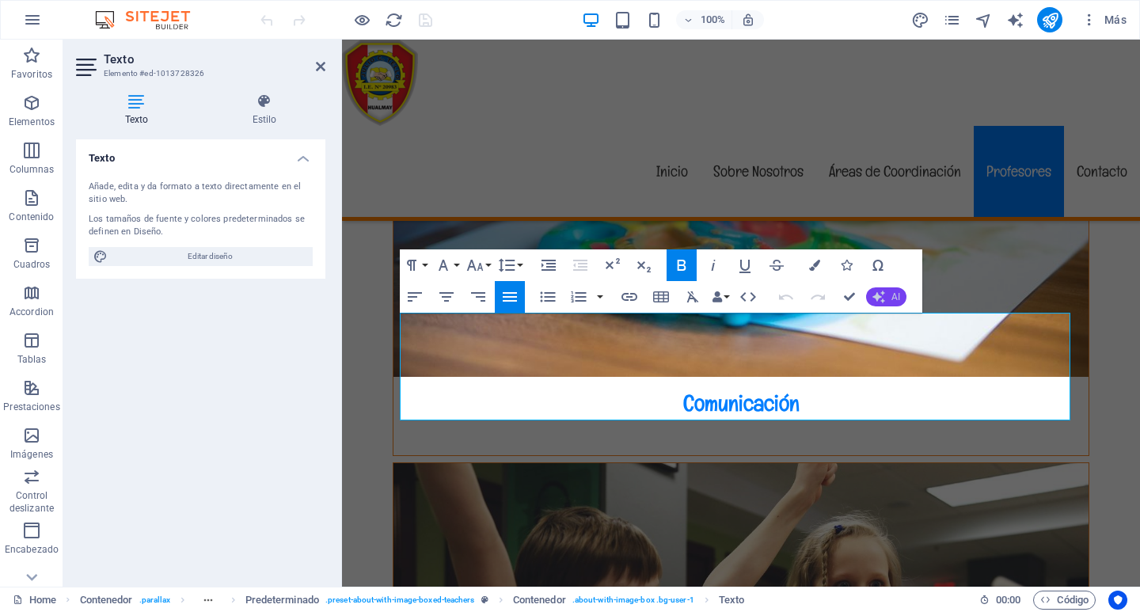
click at [895, 294] on span "AI" at bounding box center [895, 296] width 9 height 9
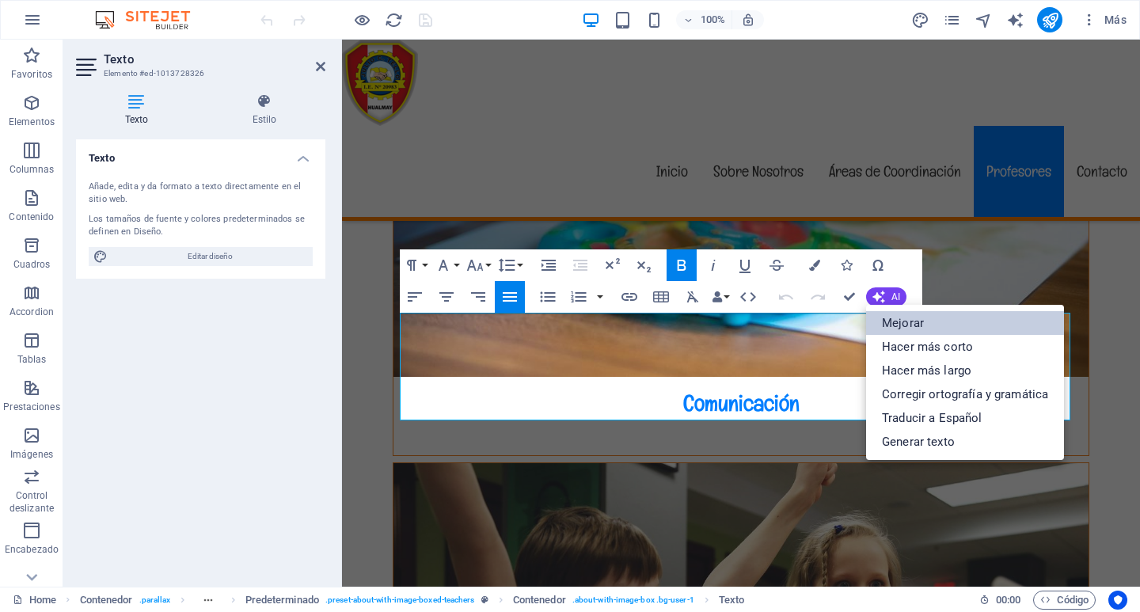
click at [916, 317] on link "Mejorar" at bounding box center [965, 323] width 198 height 24
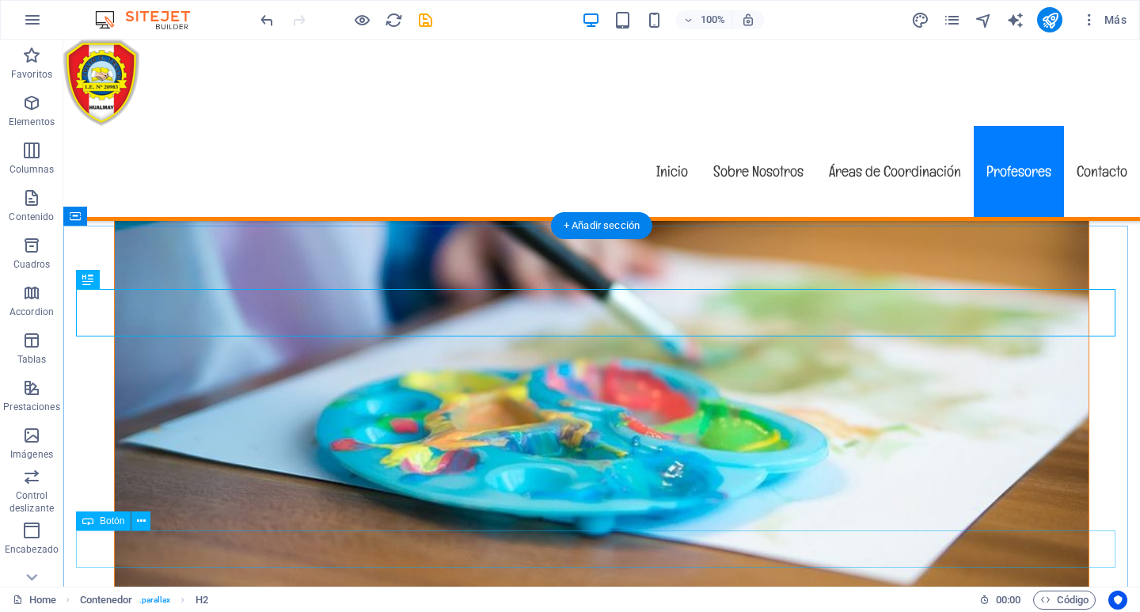
scroll to position [4458, 0]
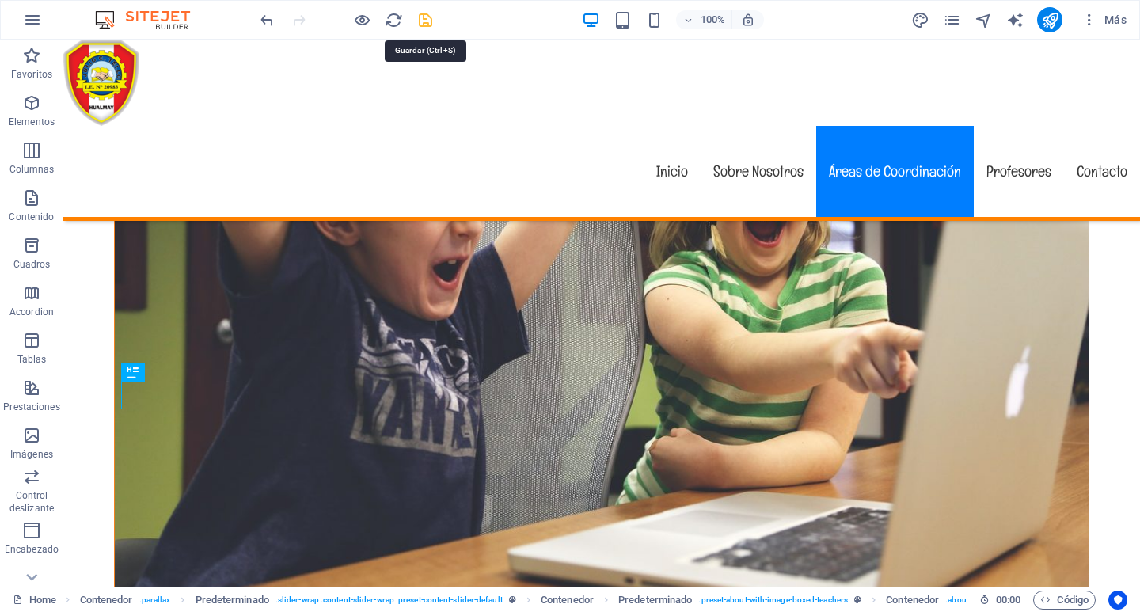
click at [432, 18] on icon "save" at bounding box center [425, 20] width 18 height 18
checkbox input "false"
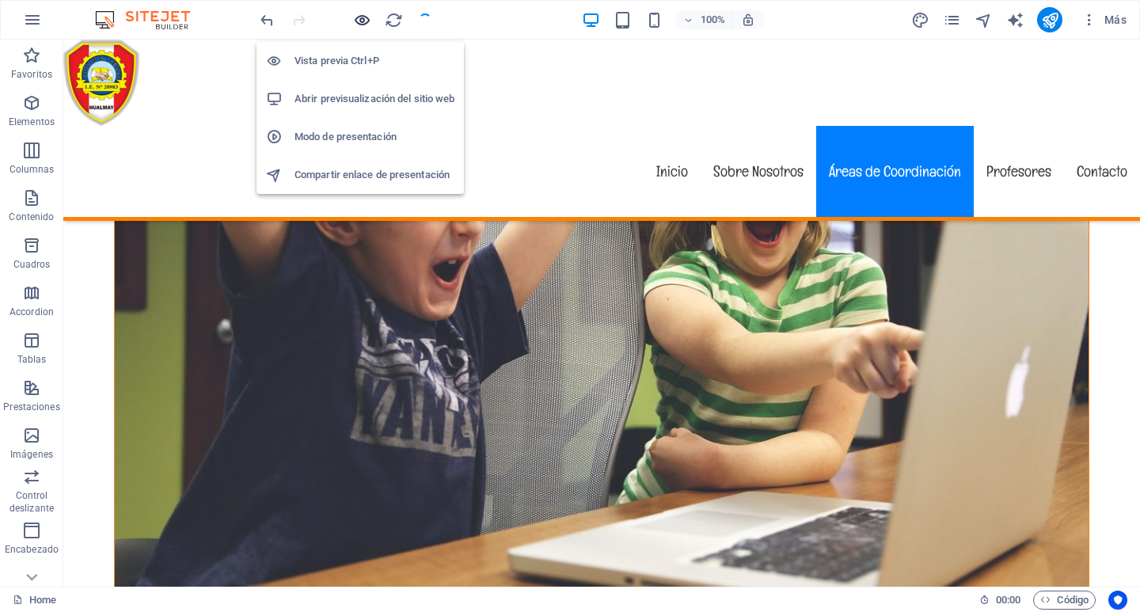
click at [358, 23] on icon "button" at bounding box center [362, 20] width 18 height 18
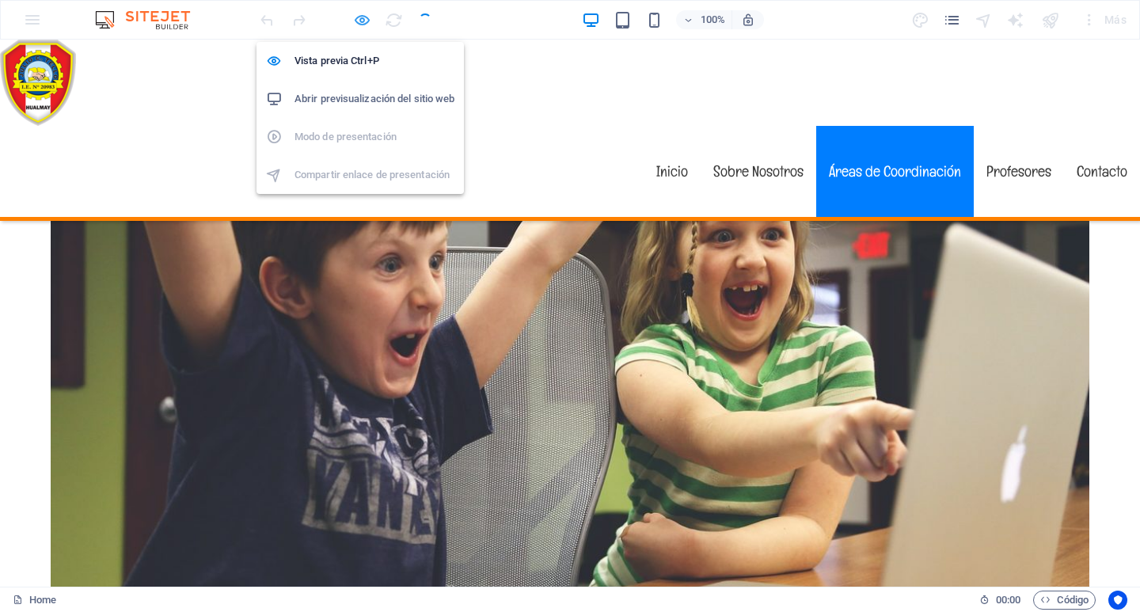
scroll to position [4606, 0]
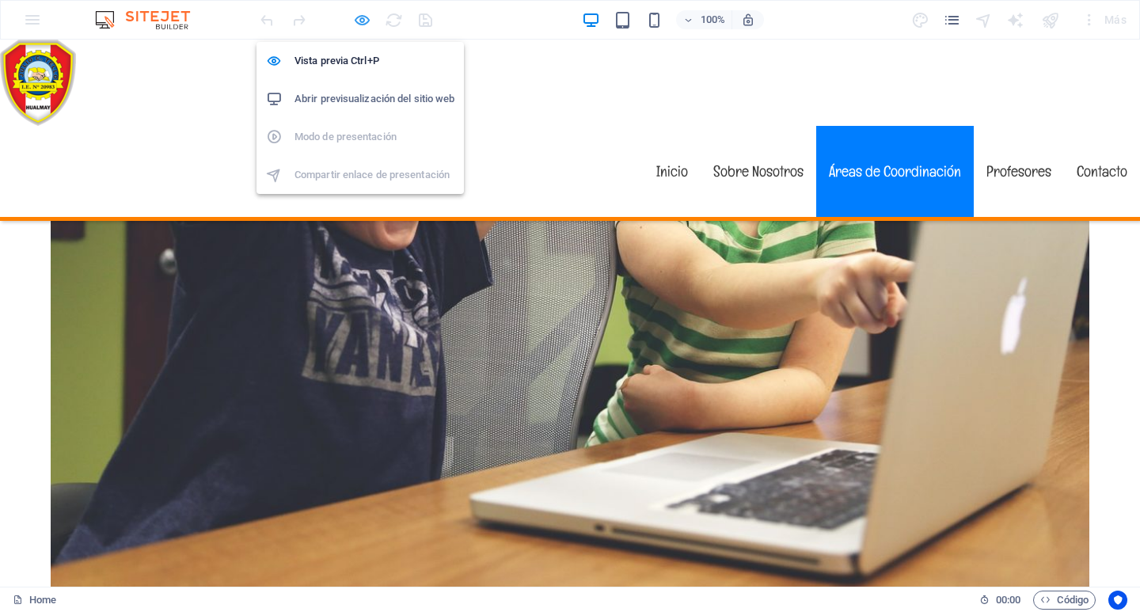
click at [362, 21] on icon "button" at bounding box center [362, 20] width 18 height 18
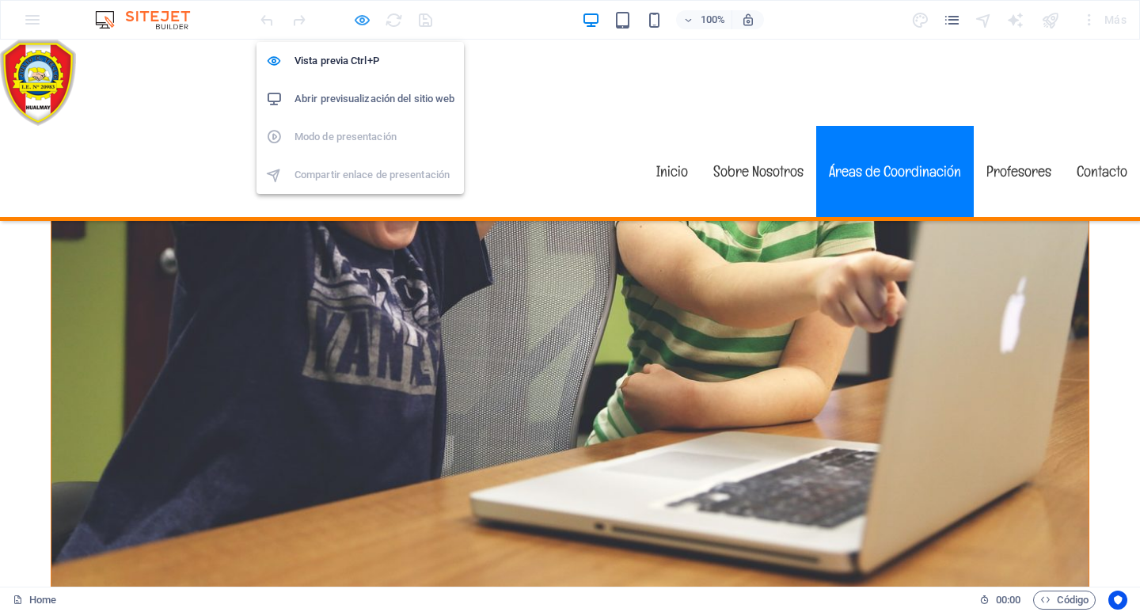
scroll to position [4458, 0]
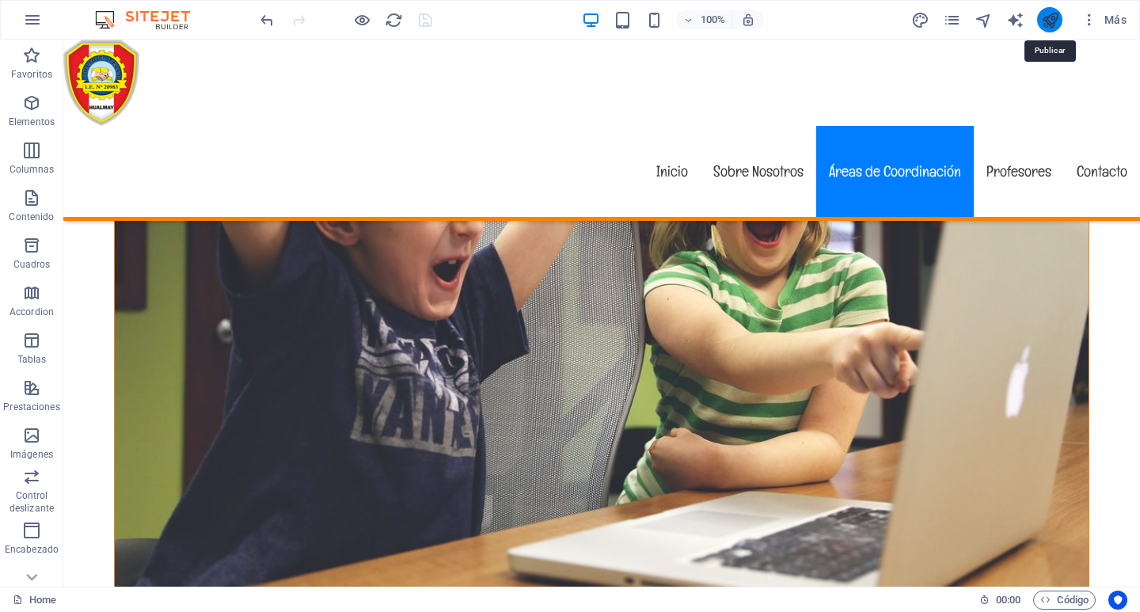
click at [1050, 19] on icon "publish" at bounding box center [1050, 20] width 18 height 18
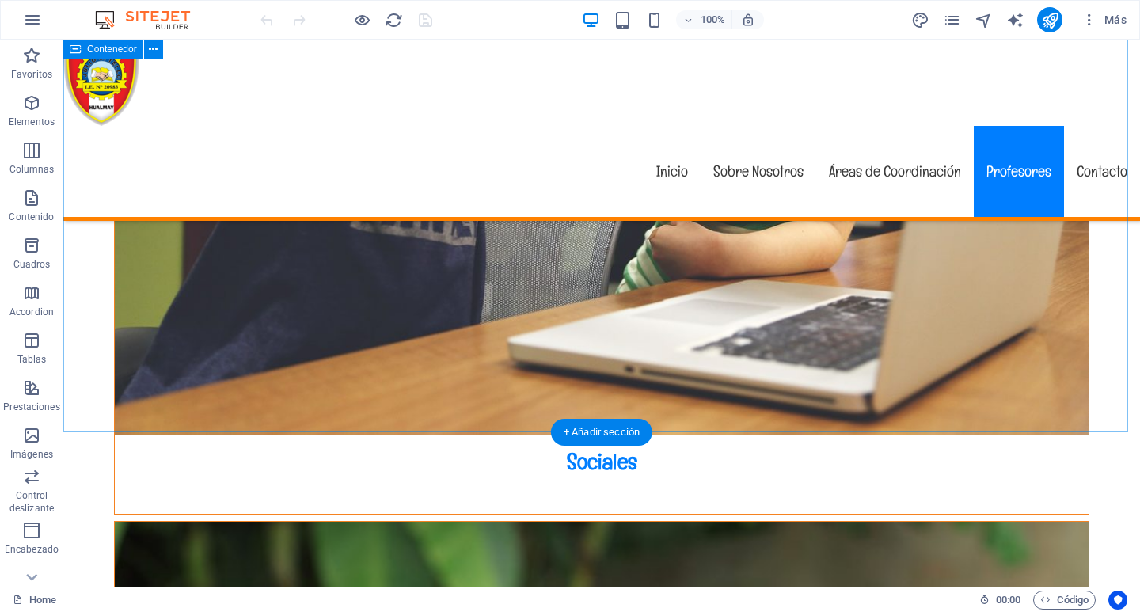
scroll to position [4353, 0]
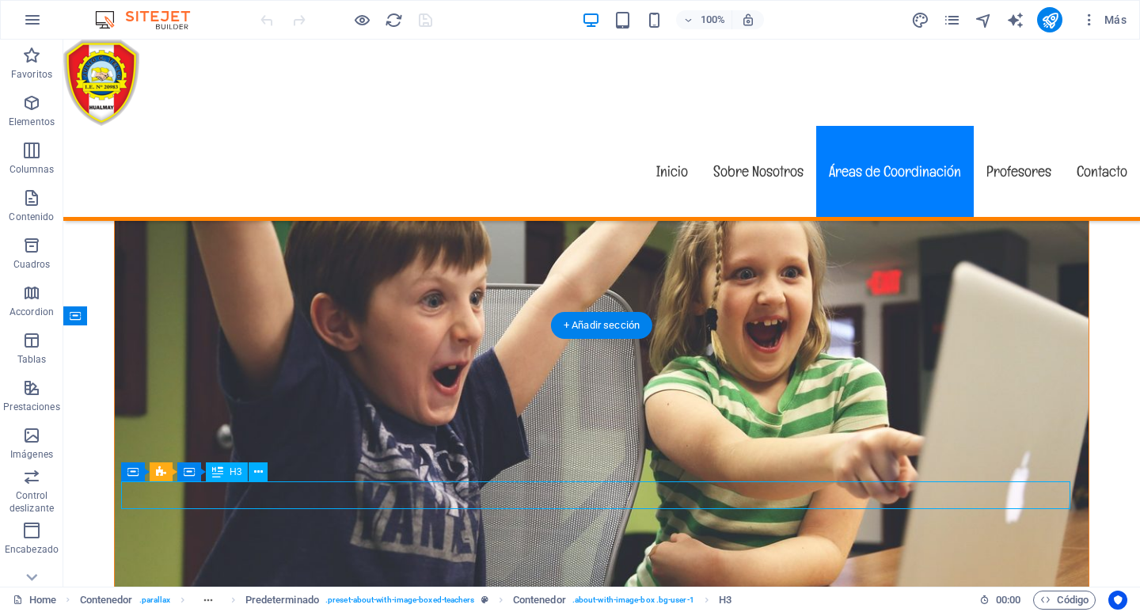
scroll to position [4511, 0]
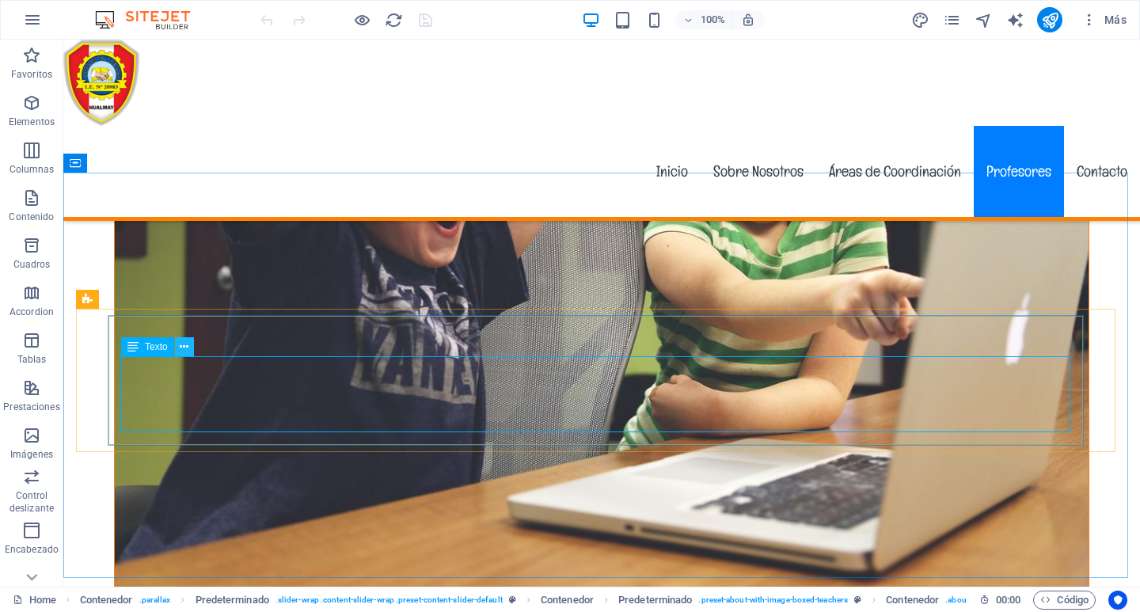
click at [185, 347] on icon at bounding box center [184, 347] width 9 height 17
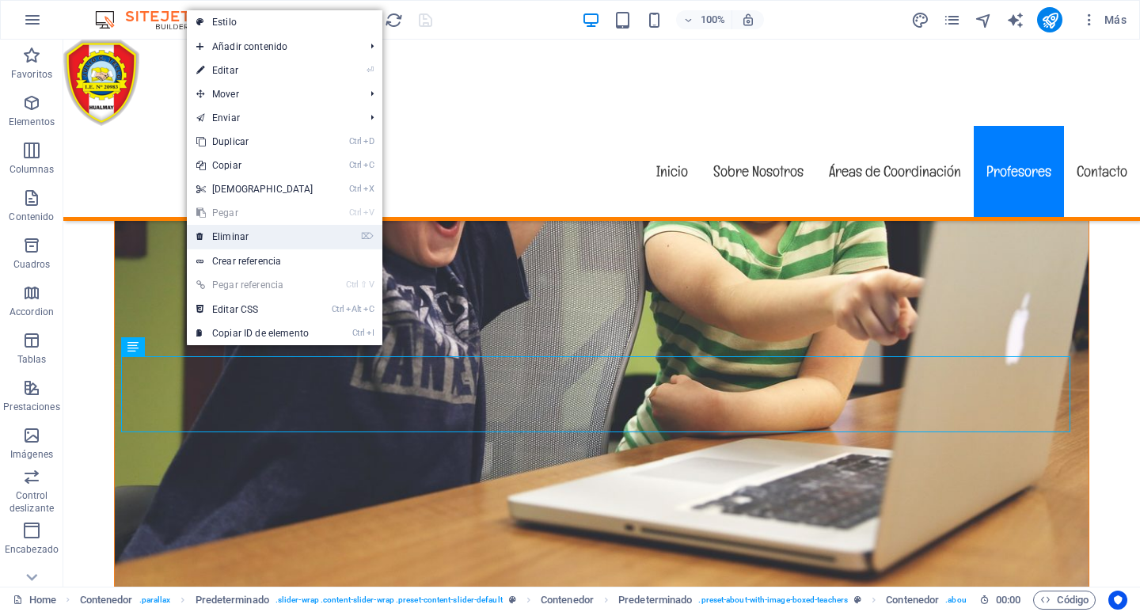
click at [257, 237] on link "⌦ Eliminar" at bounding box center [255, 237] width 136 height 24
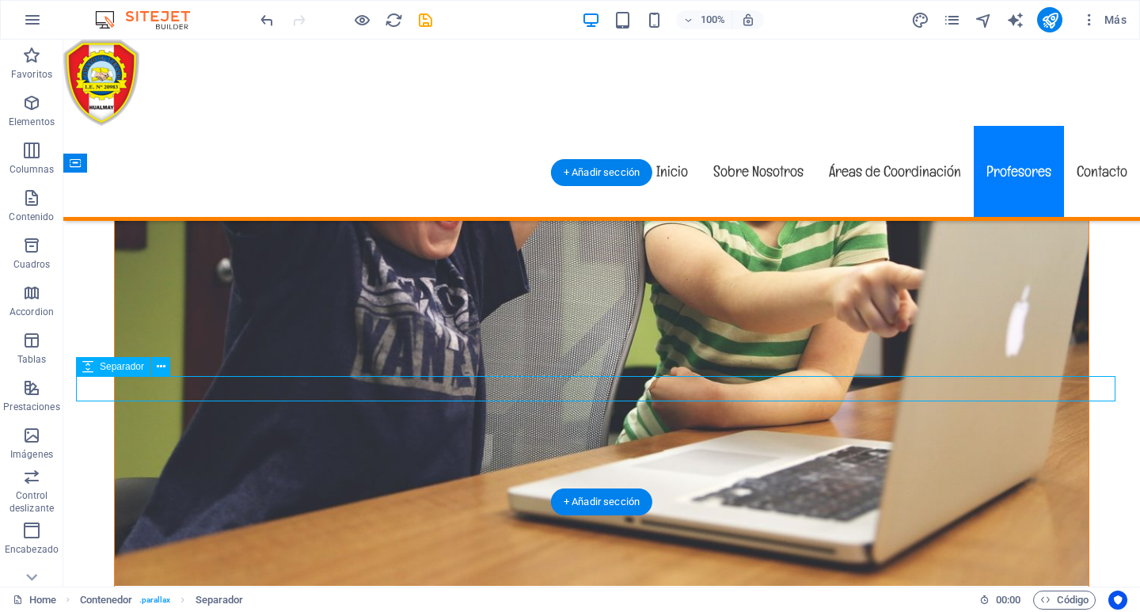
select select "rem"
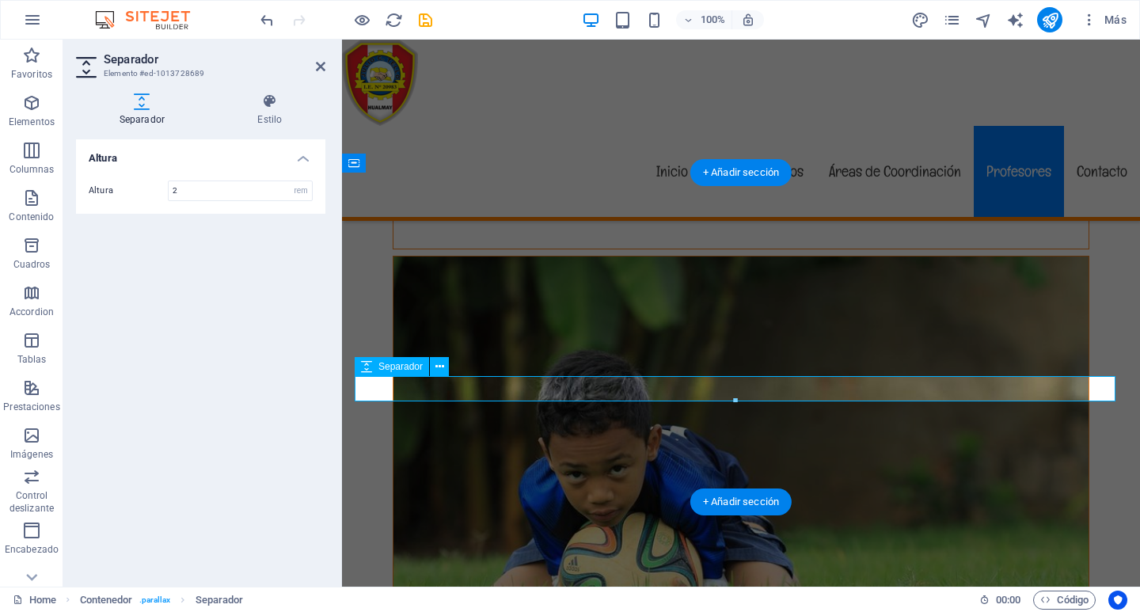
scroll to position [3712, 0]
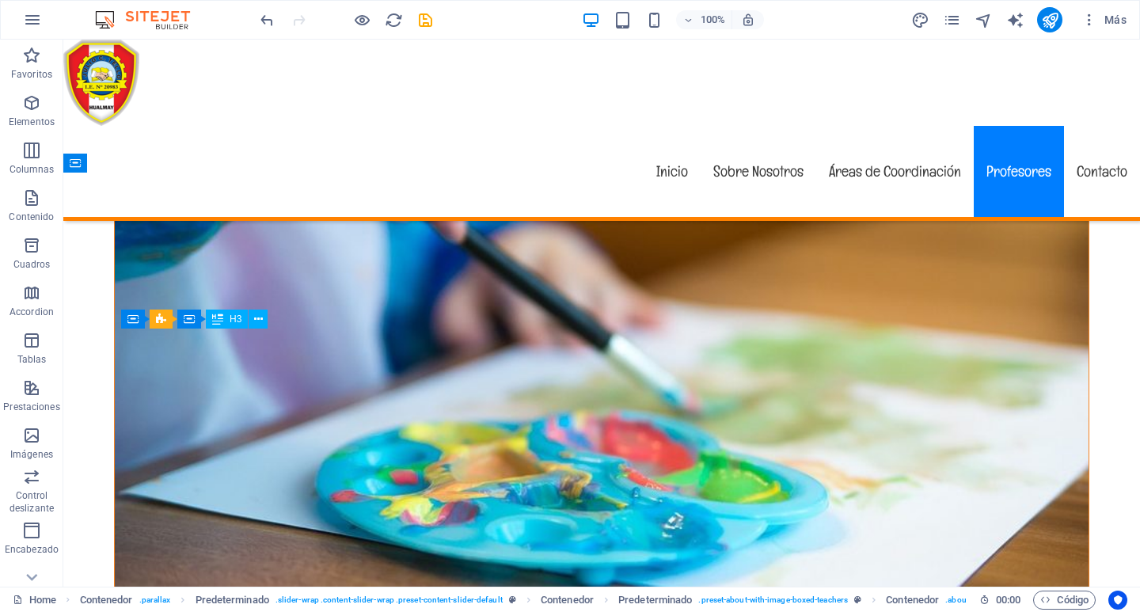
scroll to position [4511, 0]
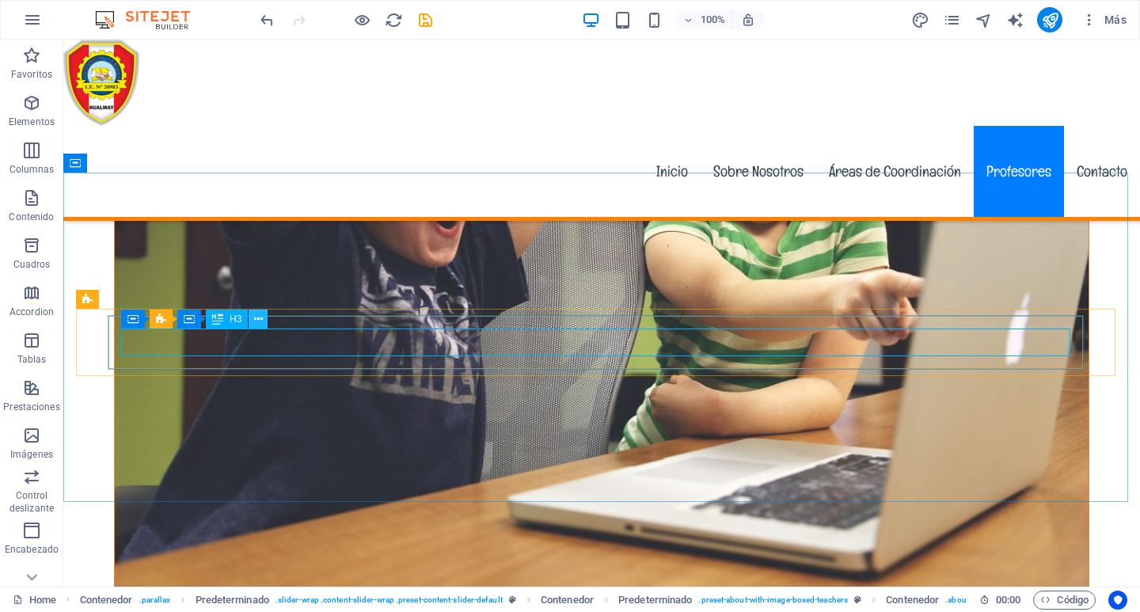
click at [255, 312] on icon at bounding box center [258, 319] width 9 height 17
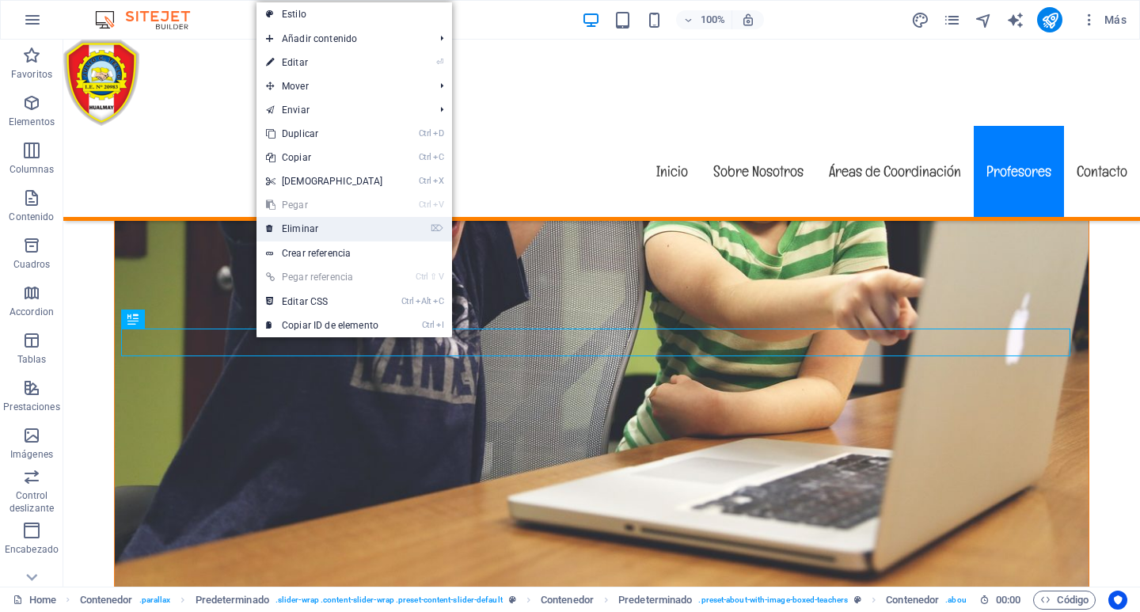
click at [285, 227] on link "⌦ Eliminar" at bounding box center [324, 229] width 136 height 24
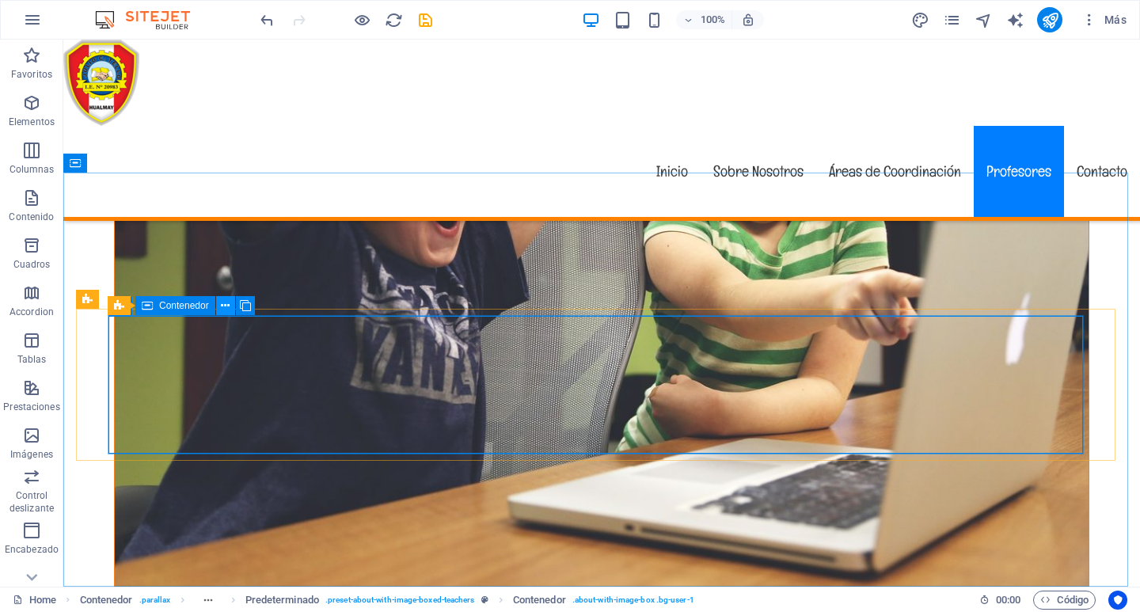
click at [226, 305] on icon at bounding box center [225, 306] width 9 height 17
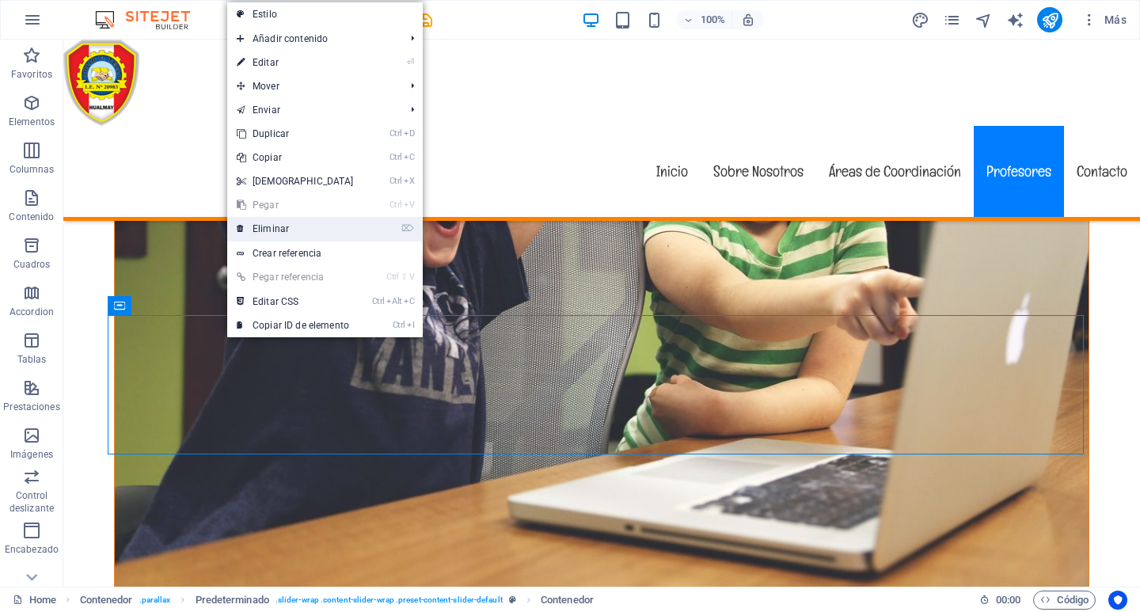
click at [279, 226] on link "⌦ Eliminar" at bounding box center [295, 229] width 136 height 24
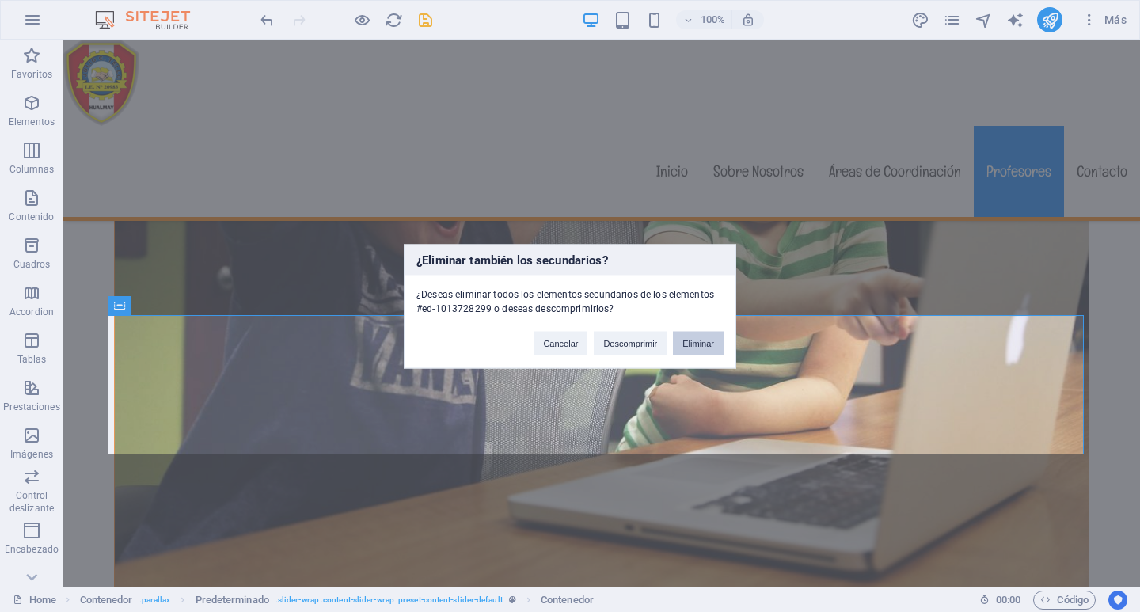
click at [698, 343] on button "Eliminar" at bounding box center [698, 343] width 51 height 24
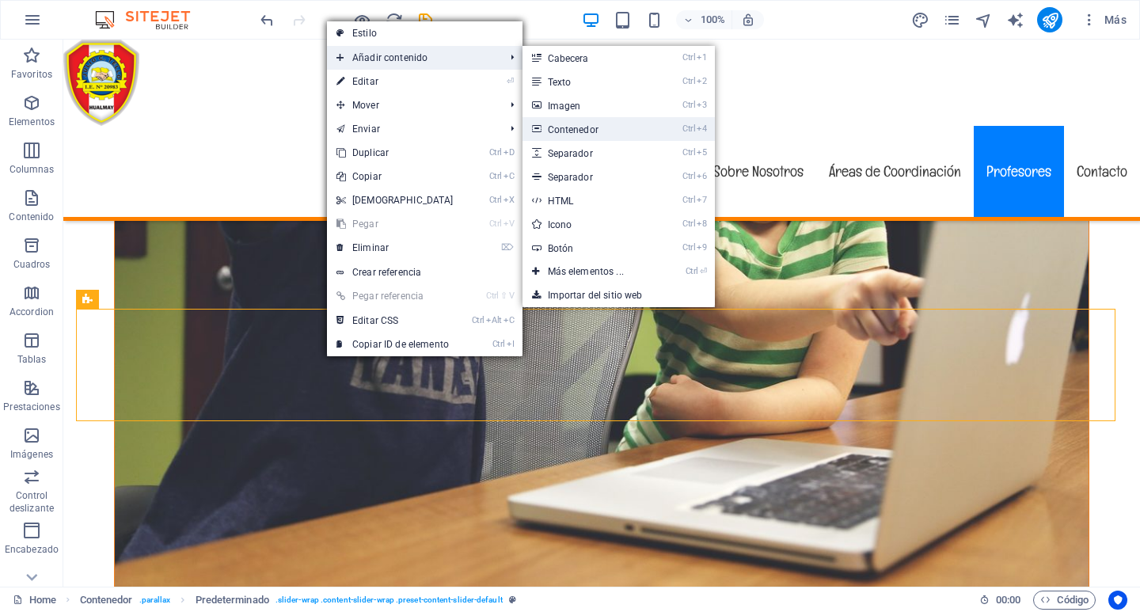
drag, startPoint x: 579, startPoint y: 124, endPoint x: 238, endPoint y: 85, distance: 343.3
click at [580, 125] on link "Ctrl 4 Contenedor" at bounding box center [588, 129] width 133 height 24
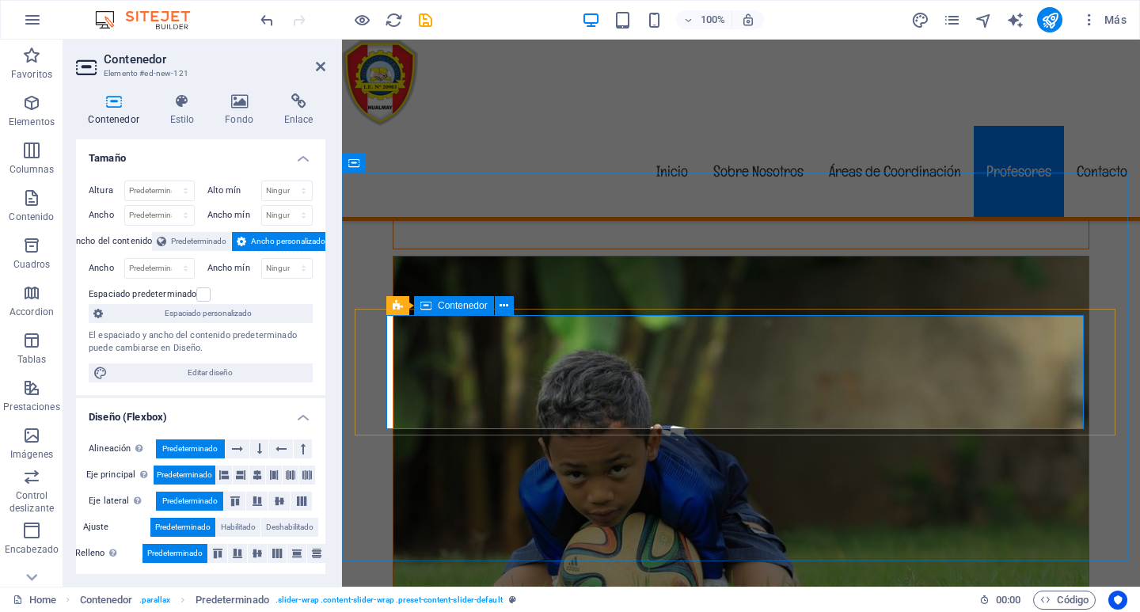
scroll to position [3712, 0]
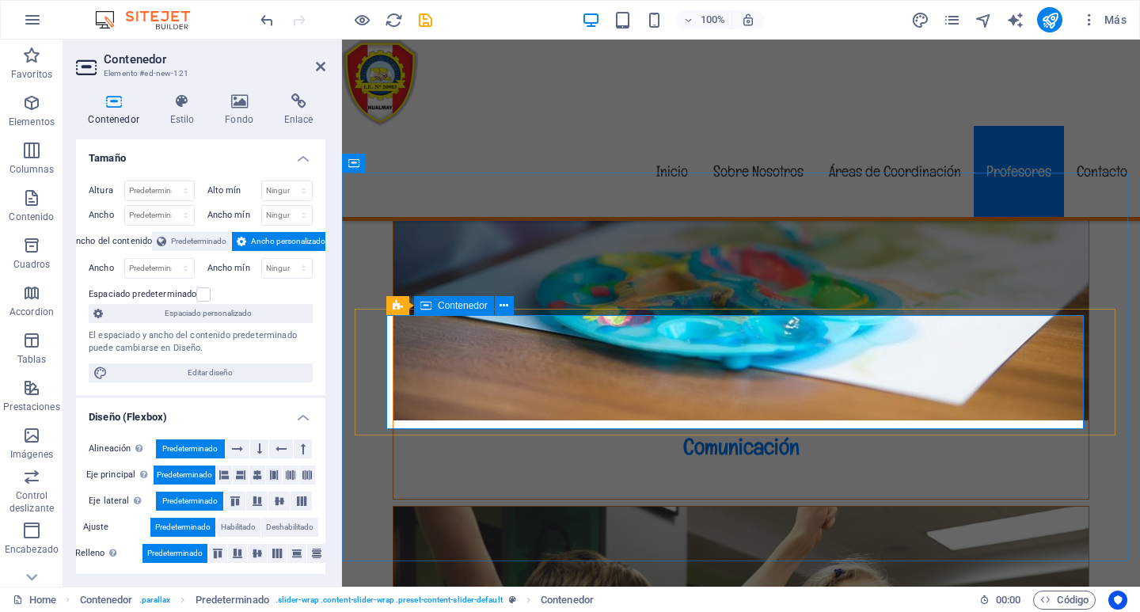
click at [25, 344] on icon "button" at bounding box center [31, 340] width 19 height 19
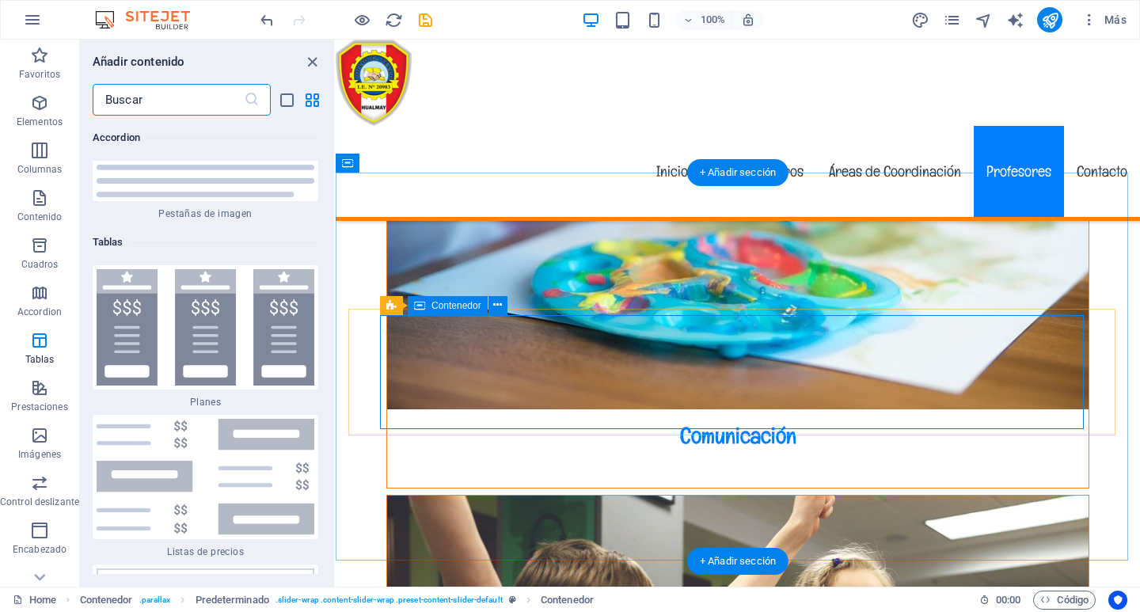
scroll to position [10611, 0]
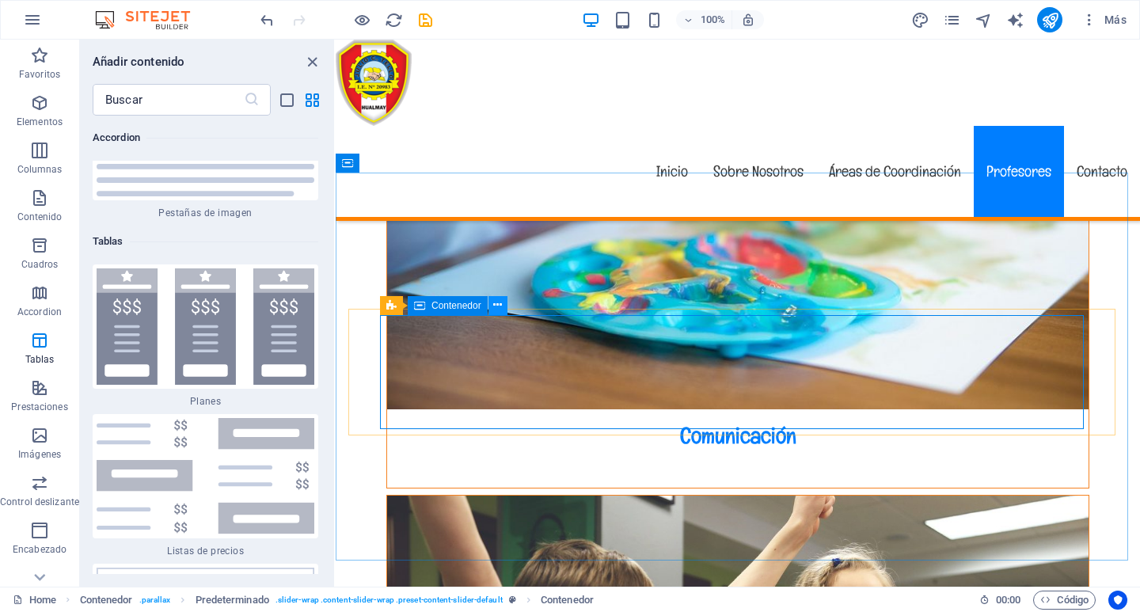
click at [501, 304] on icon at bounding box center [497, 305] width 9 height 17
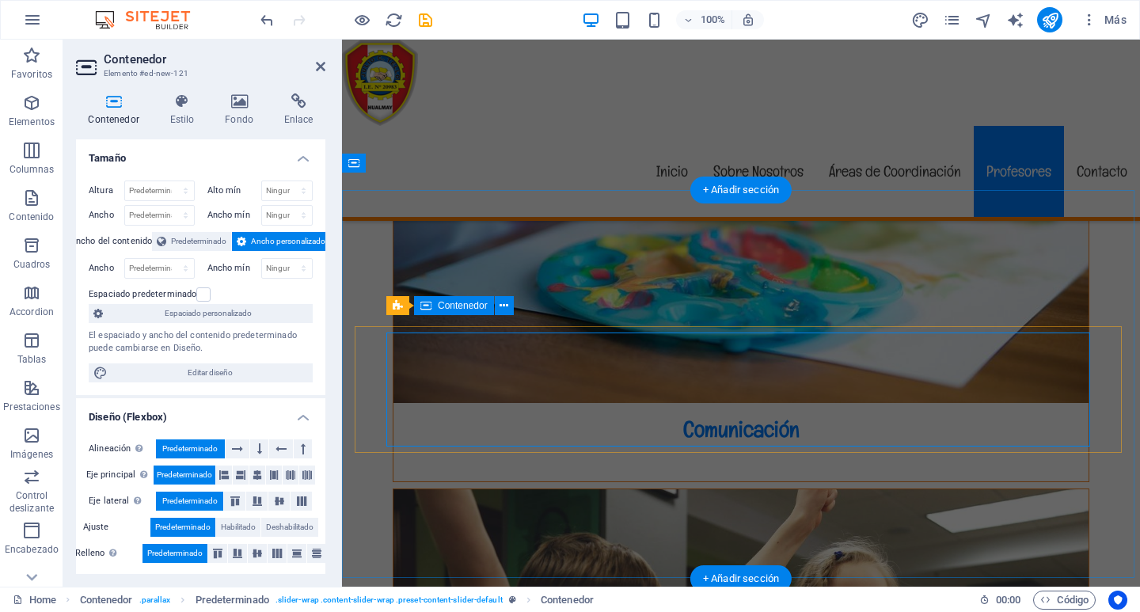
scroll to position [3712, 0]
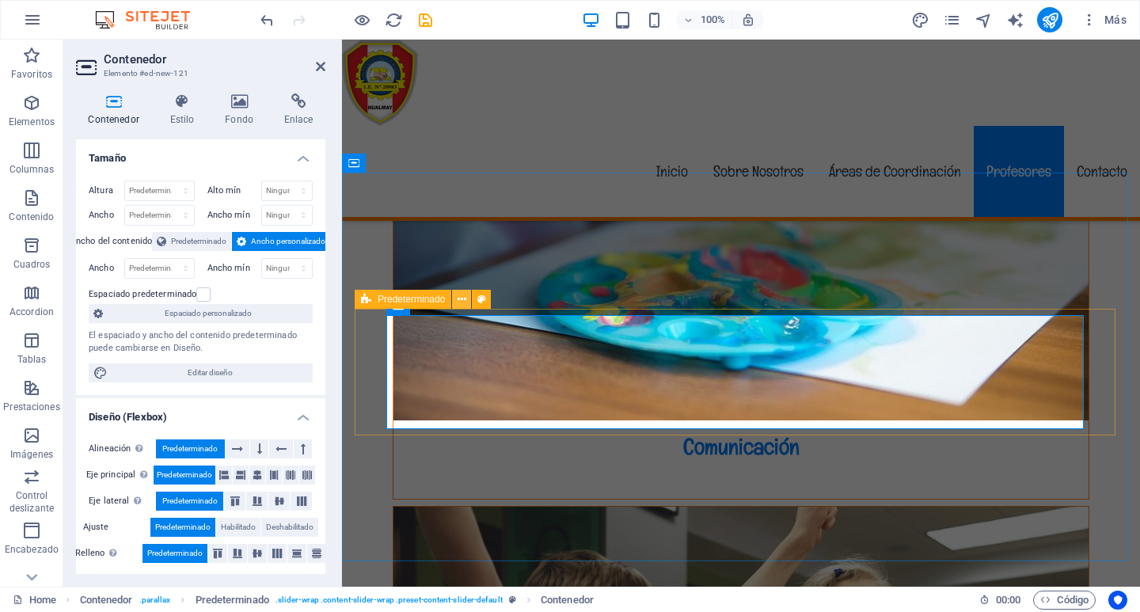
click at [461, 298] on icon at bounding box center [461, 299] width 9 height 17
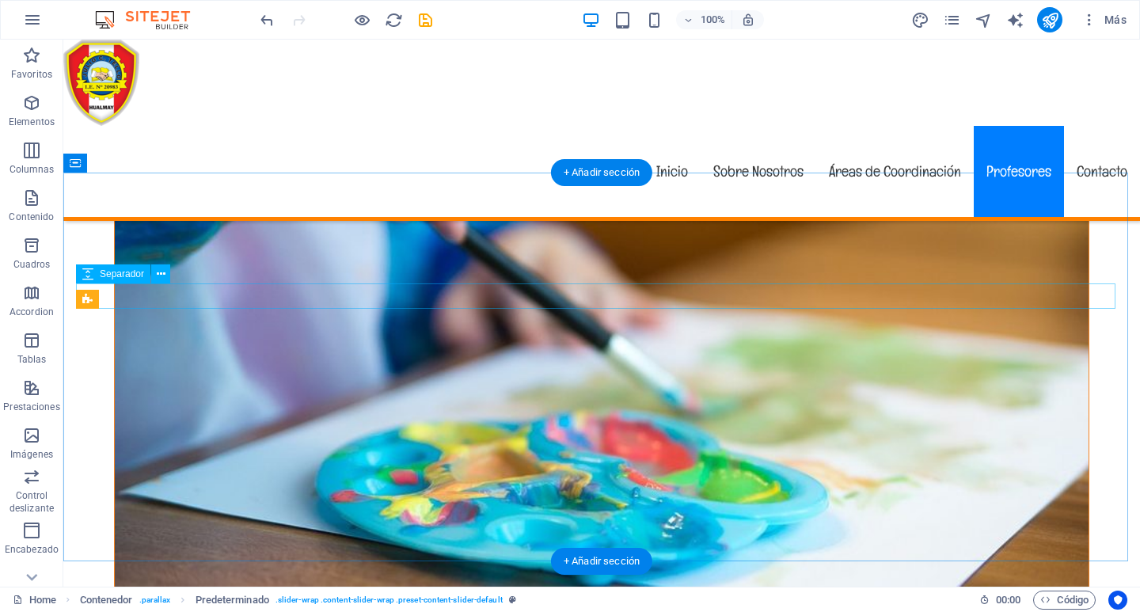
scroll to position [4511, 0]
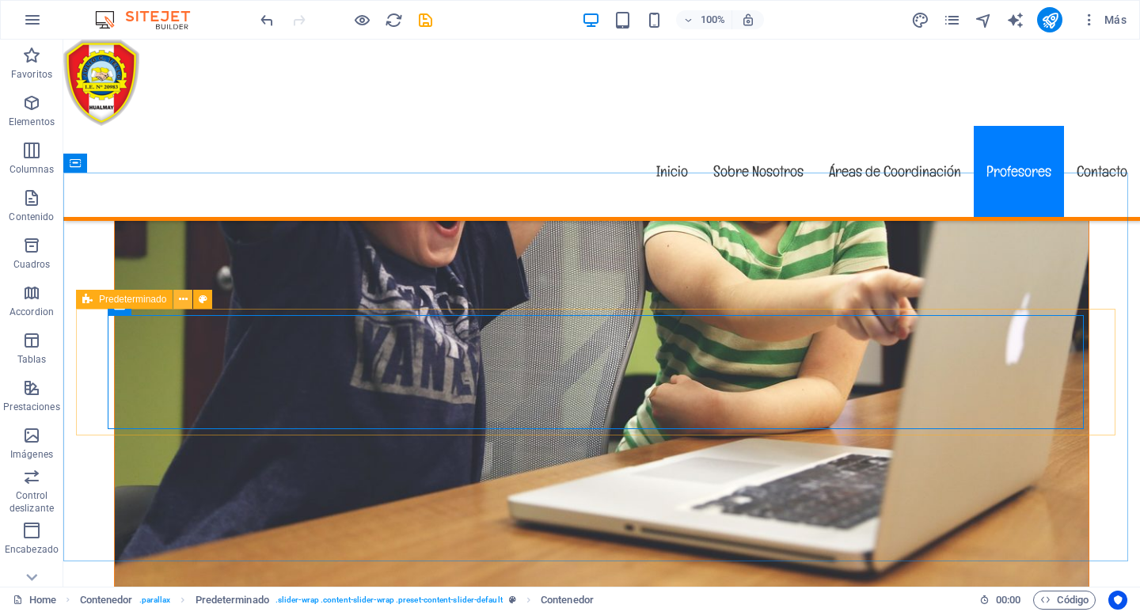
click at [180, 300] on icon at bounding box center [183, 299] width 9 height 17
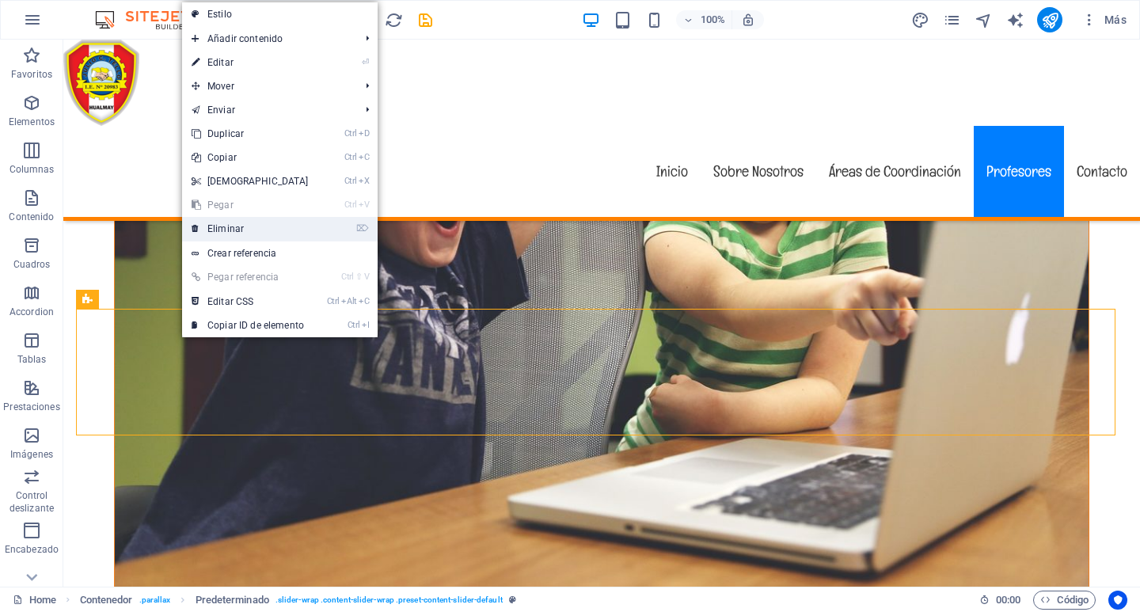
click at [230, 225] on link "⌦ Eliminar" at bounding box center [250, 229] width 136 height 24
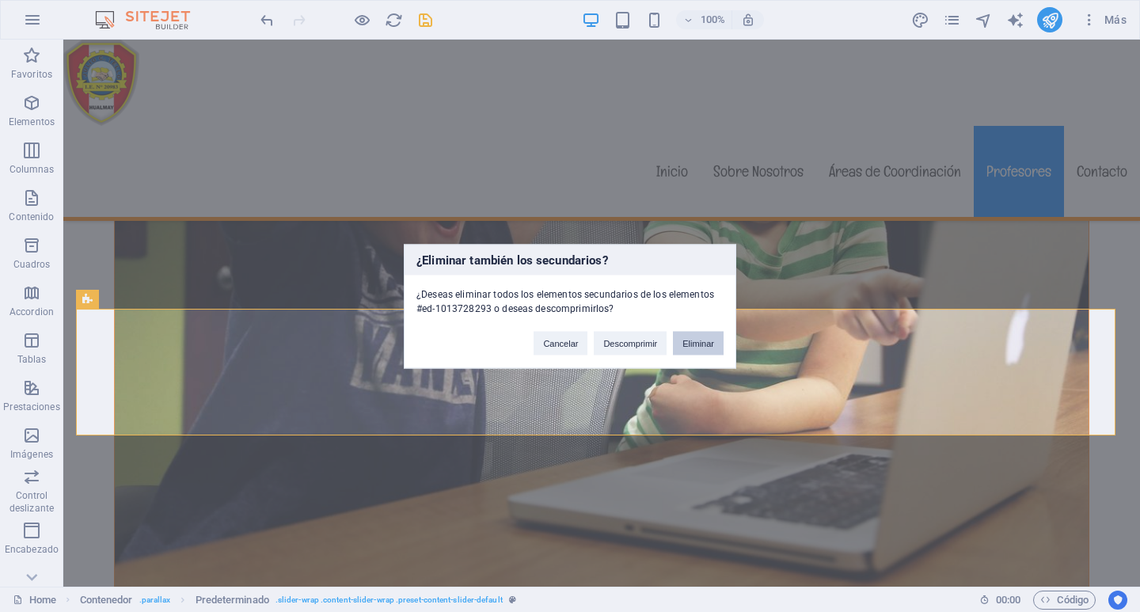
click at [700, 350] on button "Eliminar" at bounding box center [698, 343] width 51 height 24
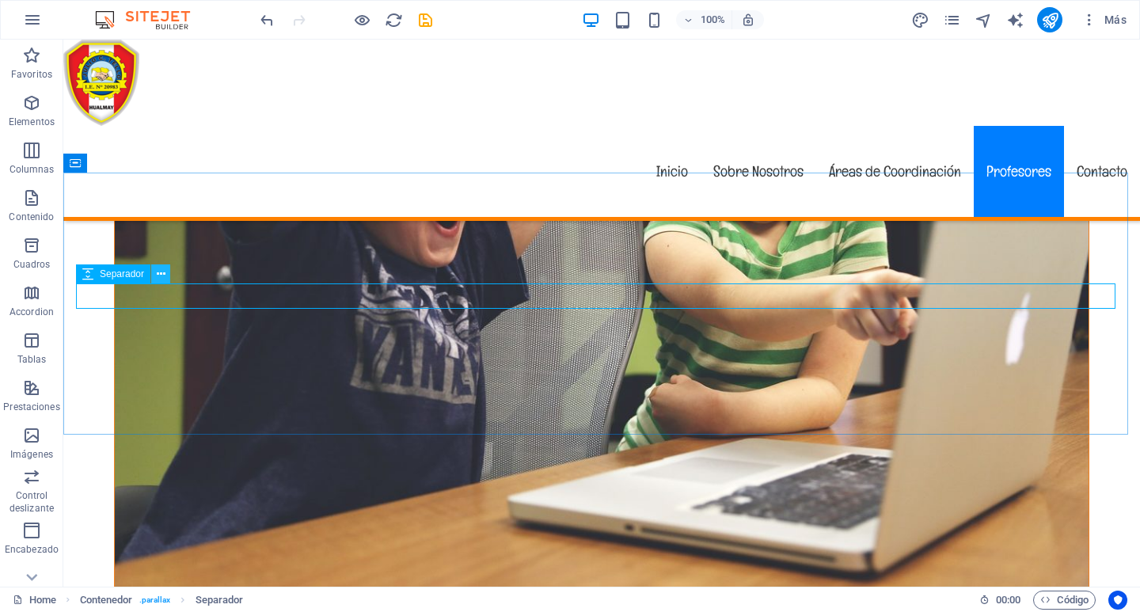
click at [157, 269] on icon at bounding box center [161, 274] width 9 height 17
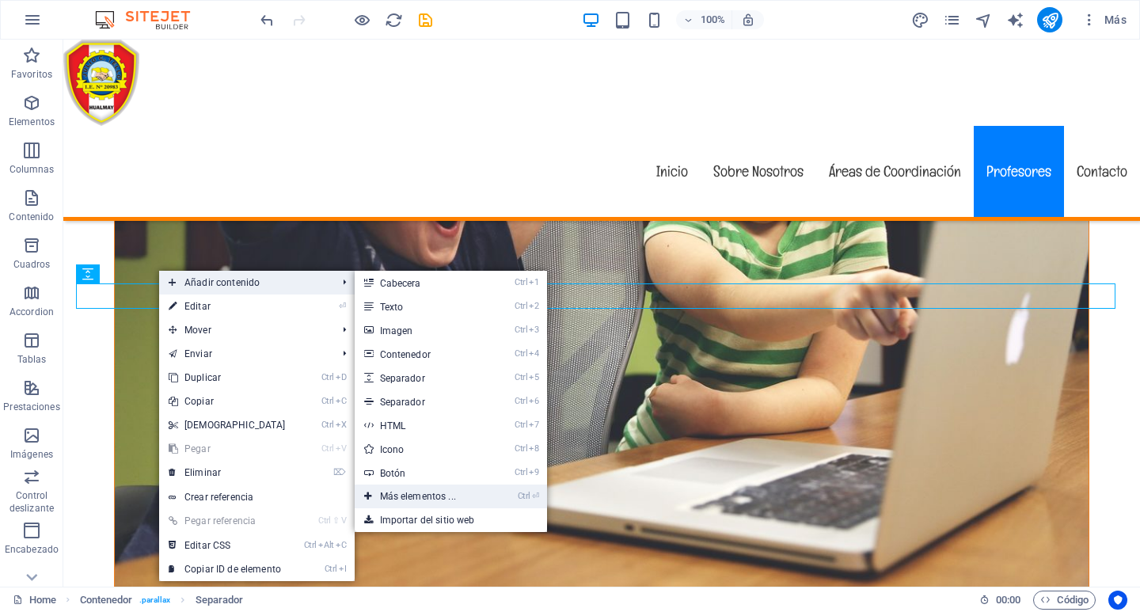
click at [404, 493] on link "Ctrl ⏎ Más elementos ..." at bounding box center [421, 496] width 133 height 24
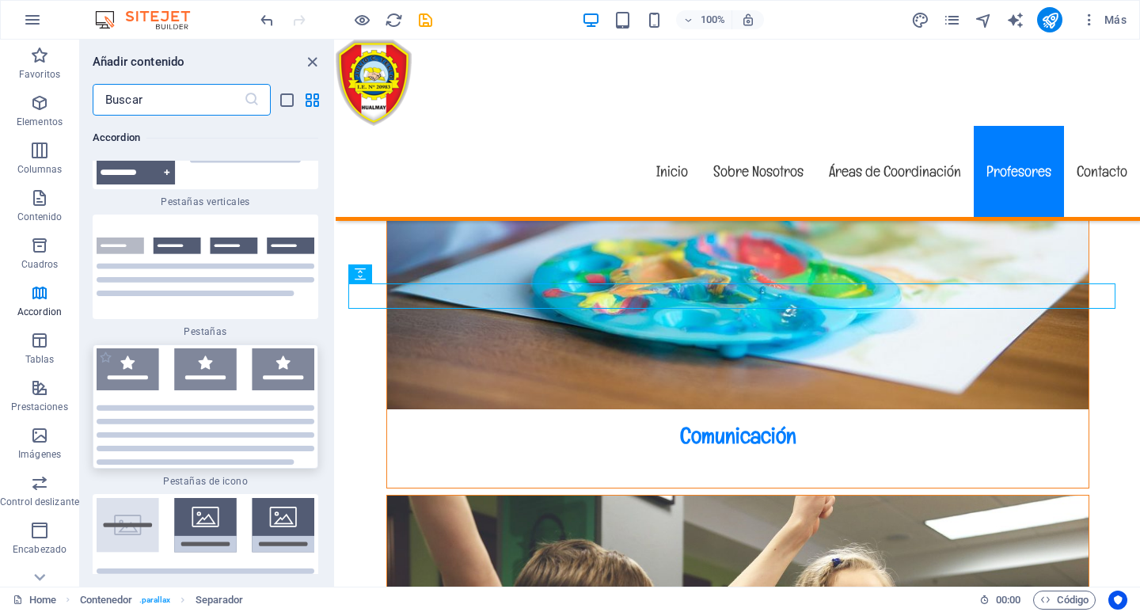
scroll to position [10367, 0]
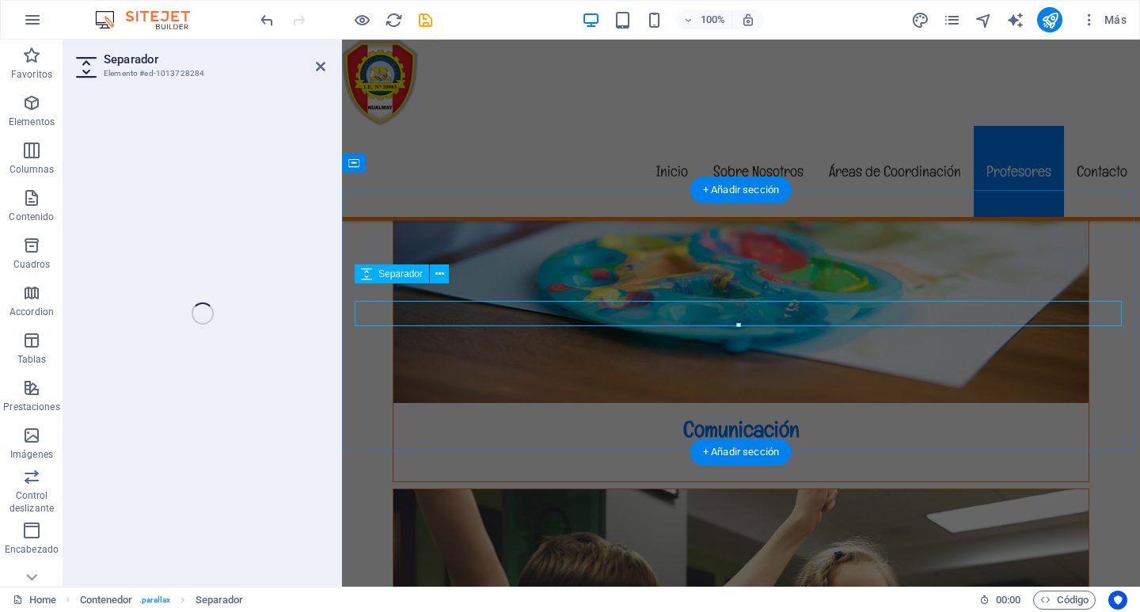
select select "rem"
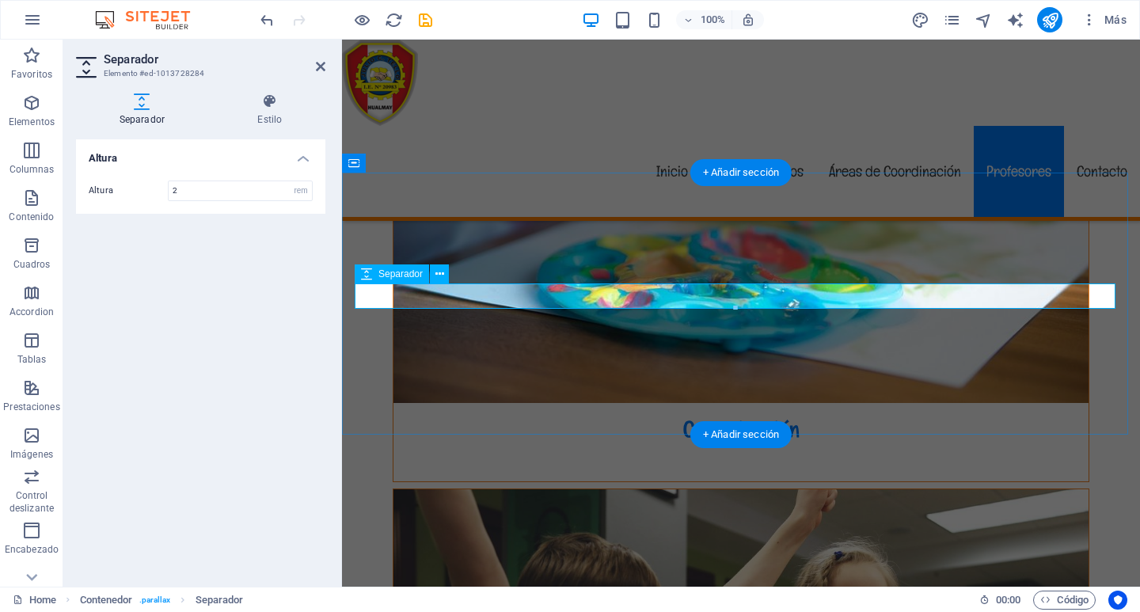
scroll to position [3712, 0]
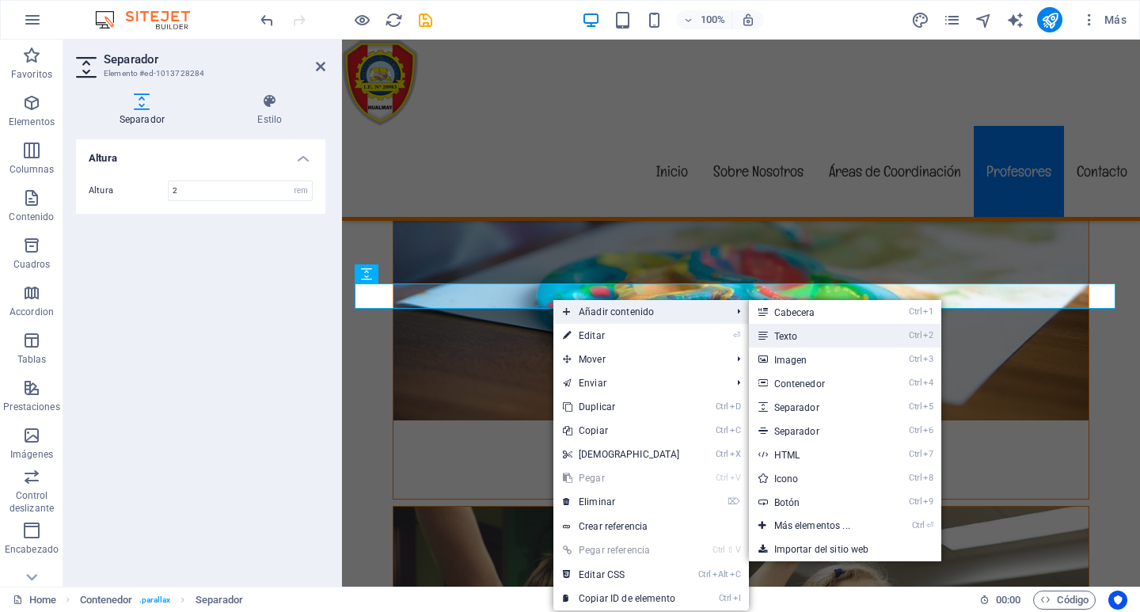
click at [791, 336] on link "Ctrl 2 Texto" at bounding box center [815, 336] width 133 height 24
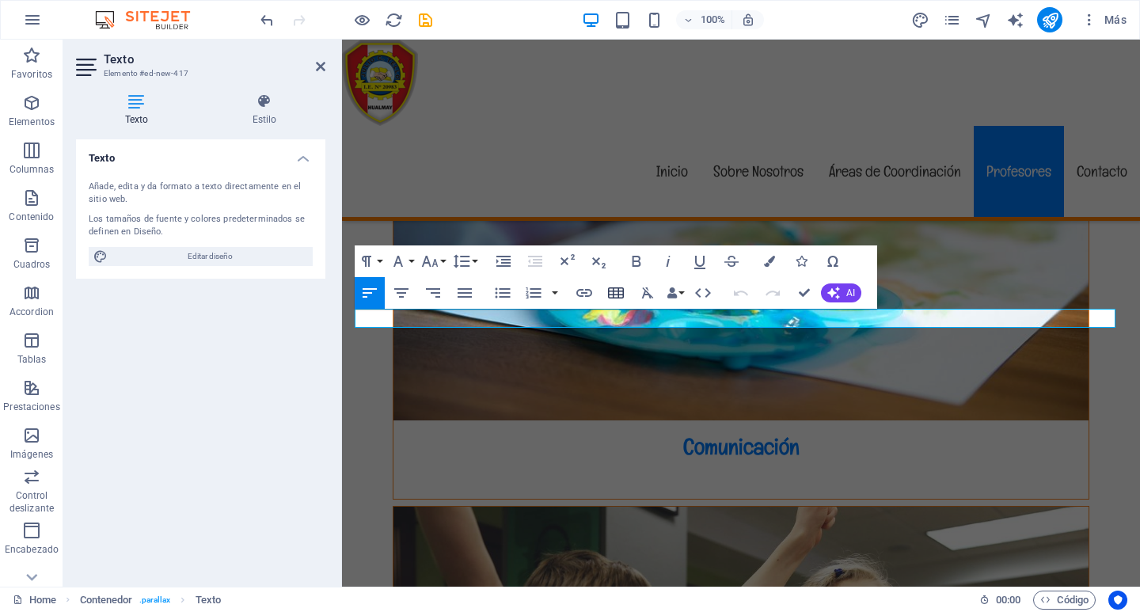
click at [612, 292] on icon "button" at bounding box center [615, 292] width 19 height 19
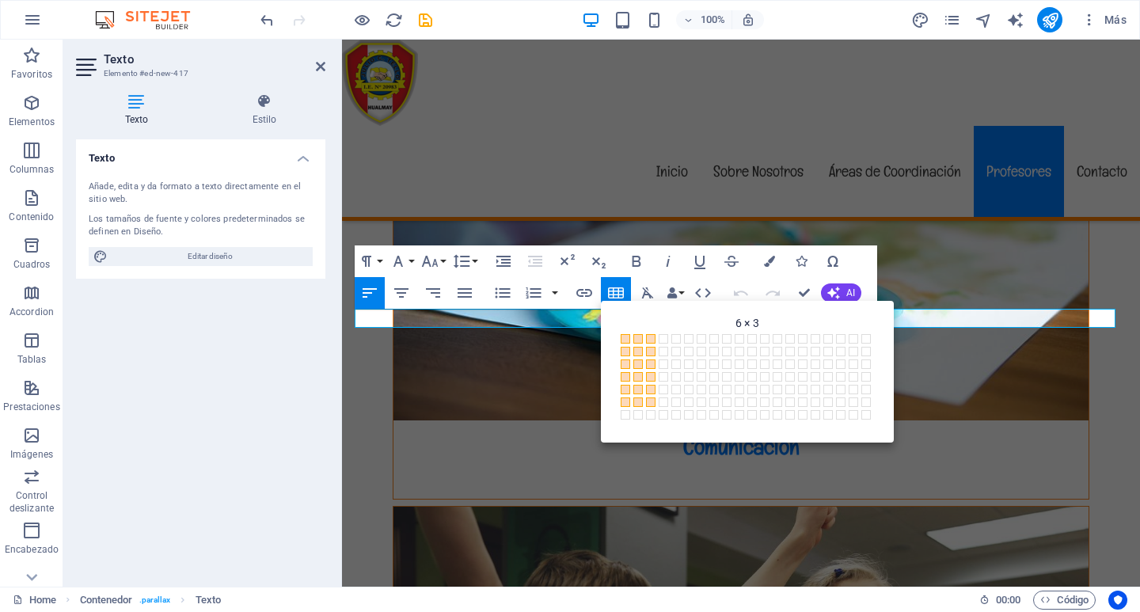
click at [649, 408] on span "6 × 3" at bounding box center [652, 403] width 13 height 13
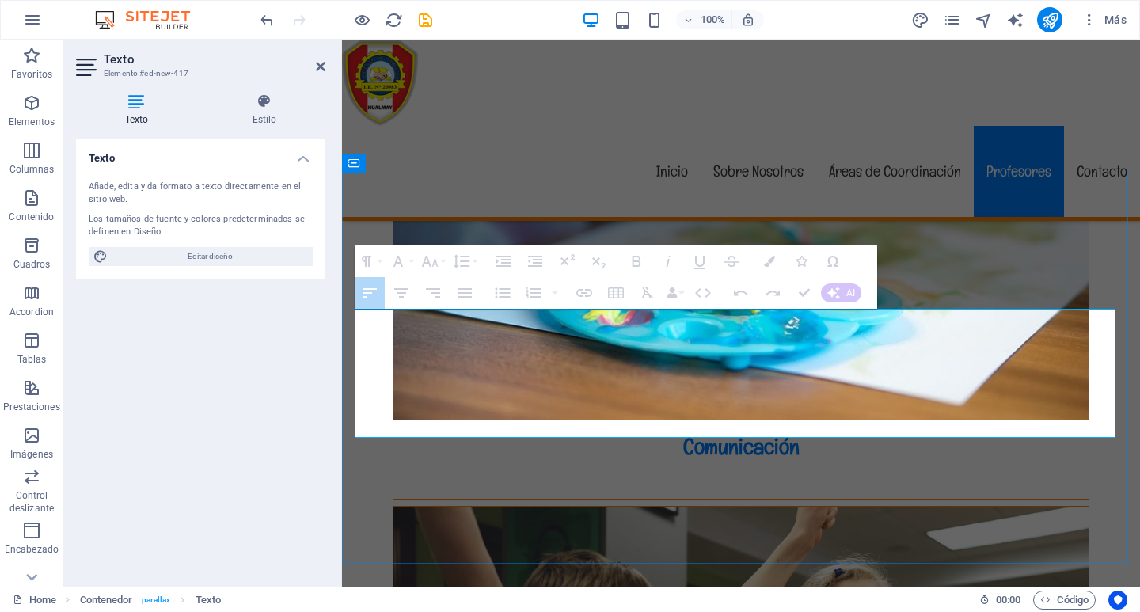
drag, startPoint x: 929, startPoint y: 320, endPoint x: 931, endPoint y: 423, distance: 102.9
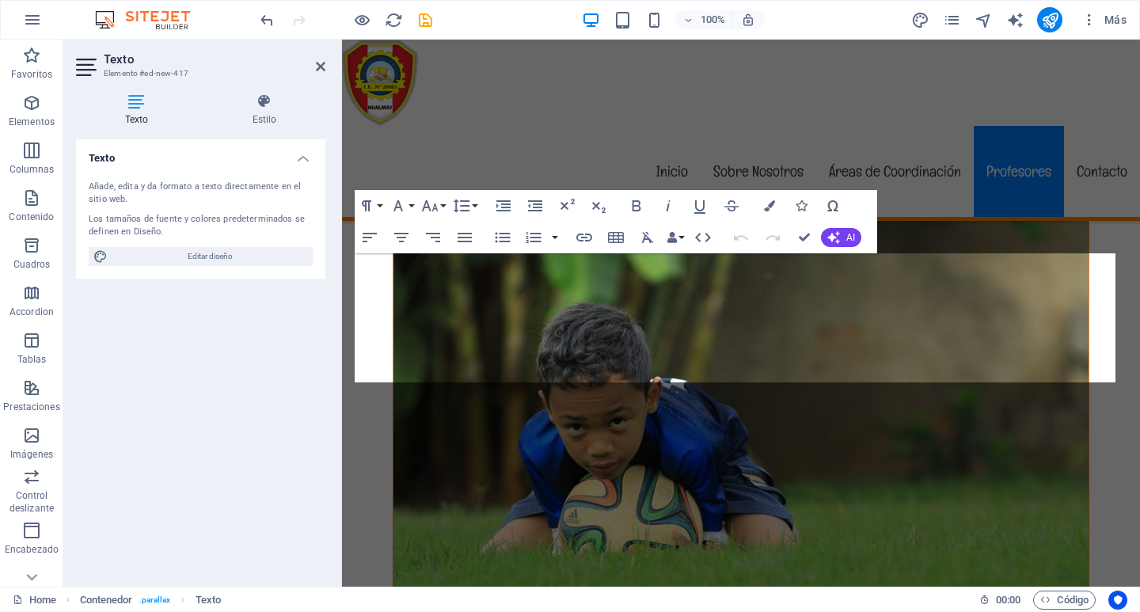
scroll to position [3767, 0]
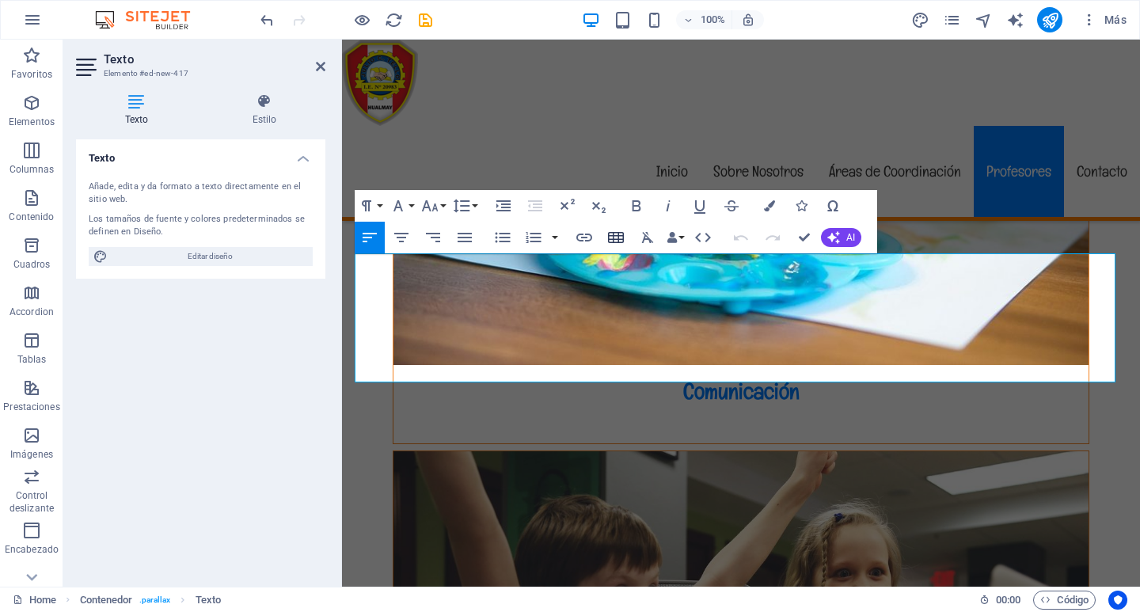
click at [615, 233] on icon "button" at bounding box center [615, 237] width 19 height 19
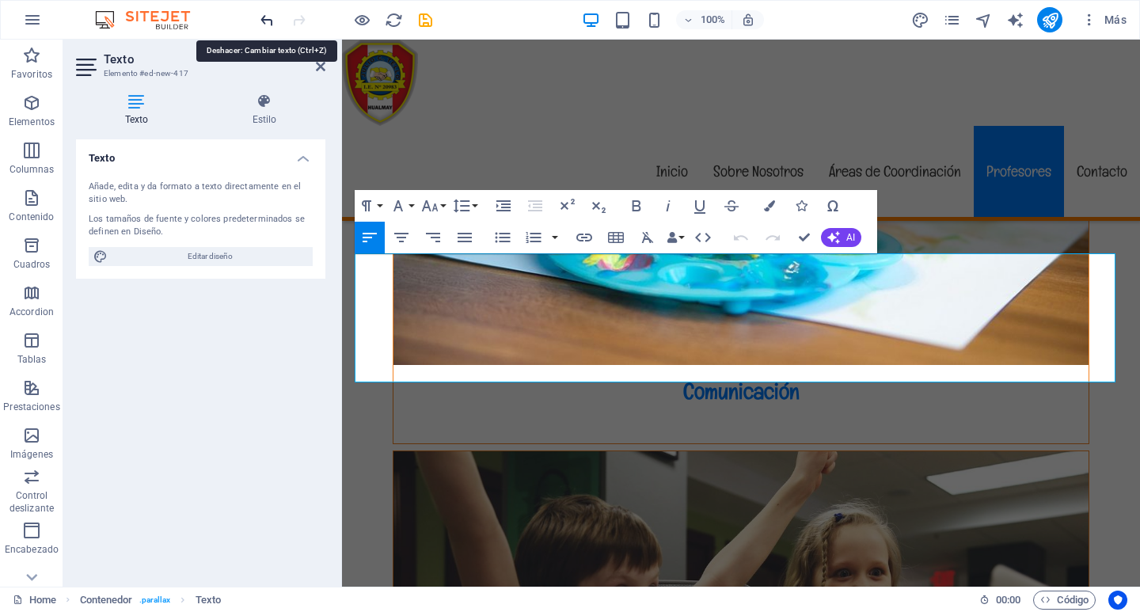
click at [264, 18] on icon "undo" at bounding box center [267, 20] width 18 height 18
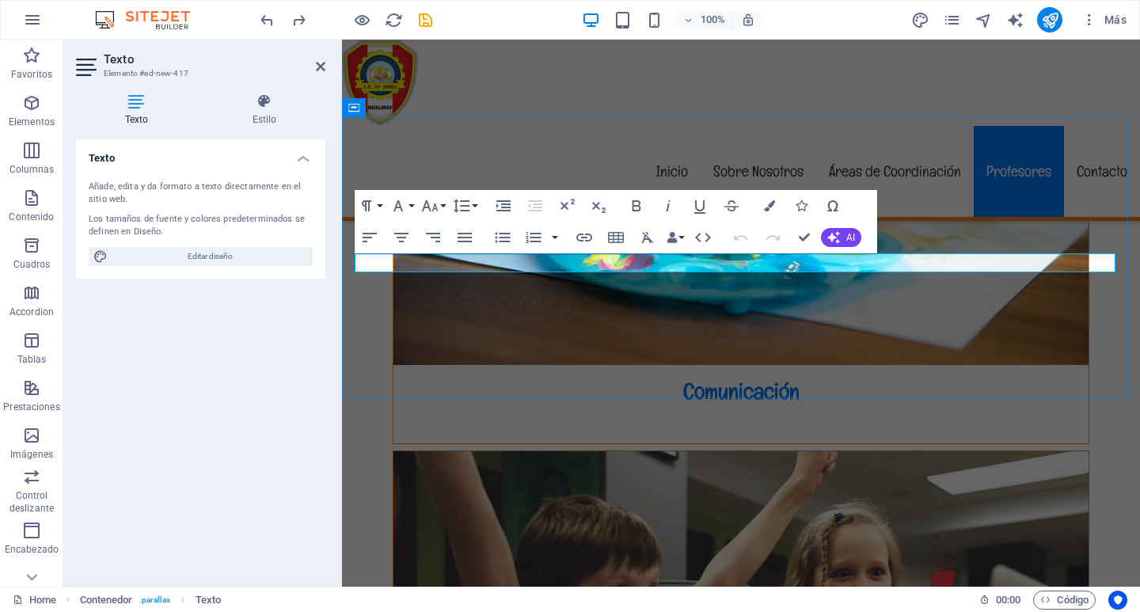
click at [608, 233] on icon "button" at bounding box center [615, 237] width 19 height 19
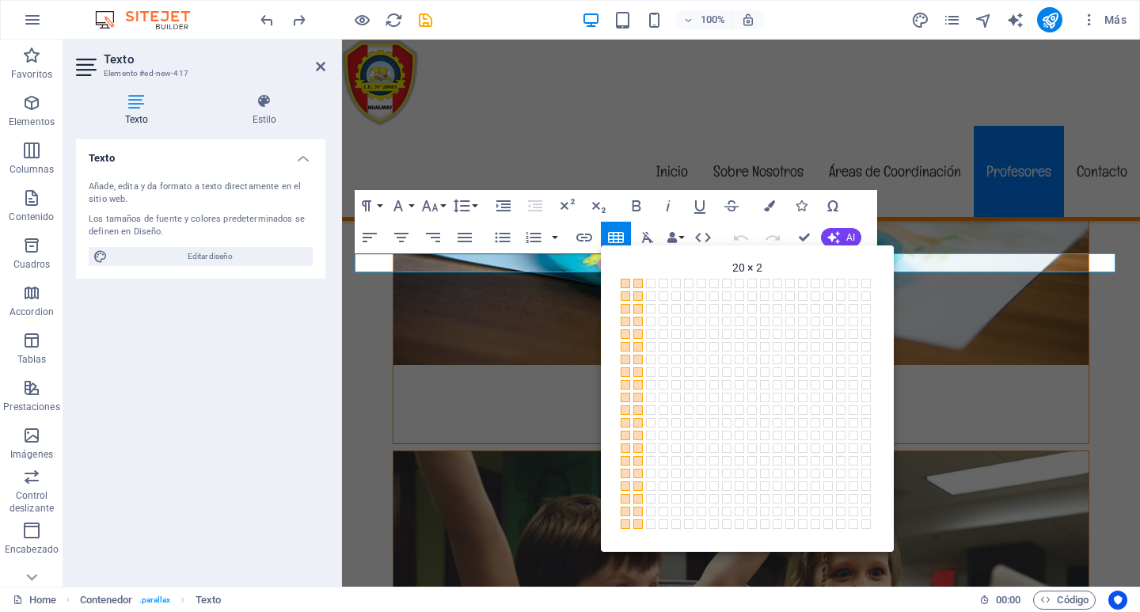
click at [642, 526] on span at bounding box center [637, 523] width 9 height 9
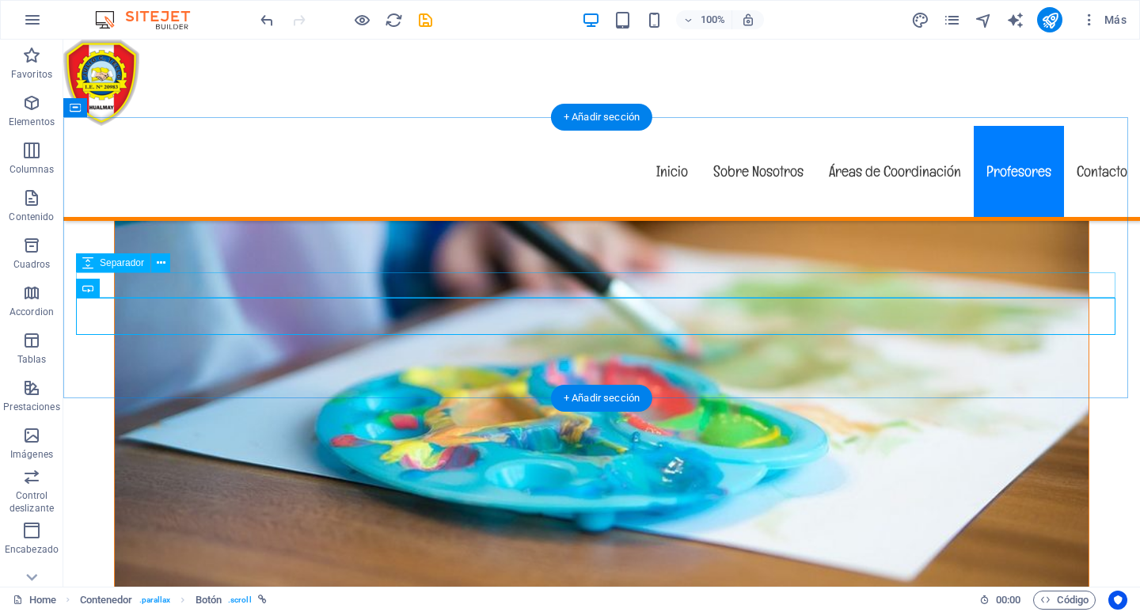
scroll to position [4566, 0]
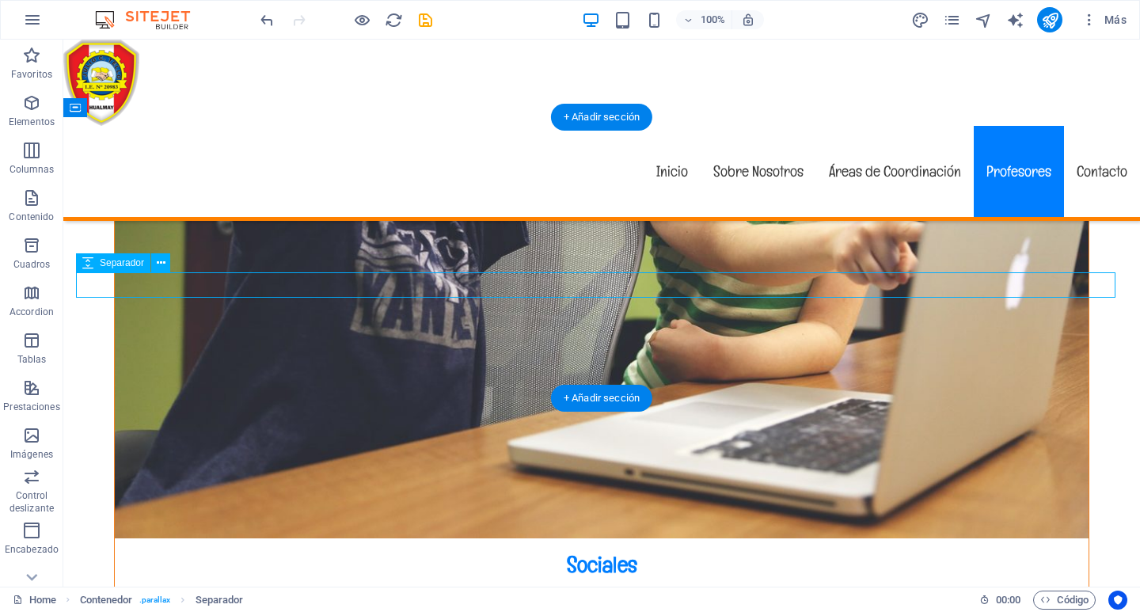
select select "rem"
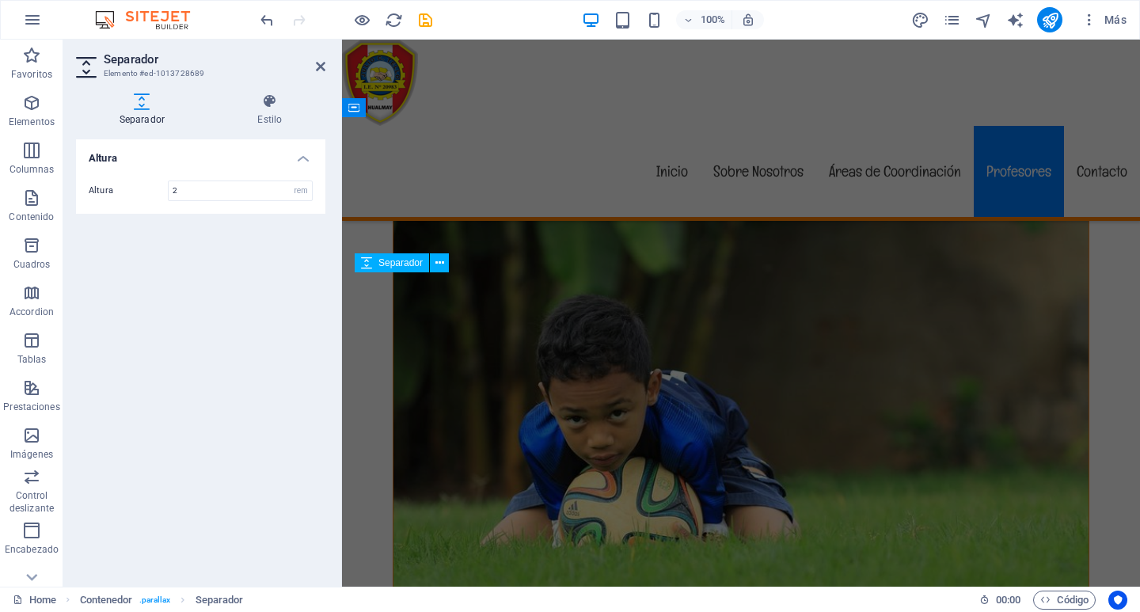
scroll to position [3767, 0]
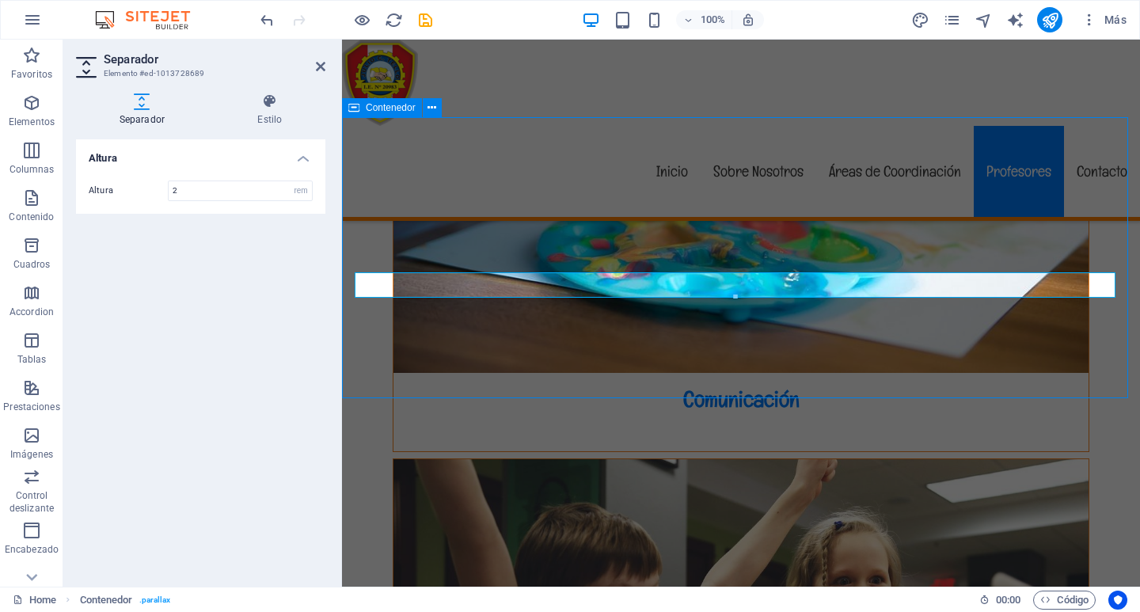
scroll to position [4566, 0]
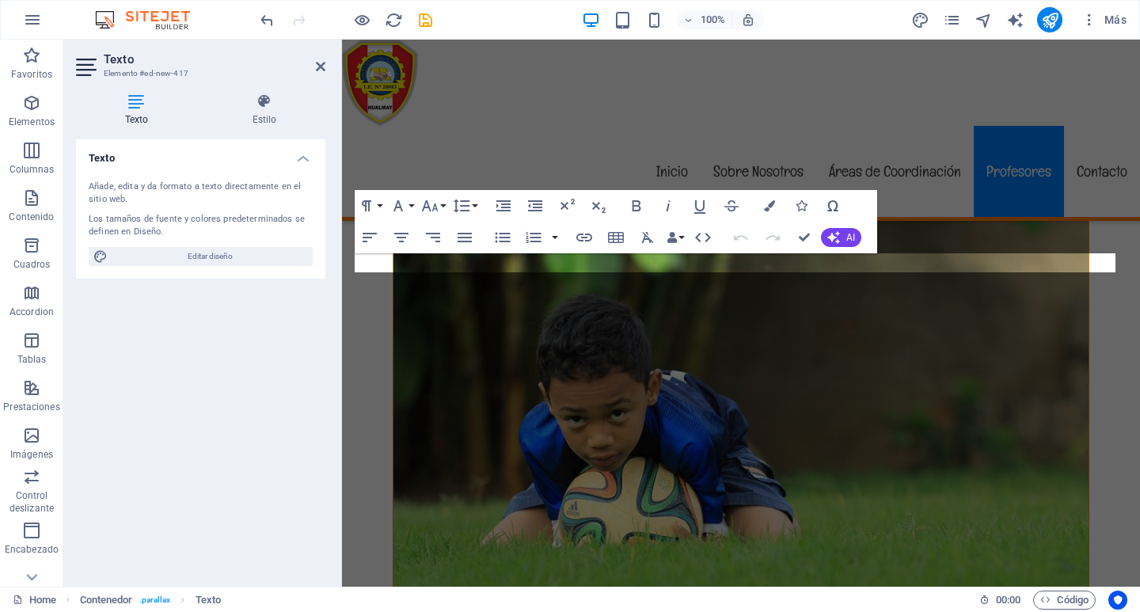
scroll to position [3767, 0]
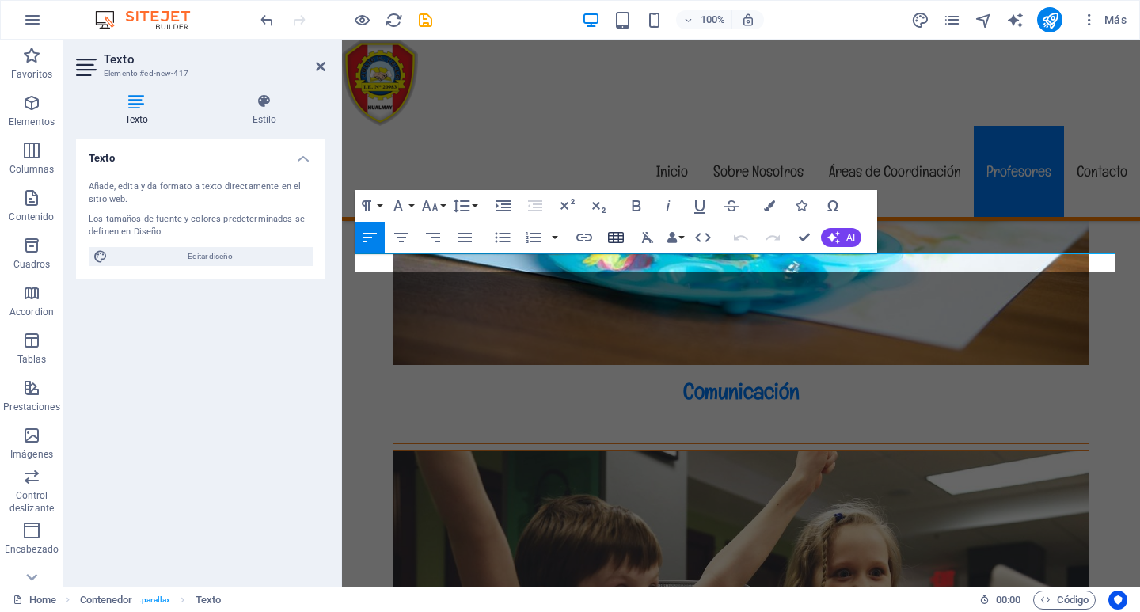
click at [613, 235] on icon "button" at bounding box center [616, 237] width 16 height 11
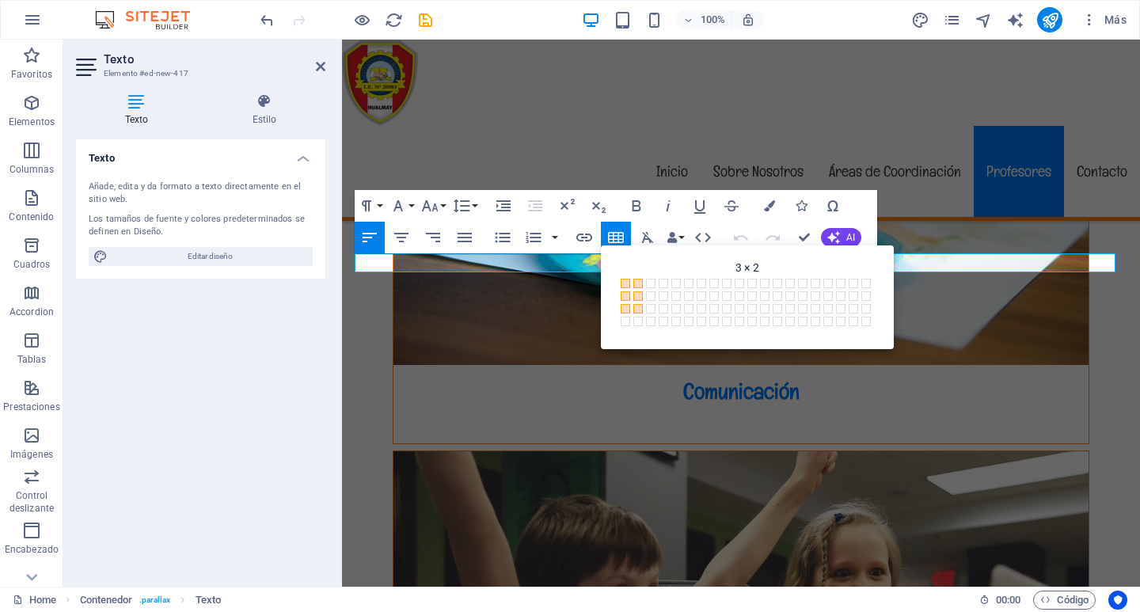
click at [636, 309] on span at bounding box center [637, 308] width 9 height 9
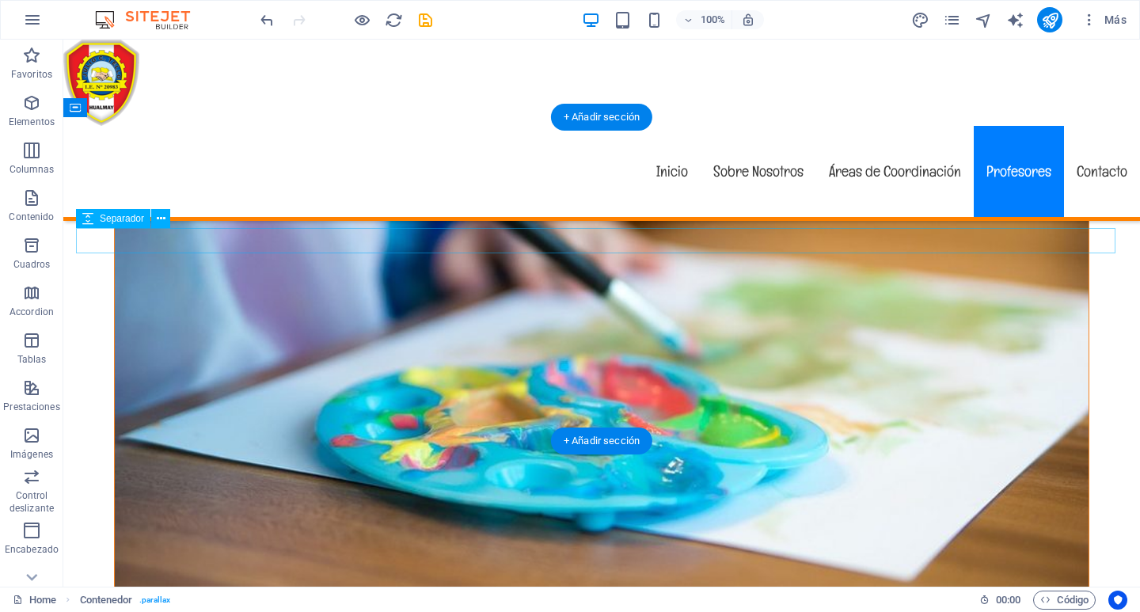
scroll to position [4566, 0]
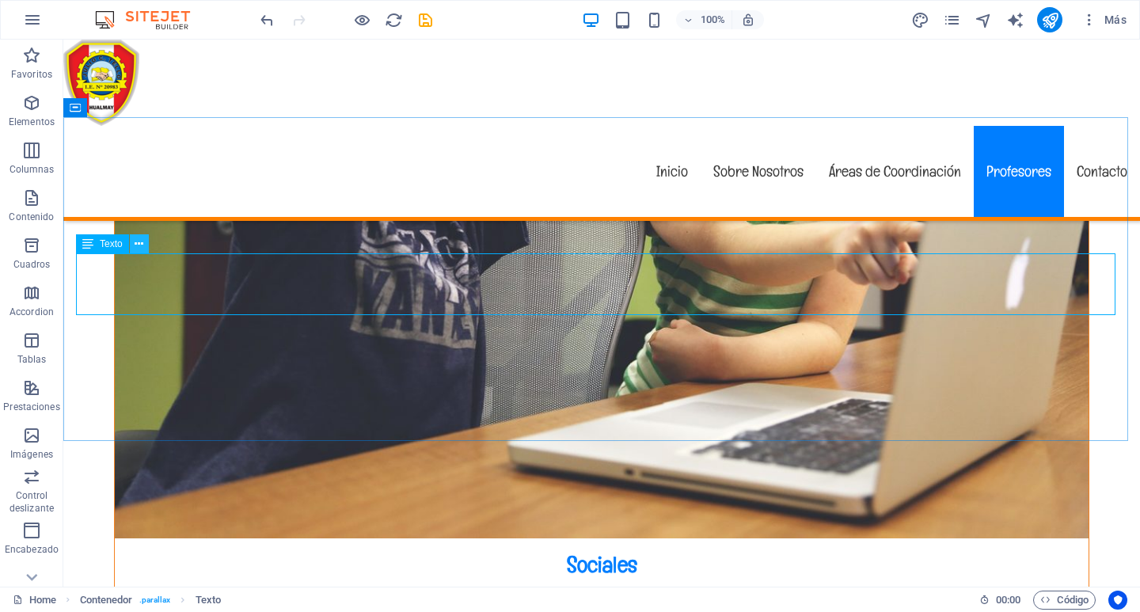
click at [140, 245] on icon at bounding box center [139, 244] width 9 height 17
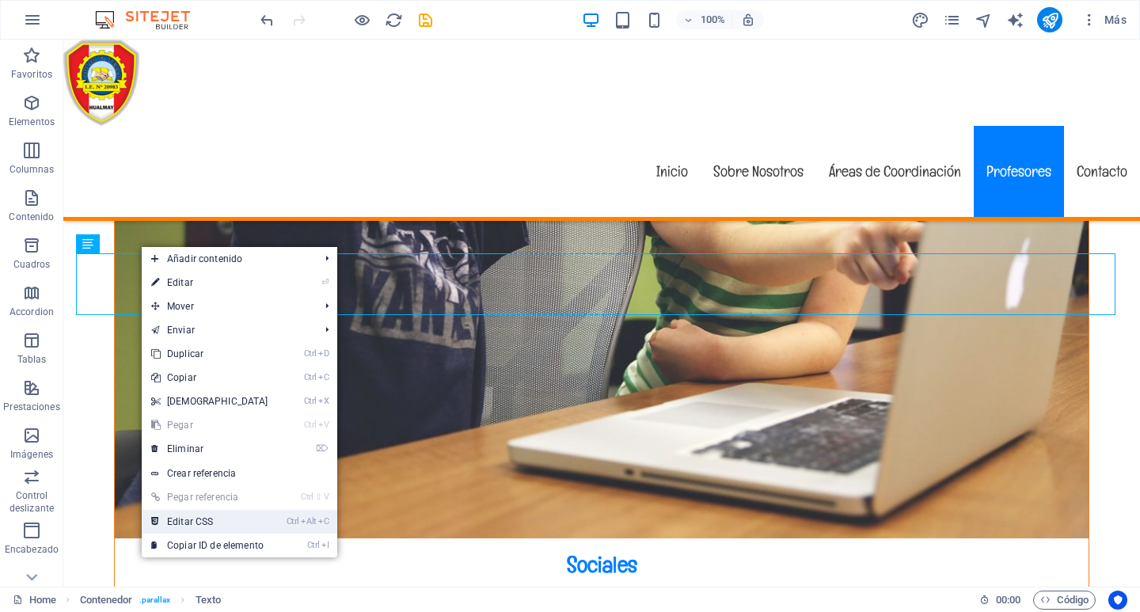
click at [205, 520] on link "Ctrl Alt C Editar CSS" at bounding box center [210, 522] width 136 height 24
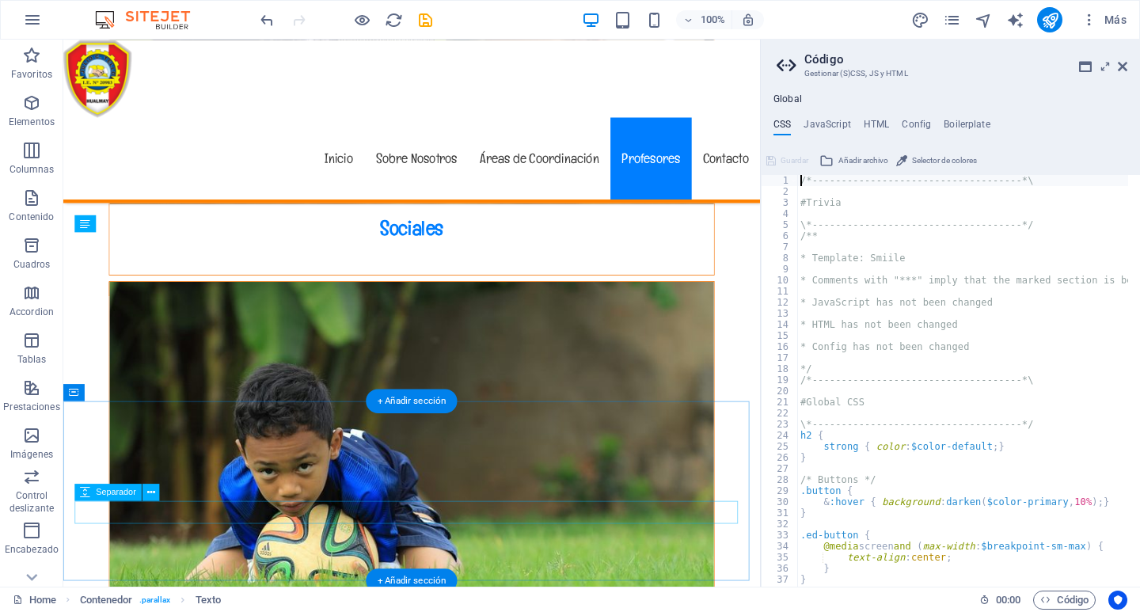
scroll to position [3704, 0]
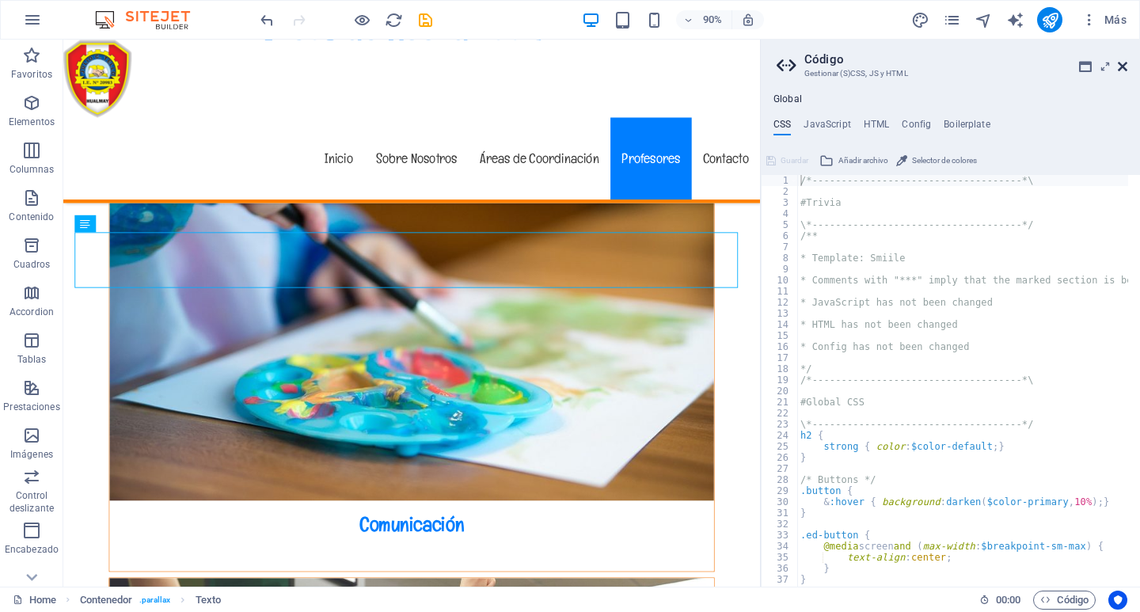
click at [1123, 65] on icon at bounding box center [1121, 66] width 9 height 13
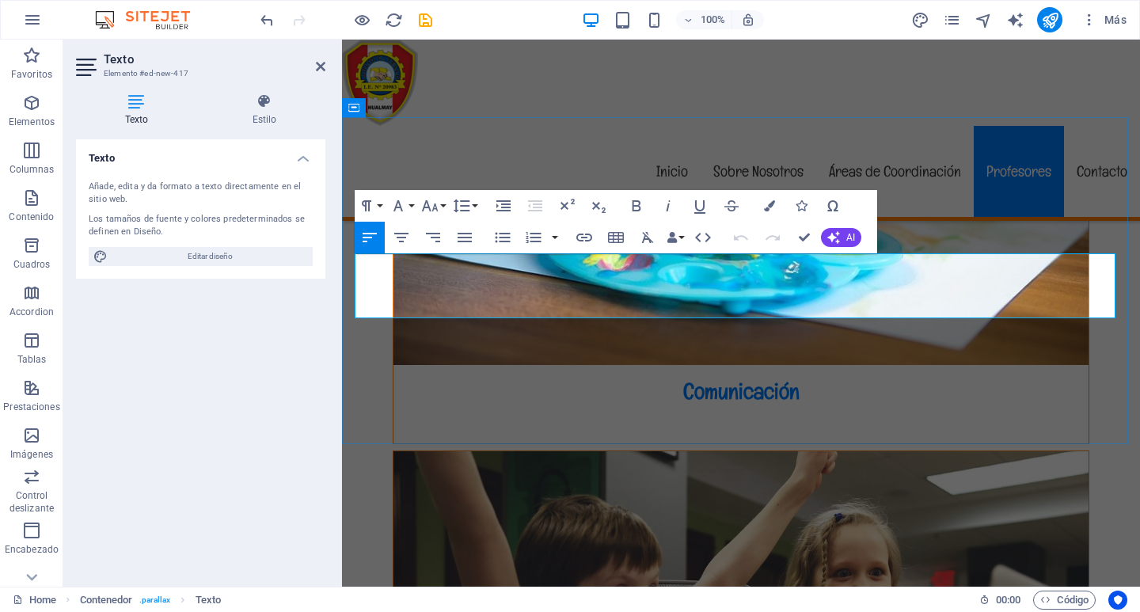
click at [601, 220] on icon "button" at bounding box center [599, 216] width 19 height 19
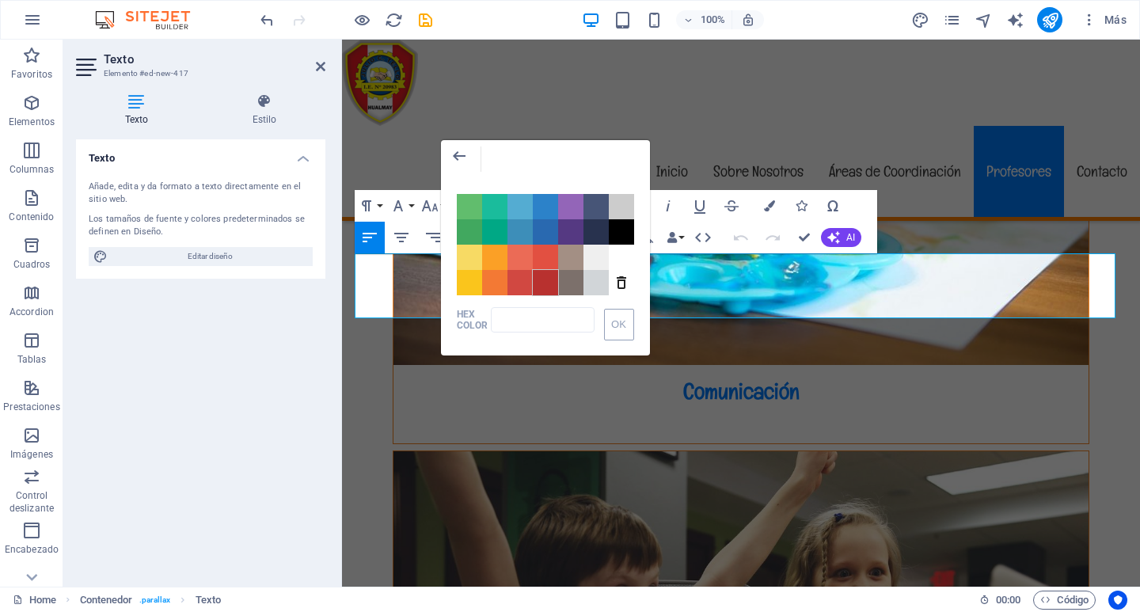
click at [548, 281] on span "Color #B8312F" at bounding box center [545, 282] width 25 height 25
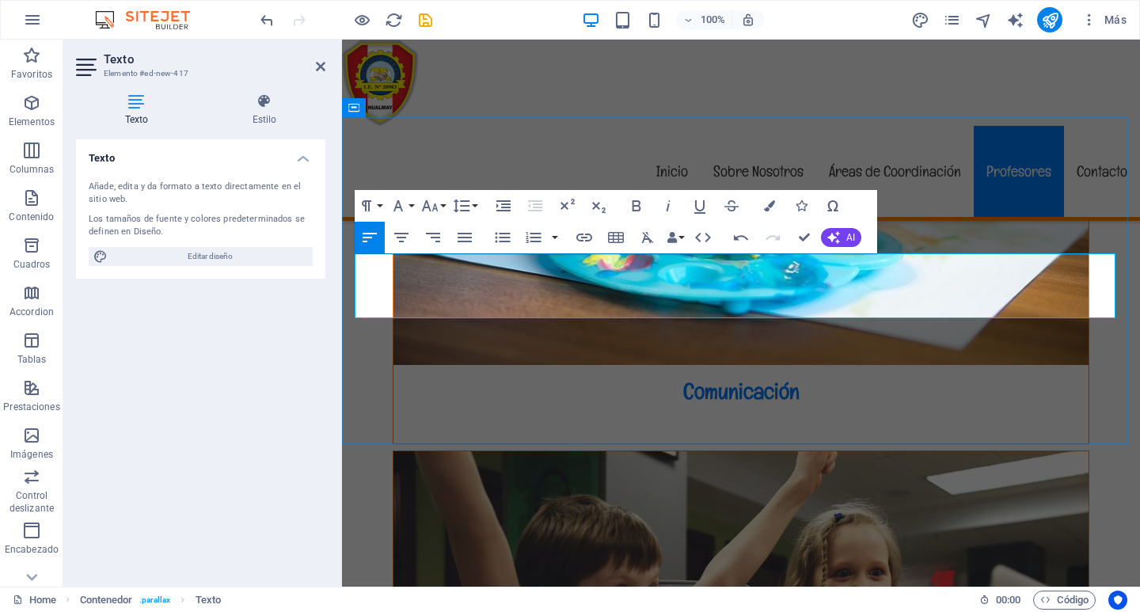
click at [637, 200] on icon "button" at bounding box center [636, 205] width 19 height 19
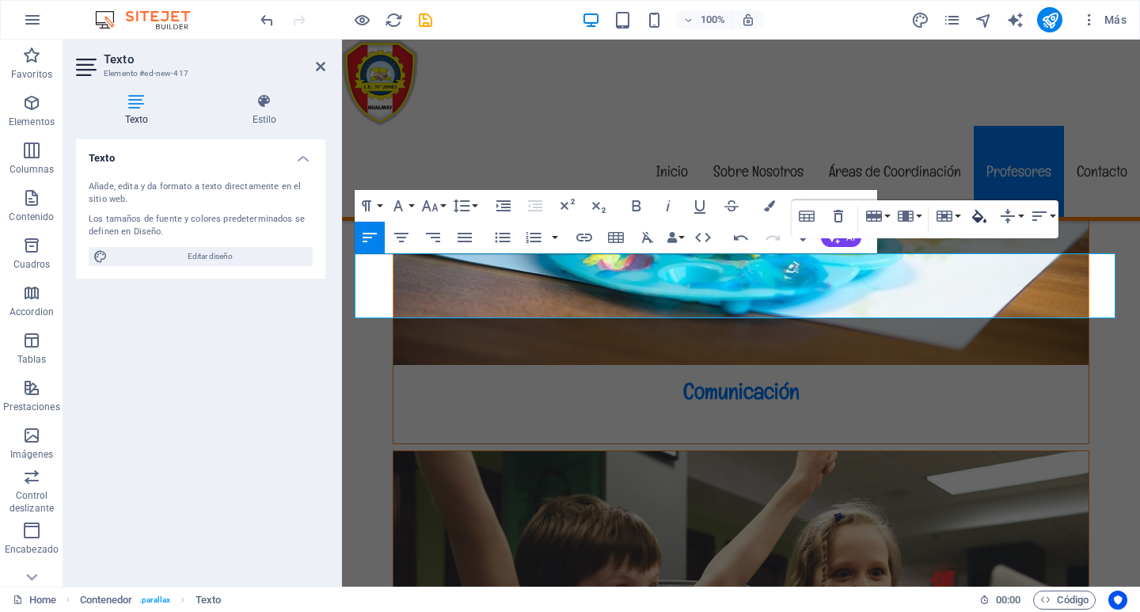
click at [982, 218] on icon "button" at bounding box center [978, 216] width 19 height 19
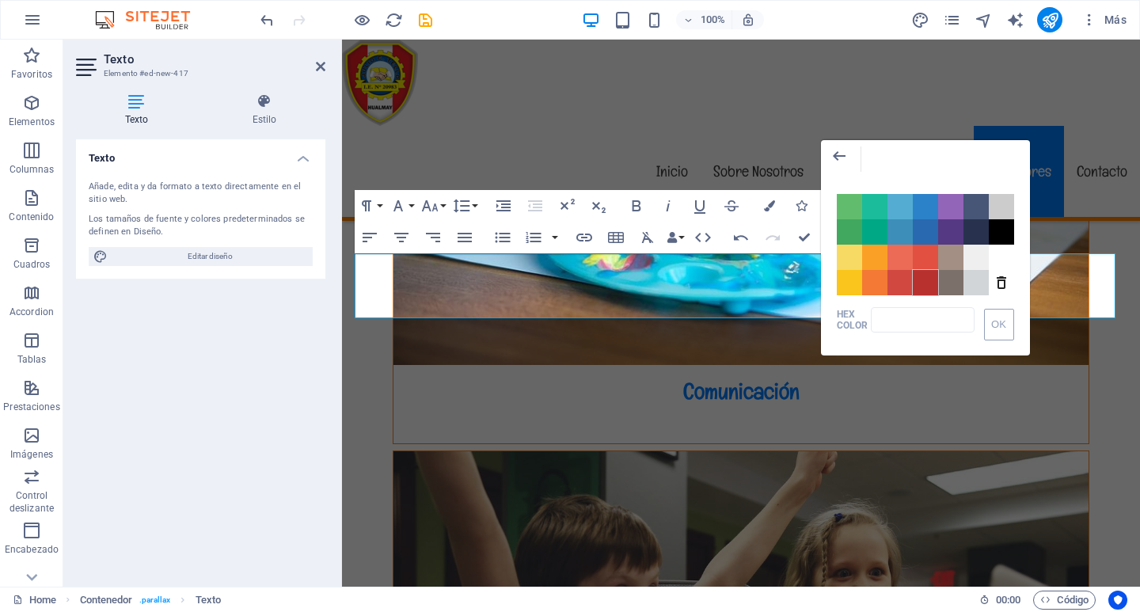
click at [923, 281] on span "Color #B8312F" at bounding box center [924, 282] width 25 height 25
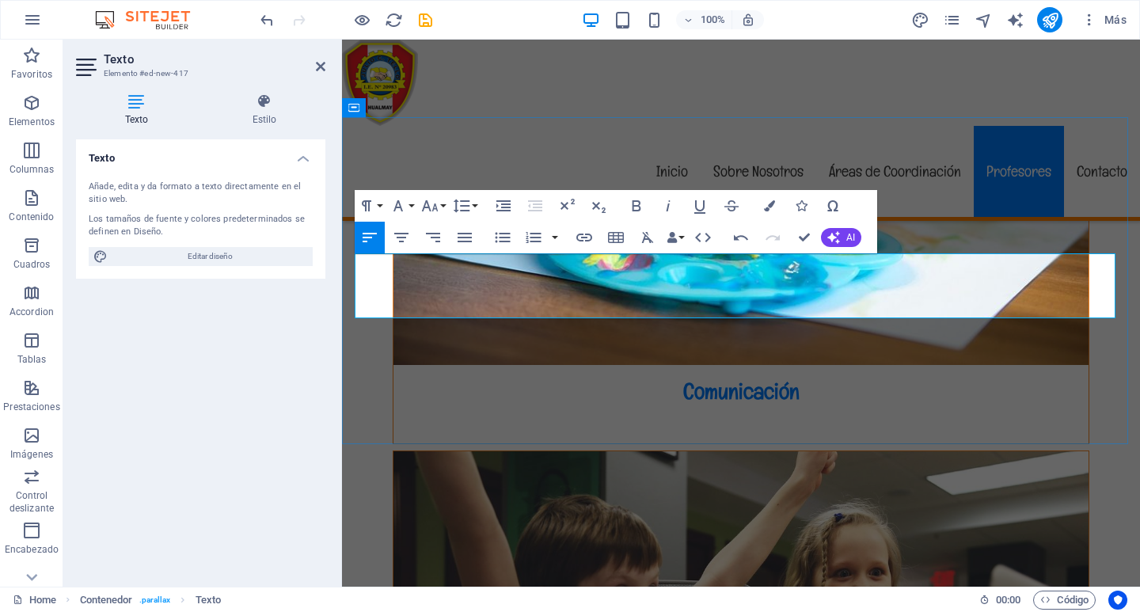
drag, startPoint x: 738, startPoint y: 264, endPoint x: 912, endPoint y: 272, distance: 173.5
click at [632, 200] on icon "button" at bounding box center [636, 205] width 19 height 19
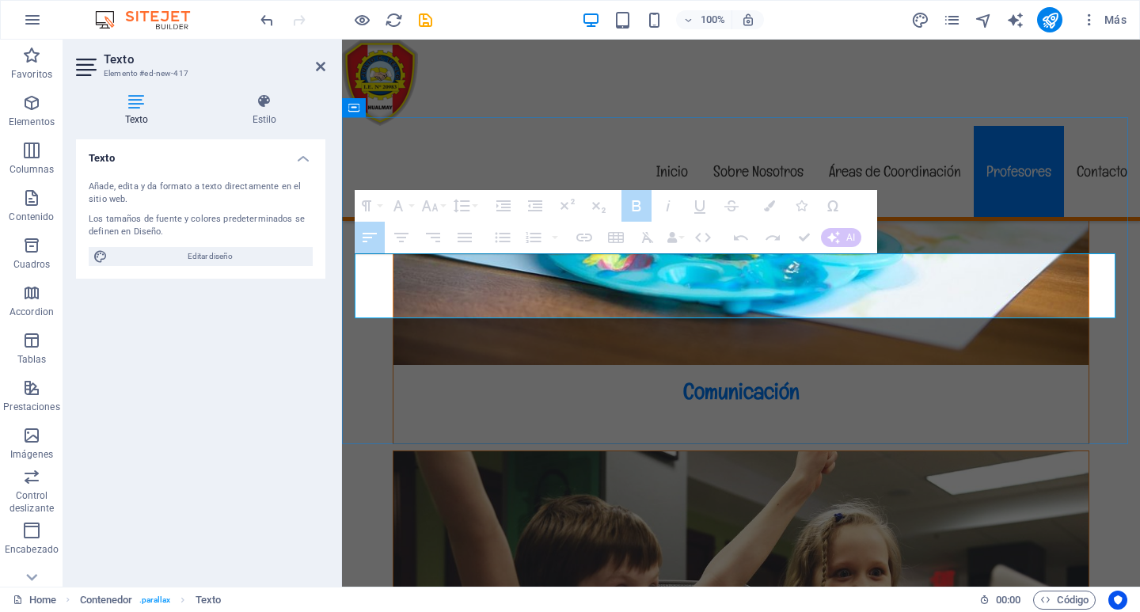
drag, startPoint x: 358, startPoint y: 260, endPoint x: 875, endPoint y: 262, distance: 517.6
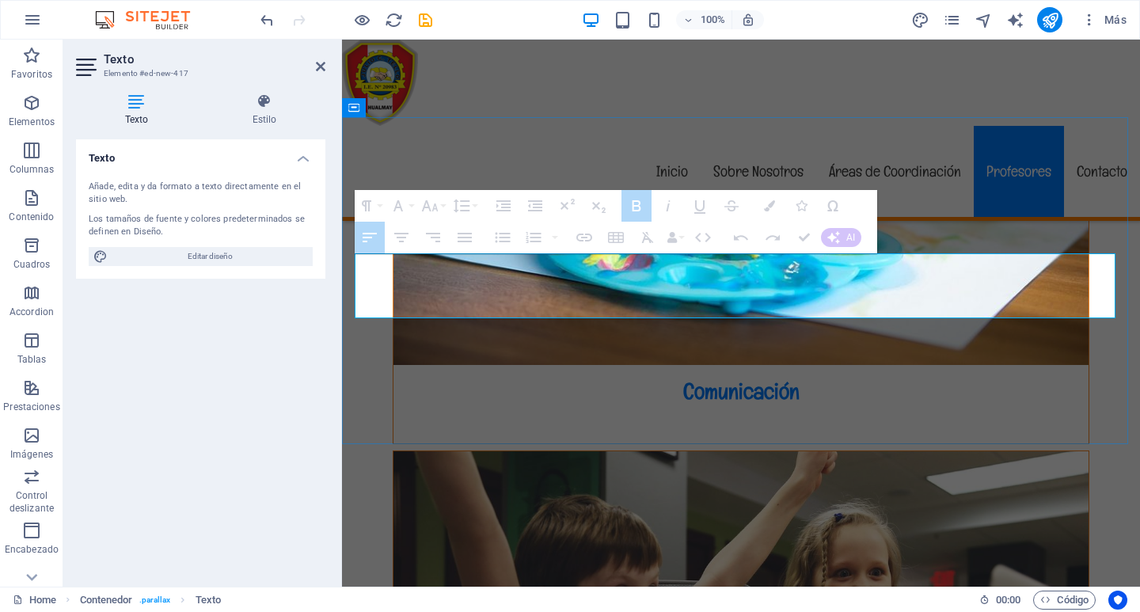
drag, startPoint x: 874, startPoint y: 261, endPoint x: 446, endPoint y: 270, distance: 429.0
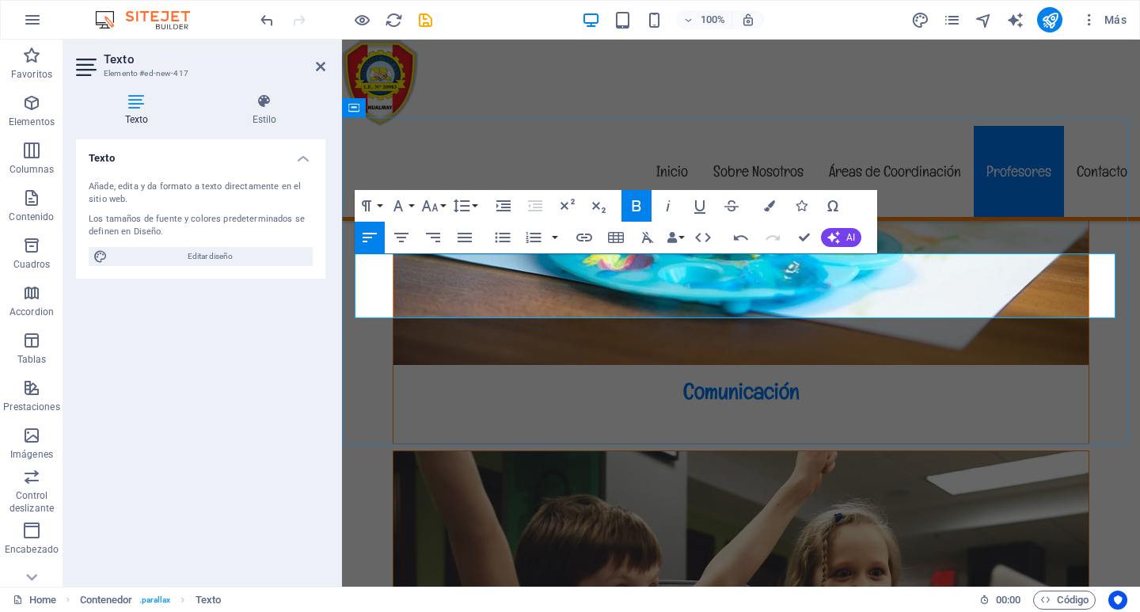
click at [408, 203] on button "Font Family" at bounding box center [401, 206] width 30 height 32
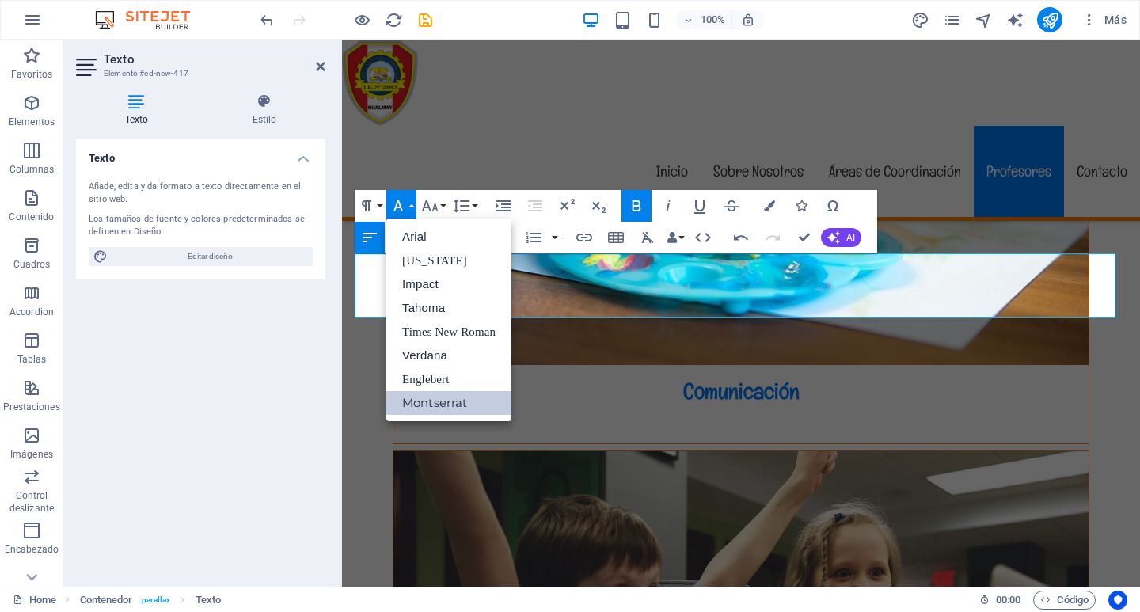
scroll to position [0, 0]
click at [404, 199] on icon "button" at bounding box center [398, 205] width 19 height 19
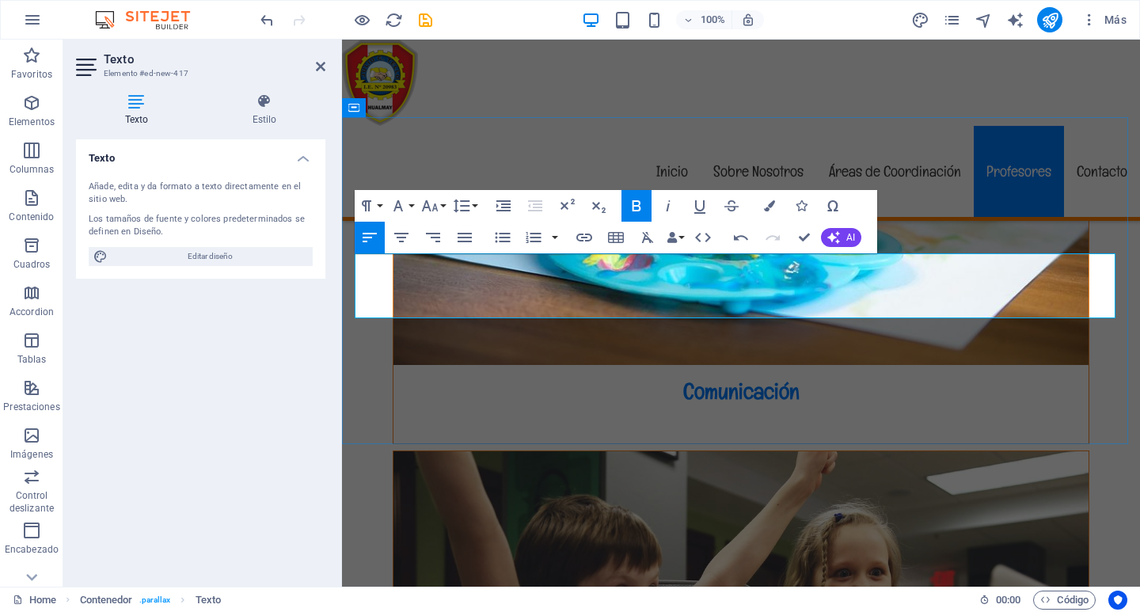
drag, startPoint x: 402, startPoint y: 262, endPoint x: 389, endPoint y: 264, distance: 13.5
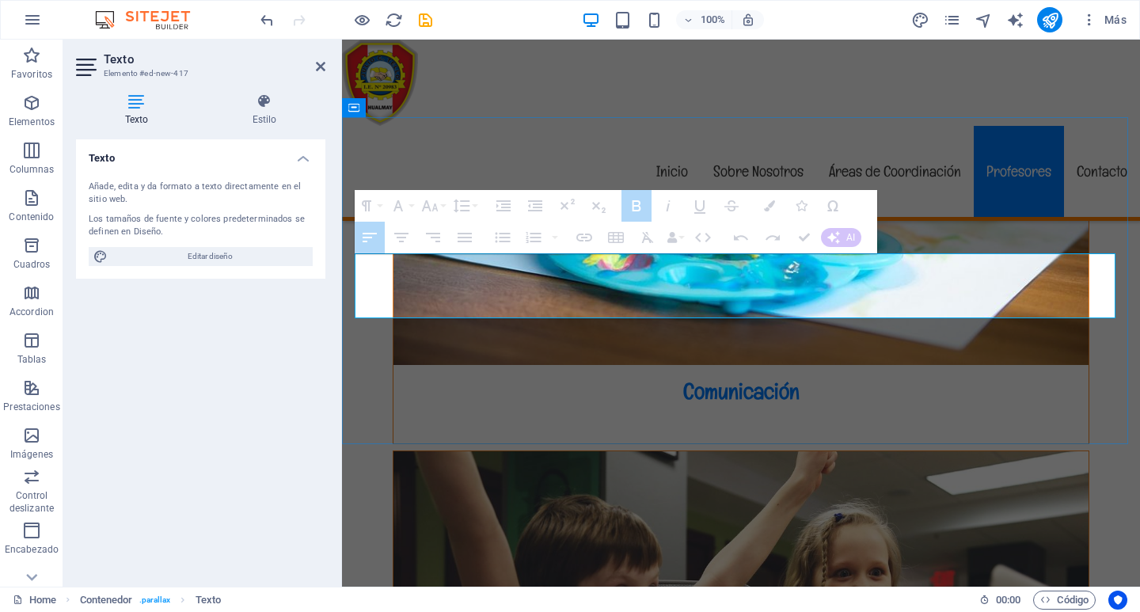
drag, startPoint x: 677, startPoint y: 261, endPoint x: 873, endPoint y: 270, distance: 196.5
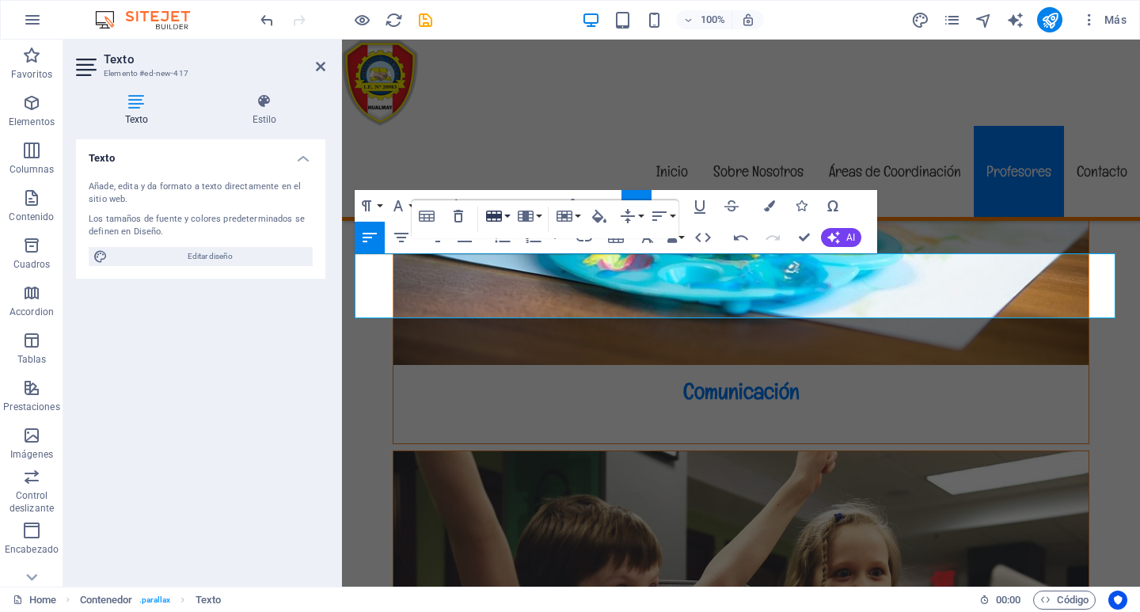
click at [505, 217] on button "Row" at bounding box center [497, 216] width 30 height 32
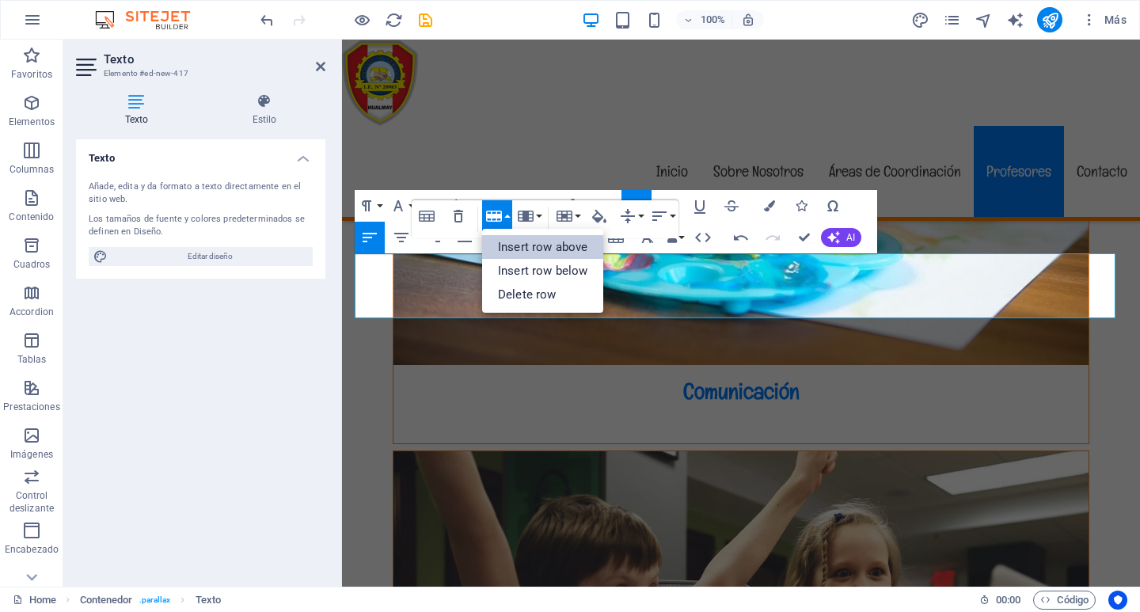
click at [515, 245] on link "Insert row above" at bounding box center [542, 247] width 121 height 24
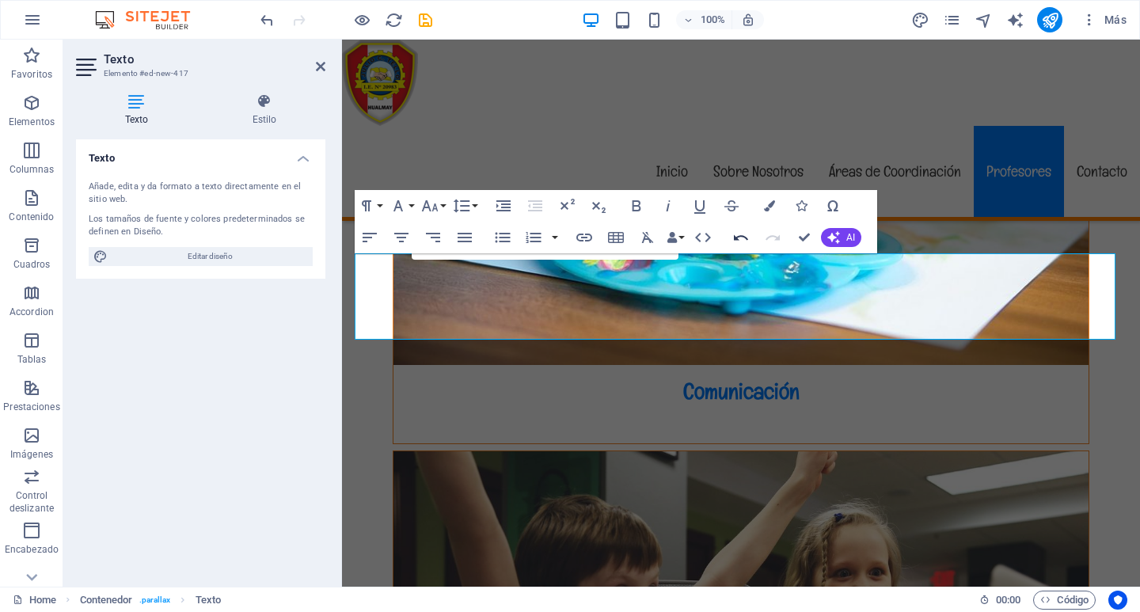
click at [737, 231] on icon "button" at bounding box center [740, 237] width 19 height 19
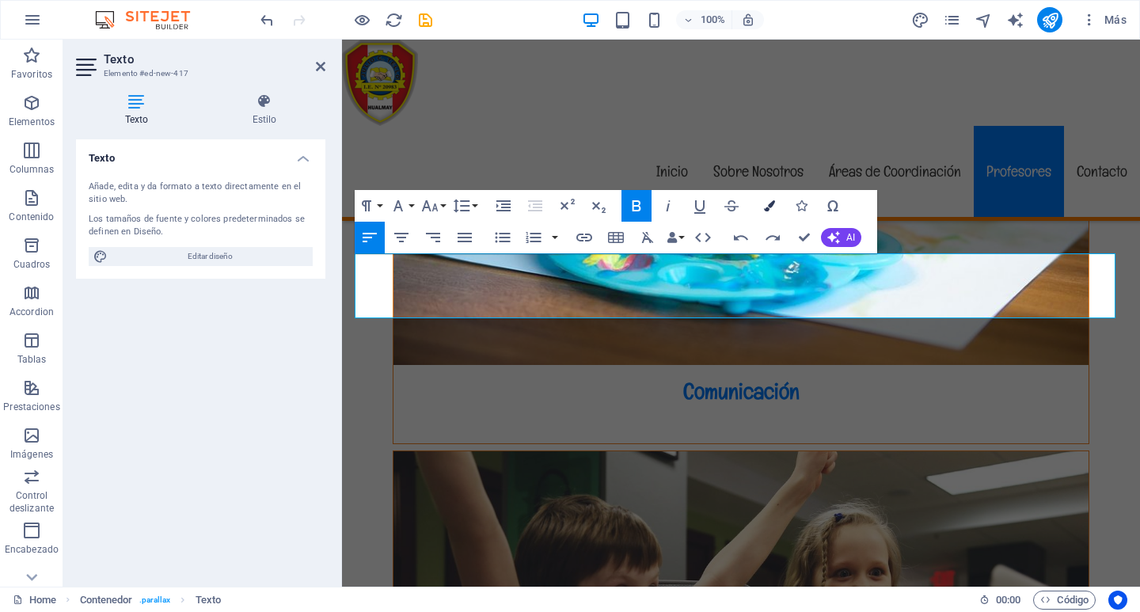
click at [766, 203] on icon "button" at bounding box center [769, 205] width 11 height 11
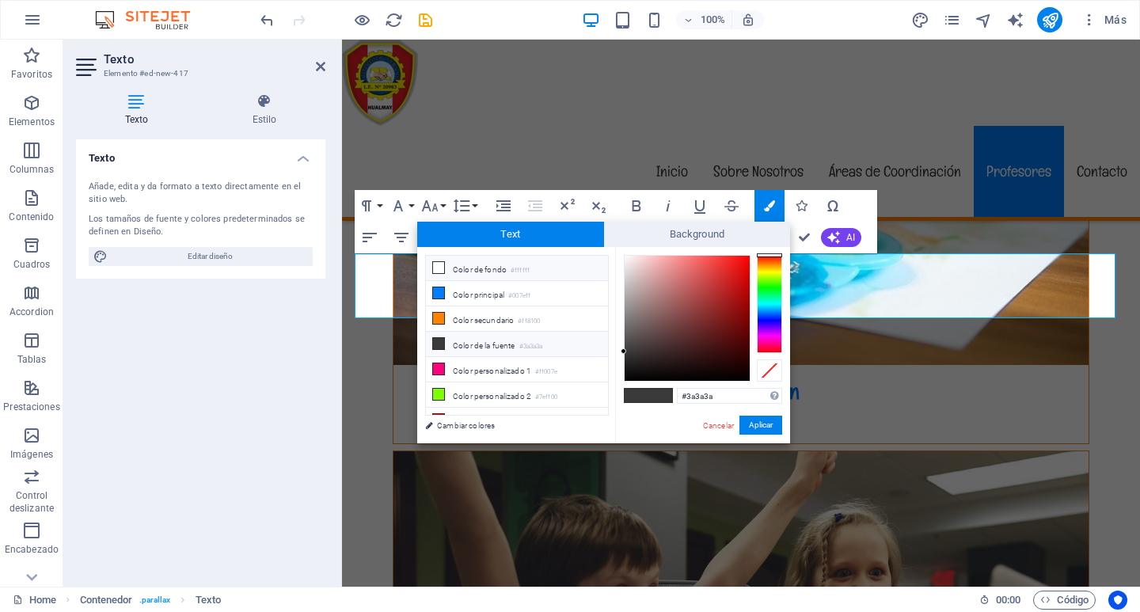
click at [440, 269] on icon at bounding box center [438, 267] width 11 height 11
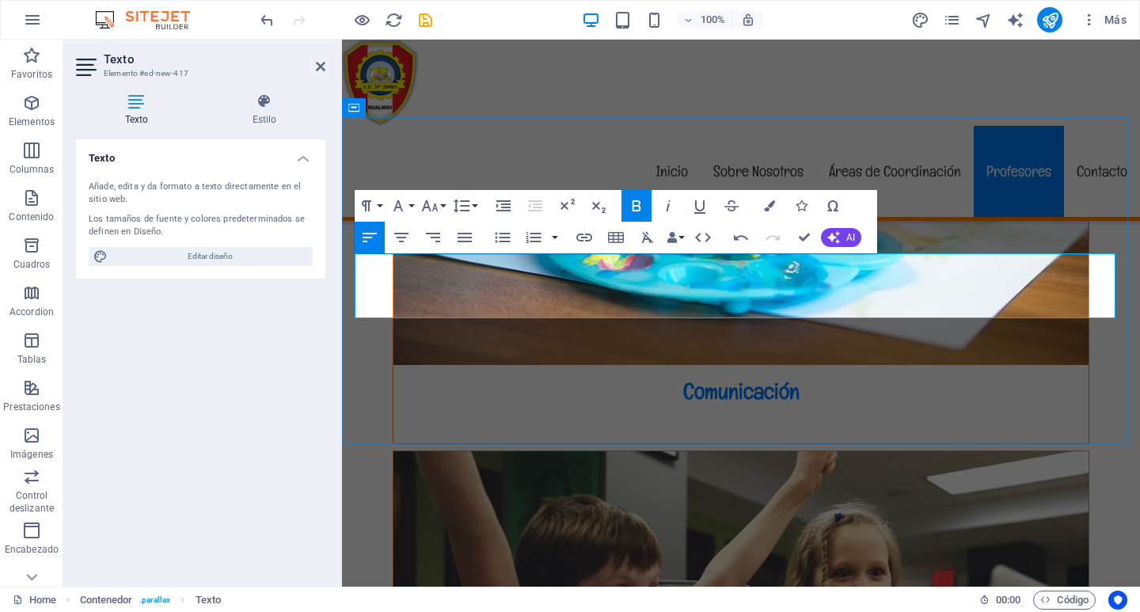
click at [769, 206] on icon "button" at bounding box center [769, 205] width 11 height 11
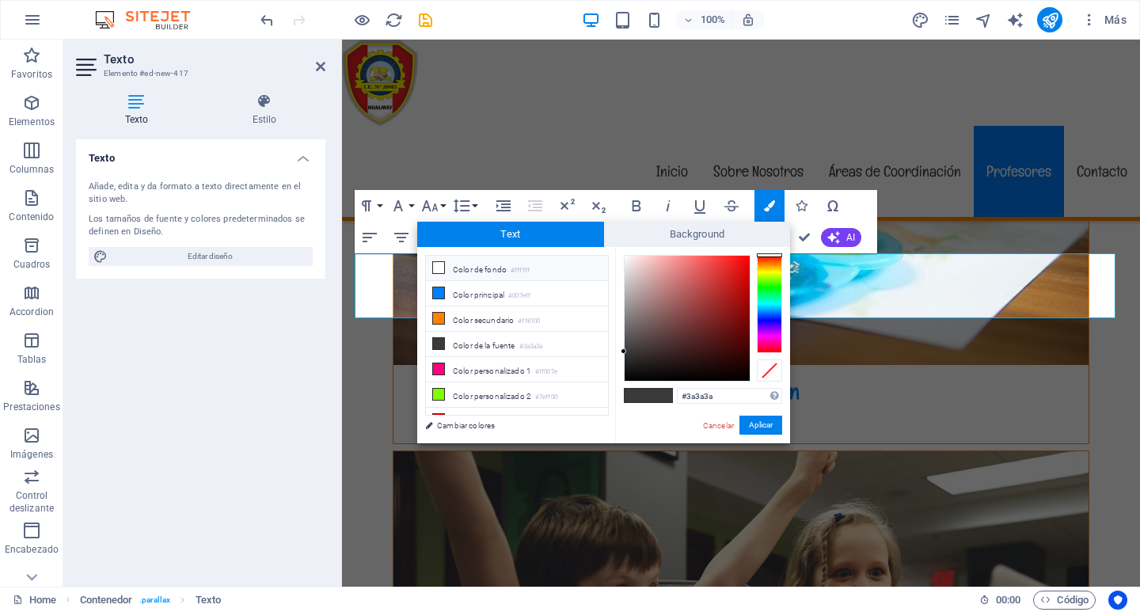
click at [438, 266] on icon at bounding box center [438, 267] width 11 height 11
click at [759, 419] on button "Aplicar" at bounding box center [760, 424] width 43 height 19
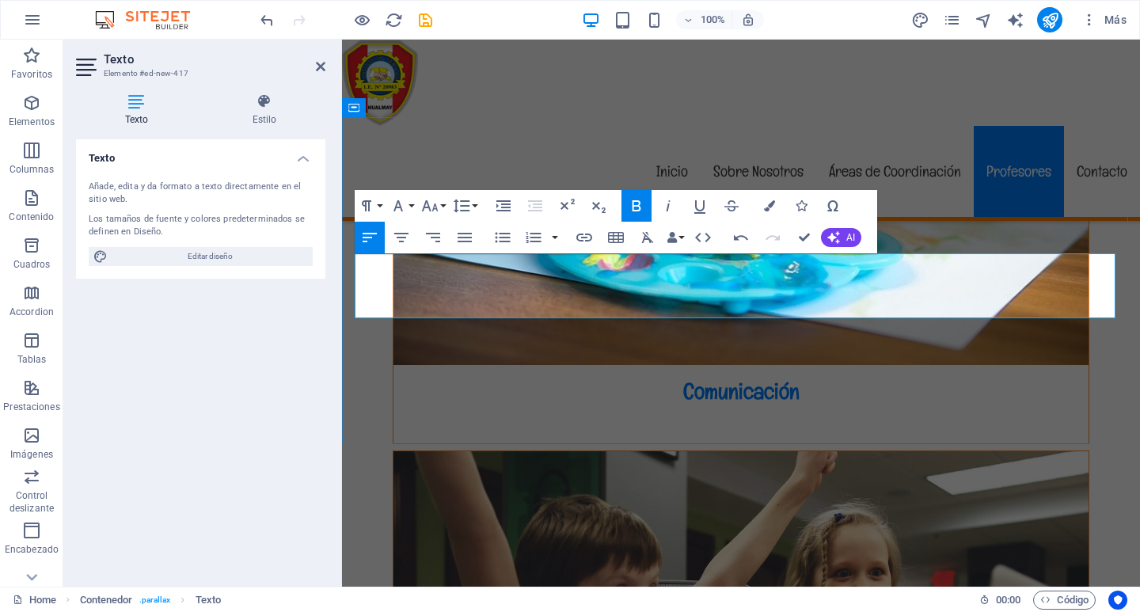
click at [769, 207] on icon "button" at bounding box center [769, 205] width 11 height 11
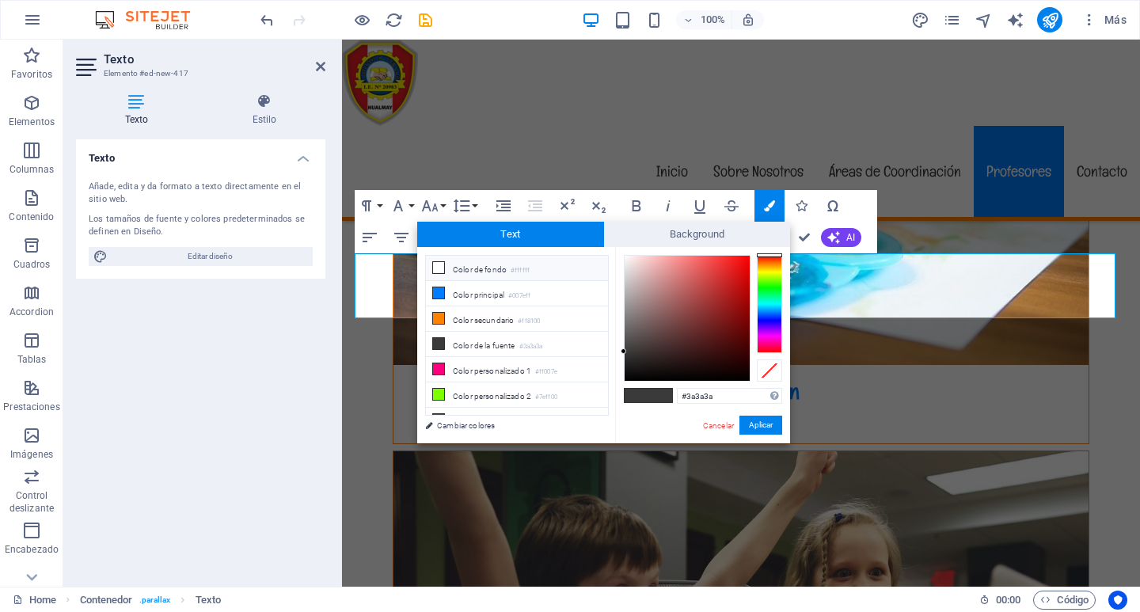
click at [438, 269] on icon at bounding box center [438, 267] width 11 height 11
type input "#ffffff"
click at [763, 424] on button "Aplicar" at bounding box center [760, 424] width 43 height 19
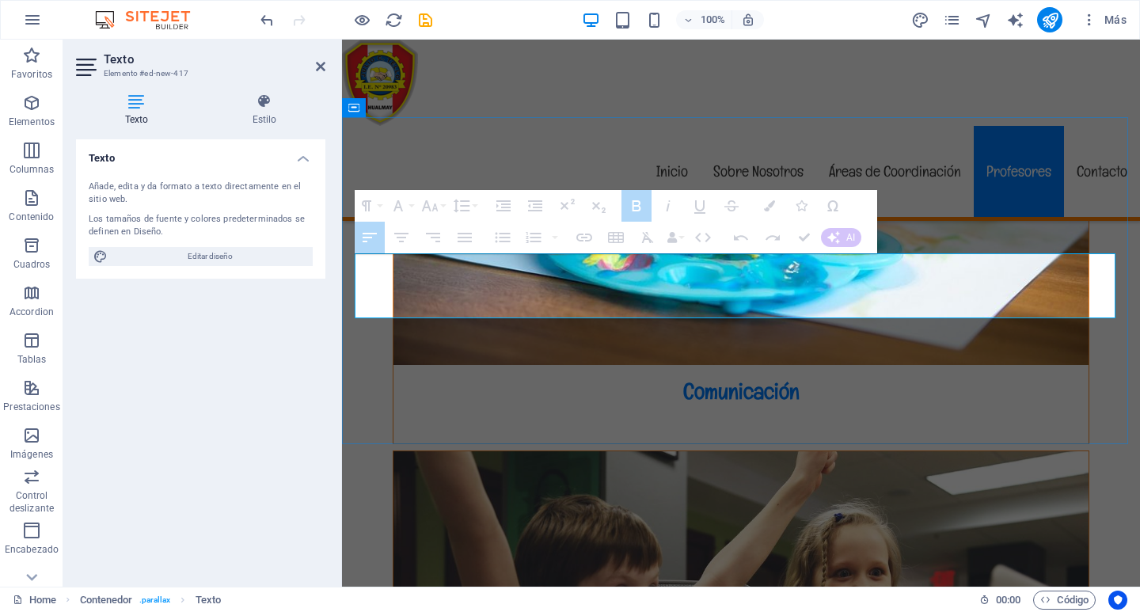
drag, startPoint x: 358, startPoint y: 260, endPoint x: 865, endPoint y: 267, distance: 507.3
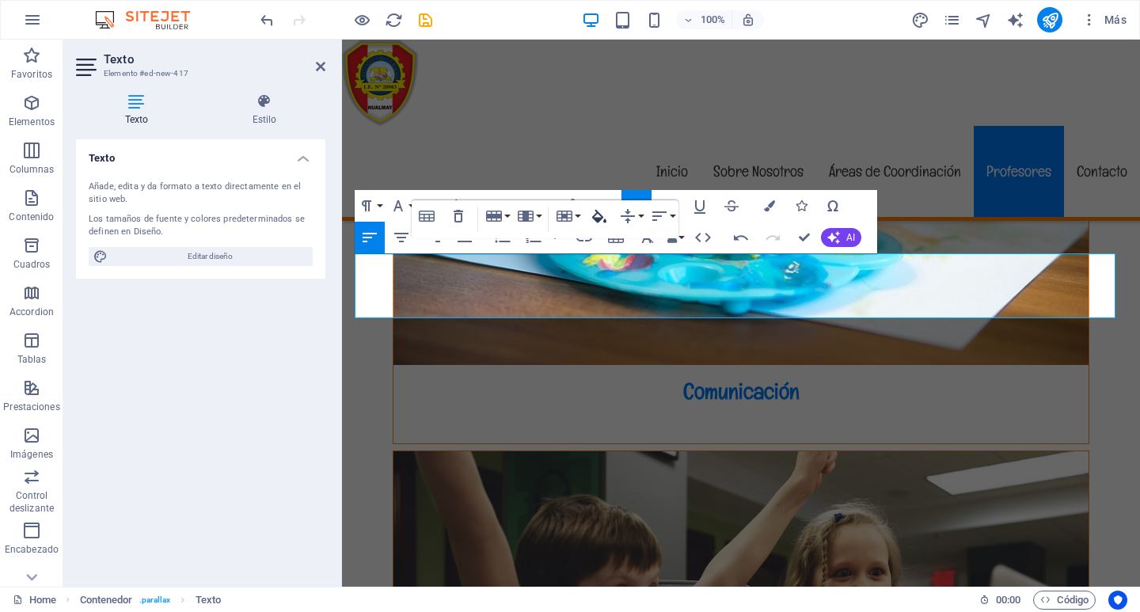
click at [599, 214] on icon "button" at bounding box center [599, 215] width 14 height 13
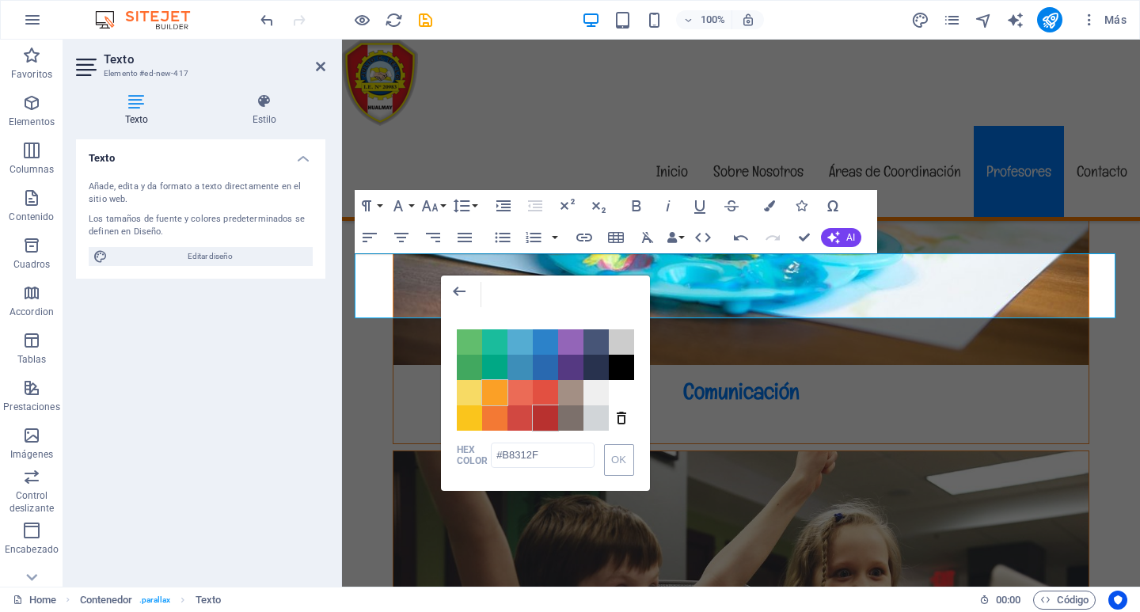
click at [489, 389] on span "Color #FBA026" at bounding box center [494, 392] width 25 height 25
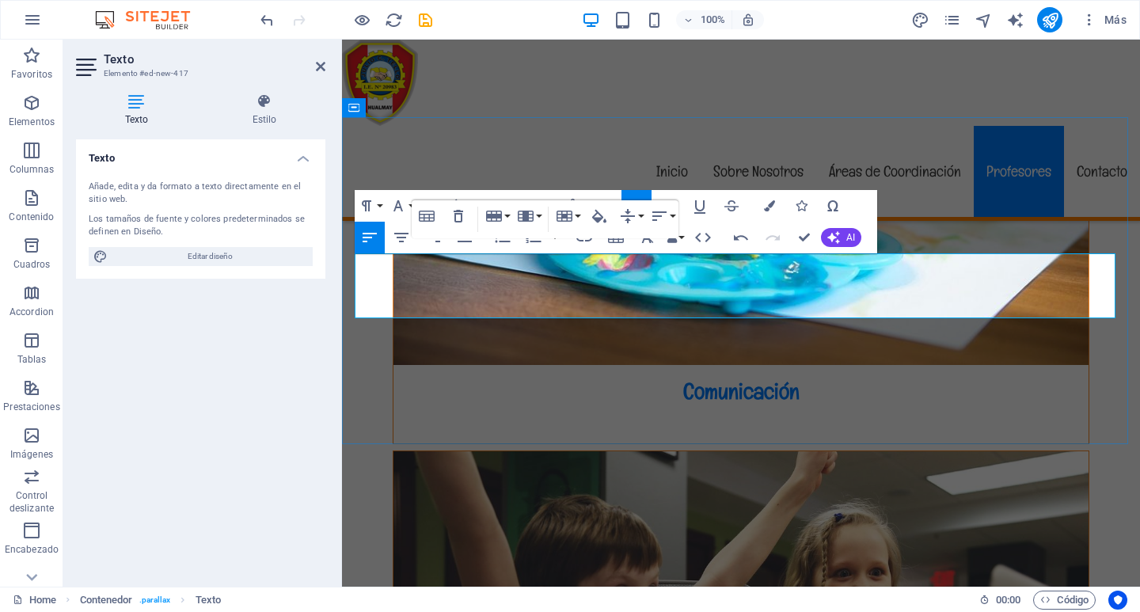
type input "#FBA026"
click at [603, 219] on icon "button" at bounding box center [599, 216] width 19 height 19
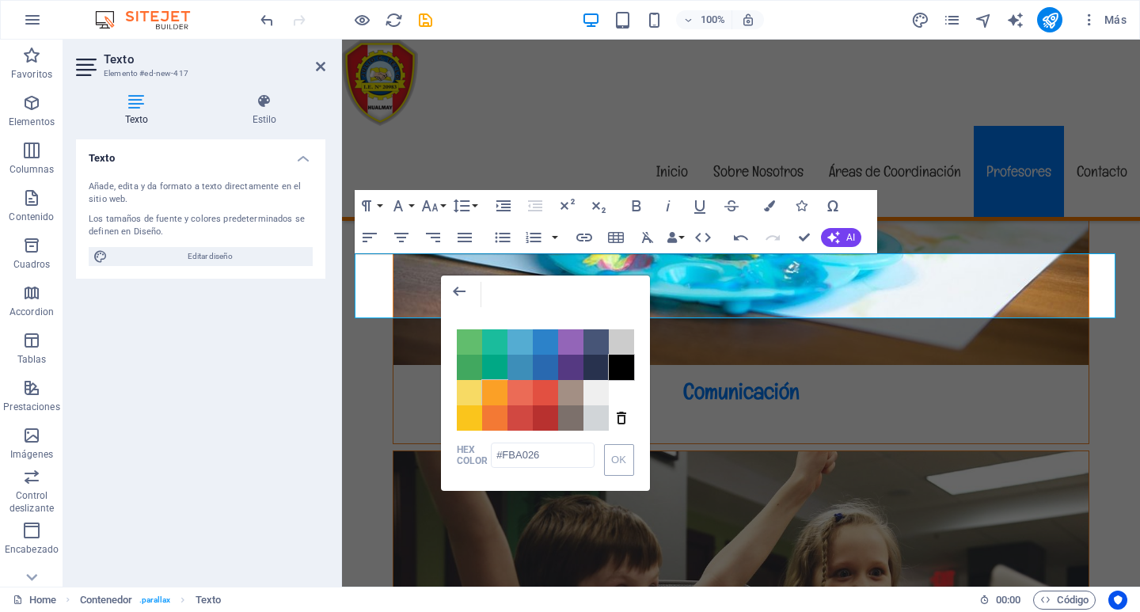
click at [618, 365] on span "Color #000000" at bounding box center [621, 367] width 25 height 25
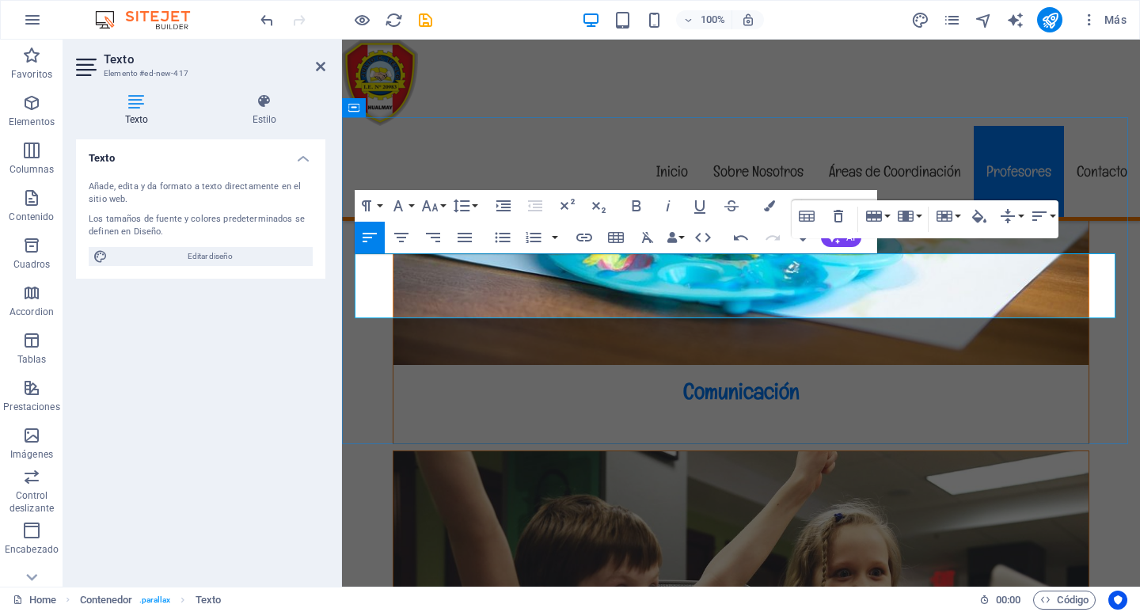
click at [987, 211] on icon "button" at bounding box center [978, 216] width 19 height 19
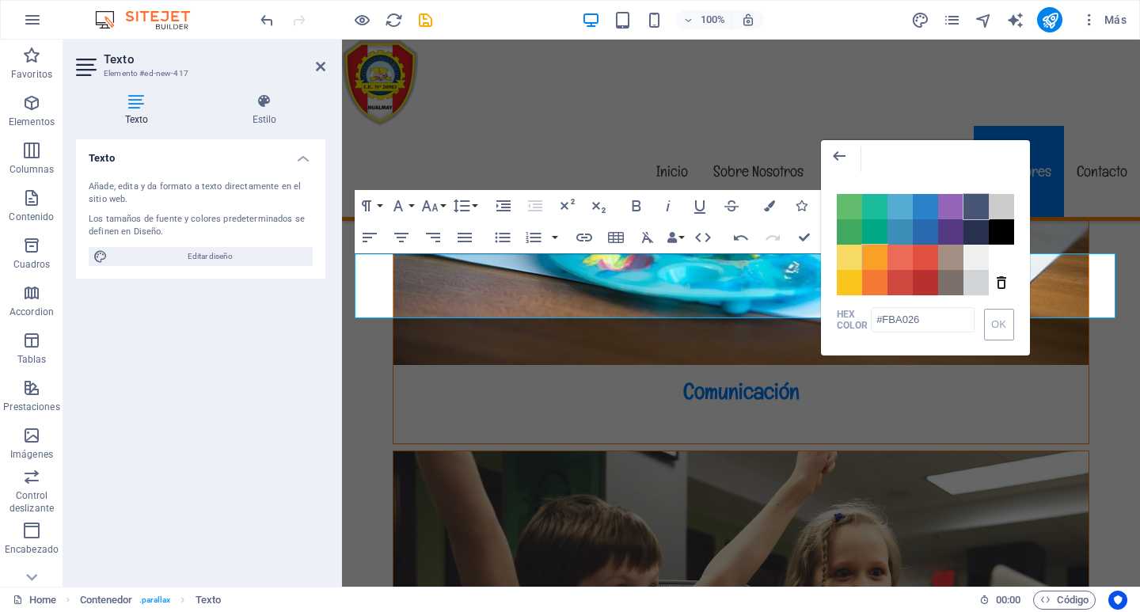
click at [976, 212] on span "Color #475577" at bounding box center [975, 206] width 25 height 25
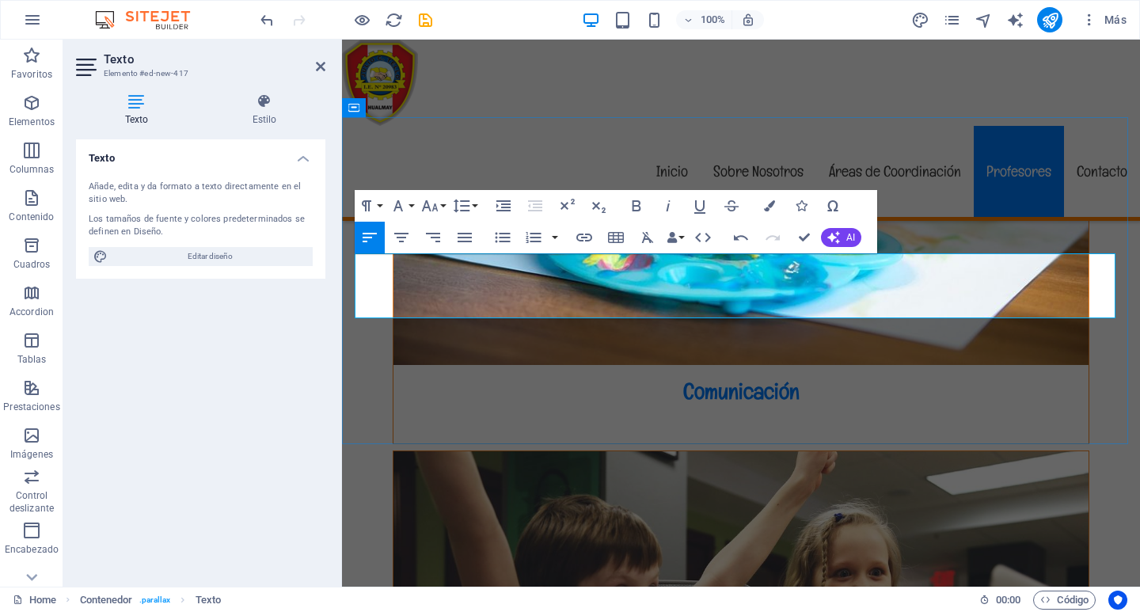
click at [423, 16] on icon "save" at bounding box center [425, 20] width 18 height 18
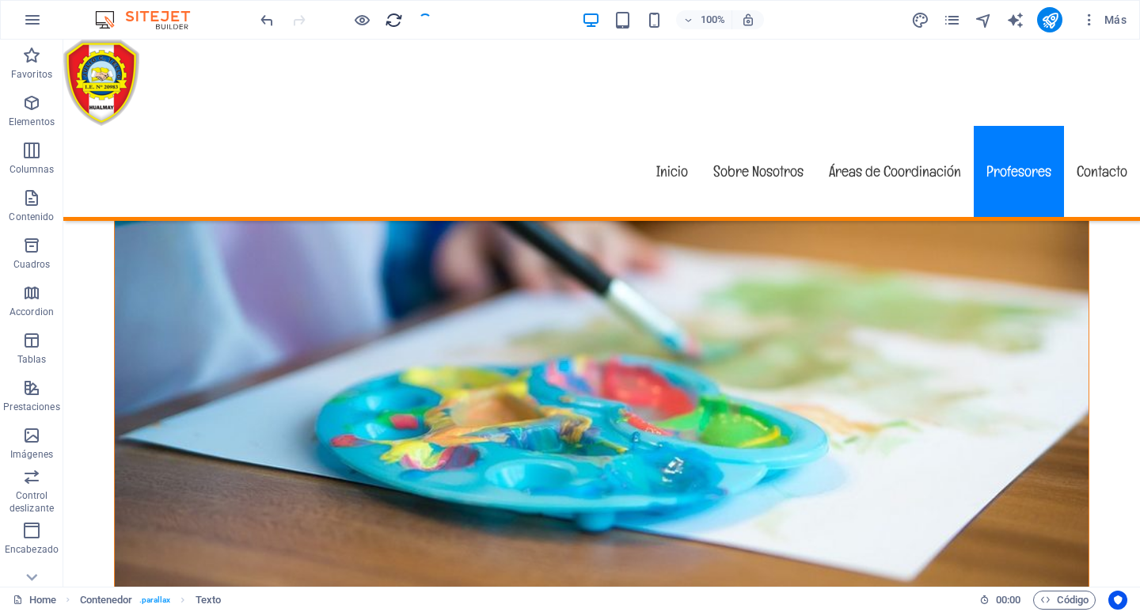
checkbox input "false"
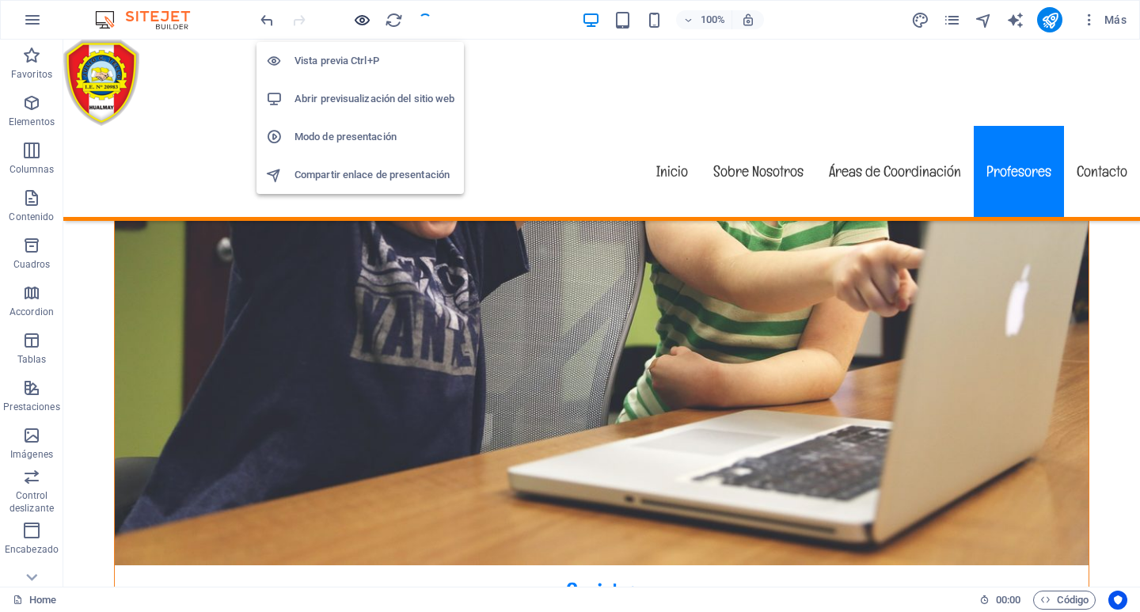
click at [358, 21] on icon "button" at bounding box center [362, 20] width 18 height 18
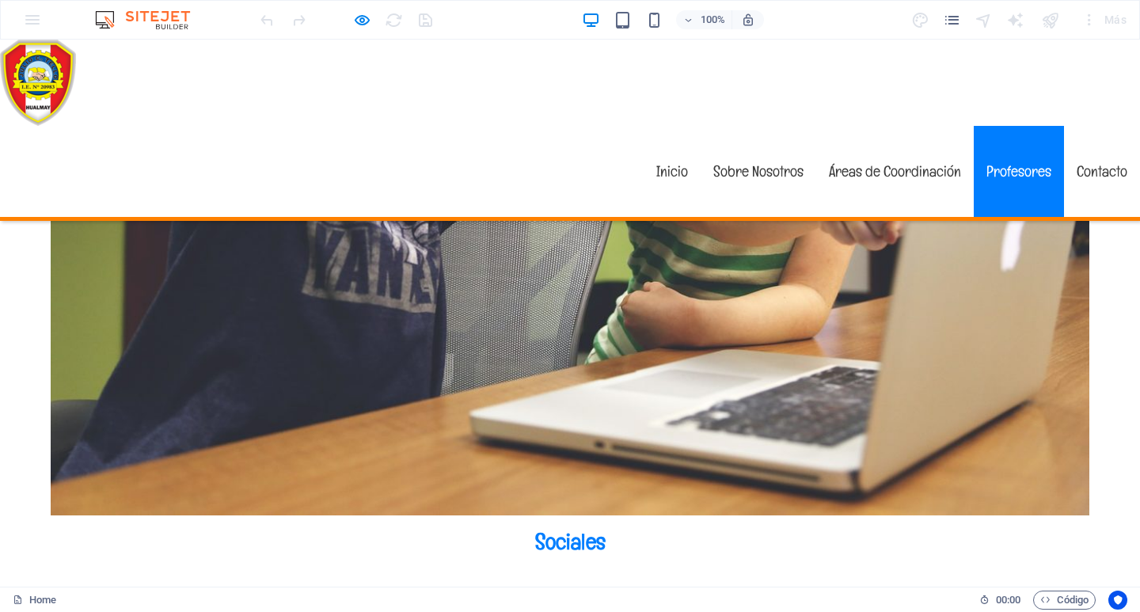
scroll to position [4573, 0]
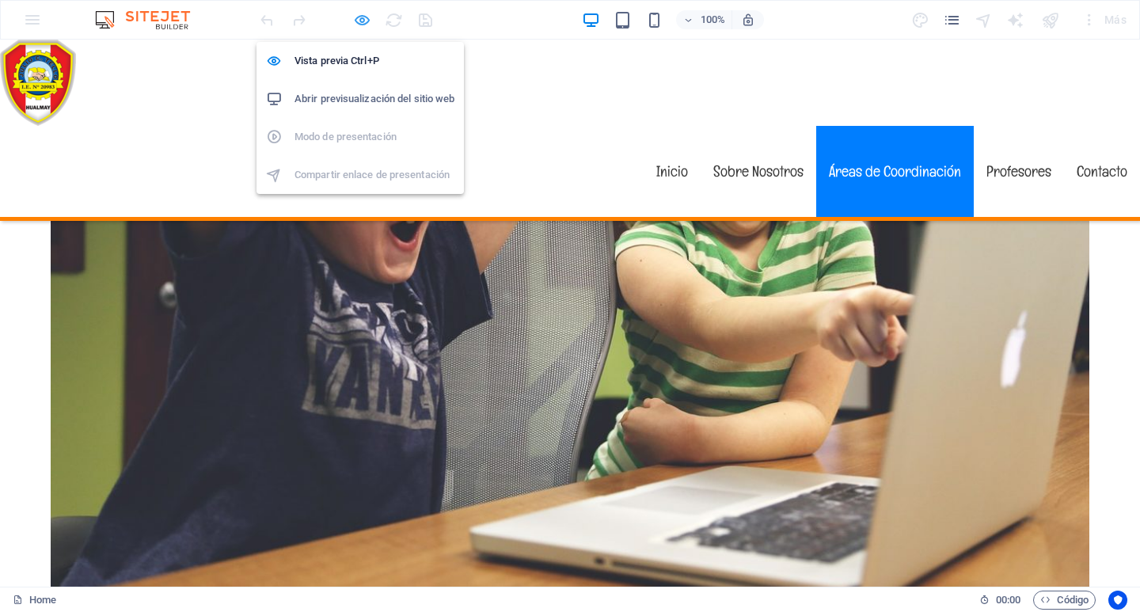
click at [362, 25] on icon "button" at bounding box center [362, 20] width 18 height 18
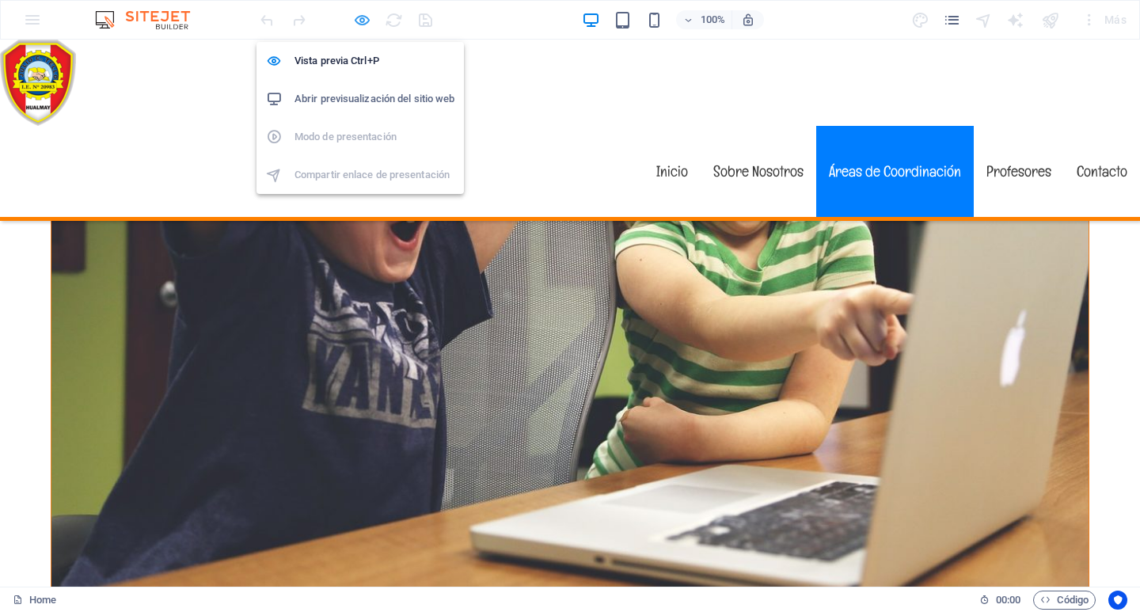
scroll to position [4422, 0]
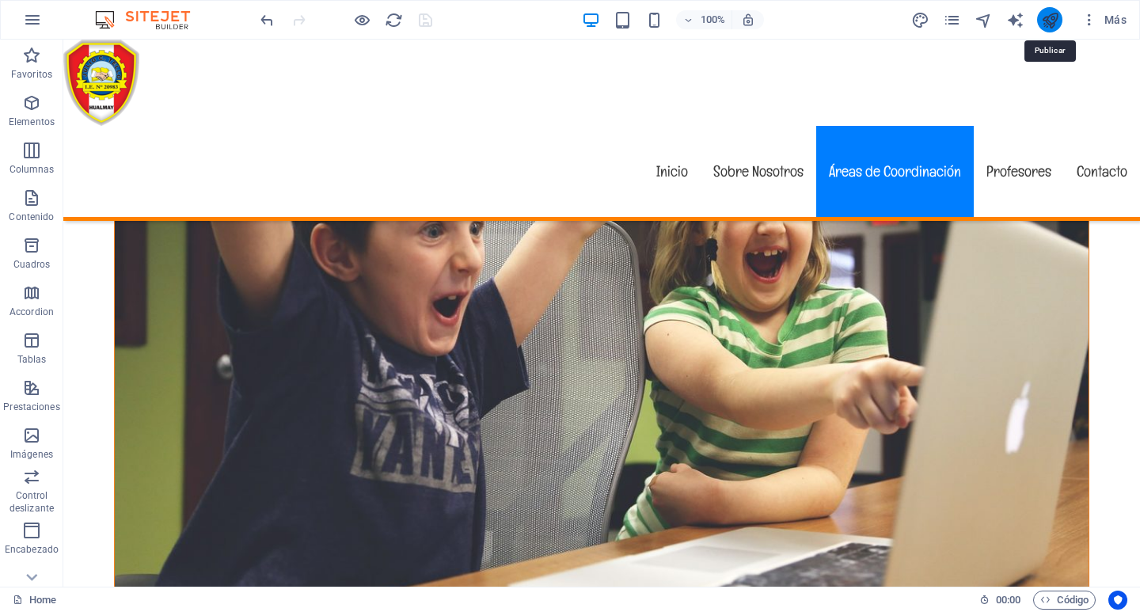
click at [1048, 20] on icon "publish" at bounding box center [1050, 20] width 18 height 18
